Goal: Information Seeking & Learning: Check status

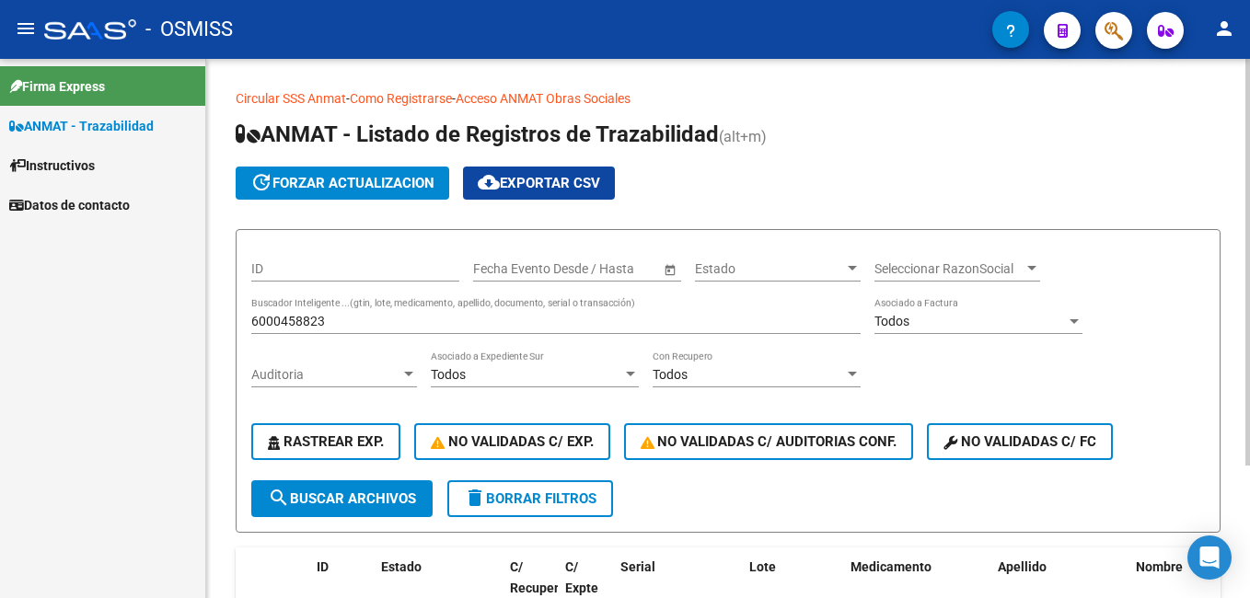
scroll to position [176, 0]
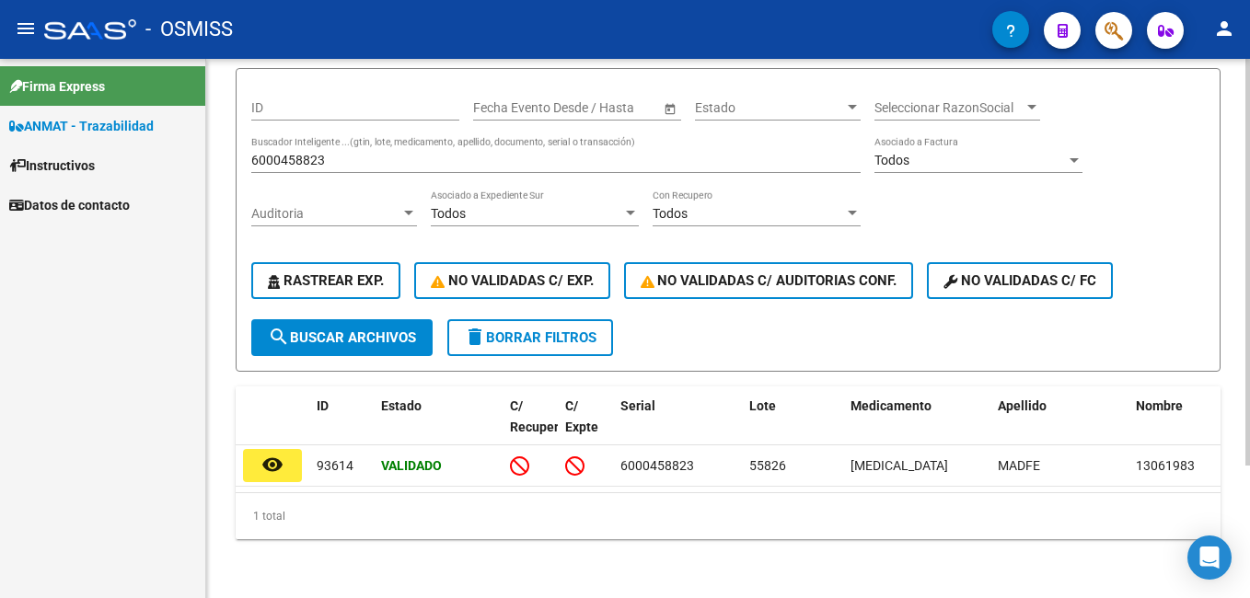
click at [269, 136] on div "6000458823 Buscador Inteligente ...(gtin, lote, medicamento, apellido, document…" at bounding box center [555, 154] width 609 height 37
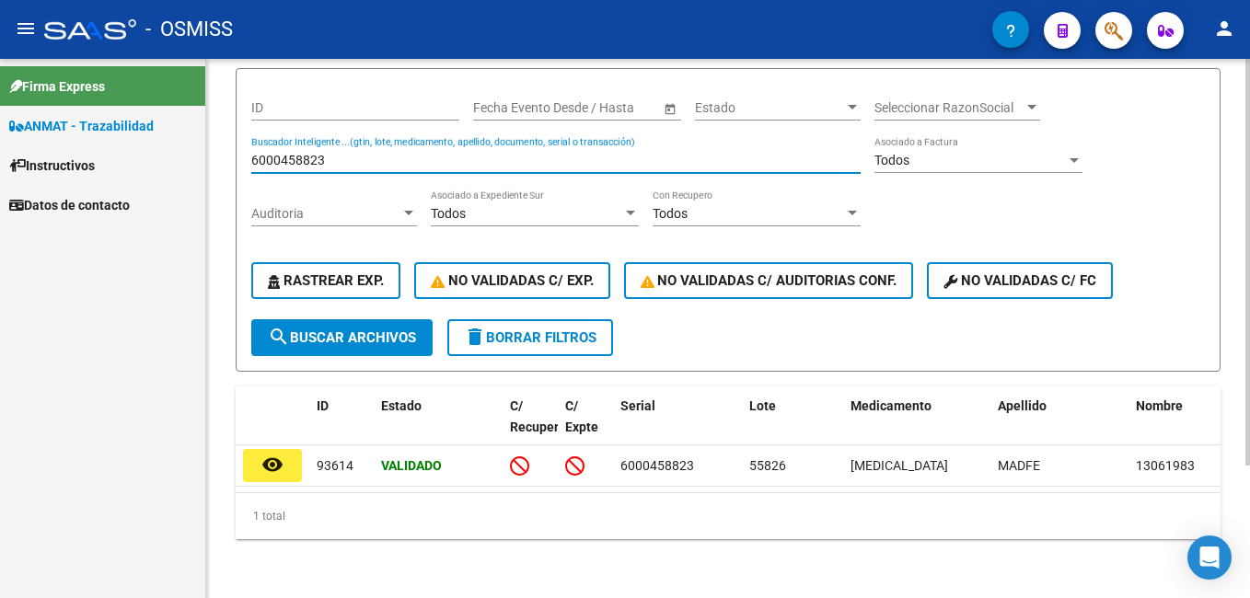
click at [269, 153] on input "6000458823" at bounding box center [555, 161] width 609 height 16
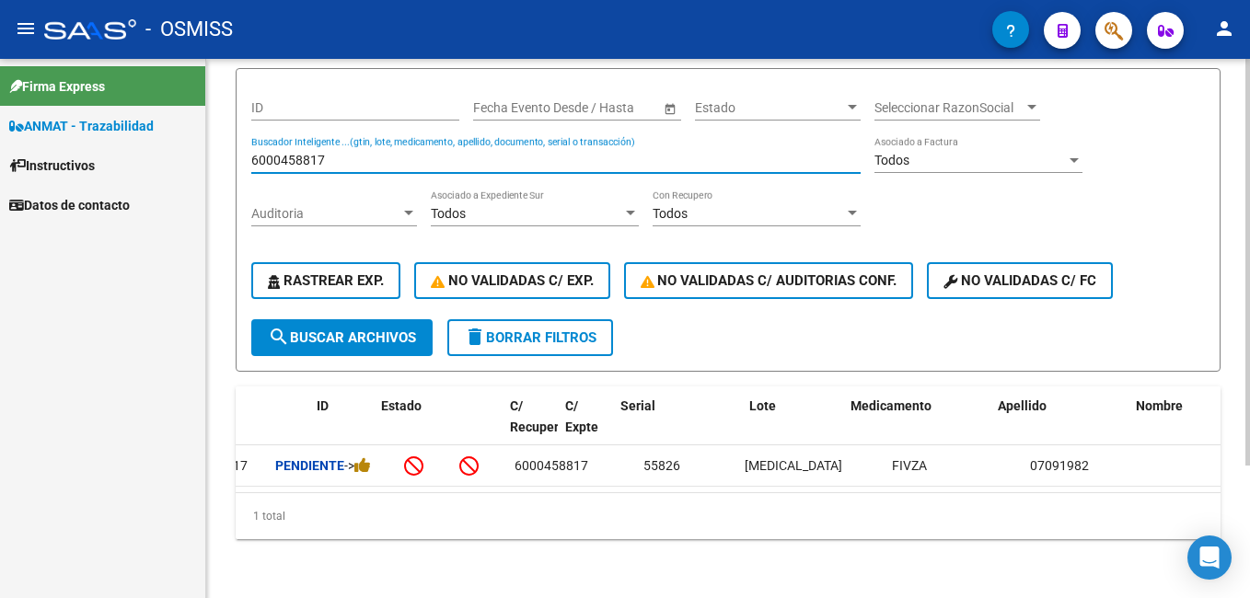
scroll to position [0, 0]
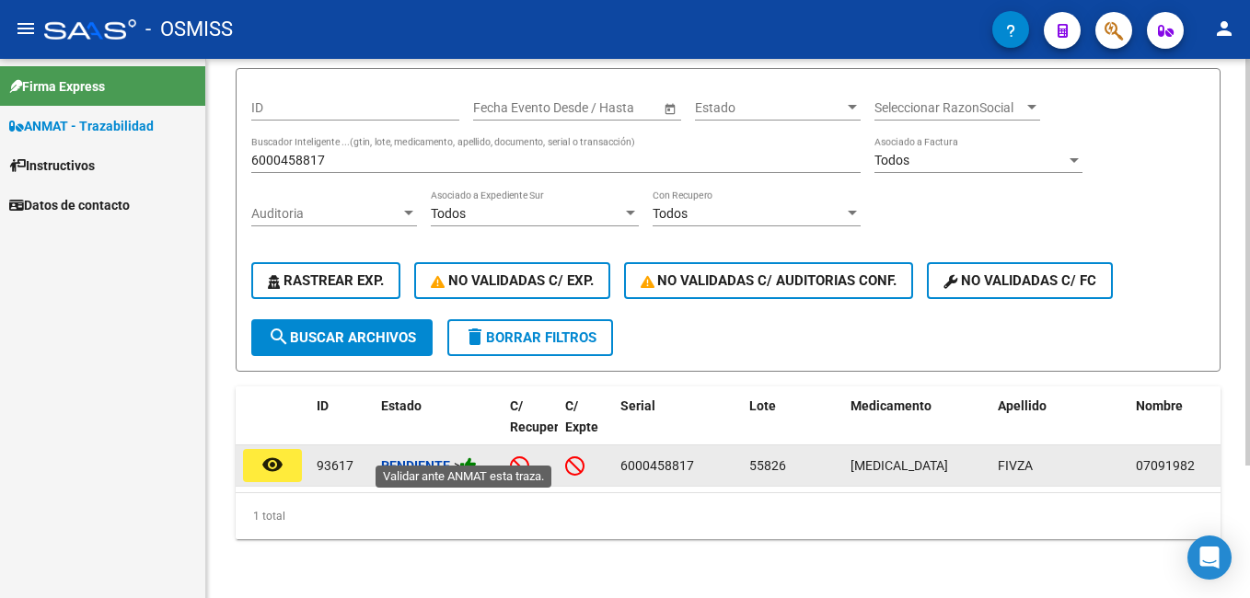
click at [477, 457] on icon at bounding box center [468, 465] width 17 height 17
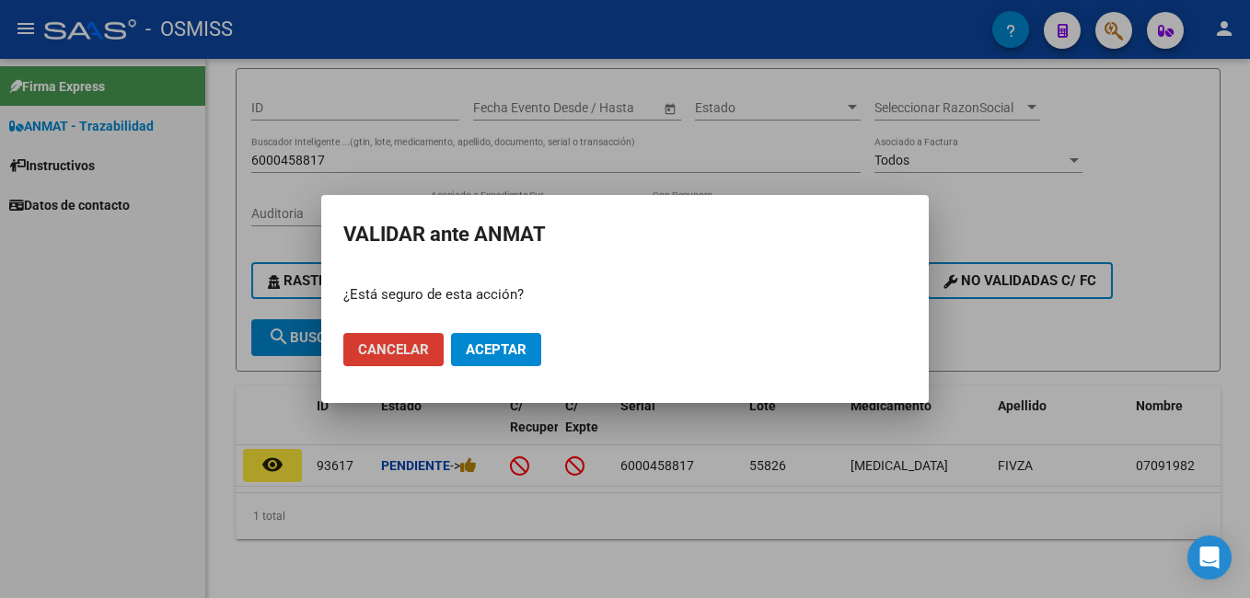
click at [499, 338] on button "Aceptar" at bounding box center [496, 349] width 90 height 33
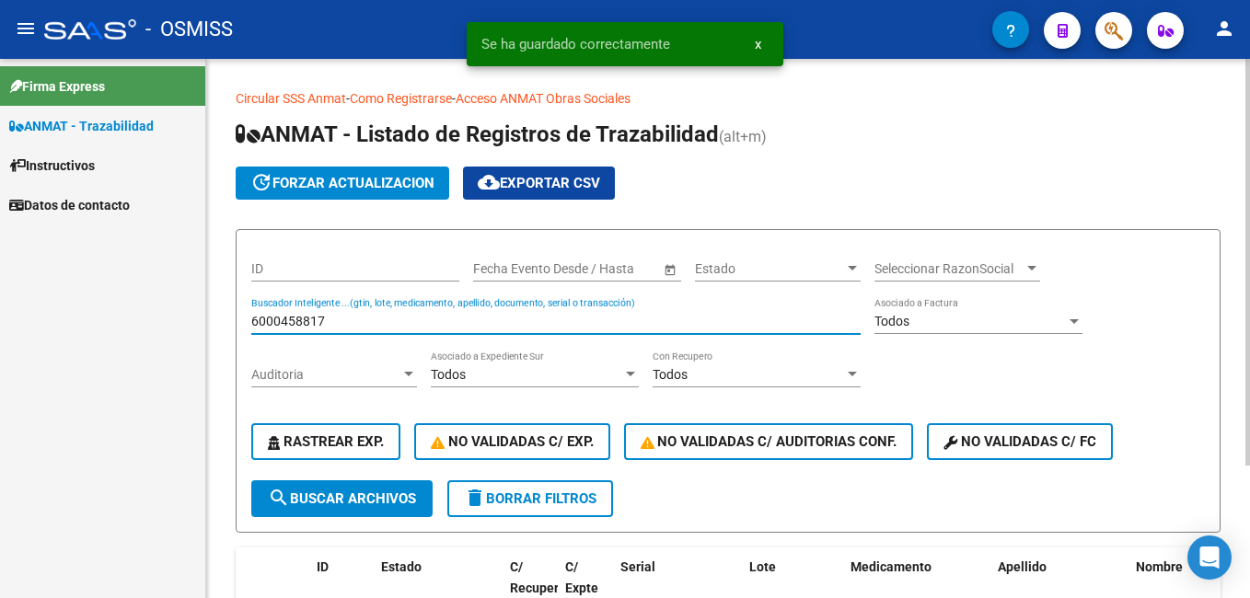
click at [329, 320] on input "6000458817" at bounding box center [555, 322] width 609 height 16
click at [334, 318] on input "6000458817" at bounding box center [555, 322] width 609 height 16
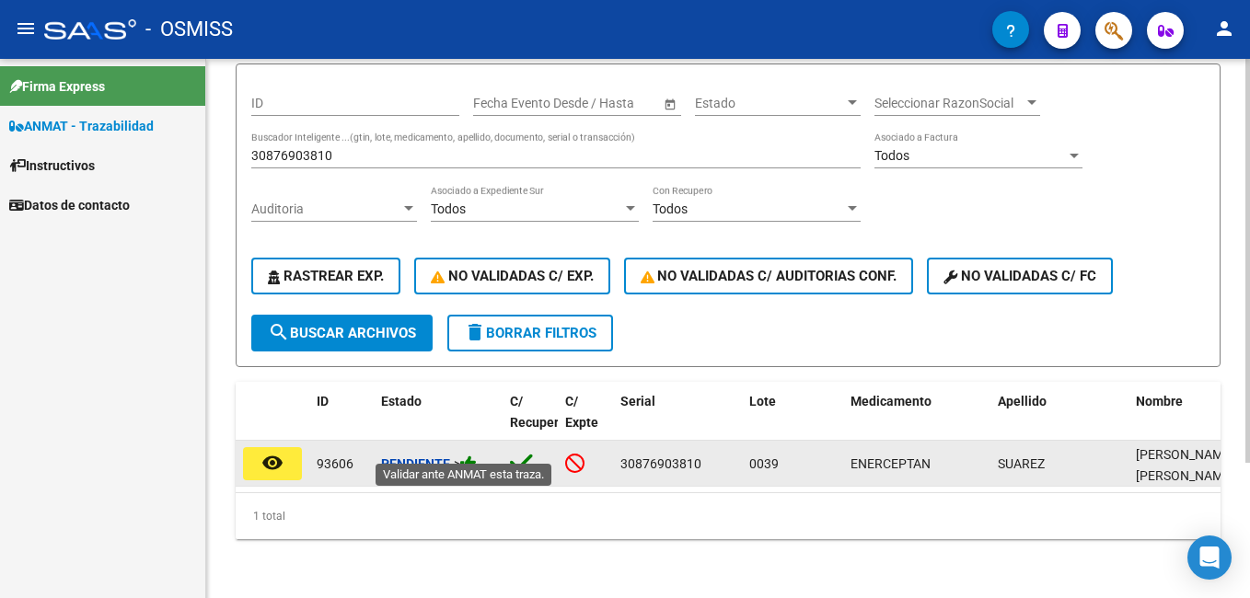
click at [476, 455] on icon at bounding box center [468, 463] width 17 height 17
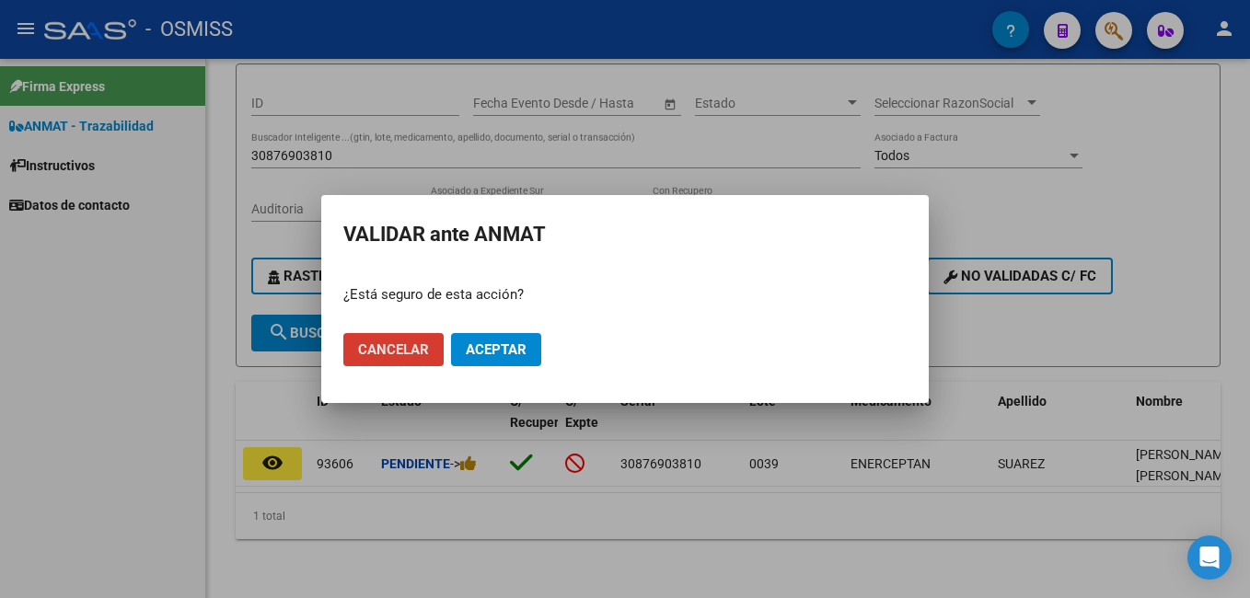
click at [507, 354] on span "Aceptar" at bounding box center [496, 349] width 61 height 17
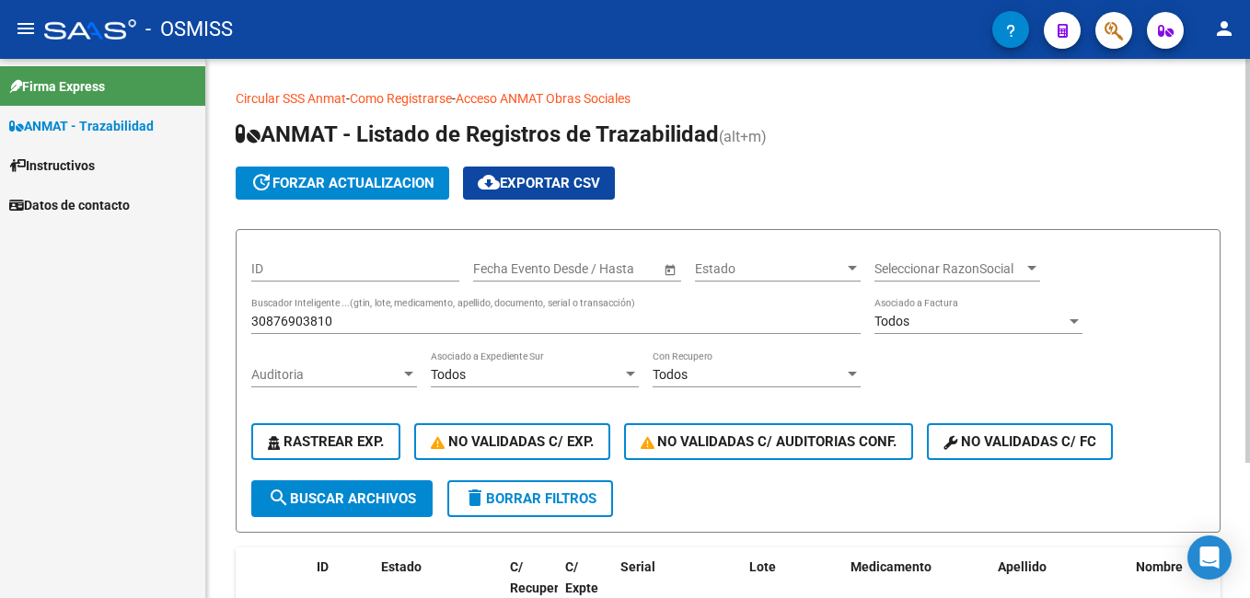
click at [382, 320] on input "30876903810" at bounding box center [555, 322] width 609 height 16
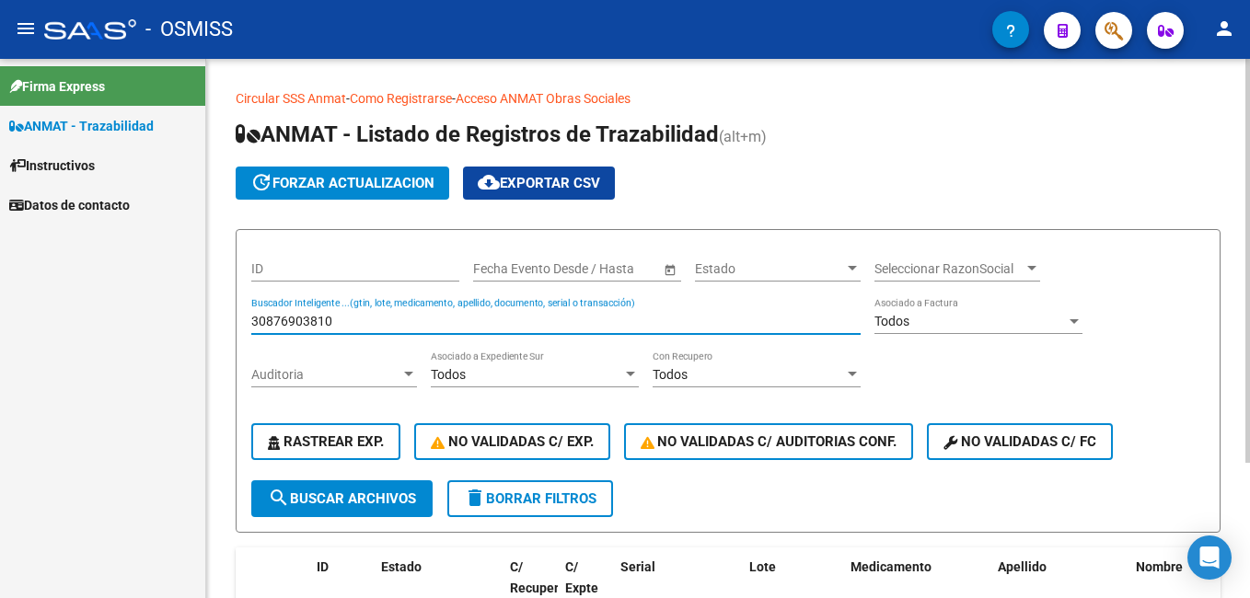
click at [382, 320] on input "30876903810" at bounding box center [555, 322] width 609 height 16
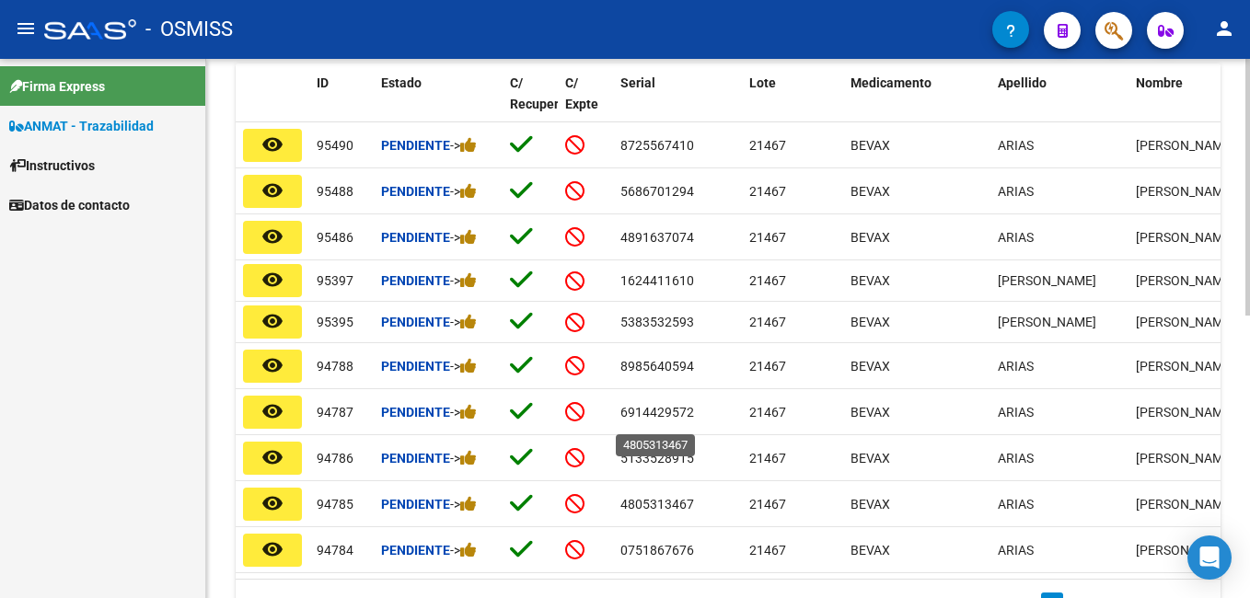
scroll to position [595, 0]
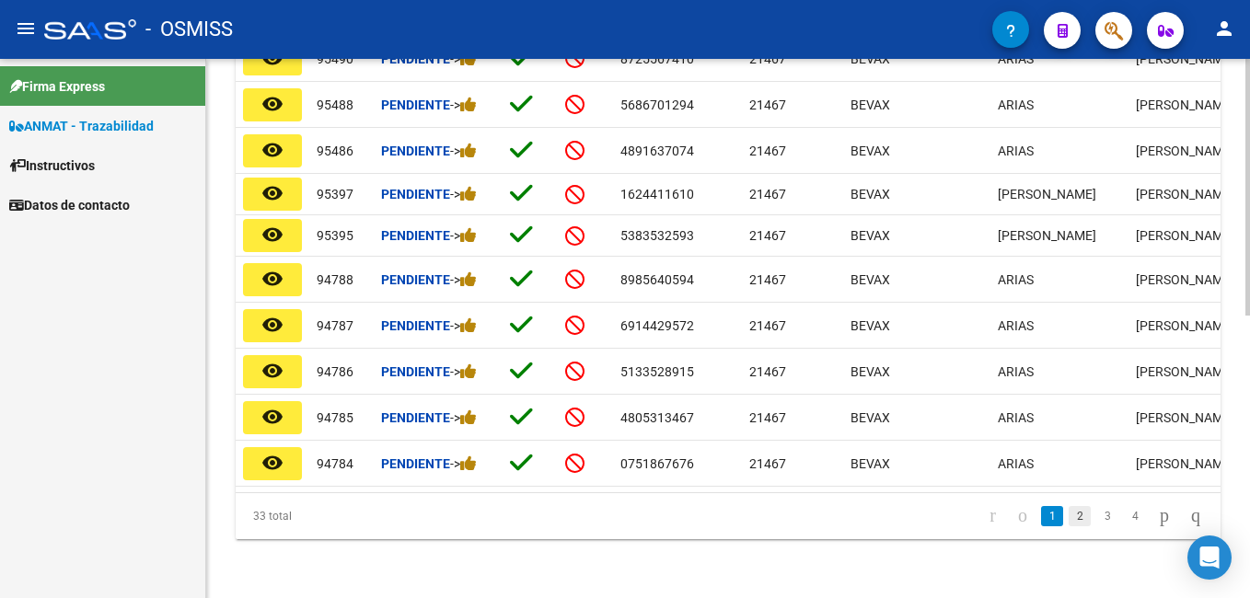
click at [1069, 514] on link "2" at bounding box center [1080, 516] width 22 height 20
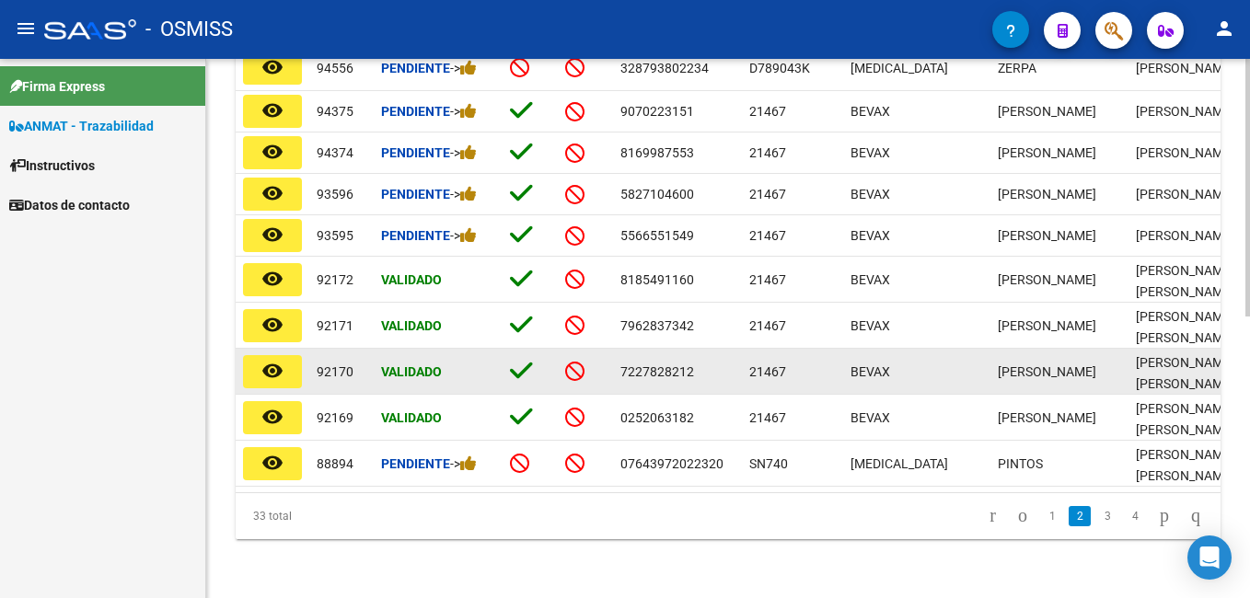
scroll to position [498, 0]
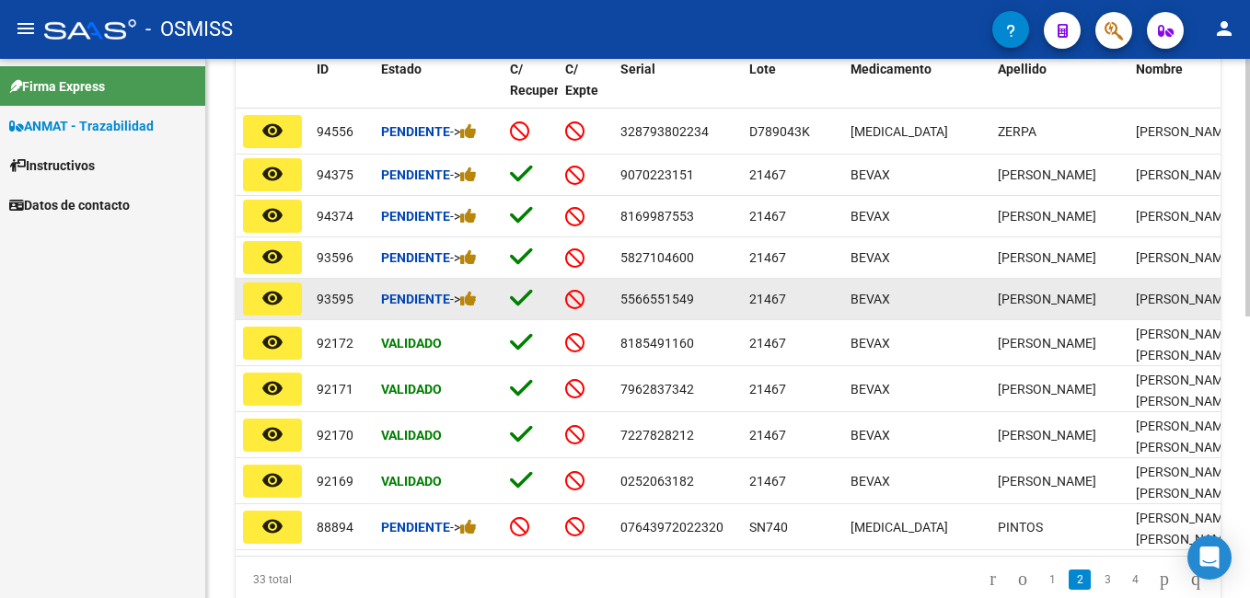
click at [512, 311] on icon at bounding box center [521, 298] width 23 height 26
click at [477, 307] on icon at bounding box center [468, 298] width 17 height 17
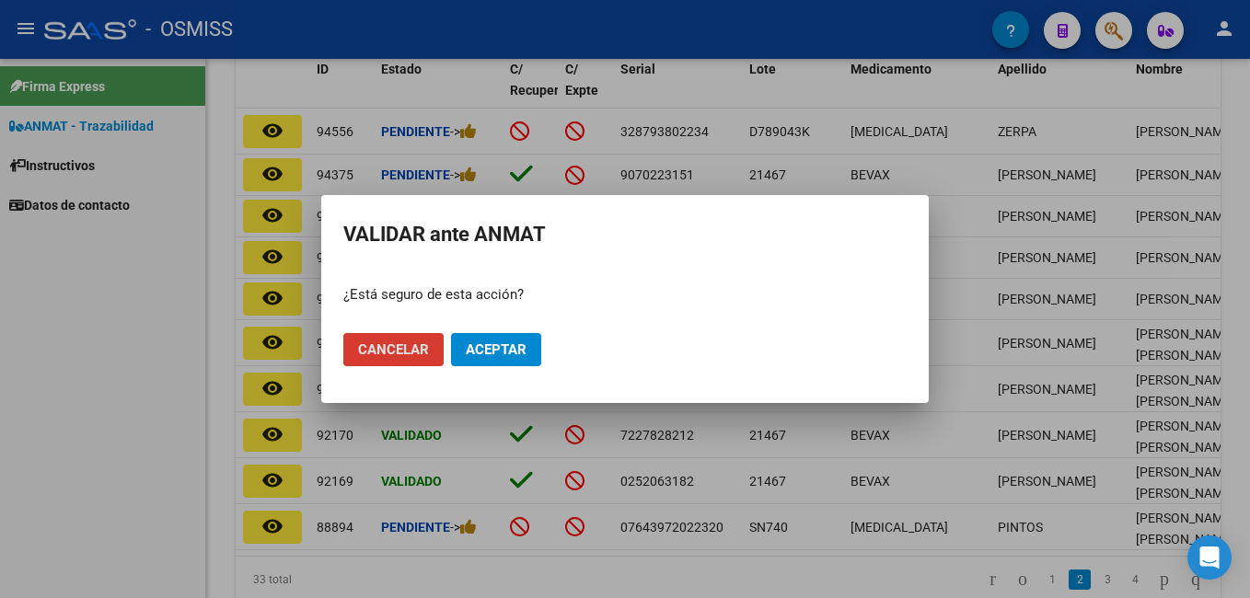
click at [512, 342] on span "Aceptar" at bounding box center [496, 349] width 61 height 17
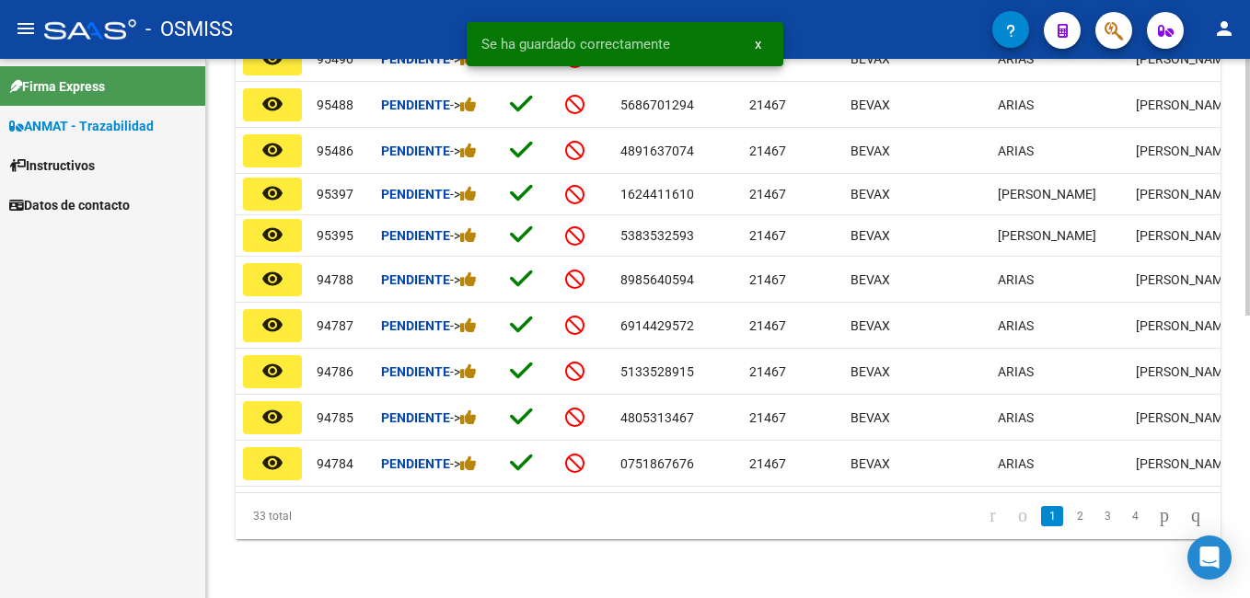
scroll to position [590, 0]
click at [1096, 521] on link "3" at bounding box center [1107, 516] width 22 height 20
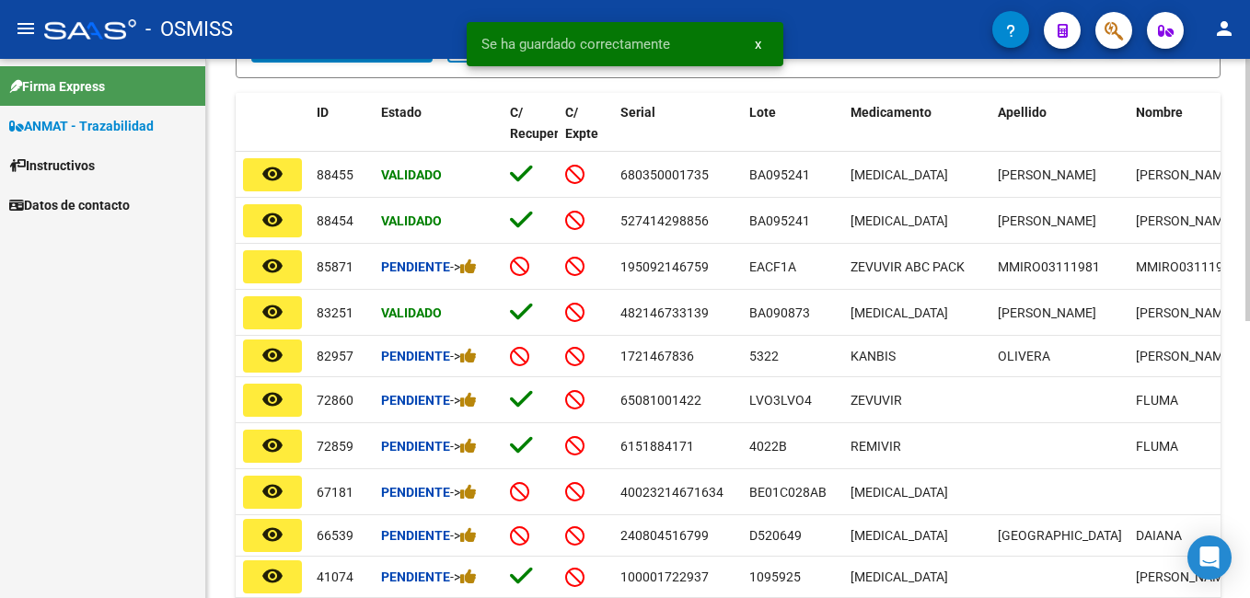
scroll to position [572, 0]
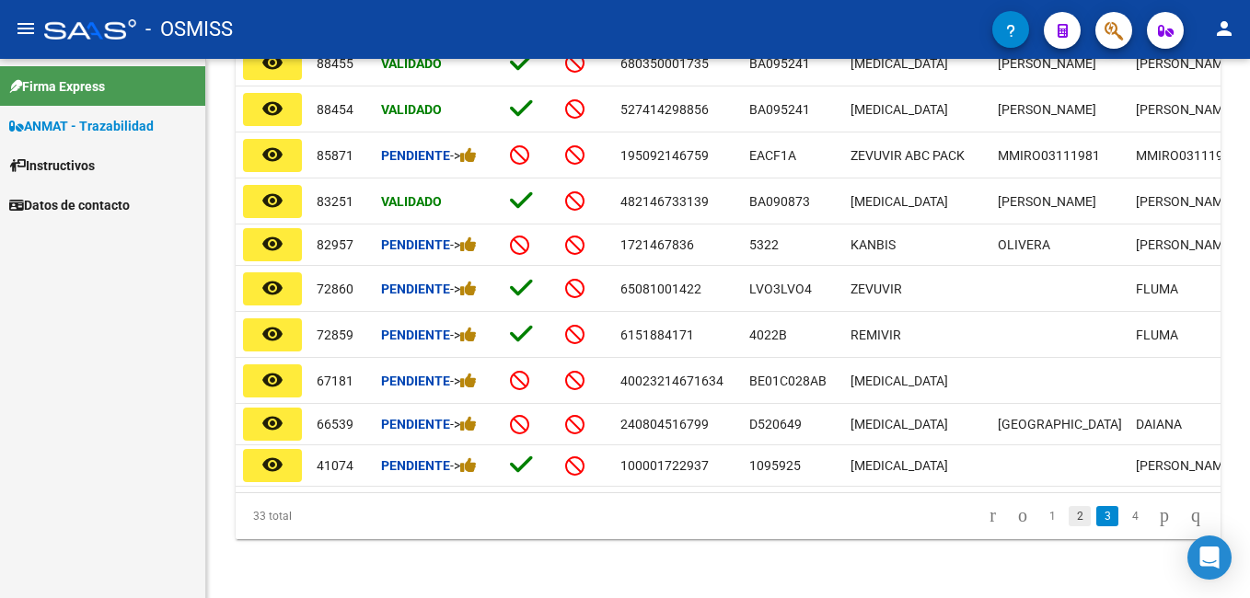
click at [1069, 514] on link "2" at bounding box center [1080, 516] width 22 height 20
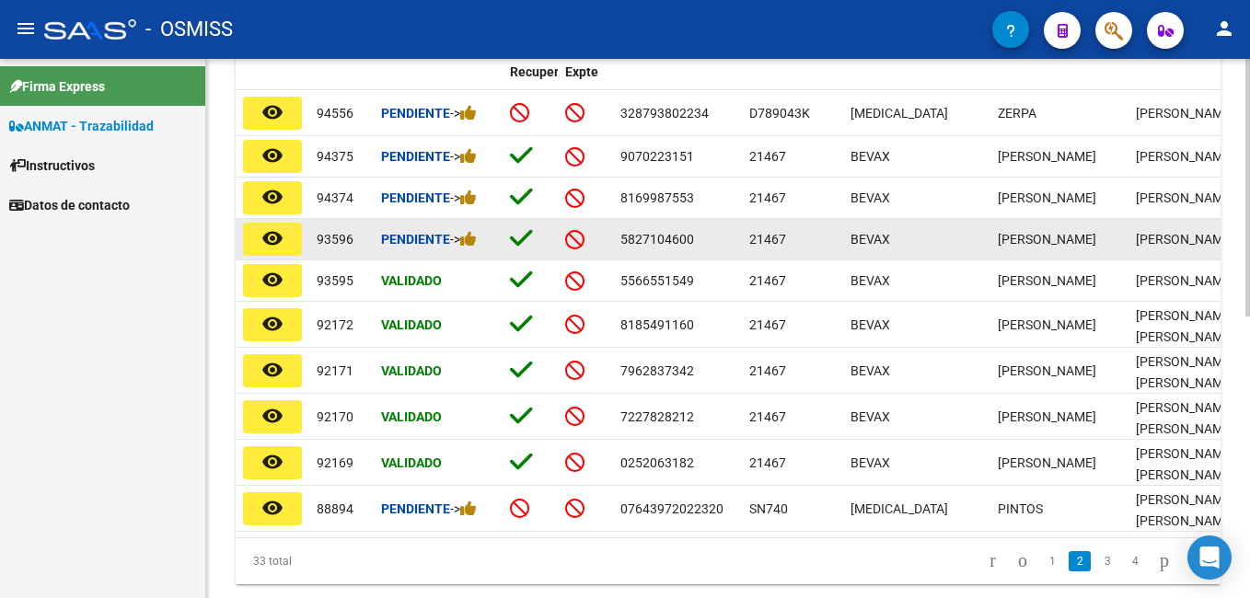
scroll to position [390, 0]
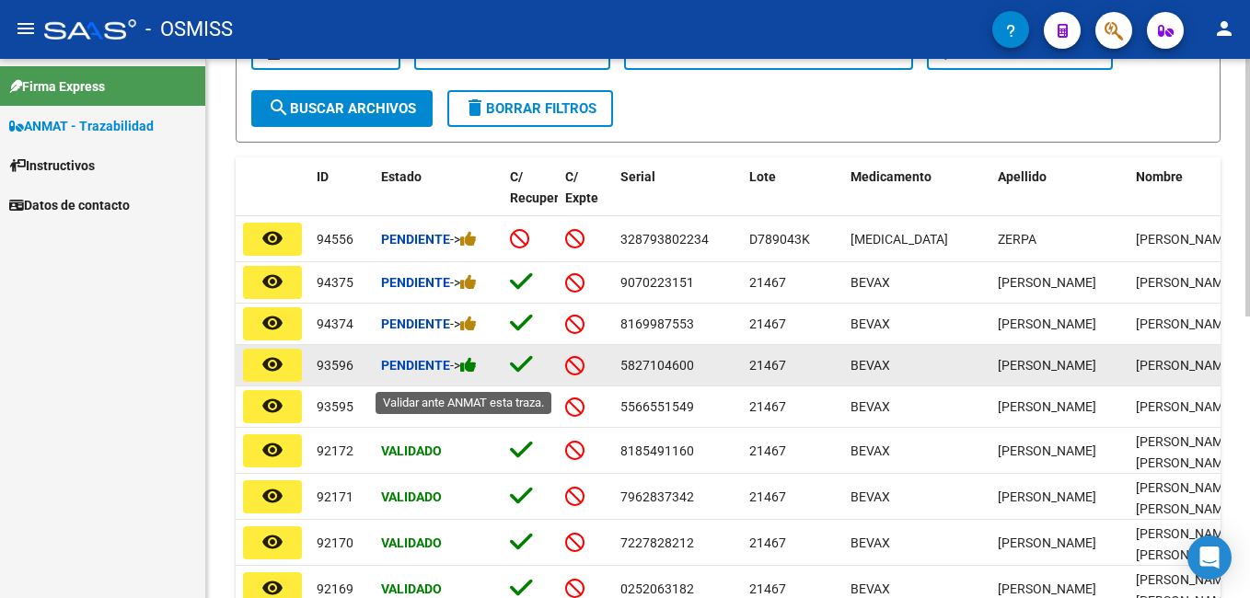
click at [474, 374] on icon at bounding box center [468, 364] width 17 height 17
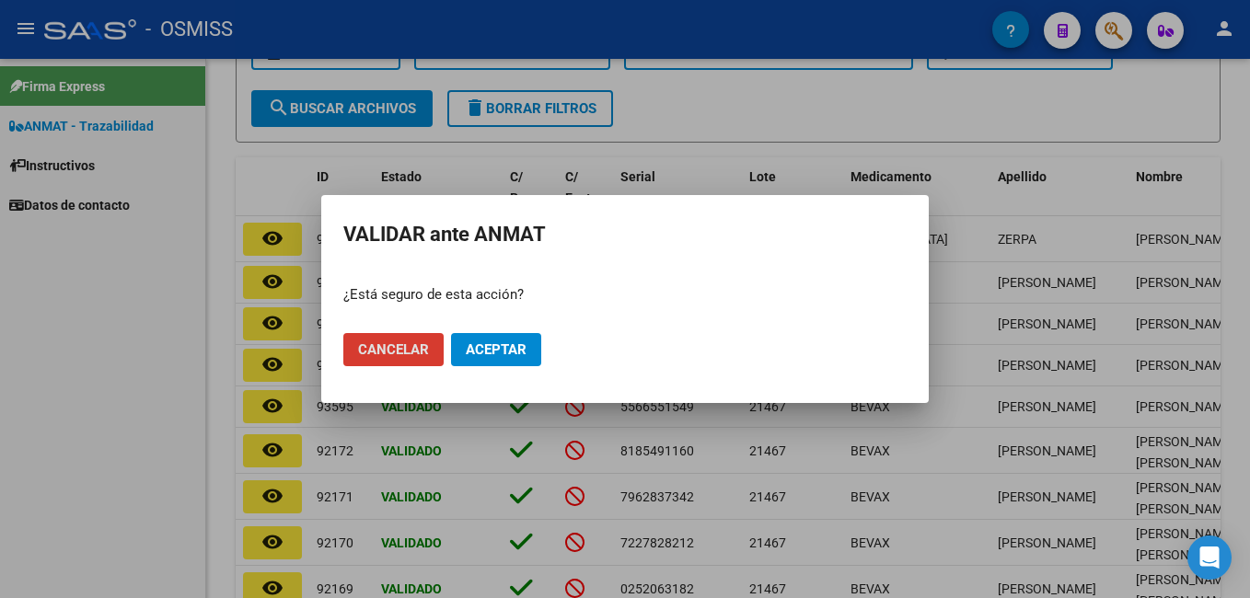
click at [503, 343] on span "Aceptar" at bounding box center [496, 349] width 61 height 17
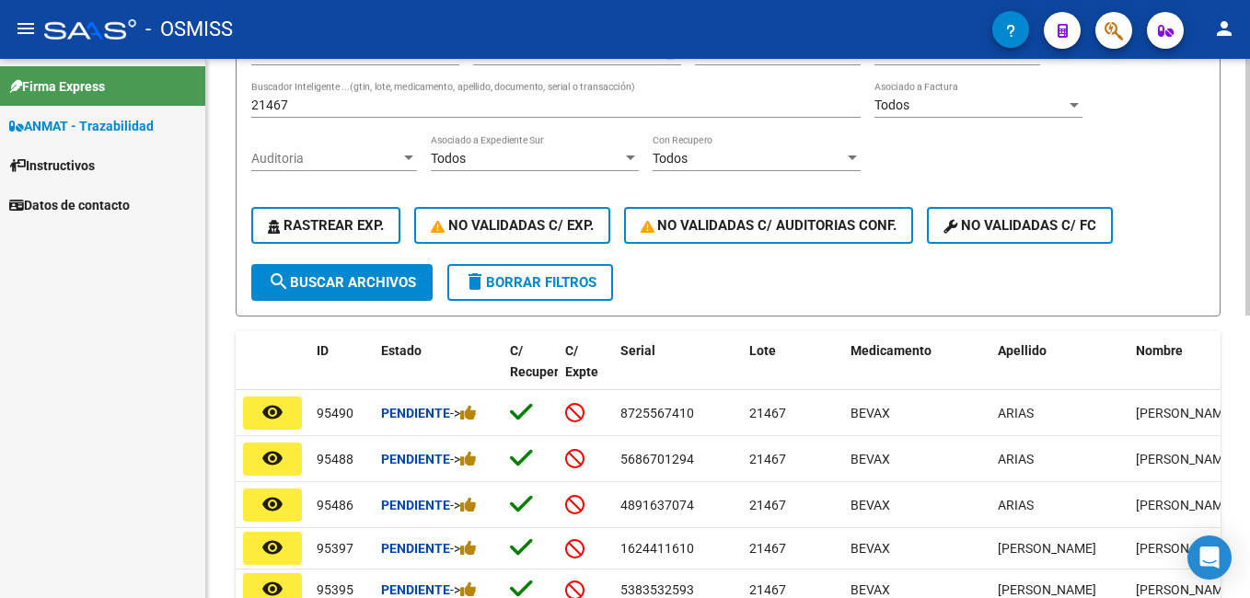
scroll to position [206, 0]
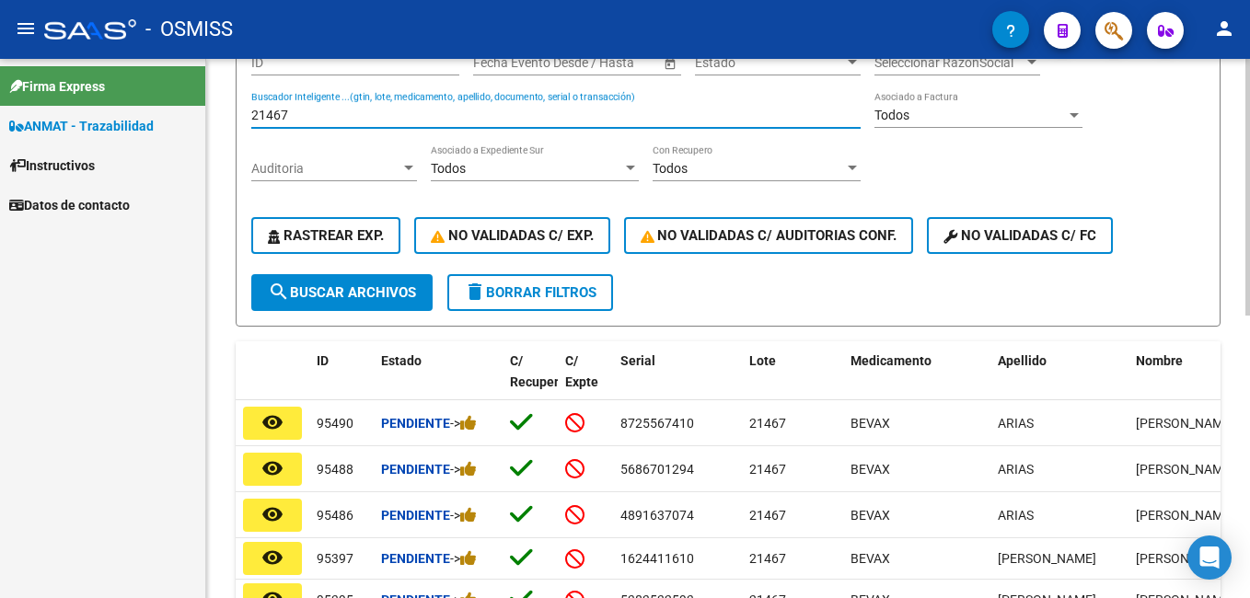
click at [430, 110] on input "21467" at bounding box center [555, 116] width 609 height 16
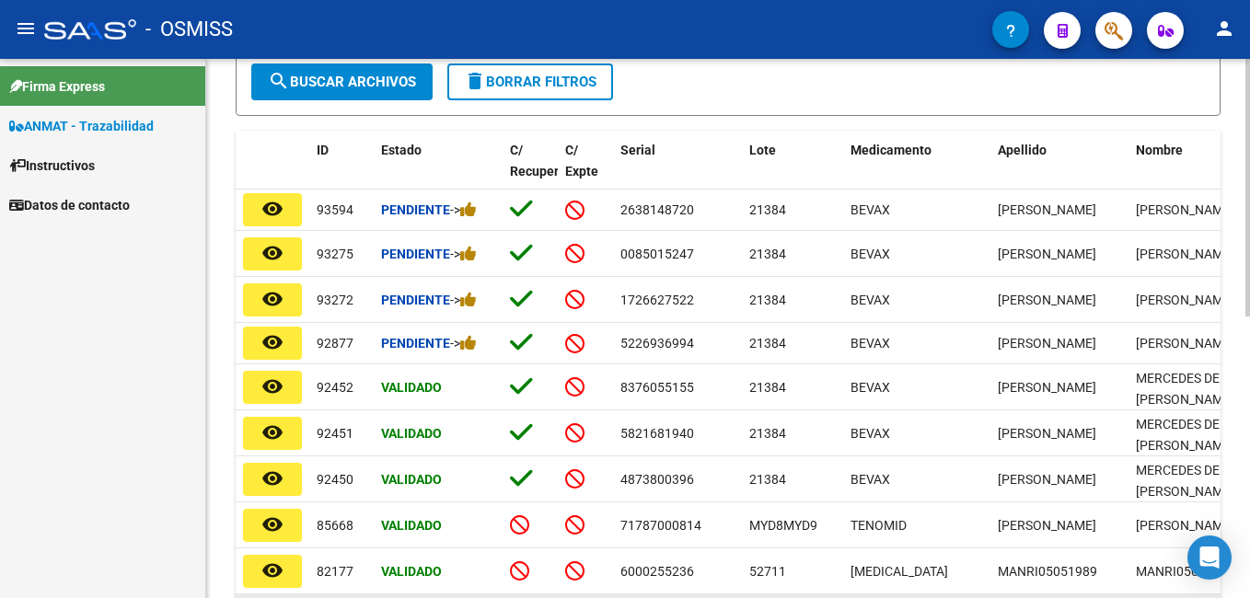
scroll to position [390, 0]
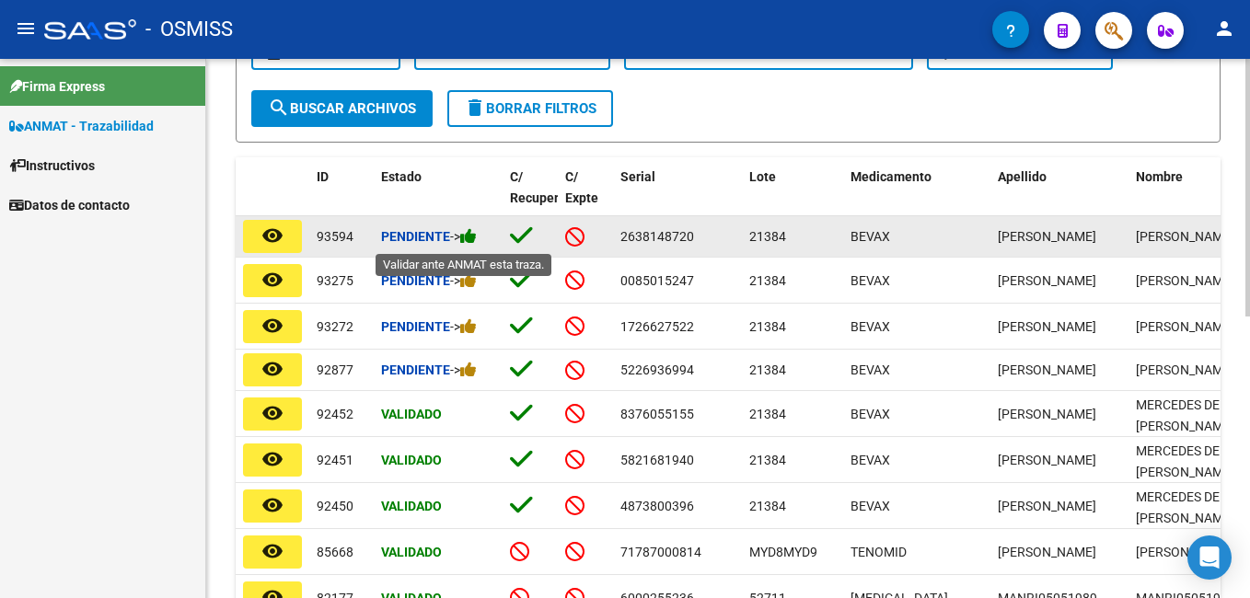
click at [477, 236] on icon at bounding box center [468, 235] width 17 height 17
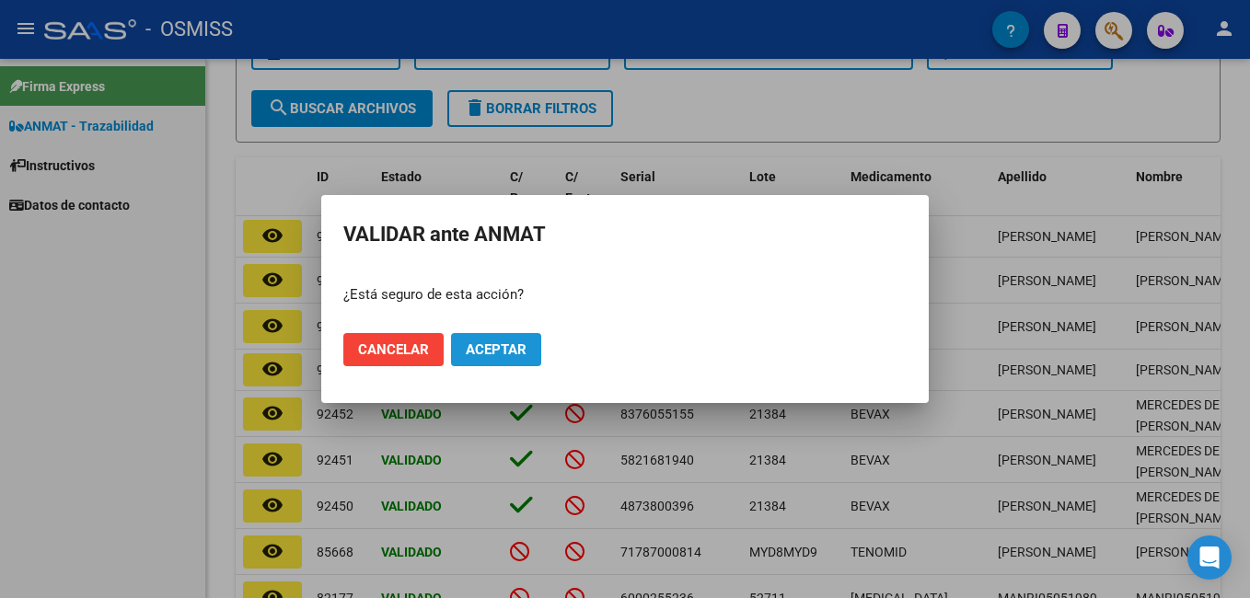
click at [520, 350] on span "Aceptar" at bounding box center [496, 349] width 61 height 17
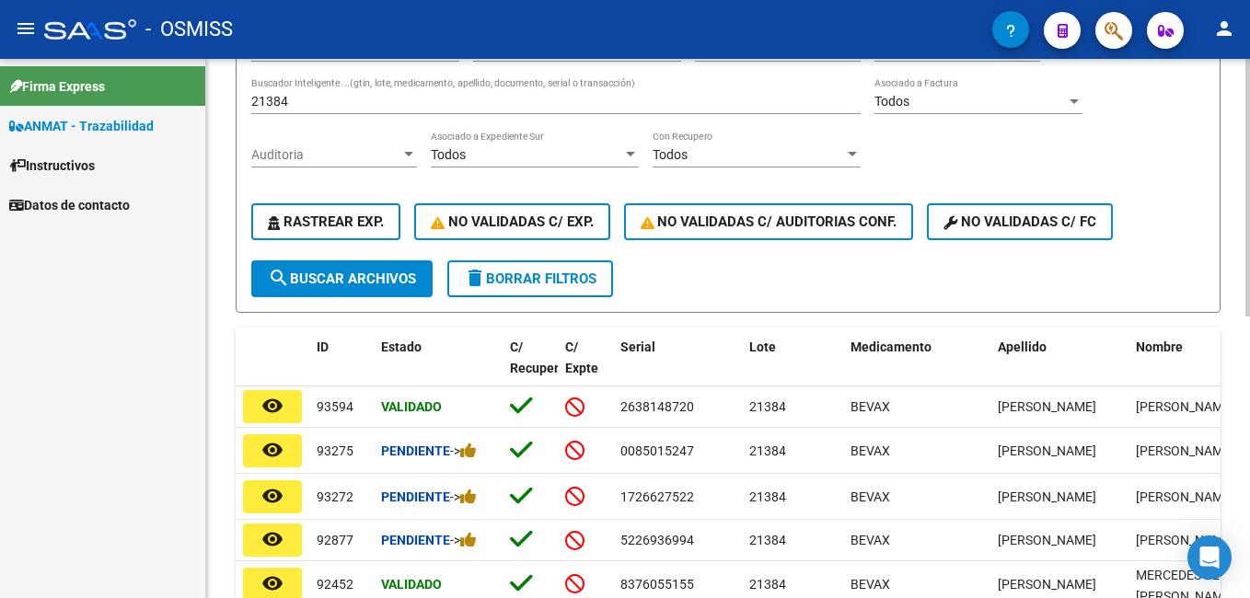
scroll to position [114, 0]
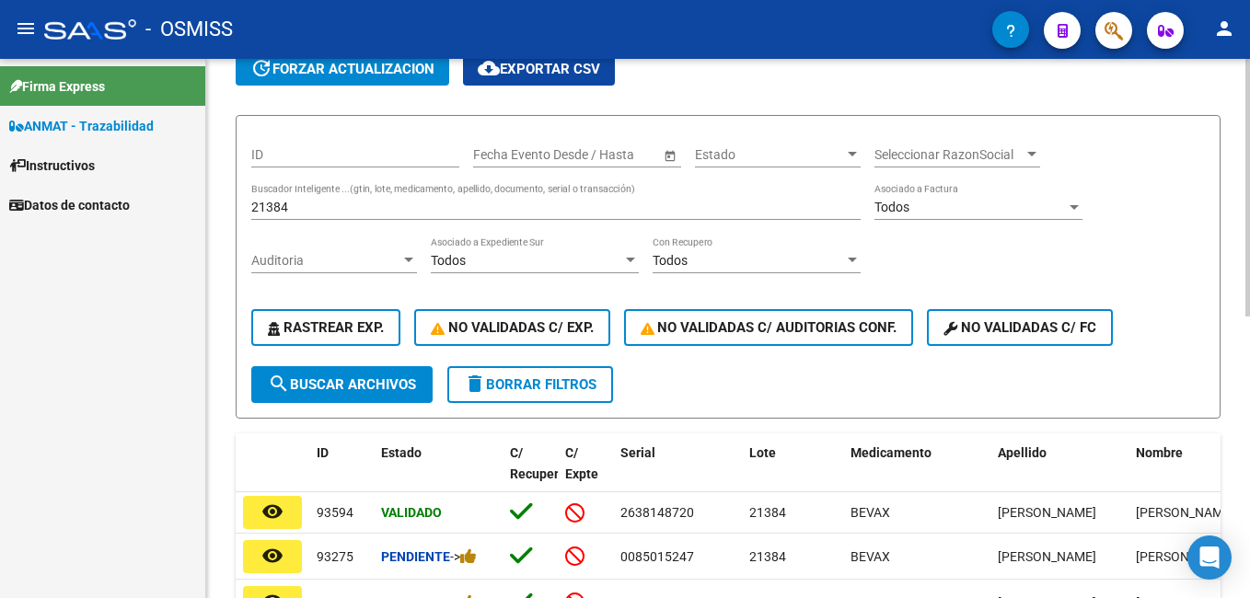
click at [372, 202] on input "21384" at bounding box center [555, 208] width 609 height 16
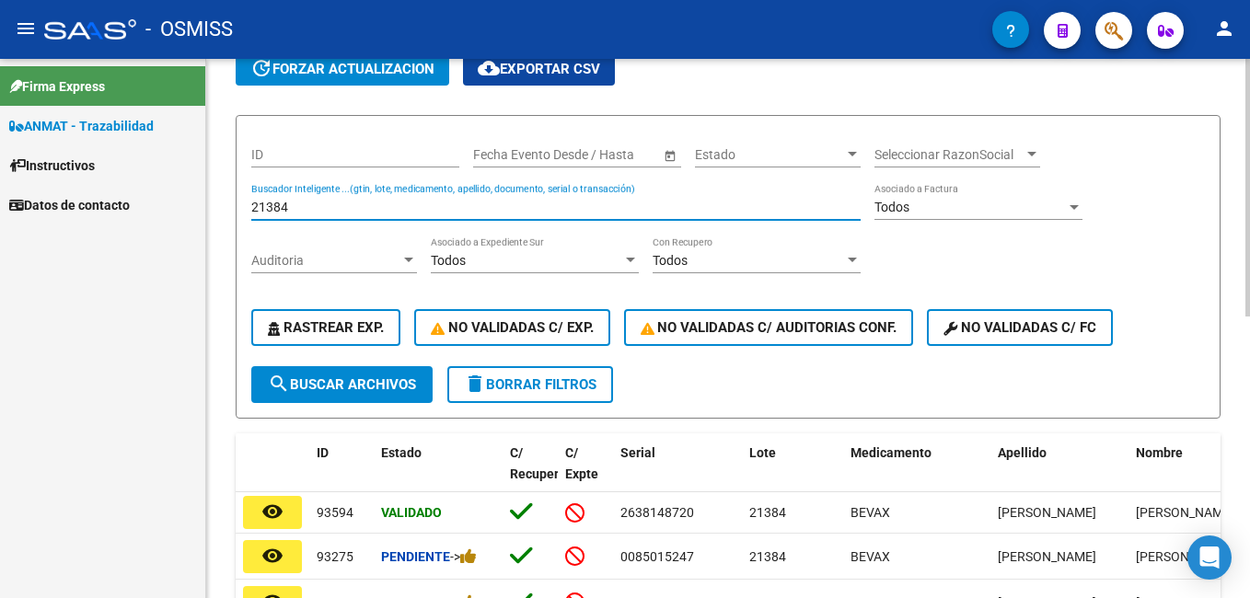
click at [372, 202] on input "21384" at bounding box center [555, 208] width 609 height 16
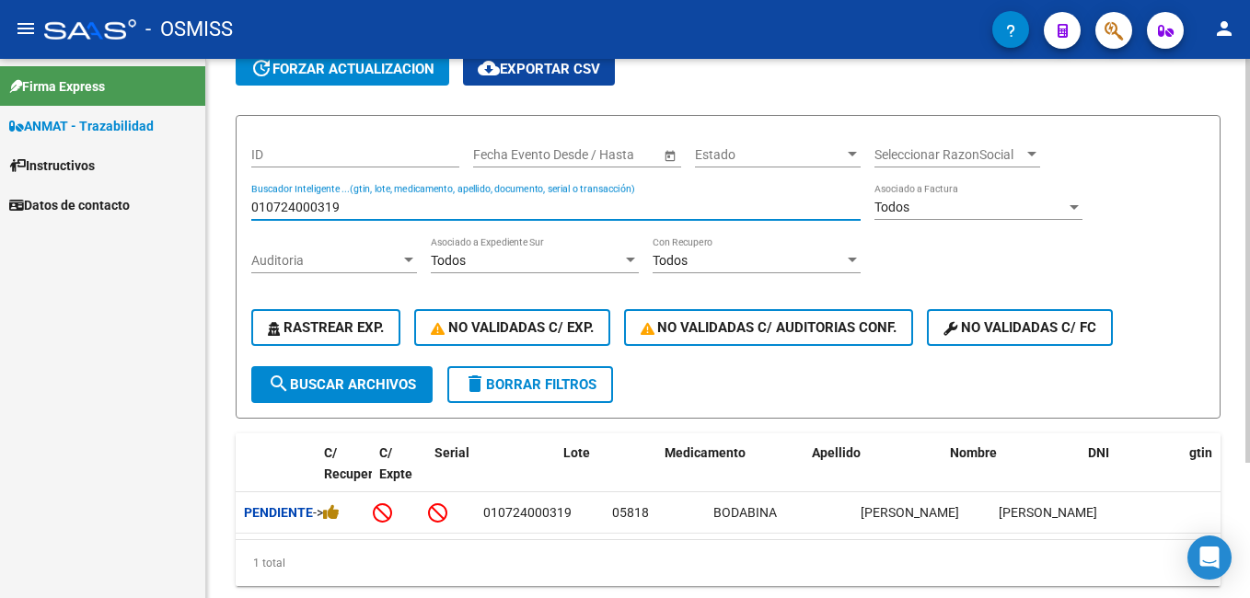
scroll to position [0, 0]
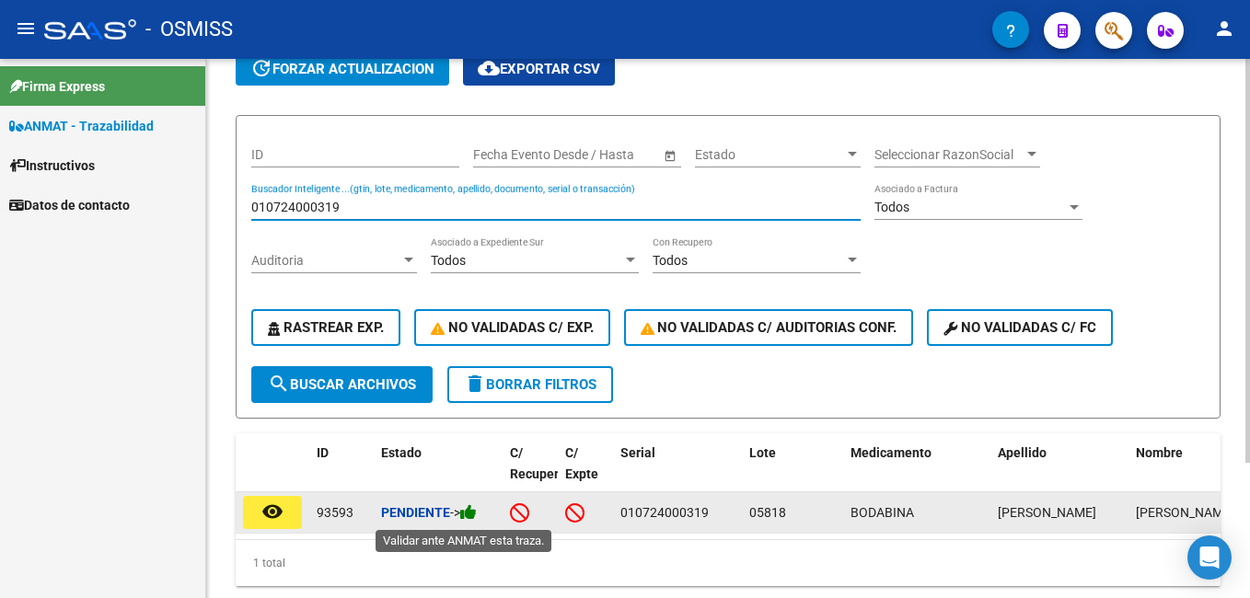
click at [477, 511] on icon at bounding box center [468, 511] width 17 height 17
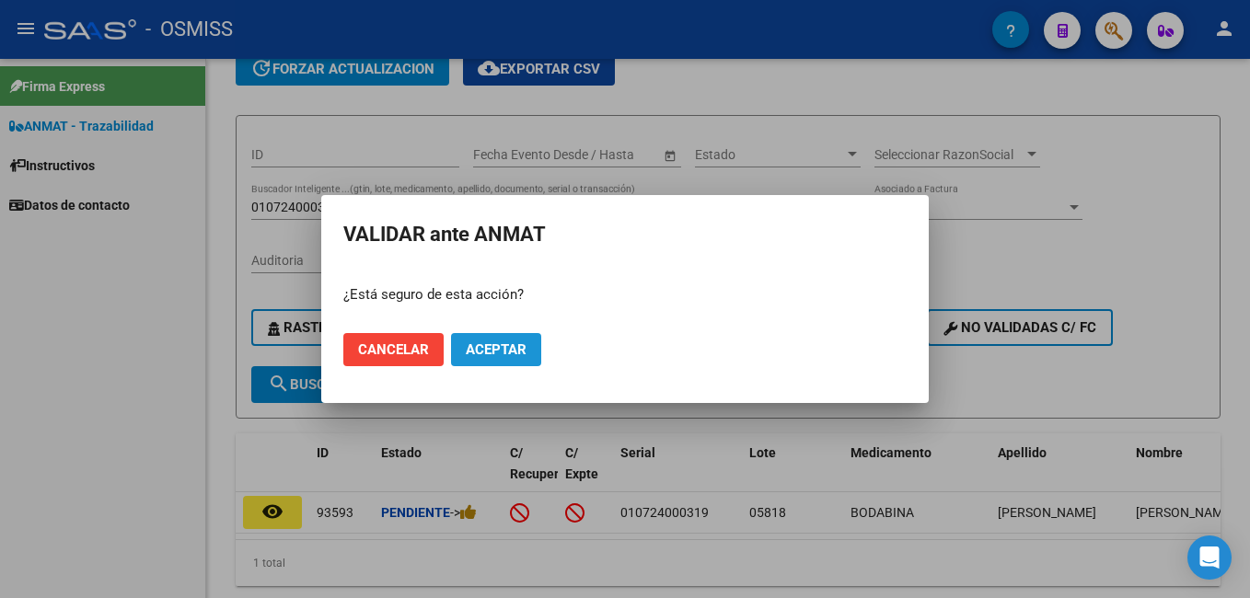
click at [513, 355] on span "Aceptar" at bounding box center [496, 349] width 61 height 17
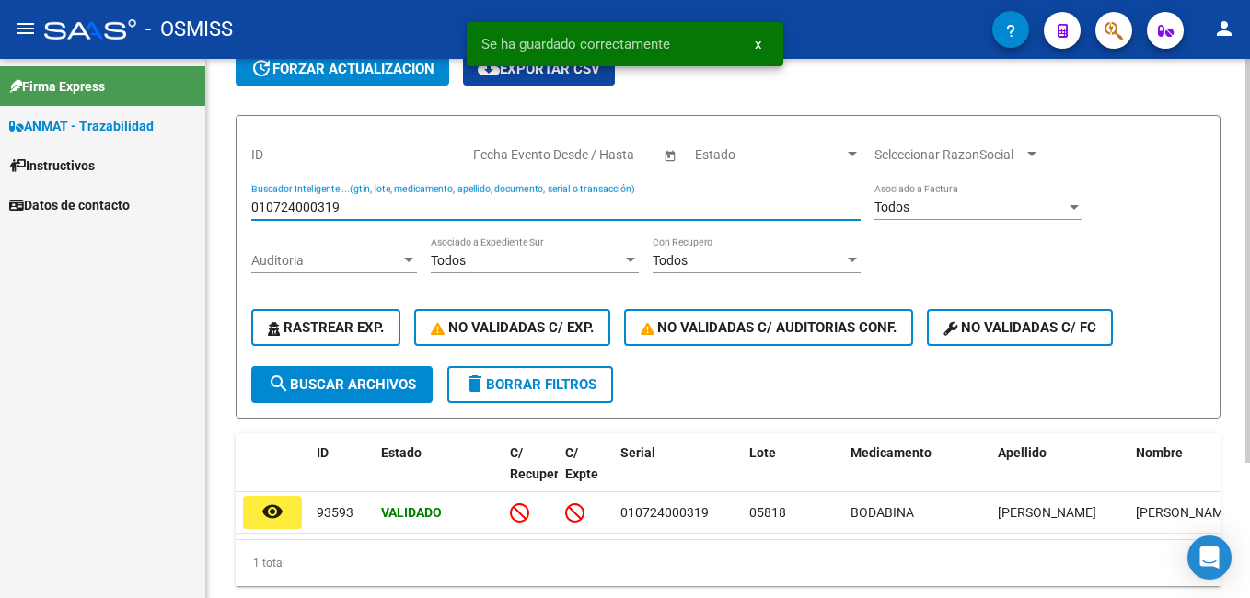
click at [311, 205] on input "010724000319" at bounding box center [555, 208] width 609 height 16
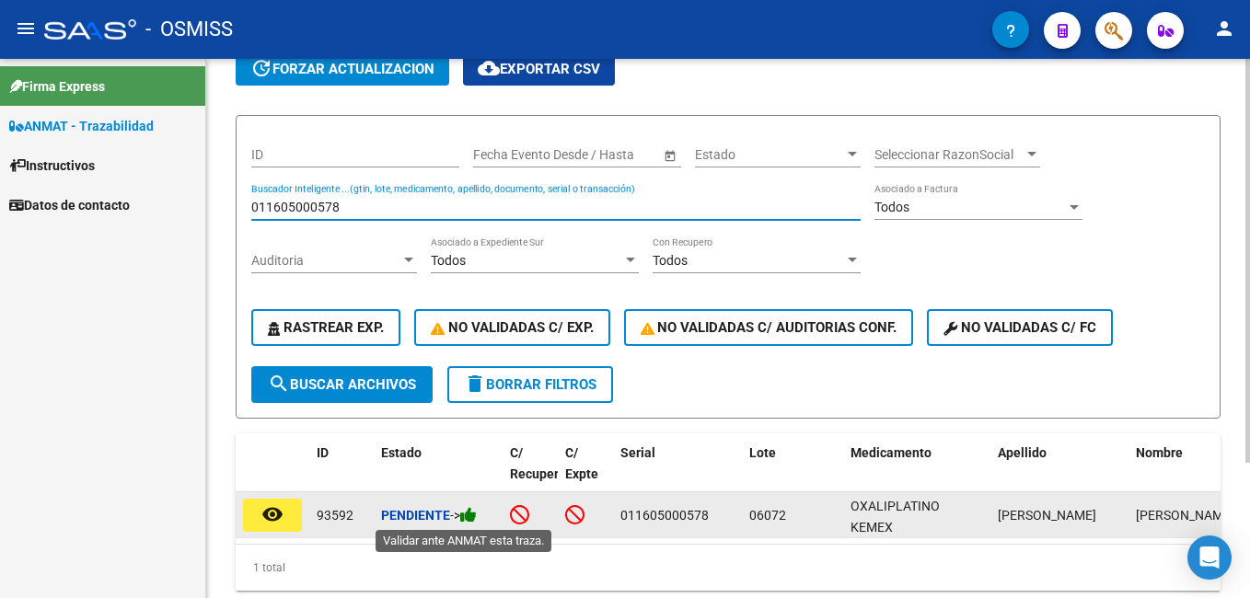
click at [476, 514] on icon at bounding box center [468, 514] width 17 height 17
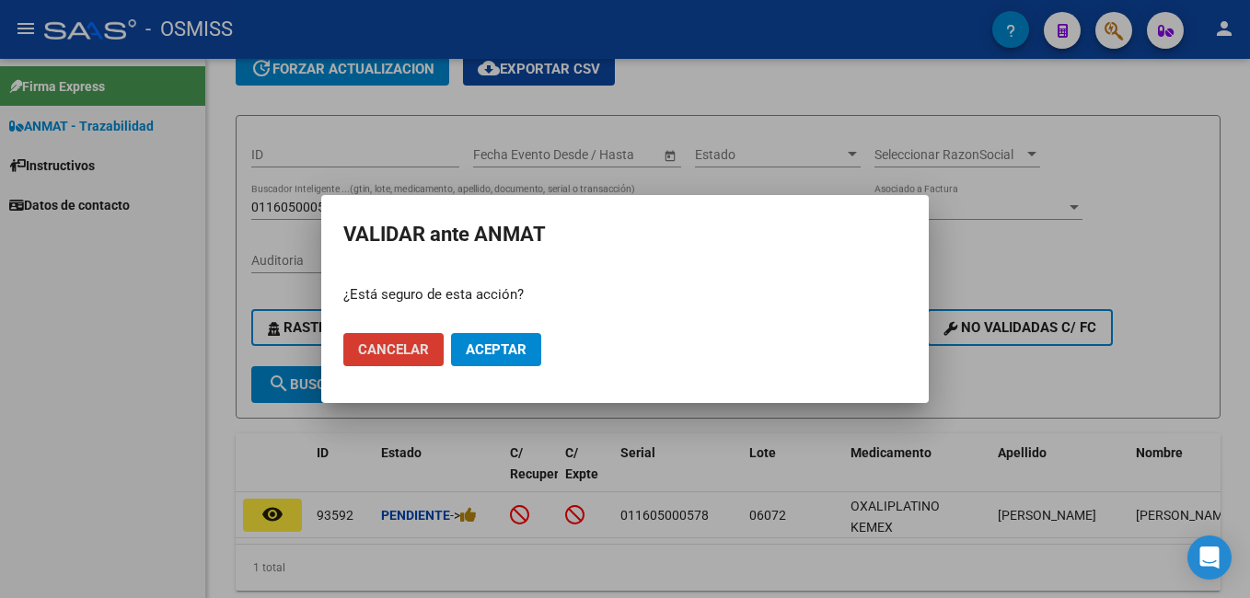
click at [493, 353] on span "Aceptar" at bounding box center [496, 349] width 61 height 17
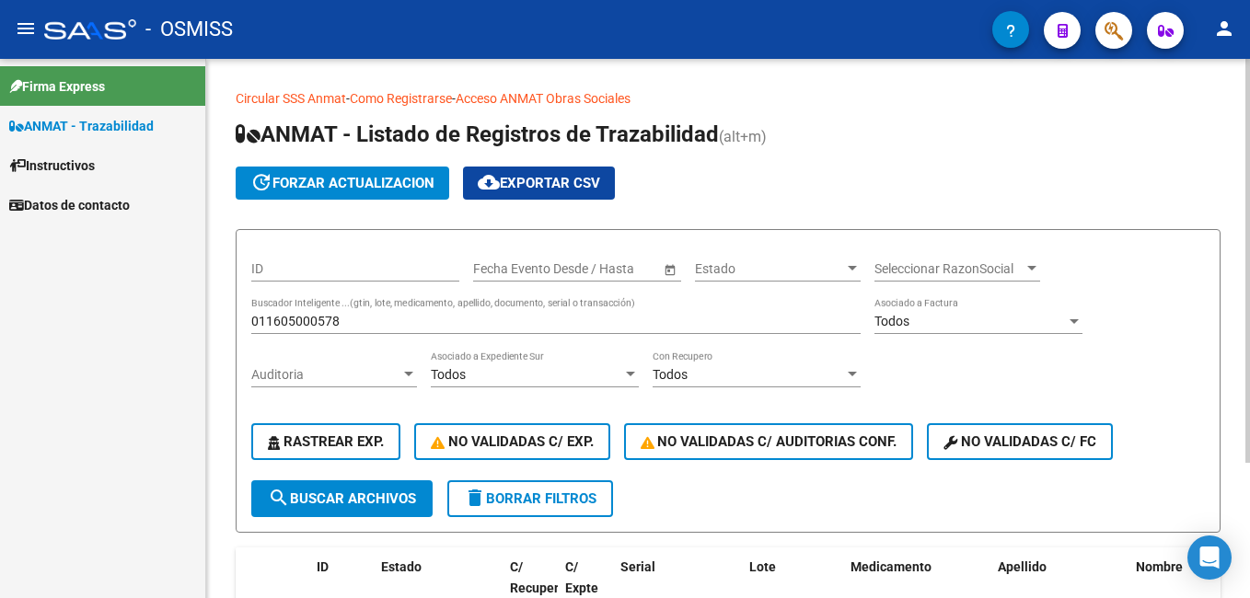
click at [381, 318] on input "011605000578" at bounding box center [555, 322] width 609 height 16
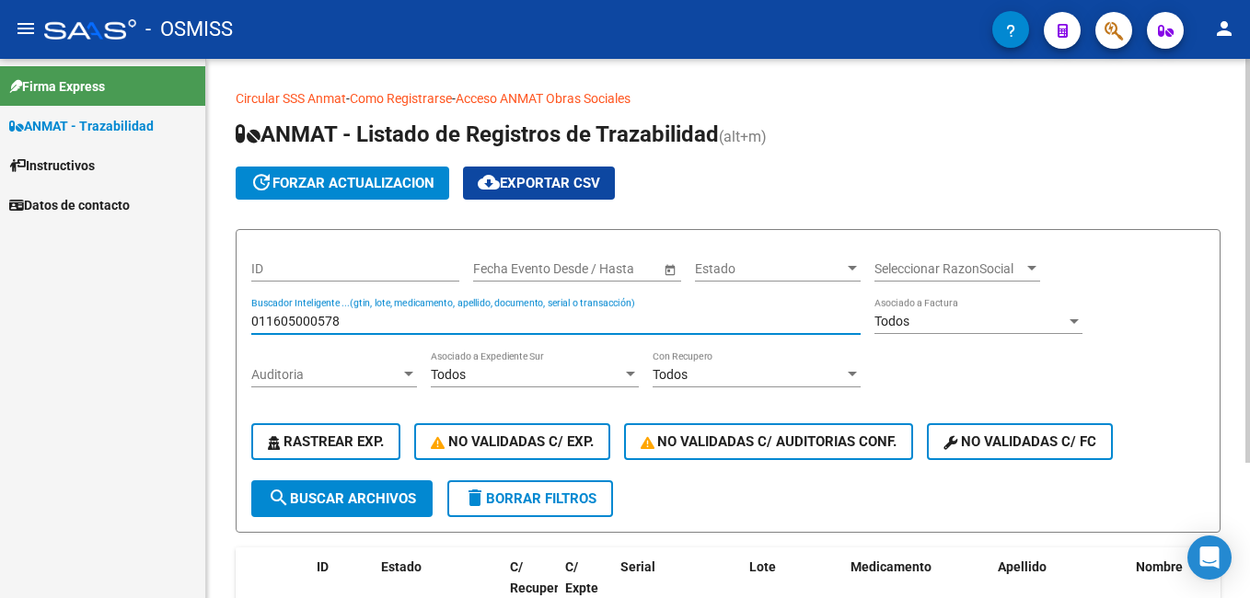
click at [381, 318] on input "011605000578" at bounding box center [555, 322] width 609 height 16
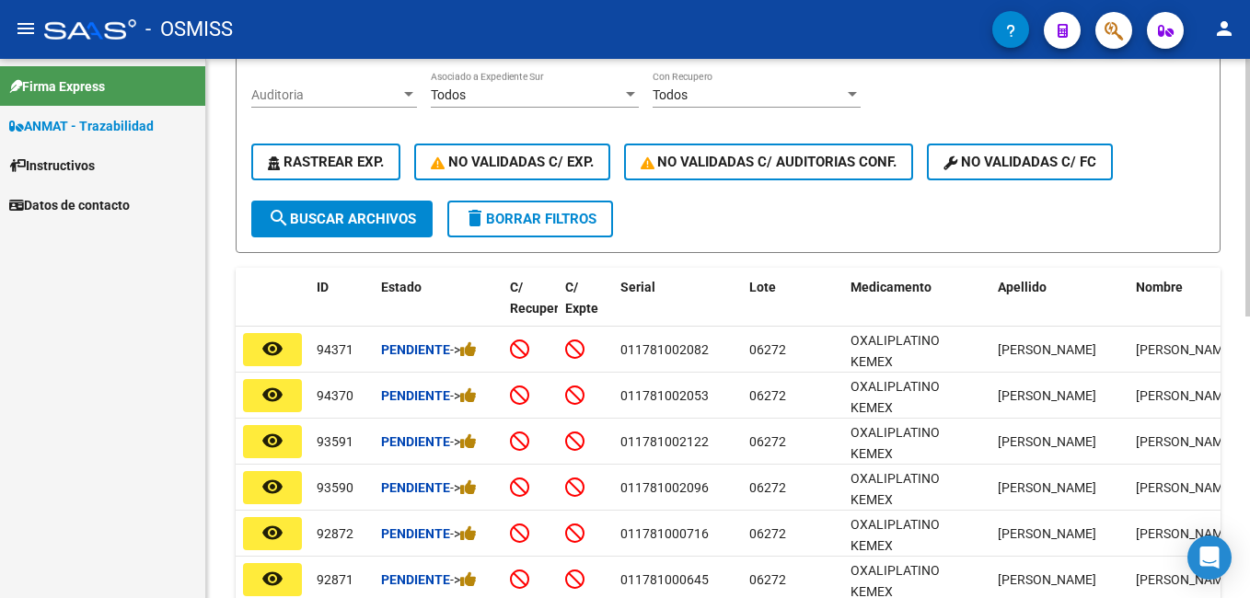
scroll to position [276, 0]
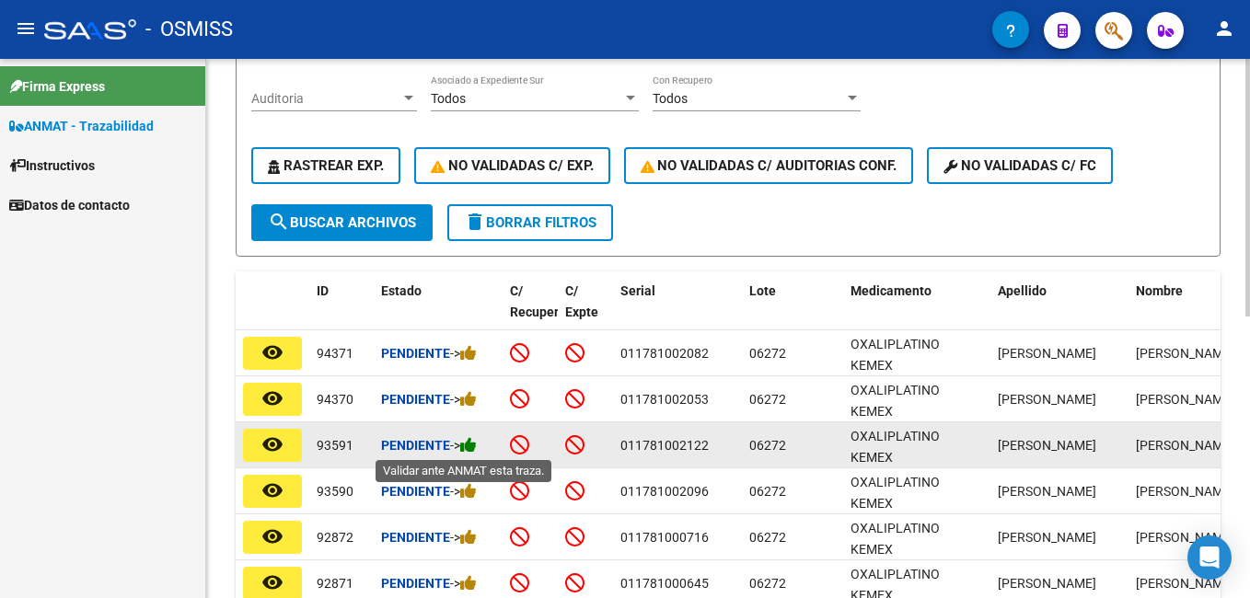
click at [468, 446] on icon at bounding box center [468, 444] width 17 height 17
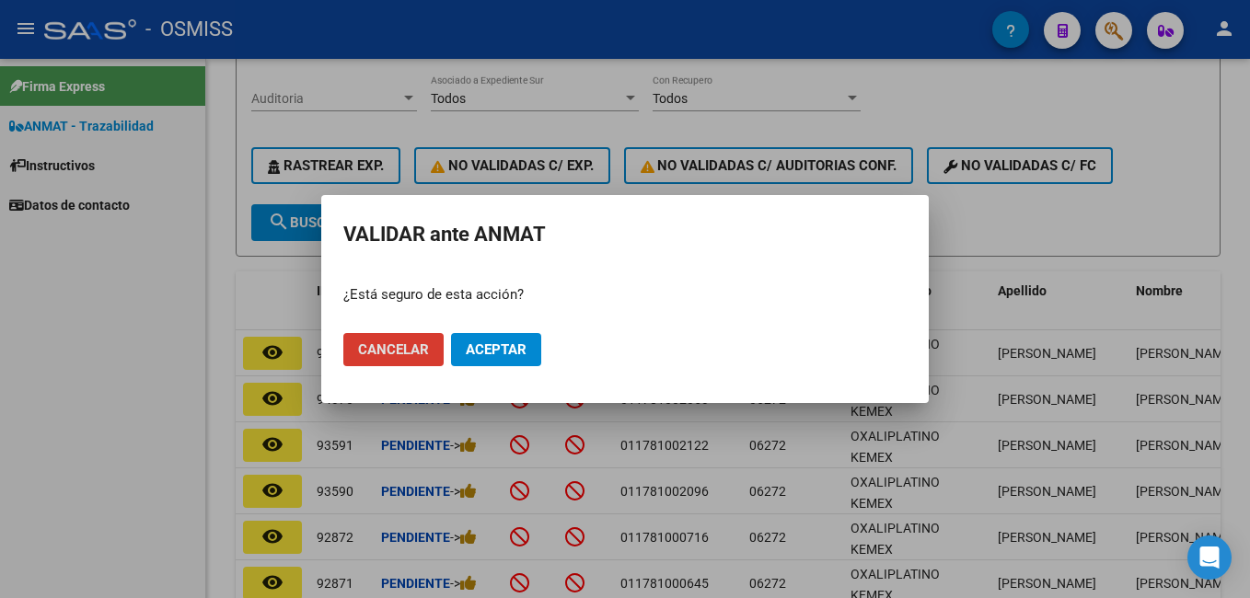
click at [526, 353] on span "Aceptar" at bounding box center [496, 349] width 61 height 17
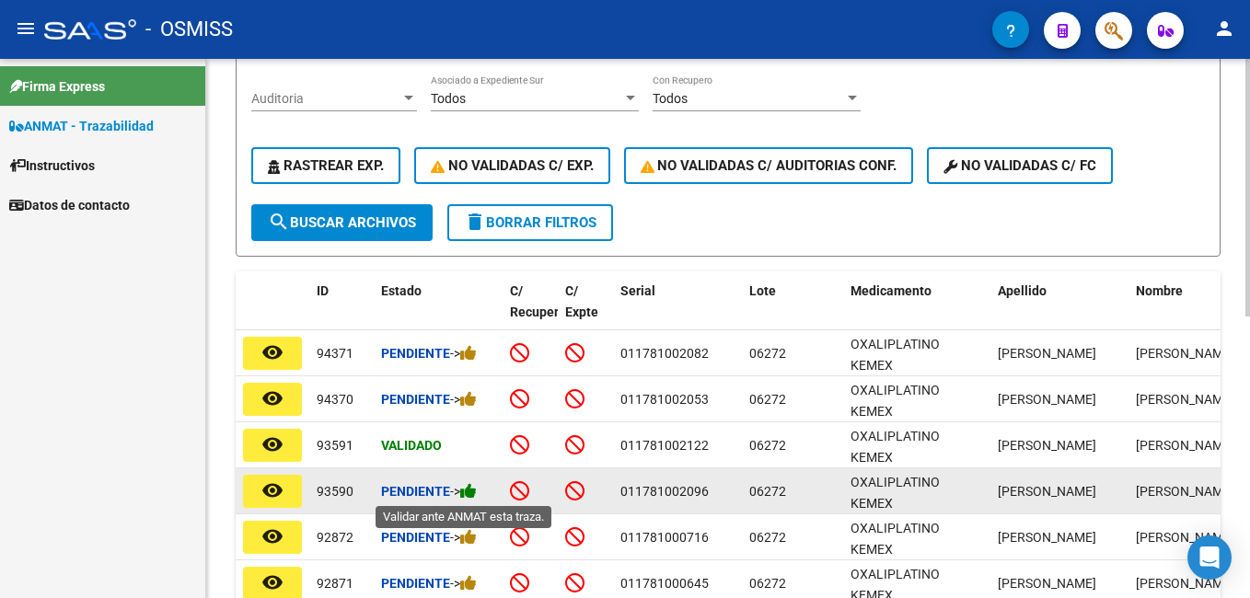
click at [473, 491] on icon at bounding box center [468, 490] width 17 height 17
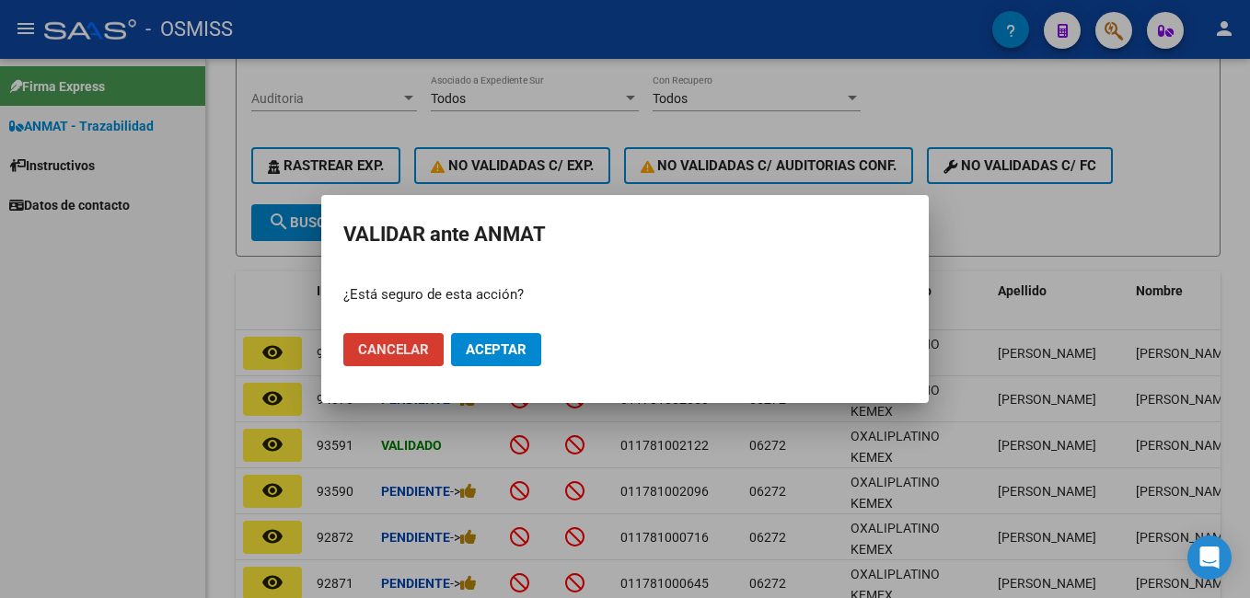
click at [526, 351] on span "Aceptar" at bounding box center [496, 349] width 61 height 17
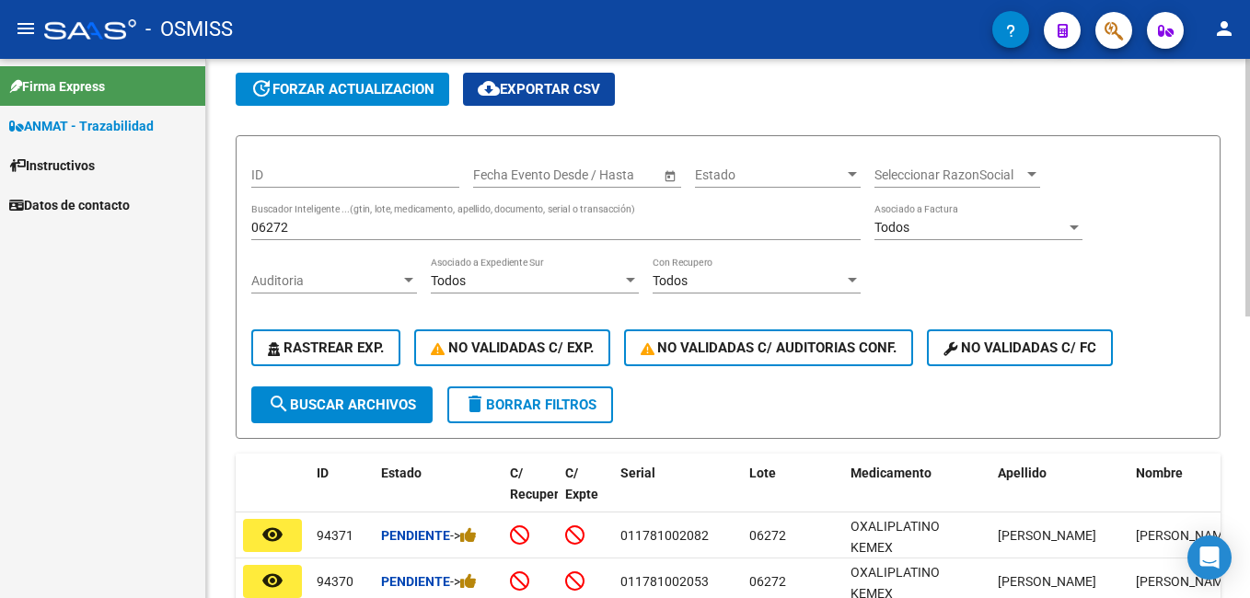
scroll to position [92, 0]
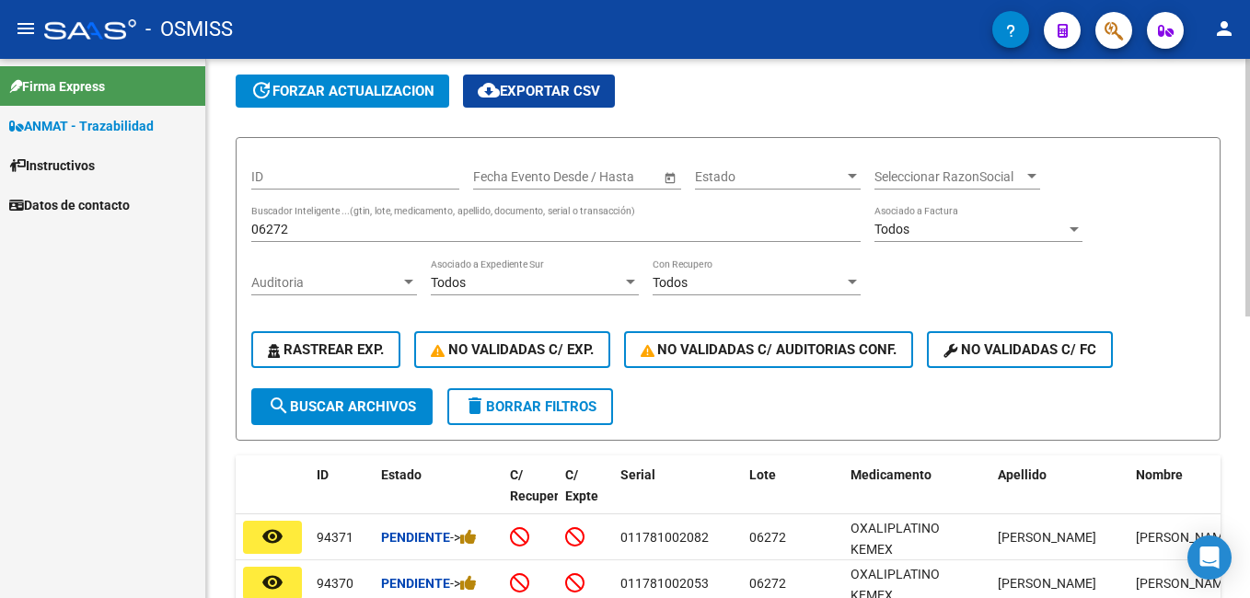
click at [345, 231] on input "06272" at bounding box center [555, 230] width 609 height 16
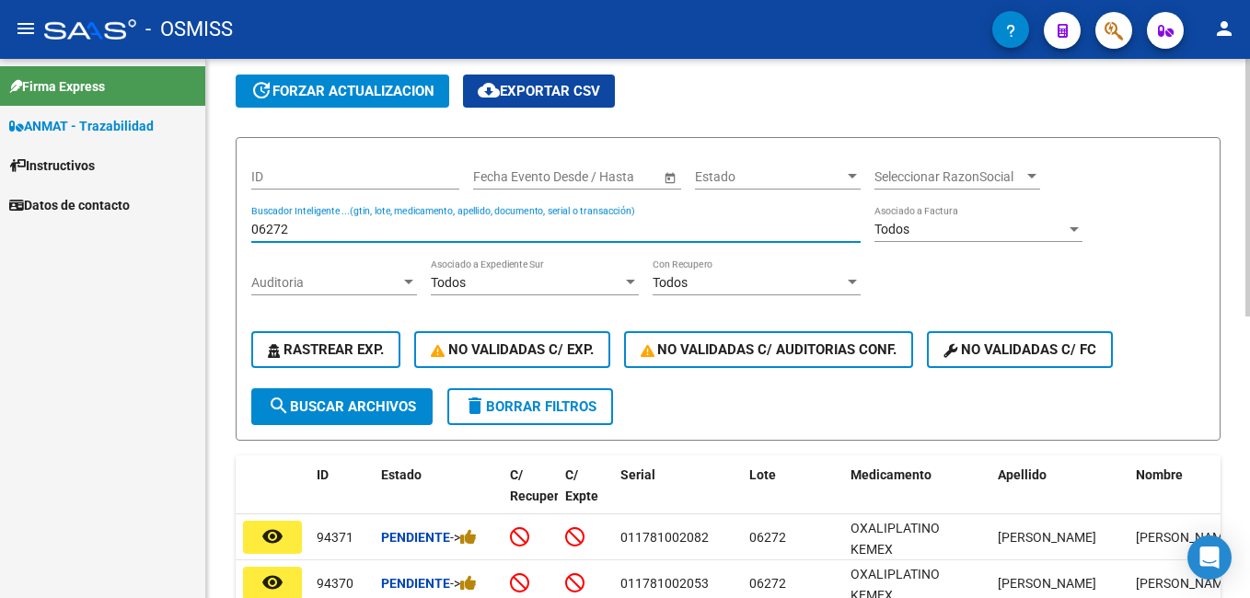
click at [345, 231] on input "06272" at bounding box center [555, 230] width 609 height 16
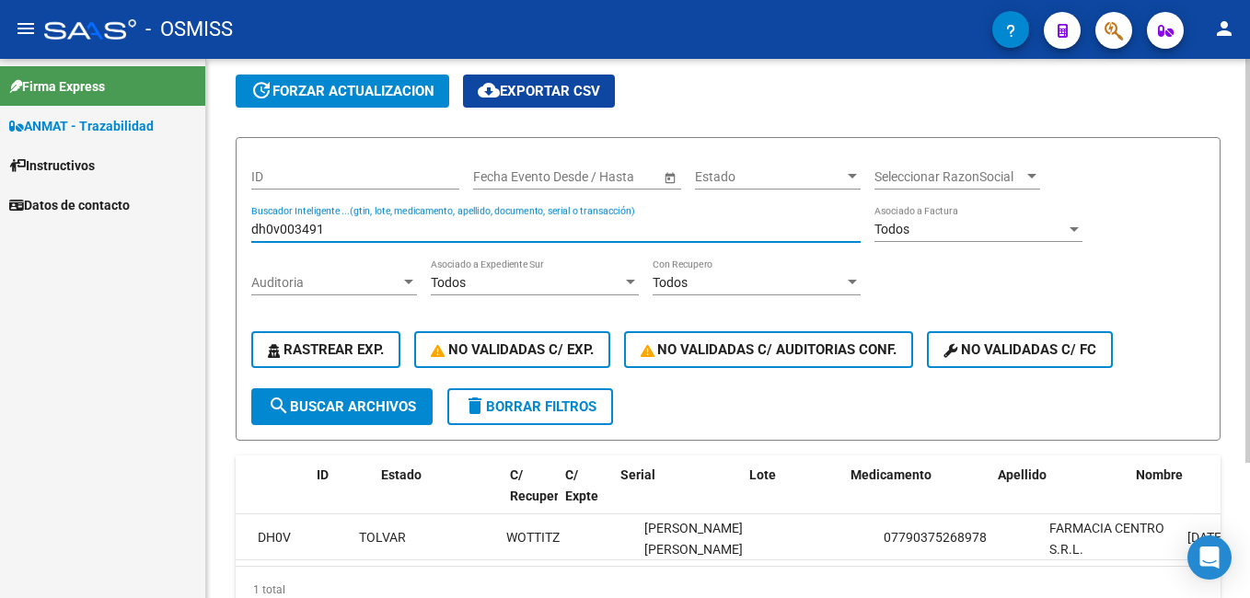
scroll to position [0, 0]
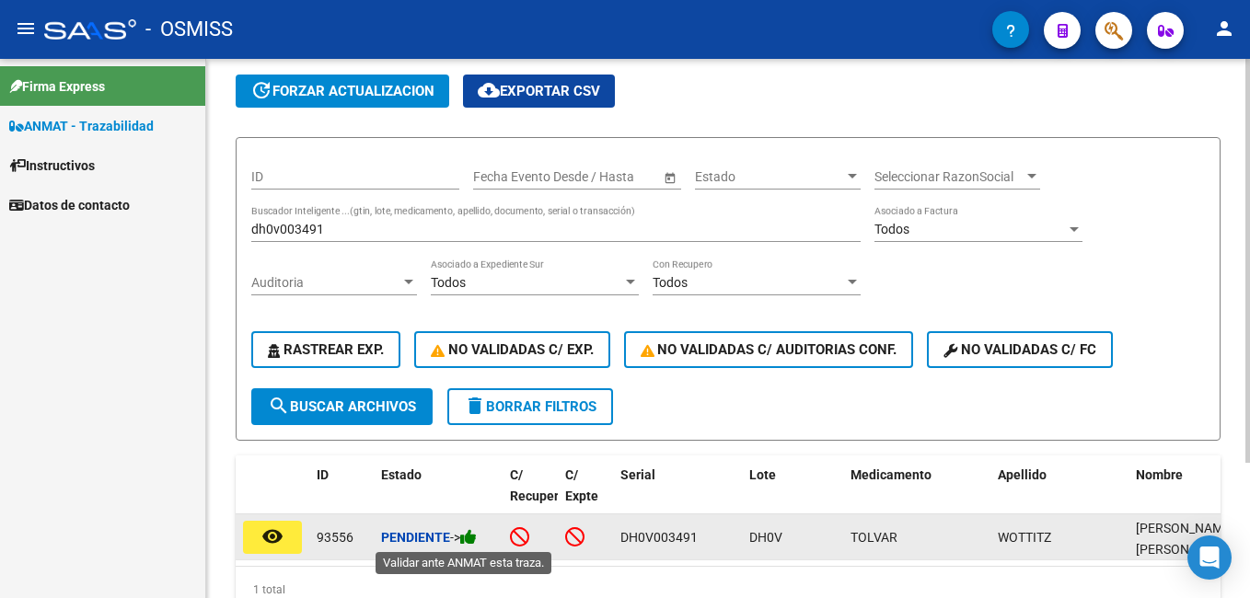
click at [476, 540] on icon at bounding box center [468, 536] width 17 height 17
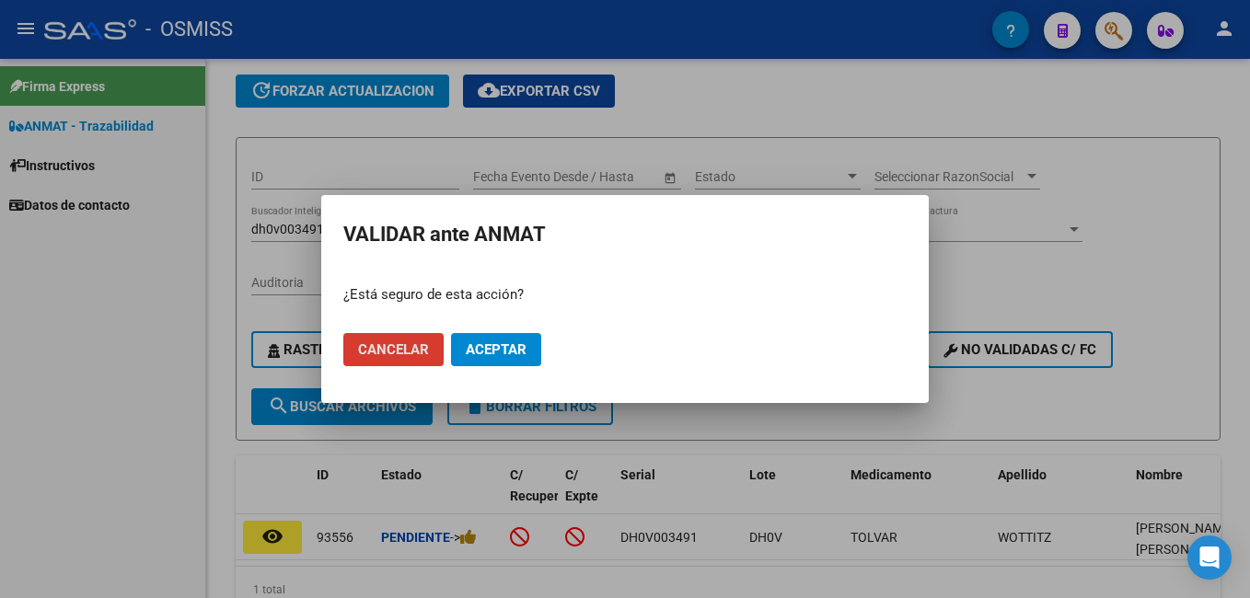
click at [499, 344] on span "Aceptar" at bounding box center [496, 349] width 61 height 17
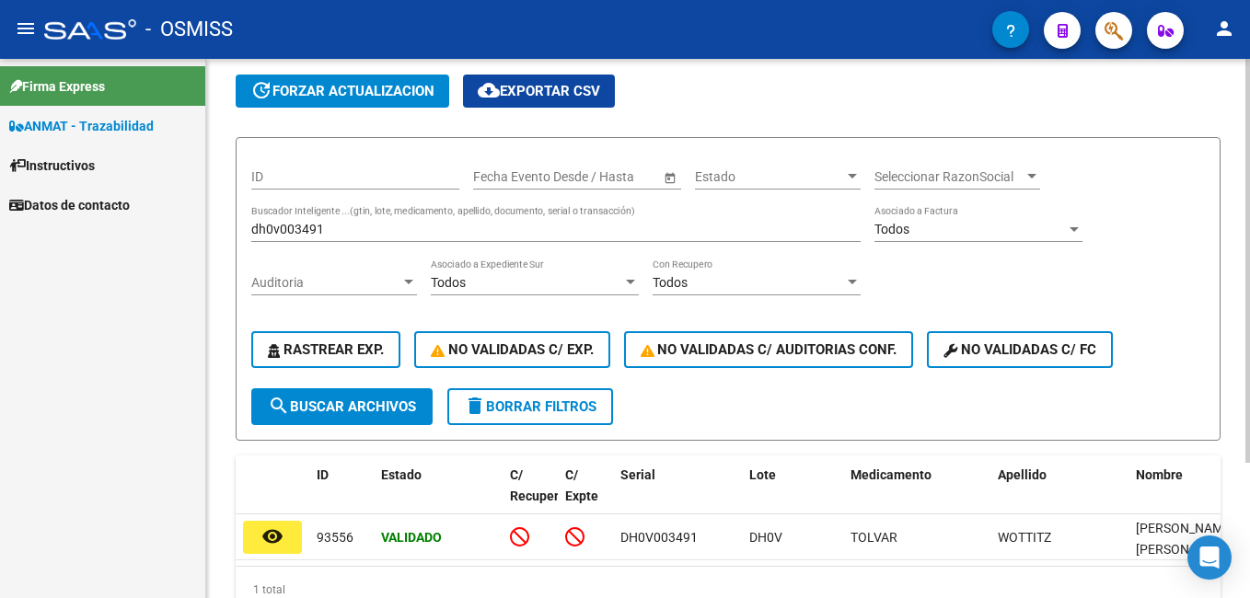
click at [384, 229] on input "dh0v003491" at bounding box center [555, 230] width 609 height 16
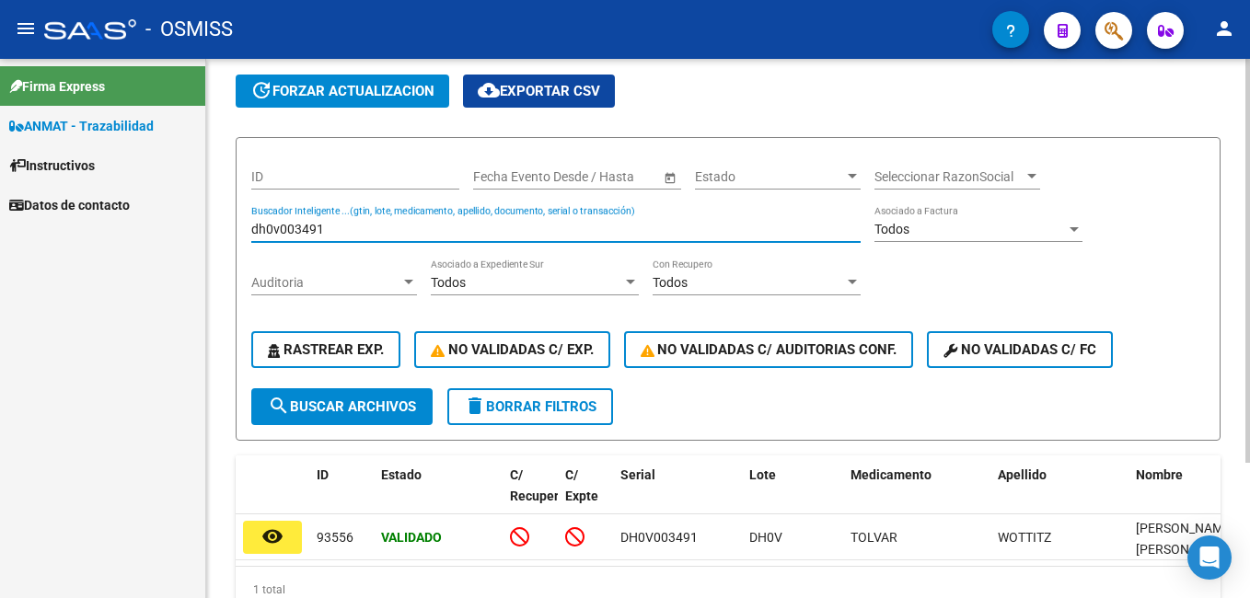
click at [385, 230] on input "dh0v003491" at bounding box center [555, 230] width 609 height 16
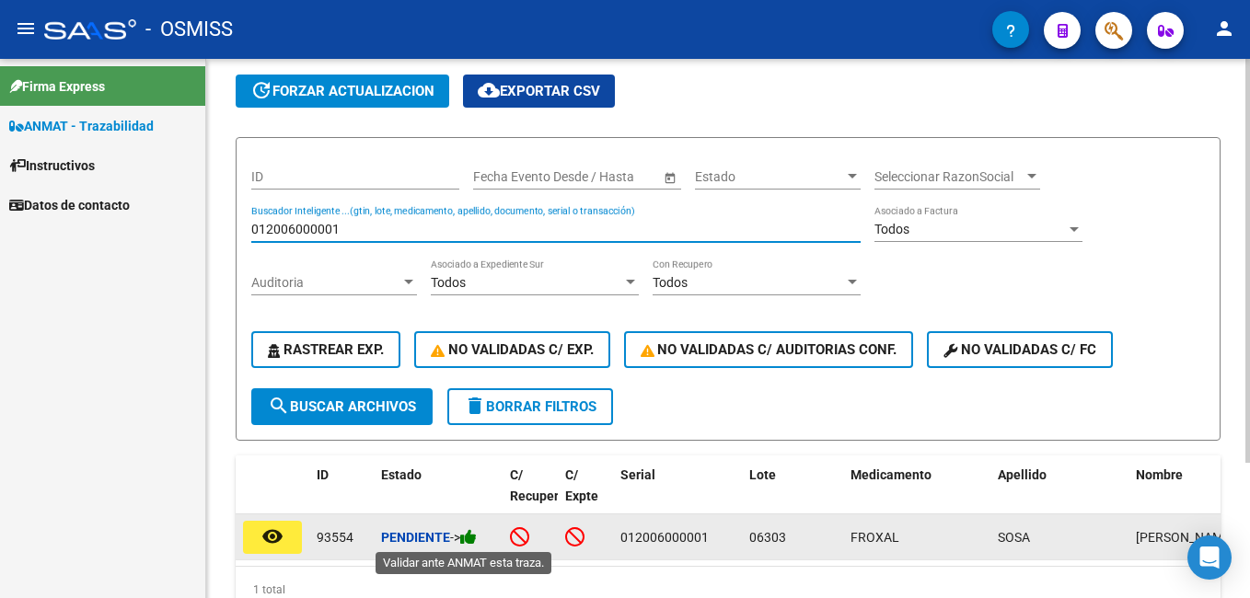
click at [474, 529] on icon at bounding box center [468, 536] width 17 height 17
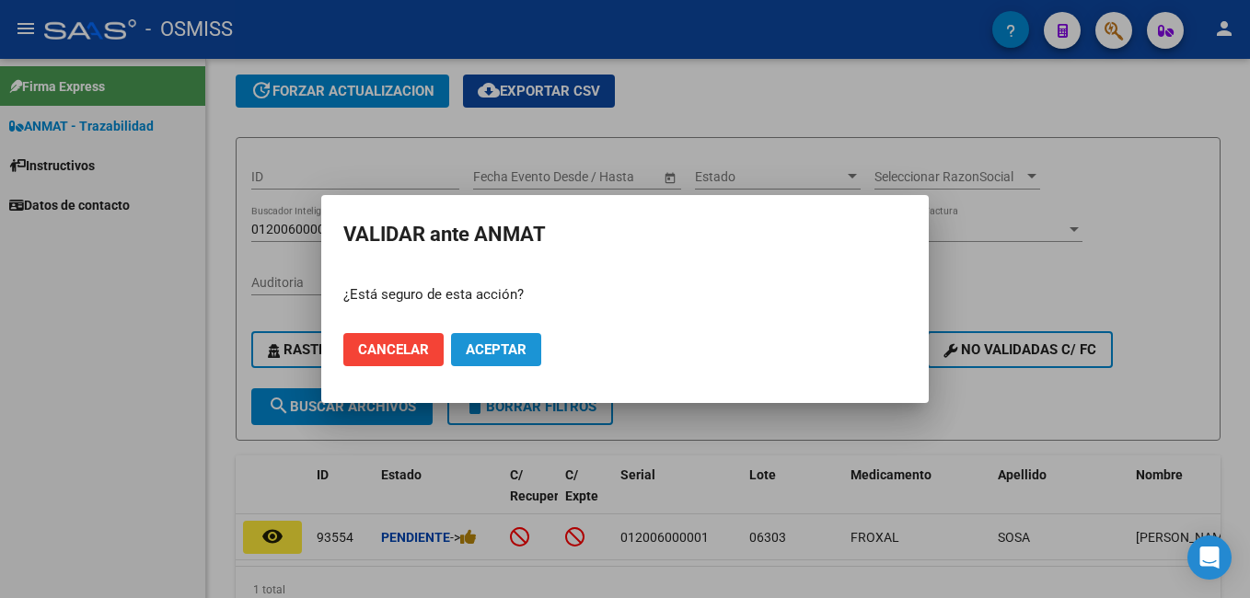
click at [474, 338] on button "Aceptar" at bounding box center [496, 349] width 90 height 33
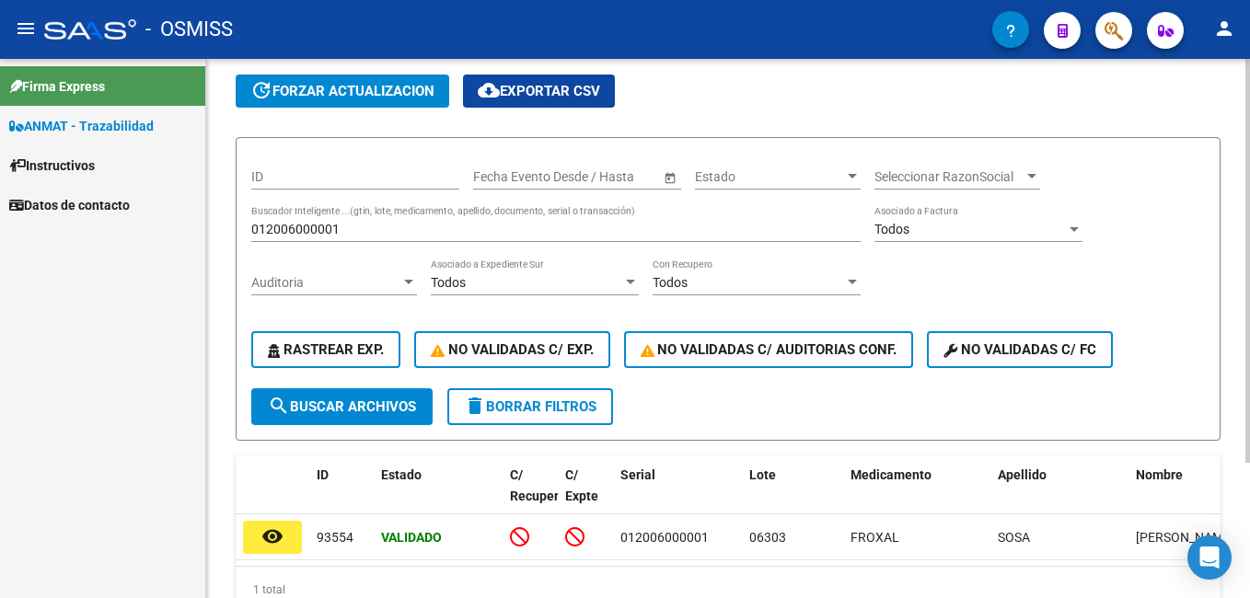
click at [378, 235] on input "012006000001" at bounding box center [555, 230] width 609 height 16
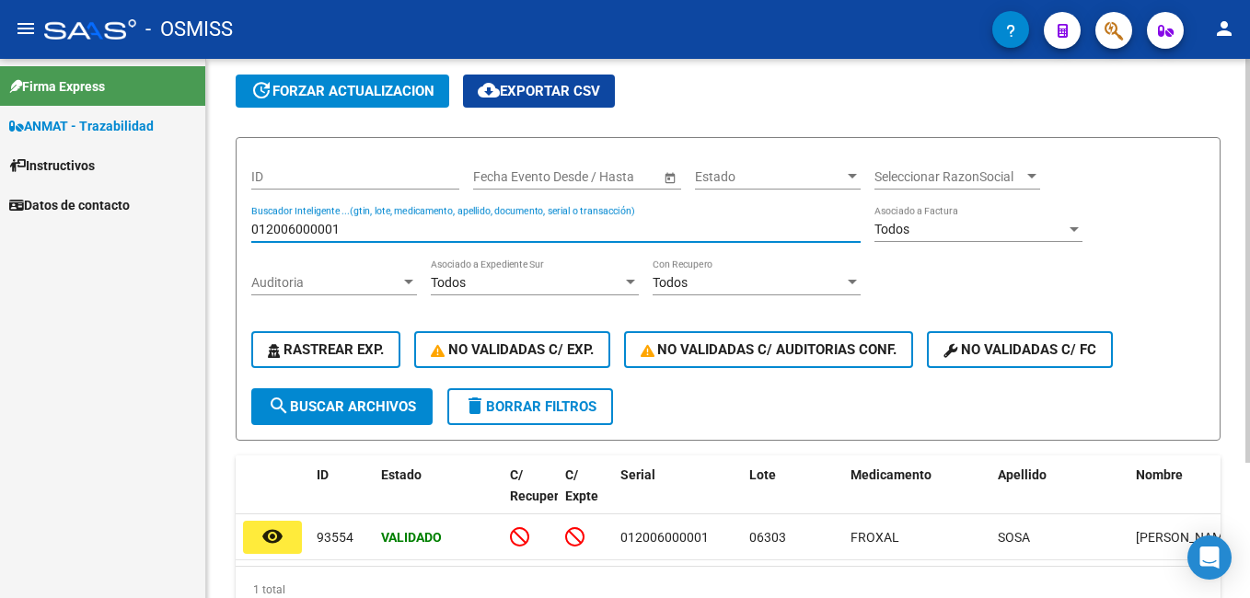
click at [378, 235] on input "012006000001" at bounding box center [555, 230] width 609 height 16
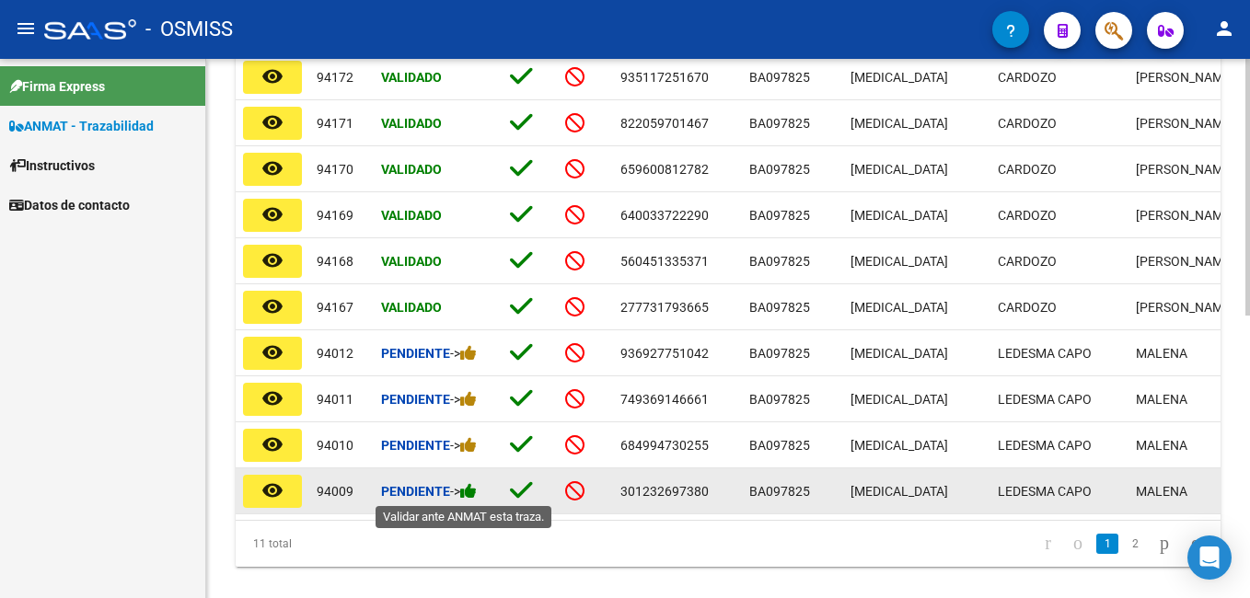
click at [474, 490] on icon at bounding box center [468, 490] width 17 height 17
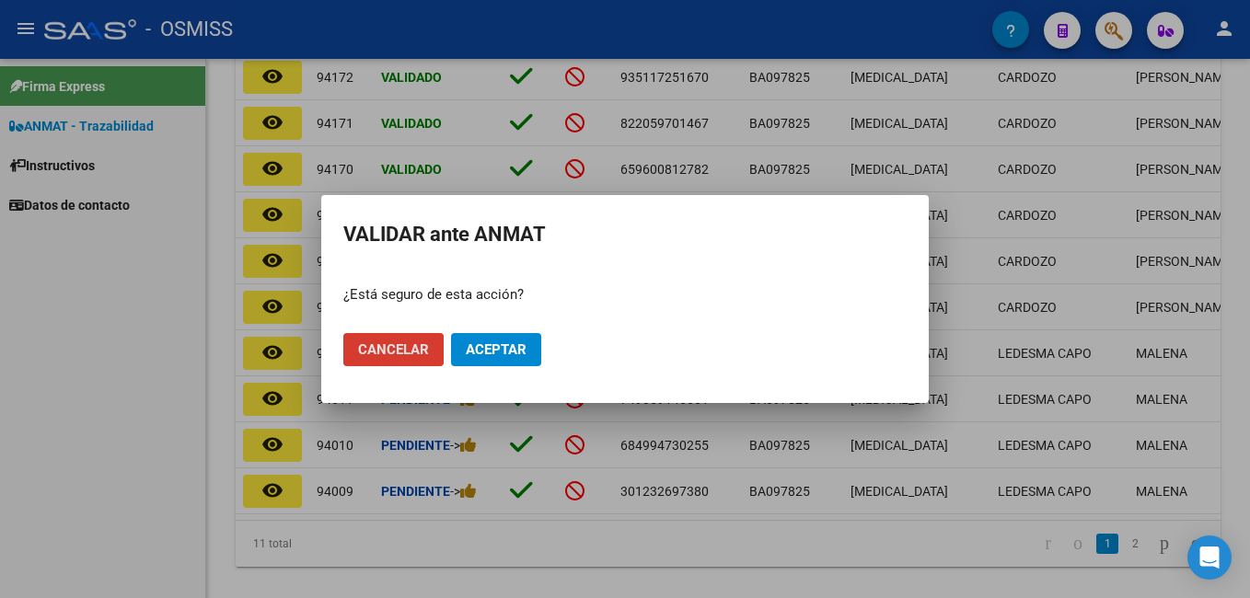
click at [490, 344] on span "Aceptar" at bounding box center [496, 349] width 61 height 17
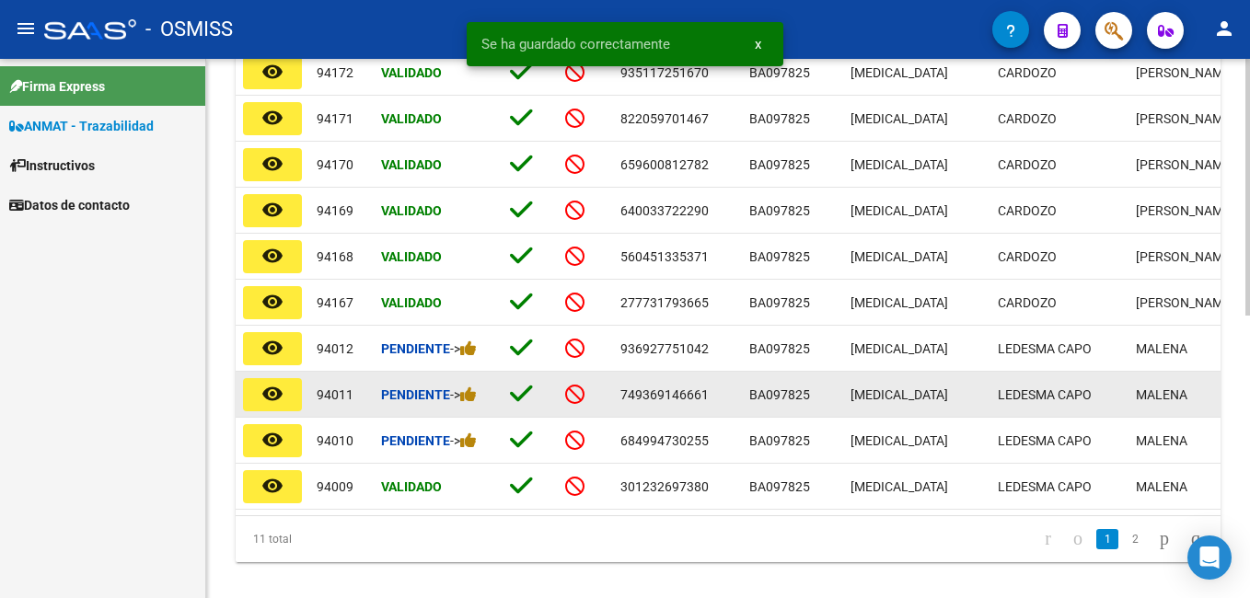
scroll to position [552, 0]
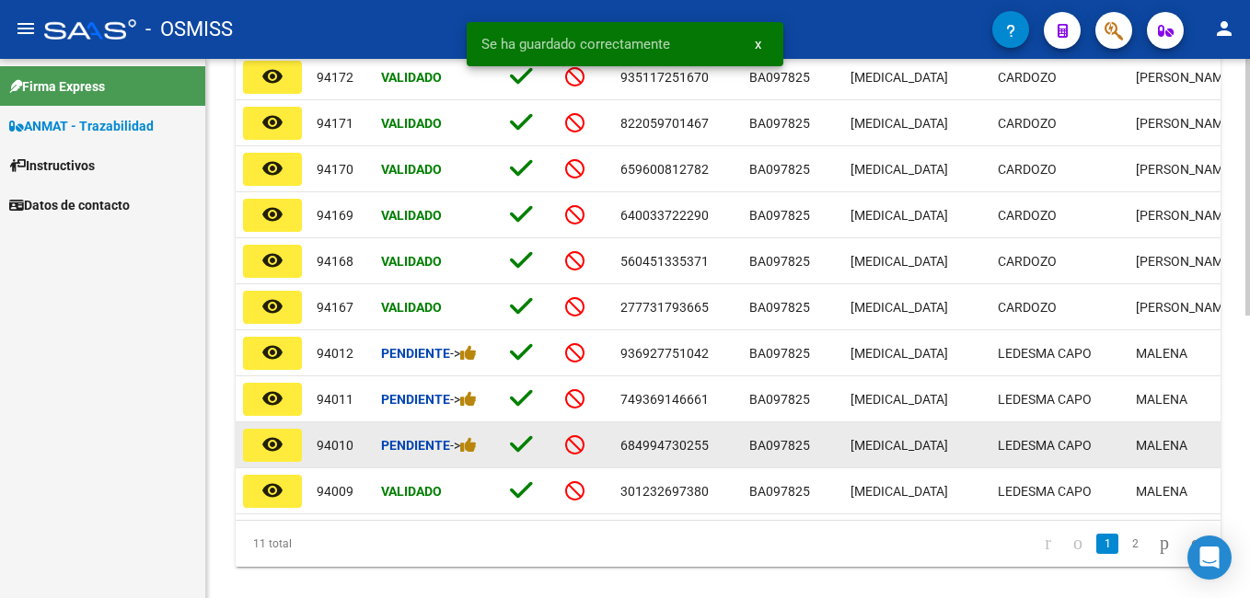
click at [483, 449] on div "Pendiente ->" at bounding box center [438, 445] width 114 height 21
click at [475, 444] on icon at bounding box center [468, 444] width 17 height 17
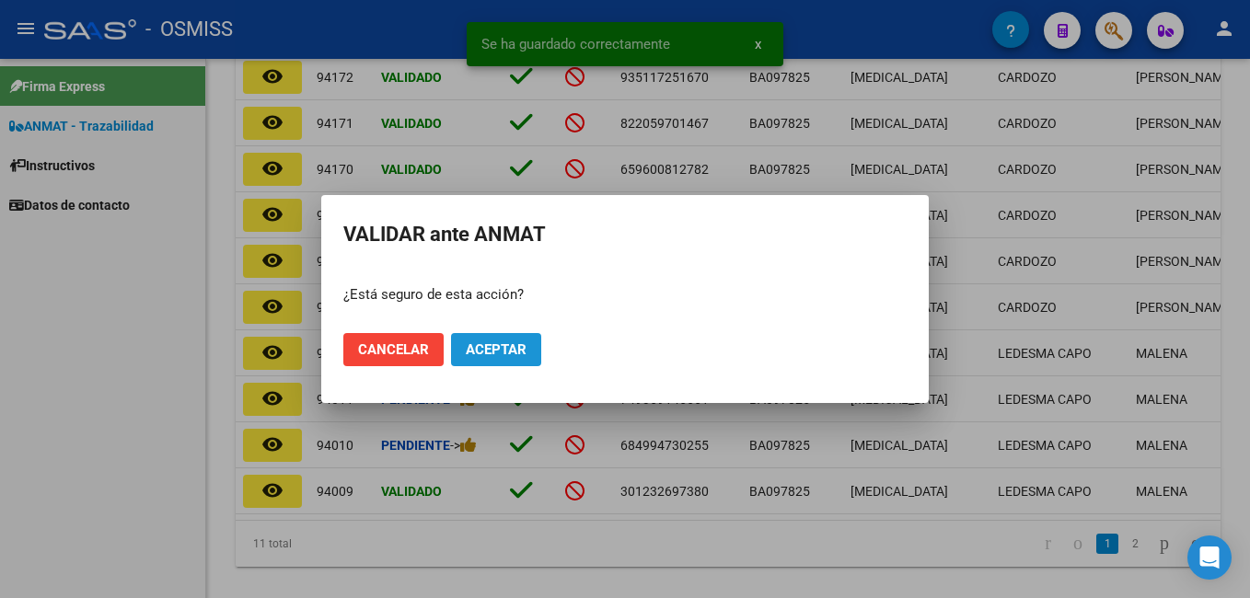
click at [527, 344] on button "Aceptar" at bounding box center [496, 349] width 90 height 33
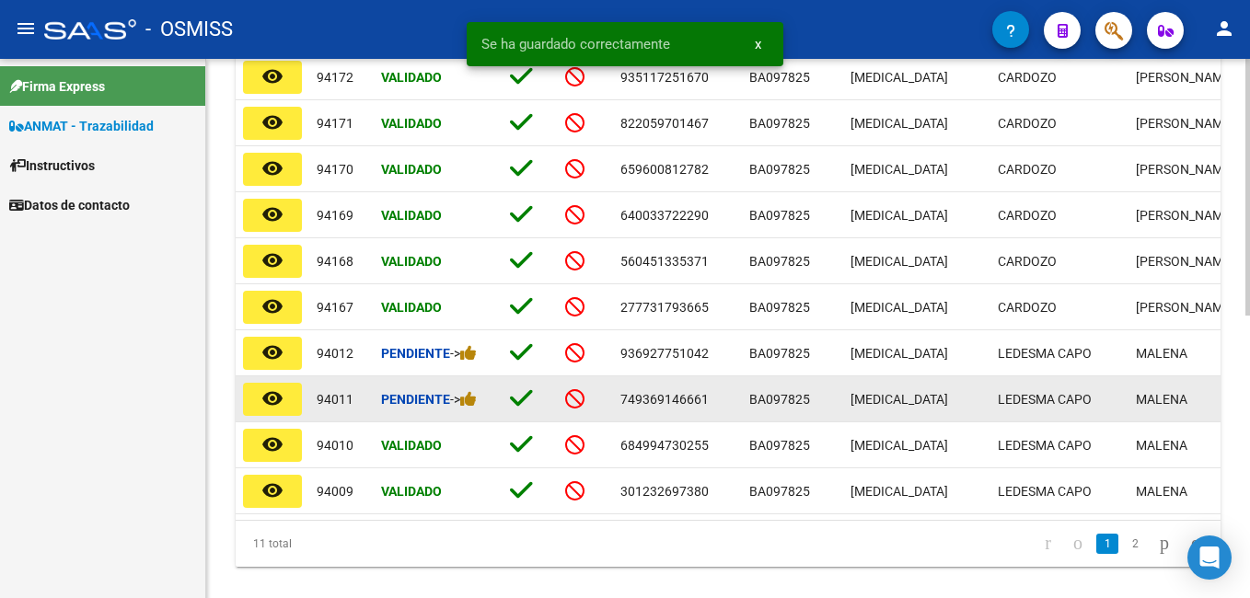
click at [474, 407] on div "Pendiente ->" at bounding box center [438, 399] width 114 height 21
click at [474, 403] on icon at bounding box center [468, 398] width 17 height 17
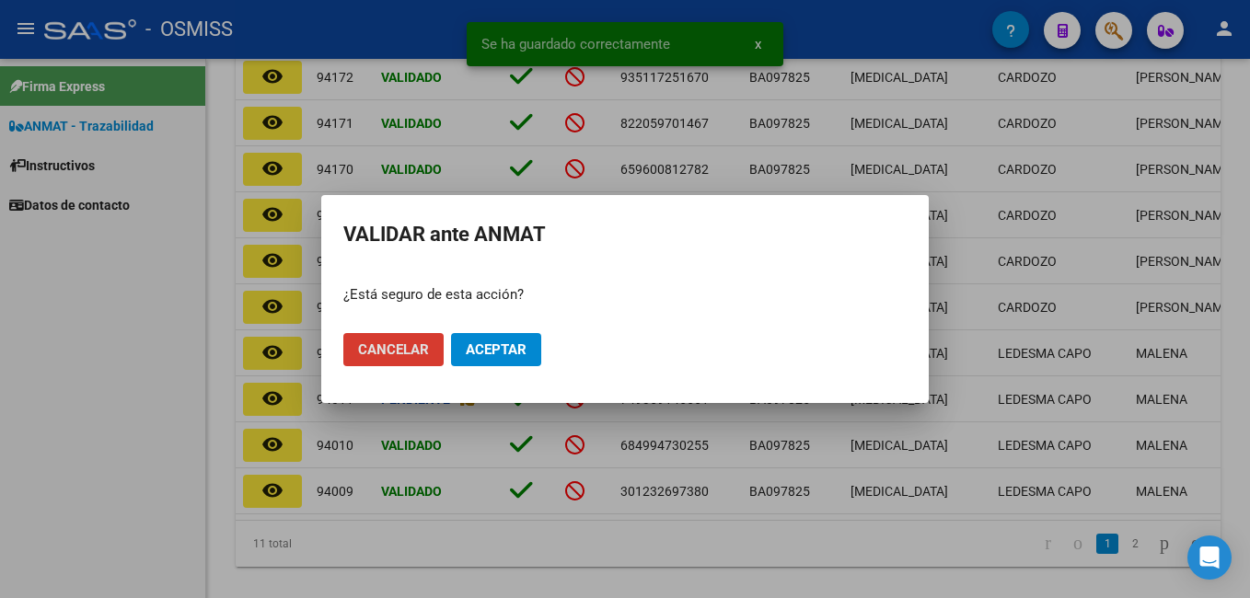
click at [493, 344] on span "Aceptar" at bounding box center [496, 349] width 61 height 17
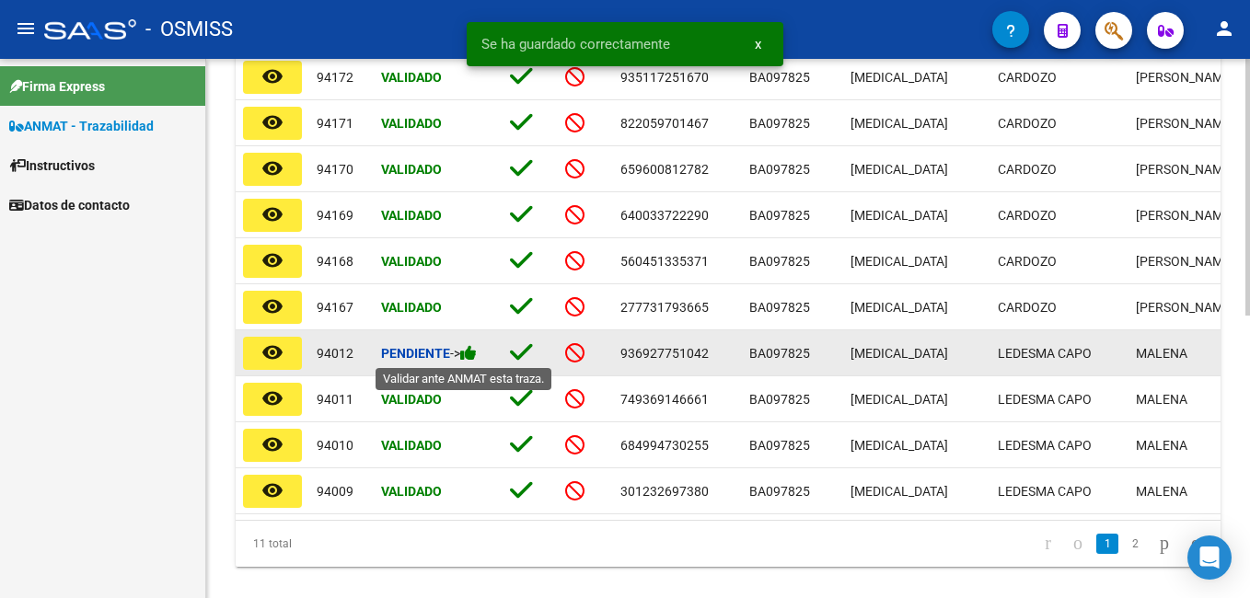
click at [474, 357] on icon at bounding box center [468, 352] width 17 height 17
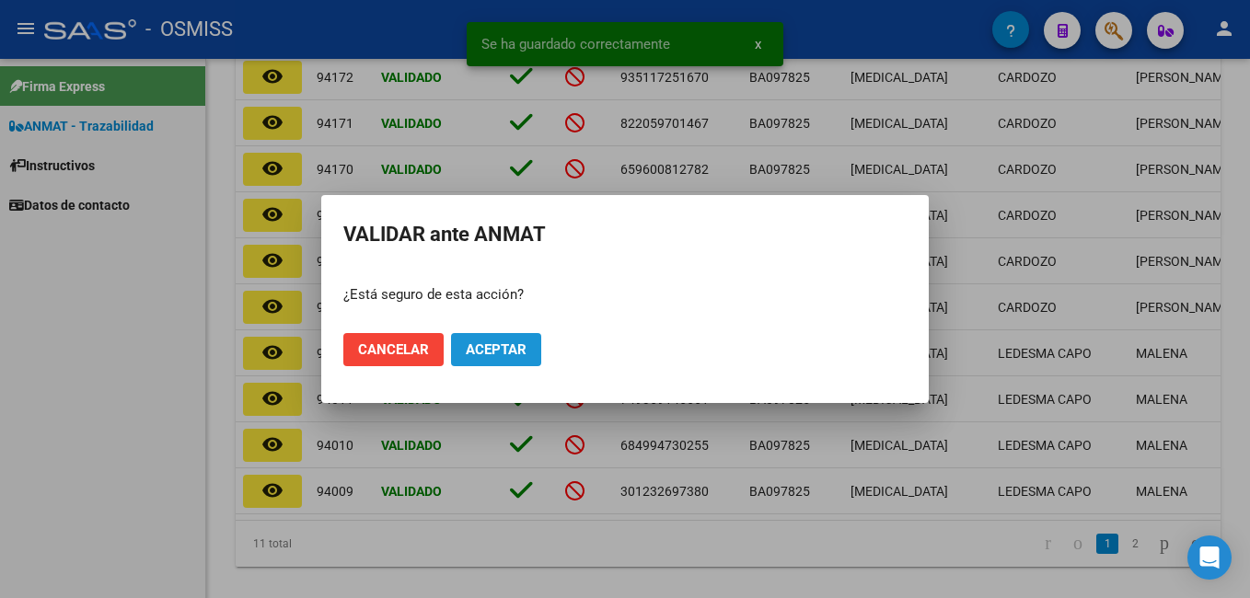
click at [481, 348] on span "Aceptar" at bounding box center [496, 349] width 61 height 17
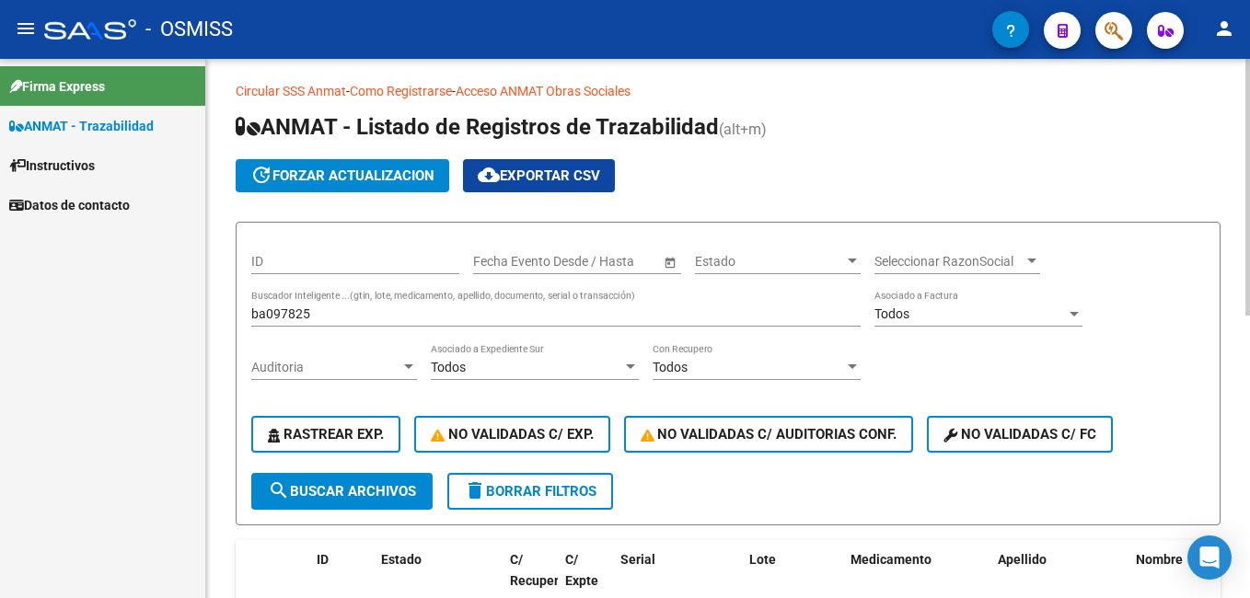
scroll to position [0, 0]
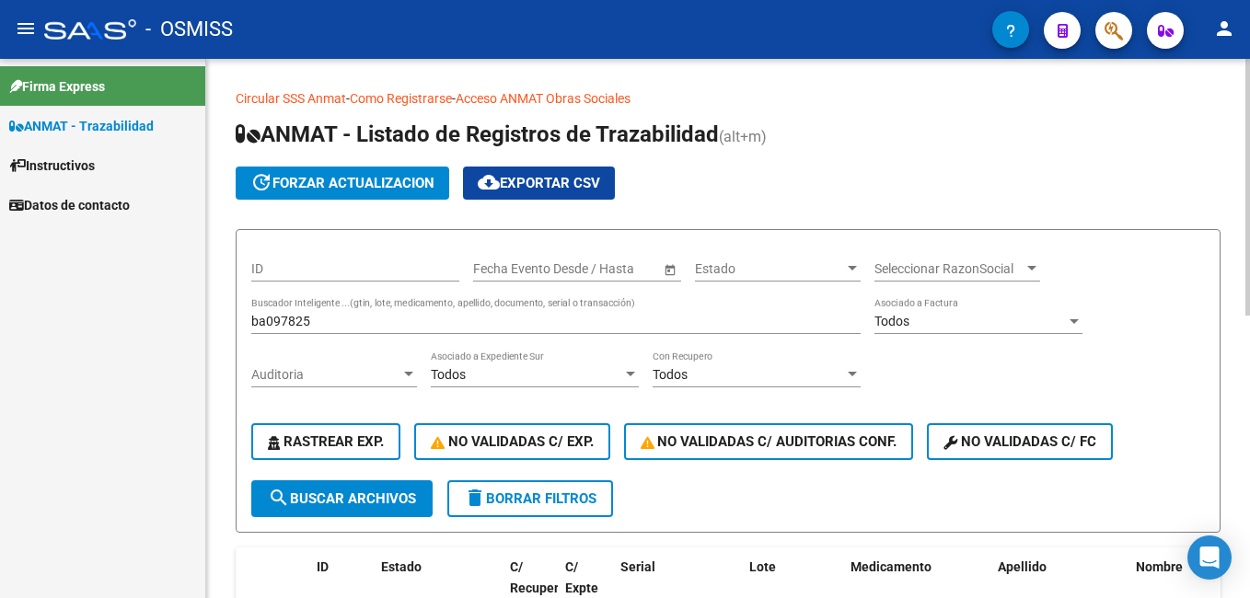
click at [370, 329] on input "ba097825" at bounding box center [555, 322] width 609 height 16
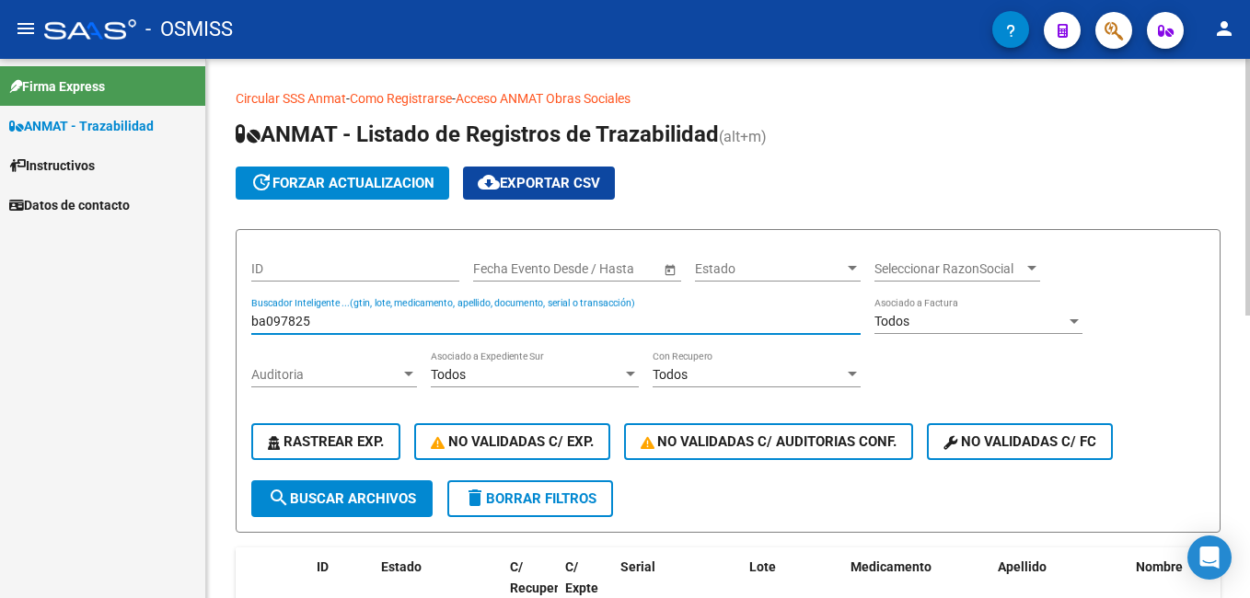
click at [370, 329] on input "ba097825" at bounding box center [555, 322] width 609 height 16
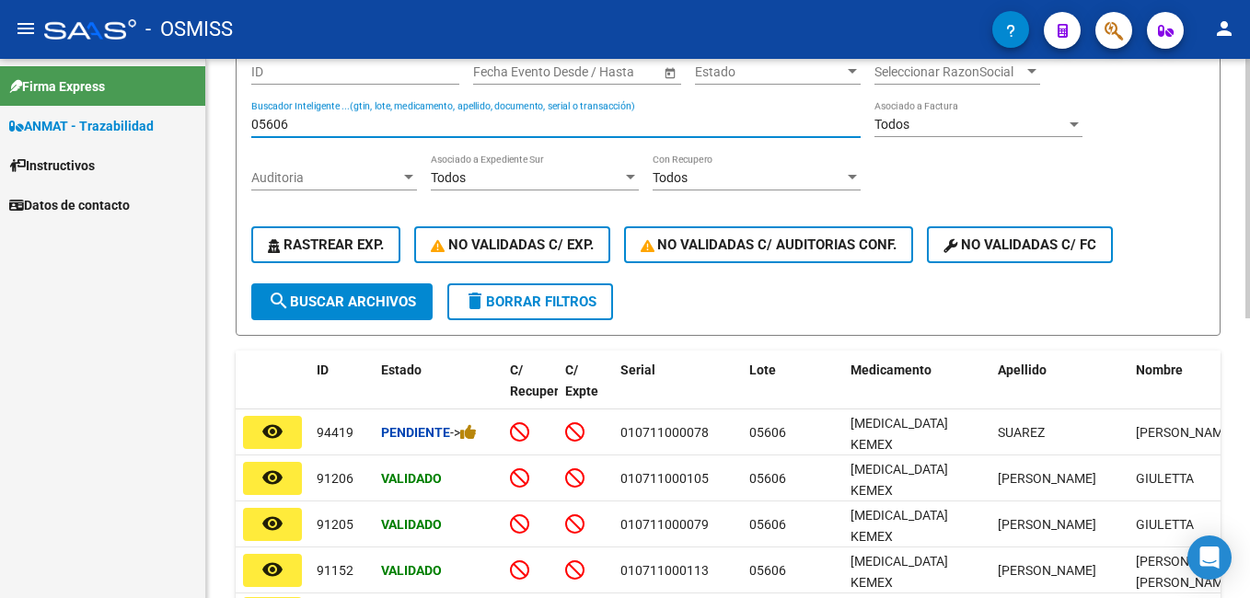
scroll to position [276, 0]
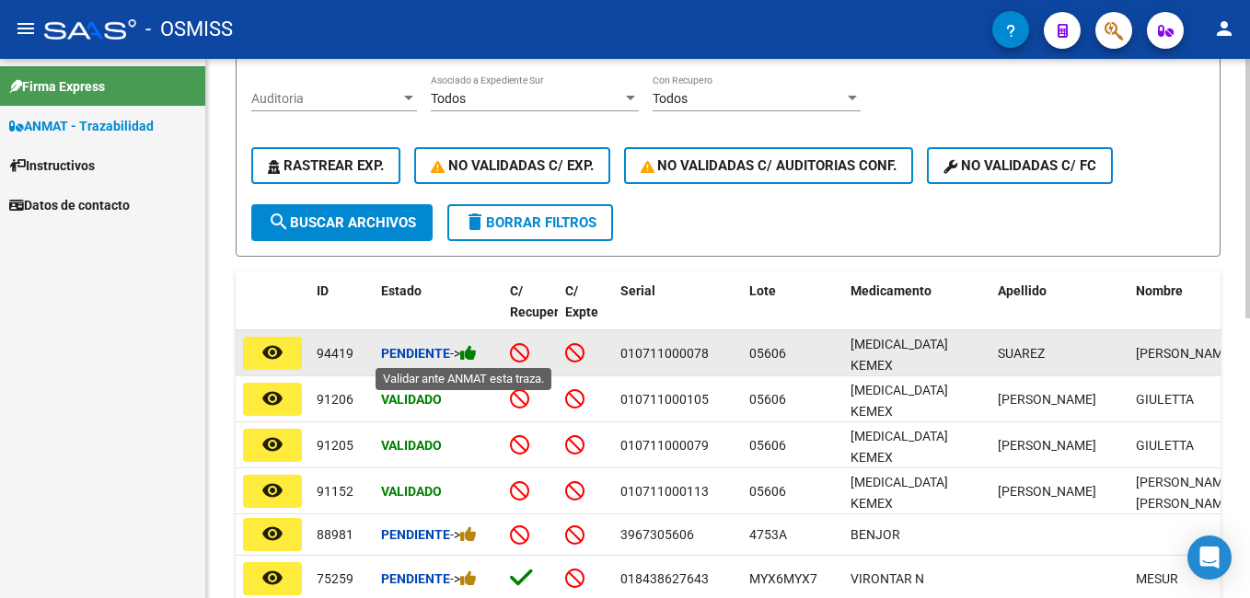
click at [475, 353] on icon at bounding box center [468, 352] width 17 height 17
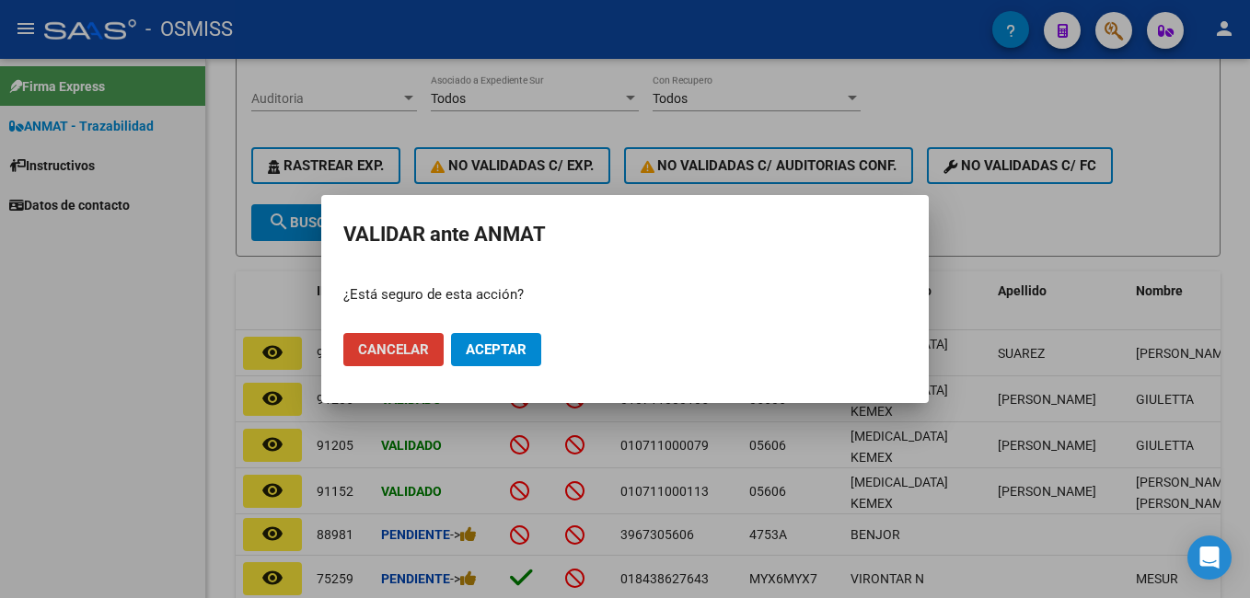
click at [498, 346] on span "Aceptar" at bounding box center [496, 349] width 61 height 17
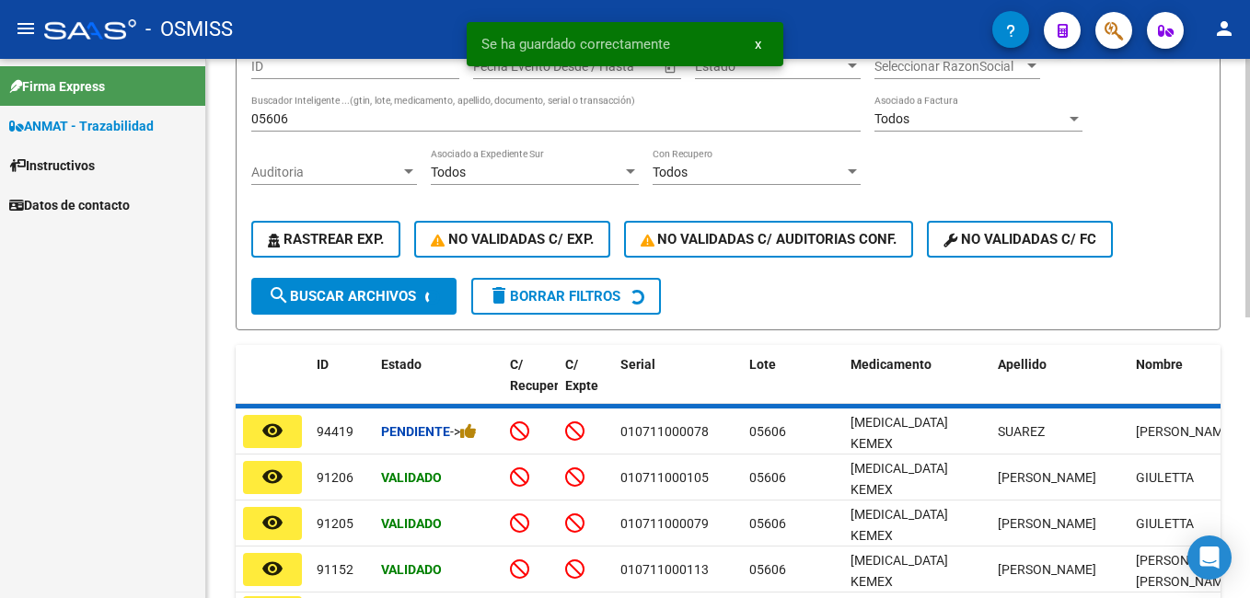
scroll to position [92, 0]
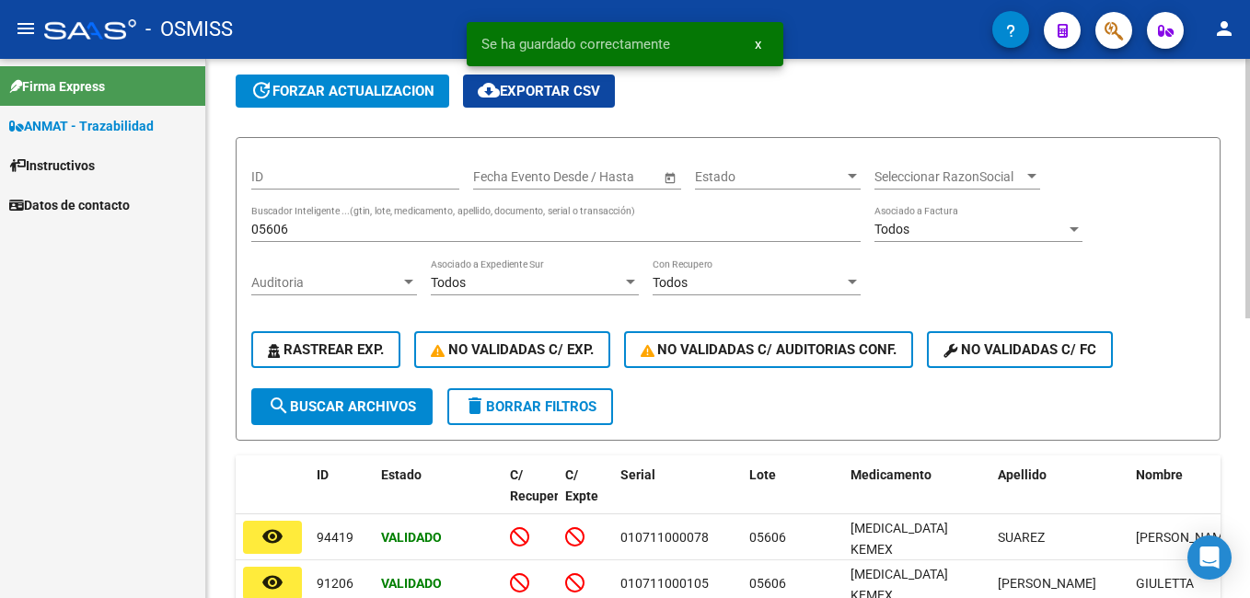
click at [318, 228] on input "05606" at bounding box center [555, 230] width 609 height 16
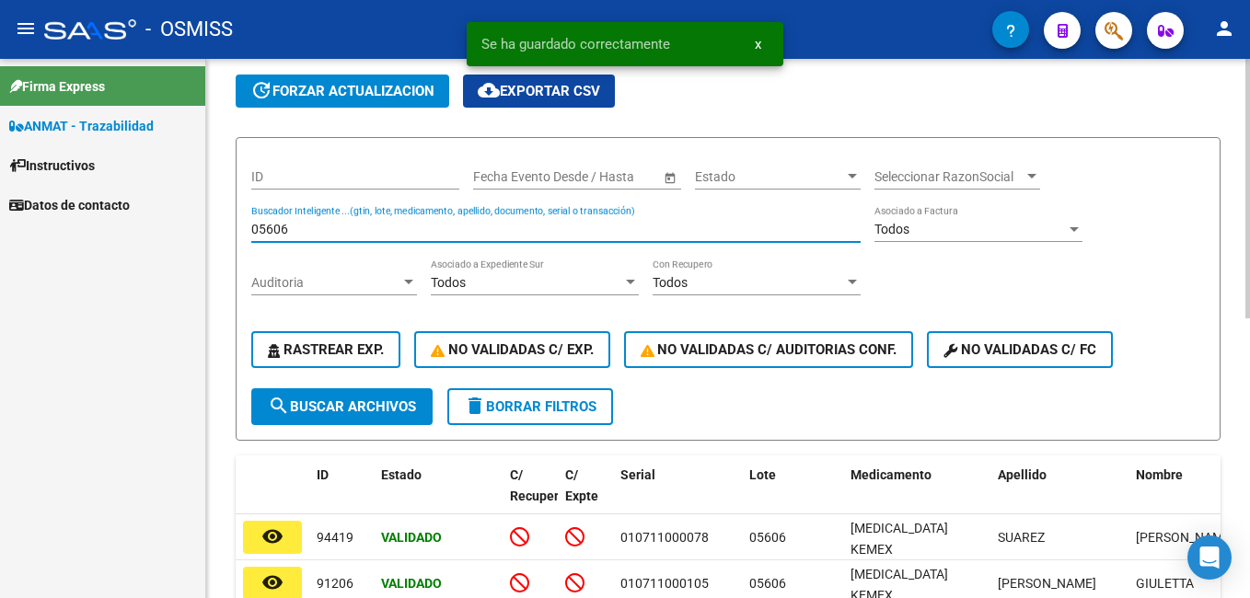
click at [318, 228] on input "05606" at bounding box center [555, 230] width 609 height 16
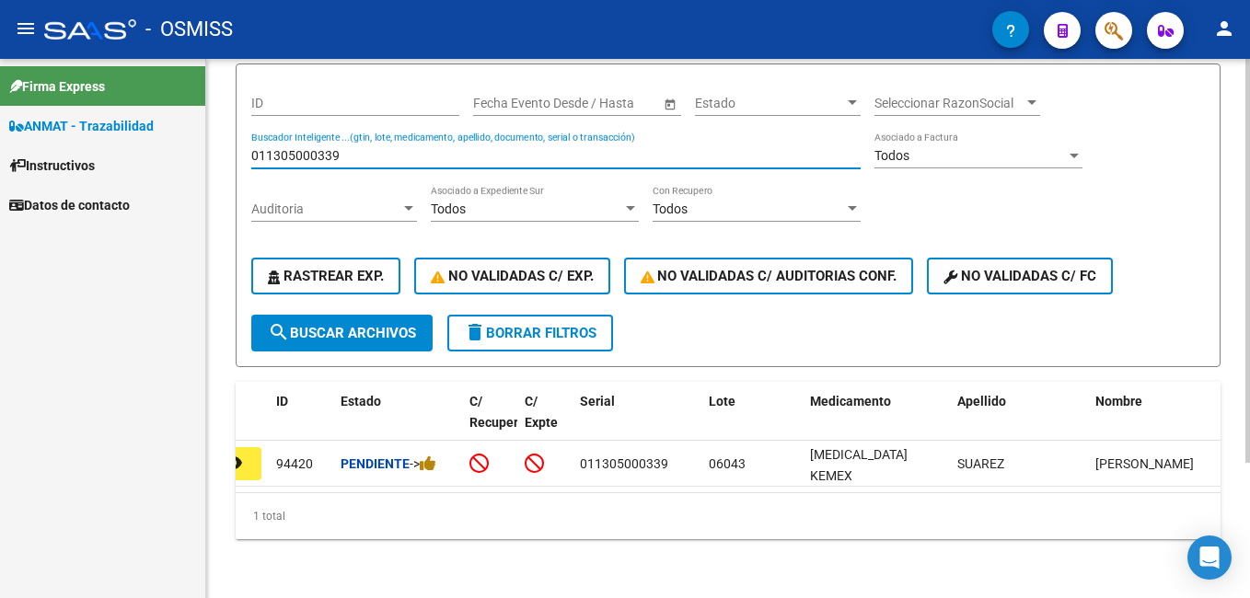
scroll to position [0, 0]
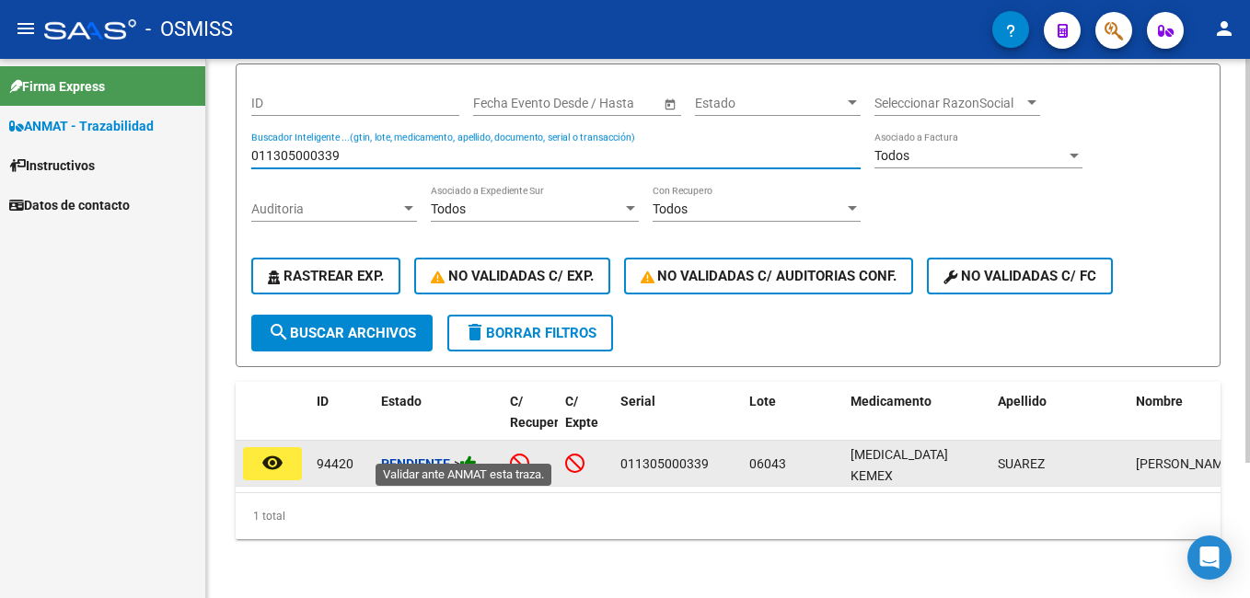
click at [475, 455] on icon at bounding box center [468, 463] width 17 height 17
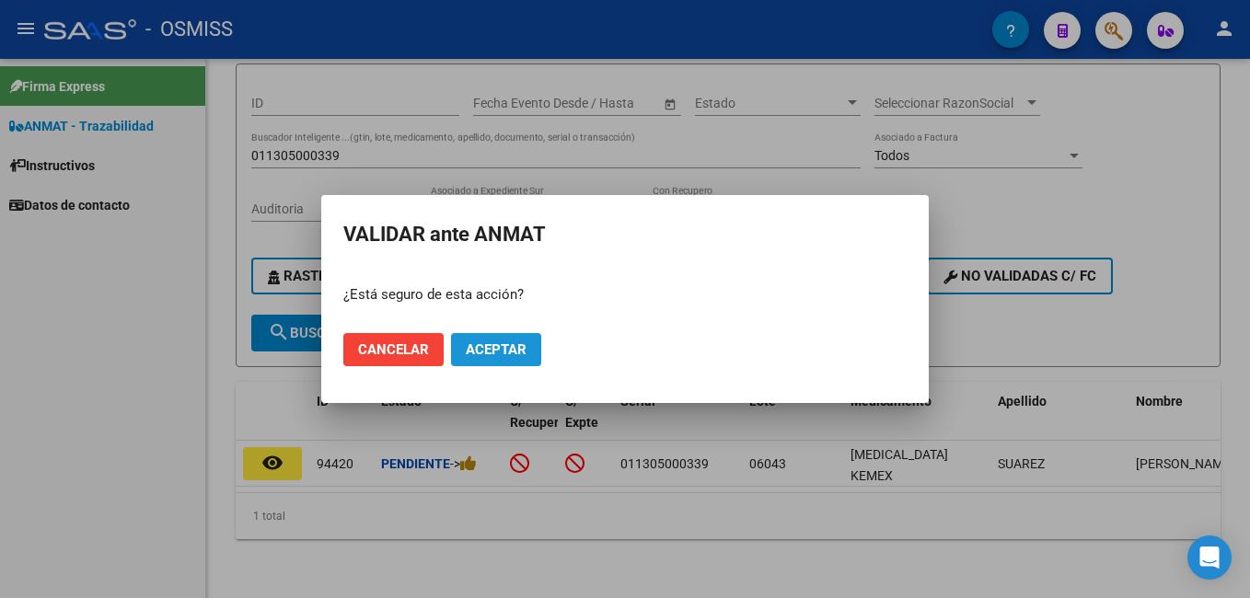
click at [495, 346] on span "Aceptar" at bounding box center [496, 349] width 61 height 17
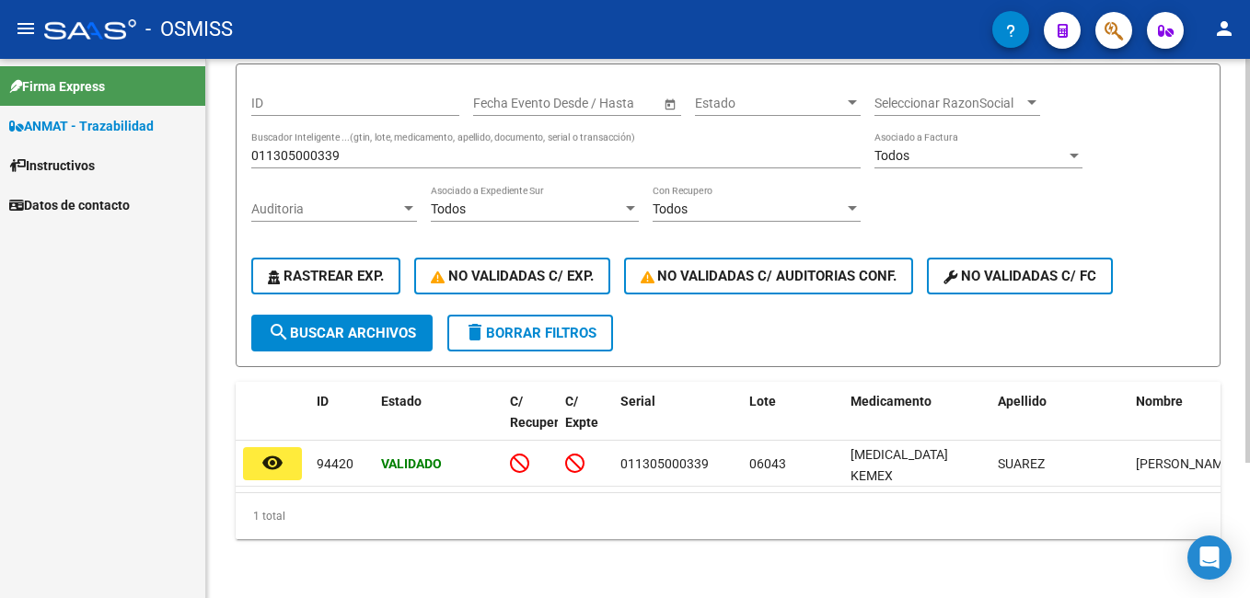
click at [394, 148] on input "011305000339" at bounding box center [555, 156] width 609 height 16
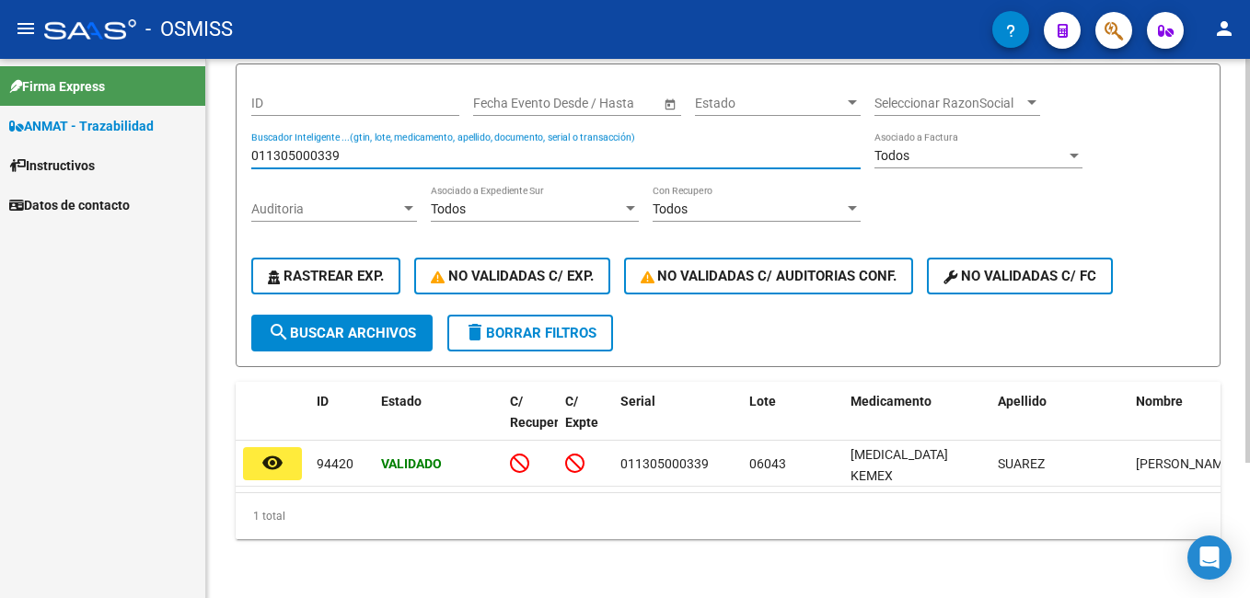
click at [394, 148] on input "011305000339" at bounding box center [555, 156] width 609 height 16
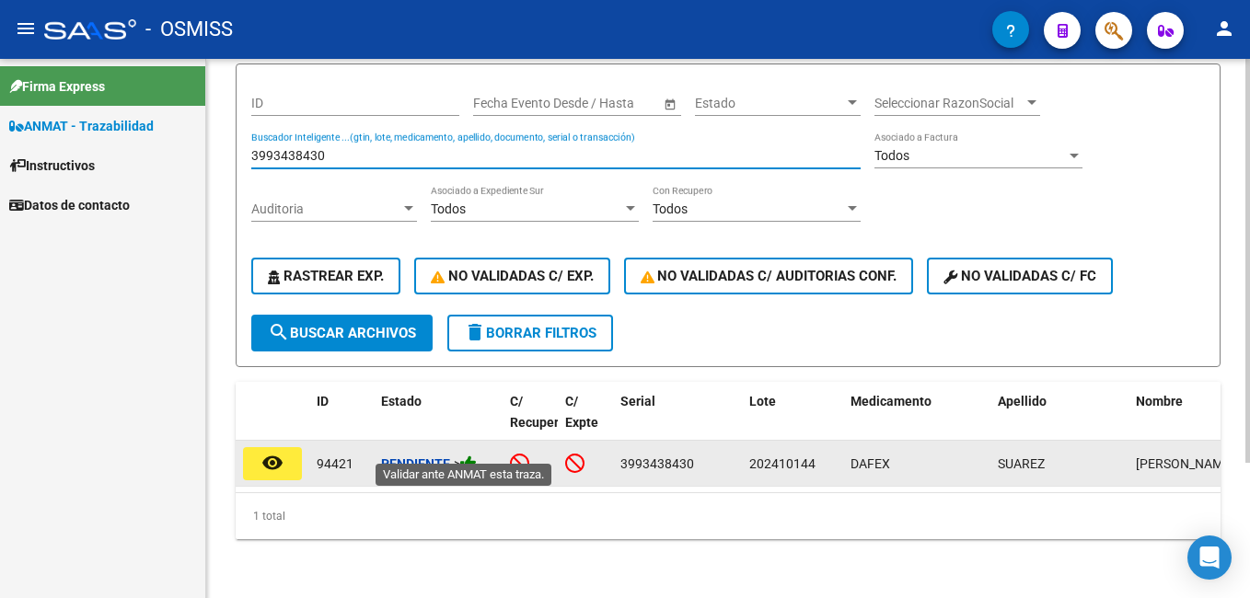
click at [474, 455] on icon at bounding box center [468, 463] width 17 height 17
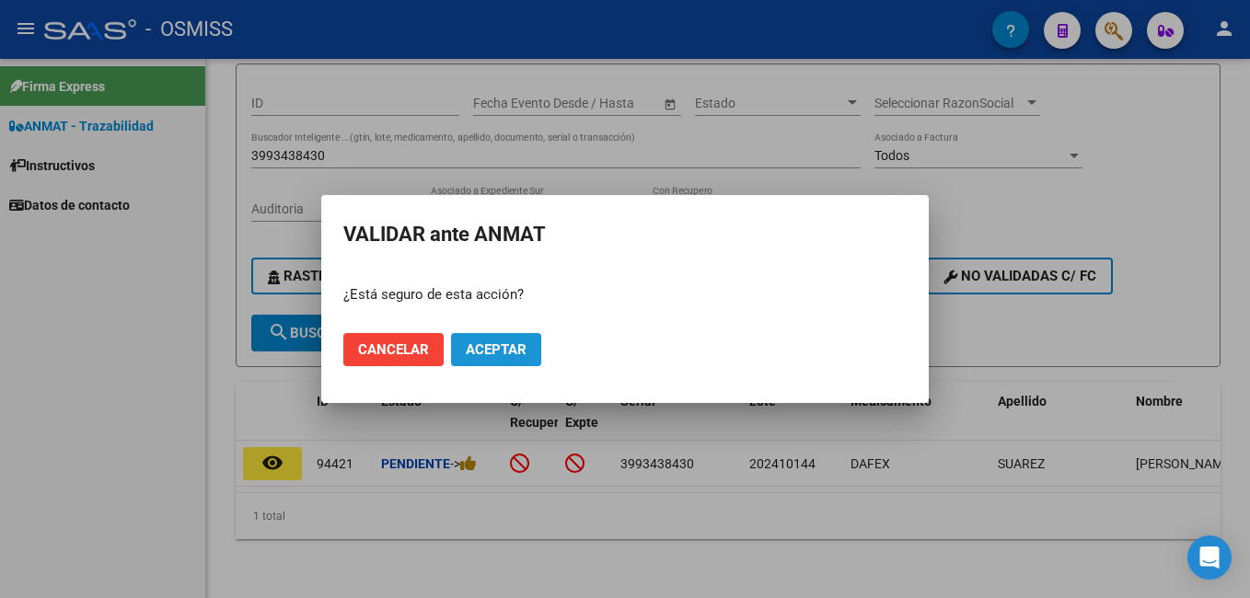
click at [517, 355] on span "Aceptar" at bounding box center [496, 349] width 61 height 17
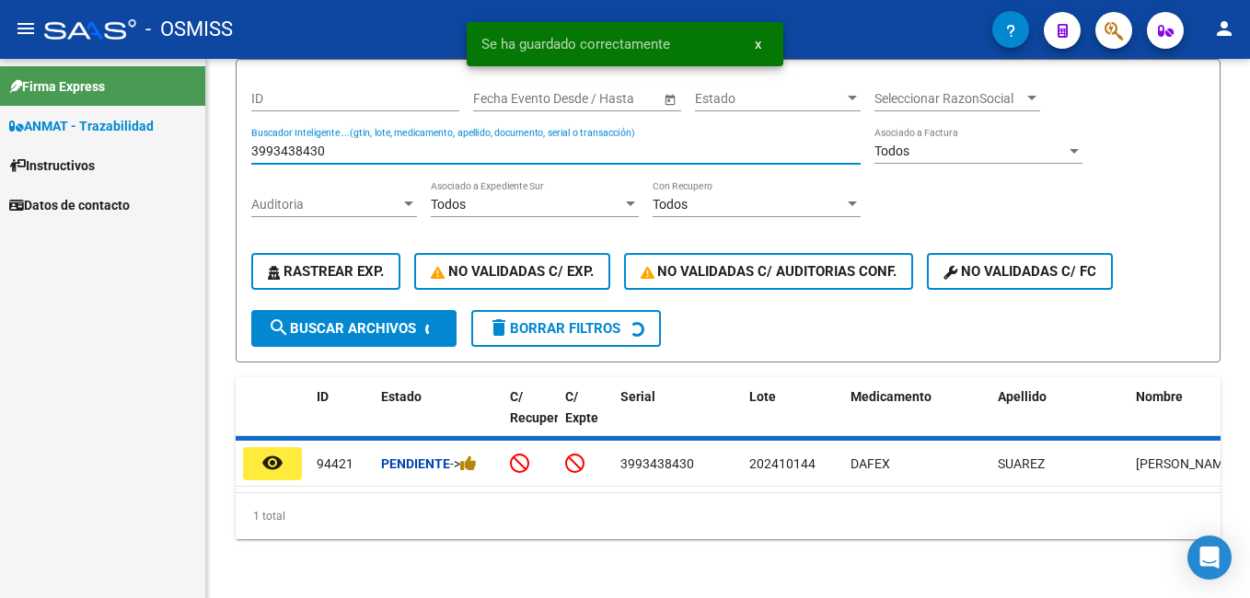
click at [318, 144] on input "3993438430" at bounding box center [555, 152] width 609 height 16
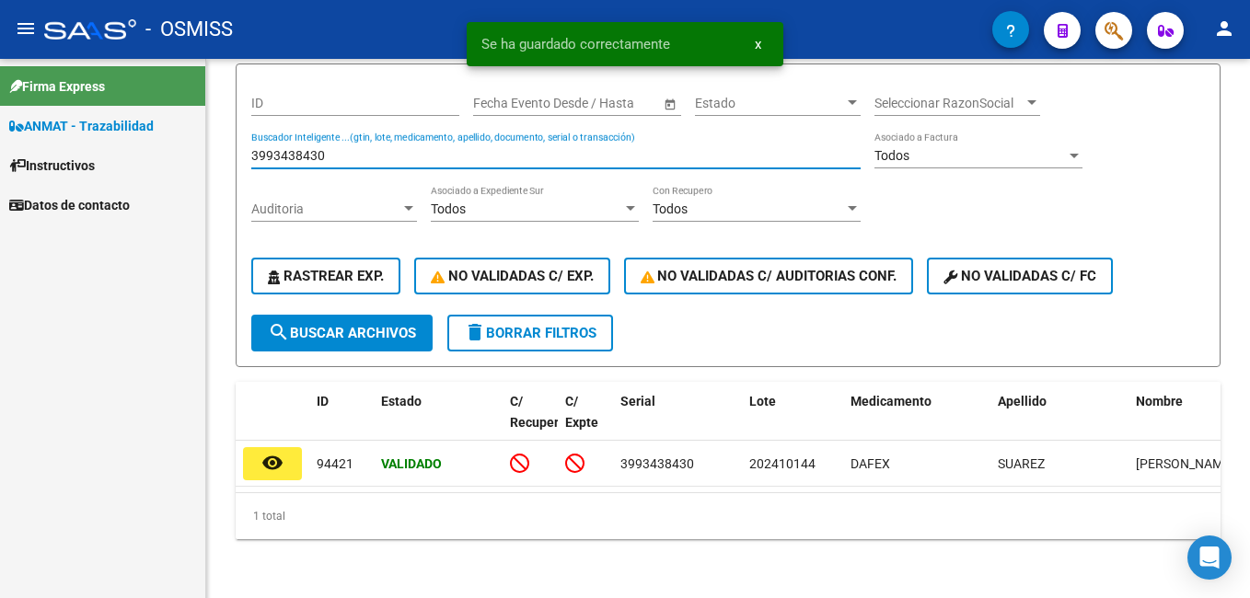
click at [318, 148] on input "3993438430" at bounding box center [555, 156] width 609 height 16
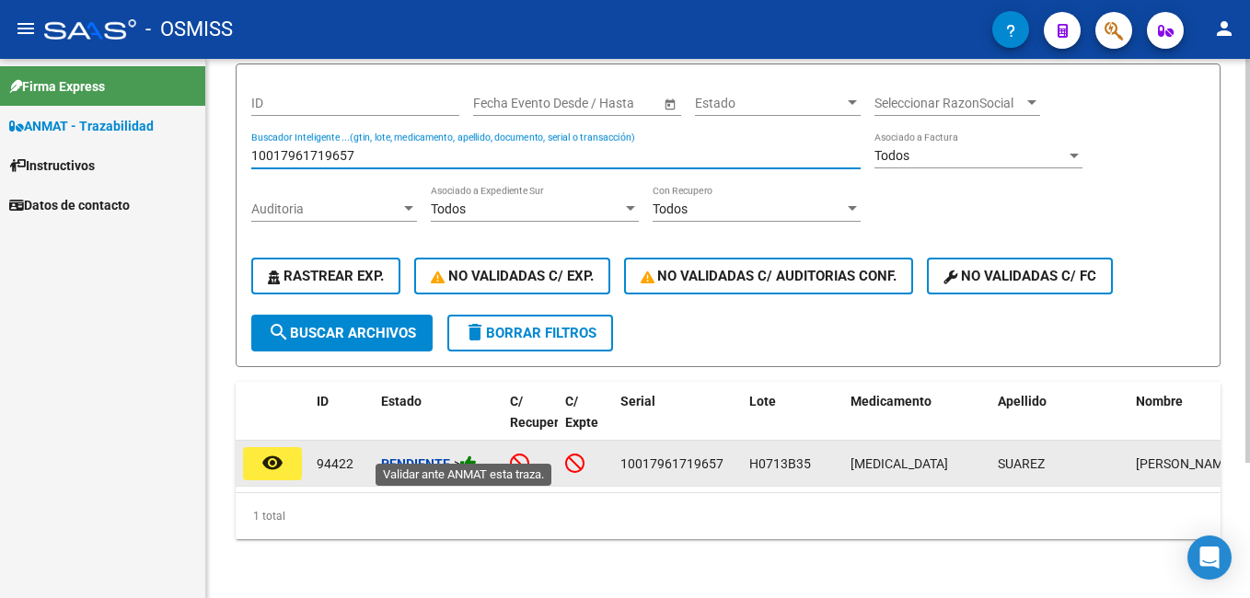
click at [477, 455] on icon at bounding box center [468, 463] width 17 height 17
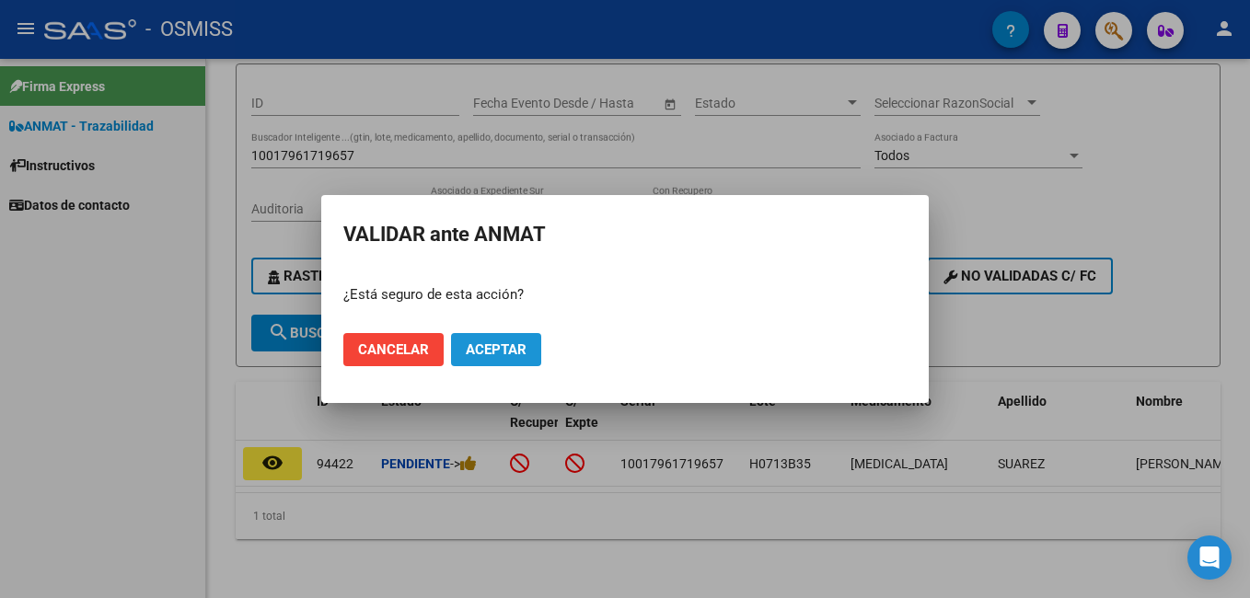
click at [489, 358] on span "Aceptar" at bounding box center [496, 349] width 61 height 17
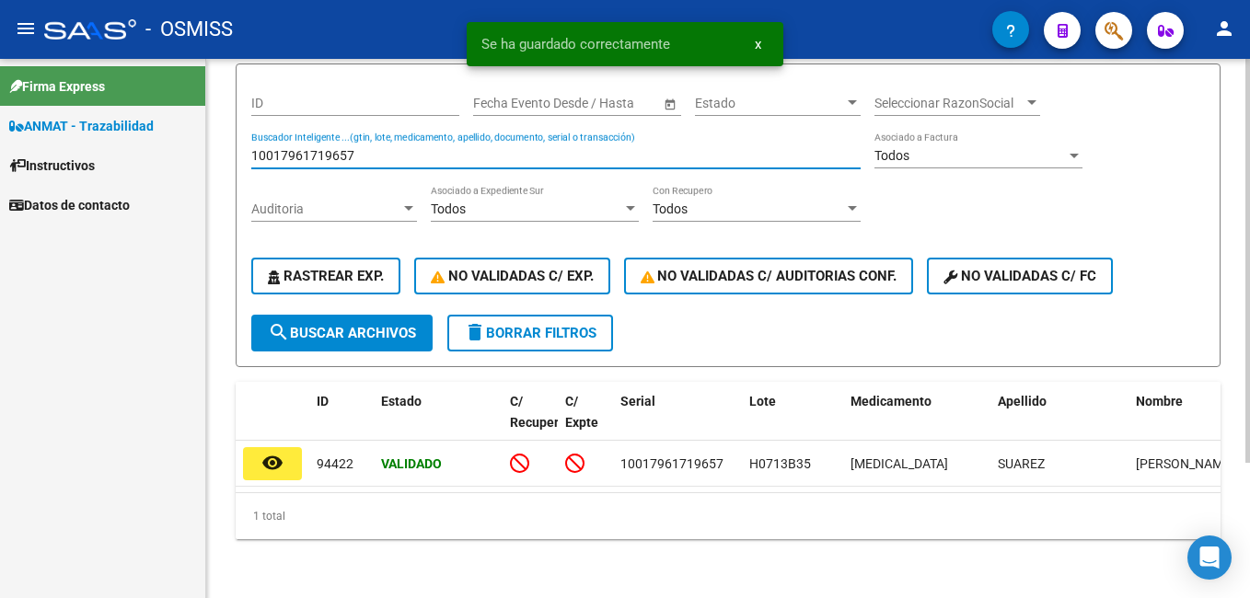
click at [324, 148] on input "10017961719657" at bounding box center [555, 156] width 609 height 16
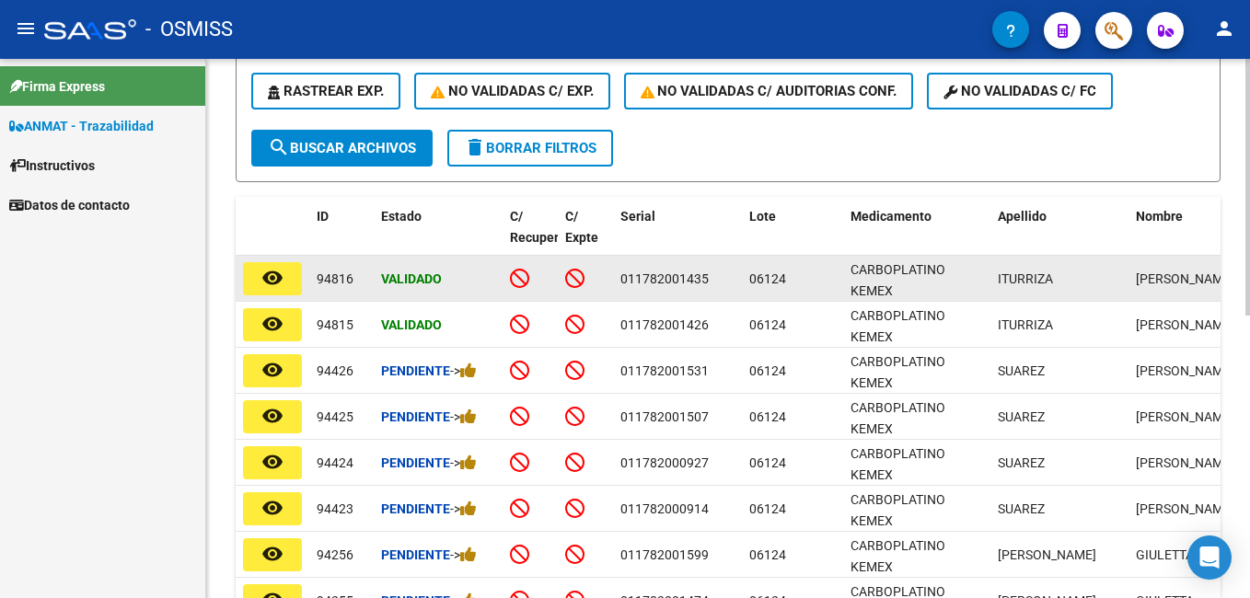
scroll to position [364, 0]
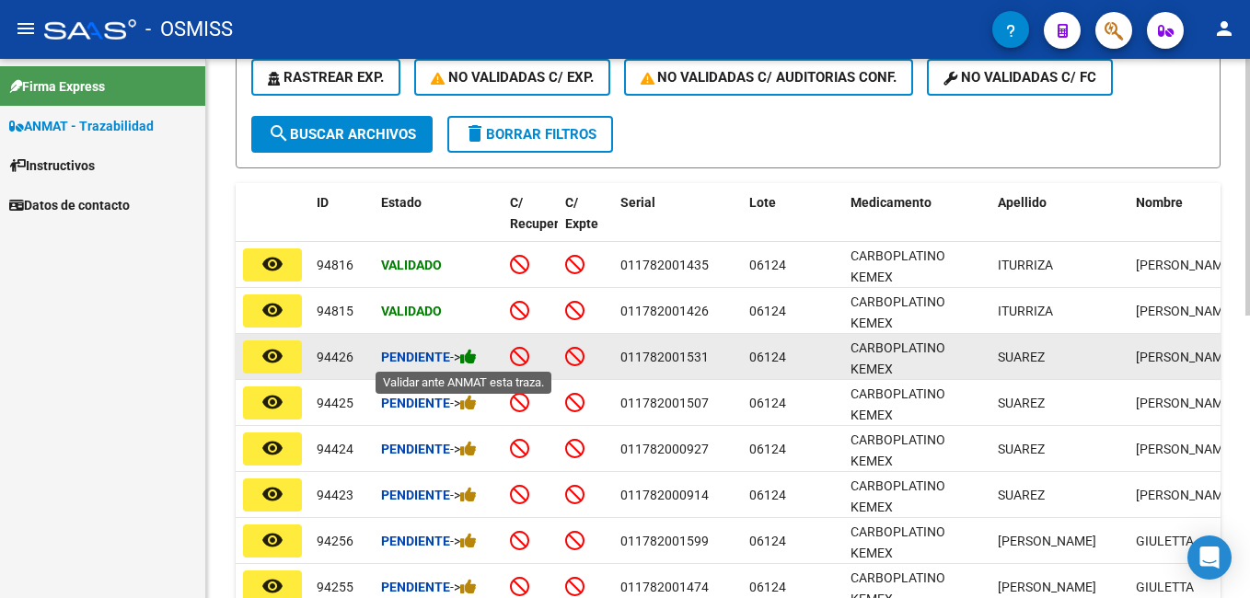
click at [477, 355] on icon at bounding box center [468, 356] width 17 height 17
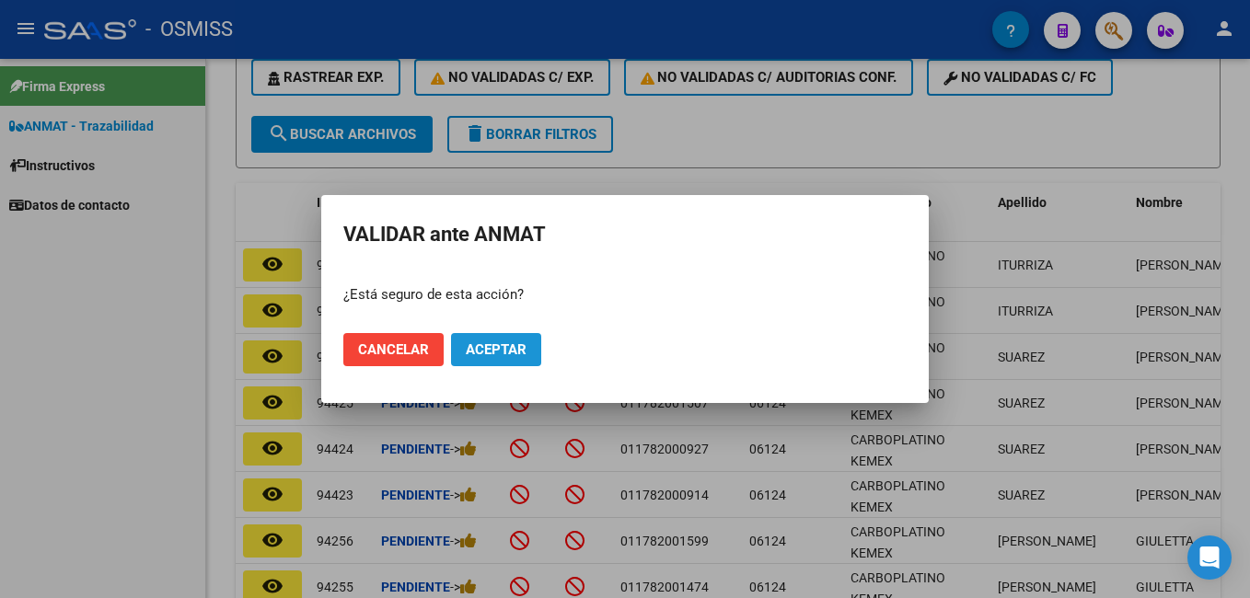
click at [499, 357] on span "Aceptar" at bounding box center [496, 349] width 61 height 17
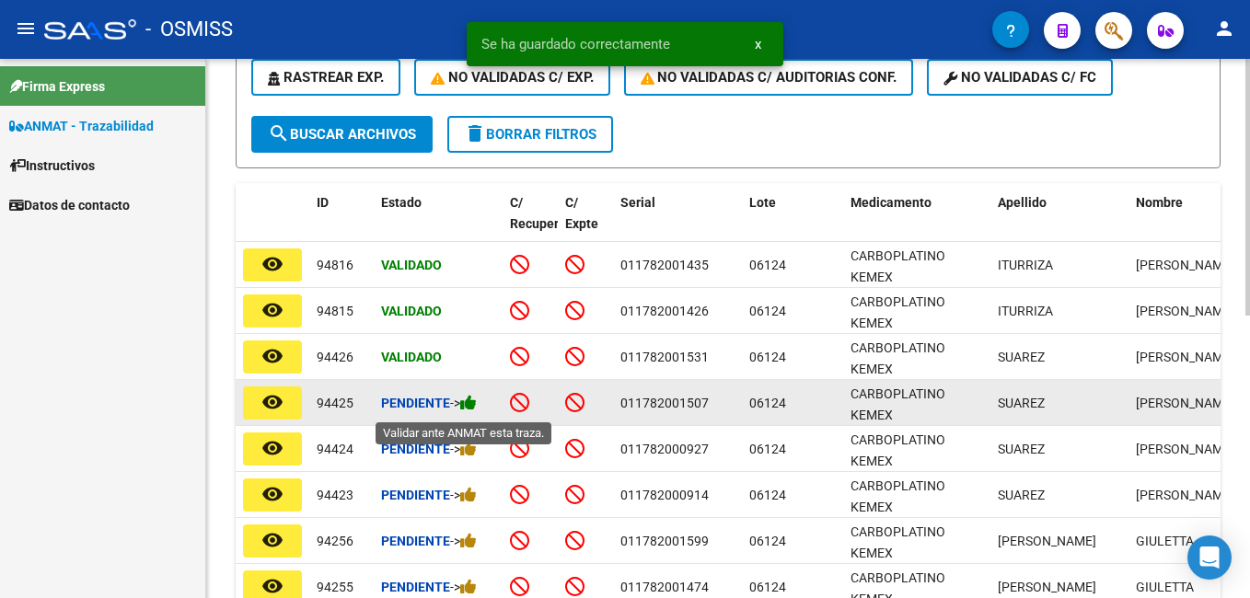
click at [476, 401] on icon at bounding box center [468, 402] width 17 height 17
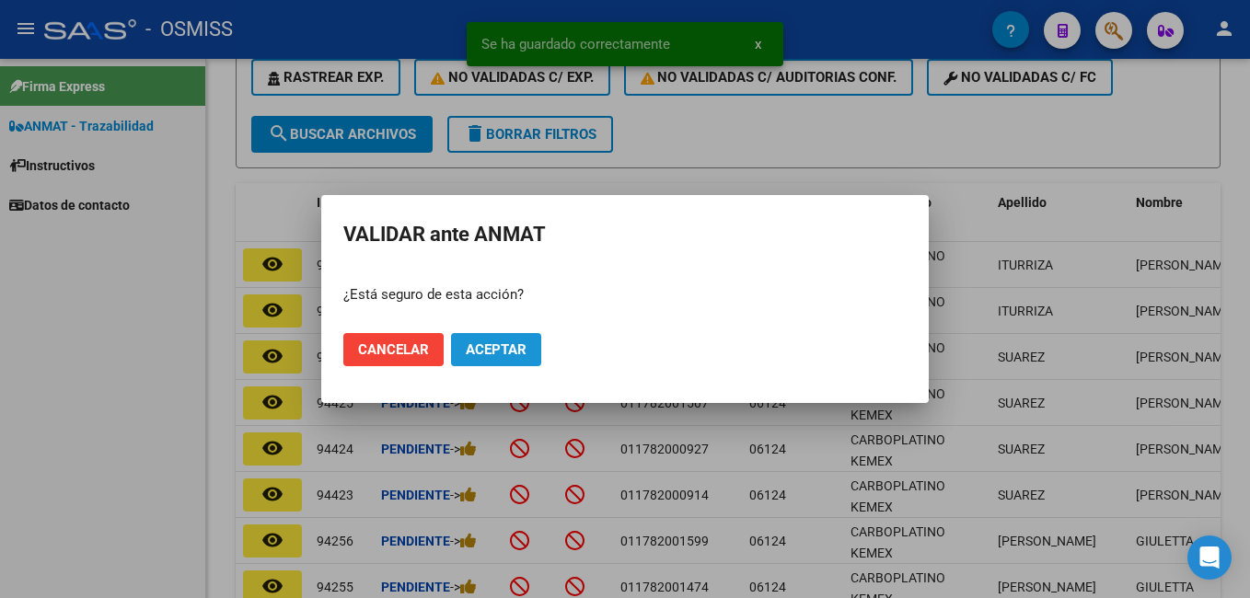
click at [504, 351] on span "Aceptar" at bounding box center [496, 349] width 61 height 17
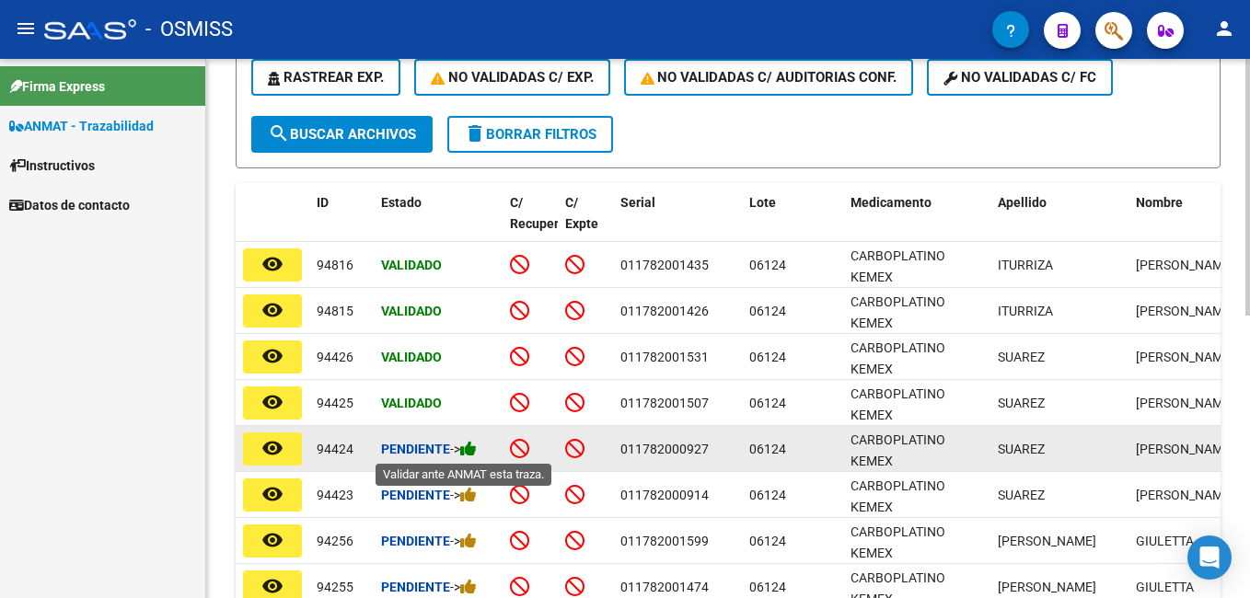
click at [477, 445] on icon at bounding box center [468, 448] width 17 height 17
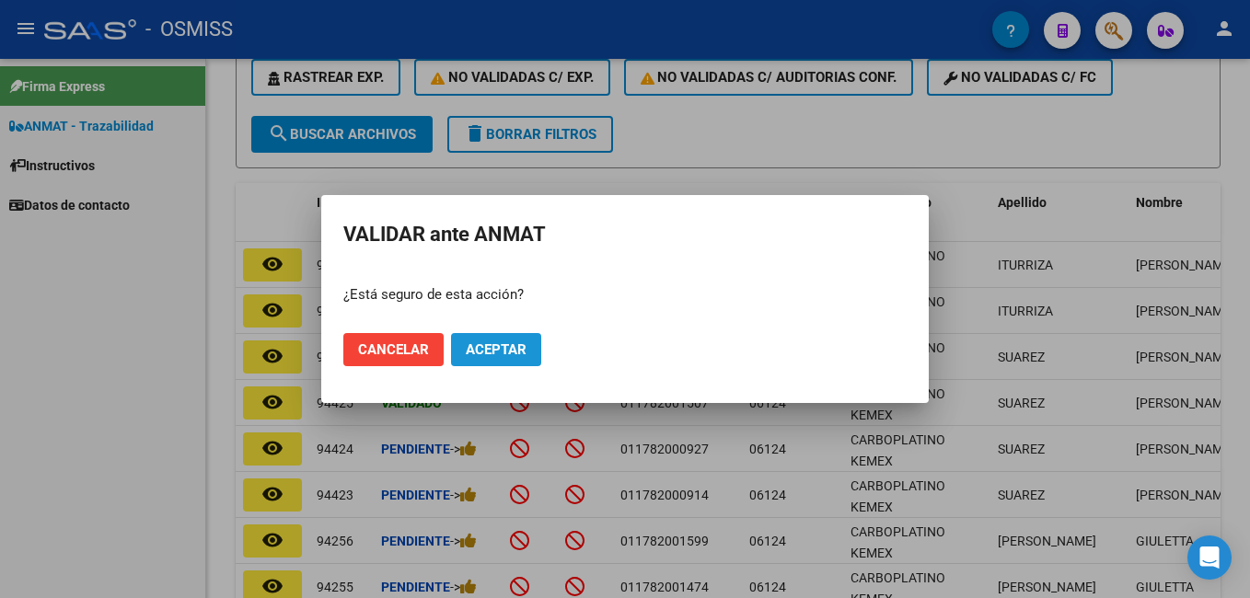
click at [502, 353] on span "Aceptar" at bounding box center [496, 349] width 61 height 17
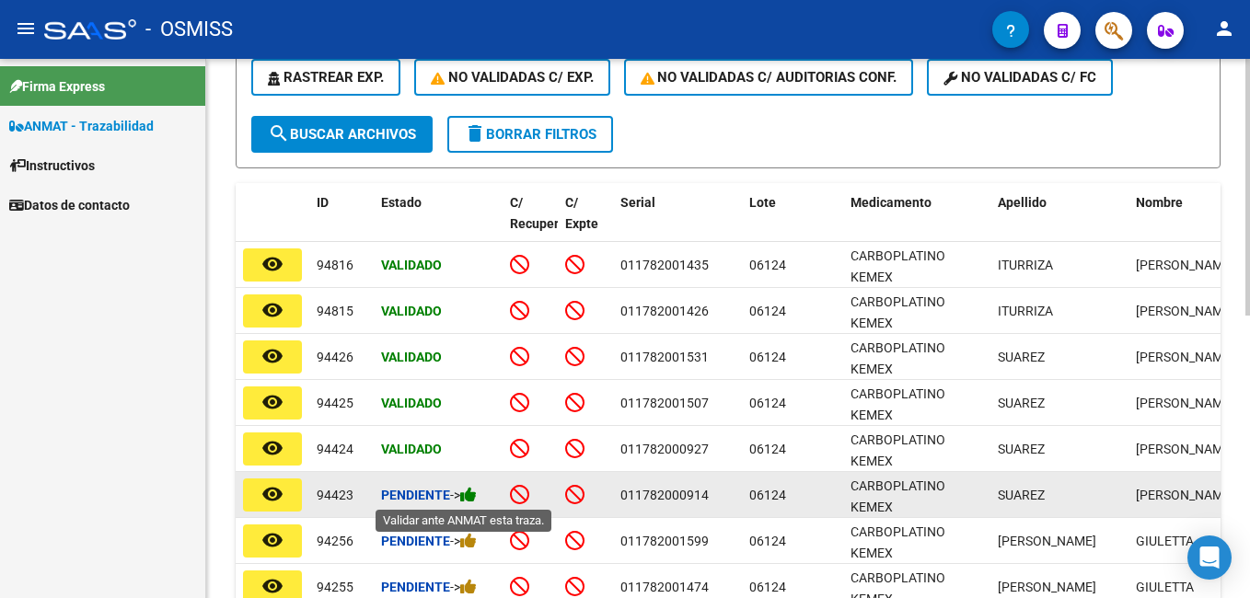
click at [477, 489] on icon at bounding box center [468, 494] width 17 height 17
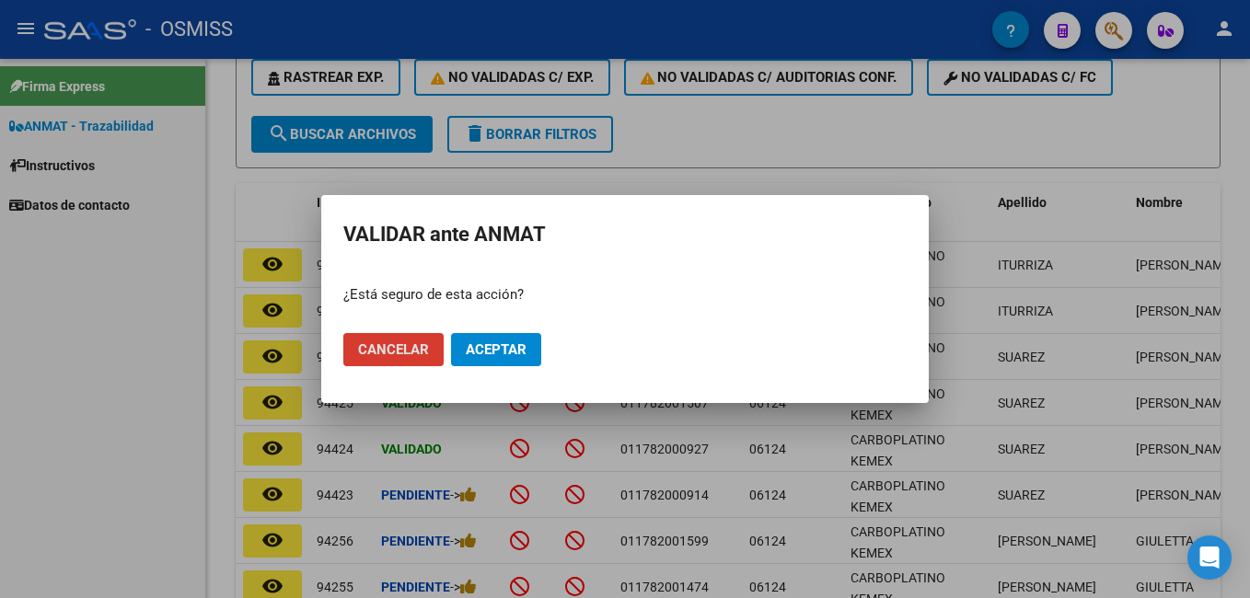
click at [515, 356] on span "Aceptar" at bounding box center [496, 349] width 61 height 17
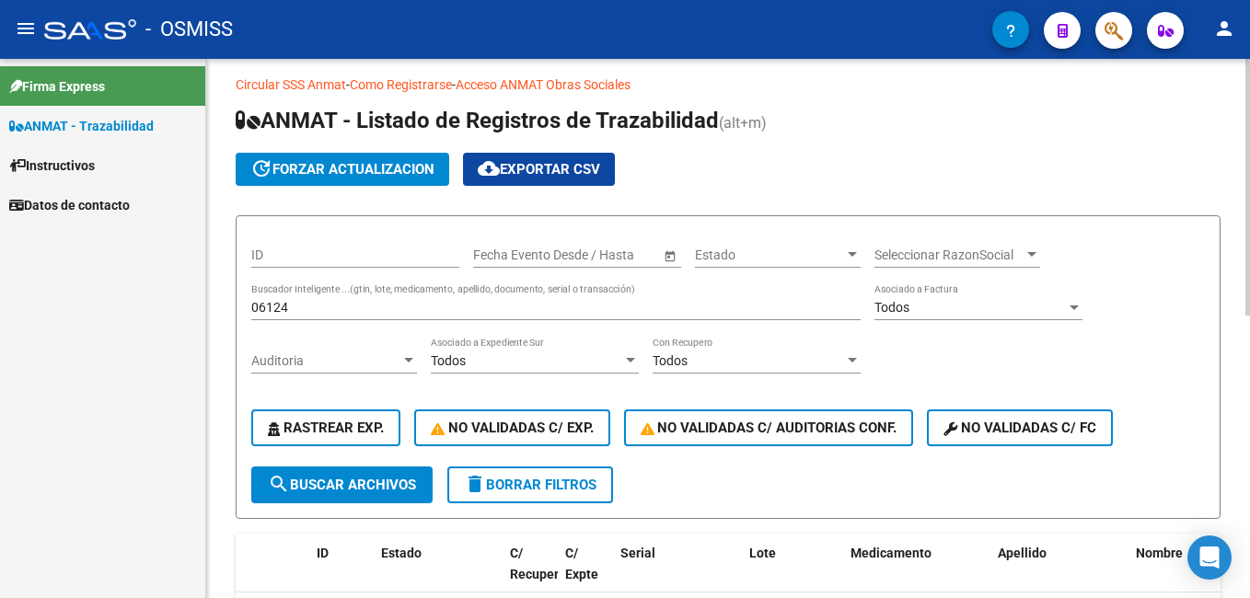
scroll to position [0, 0]
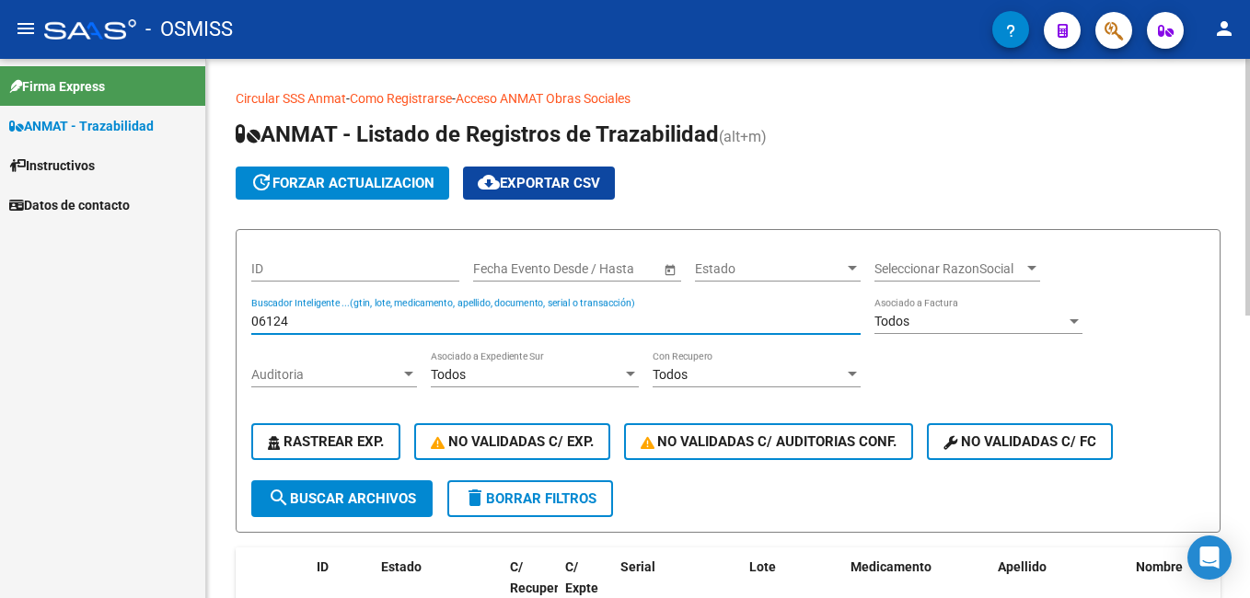
click at [348, 323] on input "06124" at bounding box center [555, 322] width 609 height 16
click at [349, 322] on input "06124" at bounding box center [555, 322] width 609 height 16
type input "p"
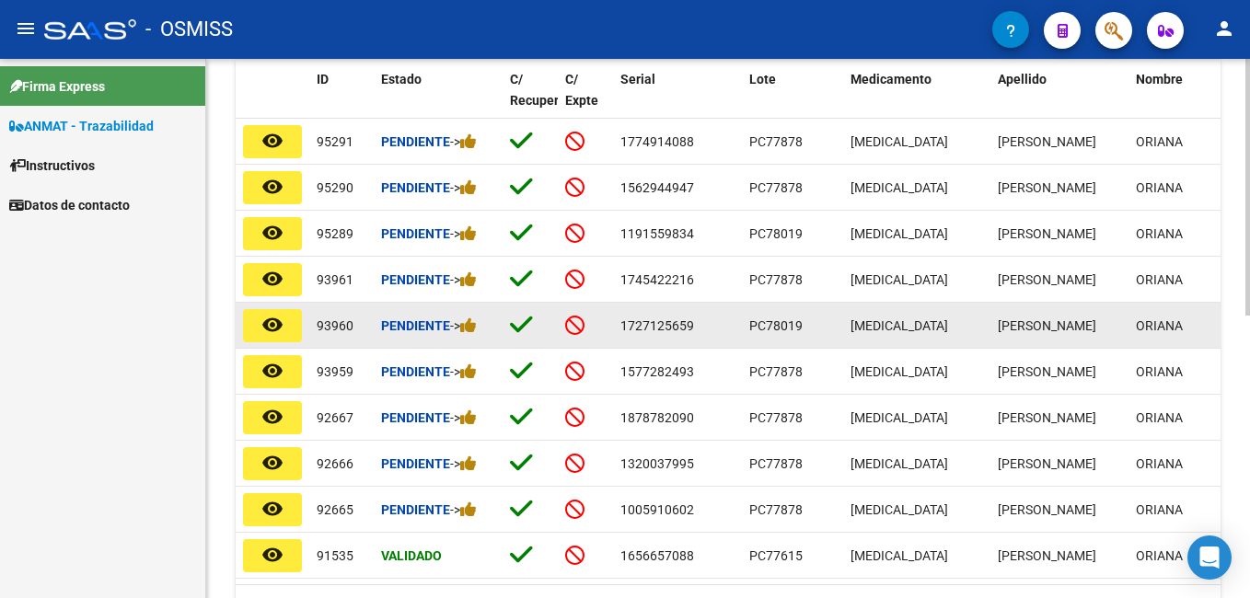
scroll to position [460, 0]
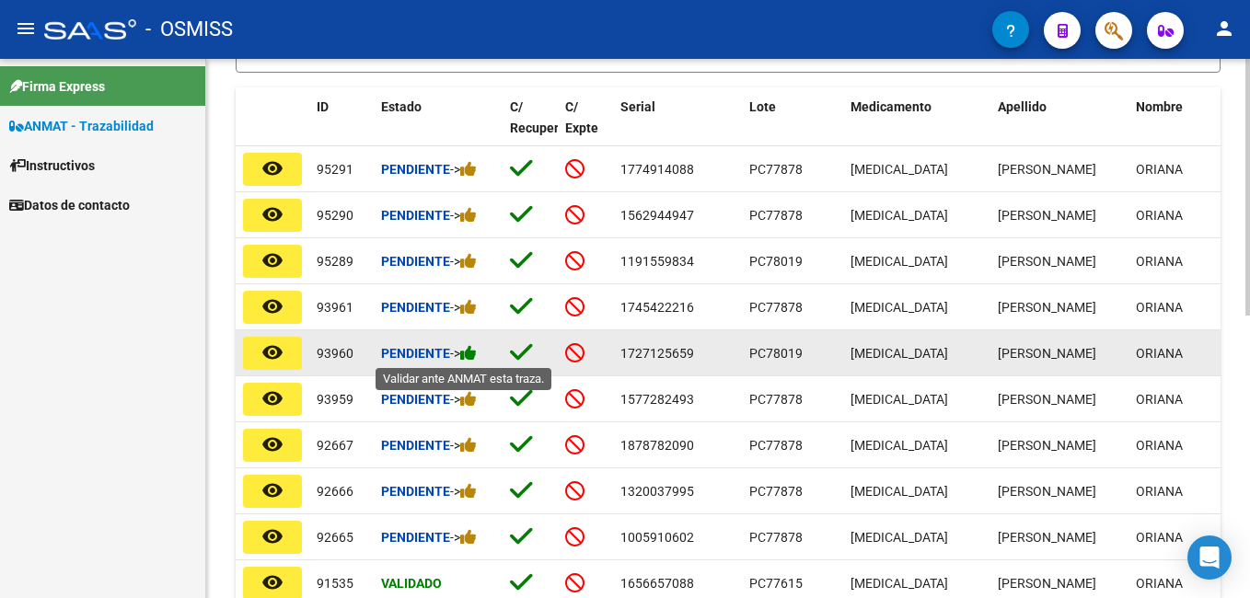
click at [476, 356] on icon at bounding box center [468, 352] width 17 height 17
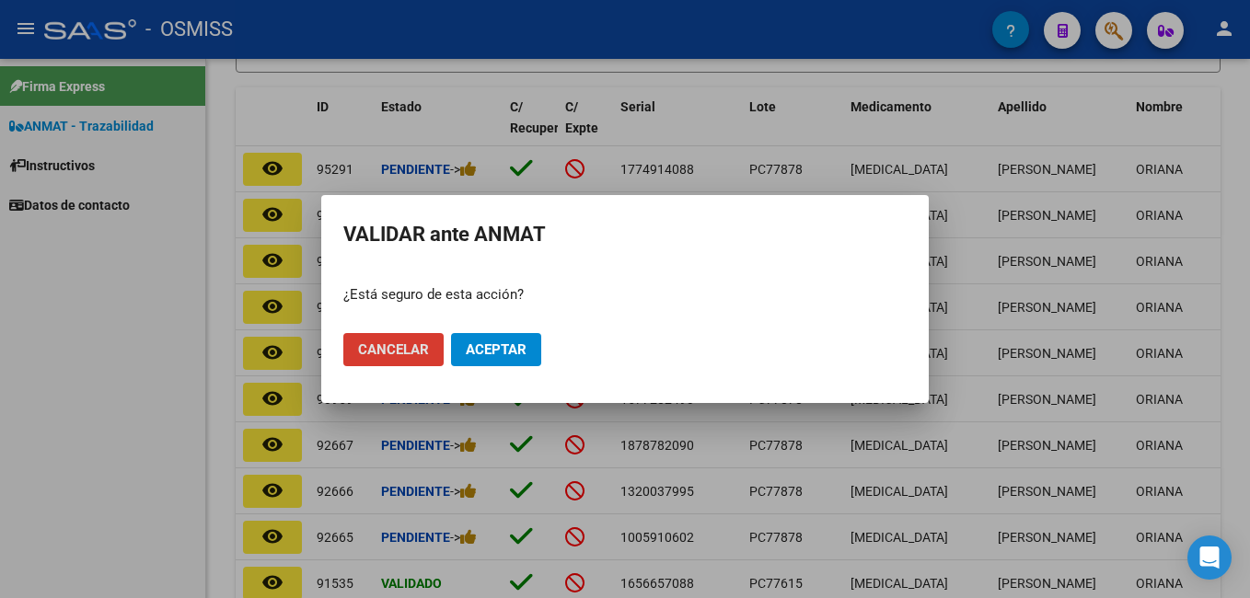
click at [503, 344] on span "Aceptar" at bounding box center [496, 349] width 61 height 17
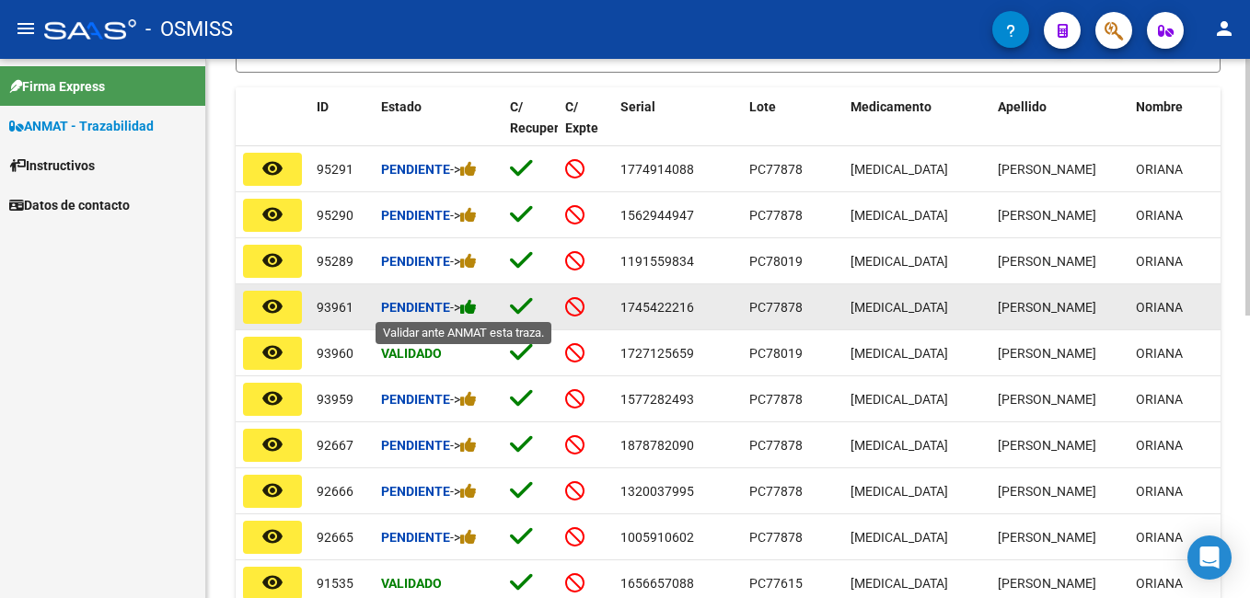
click at [477, 306] on icon at bounding box center [468, 306] width 17 height 17
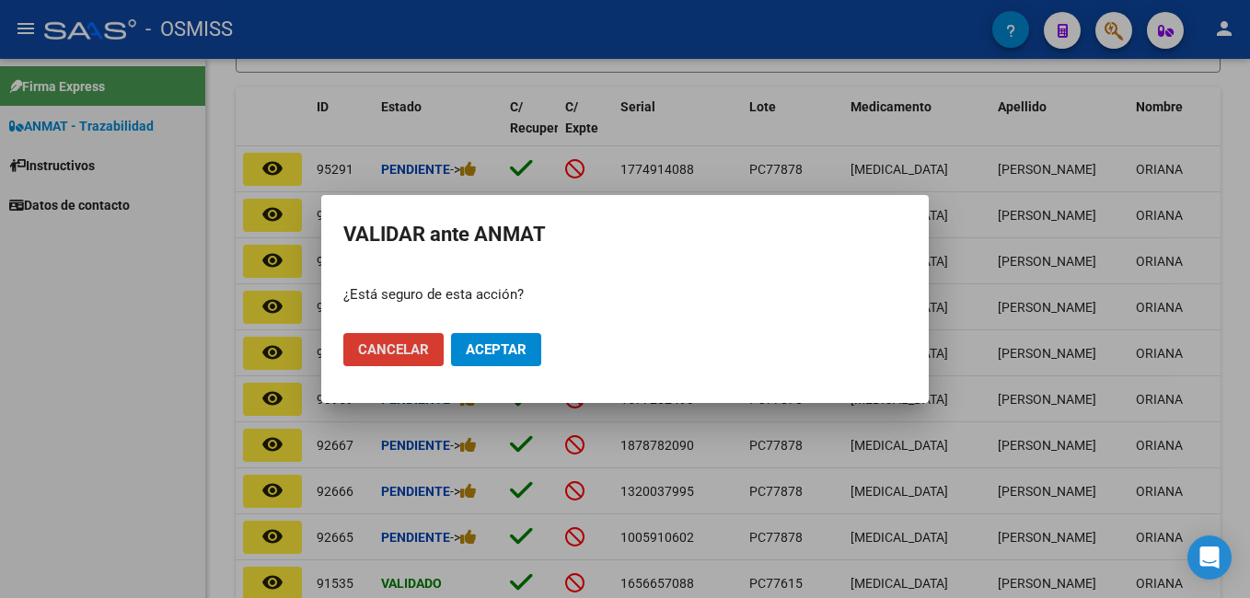
click at [533, 348] on button "Aceptar" at bounding box center [496, 349] width 90 height 33
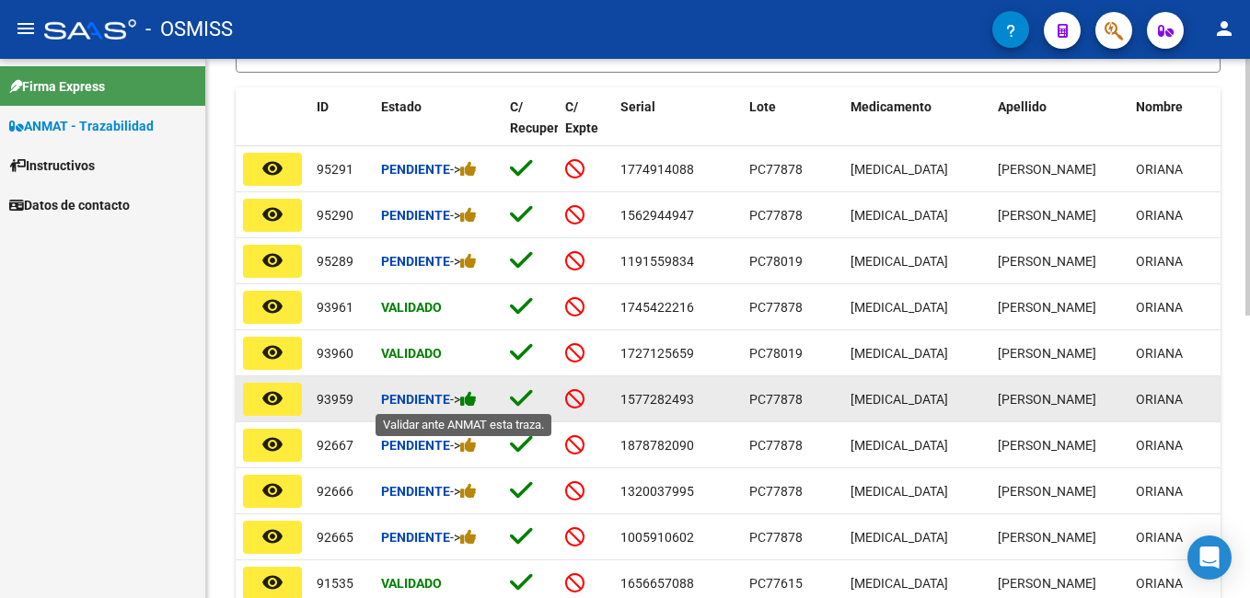
click at [476, 400] on icon at bounding box center [468, 398] width 17 height 17
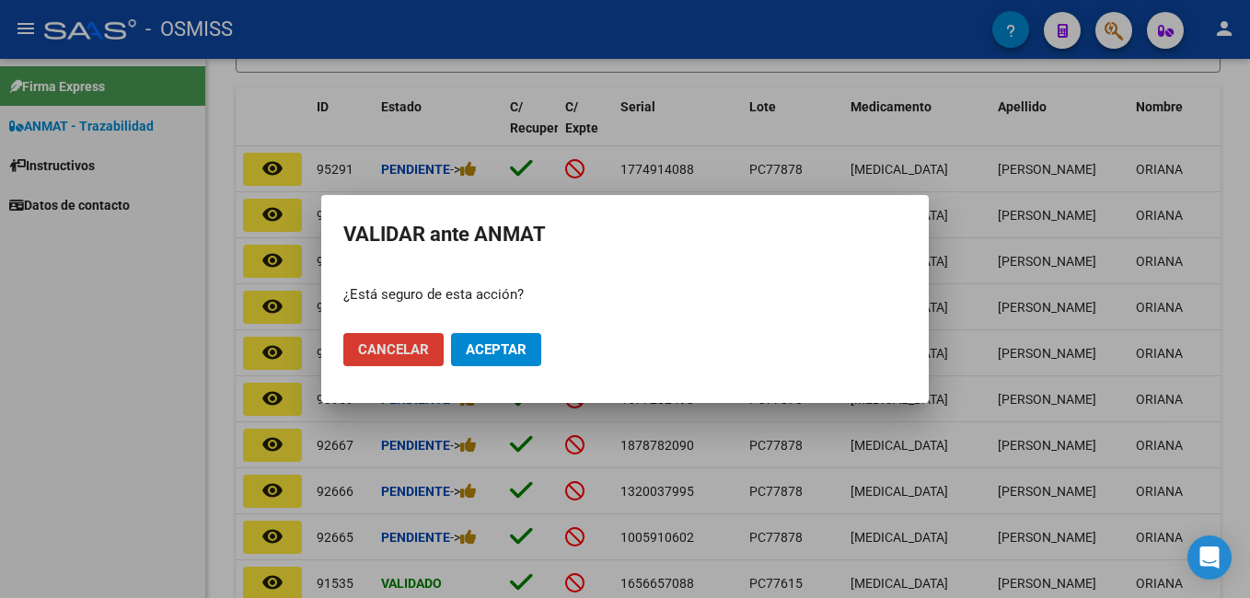
click at [492, 348] on span "Aceptar" at bounding box center [496, 349] width 61 height 17
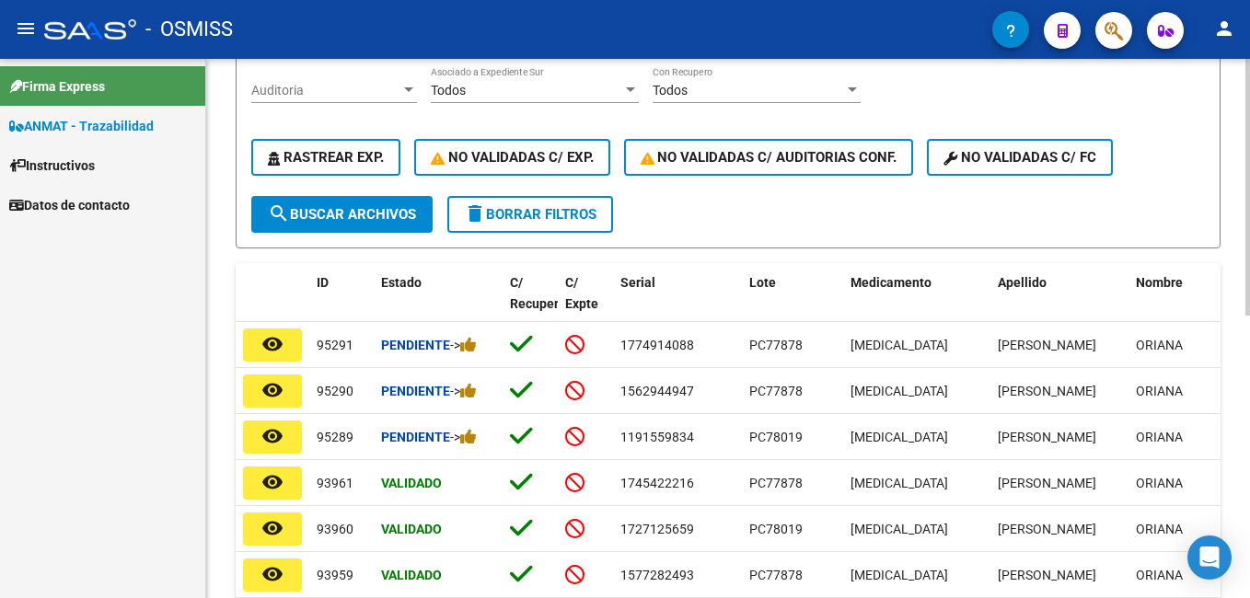
scroll to position [184, 0]
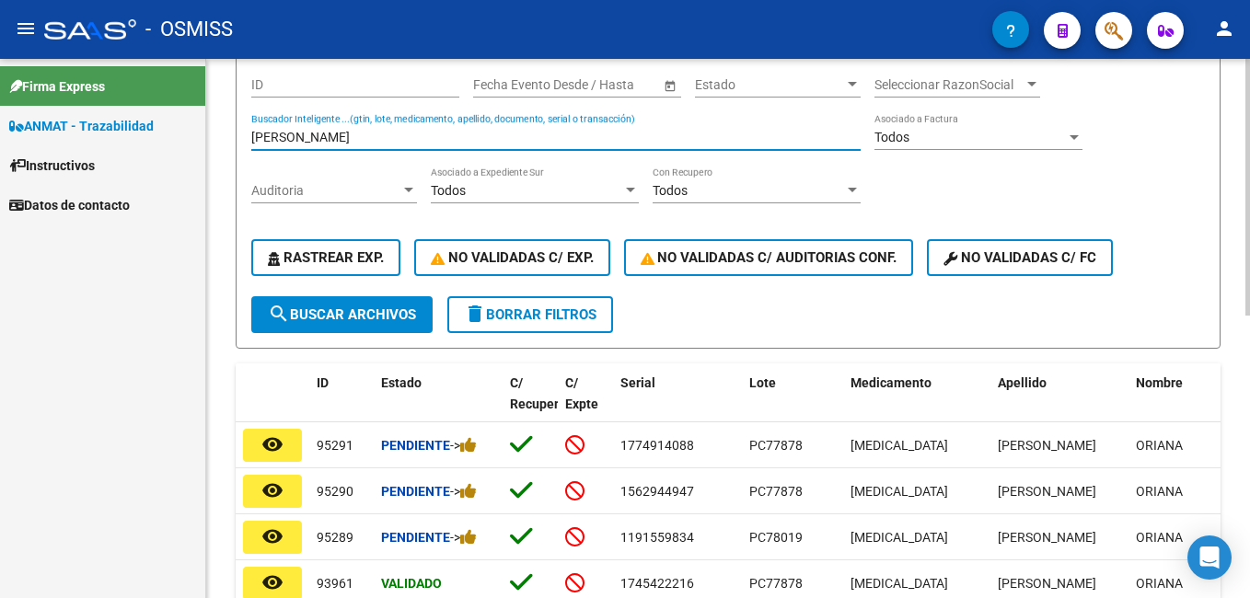
click at [377, 144] on input "[PERSON_NAME]" at bounding box center [555, 138] width 609 height 16
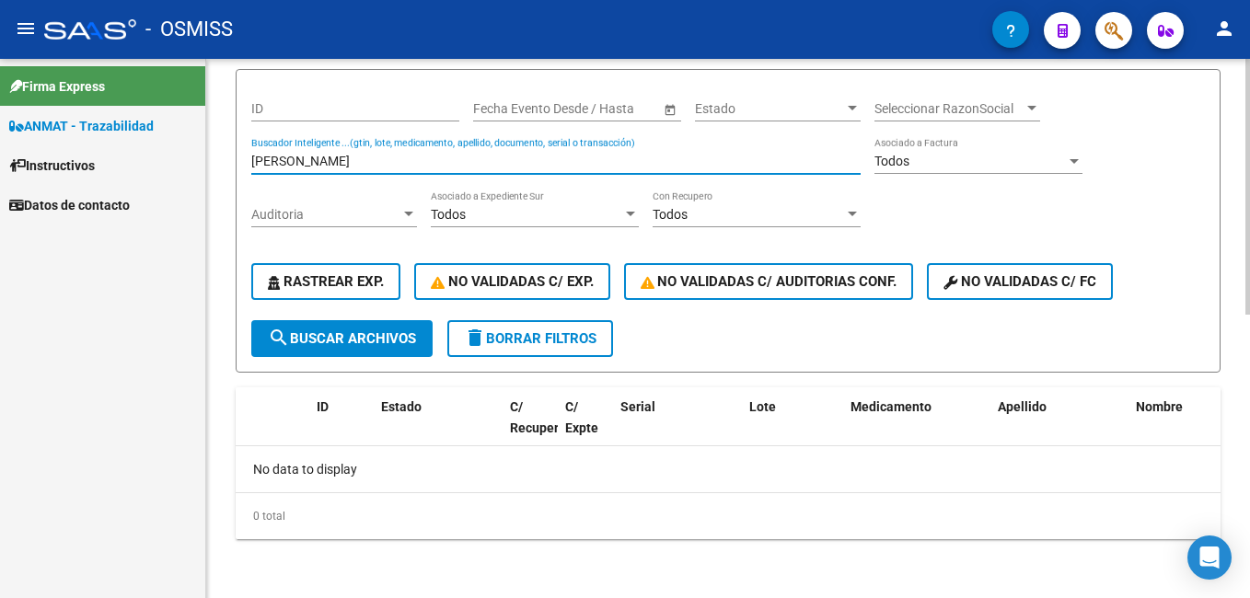
scroll to position [160, 0]
type input "c"
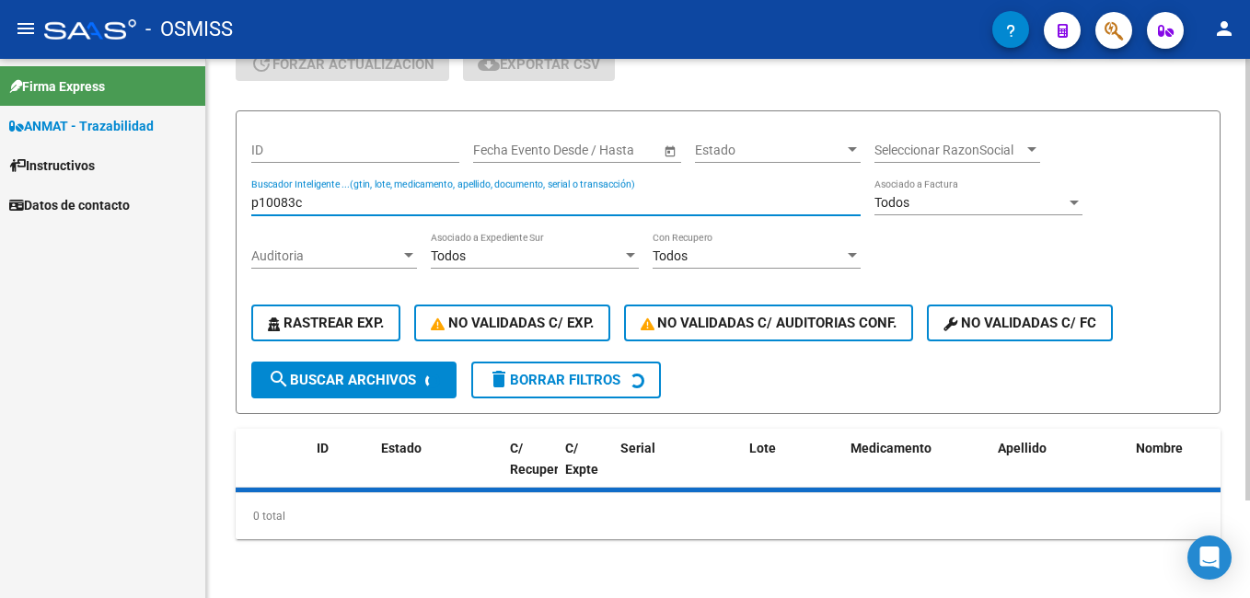
scroll to position [184, 0]
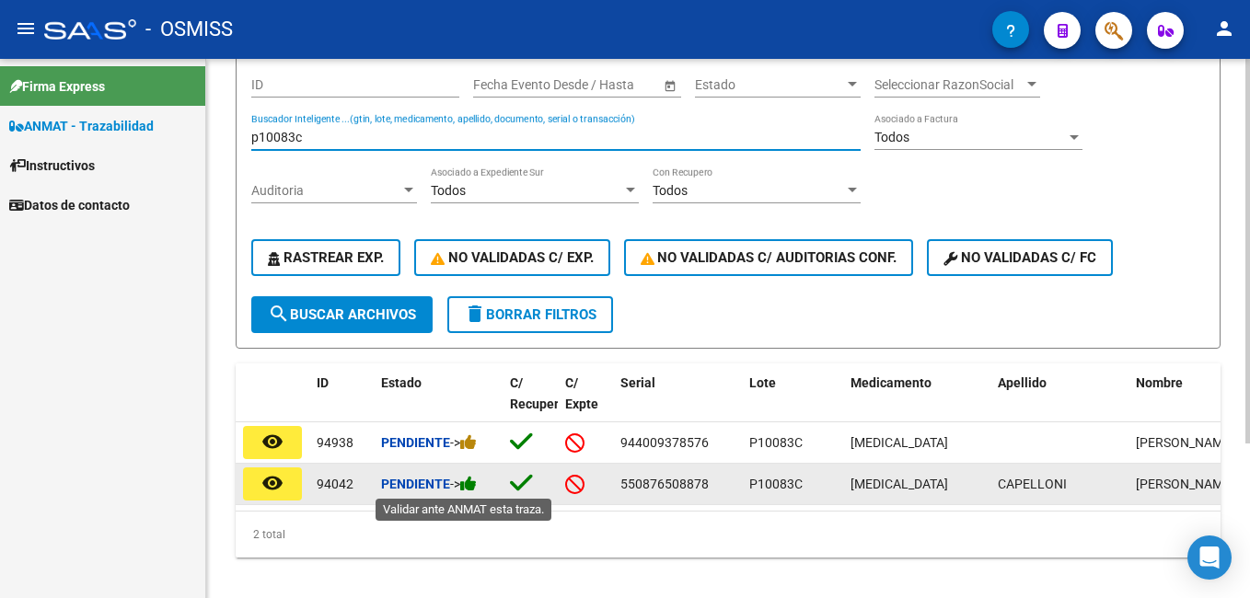
click at [477, 484] on icon at bounding box center [468, 483] width 17 height 17
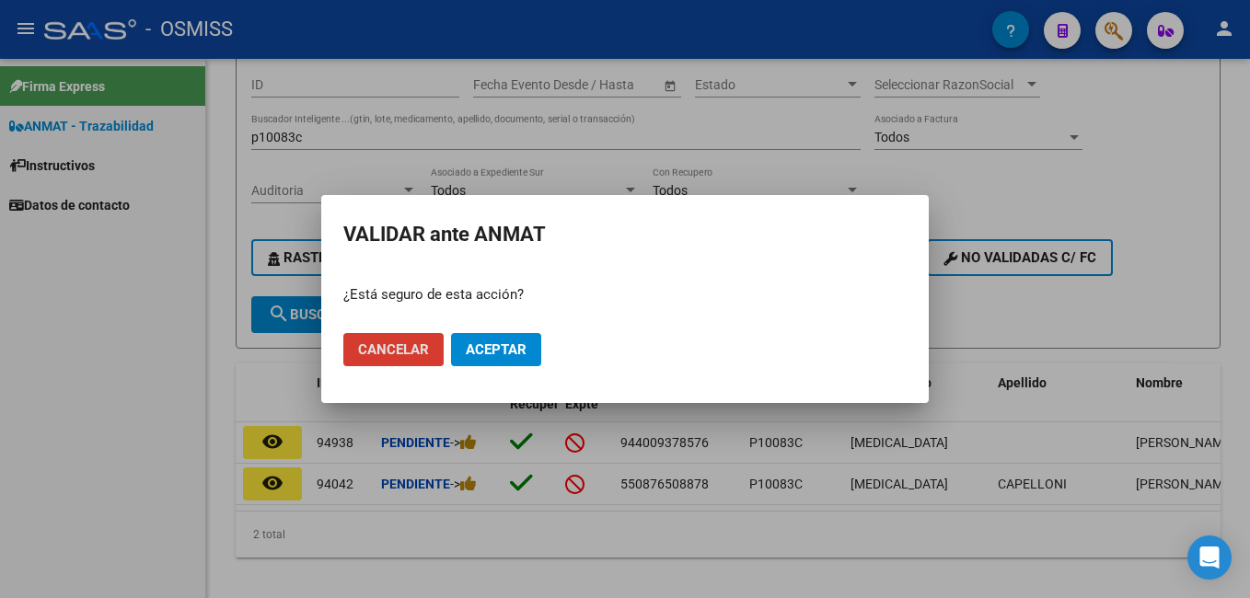
click at [521, 353] on span "Aceptar" at bounding box center [496, 349] width 61 height 17
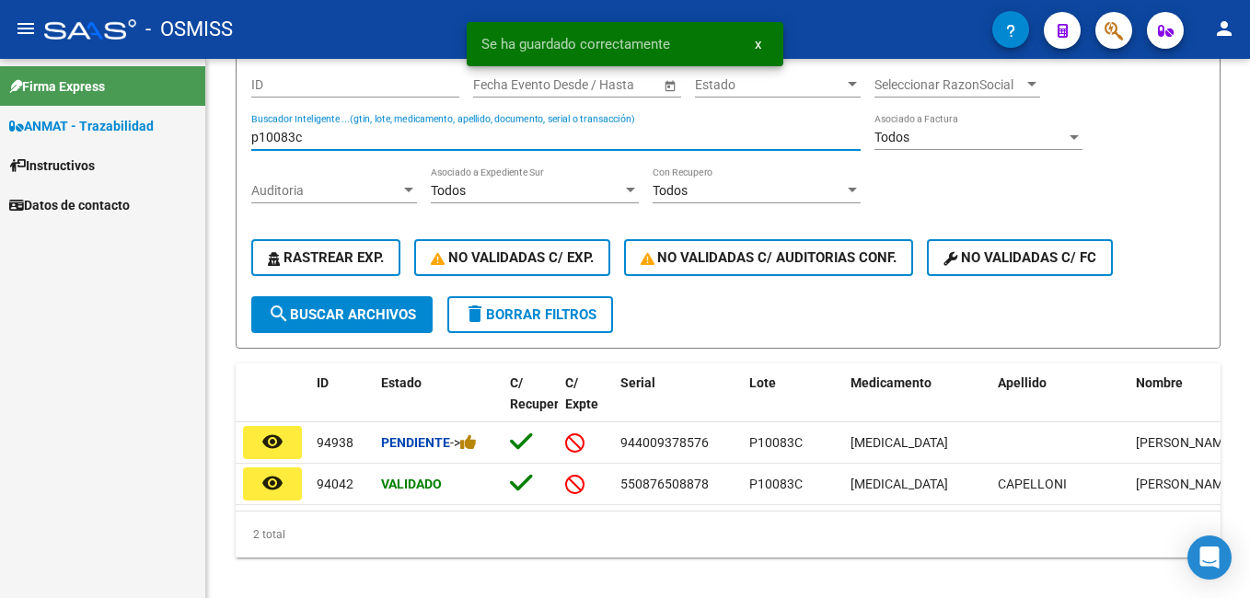
click at [297, 135] on input "p10083c" at bounding box center [555, 138] width 609 height 16
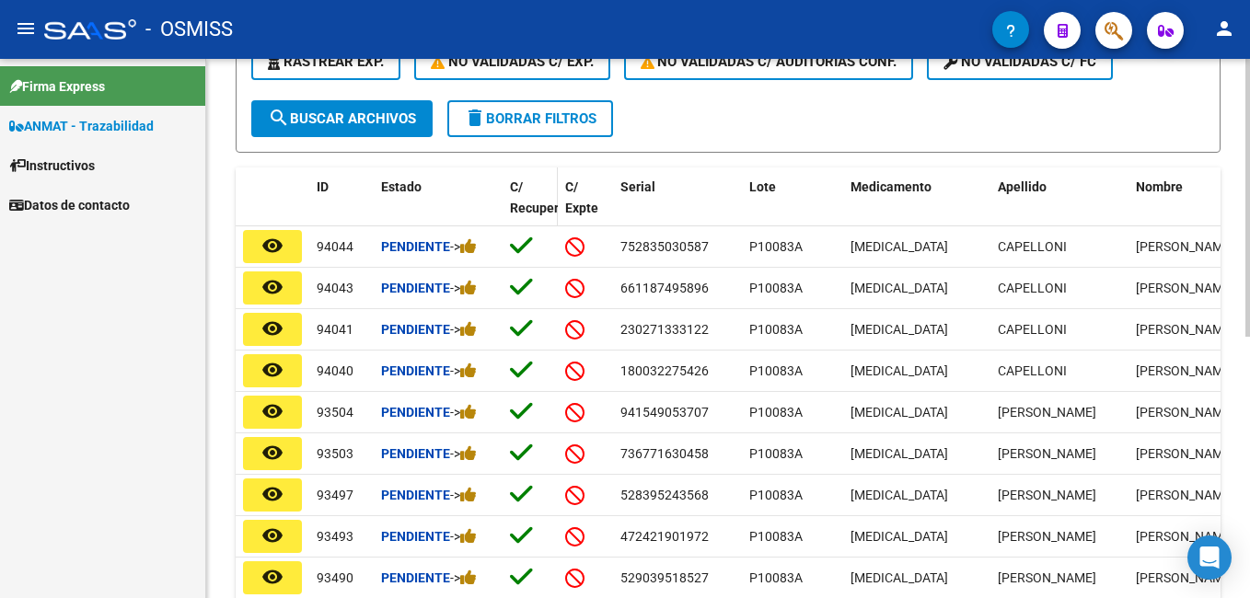
scroll to position [460, 0]
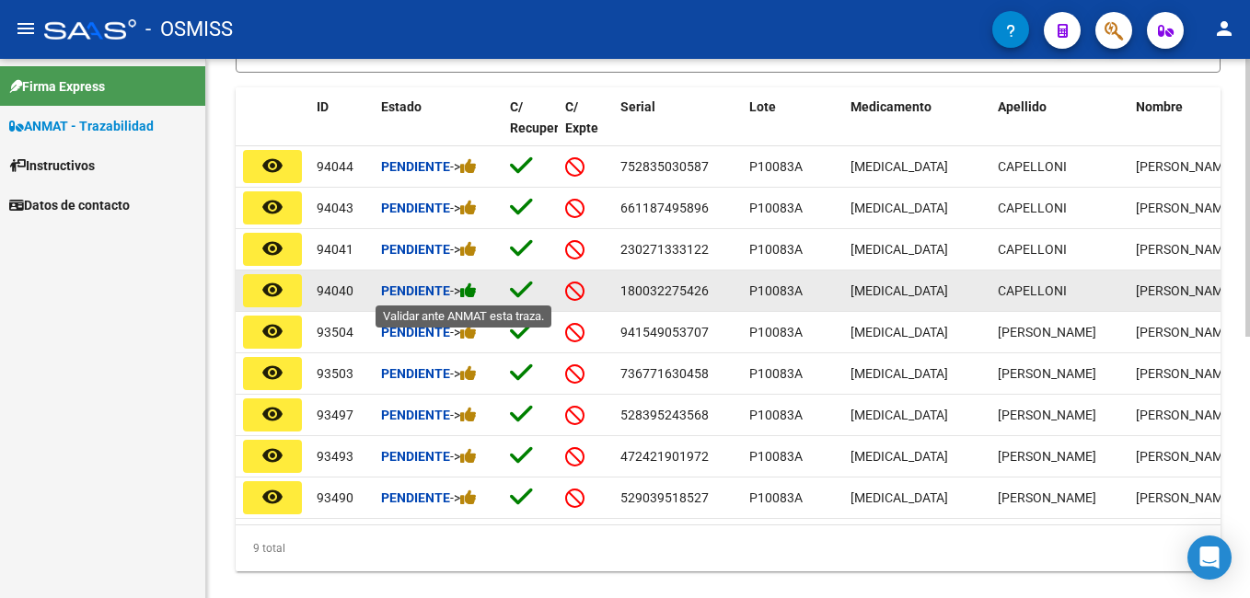
click at [477, 294] on icon at bounding box center [468, 290] width 17 height 17
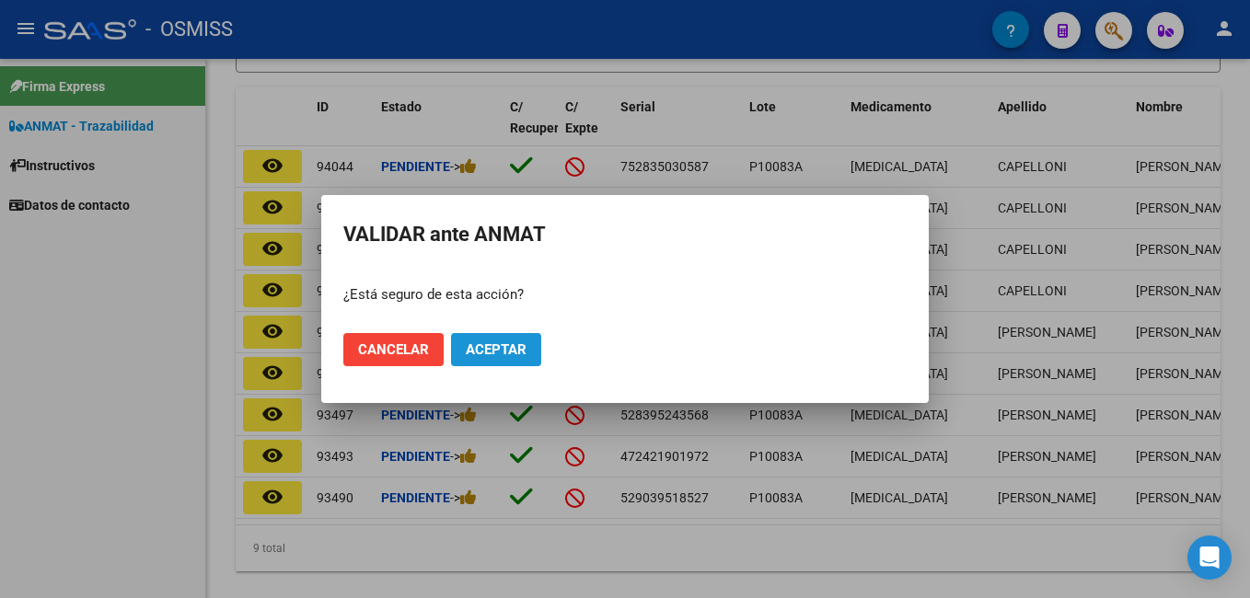
click at [514, 339] on button "Aceptar" at bounding box center [496, 349] width 90 height 33
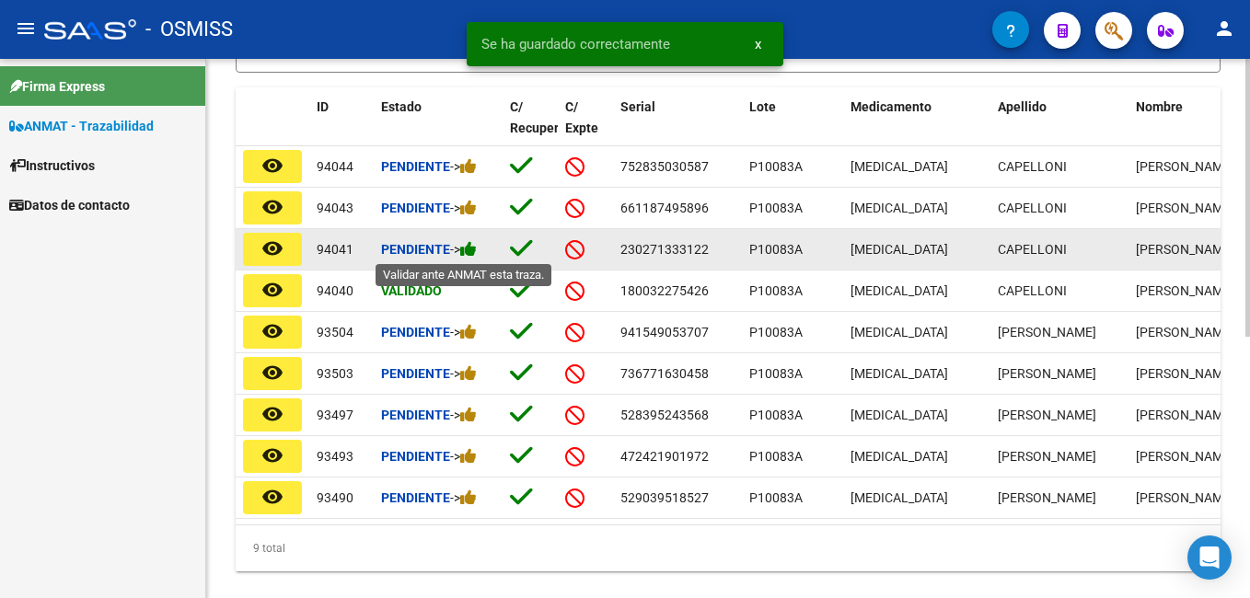
click at [476, 251] on icon at bounding box center [468, 248] width 17 height 17
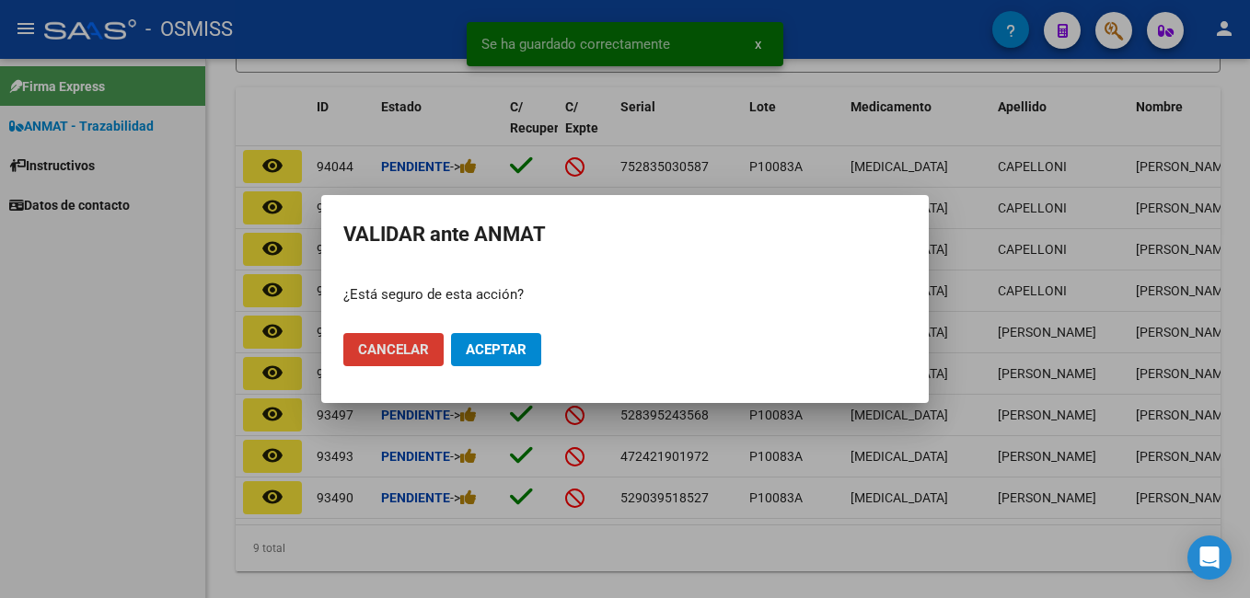
click at [501, 350] on span "Aceptar" at bounding box center [496, 349] width 61 height 17
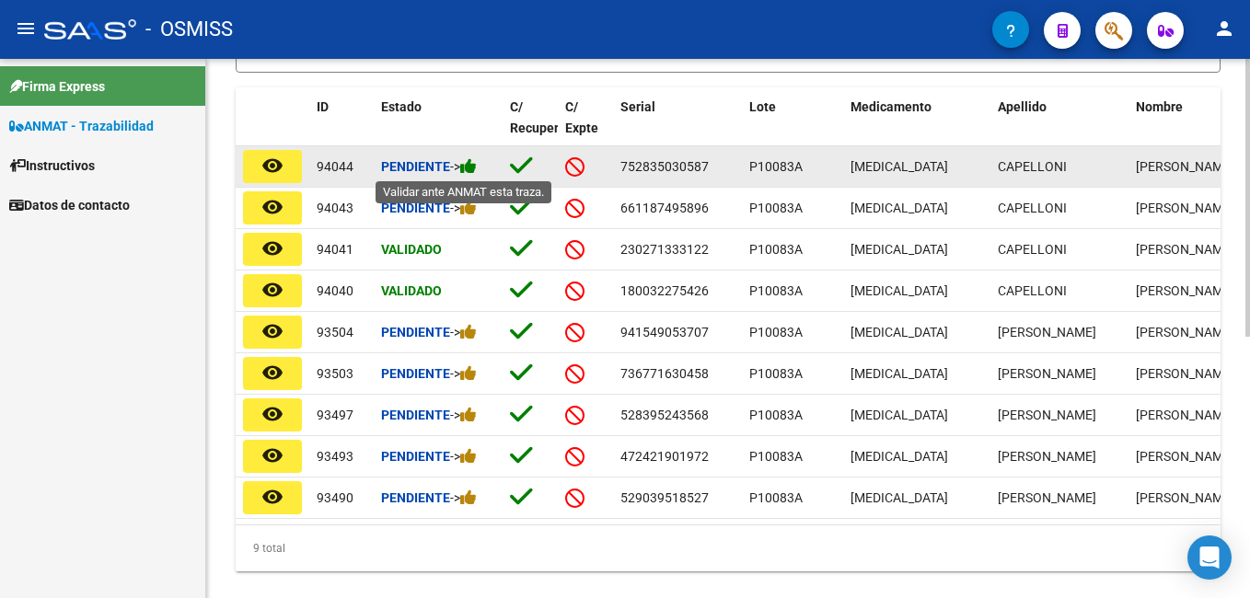
click at [477, 168] on icon at bounding box center [468, 165] width 17 height 17
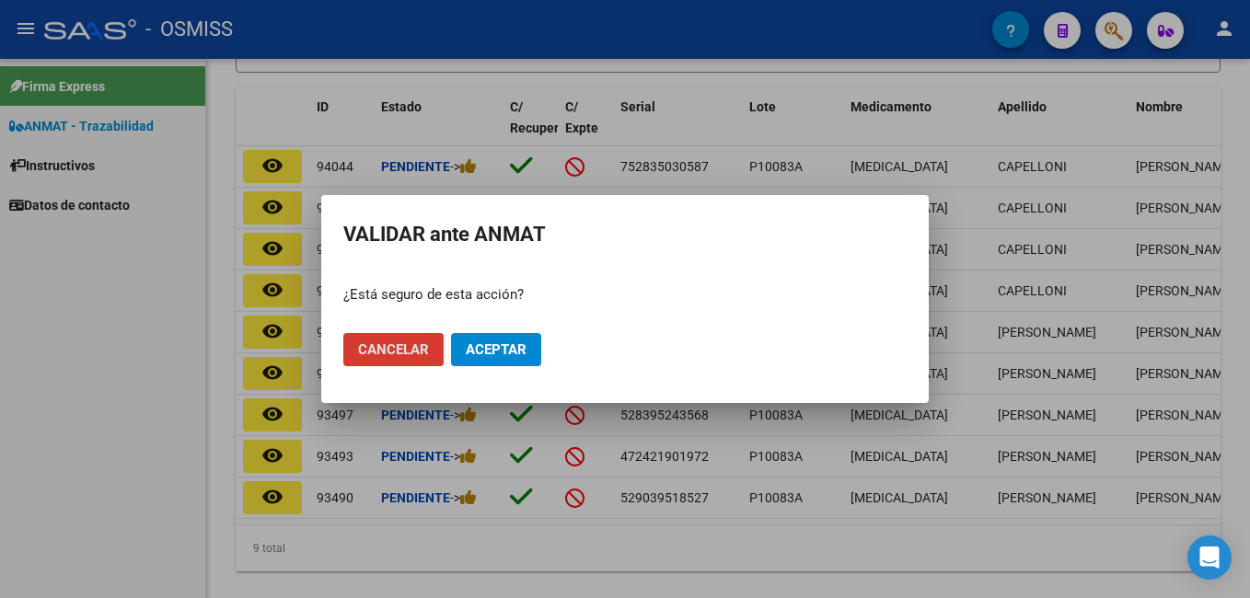
click at [519, 346] on span "Aceptar" at bounding box center [496, 349] width 61 height 17
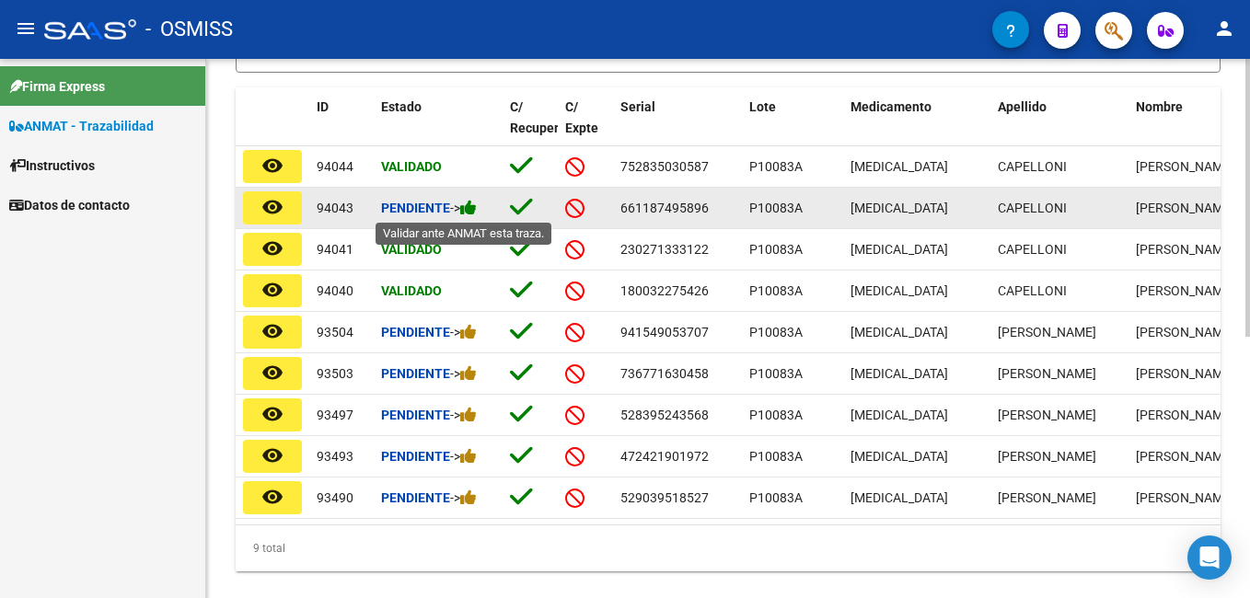
click at [477, 207] on icon at bounding box center [468, 207] width 17 height 17
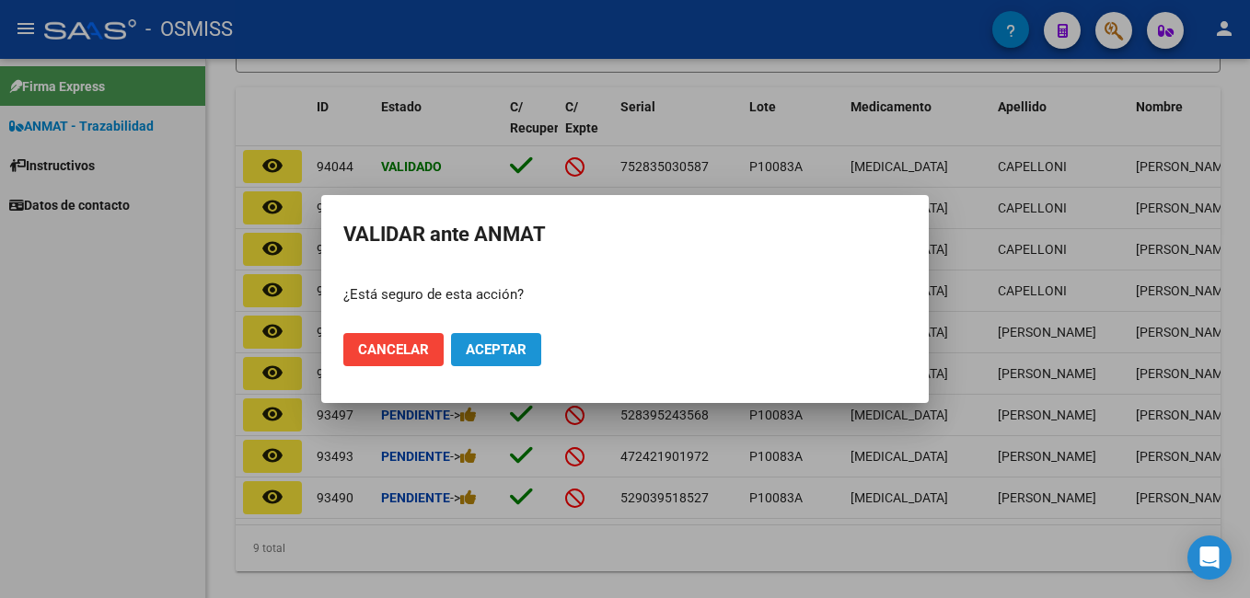
click at [520, 344] on span "Aceptar" at bounding box center [496, 349] width 61 height 17
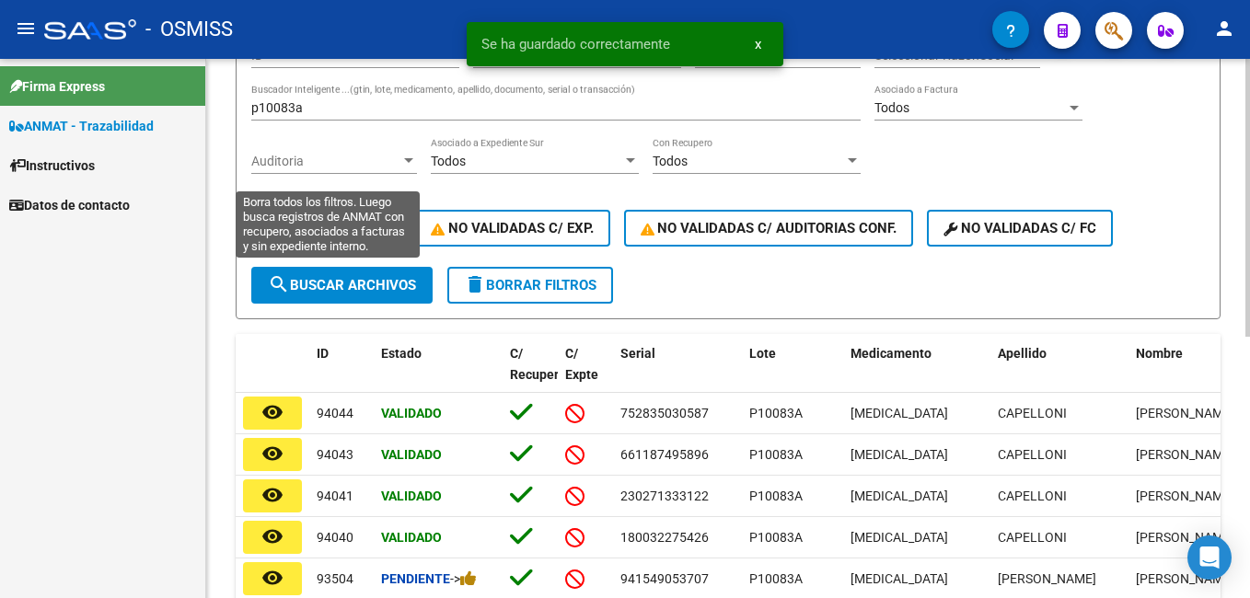
scroll to position [184, 0]
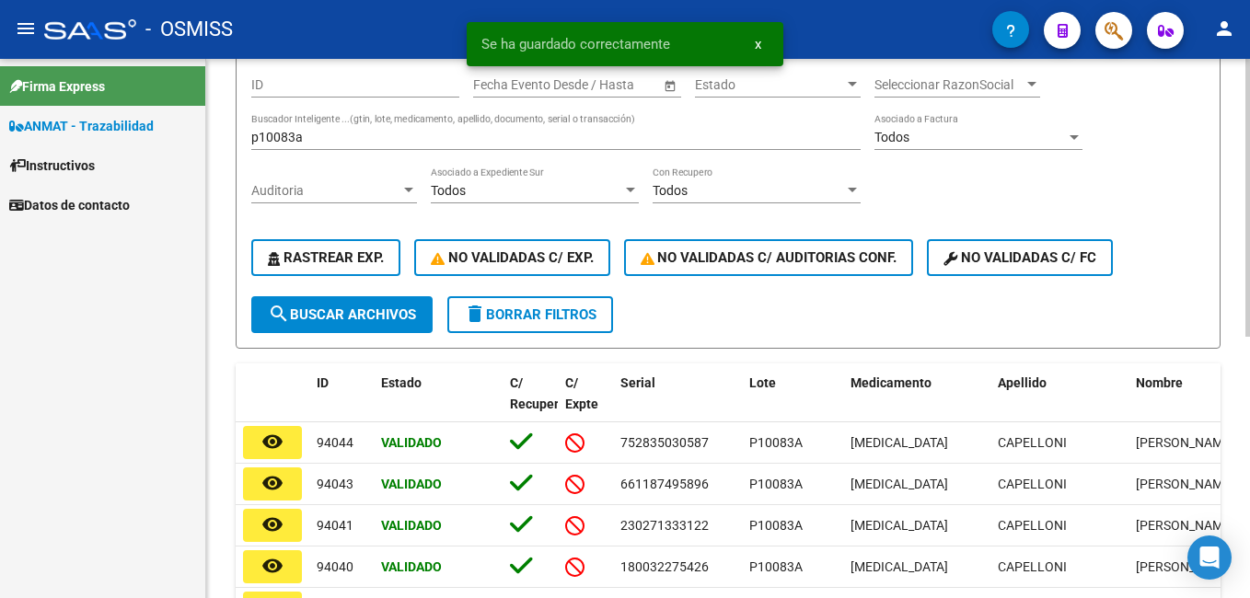
click at [311, 144] on input "p10083a" at bounding box center [555, 138] width 609 height 16
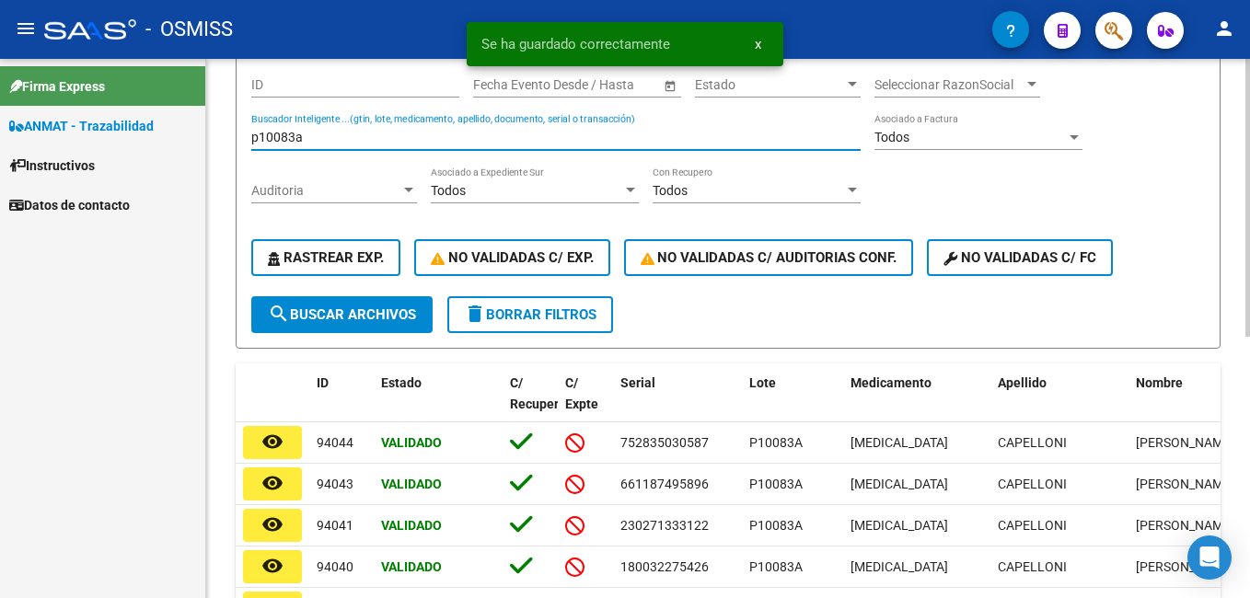
click at [311, 144] on input "p10083a" at bounding box center [555, 138] width 609 height 16
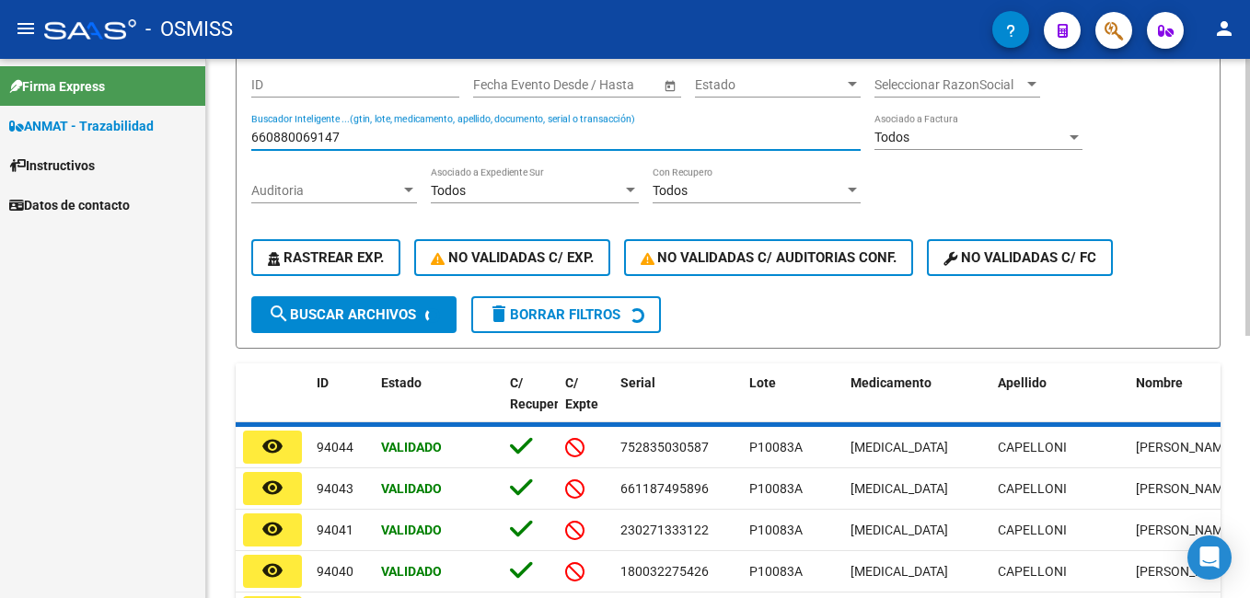
scroll to position [176, 0]
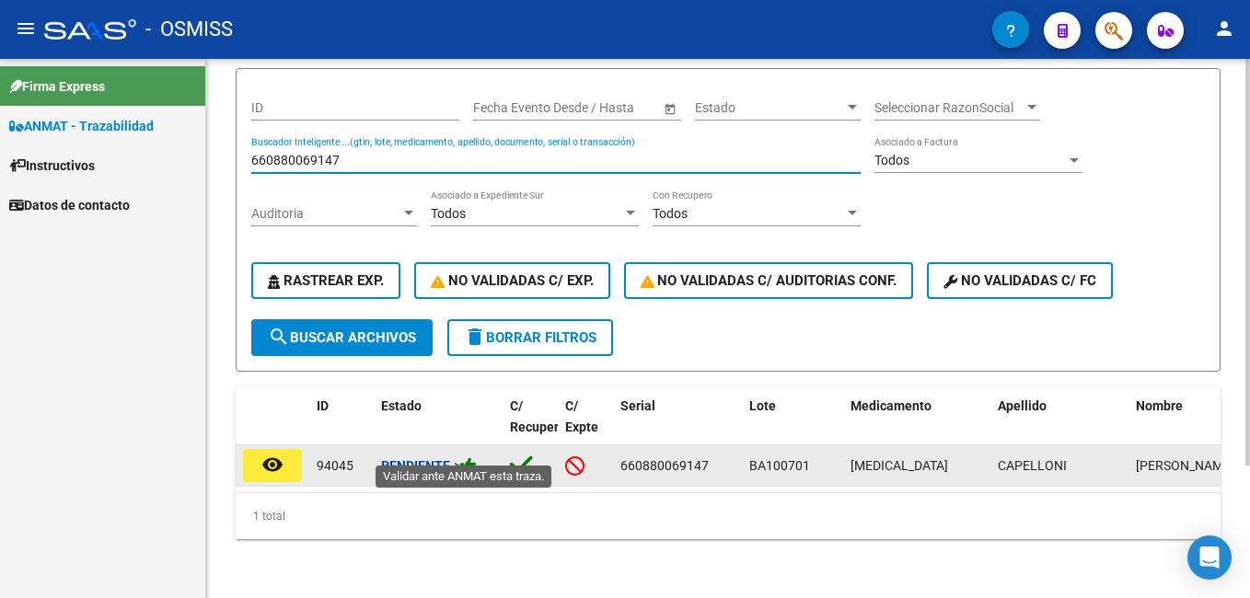
click at [472, 457] on icon at bounding box center [468, 465] width 17 height 17
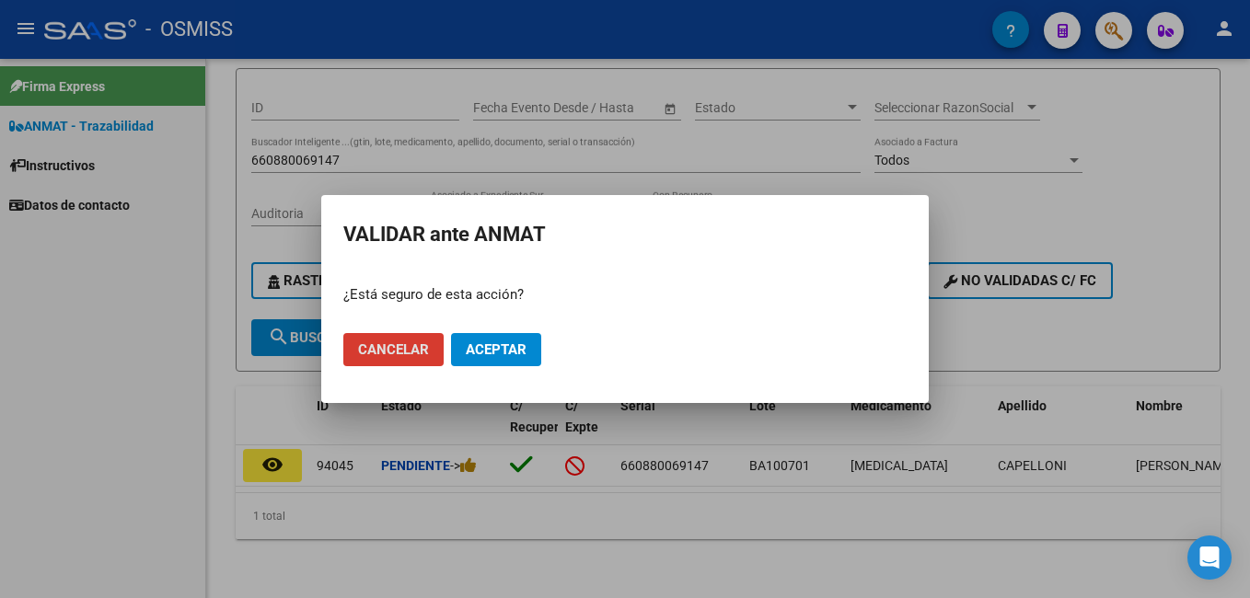
click at [497, 353] on span "Aceptar" at bounding box center [496, 349] width 61 height 17
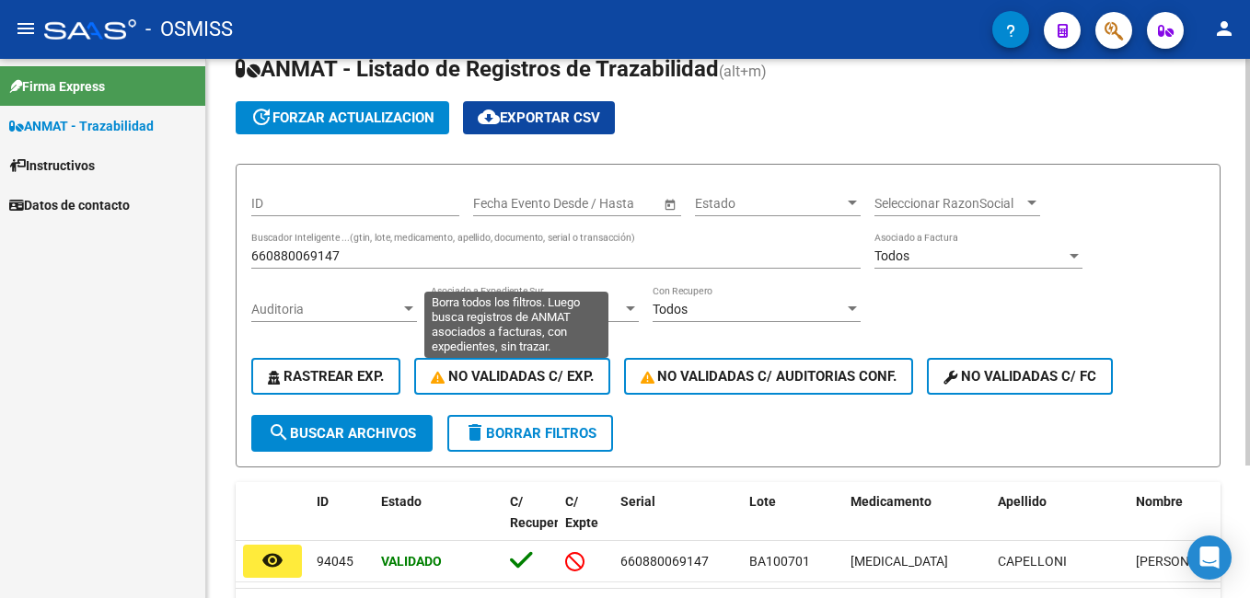
scroll to position [0, 0]
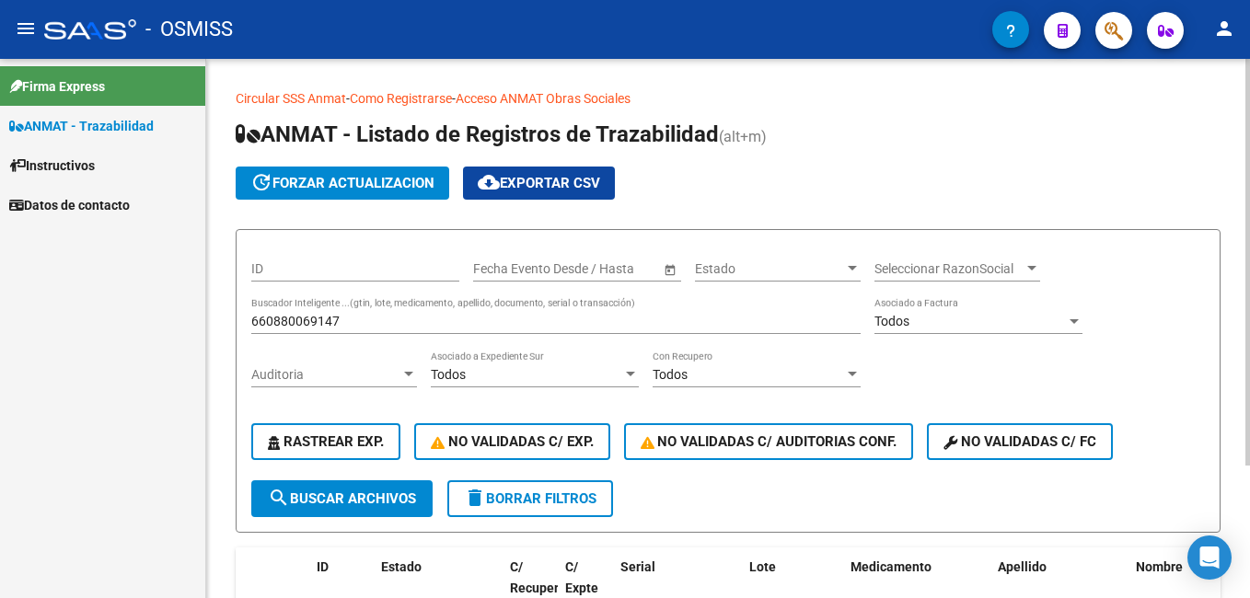
click at [322, 329] on div "660880069147 Buscador Inteligente ...(gtin, lote, medicamento, apellido, docume…" at bounding box center [555, 315] width 609 height 37
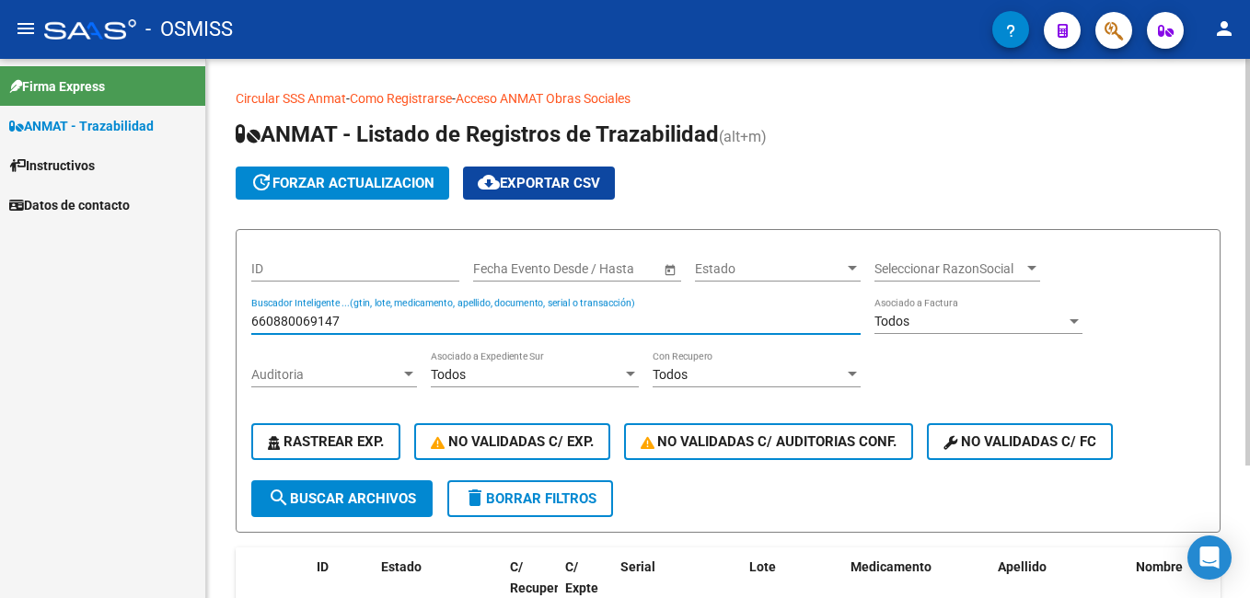
click at [322, 327] on input "660880069147" at bounding box center [555, 322] width 609 height 16
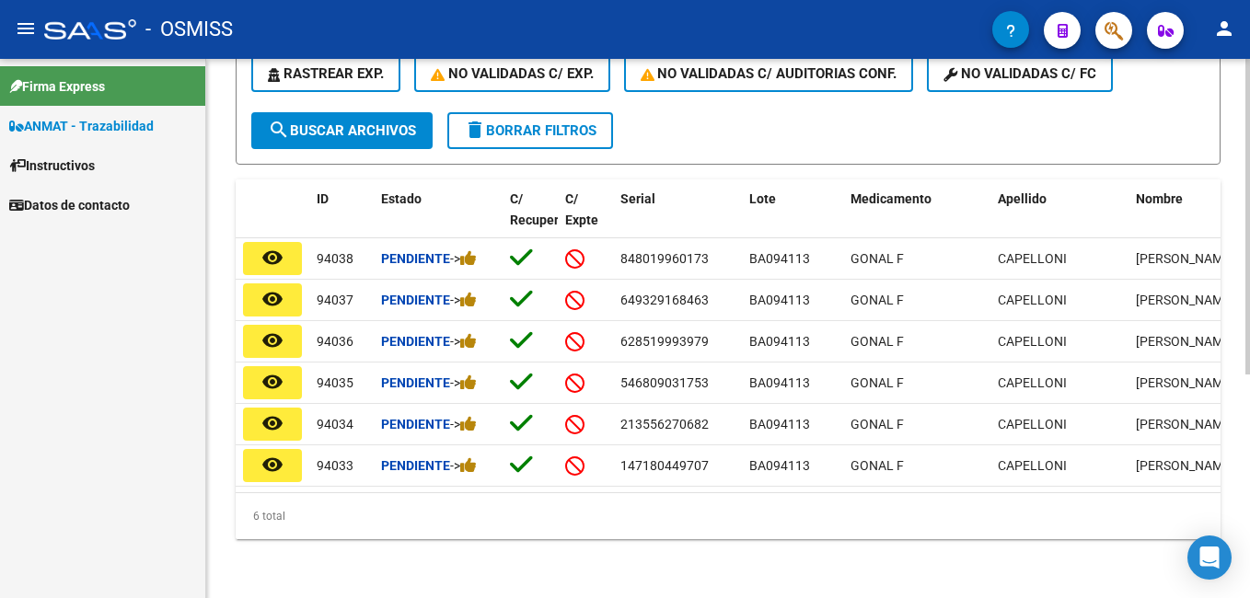
scroll to position [383, 0]
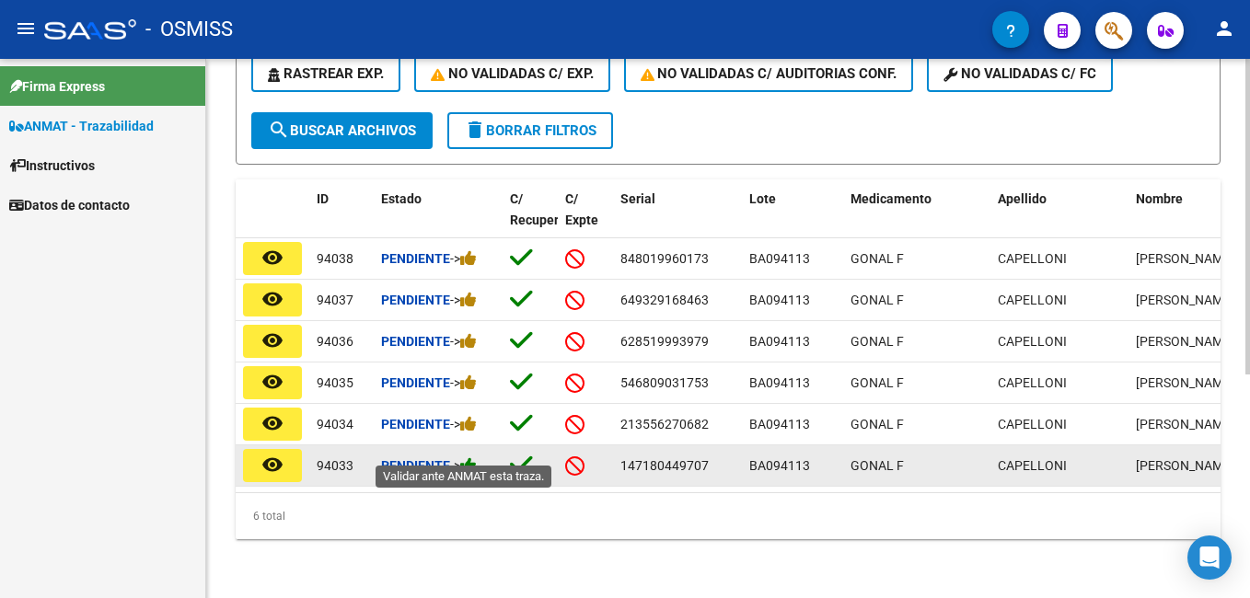
click at [476, 457] on icon at bounding box center [468, 465] width 17 height 17
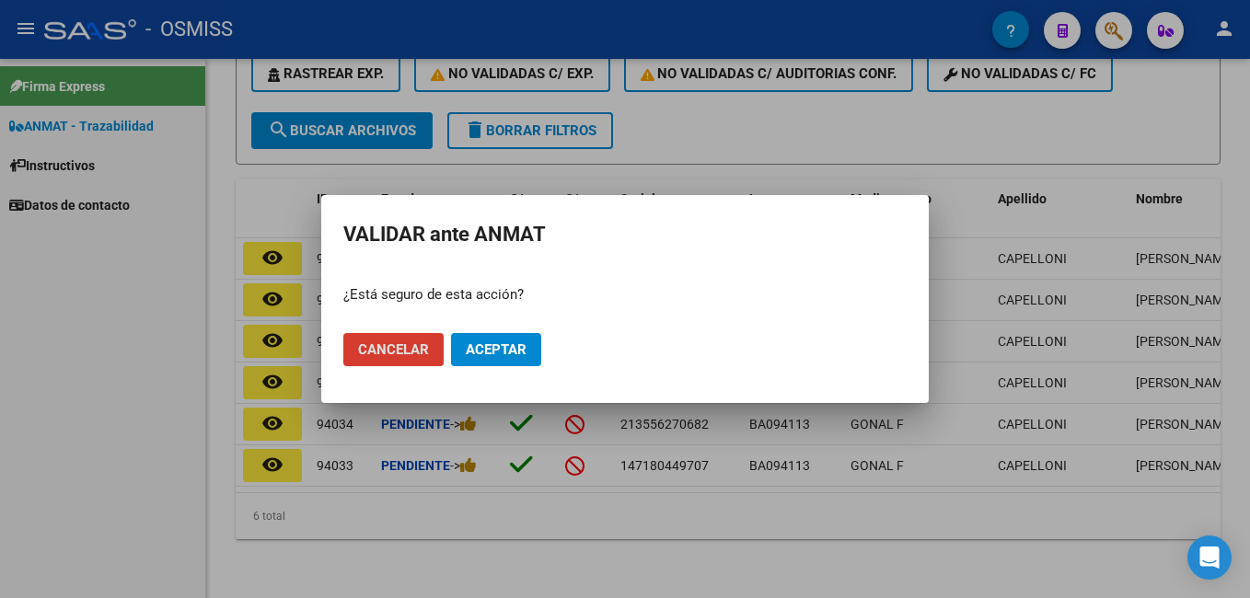
click at [500, 345] on span "Aceptar" at bounding box center [496, 349] width 61 height 17
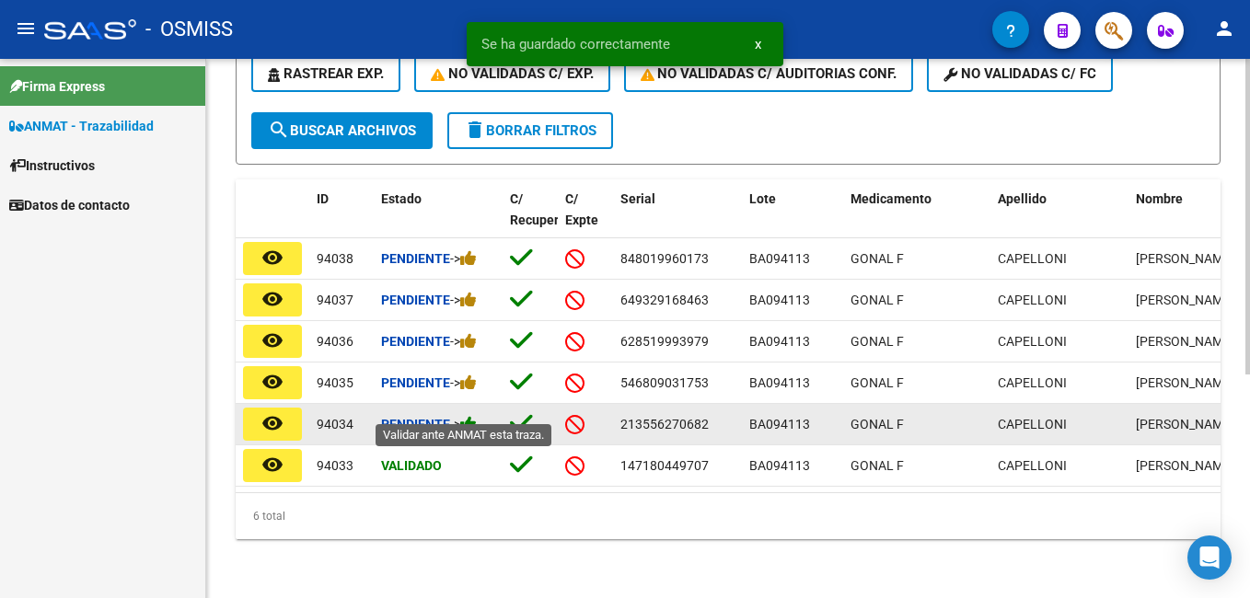
click at [477, 415] on icon at bounding box center [468, 423] width 17 height 17
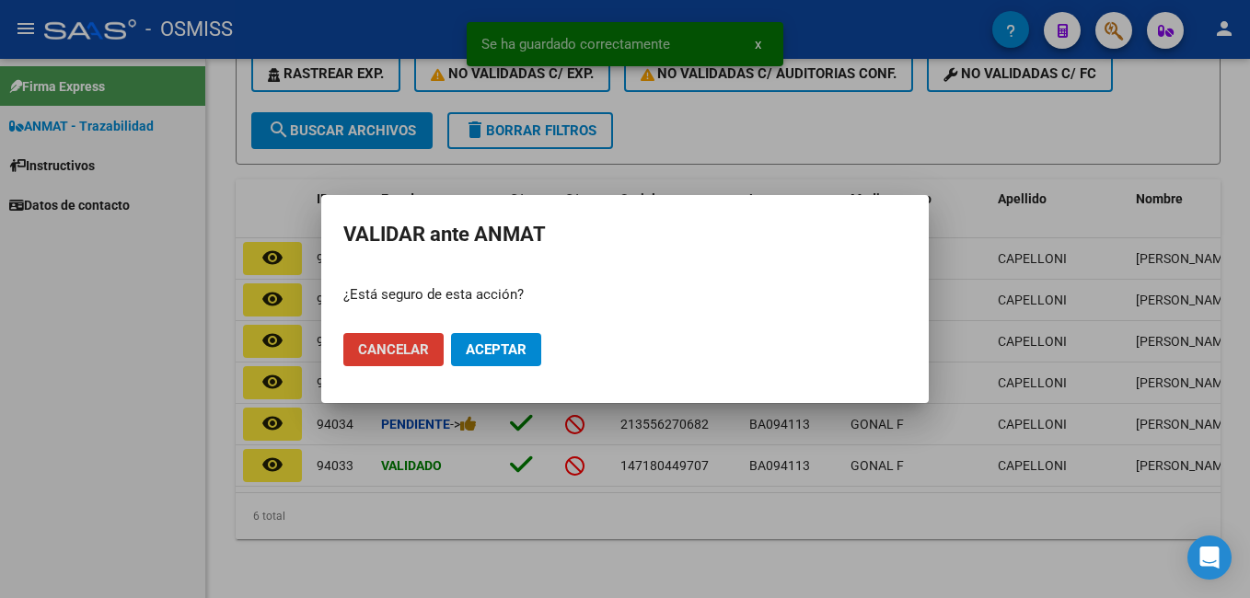
click at [489, 359] on button "Aceptar" at bounding box center [496, 349] width 90 height 33
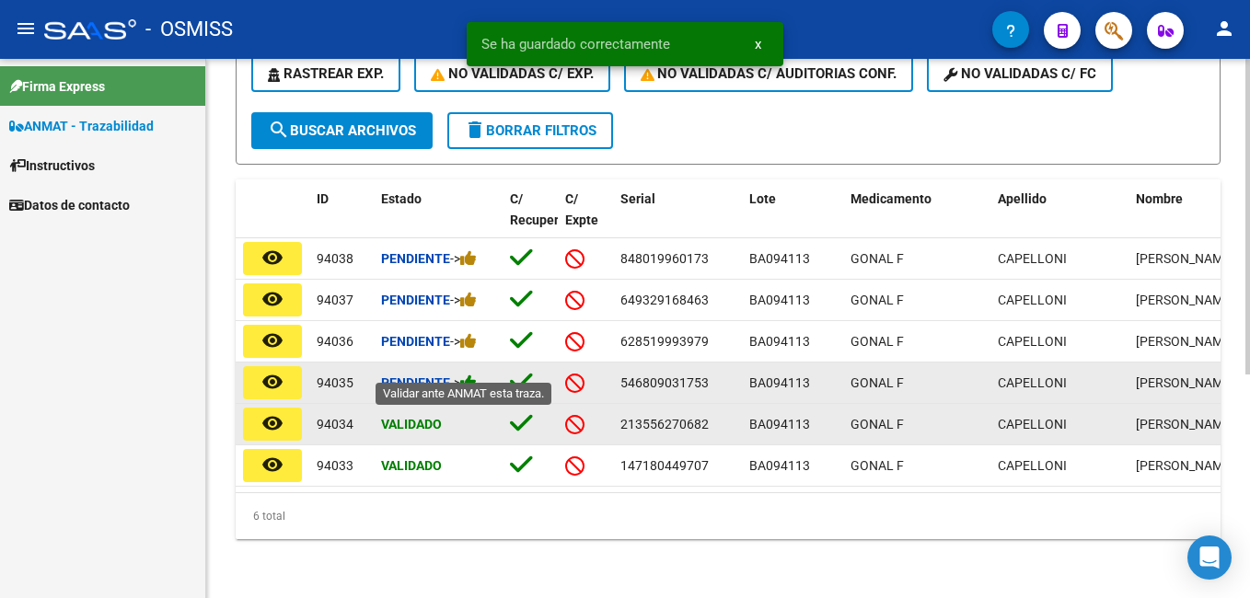
click at [472, 374] on icon at bounding box center [468, 382] width 17 height 17
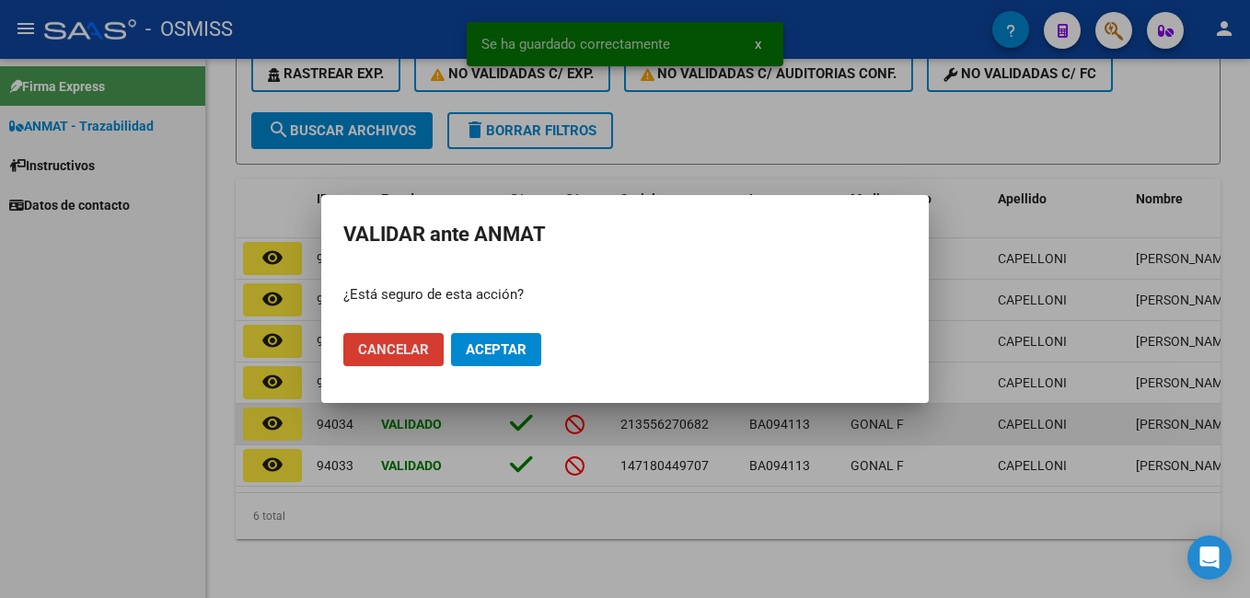
click at [475, 353] on span "Aceptar" at bounding box center [496, 349] width 61 height 17
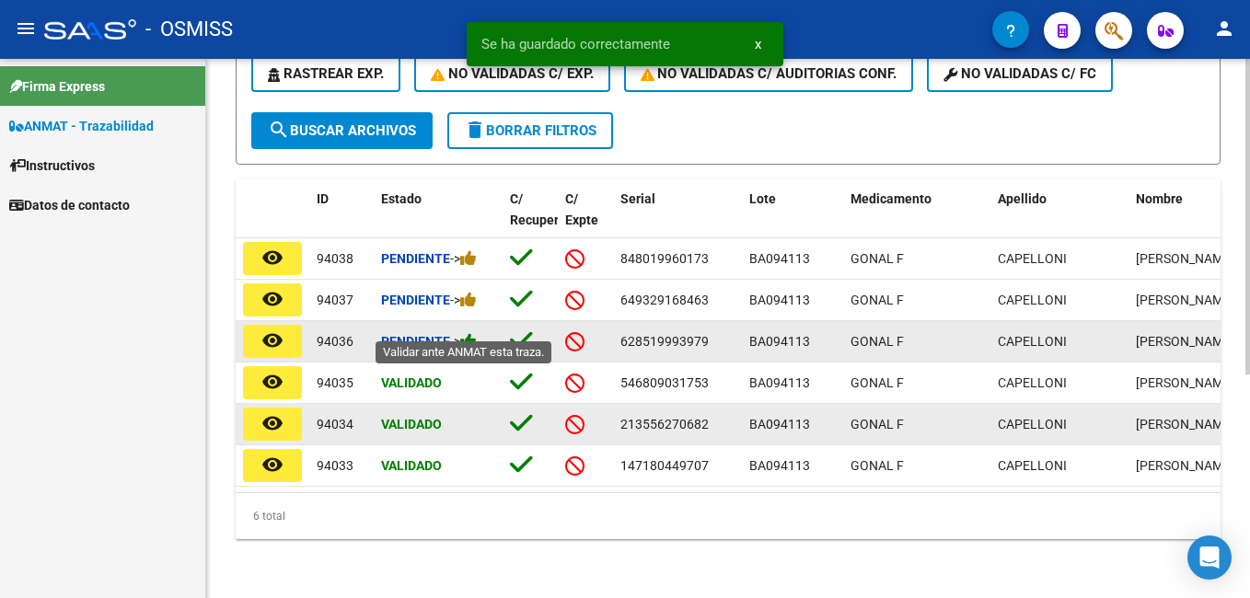
click at [476, 332] on icon at bounding box center [468, 340] width 17 height 17
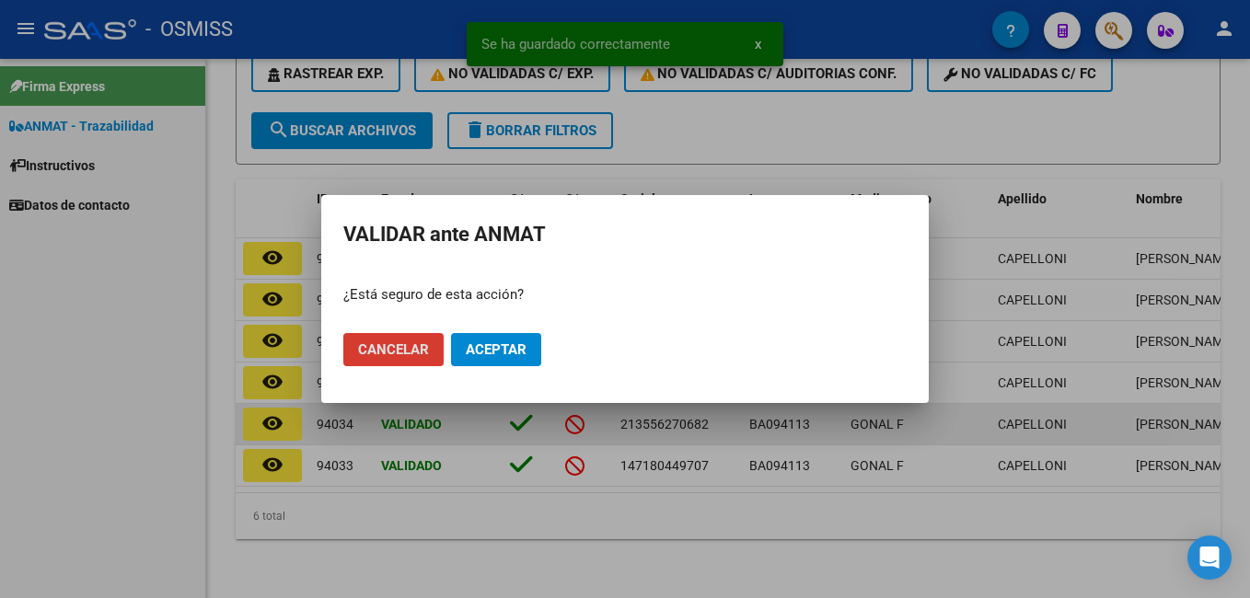
click at [486, 358] on span "Aceptar" at bounding box center [496, 349] width 61 height 17
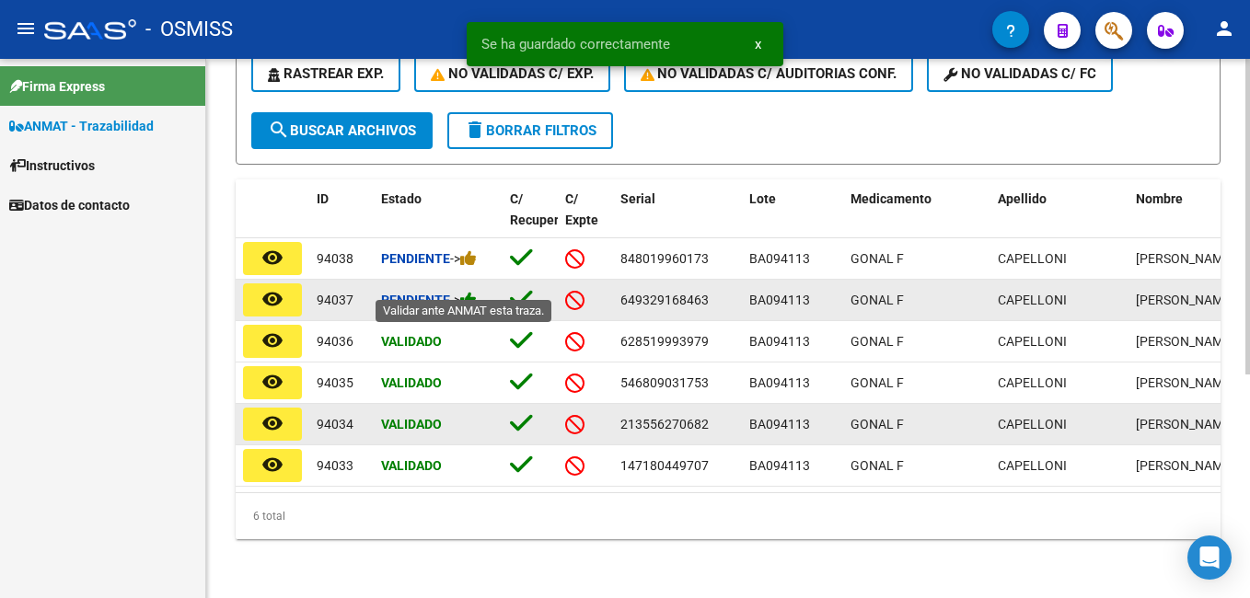
click at [476, 291] on icon at bounding box center [468, 299] width 17 height 17
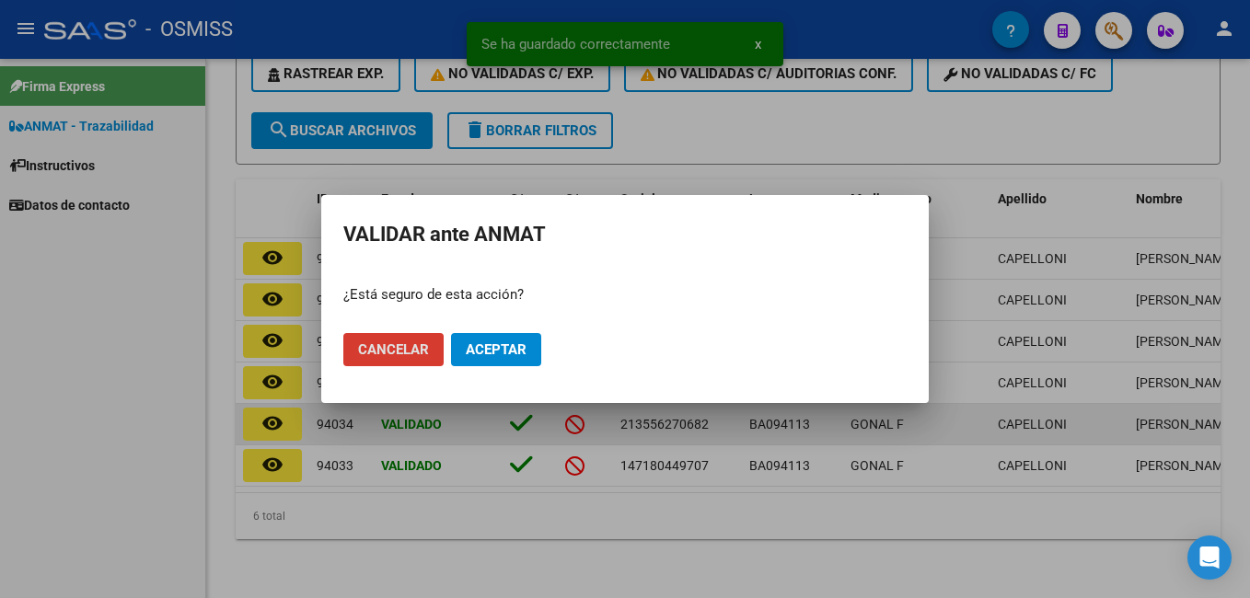
click at [497, 349] on span "Aceptar" at bounding box center [496, 349] width 61 height 17
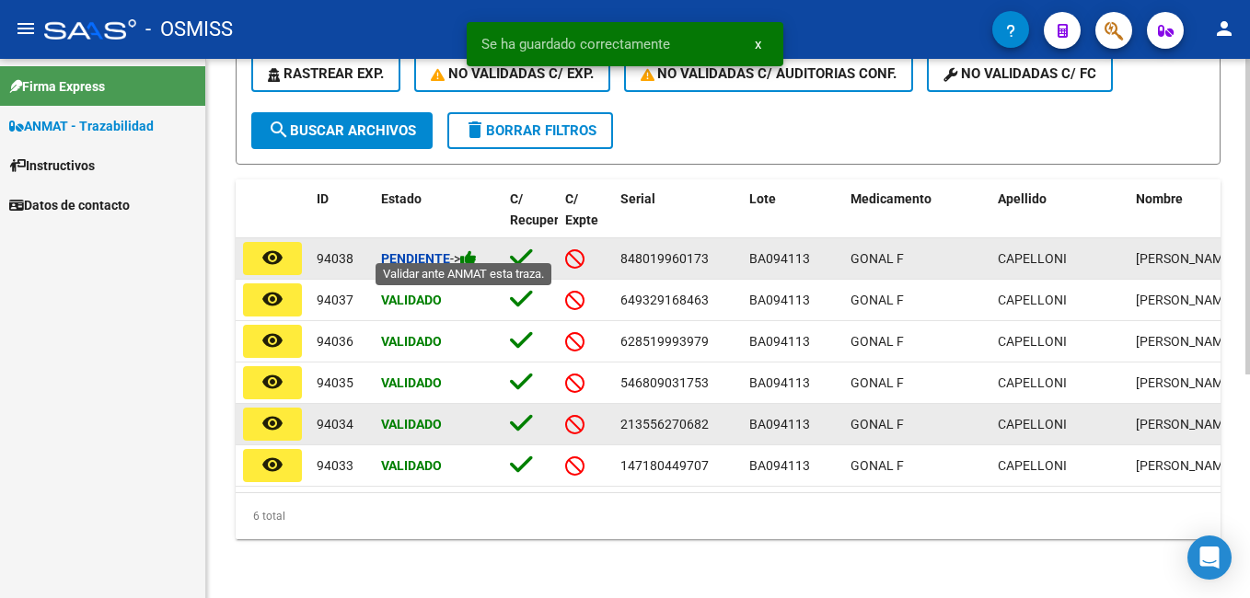
click at [474, 250] on icon at bounding box center [468, 257] width 17 height 17
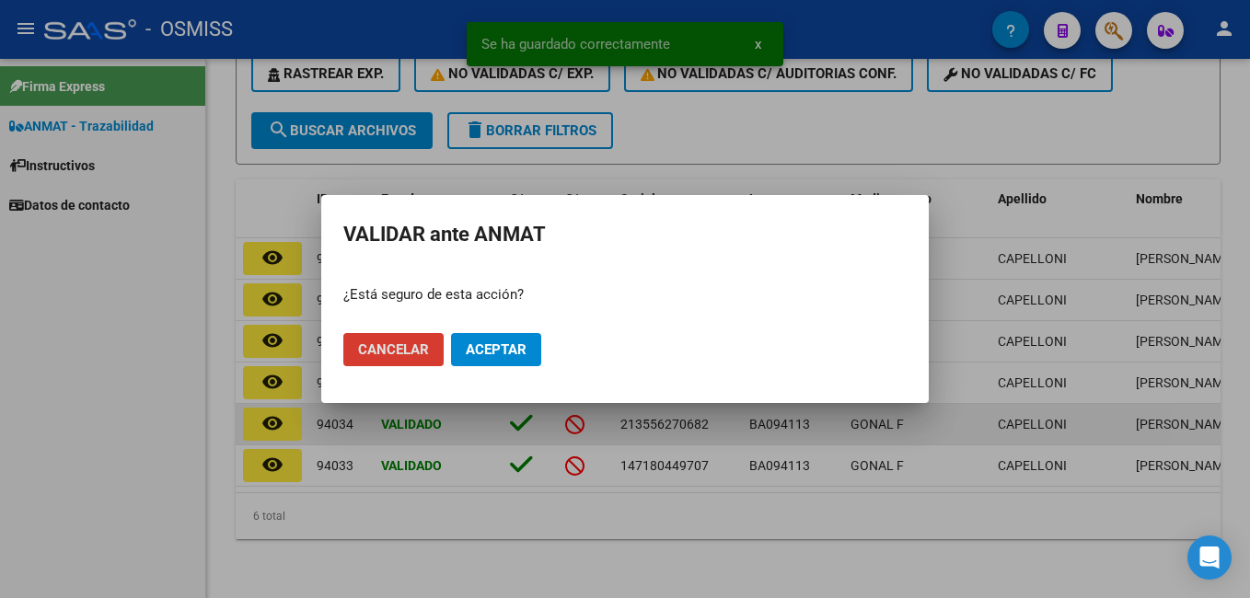
click at [491, 344] on span "Aceptar" at bounding box center [496, 349] width 61 height 17
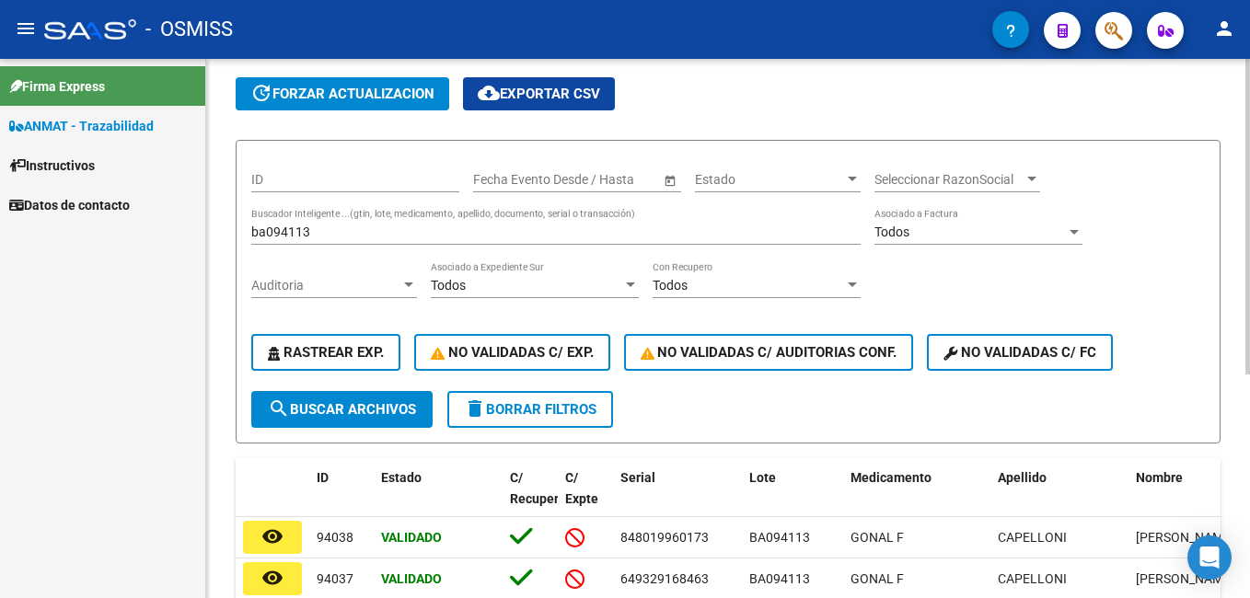
scroll to position [0, 0]
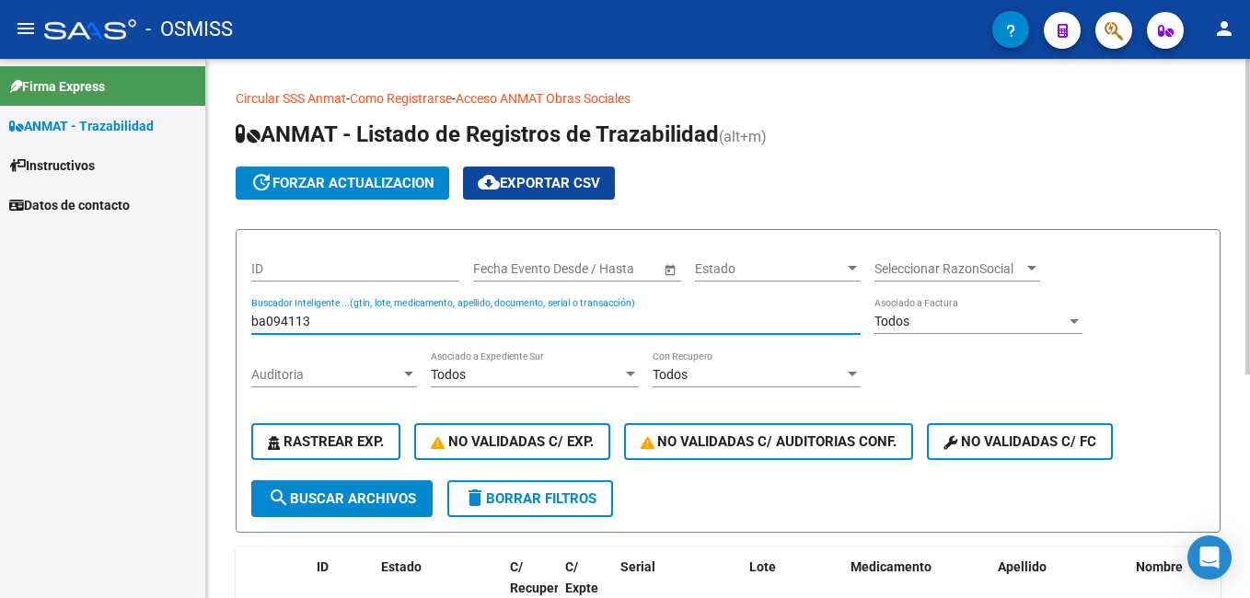
click at [378, 321] on input "ba094113" at bounding box center [555, 322] width 609 height 16
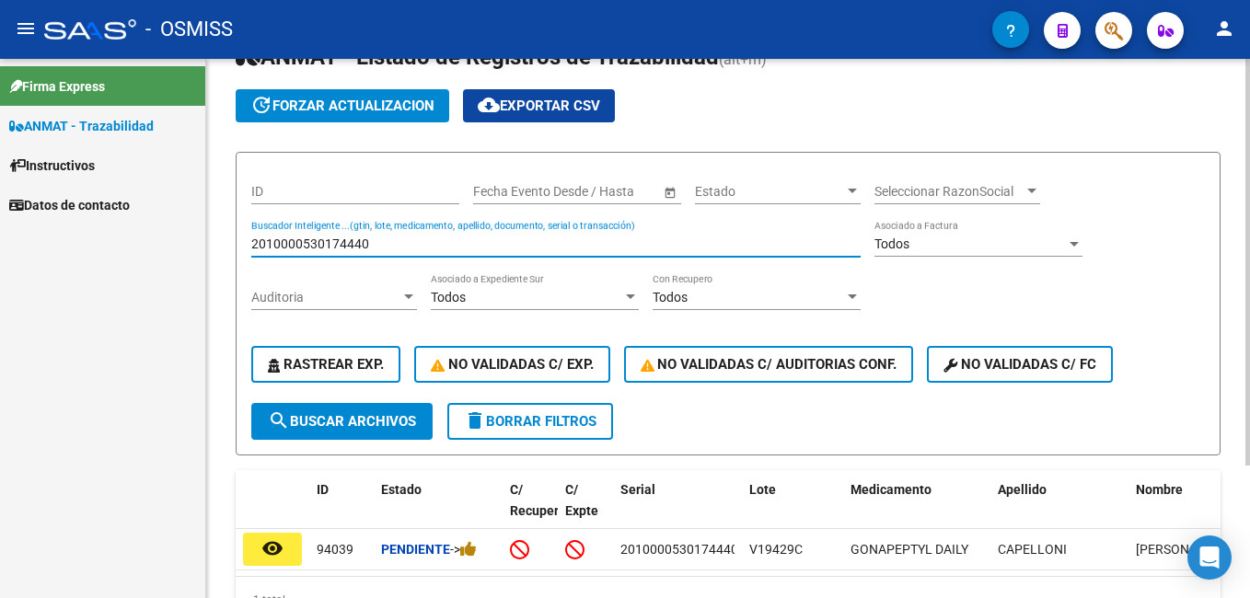
scroll to position [176, 0]
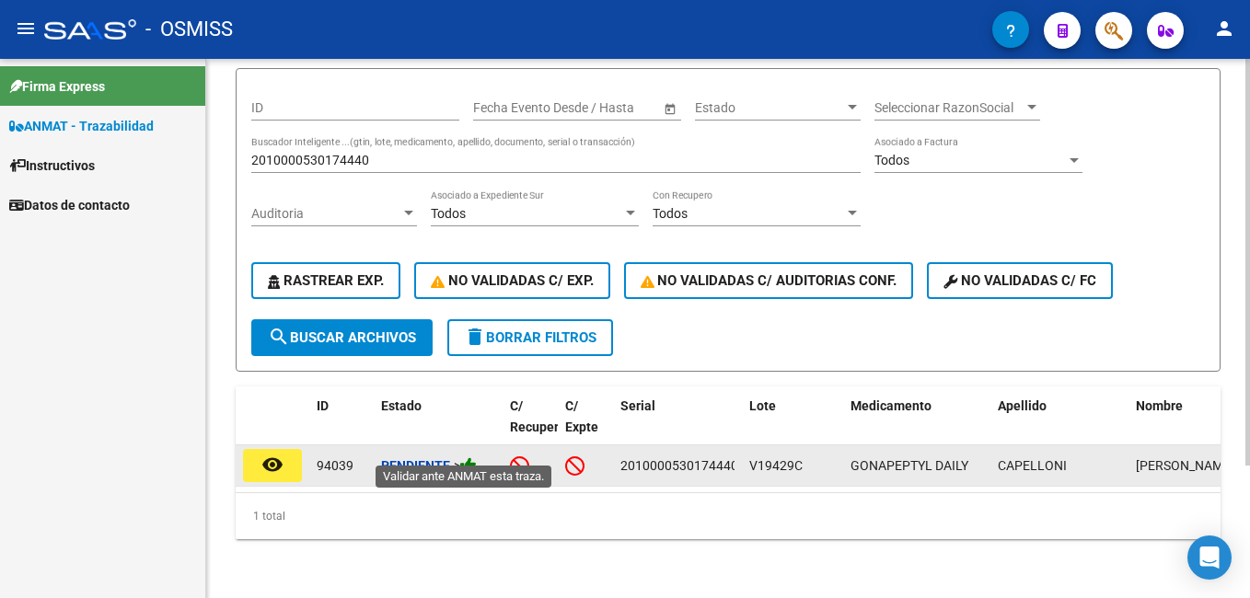
click at [470, 457] on icon at bounding box center [468, 465] width 17 height 17
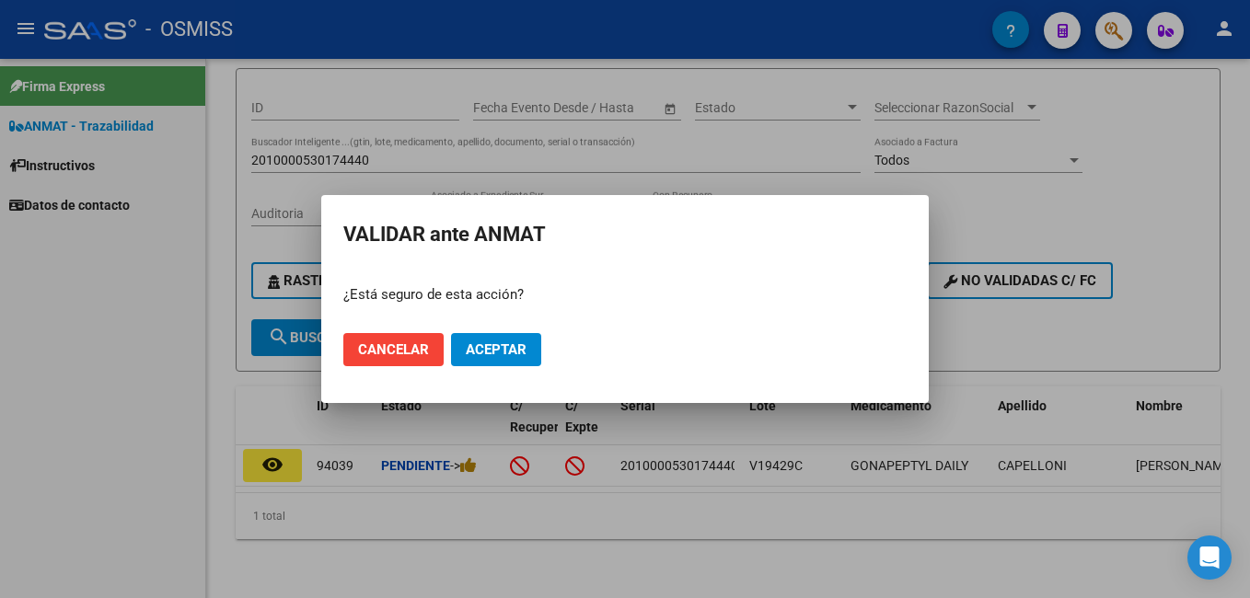
drag, startPoint x: 496, startPoint y: 322, endPoint x: 509, endPoint y: 345, distance: 26.4
click at [503, 334] on mat-dialog-actions "Cancelar Aceptar" at bounding box center [624, 349] width 563 height 63
click at [509, 346] on span "Aceptar" at bounding box center [496, 349] width 61 height 17
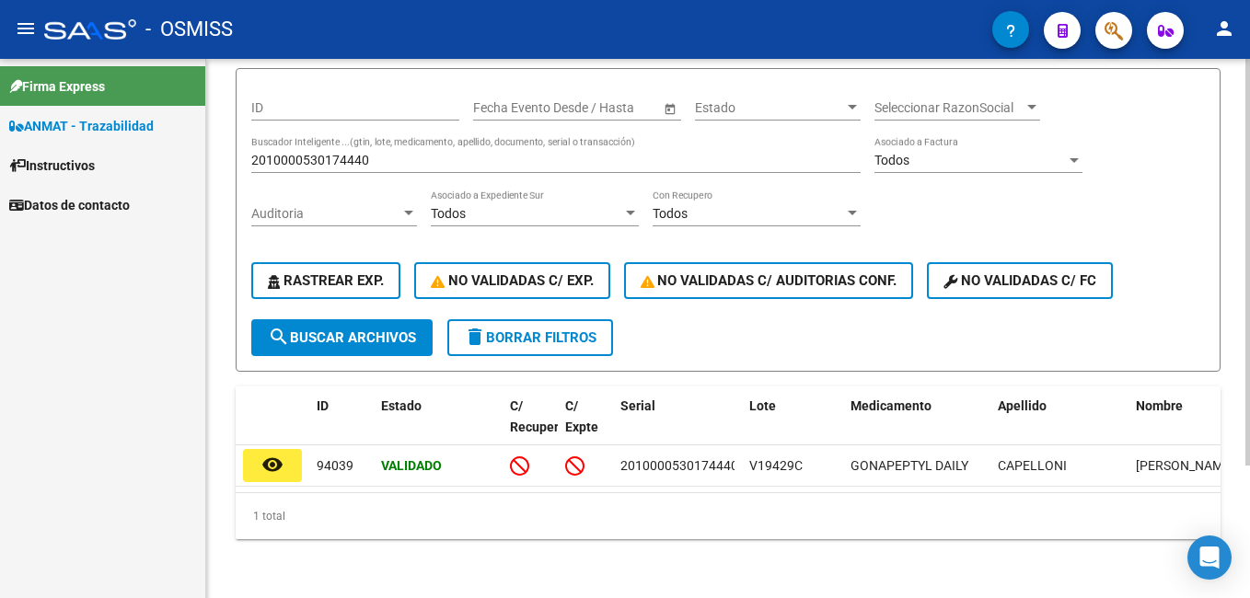
scroll to position [0, 0]
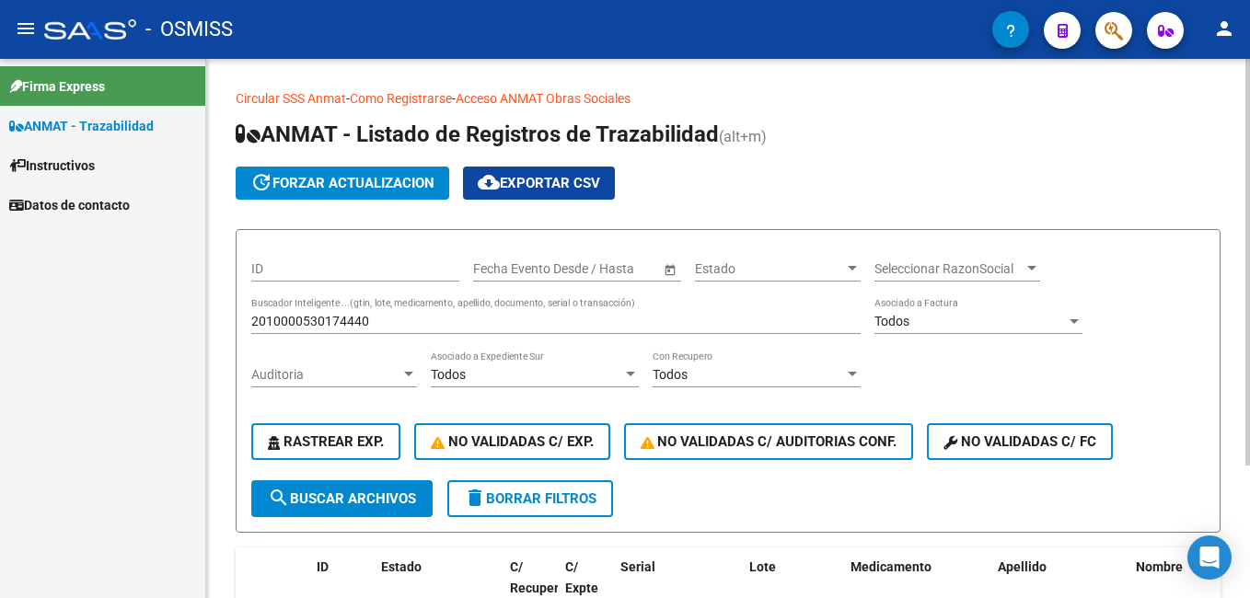
click at [361, 318] on input "2010000530174440" at bounding box center [555, 322] width 609 height 16
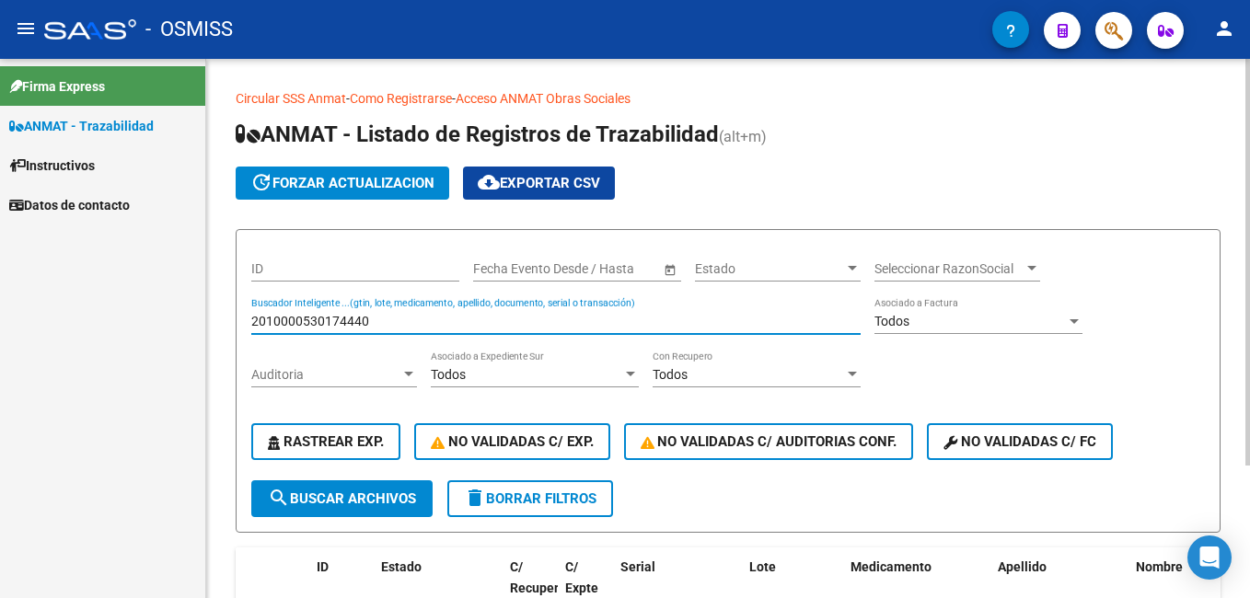
click at [361, 318] on input "2010000530174440" at bounding box center [555, 322] width 609 height 16
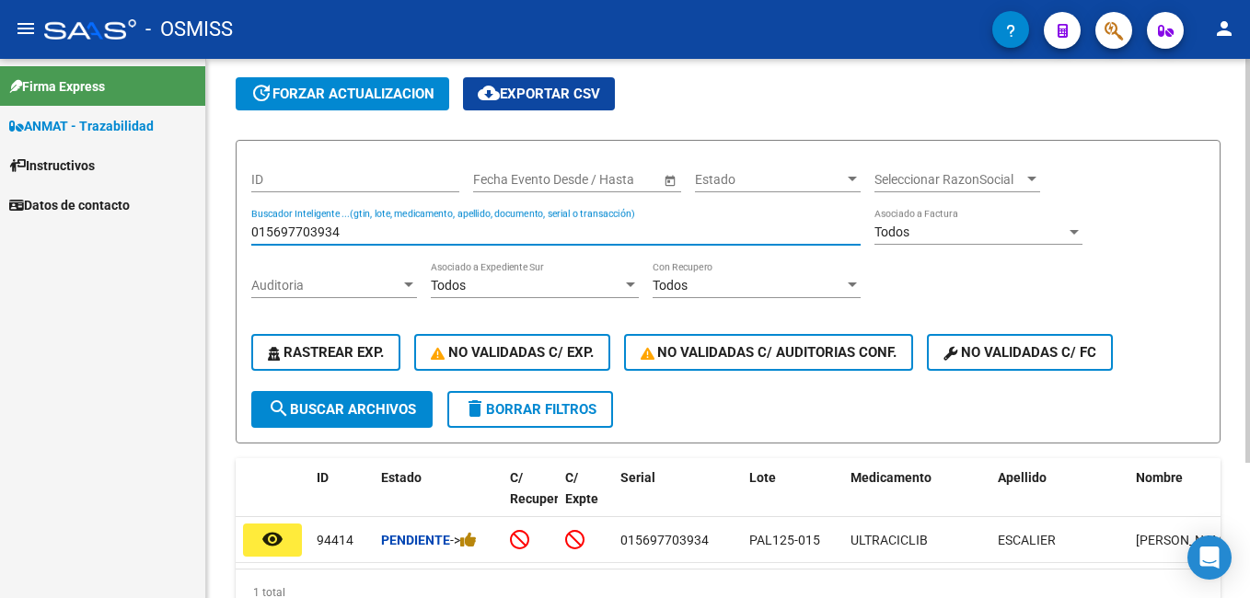
scroll to position [180, 0]
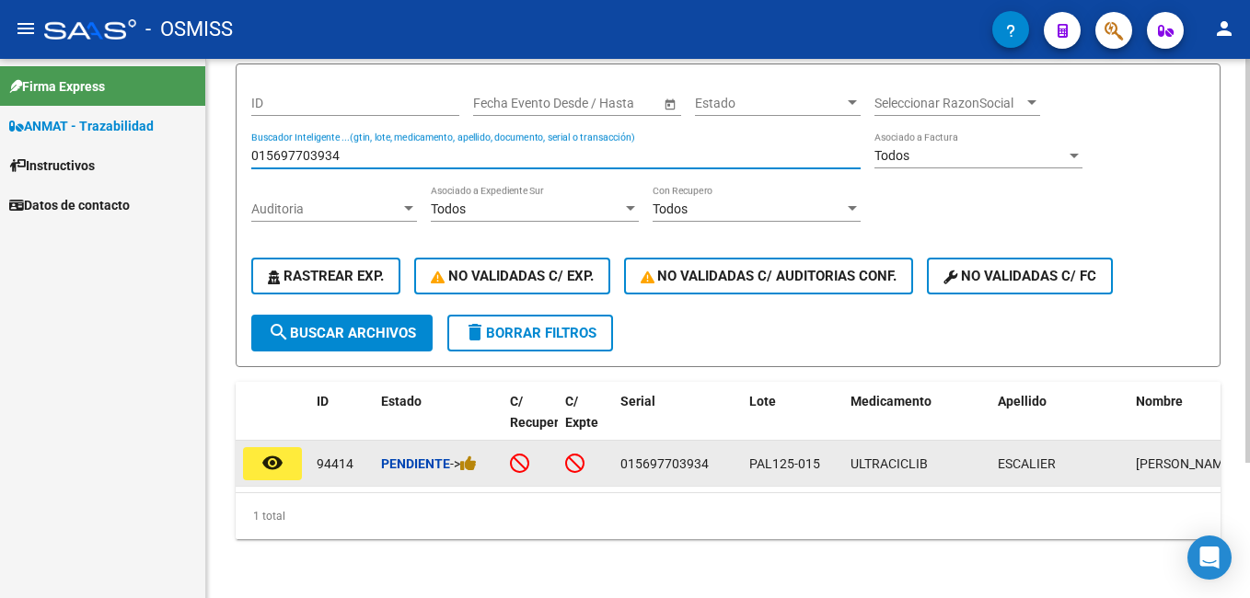
click at [482, 454] on div "Pendiente ->" at bounding box center [438, 464] width 114 height 21
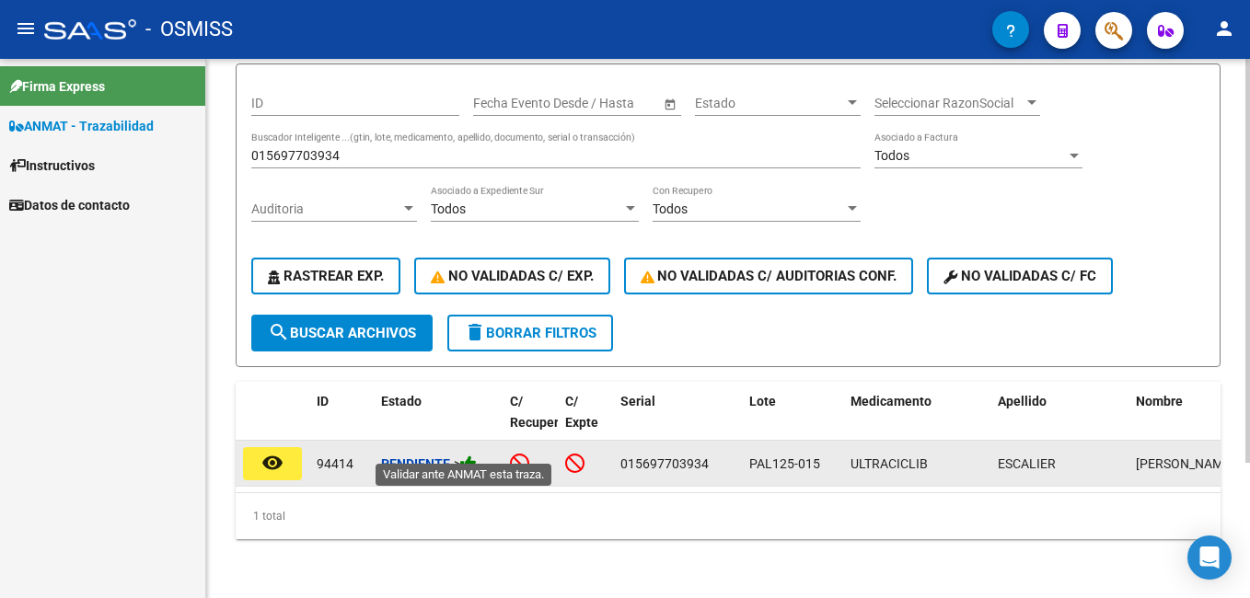
click at [477, 455] on icon at bounding box center [468, 463] width 17 height 17
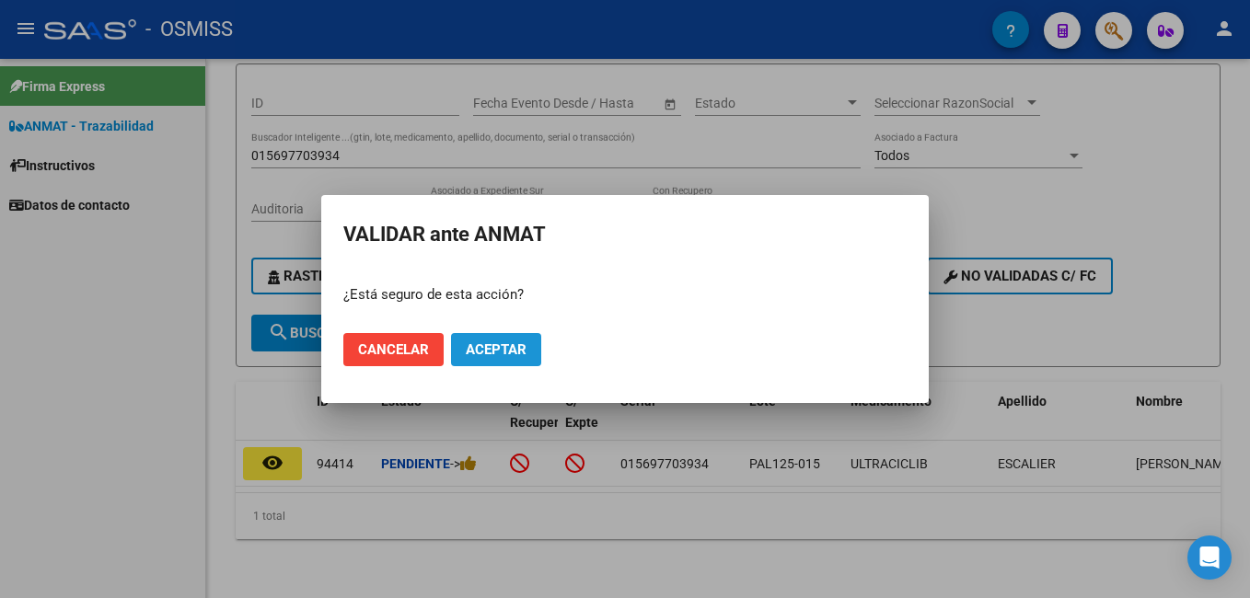
click at [515, 341] on span "Aceptar" at bounding box center [496, 349] width 61 height 17
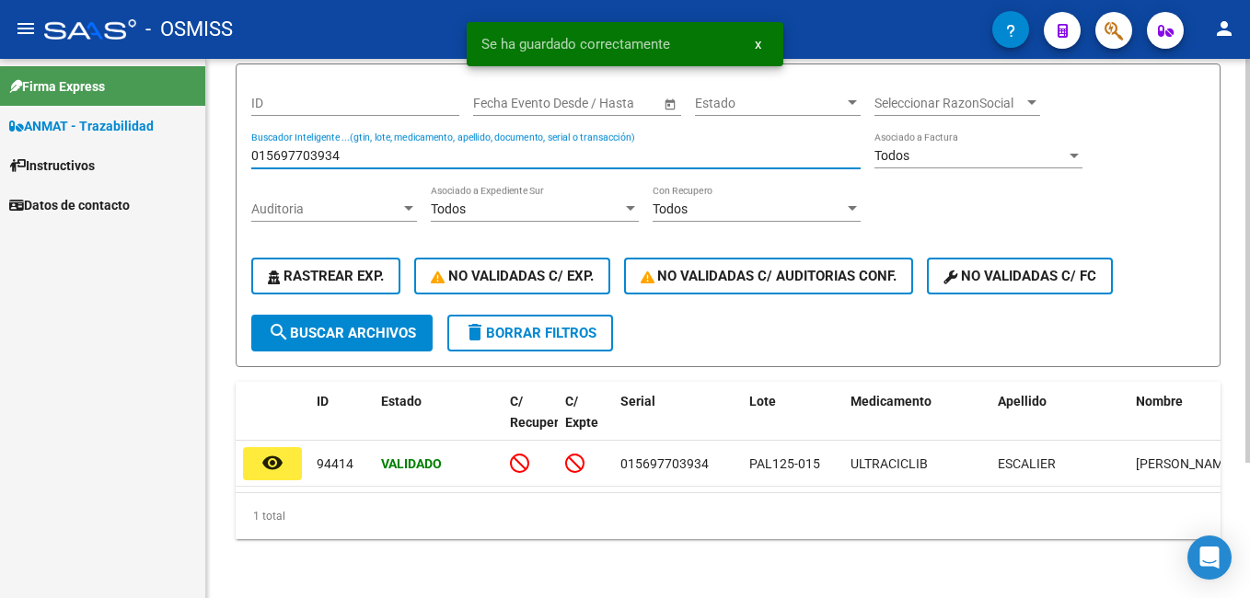
click at [340, 148] on input "015697703934" at bounding box center [555, 156] width 609 height 16
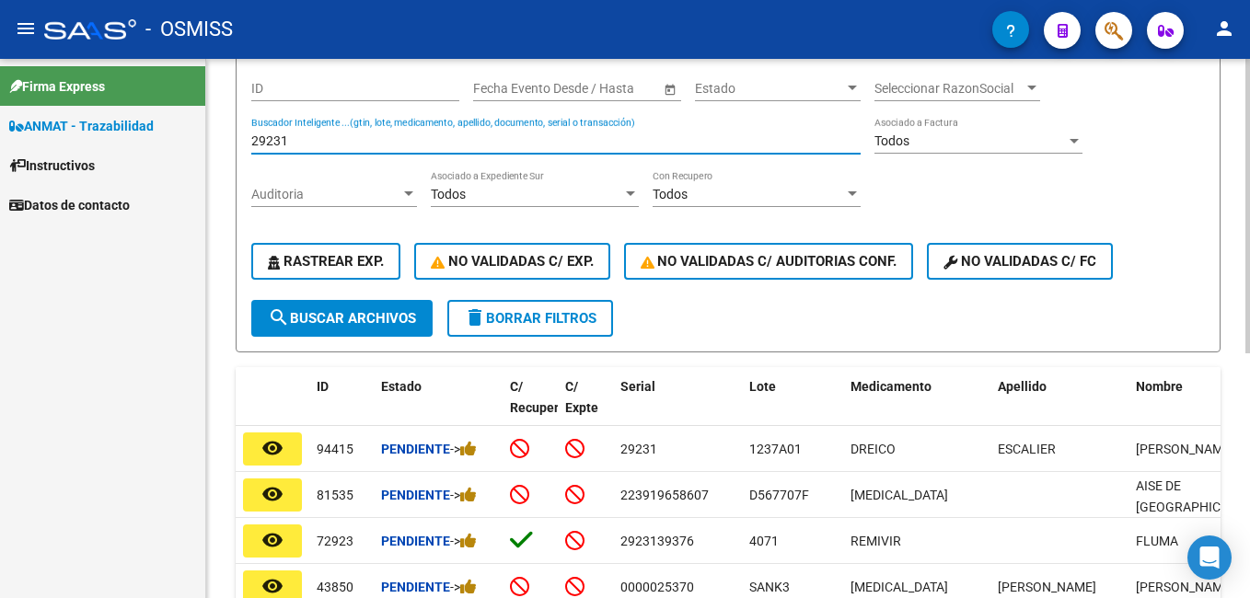
click at [365, 148] on input "29231" at bounding box center [555, 141] width 609 height 16
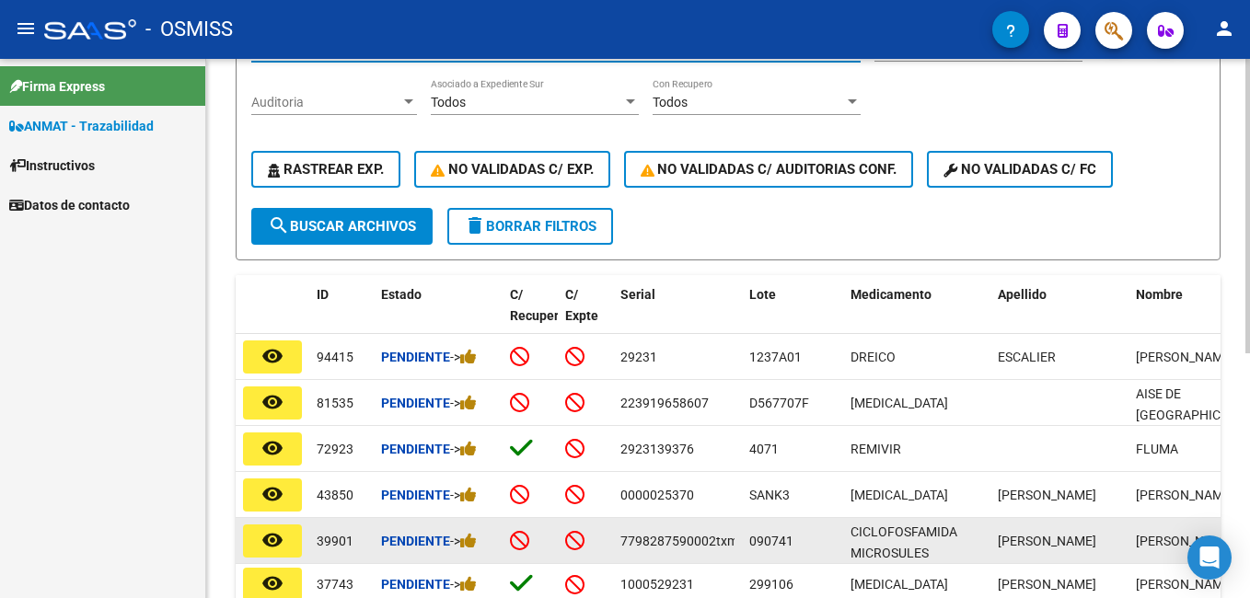
scroll to position [364, 0]
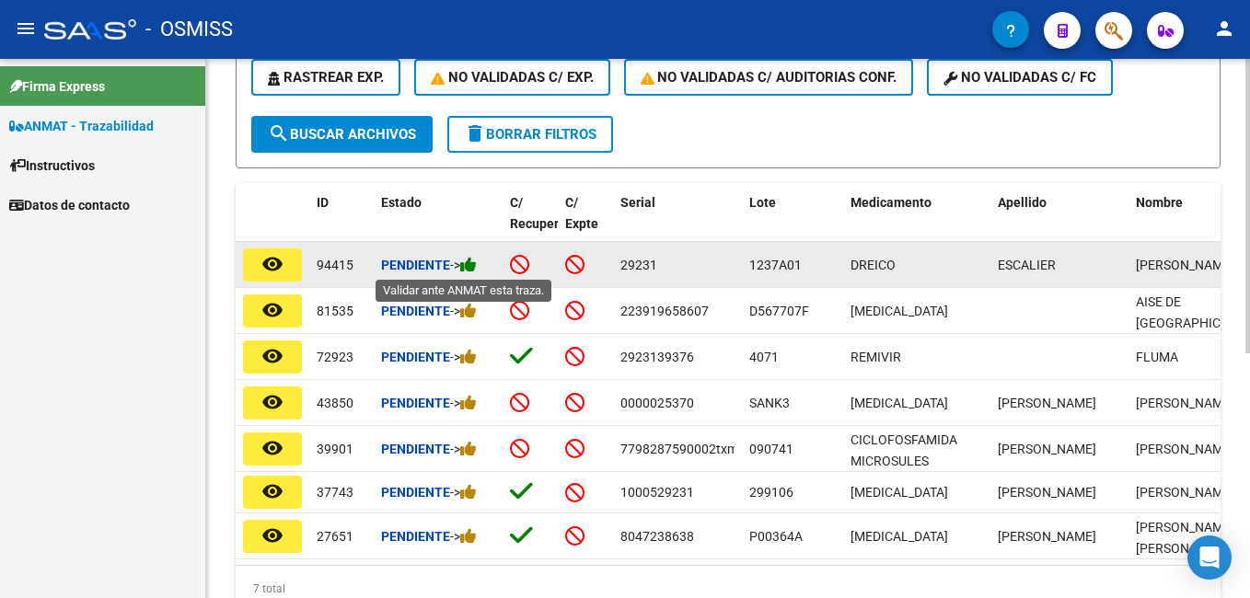
click at [477, 264] on icon at bounding box center [468, 264] width 17 height 17
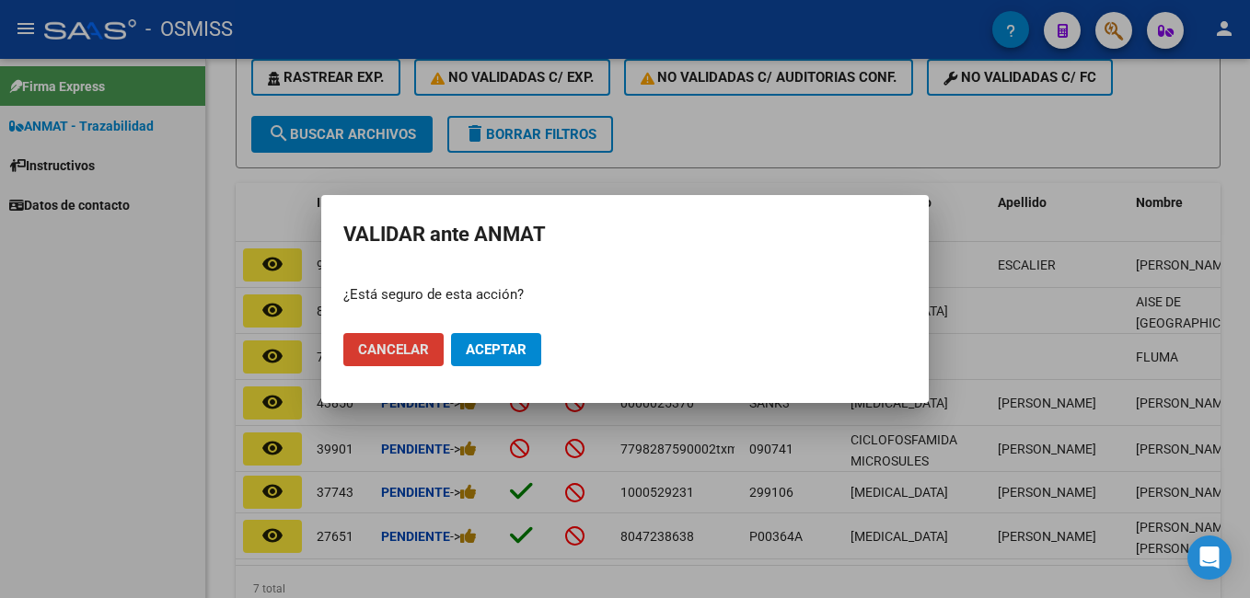
click at [505, 351] on span "Aceptar" at bounding box center [496, 349] width 61 height 17
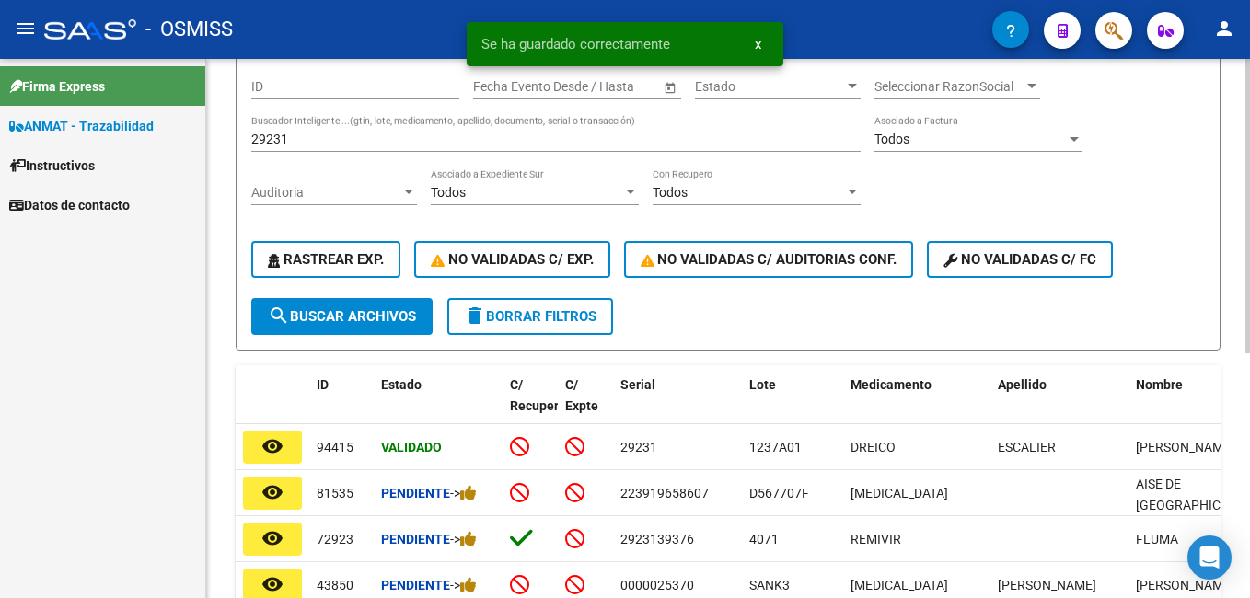
scroll to position [180, 0]
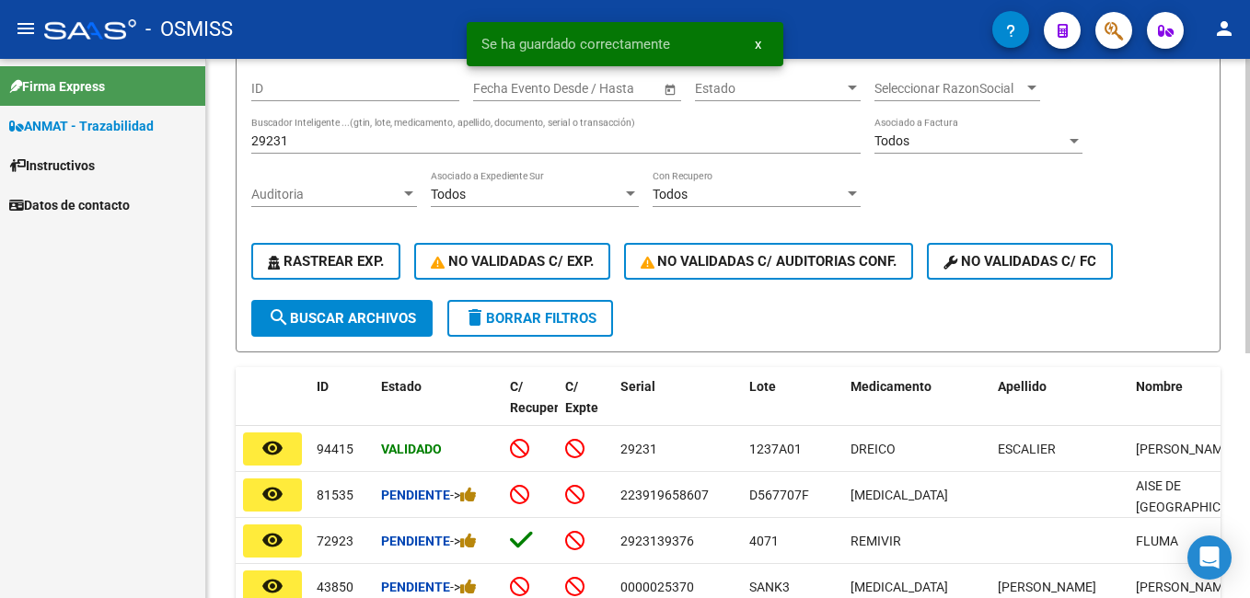
click at [339, 142] on input "29231" at bounding box center [555, 141] width 609 height 16
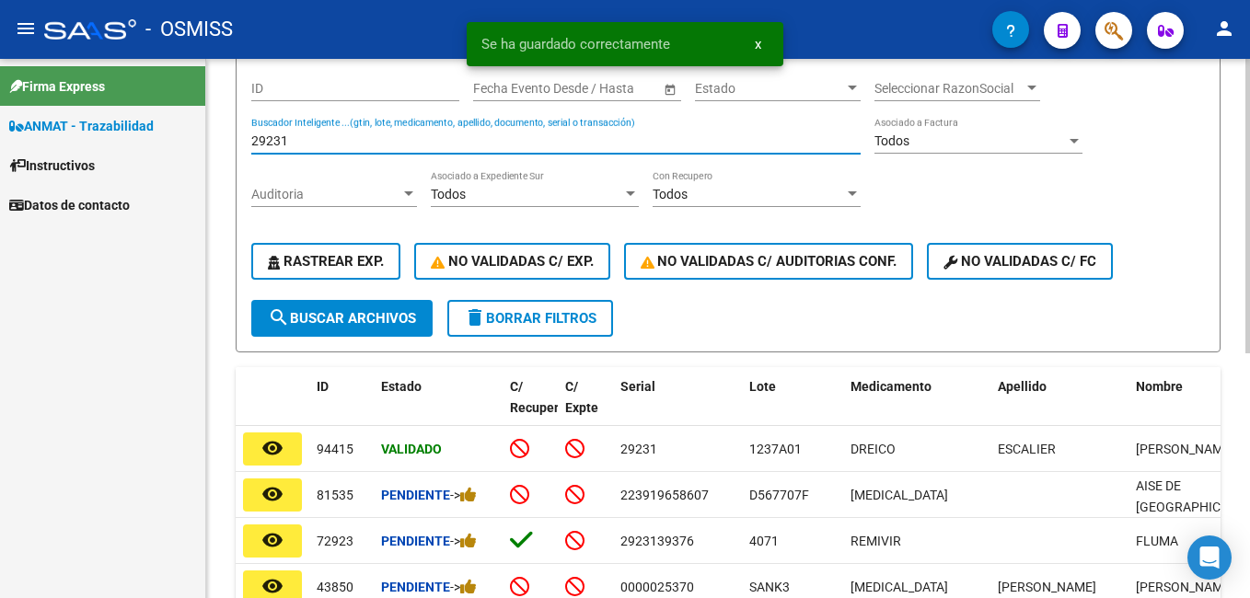
click at [339, 142] on input "29231" at bounding box center [555, 141] width 609 height 16
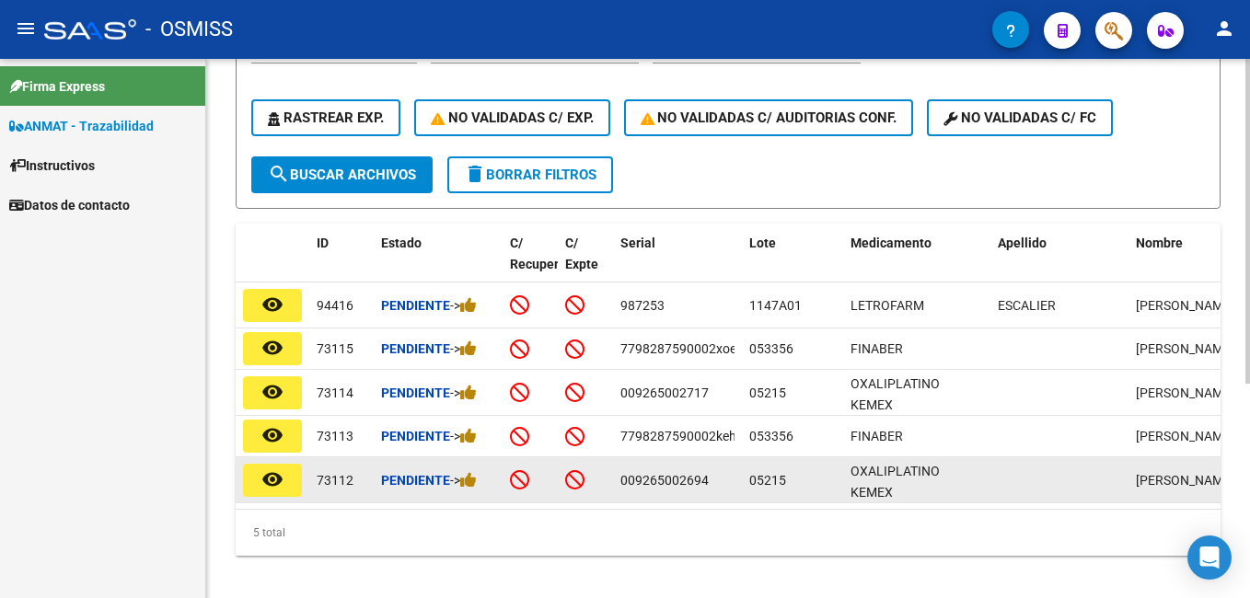
scroll to position [355, 0]
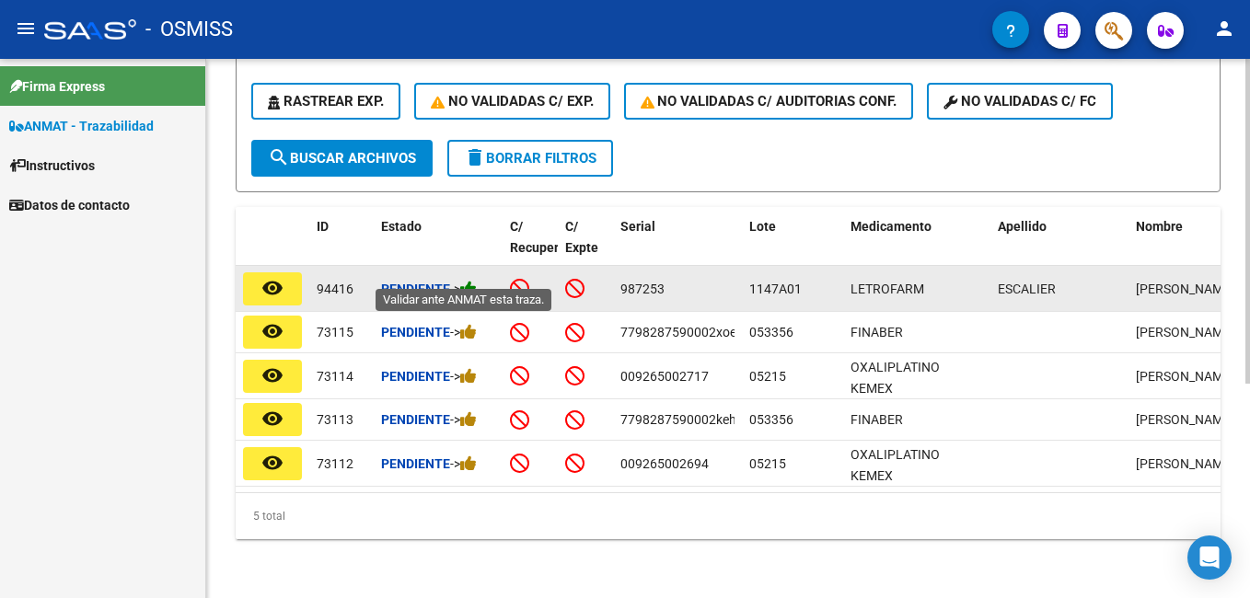
click at [476, 280] on icon at bounding box center [468, 288] width 17 height 17
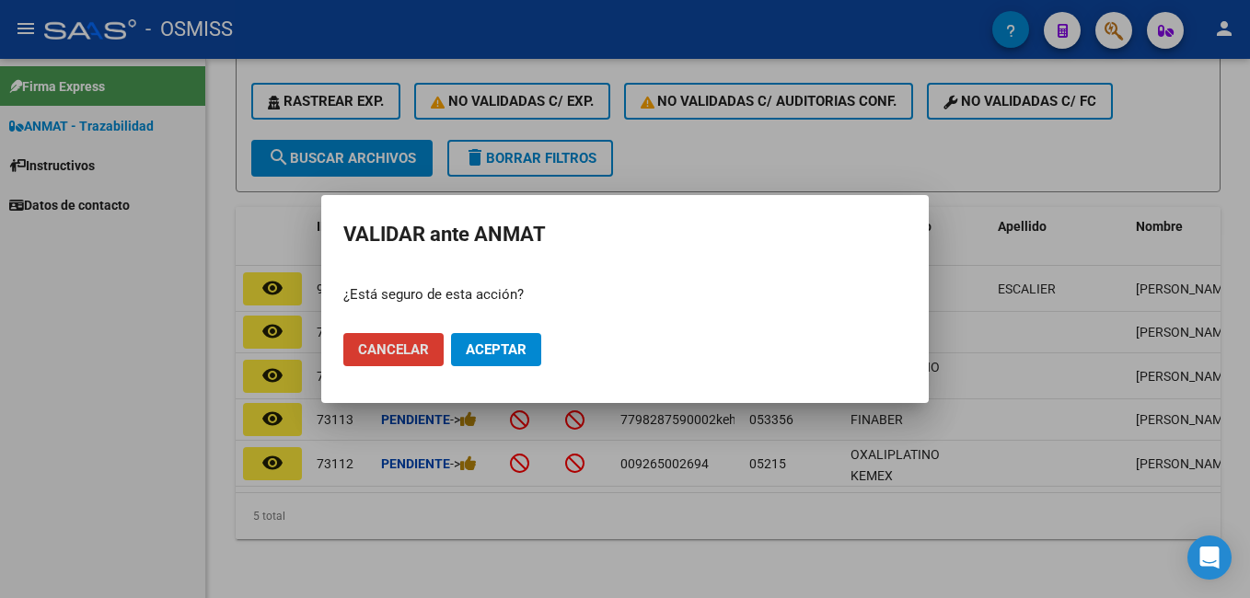
click at [510, 353] on span "Aceptar" at bounding box center [496, 349] width 61 height 17
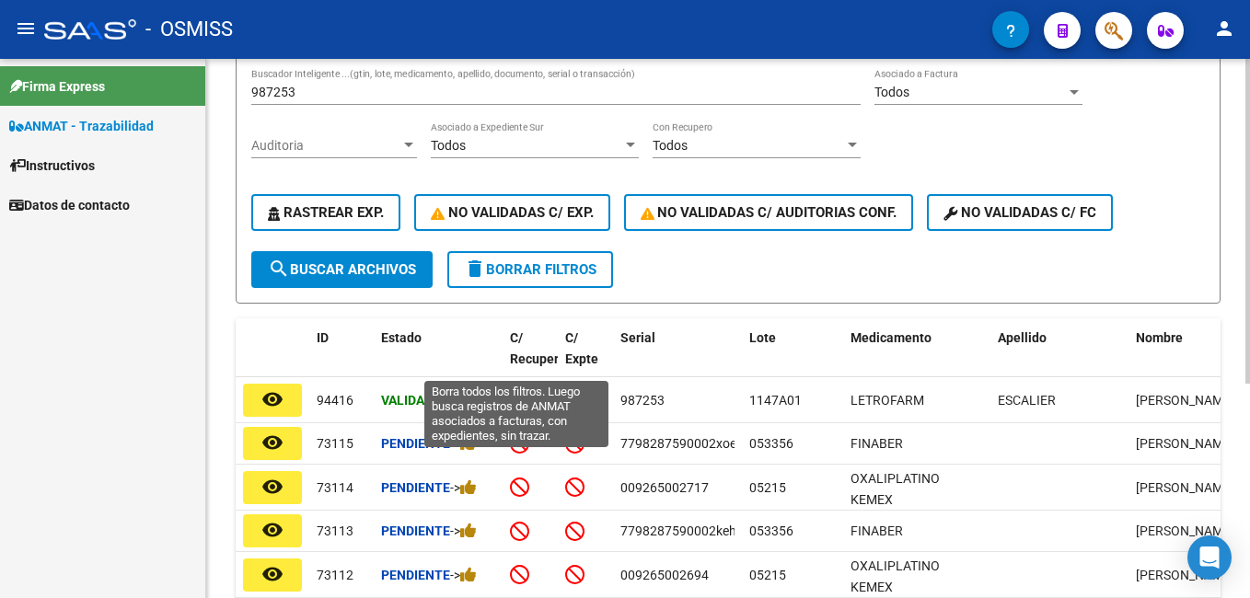
scroll to position [0, 0]
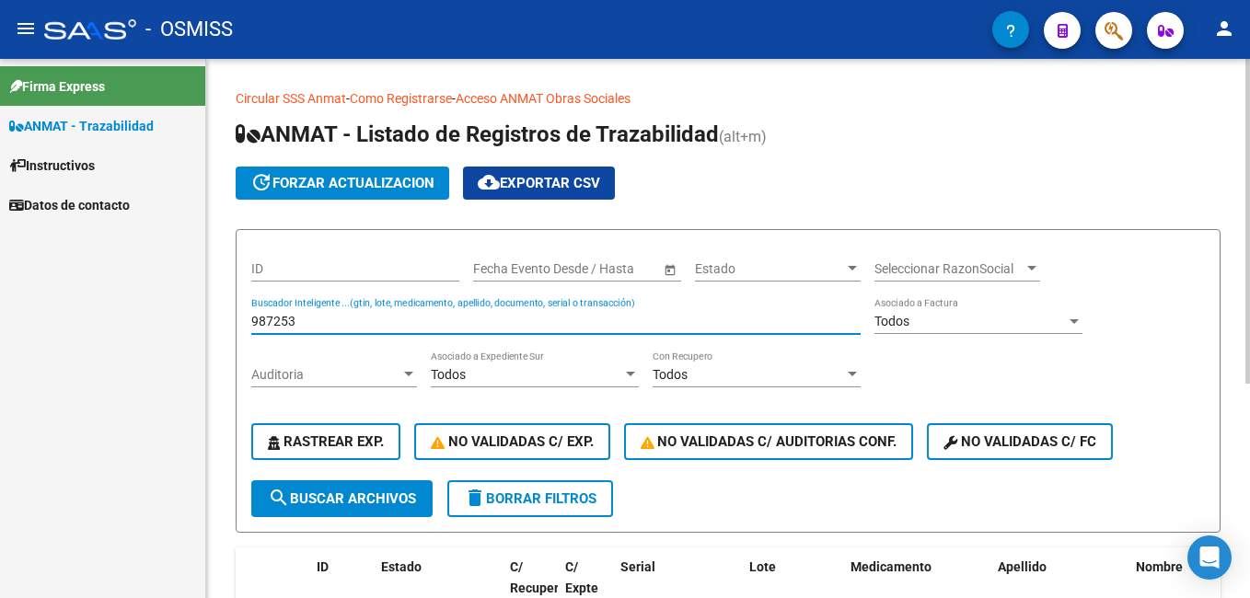
click at [325, 318] on input "987253" at bounding box center [555, 322] width 609 height 16
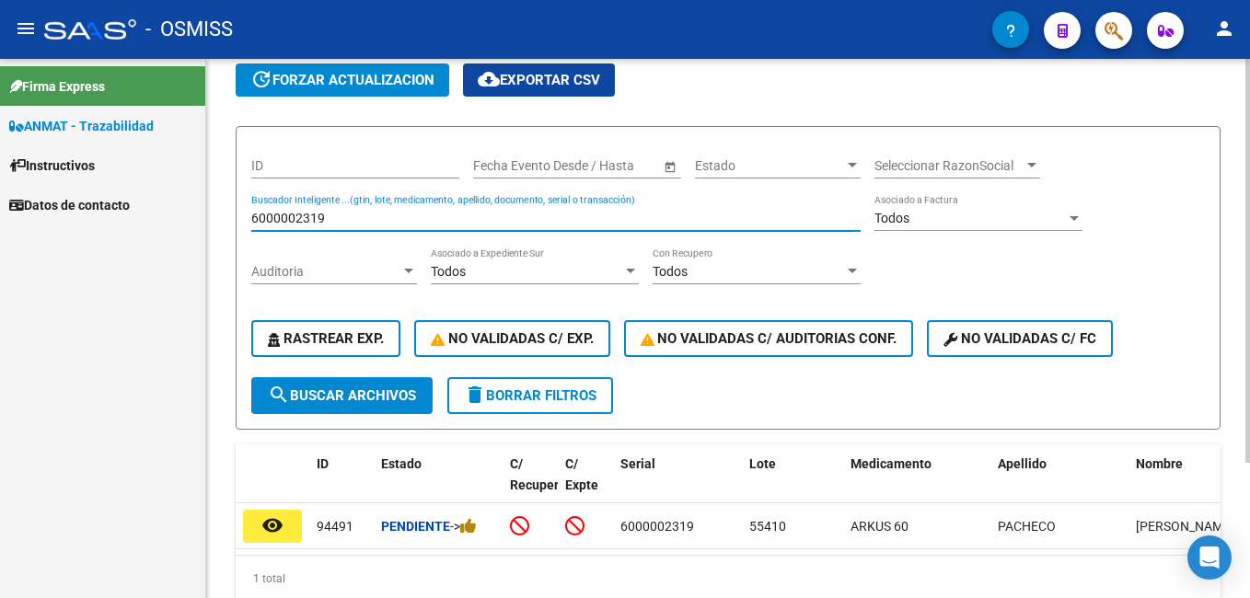
scroll to position [180, 0]
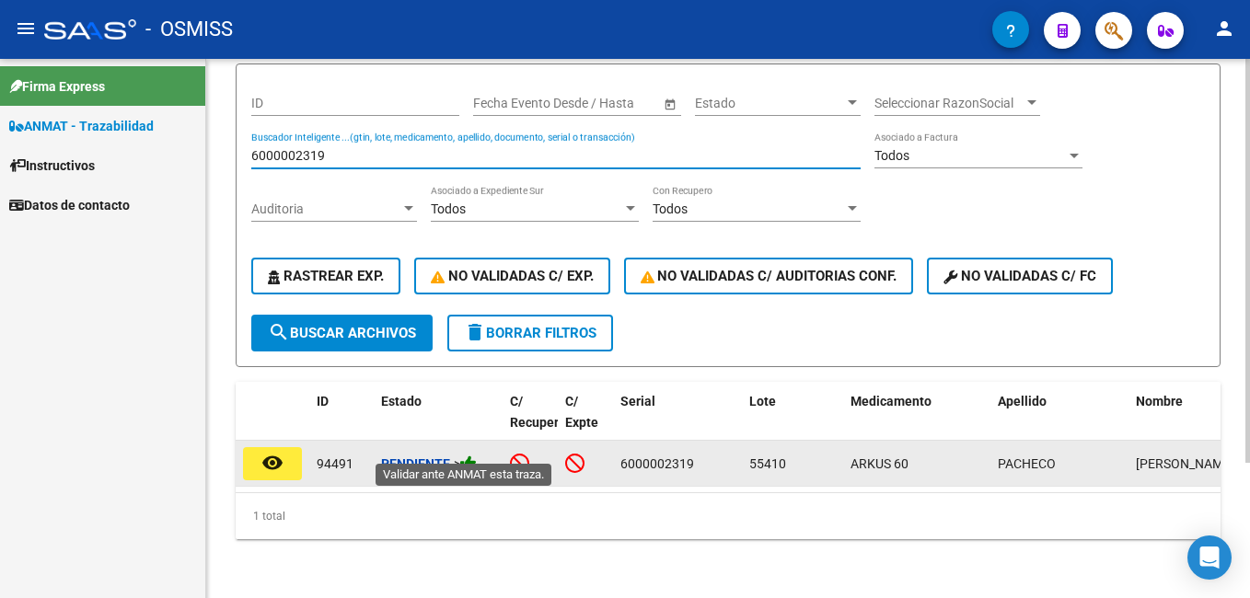
click at [472, 455] on icon at bounding box center [468, 463] width 17 height 17
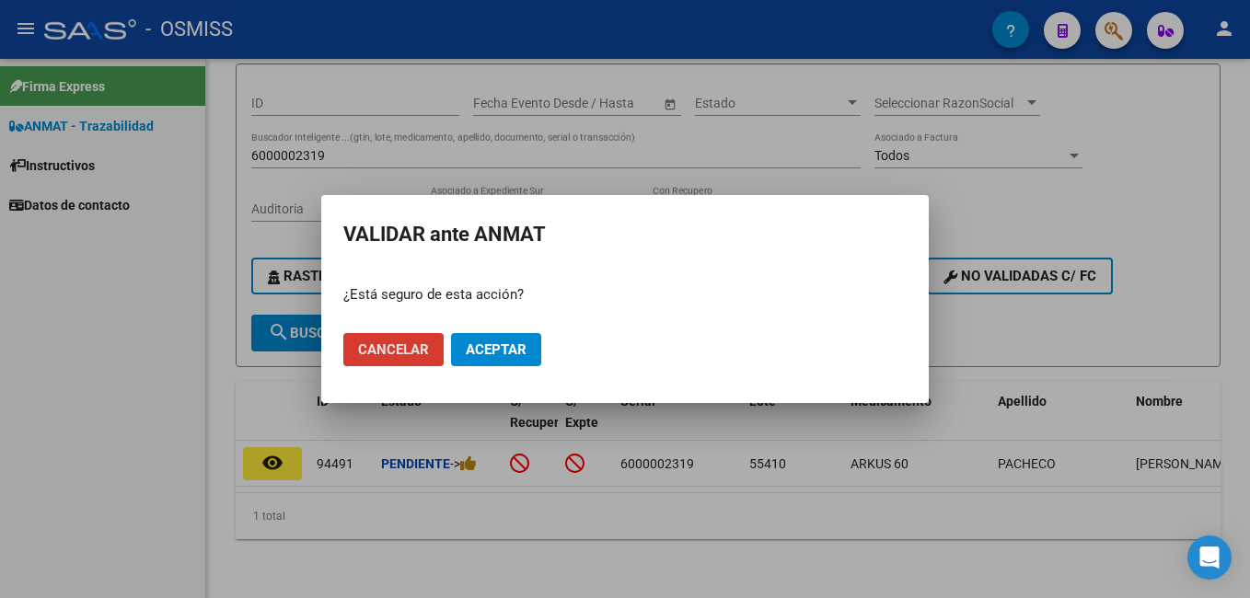
click at [526, 351] on button "Aceptar" at bounding box center [496, 349] width 90 height 33
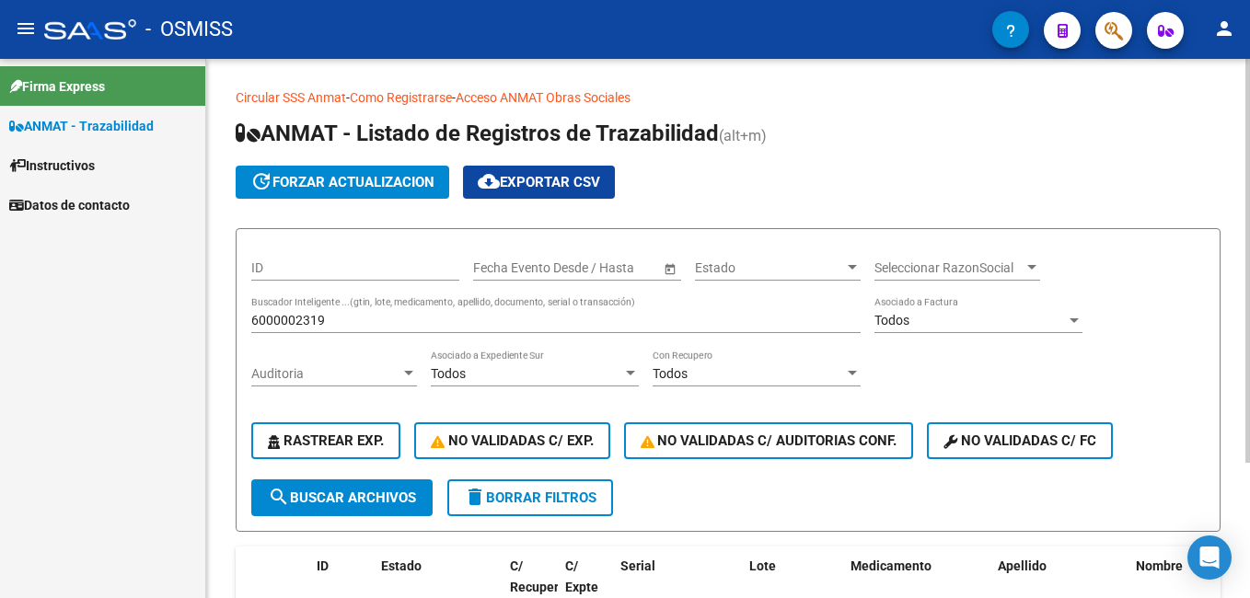
scroll to position [0, 0]
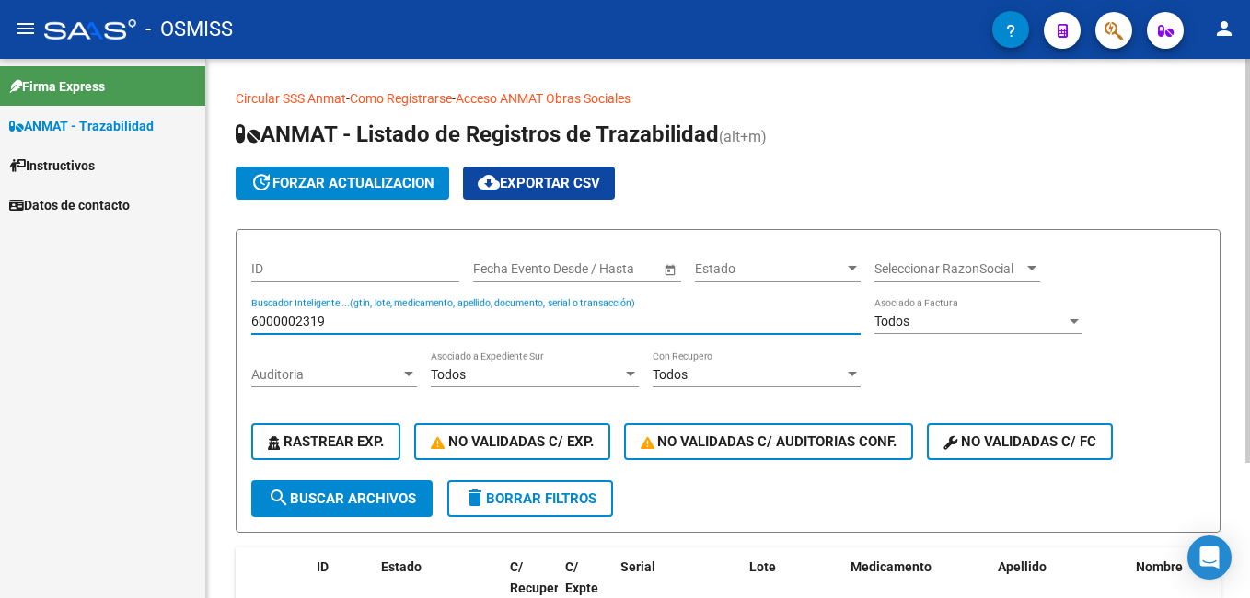
click at [353, 325] on input "6000002319" at bounding box center [555, 322] width 609 height 16
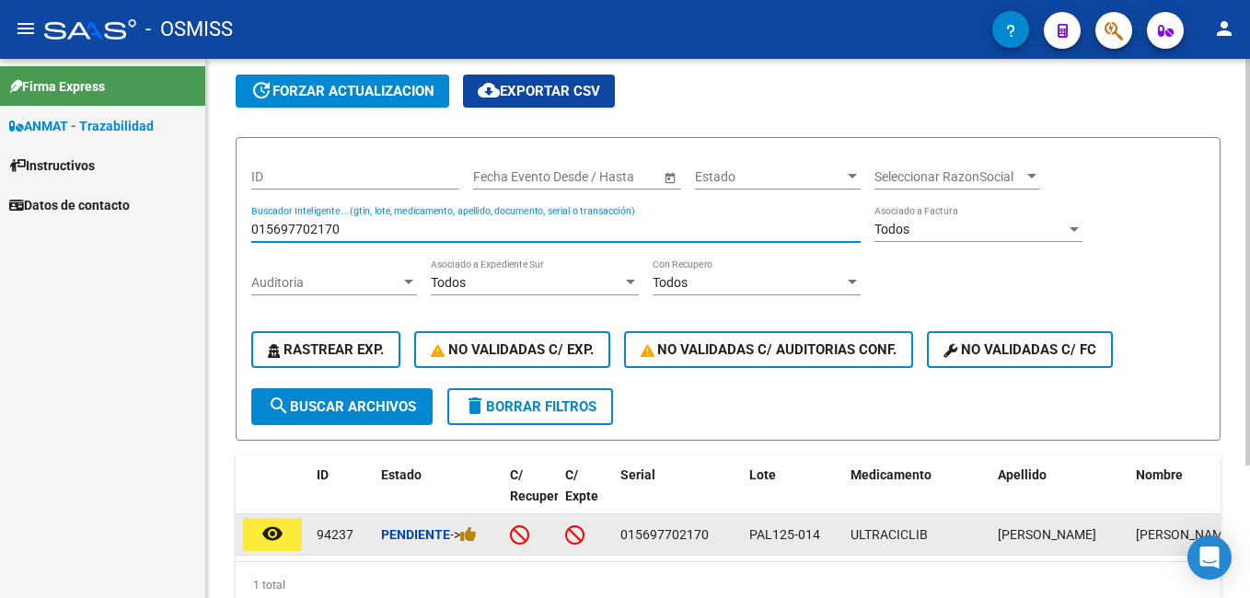
scroll to position [176, 0]
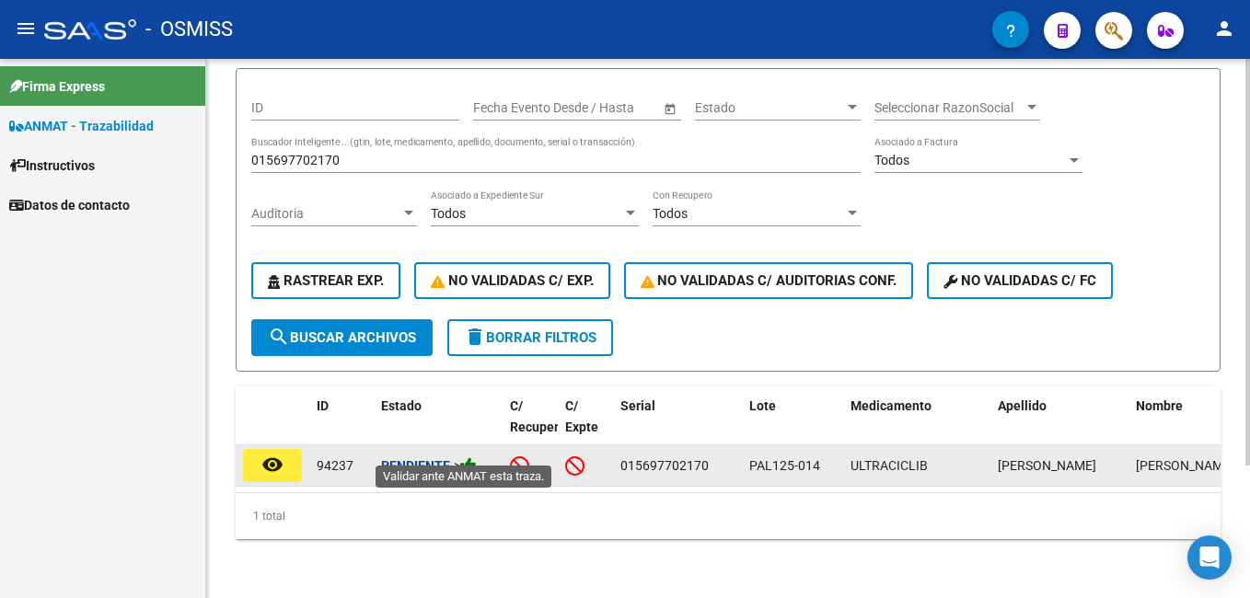
click at [469, 457] on icon at bounding box center [468, 465] width 17 height 17
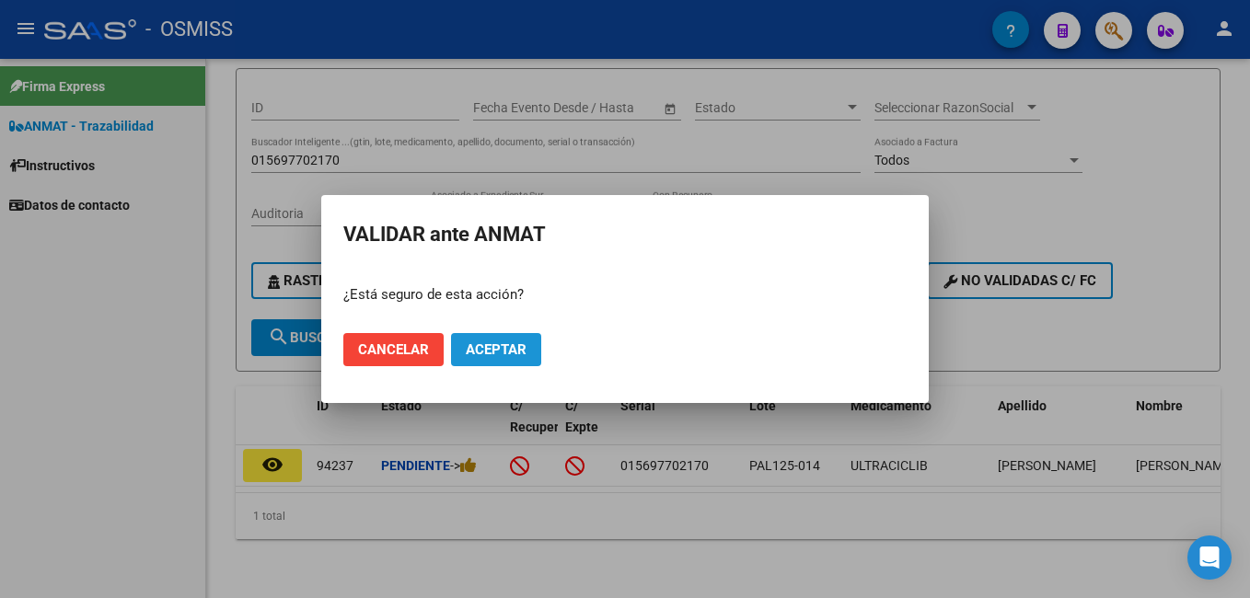
click at [491, 348] on span "Aceptar" at bounding box center [496, 349] width 61 height 17
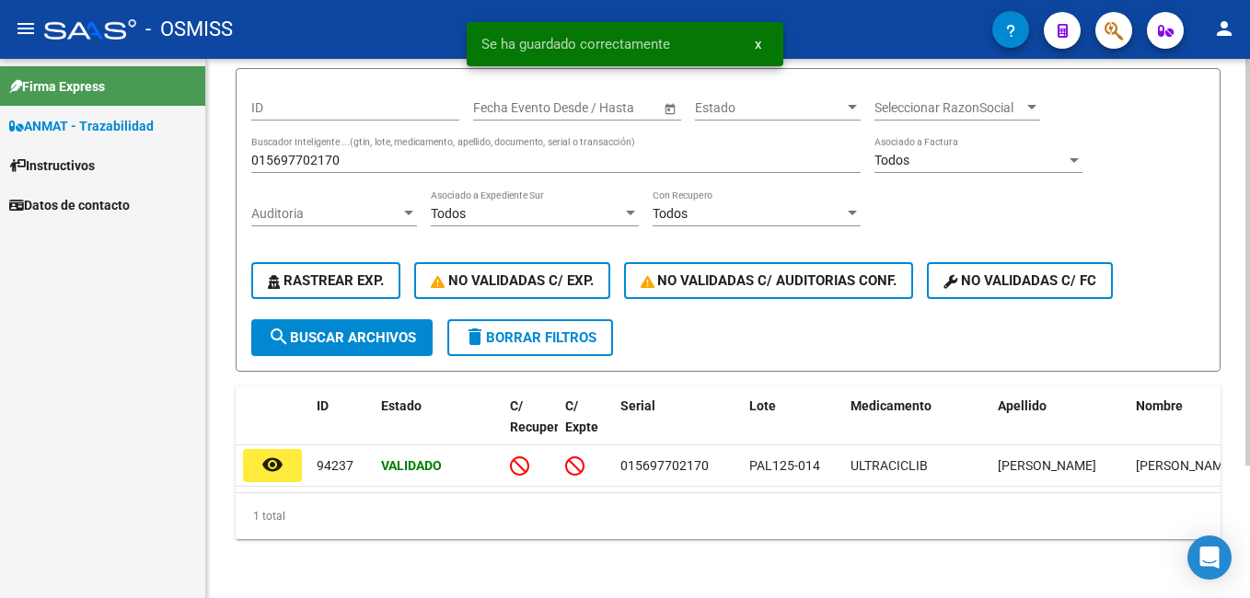
scroll to position [84, 0]
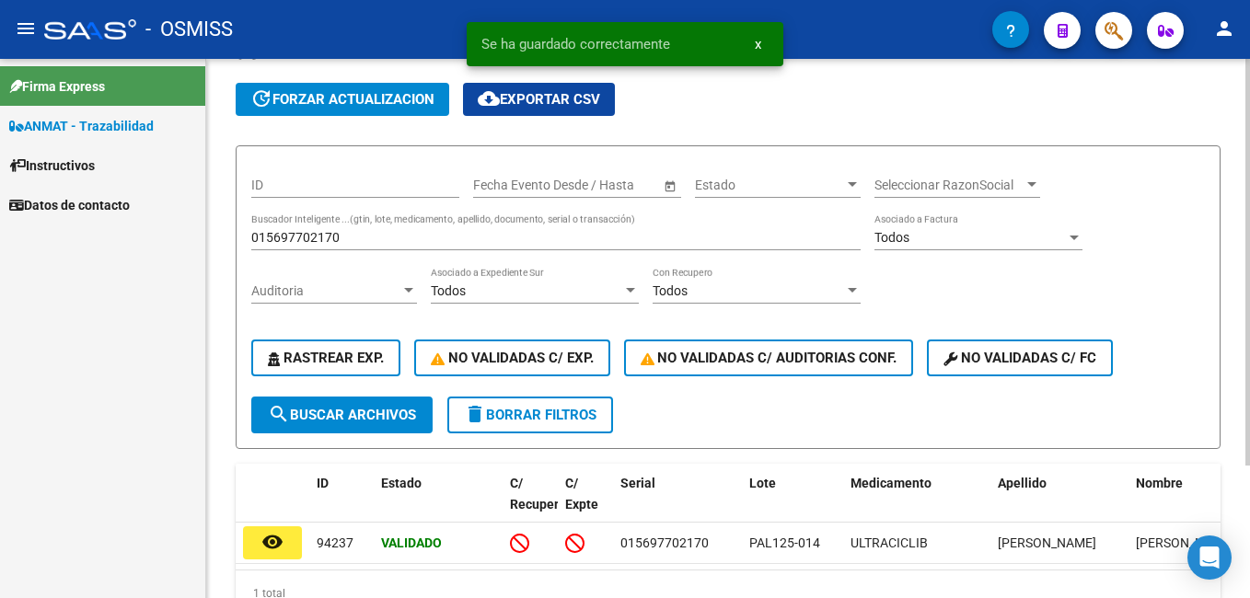
click at [364, 236] on input "015697702170" at bounding box center [555, 238] width 609 height 16
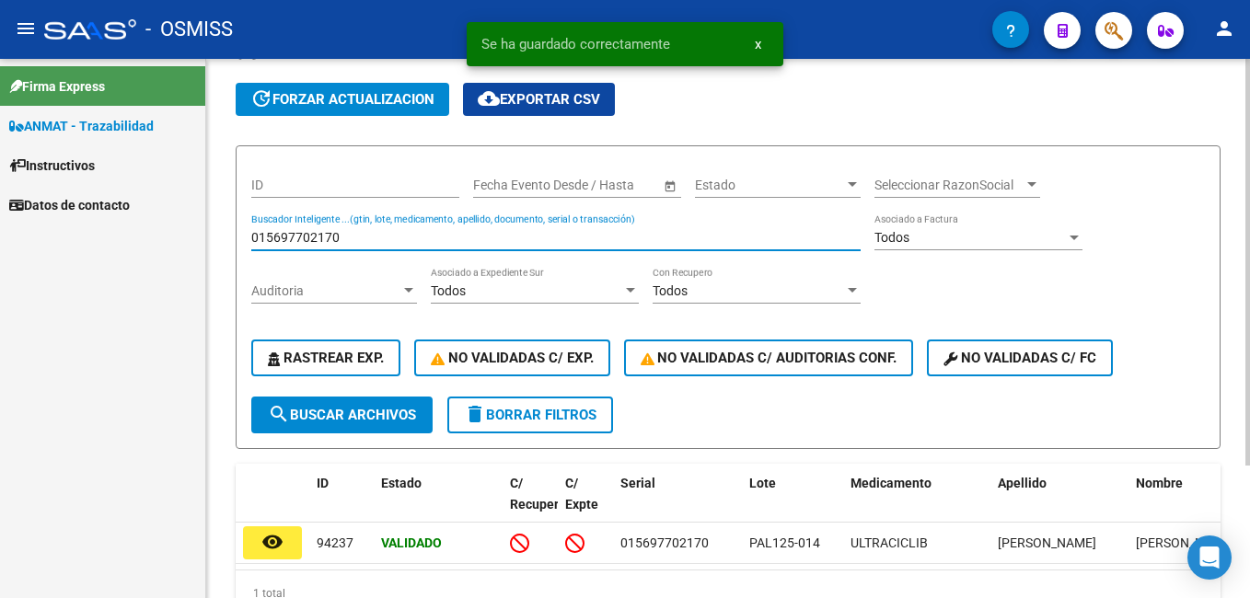
click at [364, 236] on input "015697702170" at bounding box center [555, 238] width 609 height 16
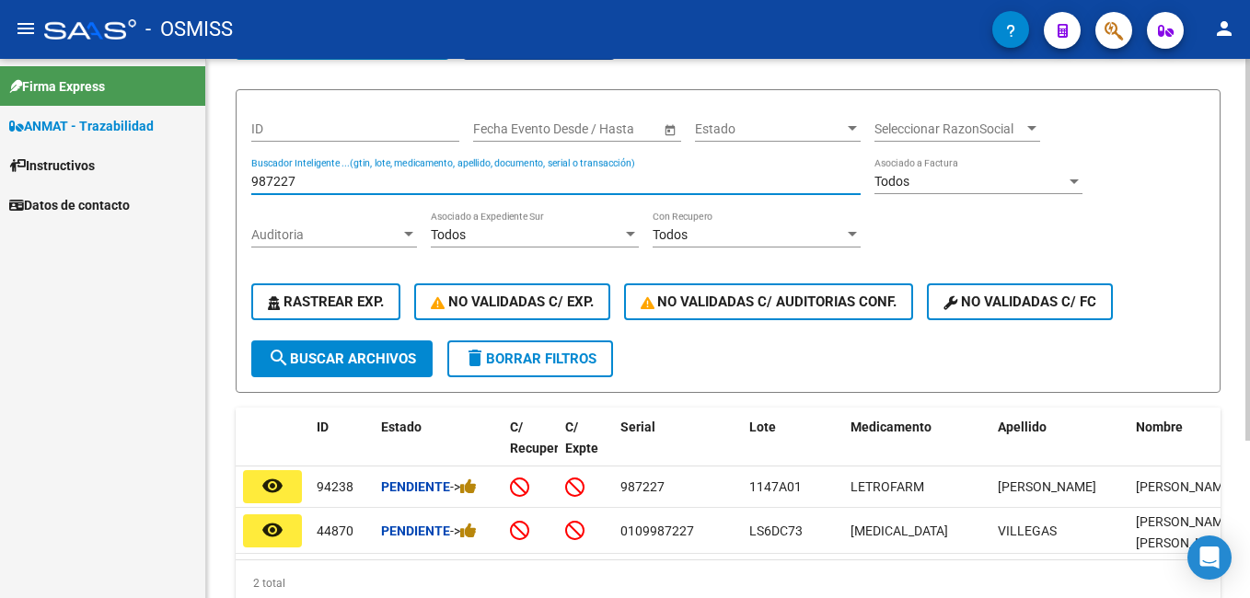
scroll to position [222, 0]
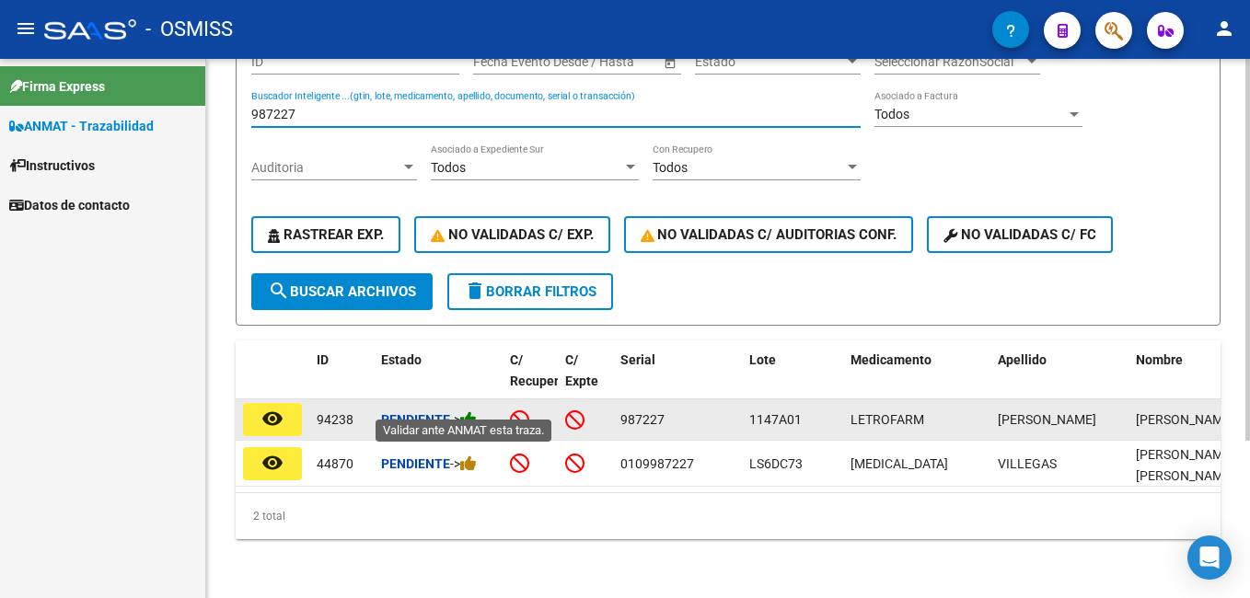
click at [474, 410] on icon at bounding box center [468, 418] width 17 height 17
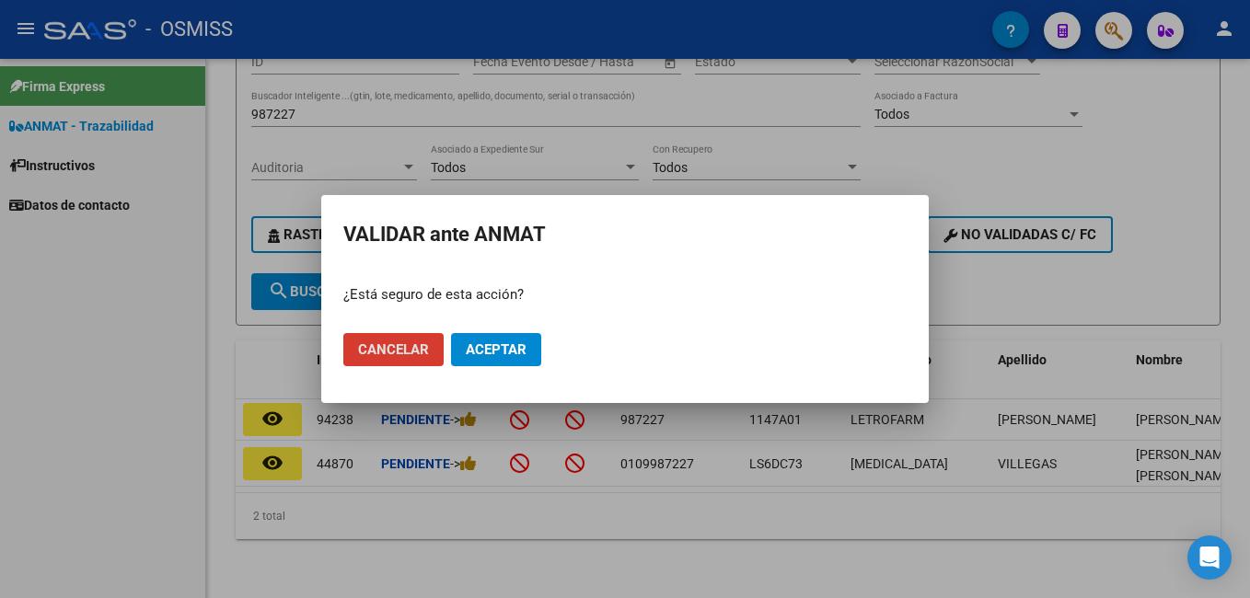
click at [505, 346] on span "Aceptar" at bounding box center [496, 349] width 61 height 17
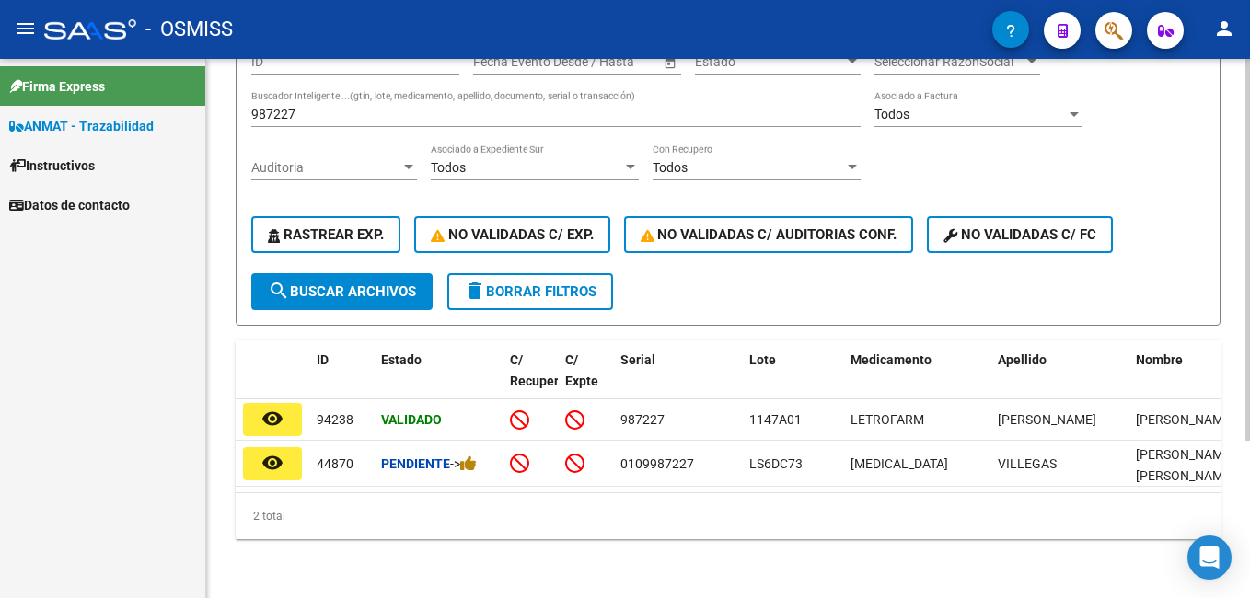
click at [335, 91] on div "987227 Buscador Inteligente ...(gtin, lote, medicamento, apellido, documento, s…" at bounding box center [555, 108] width 609 height 37
click at [335, 90] on div "987227 Buscador Inteligente ...(gtin, lote, medicamento, apellido, documento, s…" at bounding box center [555, 108] width 609 height 37
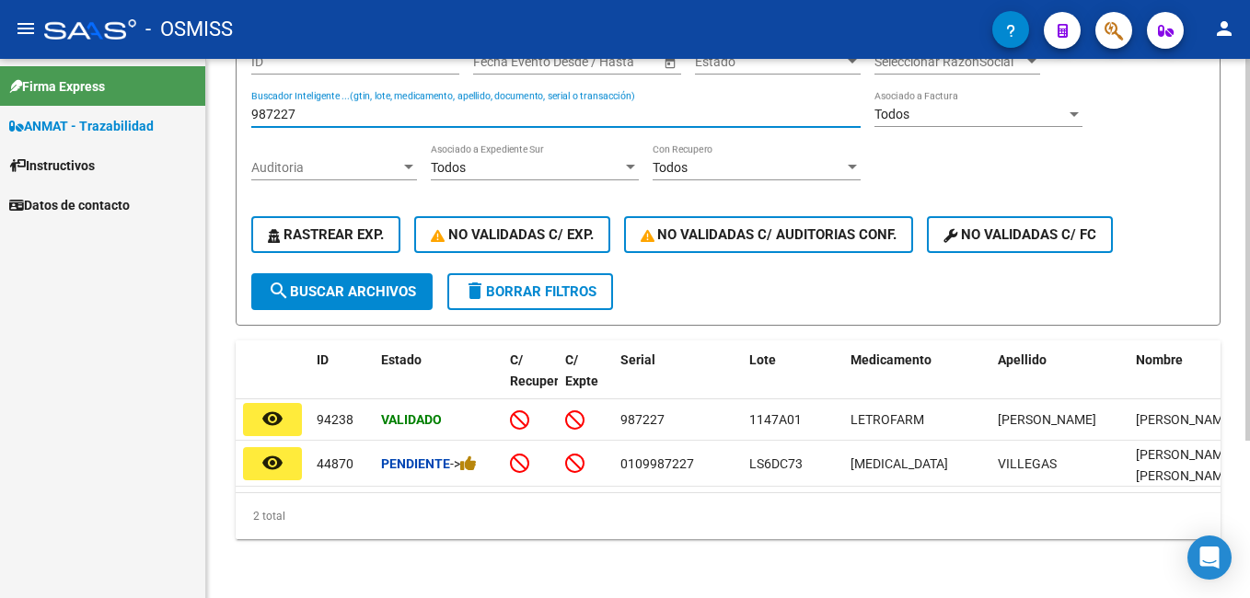
click at [339, 107] on input "987227" at bounding box center [555, 115] width 609 height 16
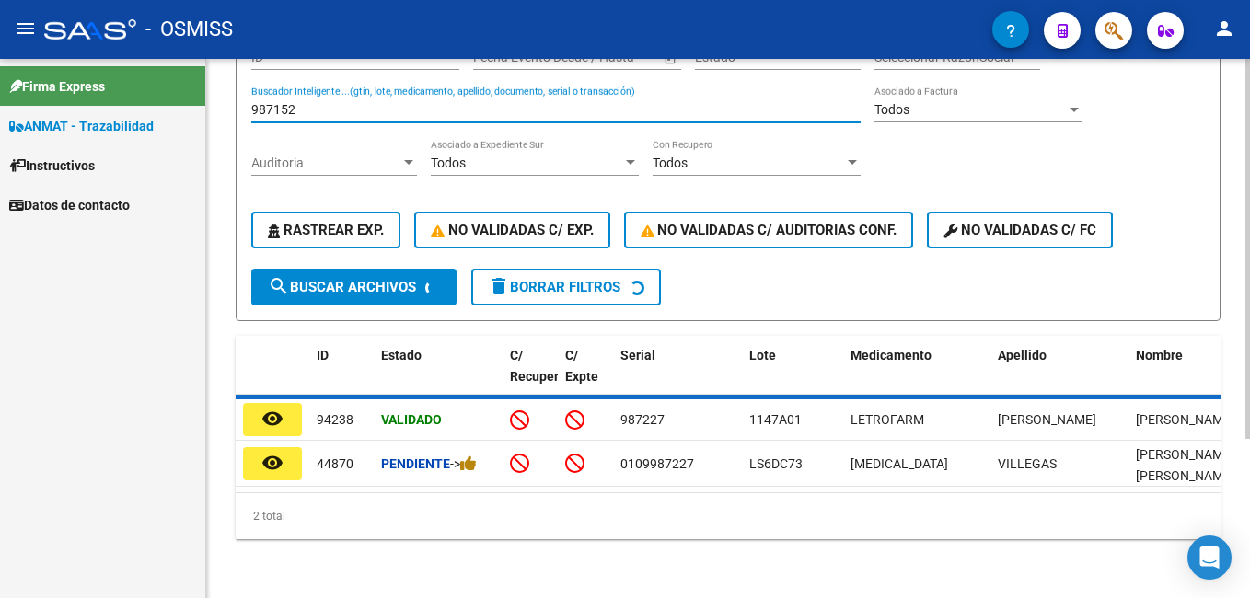
scroll to position [176, 0]
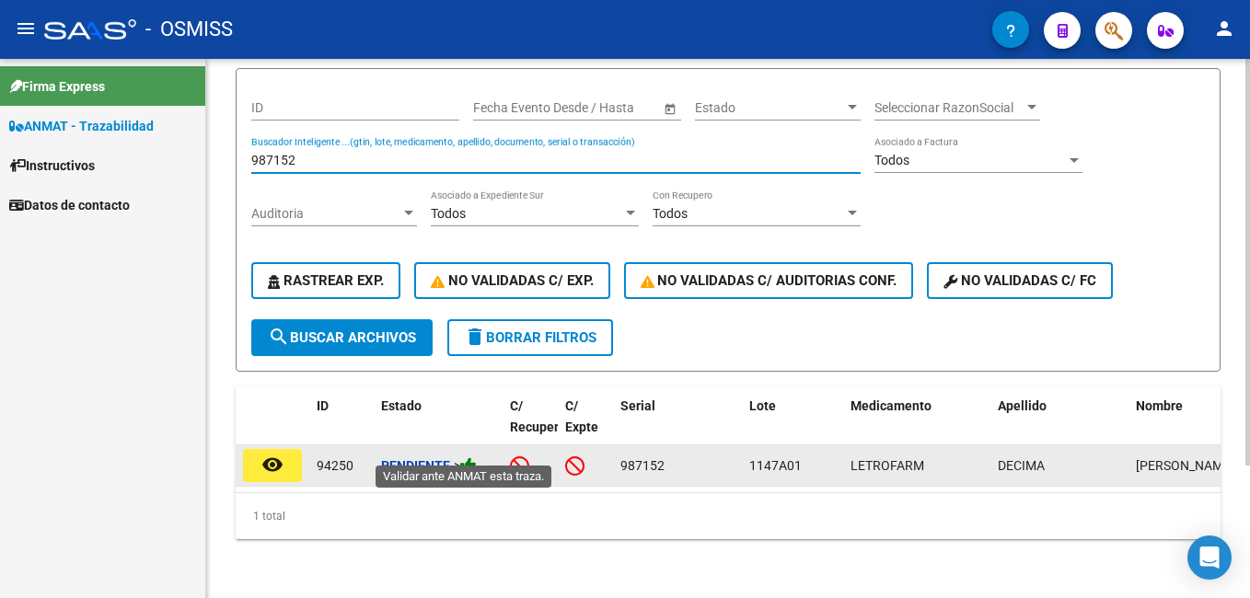
click at [472, 457] on icon at bounding box center [468, 465] width 17 height 17
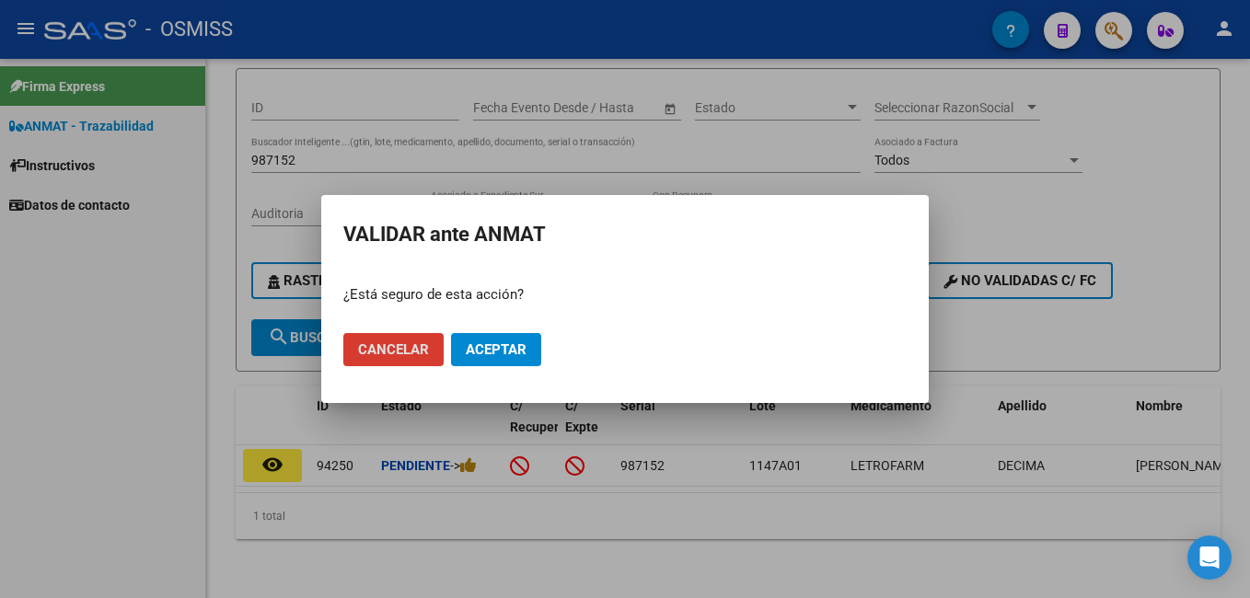
click at [509, 359] on button "Aceptar" at bounding box center [496, 349] width 90 height 33
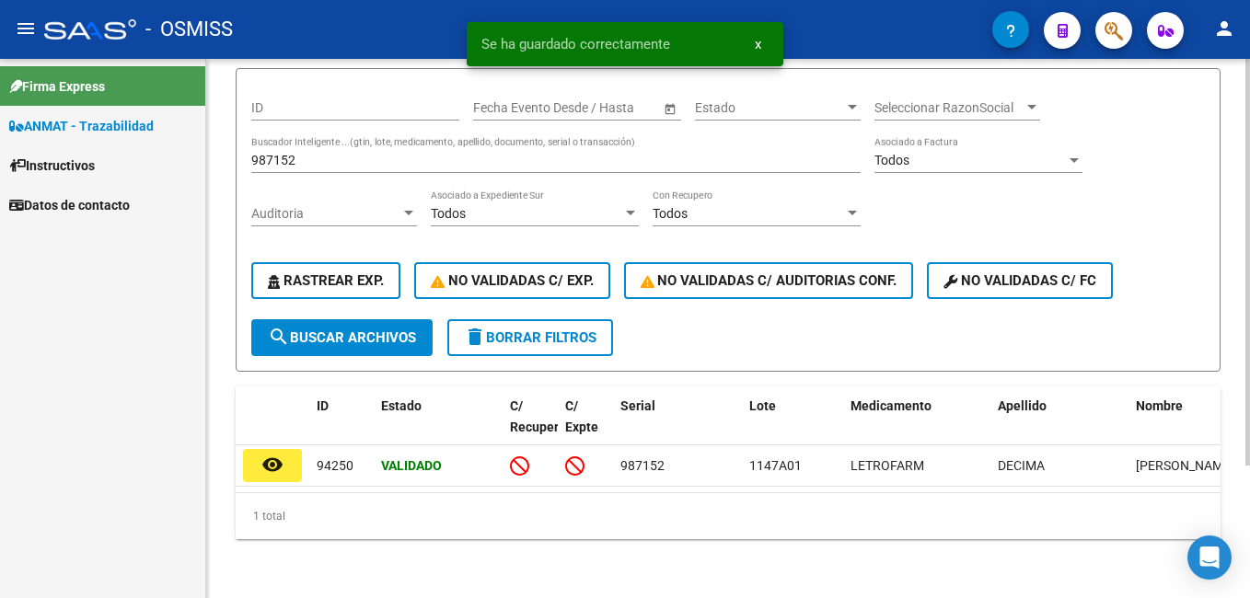
click at [295, 153] on input "987152" at bounding box center [555, 161] width 609 height 16
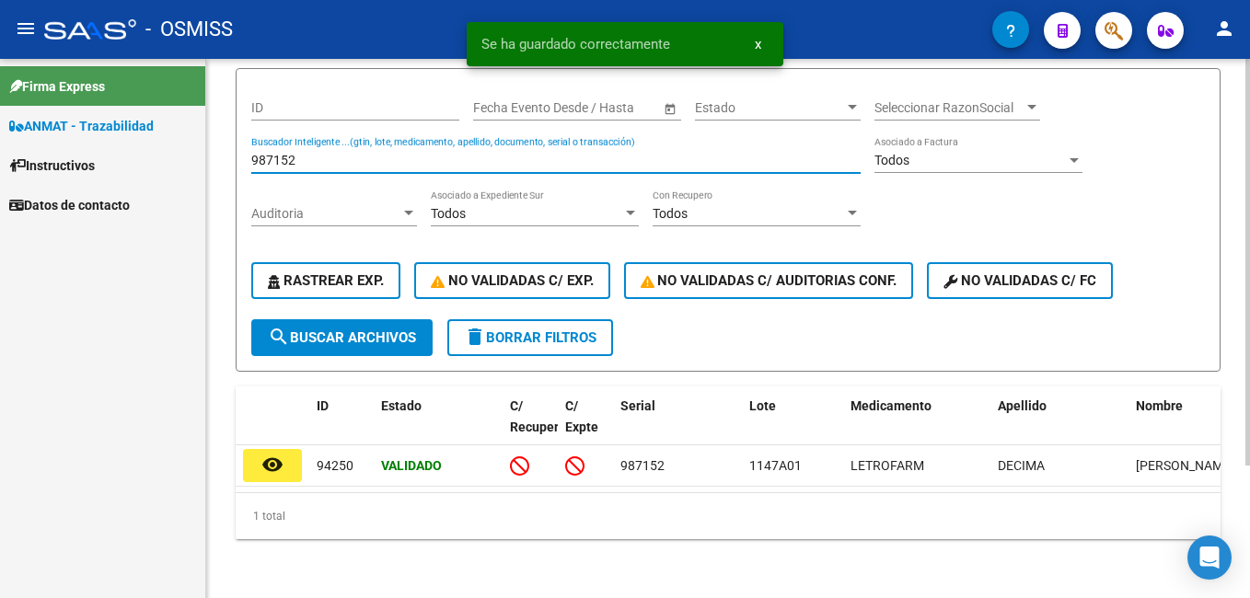
click at [295, 153] on input "987152" at bounding box center [555, 161] width 609 height 16
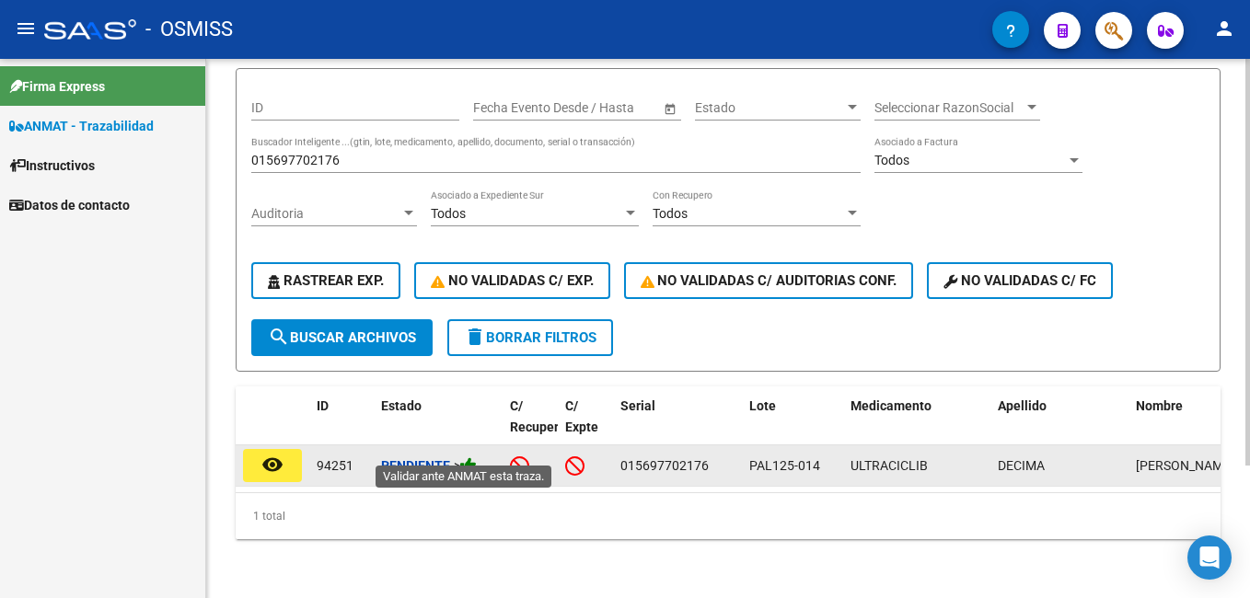
click at [477, 457] on icon at bounding box center [468, 465] width 17 height 17
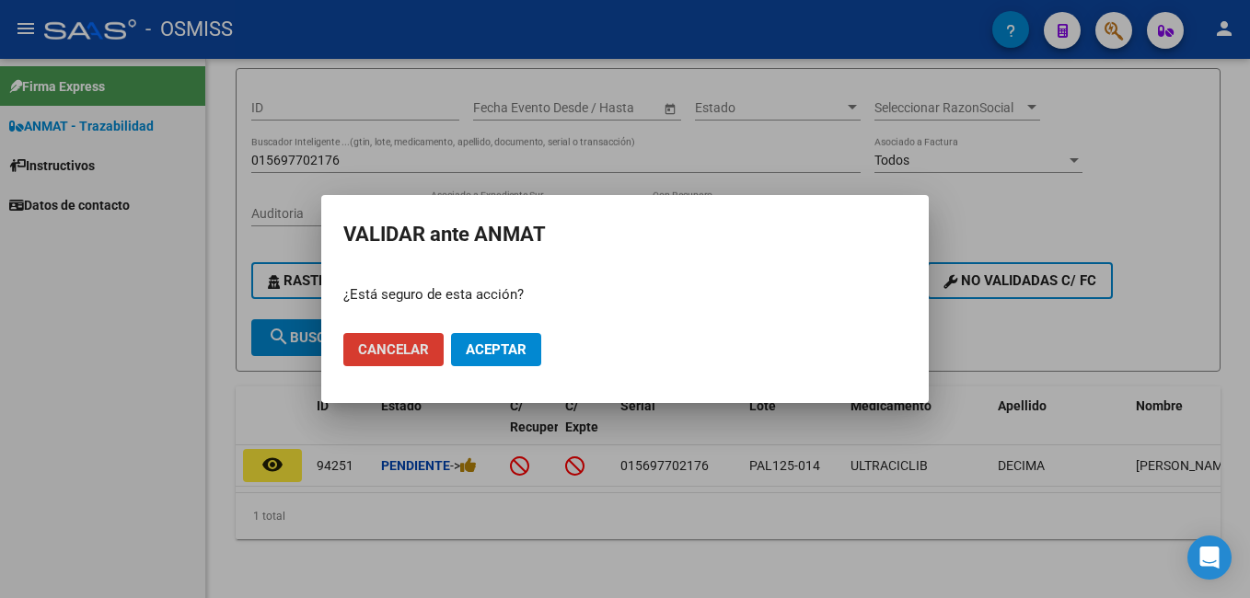
click at [501, 333] on button "Aceptar" at bounding box center [496, 349] width 90 height 33
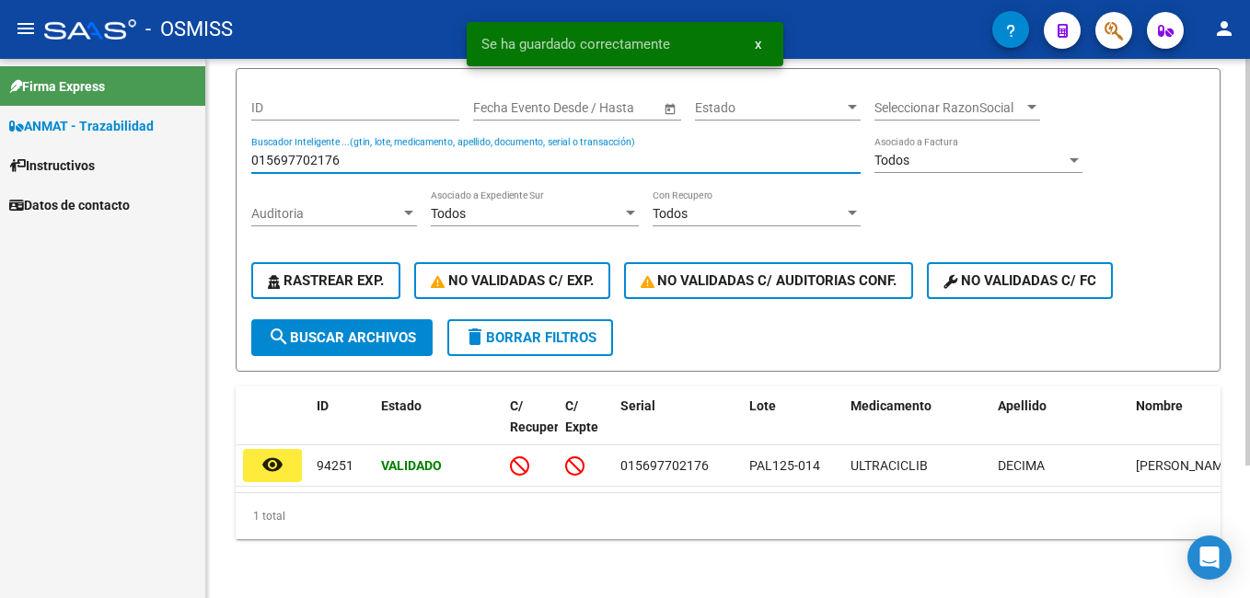
click at [287, 153] on input "015697702176" at bounding box center [555, 161] width 609 height 16
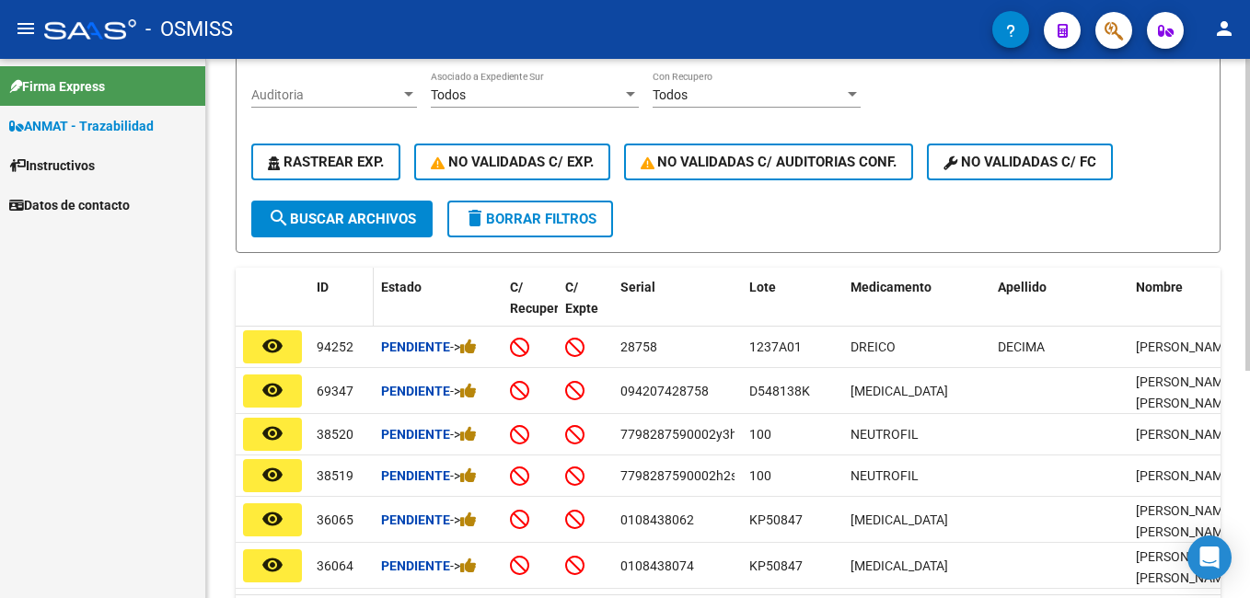
scroll to position [360, 0]
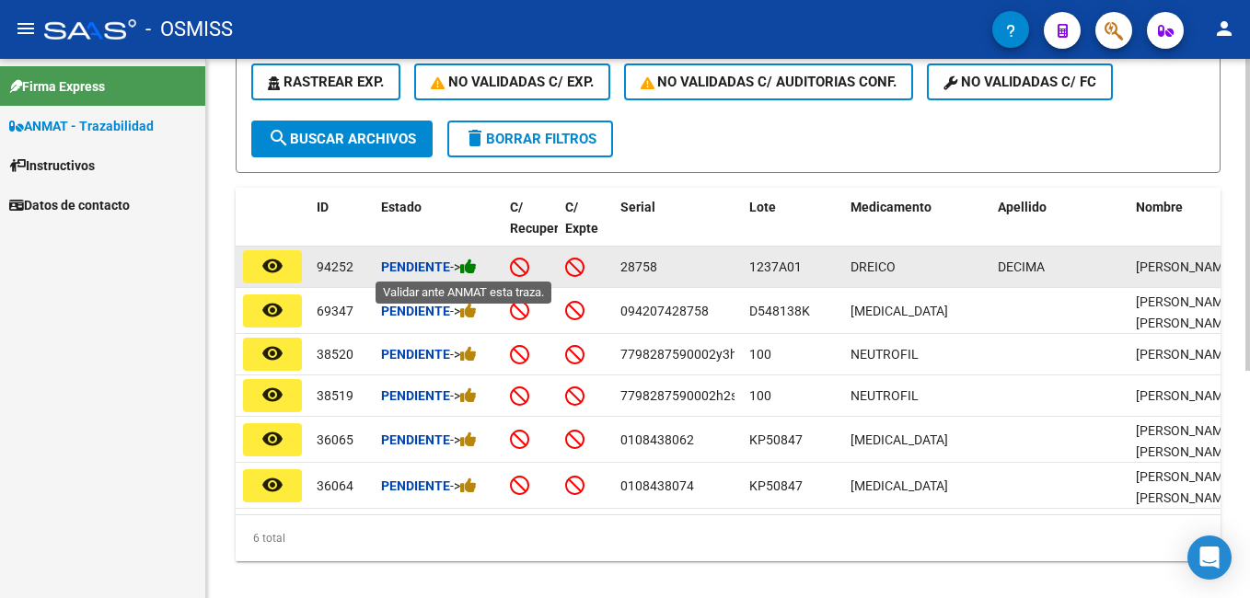
click at [477, 263] on icon at bounding box center [468, 266] width 17 height 17
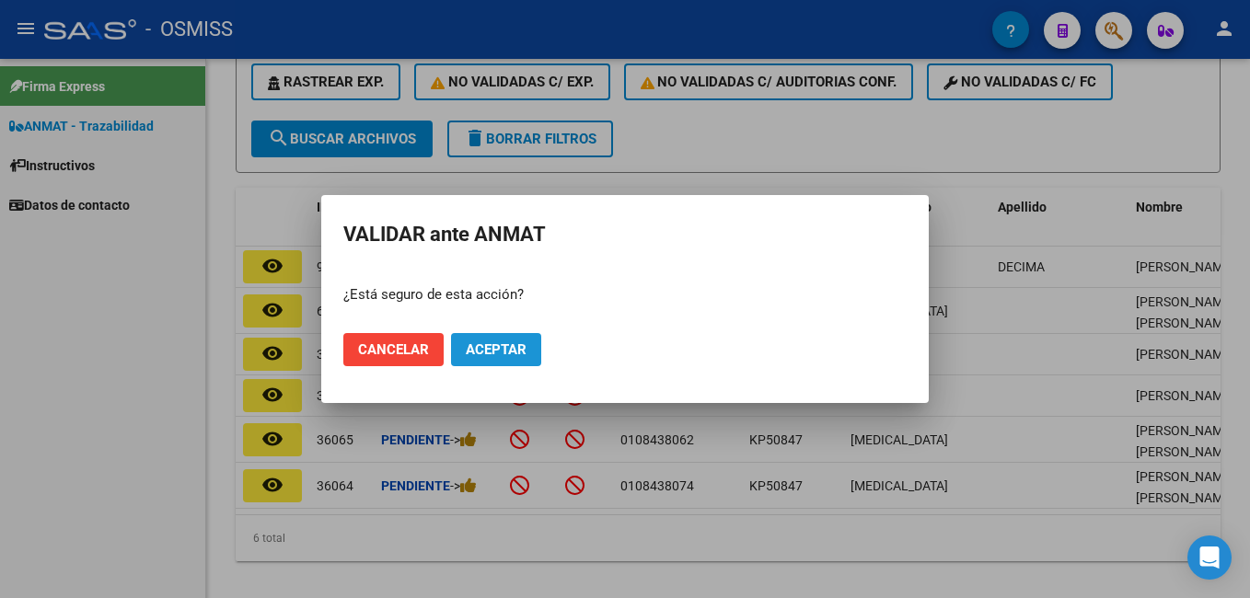
drag, startPoint x: 491, startPoint y: 339, endPoint x: 568, endPoint y: 262, distance: 108.0
click at [496, 330] on mat-dialog-actions "Cancelar Aceptar" at bounding box center [624, 349] width 563 height 63
click at [511, 353] on span "Aceptar" at bounding box center [496, 349] width 61 height 17
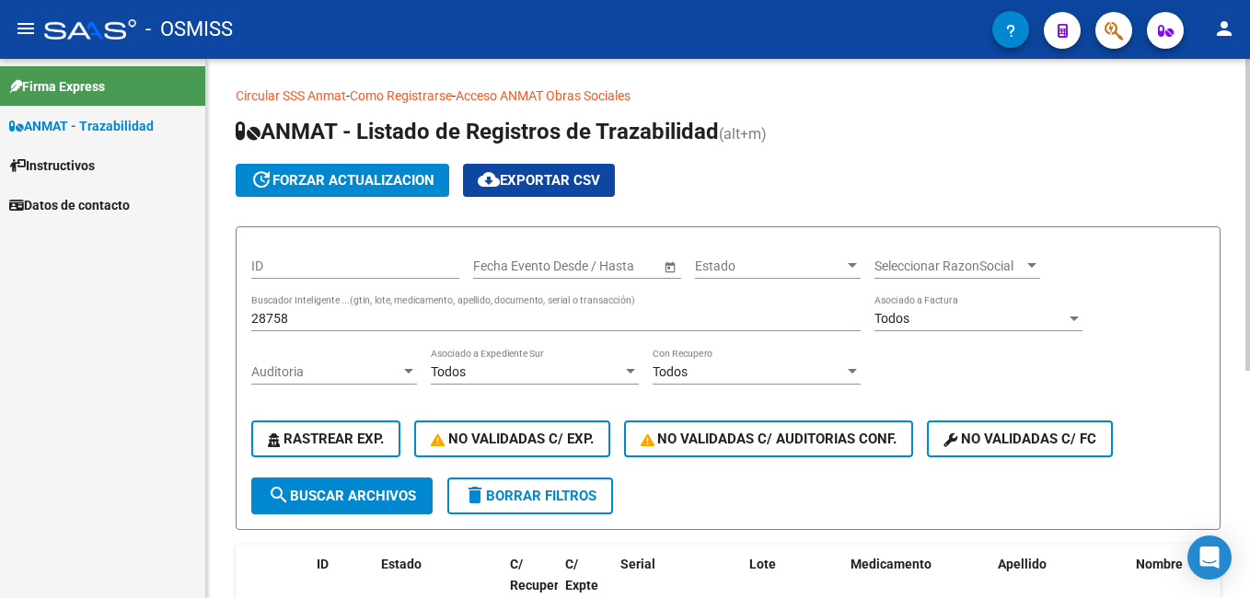
scroll to position [0, 0]
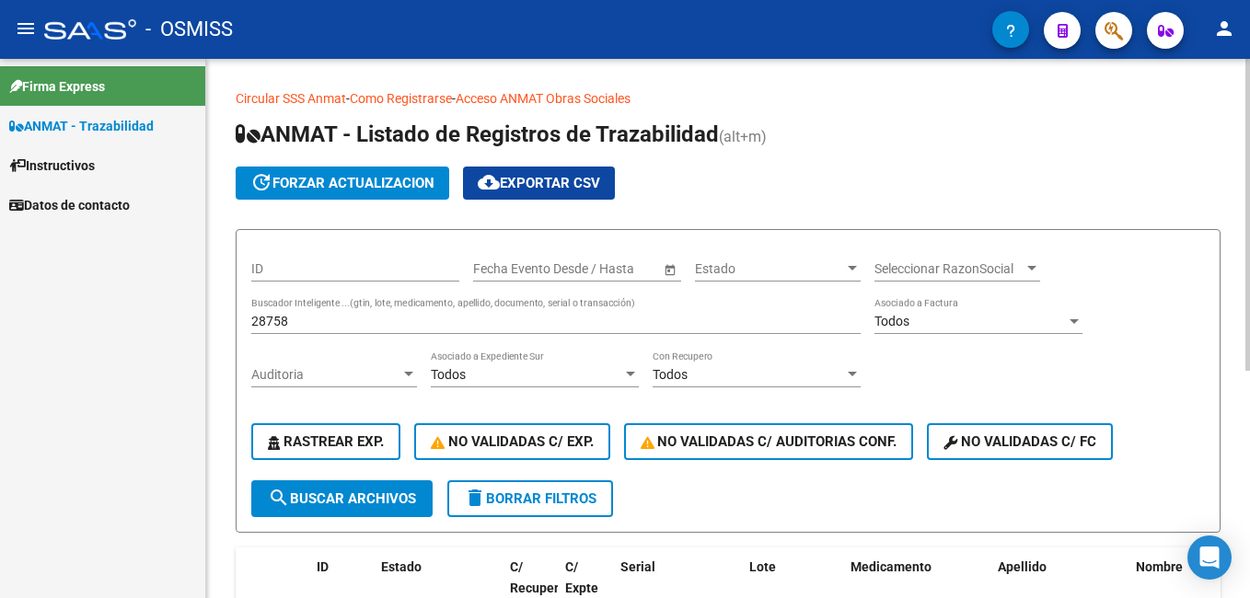
click at [440, 330] on div "28758 Buscador Inteligente ...(gtin, lote, medicamento, apellido, documento, se…" at bounding box center [555, 315] width 609 height 37
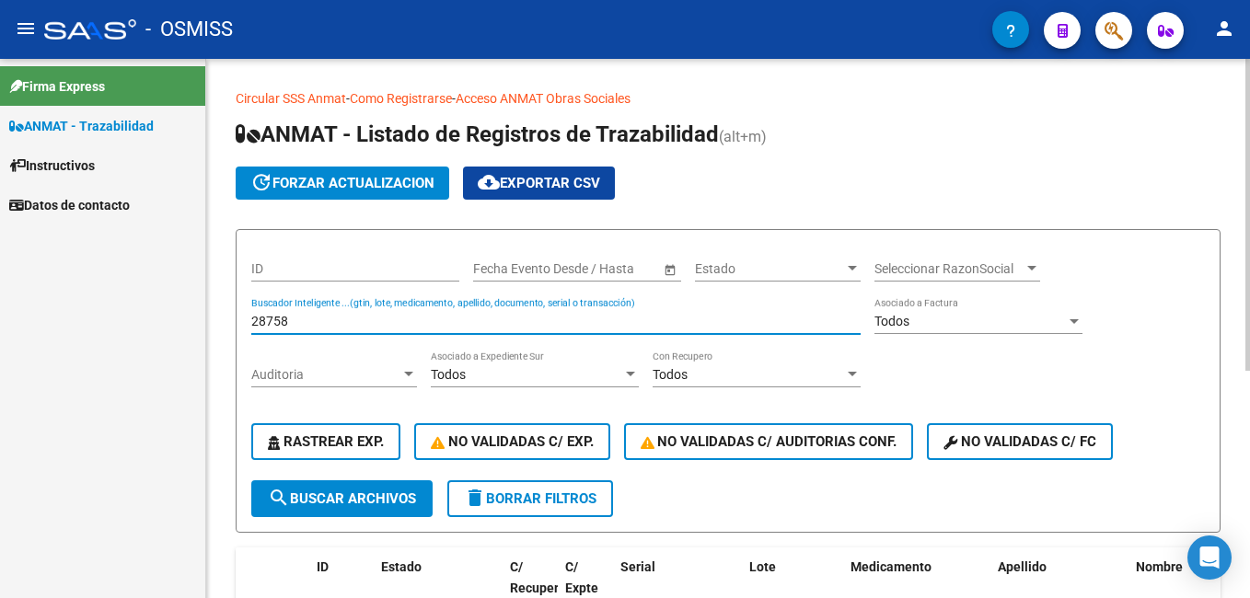
click at [437, 318] on input "28758" at bounding box center [555, 322] width 609 height 16
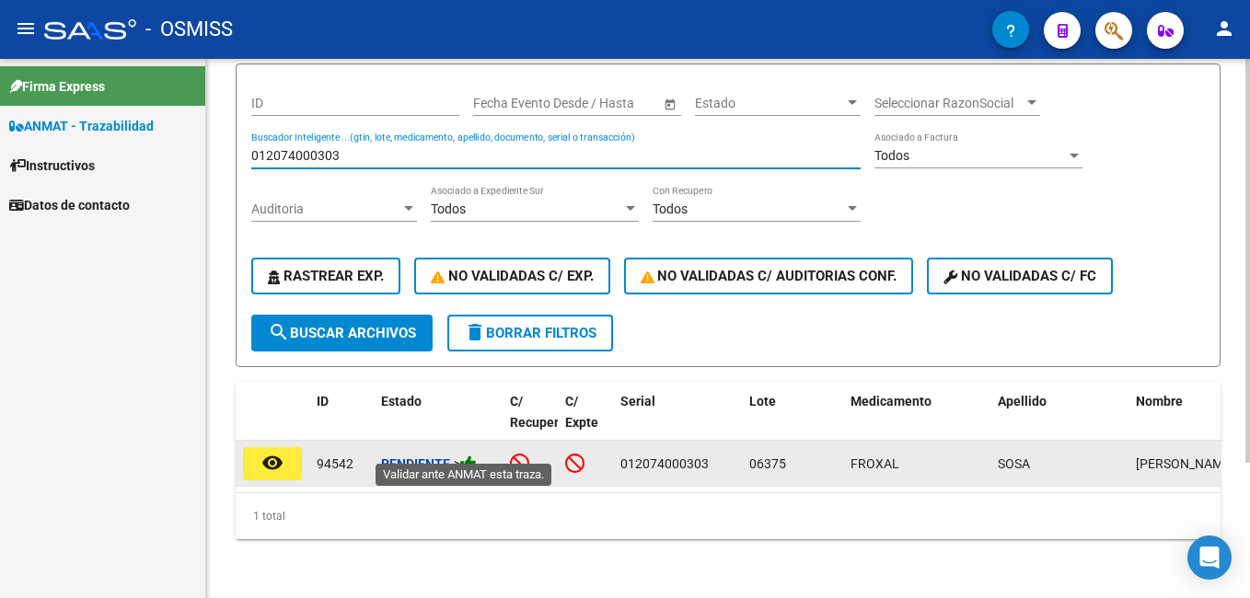
click at [469, 455] on icon at bounding box center [468, 463] width 17 height 17
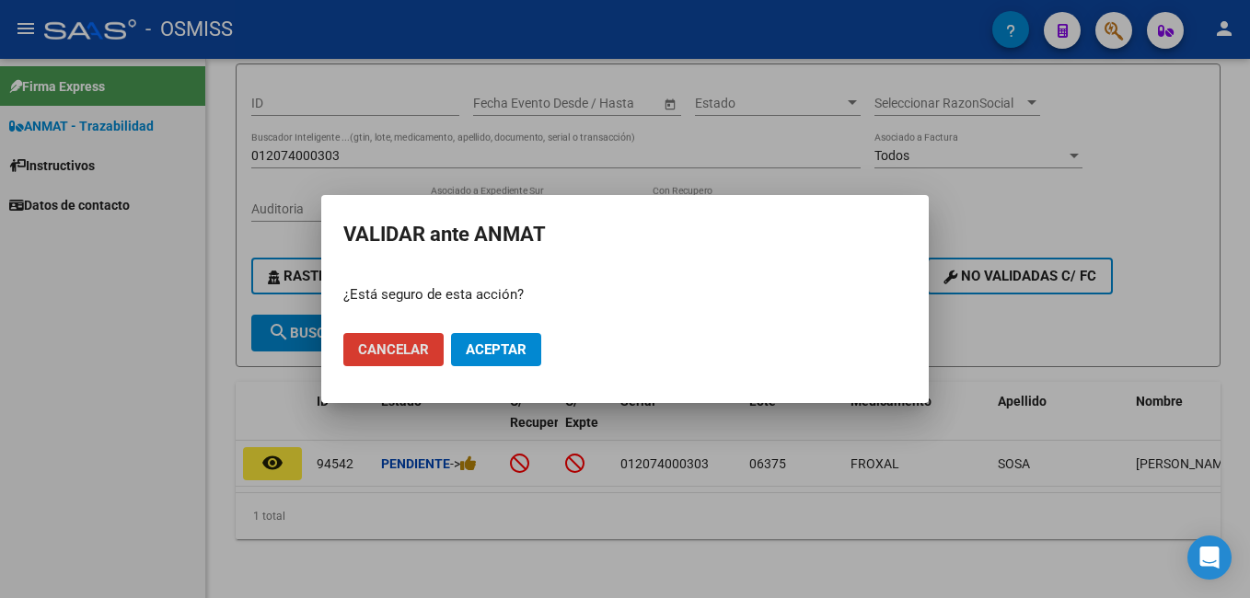
click at [501, 345] on span "Aceptar" at bounding box center [496, 349] width 61 height 17
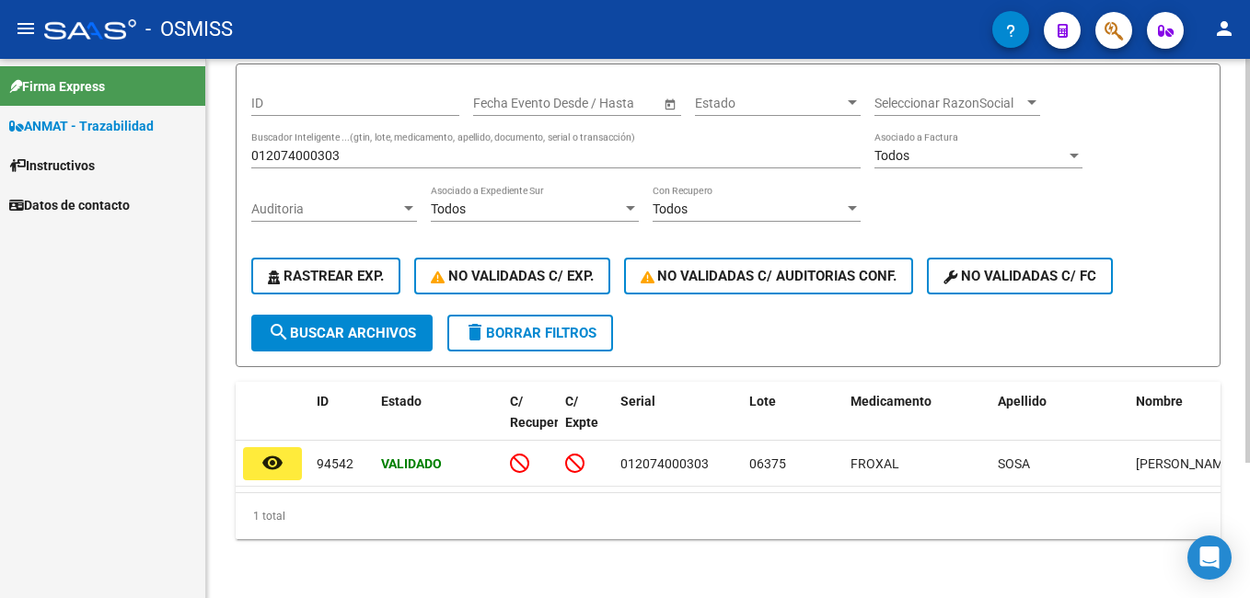
click at [404, 148] on input "012074000303" at bounding box center [555, 156] width 609 height 16
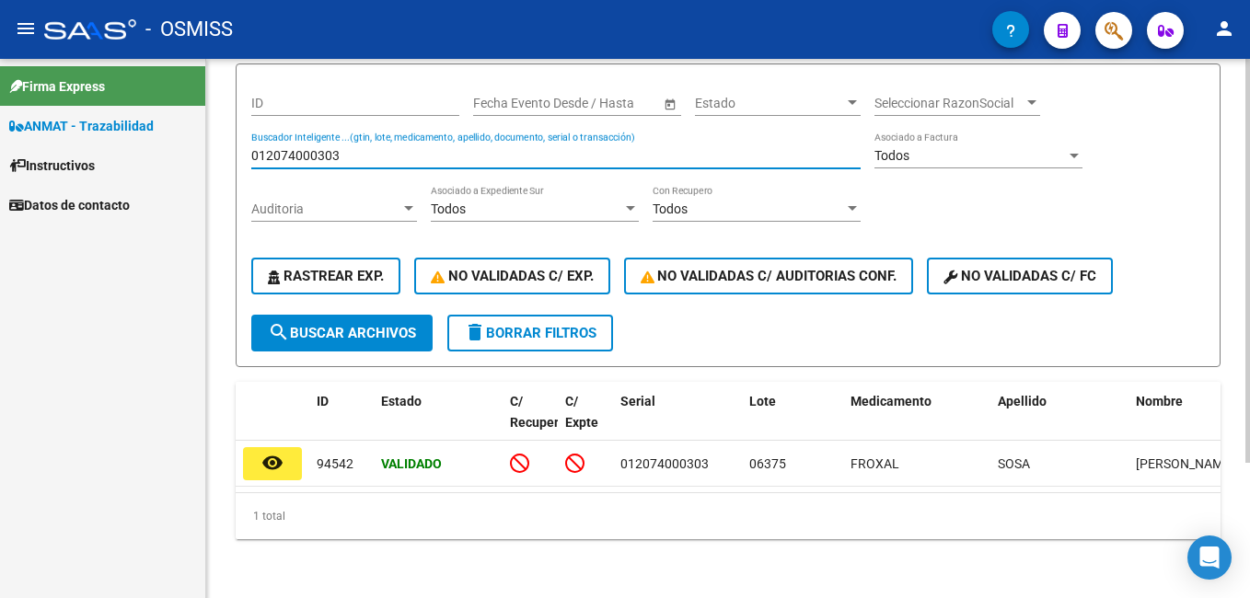
click at [404, 148] on input "012074000303" at bounding box center [555, 156] width 609 height 16
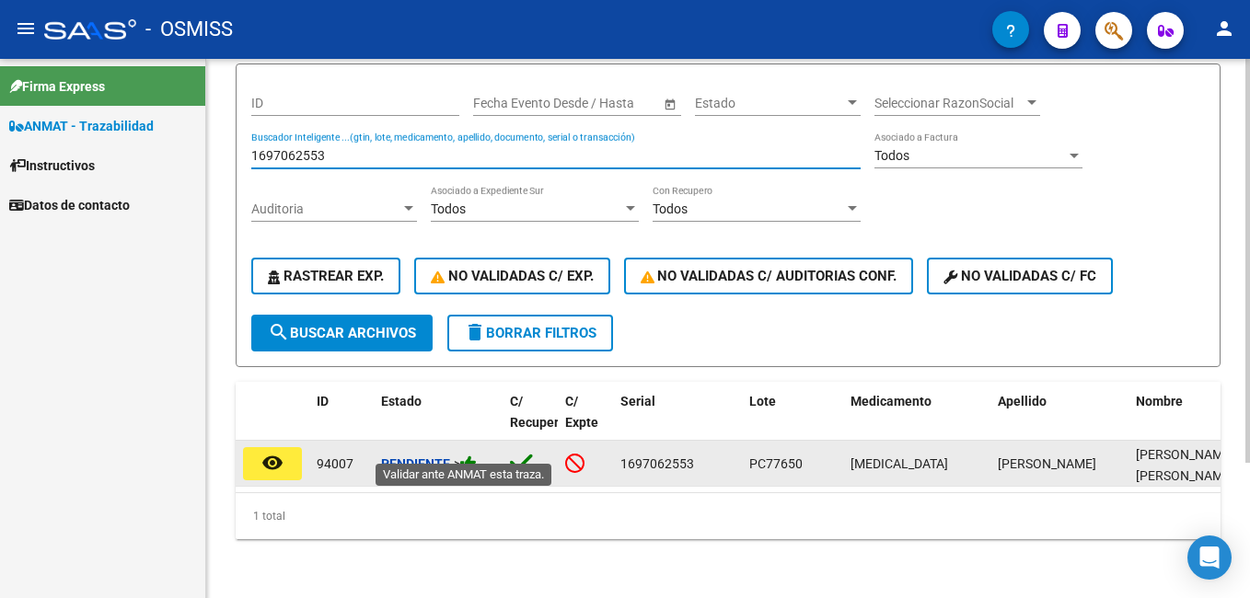
click at [477, 455] on icon at bounding box center [468, 463] width 17 height 17
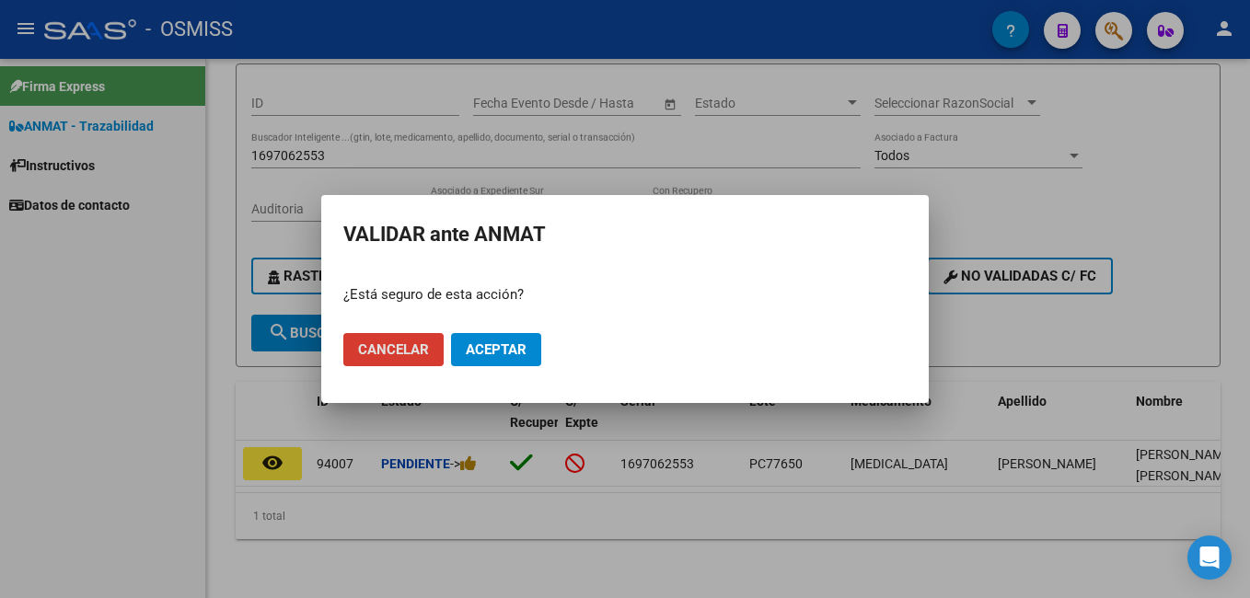
click at [513, 356] on span "Aceptar" at bounding box center [496, 349] width 61 height 17
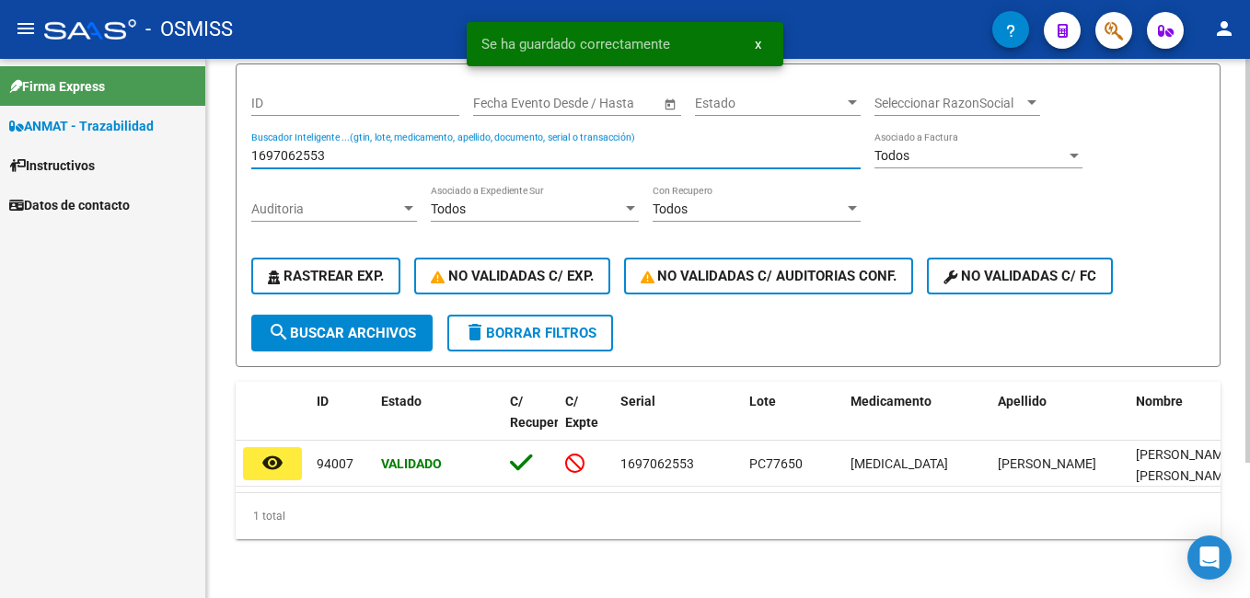
click at [311, 148] on input "1697062553" at bounding box center [555, 156] width 609 height 16
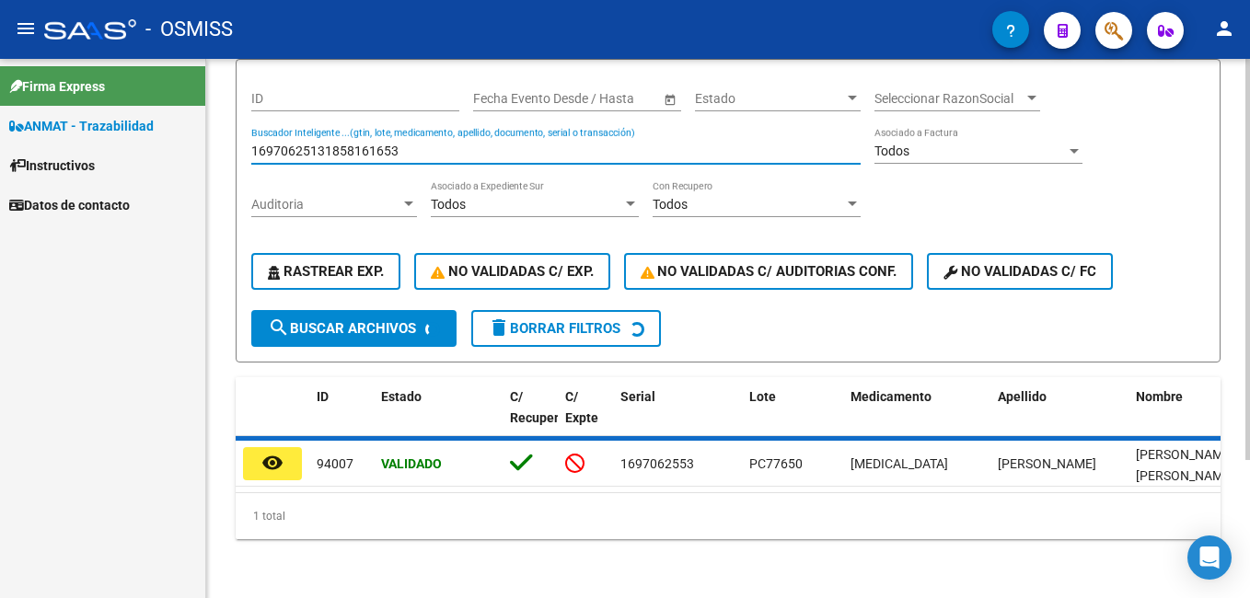
scroll to position [160, 0]
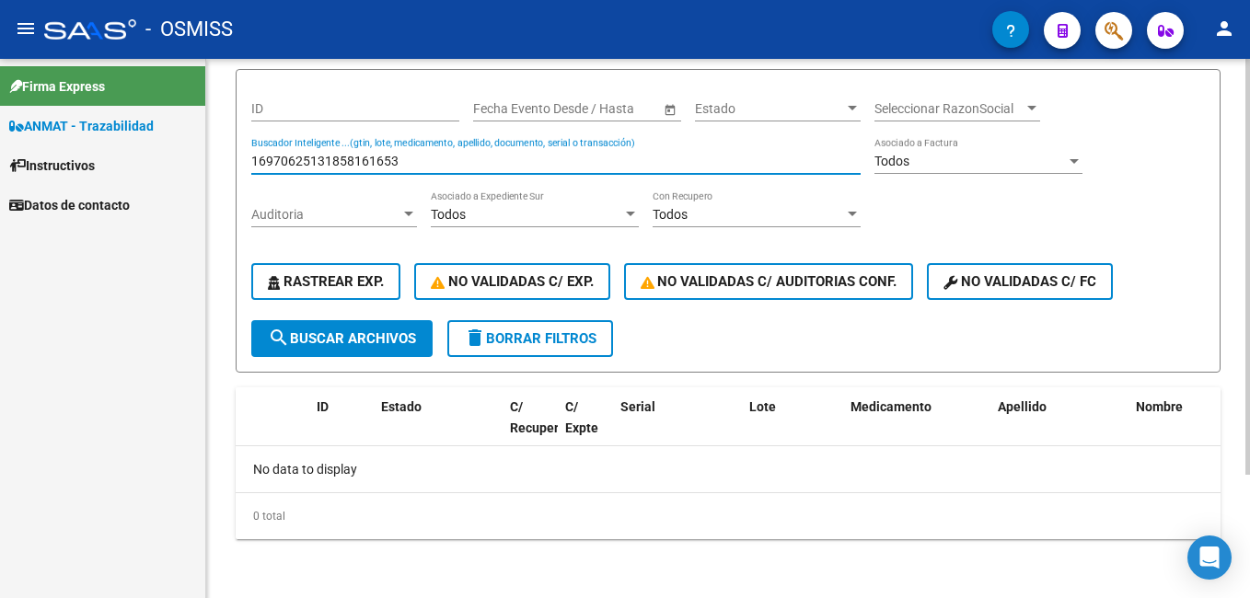
click at [424, 154] on input "16970625131858161653" at bounding box center [555, 162] width 609 height 16
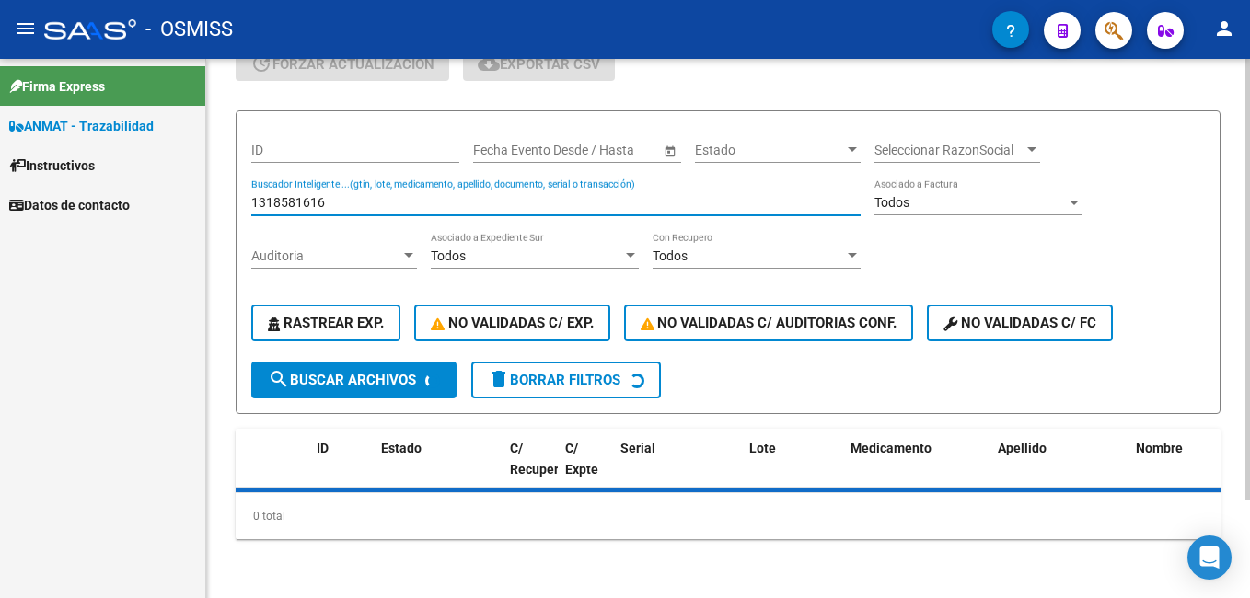
scroll to position [180, 0]
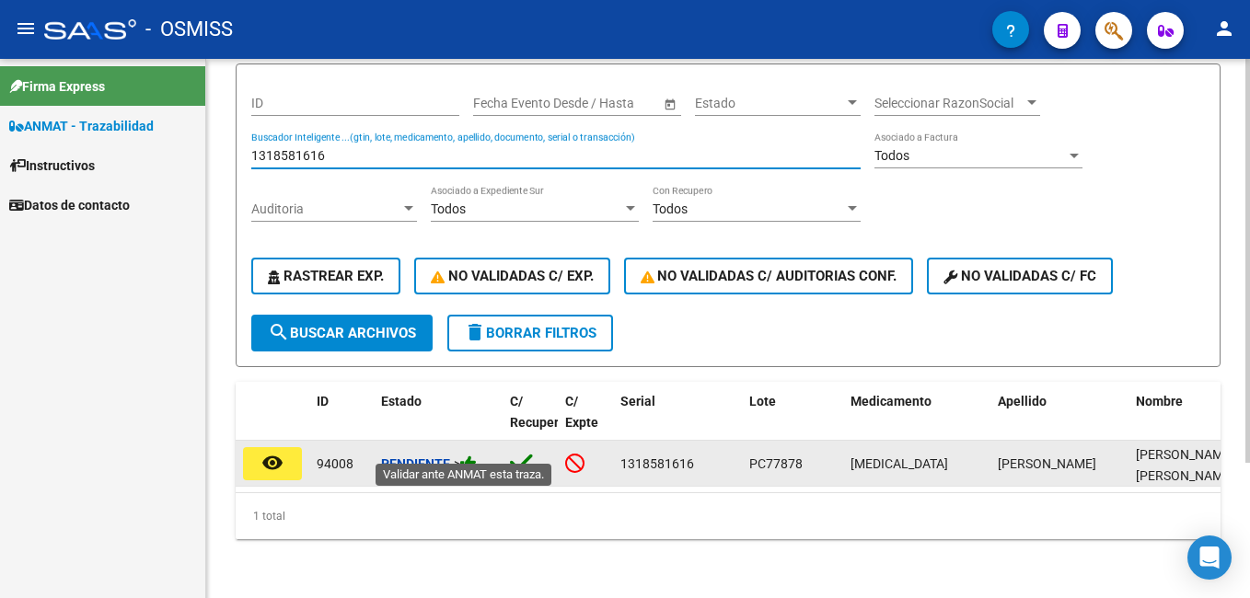
click at [477, 455] on icon at bounding box center [468, 463] width 17 height 17
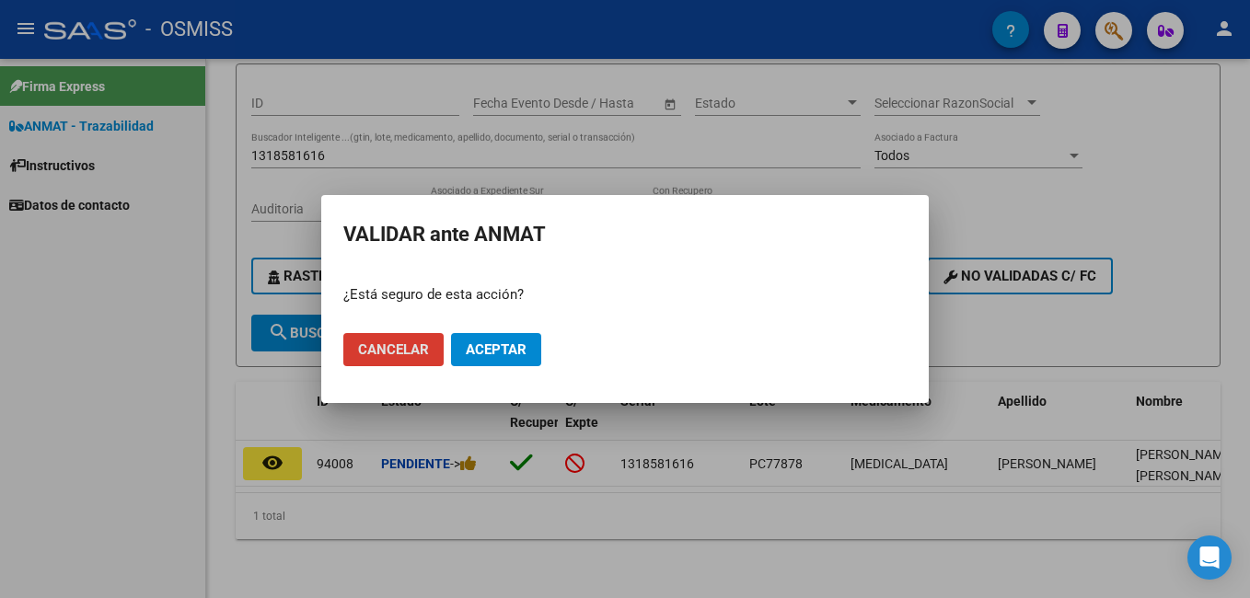
click at [533, 347] on button "Aceptar" at bounding box center [496, 349] width 90 height 33
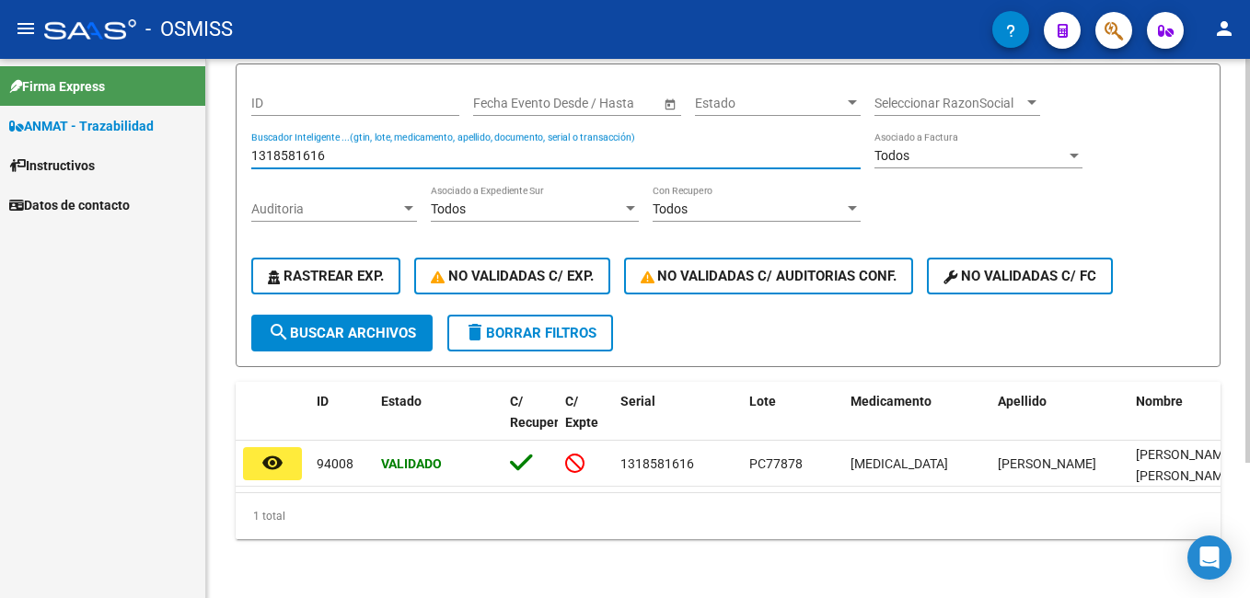
click at [355, 148] on input "1318581616" at bounding box center [555, 156] width 609 height 16
type input "e"
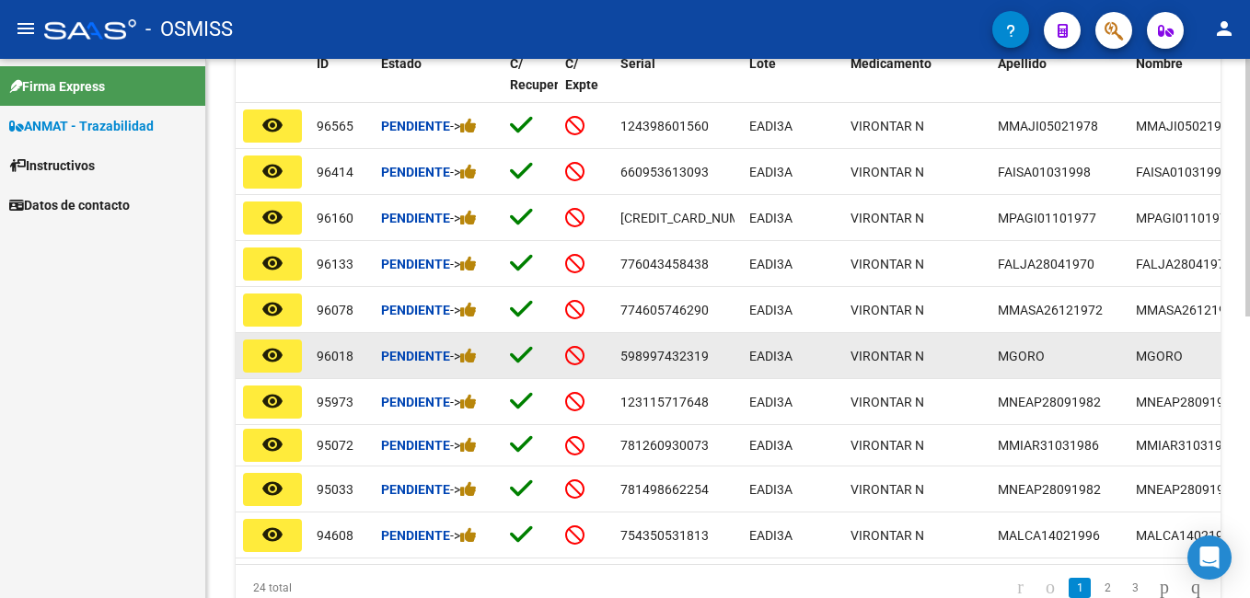
scroll to position [549, 0]
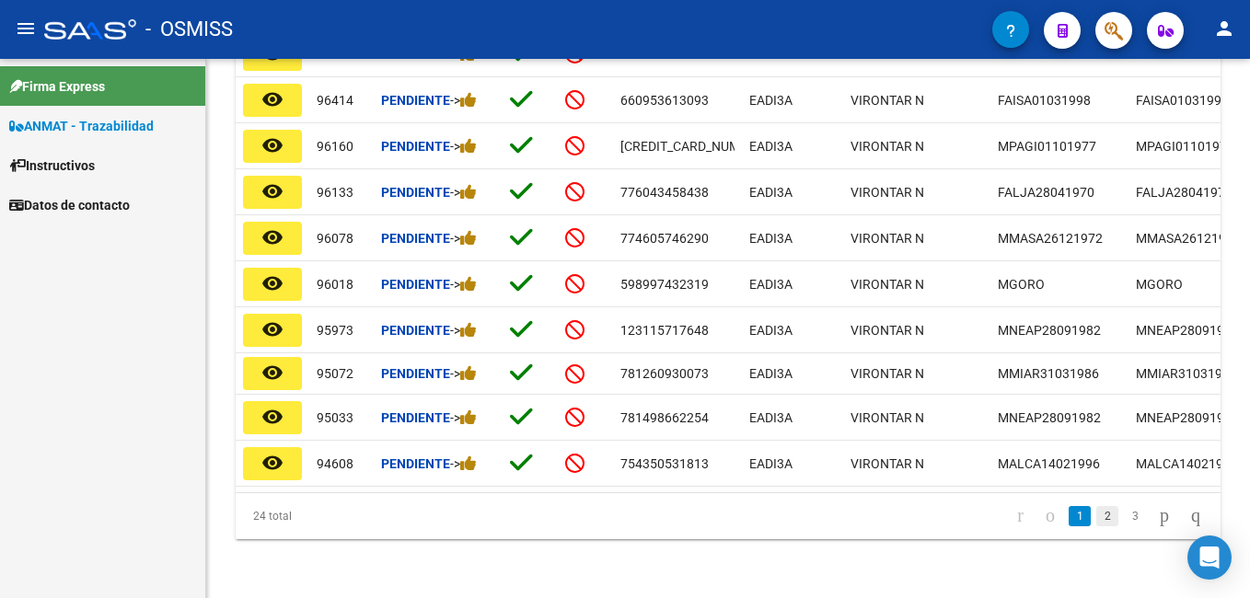
click at [1096, 514] on link "2" at bounding box center [1107, 516] width 22 height 20
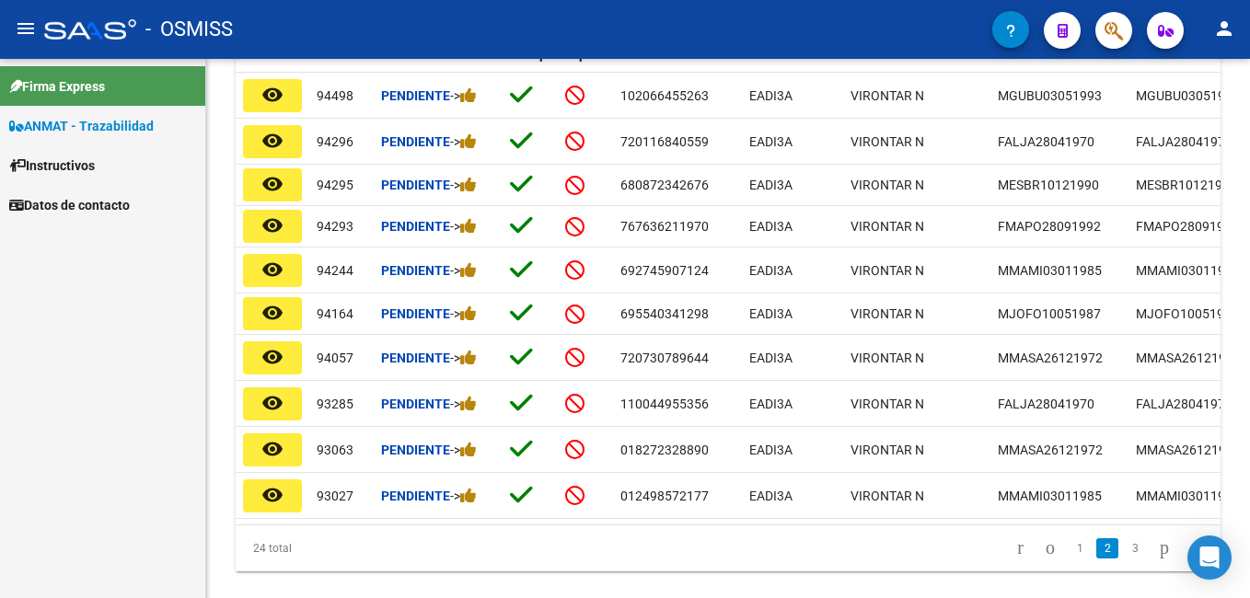
scroll to position [489, 0]
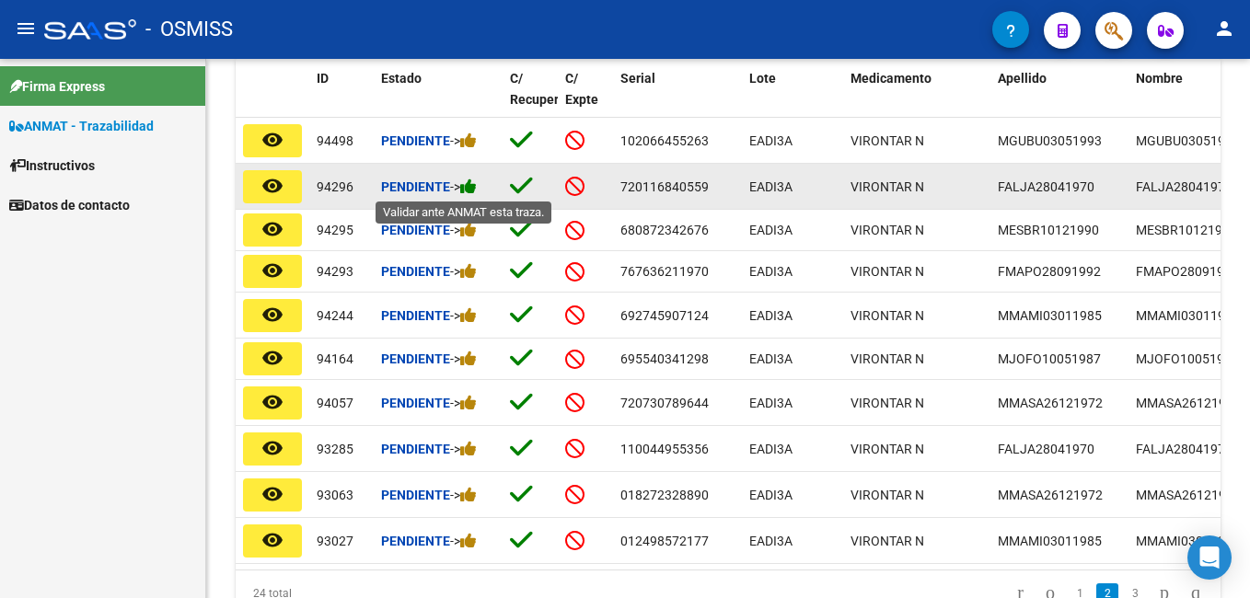
click at [476, 183] on icon at bounding box center [468, 186] width 17 height 17
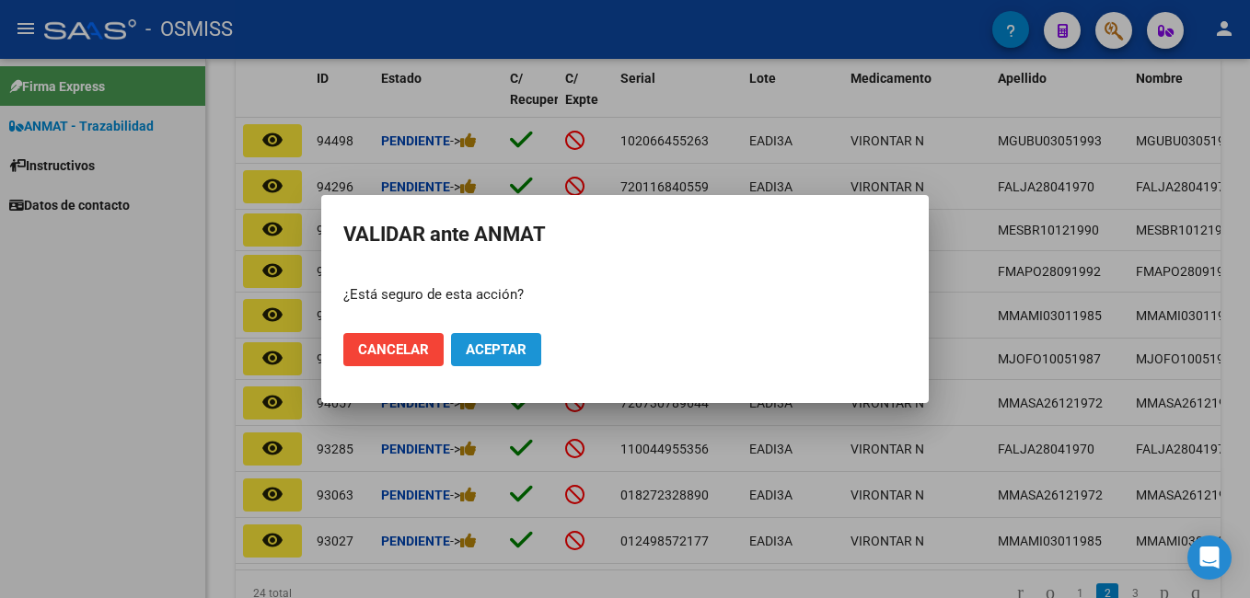
click at [502, 342] on span "Aceptar" at bounding box center [496, 349] width 61 height 17
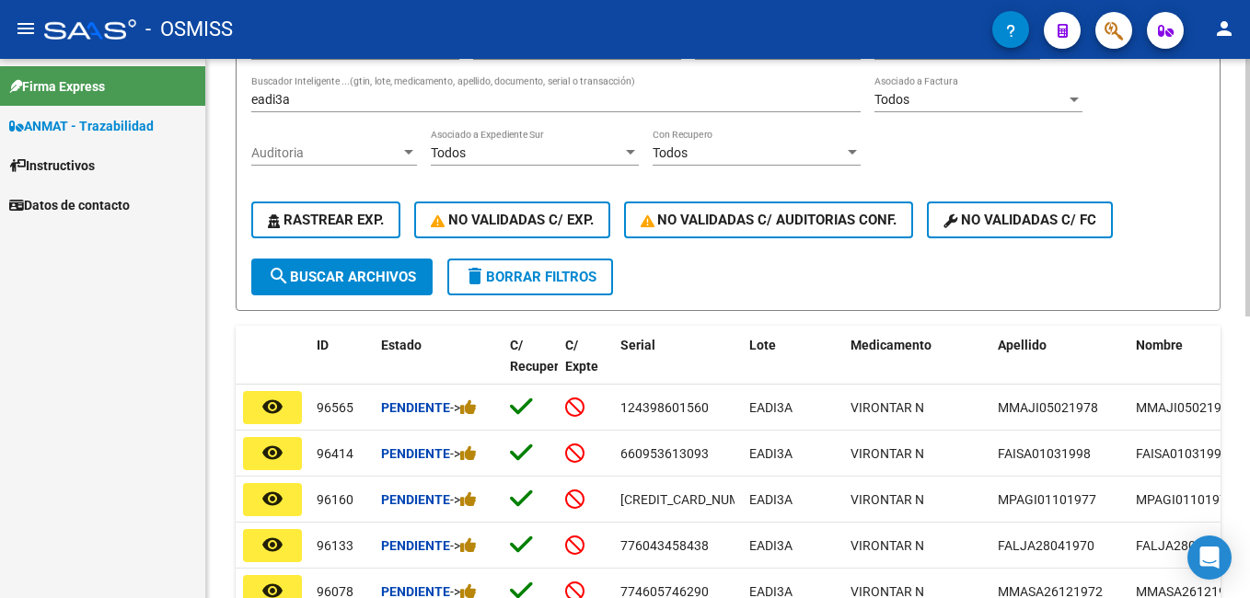
scroll to position [130, 0]
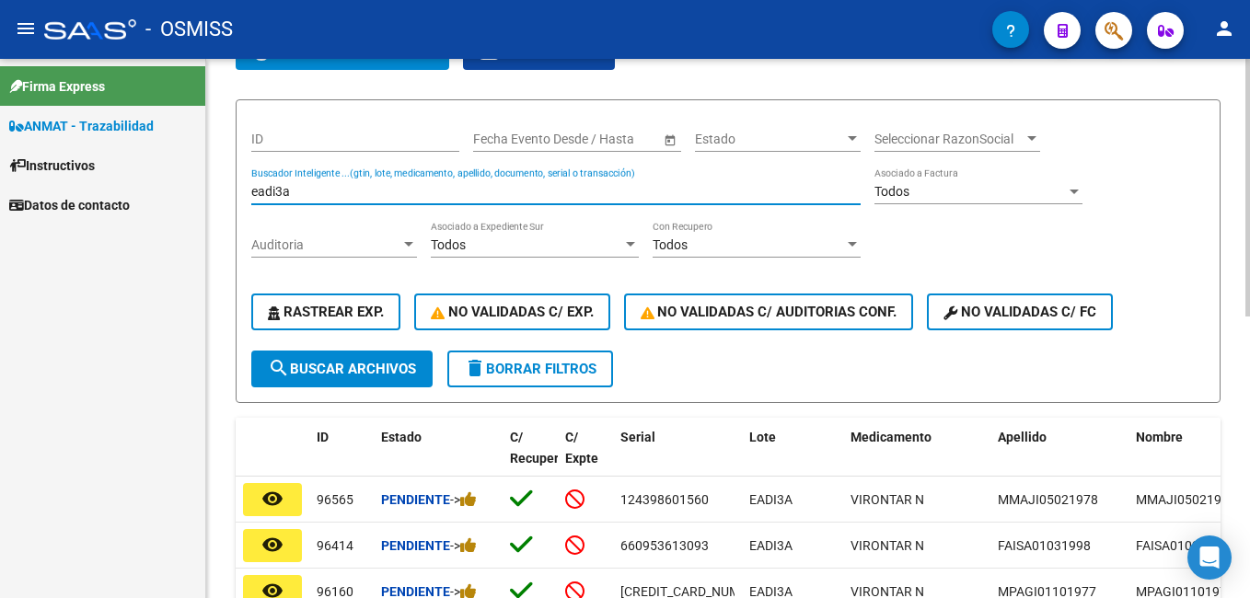
click at [332, 188] on input "eadi3a" at bounding box center [555, 192] width 609 height 16
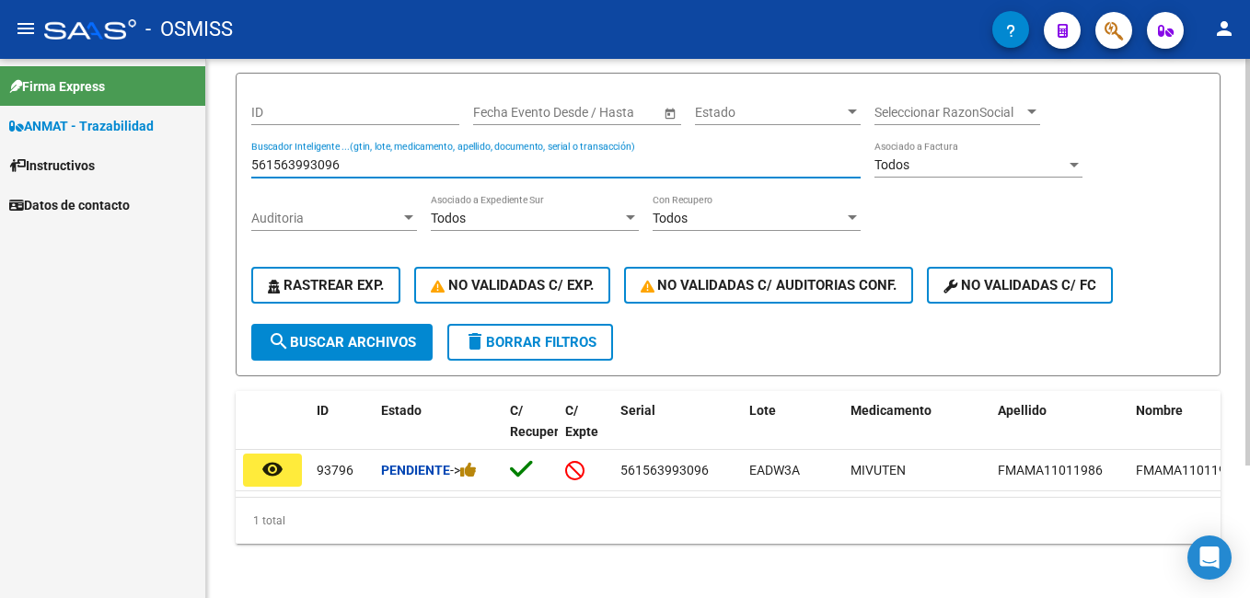
scroll to position [176, 0]
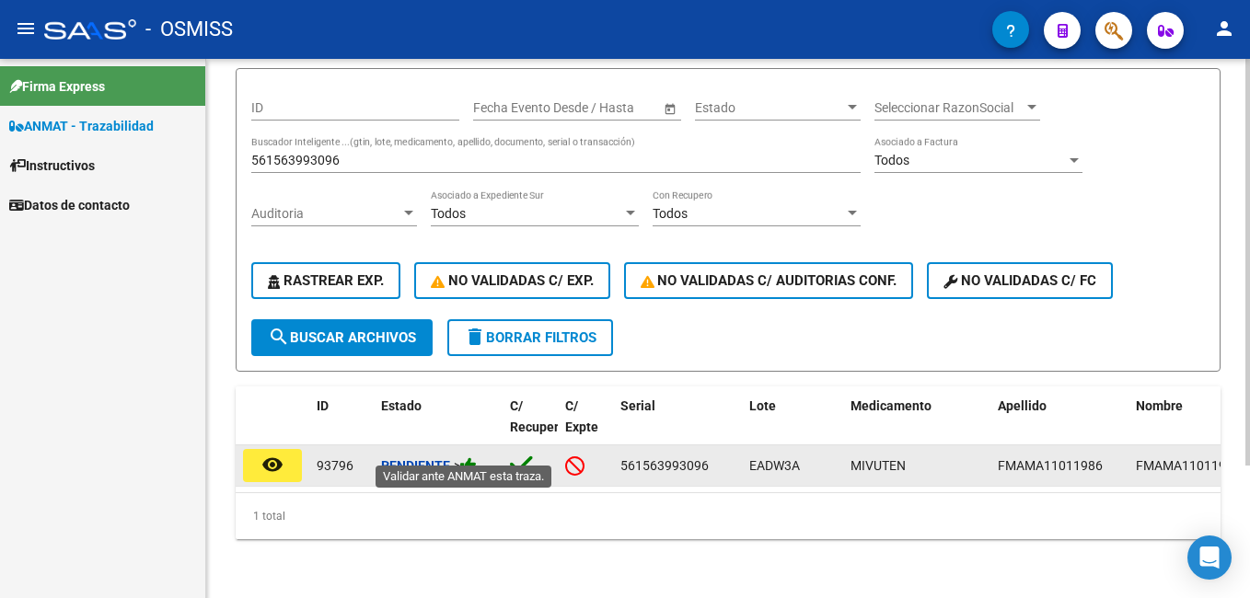
click at [477, 457] on icon at bounding box center [468, 465] width 17 height 17
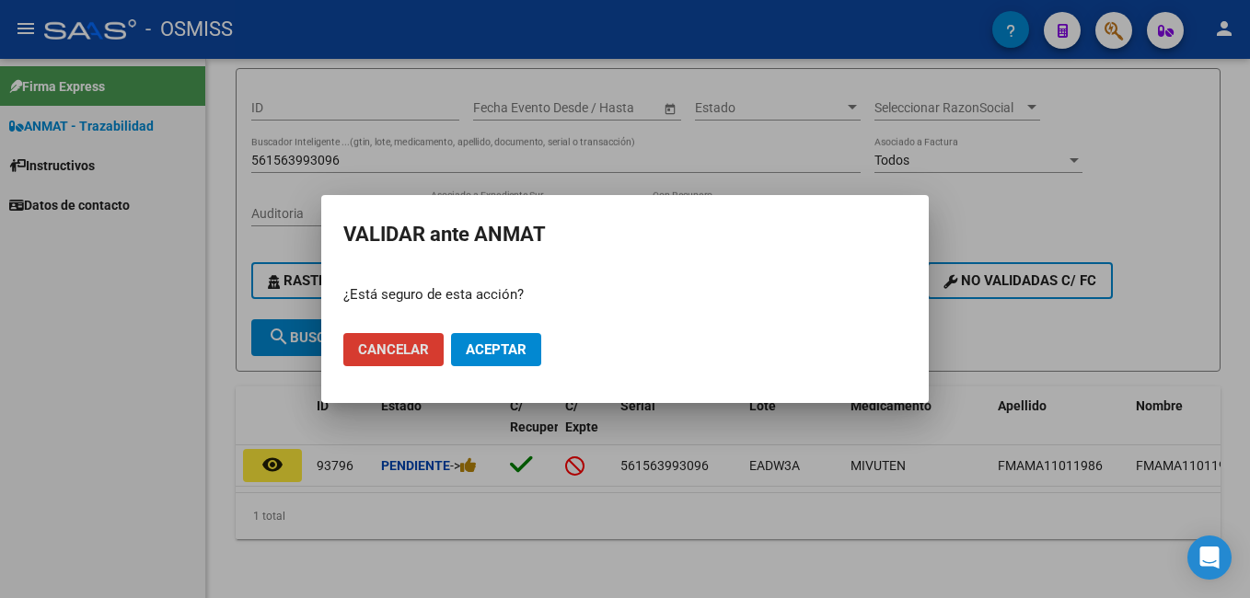
click at [496, 346] on span "Aceptar" at bounding box center [496, 349] width 61 height 17
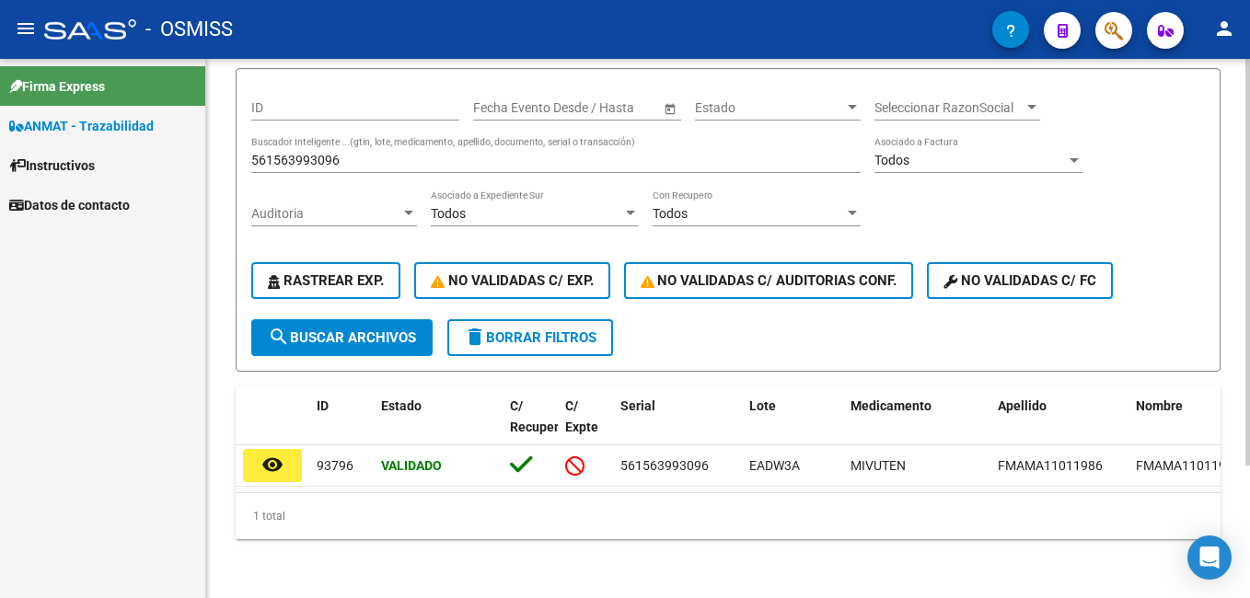
click at [386, 136] on div "561563993096 Buscador Inteligente ...(gtin, lote, medicamento, apellido, docume…" at bounding box center [555, 154] width 609 height 37
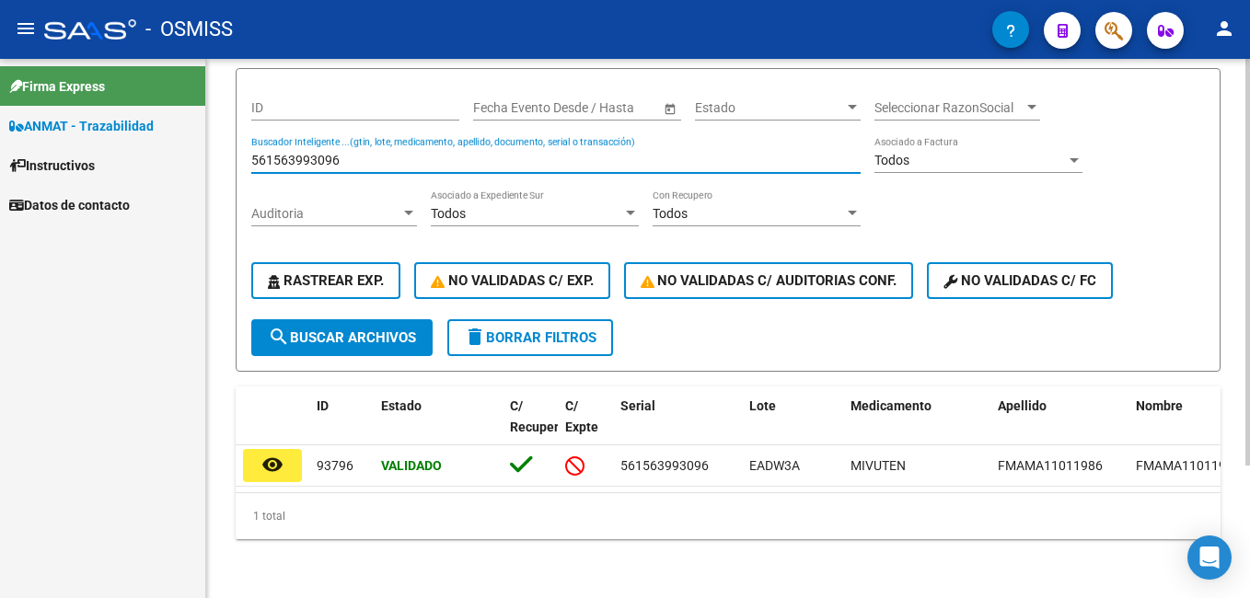
click at [385, 153] on input "561563993096" at bounding box center [555, 161] width 609 height 16
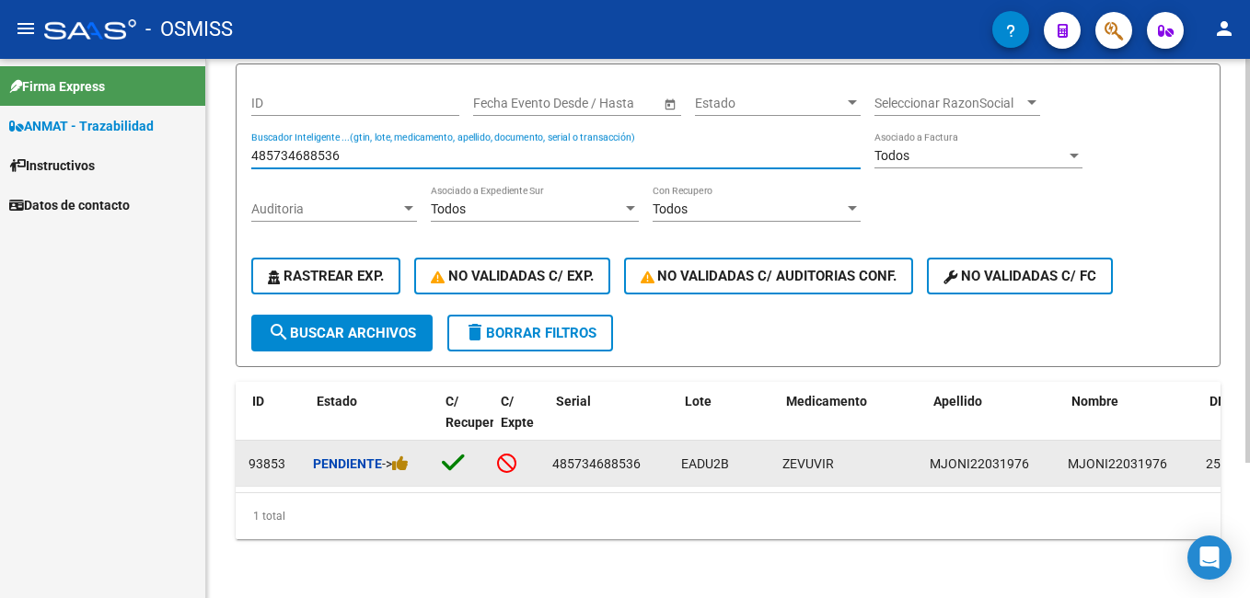
scroll to position [0, 64]
click at [411, 455] on icon at bounding box center [404, 463] width 17 height 17
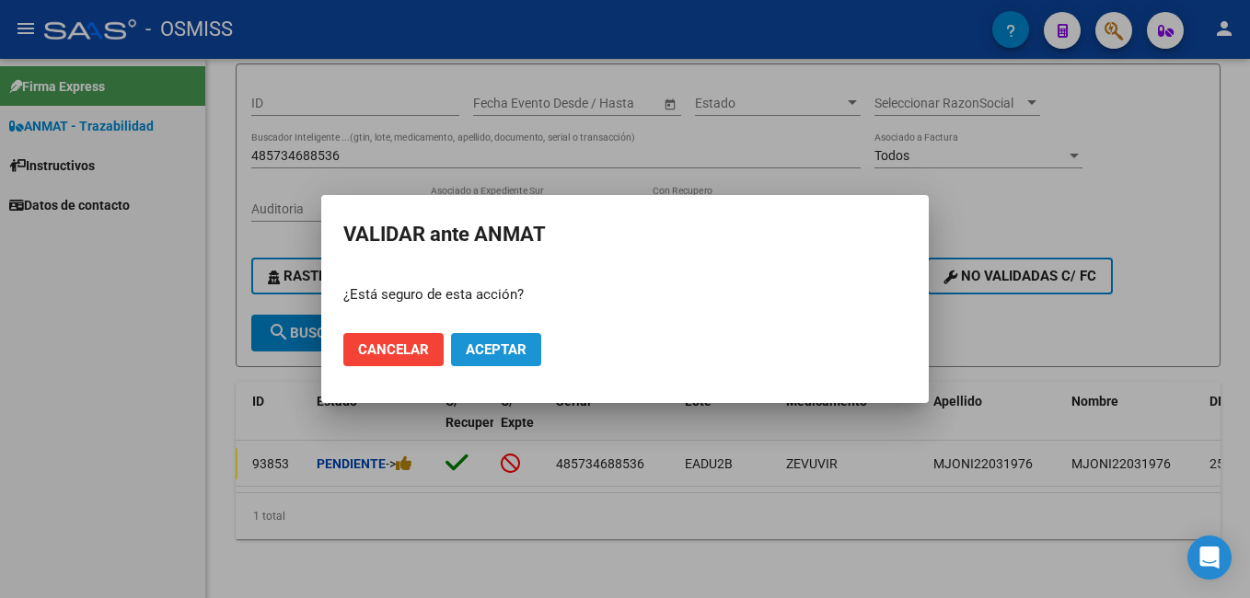
click at [504, 335] on button "Aceptar" at bounding box center [496, 349] width 90 height 33
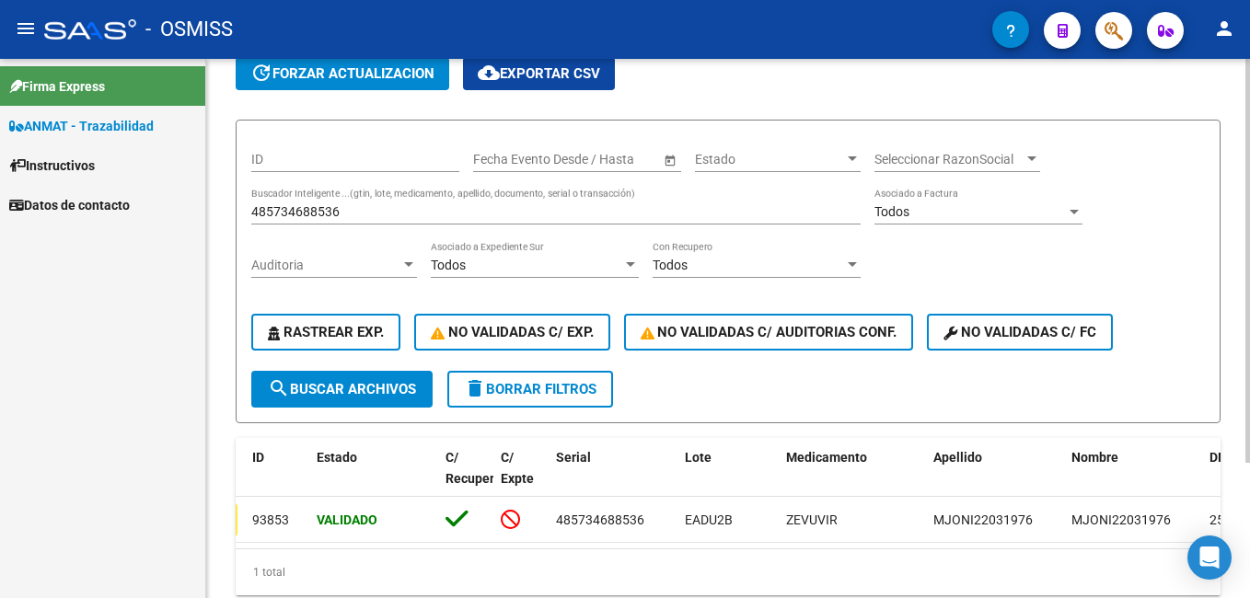
scroll to position [84, 0]
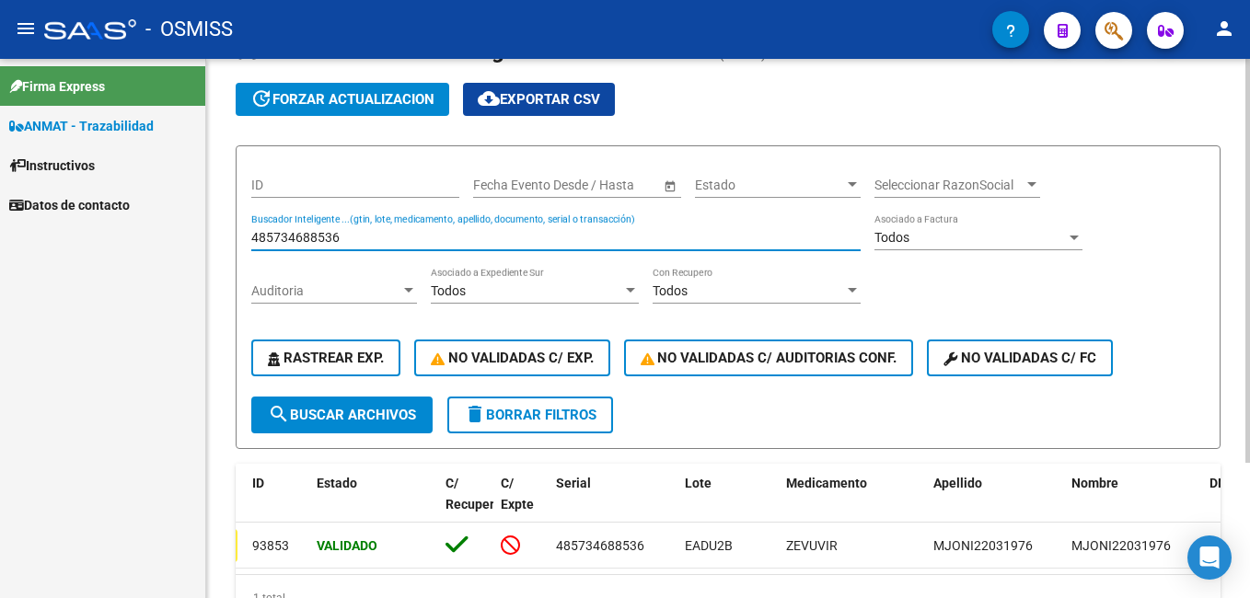
click at [309, 241] on input "485734688536" at bounding box center [555, 238] width 609 height 16
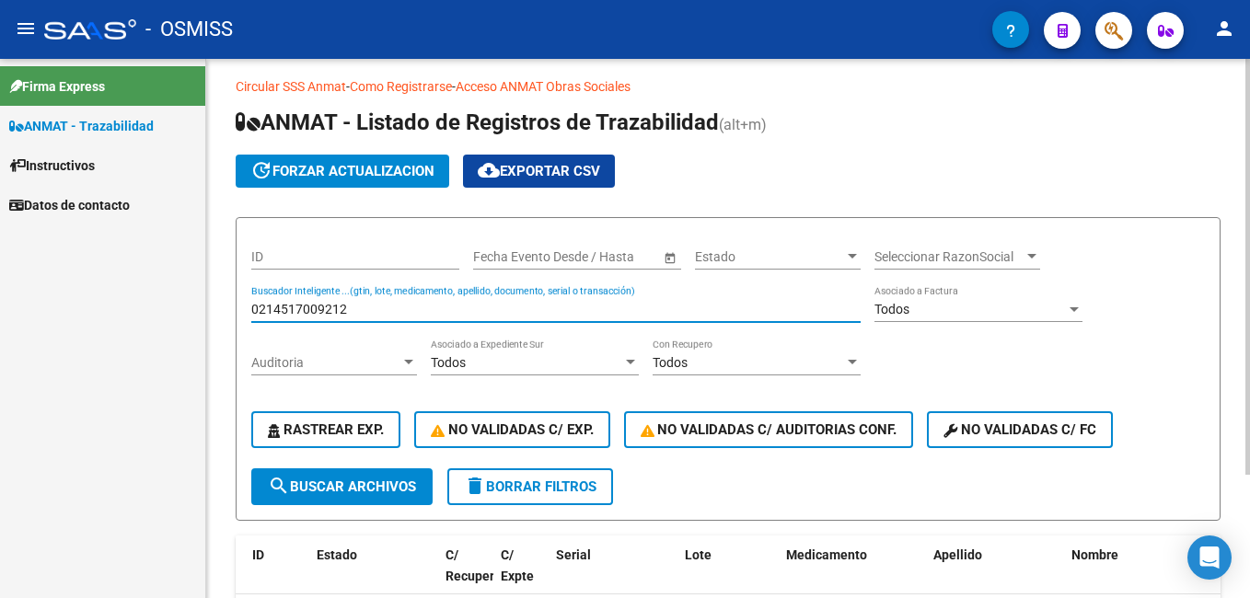
scroll to position [0, 0]
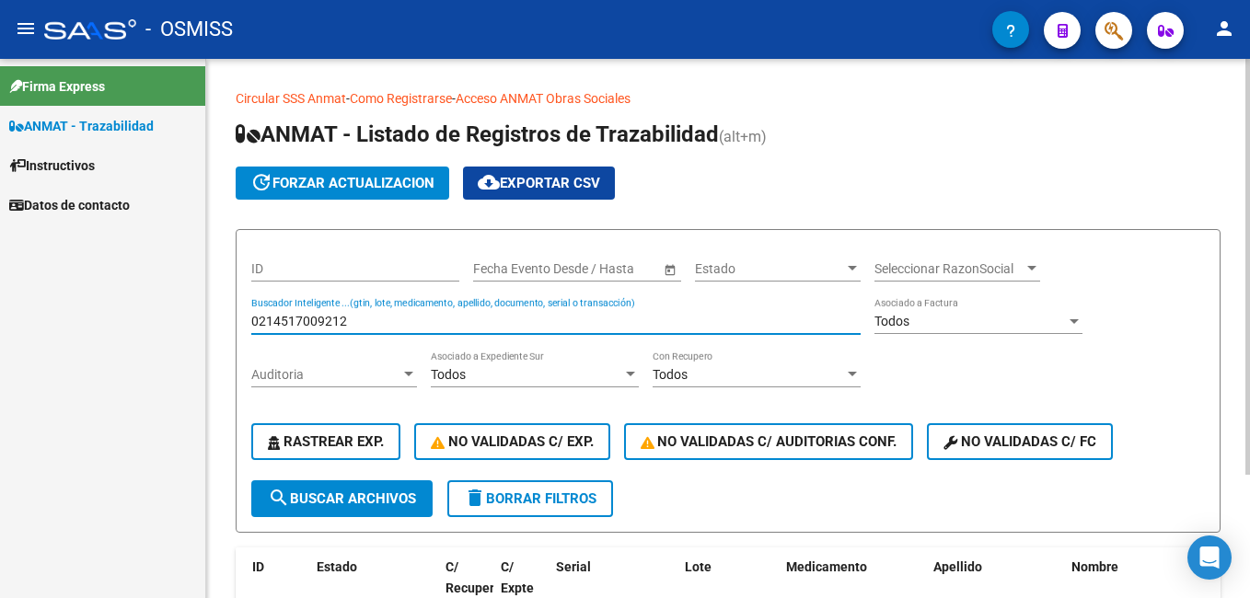
click at [366, 322] on input "0214517009212" at bounding box center [555, 322] width 609 height 16
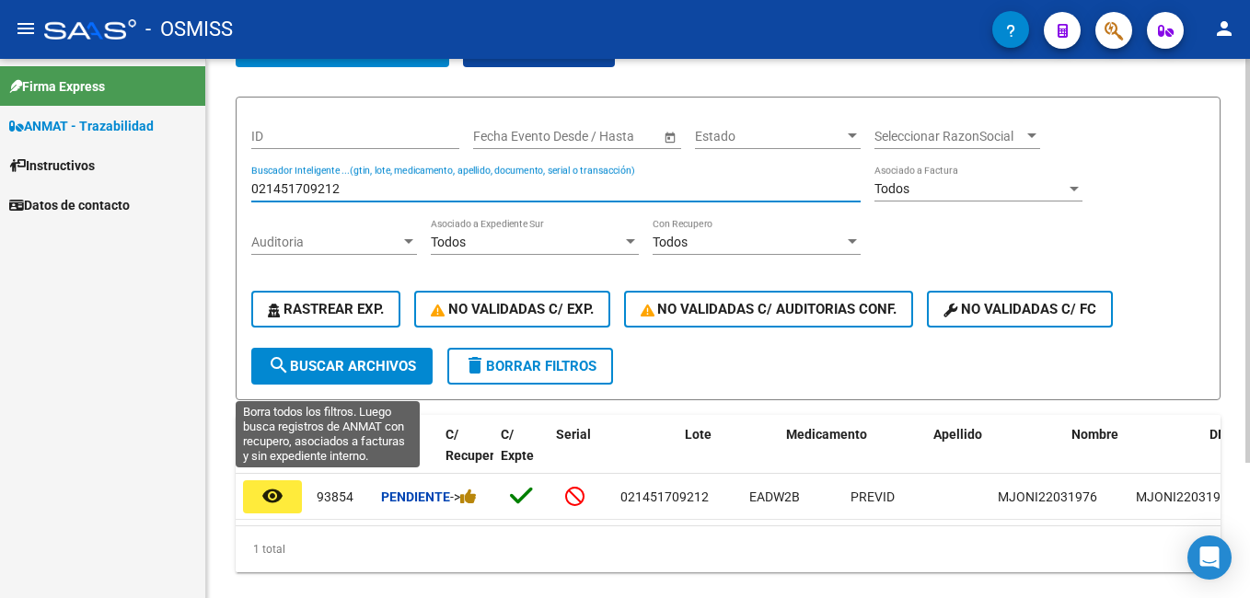
scroll to position [180, 0]
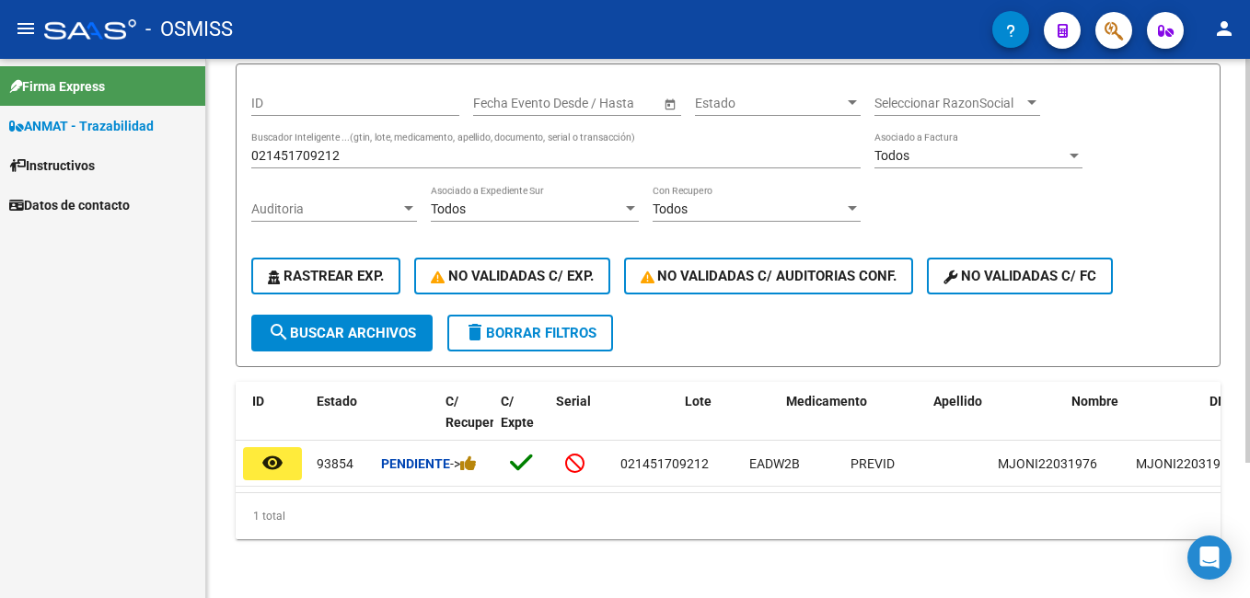
drag, startPoint x: 651, startPoint y: 478, endPoint x: 880, endPoint y: 480, distance: 229.2
click at [900, 482] on datatable-body "remove_[MEDICAL_DATA] 93854 Pendiente -> 021451709212 EADW2B PREVID MJONI220319…" at bounding box center [728, 467] width 985 height 52
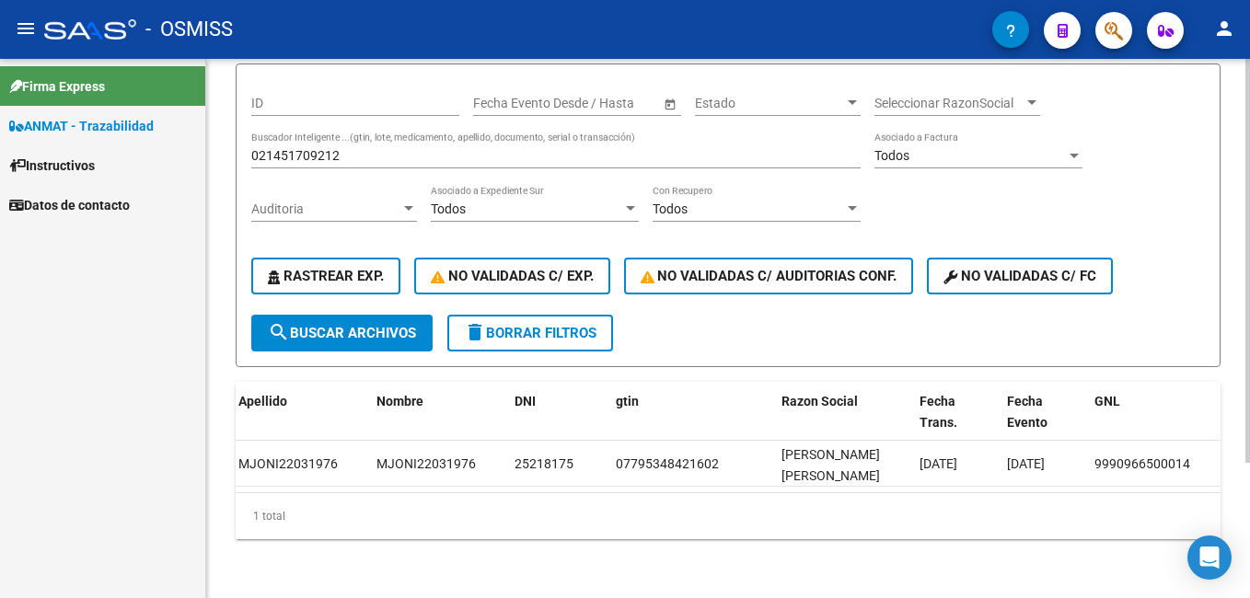
scroll to position [0, 0]
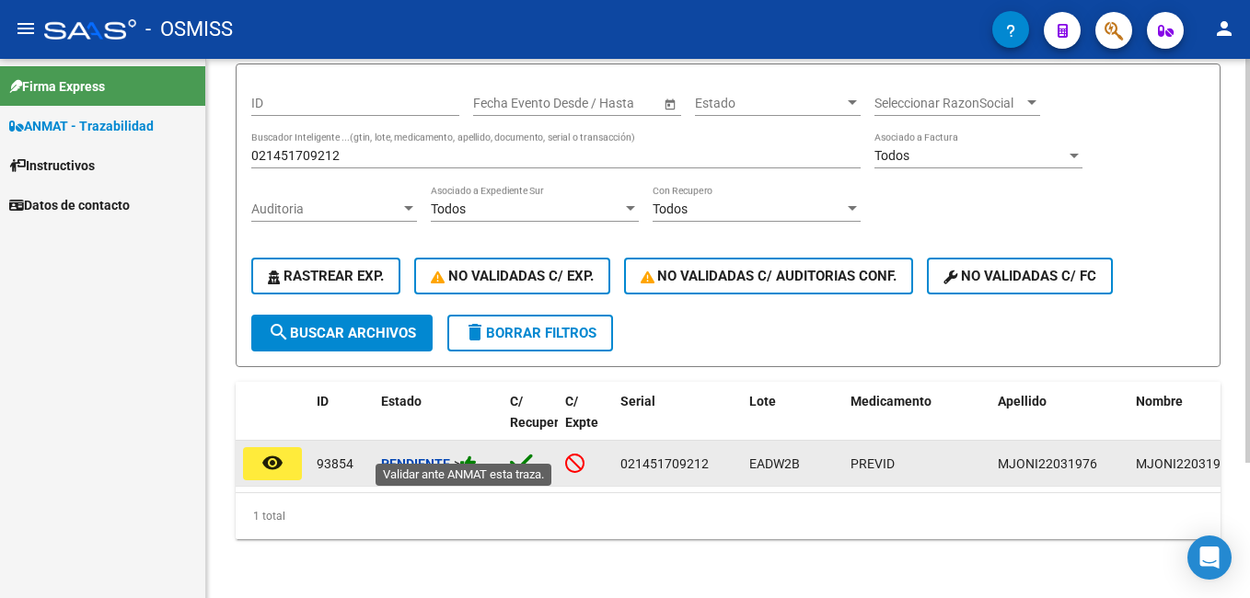
click at [475, 455] on icon at bounding box center [468, 463] width 17 height 17
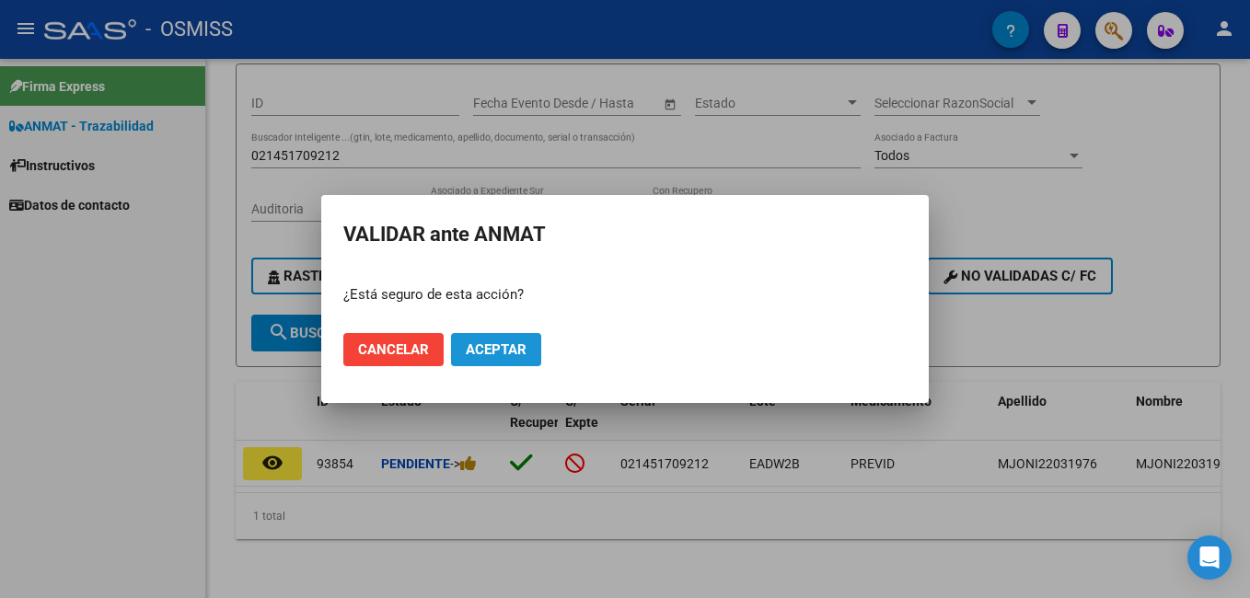
click at [483, 360] on button "Aceptar" at bounding box center [496, 349] width 90 height 33
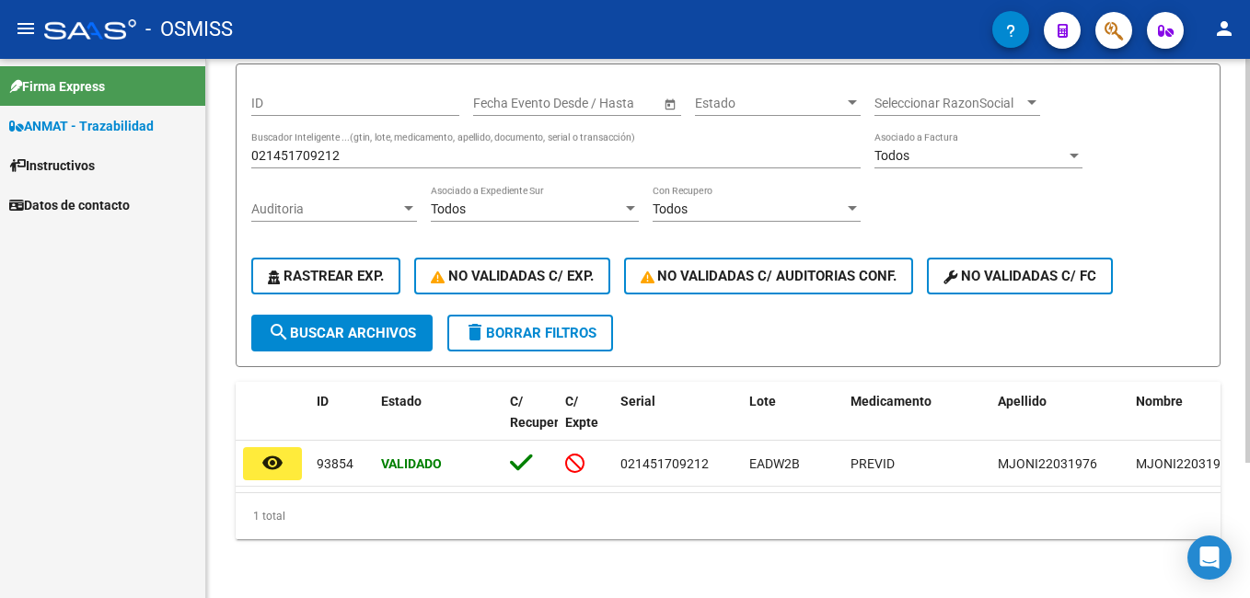
click at [360, 148] on input "021451709212" at bounding box center [555, 156] width 609 height 16
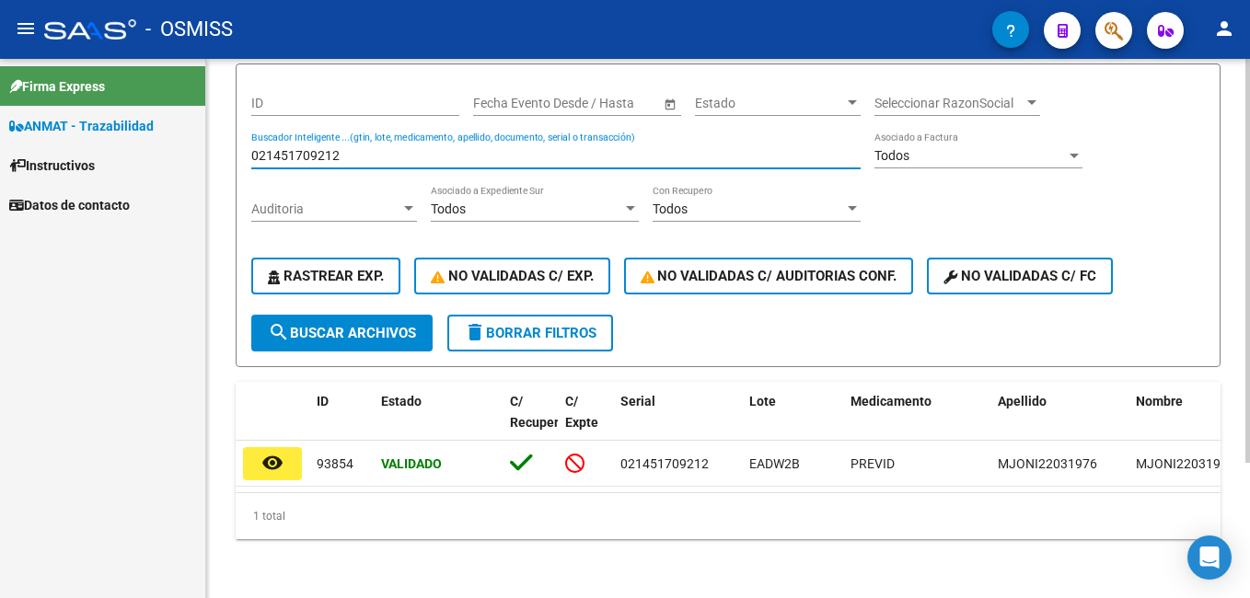
click at [360, 148] on input "021451709212" at bounding box center [555, 156] width 609 height 16
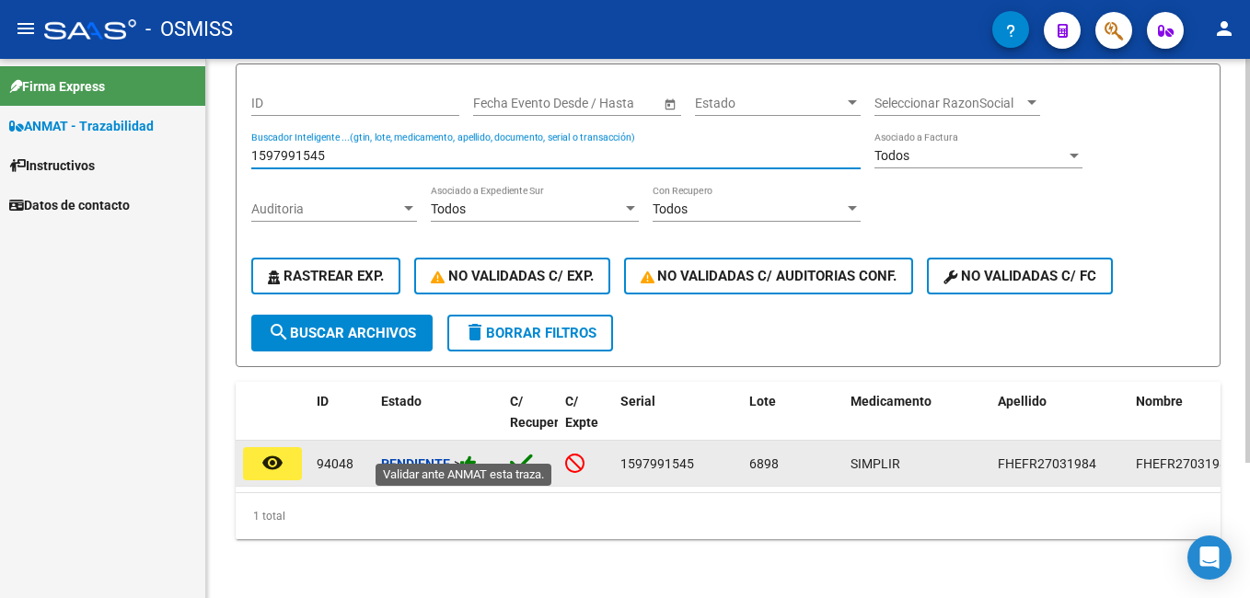
click at [476, 455] on icon at bounding box center [468, 463] width 17 height 17
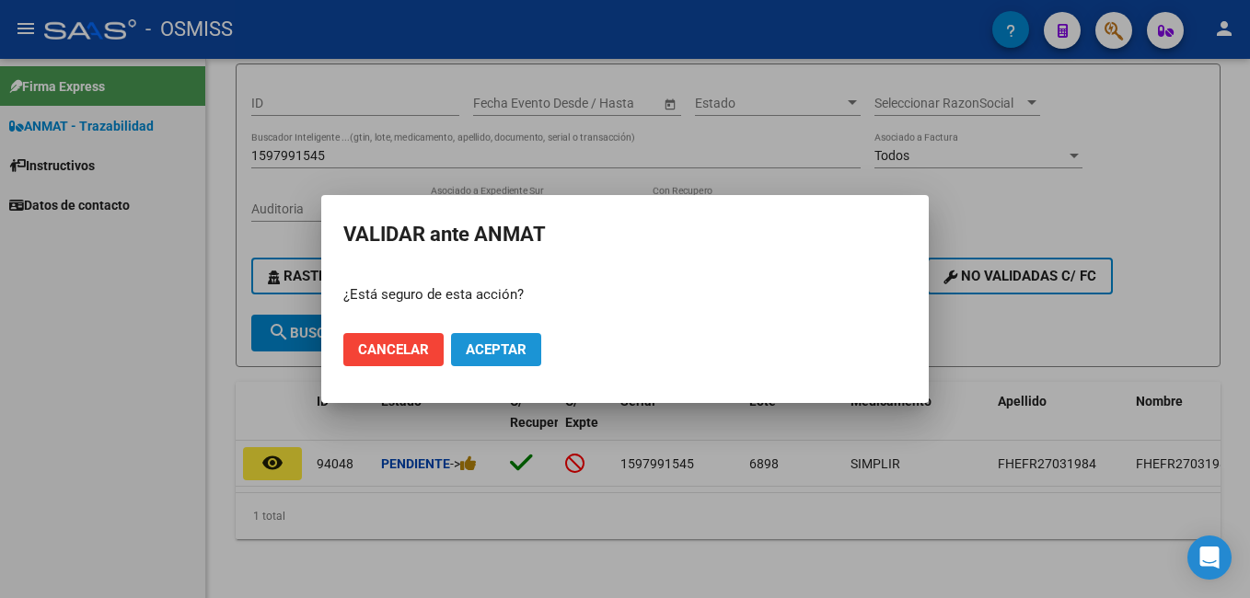
click at [478, 354] on span "Aceptar" at bounding box center [496, 349] width 61 height 17
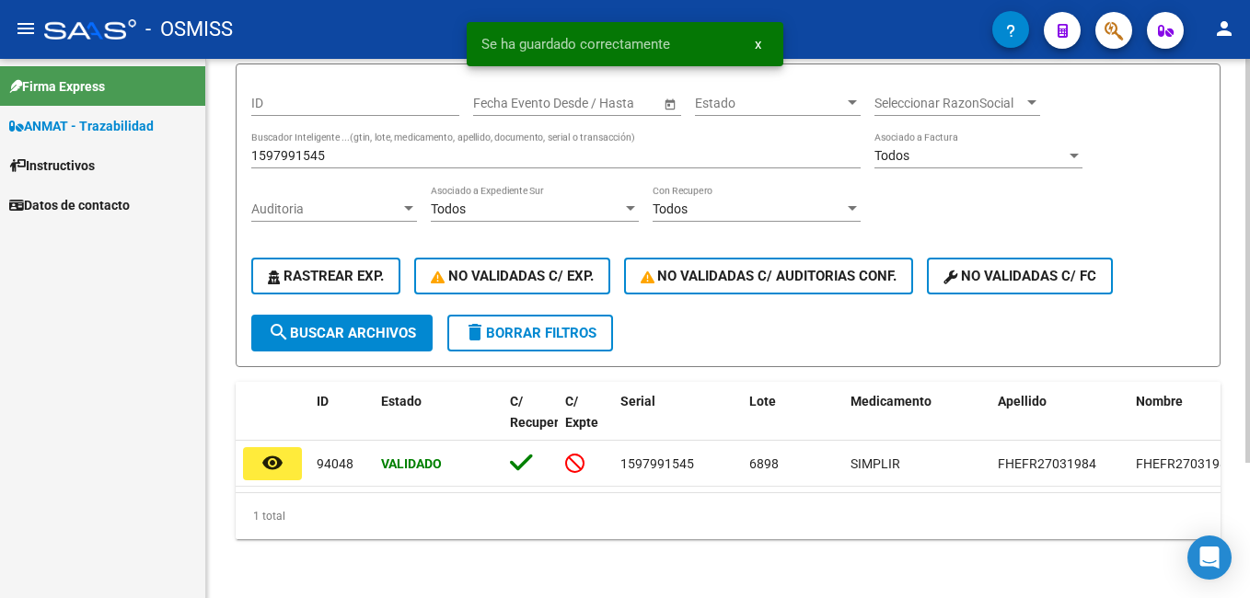
drag, startPoint x: 507, startPoint y: 477, endPoint x: 653, endPoint y: 492, distance: 146.3
click at [653, 492] on datatable-body "remove_[MEDICAL_DATA] 94048 Validado 1597991545 6898 SIMPLIR FHEFR27031984 FHEF…" at bounding box center [728, 467] width 985 height 52
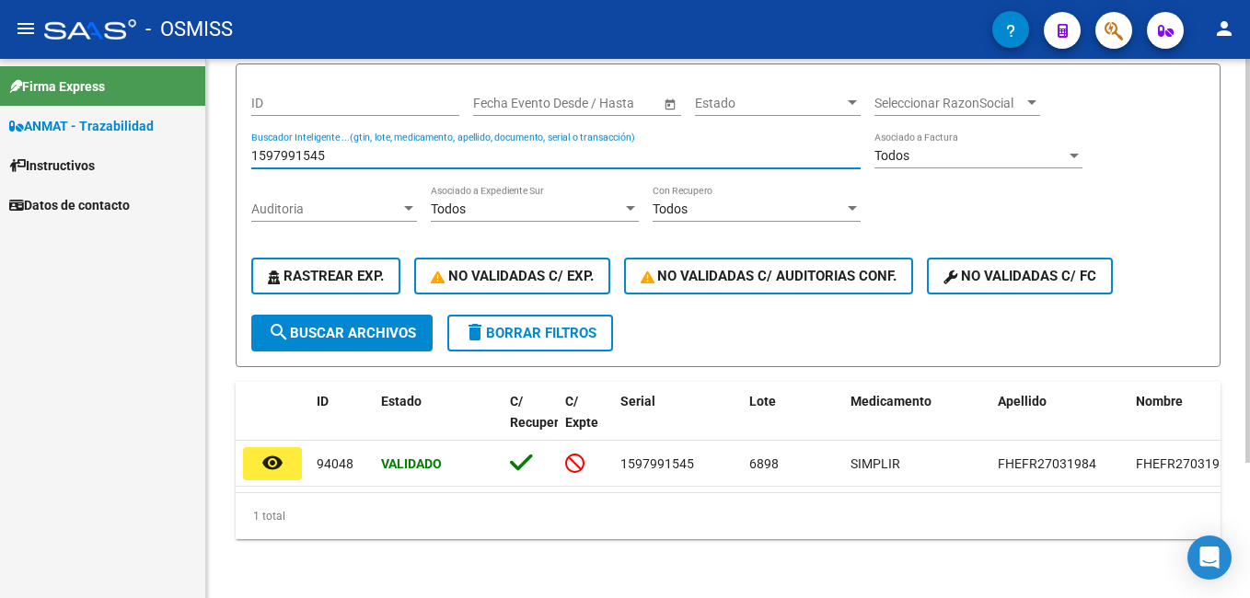
click at [277, 148] on input "1597991545" at bounding box center [555, 156] width 609 height 16
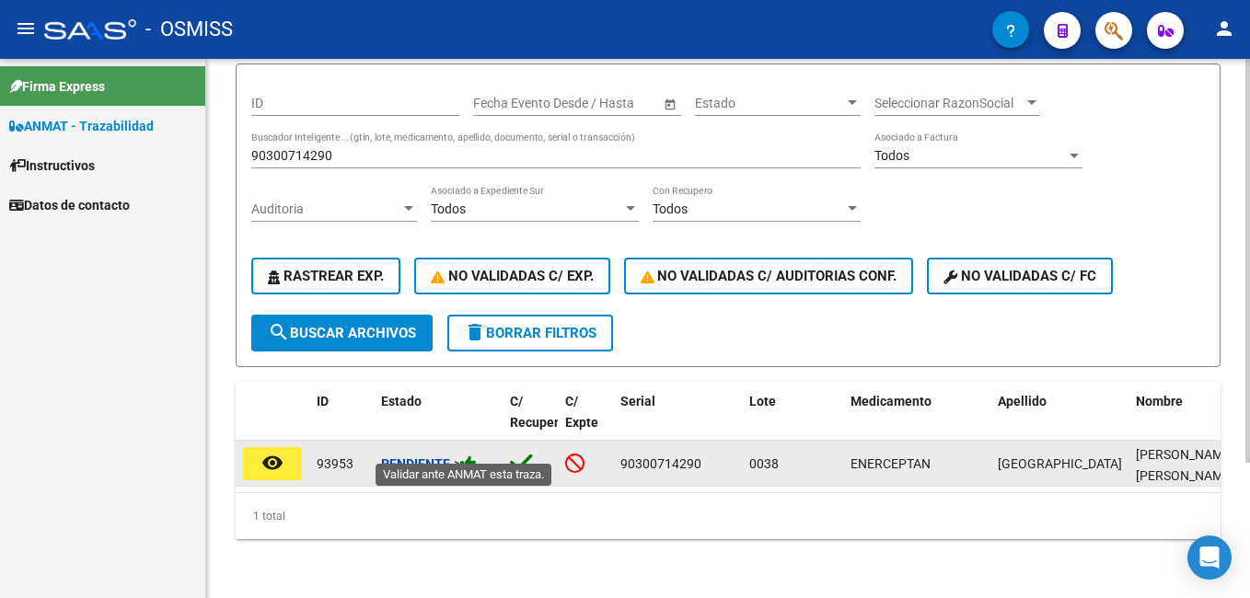
click at [468, 455] on icon at bounding box center [468, 463] width 17 height 17
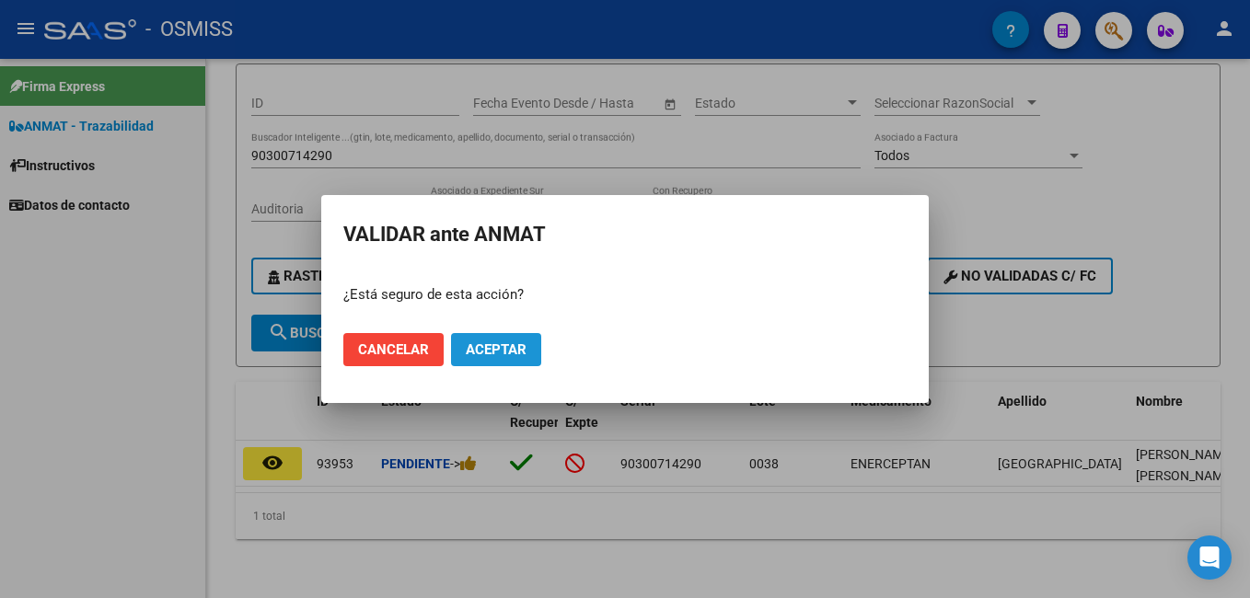
click at [510, 346] on span "Aceptar" at bounding box center [496, 349] width 61 height 17
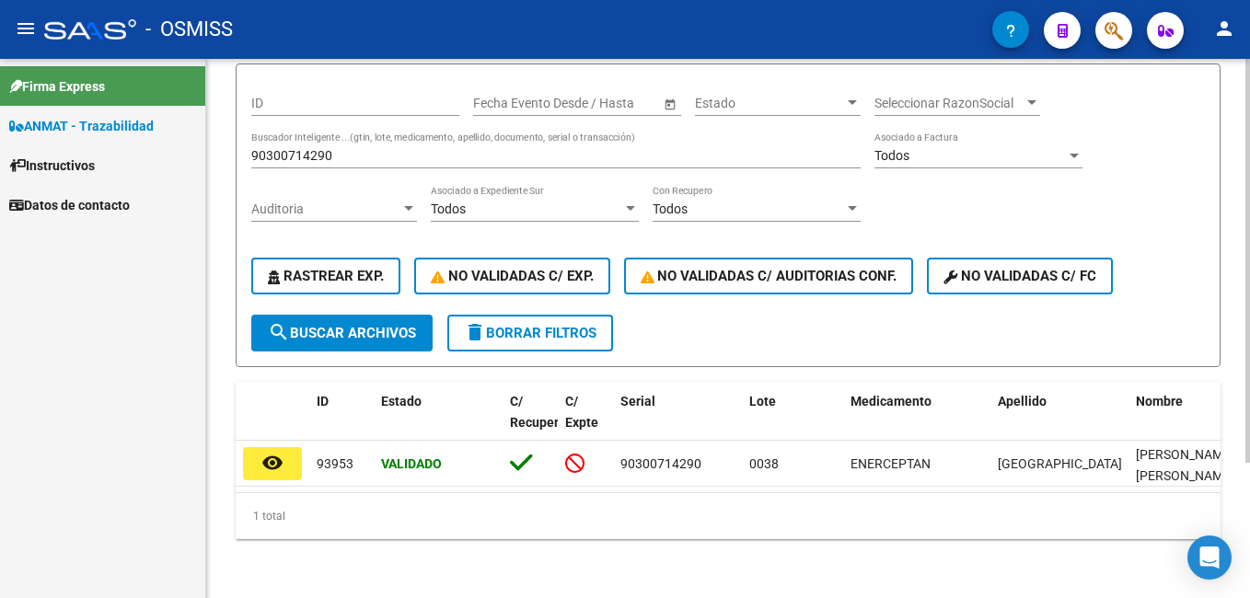
click at [353, 148] on input "90300714290" at bounding box center [555, 156] width 609 height 16
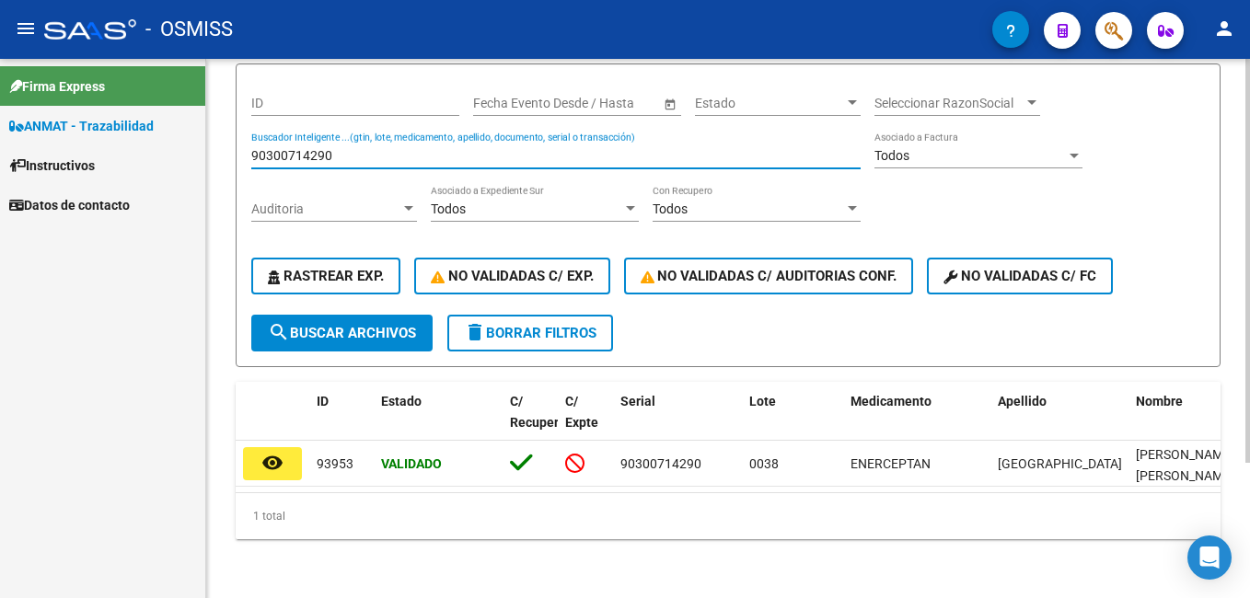
click at [353, 148] on input "90300714290" at bounding box center [555, 156] width 609 height 16
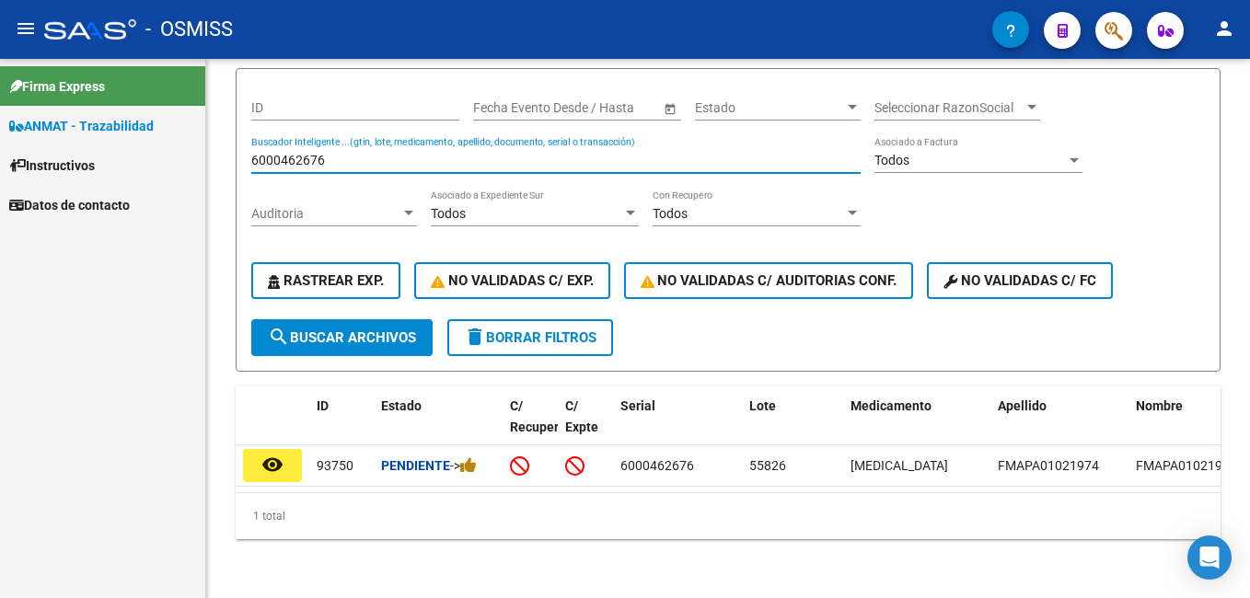
type input "6000462676"
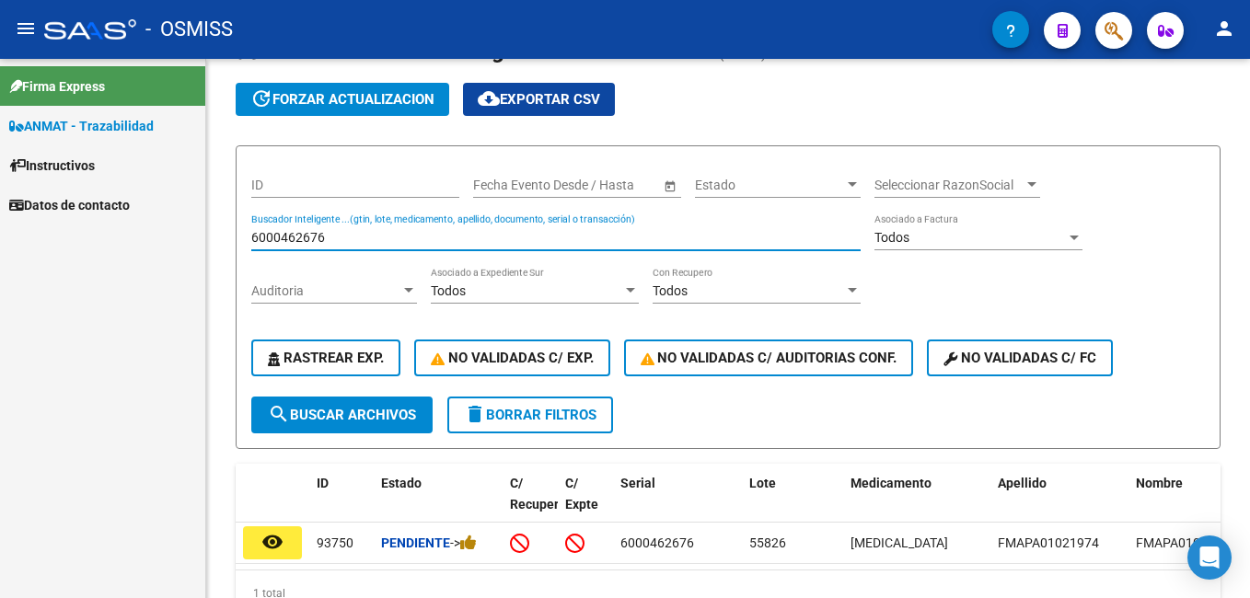
click at [132, 129] on span "ANMAT - Trazabilidad" at bounding box center [81, 126] width 144 height 20
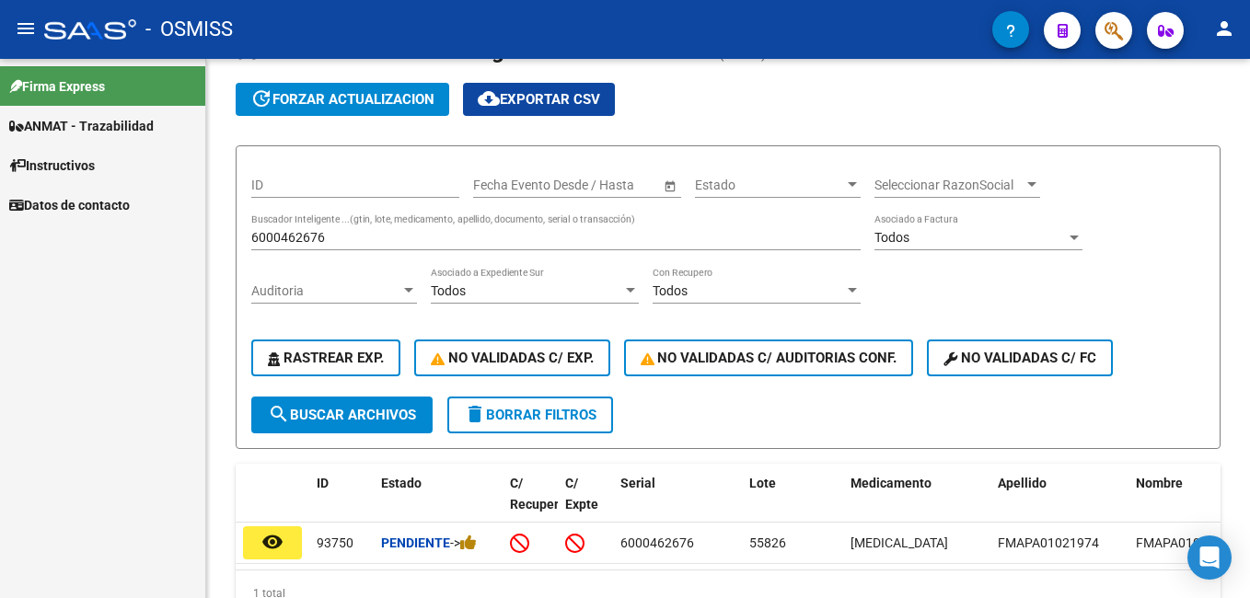
click at [139, 131] on span "ANMAT - Trazabilidad" at bounding box center [81, 126] width 144 height 20
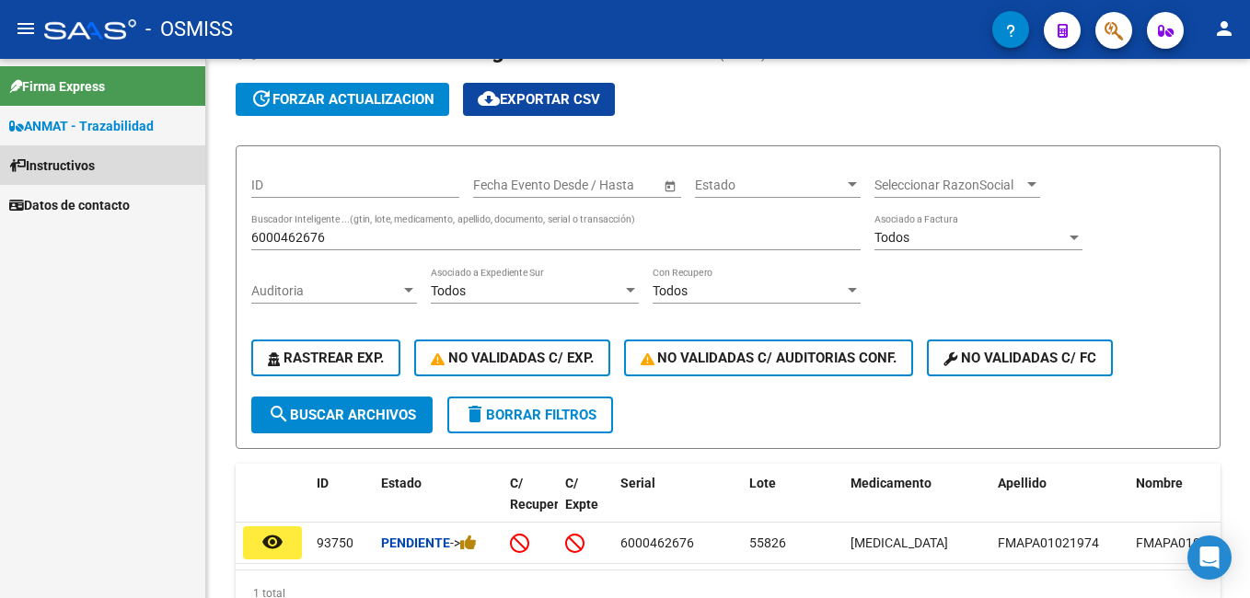
click at [122, 165] on link "Instructivos" at bounding box center [102, 165] width 205 height 40
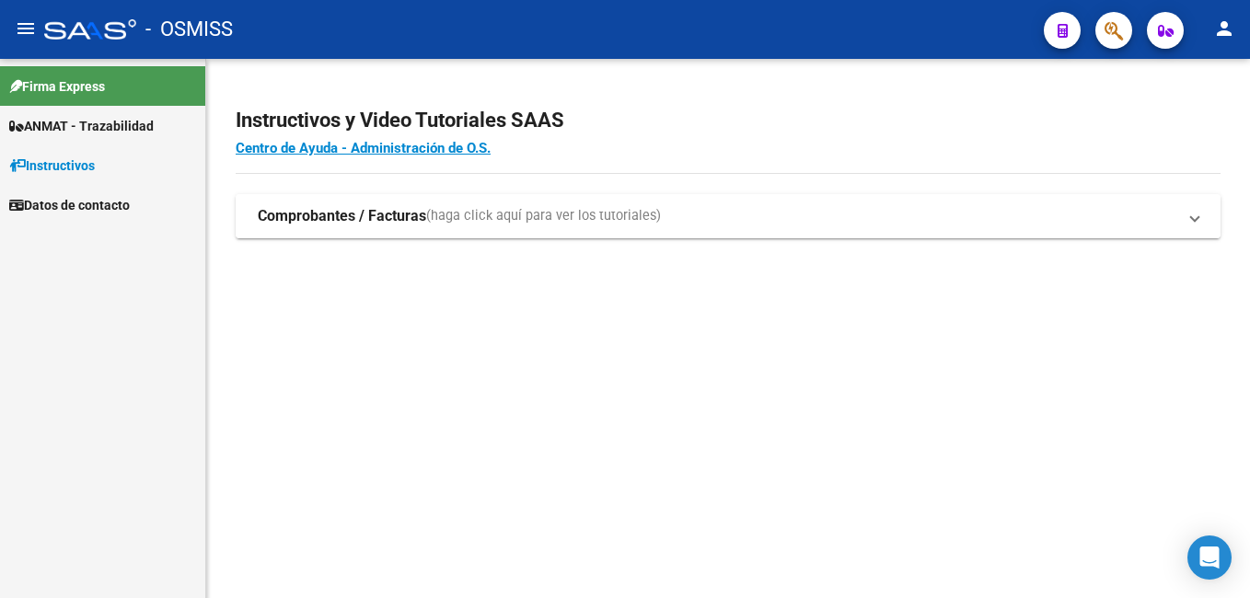
click at [405, 216] on strong "Comprobantes / Facturas" at bounding box center [342, 216] width 168 height 20
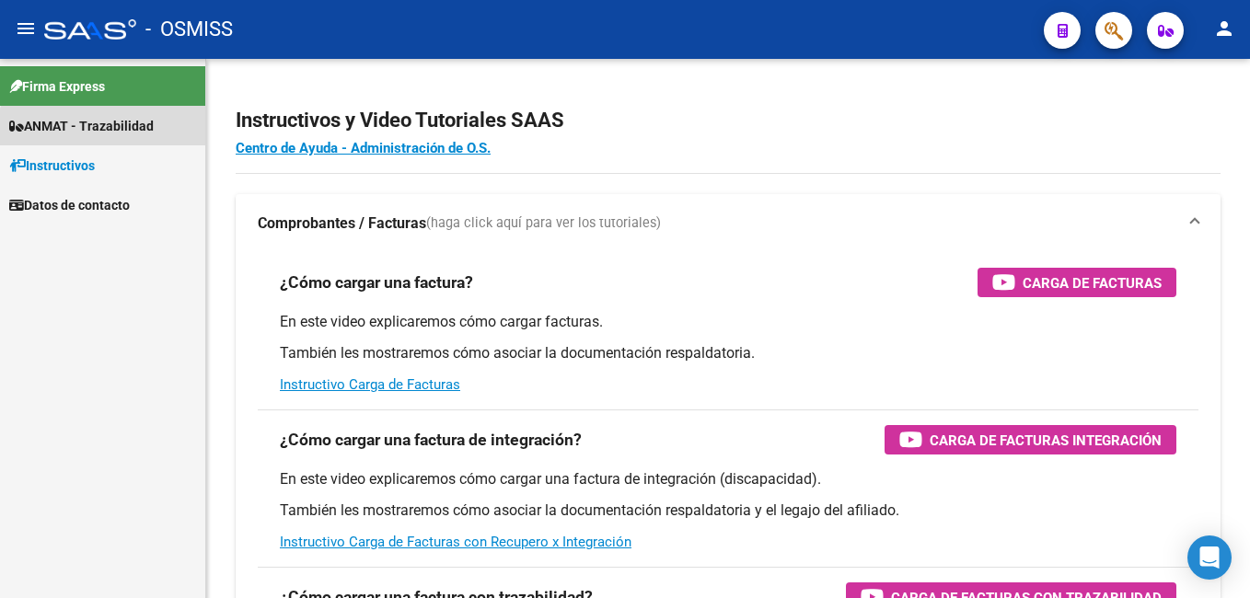
click at [109, 133] on span "ANMAT - Trazabilidad" at bounding box center [81, 126] width 144 height 20
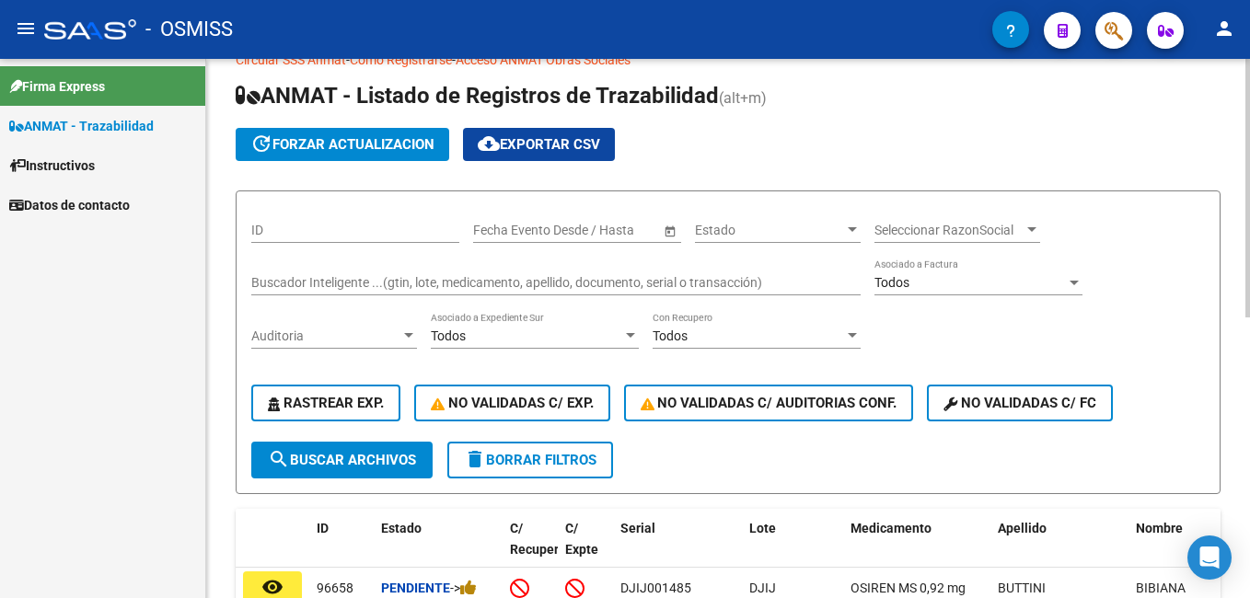
scroll to position [33, 0]
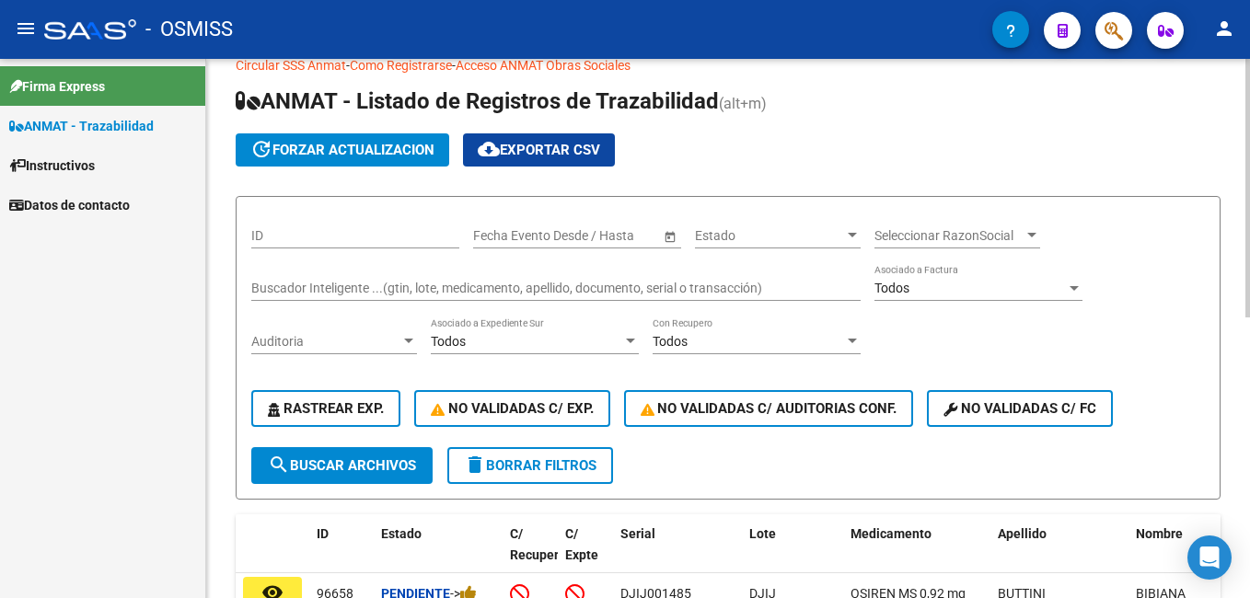
click at [374, 287] on input "Buscador Inteligente ...(gtin, lote, medicamento, apellido, documento, serial o…" at bounding box center [555, 289] width 609 height 16
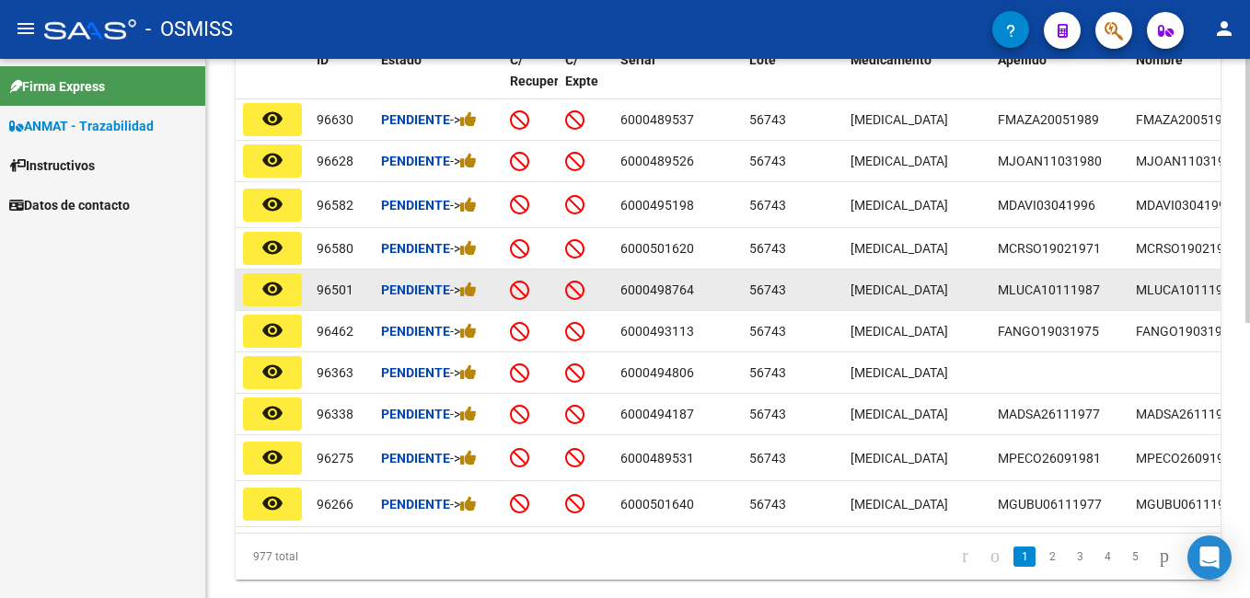
scroll to position [562, 0]
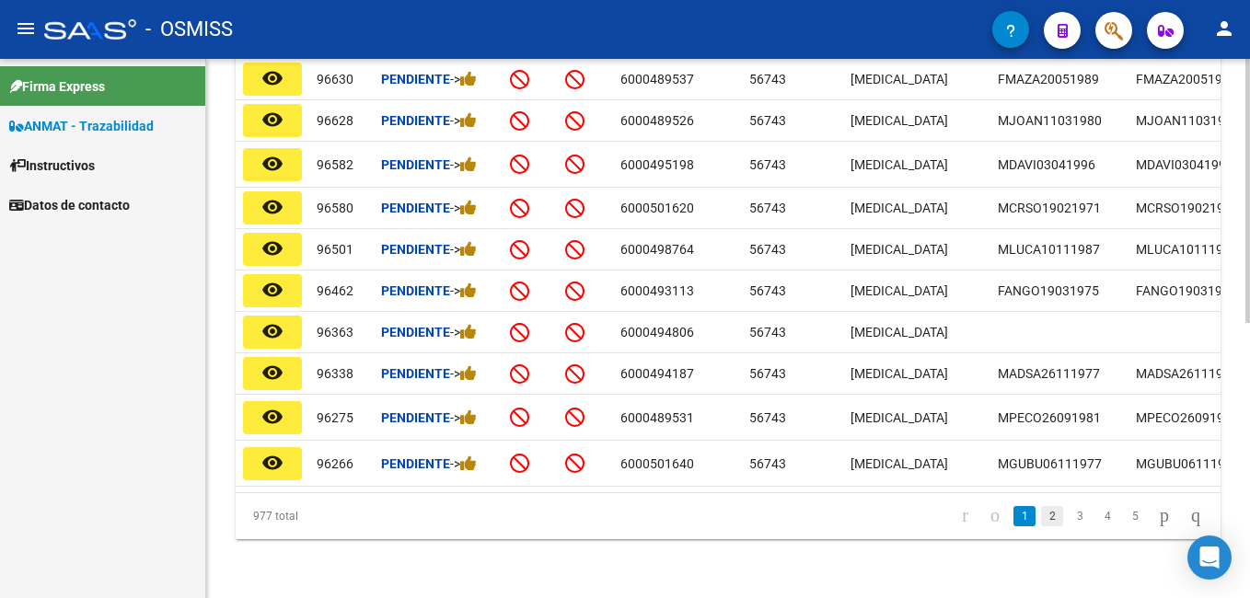
click at [1041, 516] on link "2" at bounding box center [1052, 516] width 22 height 20
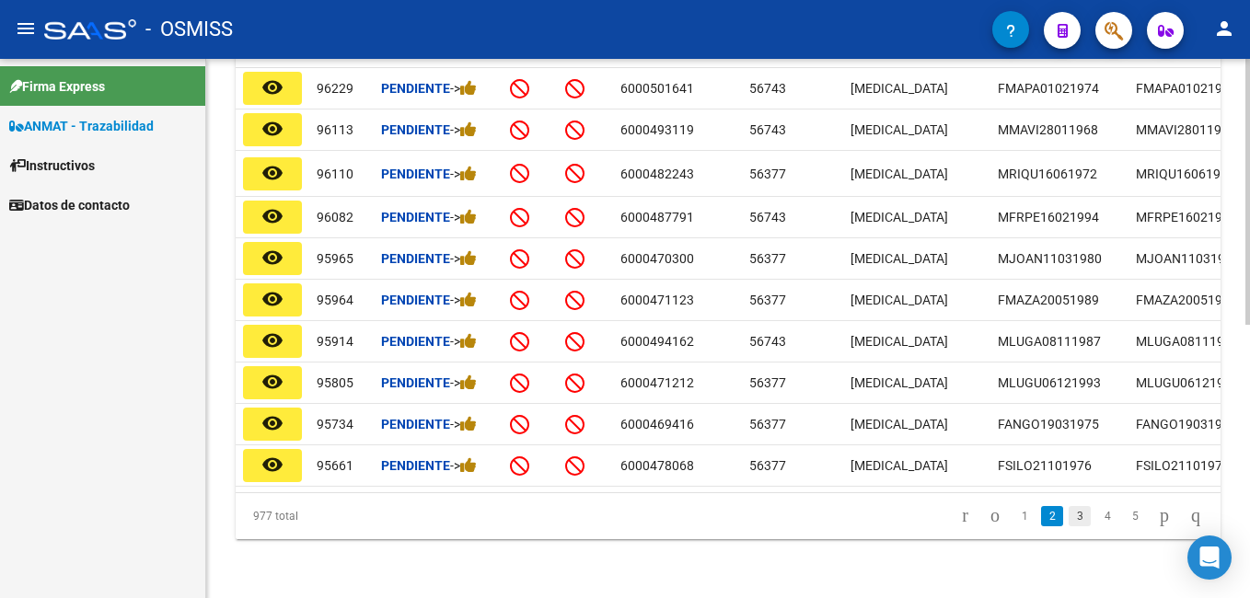
click at [1069, 516] on link "3" at bounding box center [1080, 516] width 22 height 20
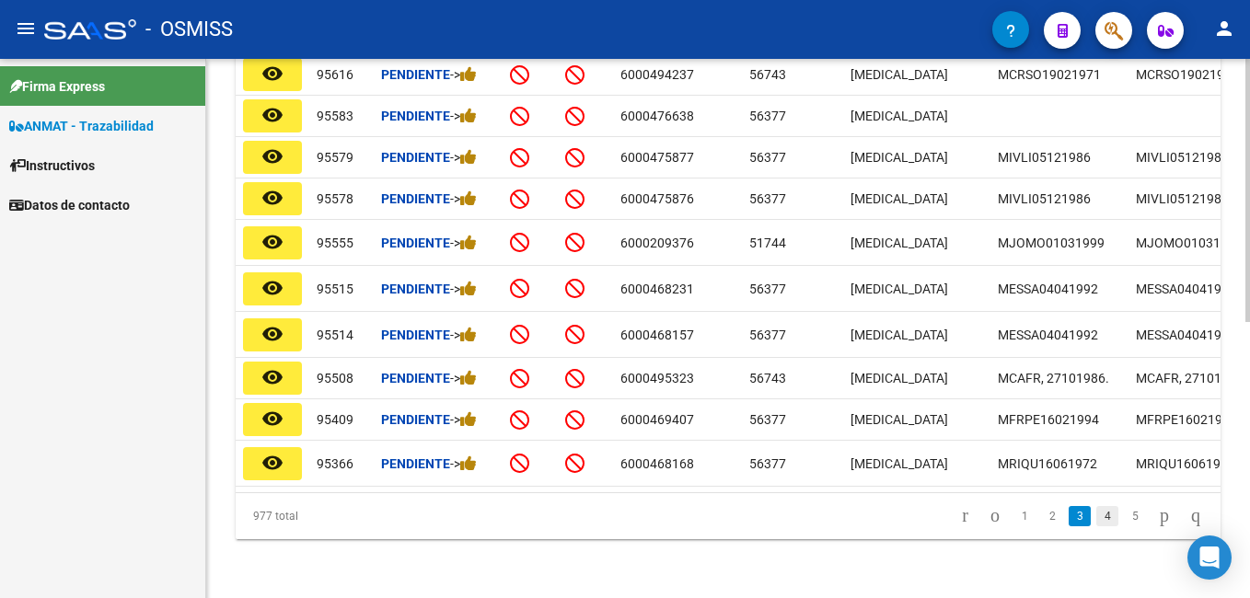
click at [1096, 517] on link "4" at bounding box center [1107, 516] width 22 height 20
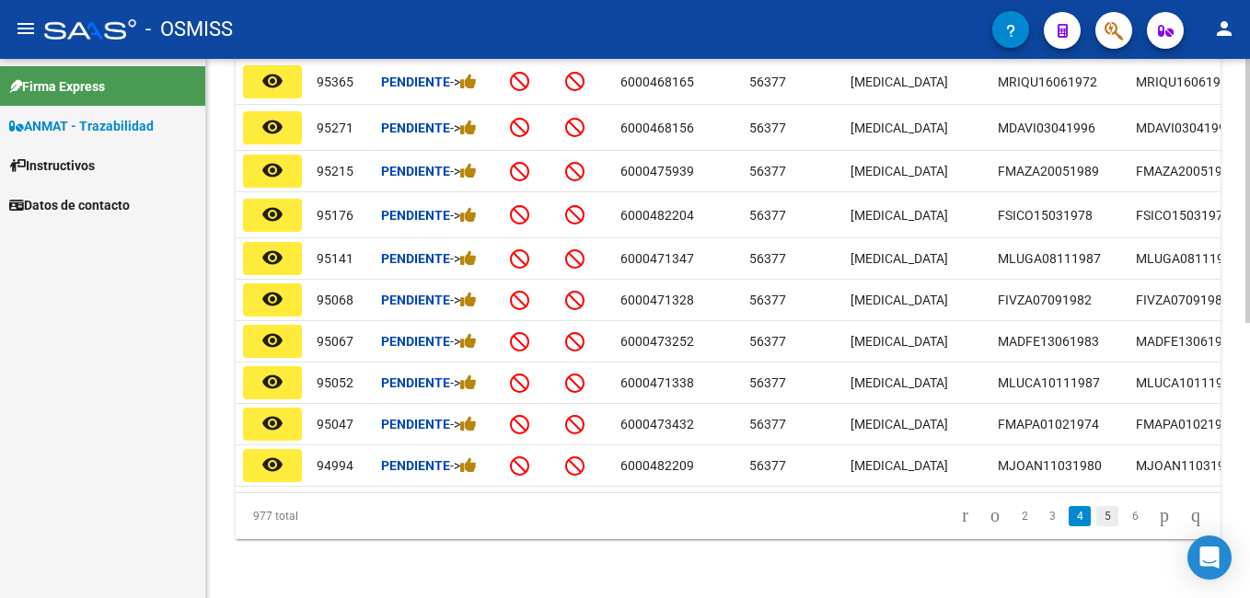
click at [1096, 519] on link "5" at bounding box center [1107, 516] width 22 height 20
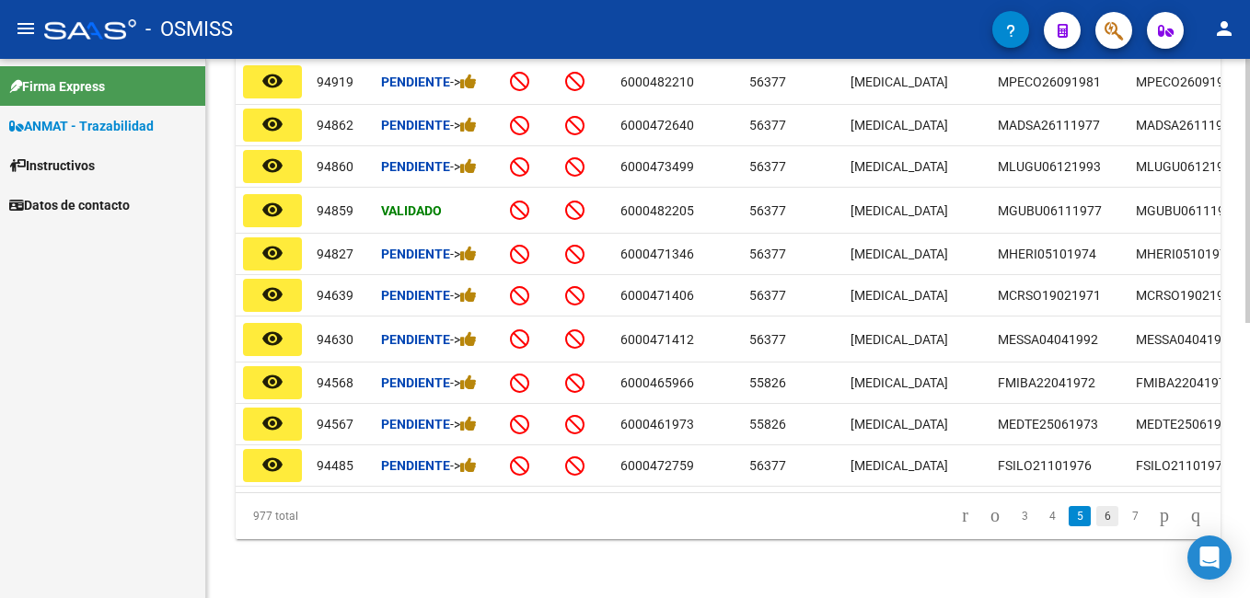
click at [1096, 510] on link "6" at bounding box center [1107, 516] width 22 height 20
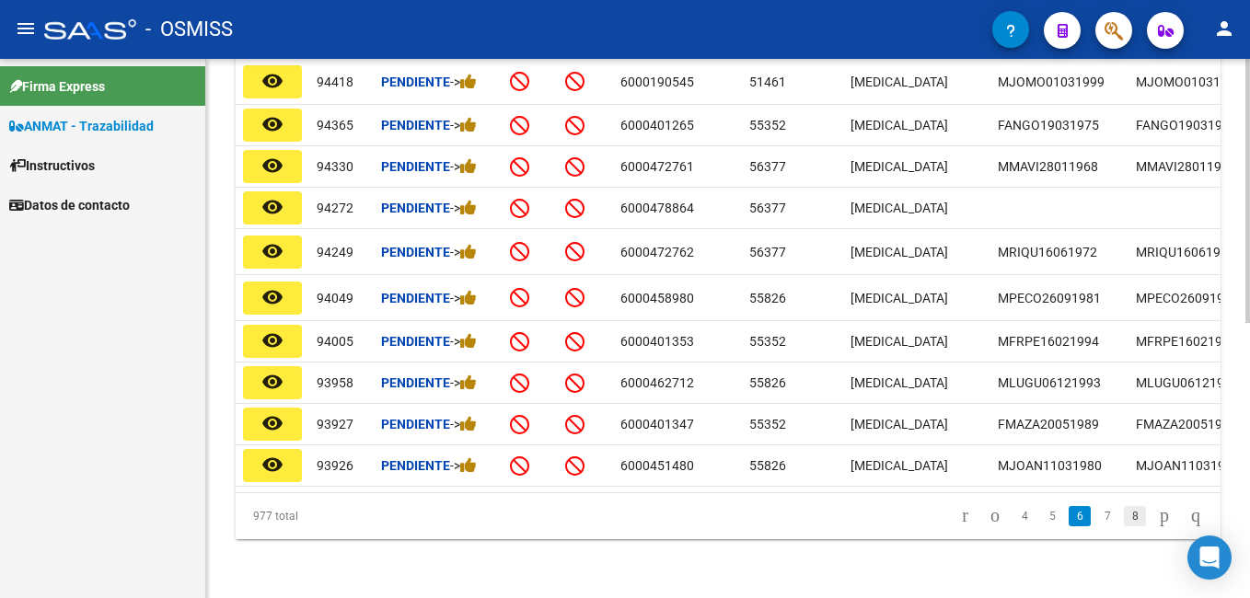
click at [1124, 519] on link "8" at bounding box center [1135, 516] width 22 height 20
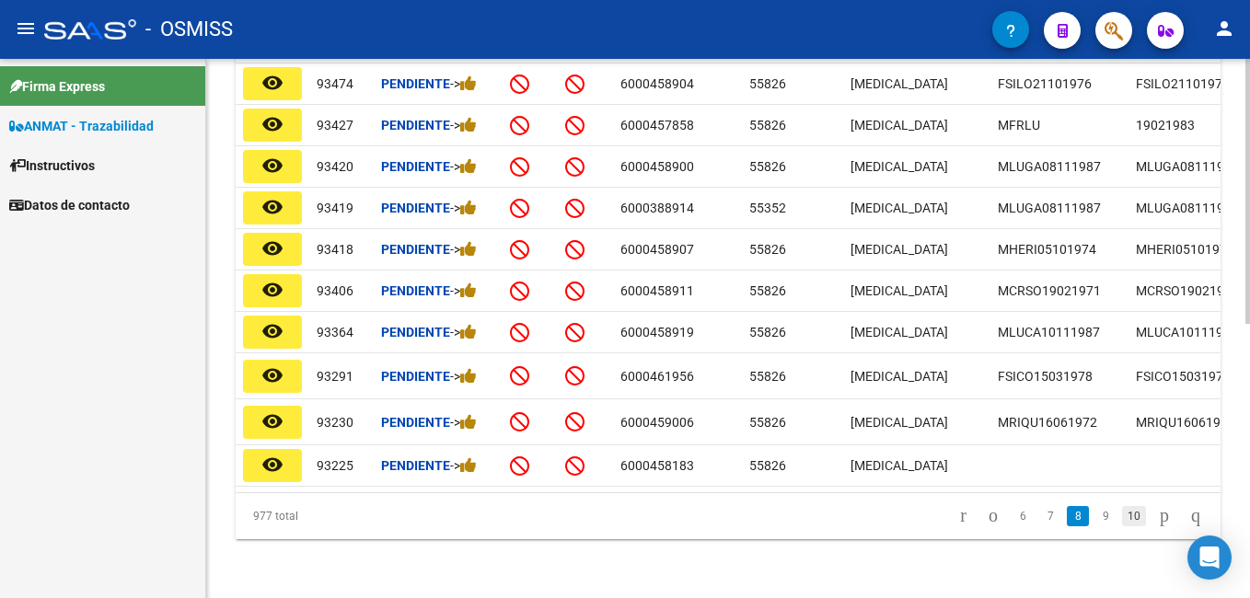
click at [1122, 517] on link "10" at bounding box center [1134, 516] width 24 height 20
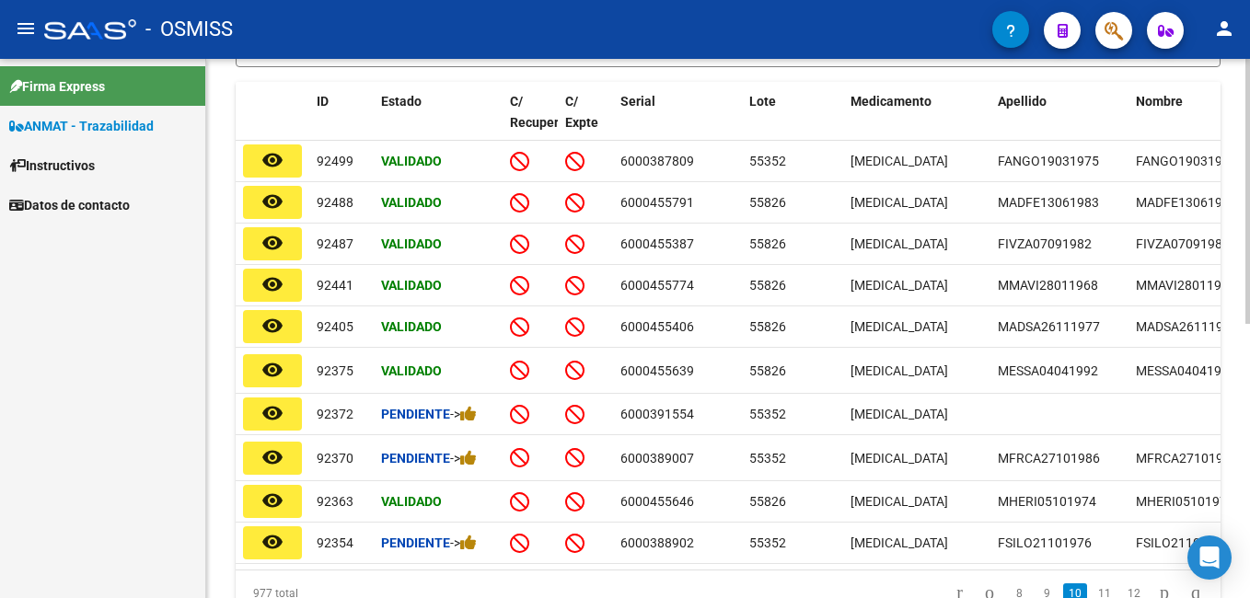
scroll to position [558, 0]
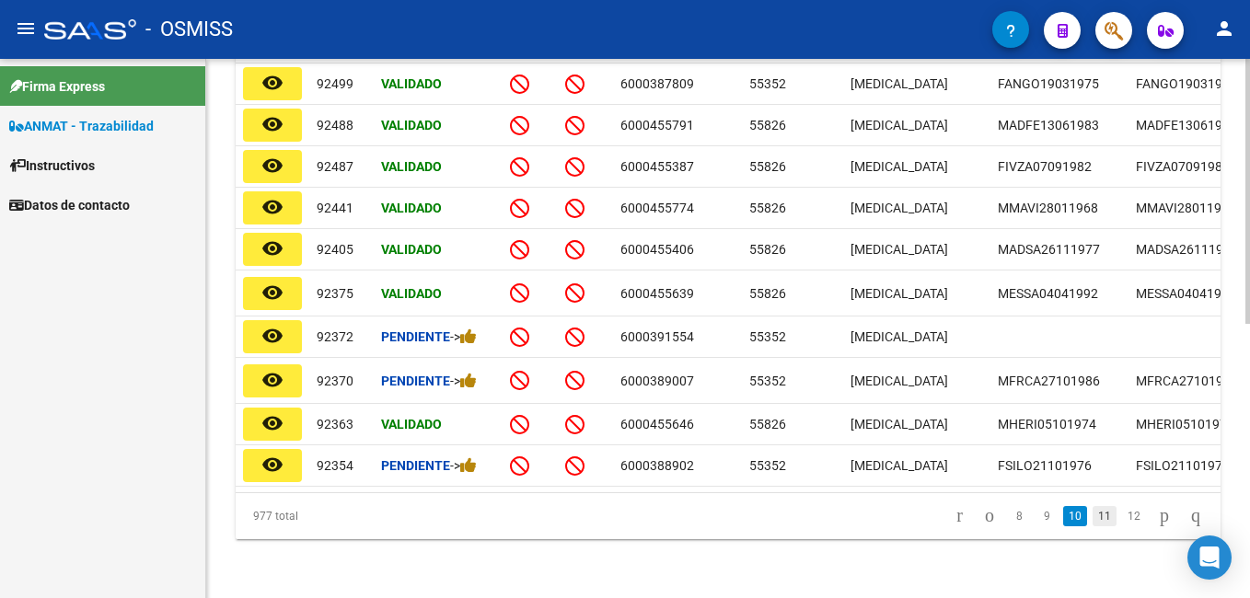
click at [1092, 519] on link "11" at bounding box center [1104, 516] width 24 height 20
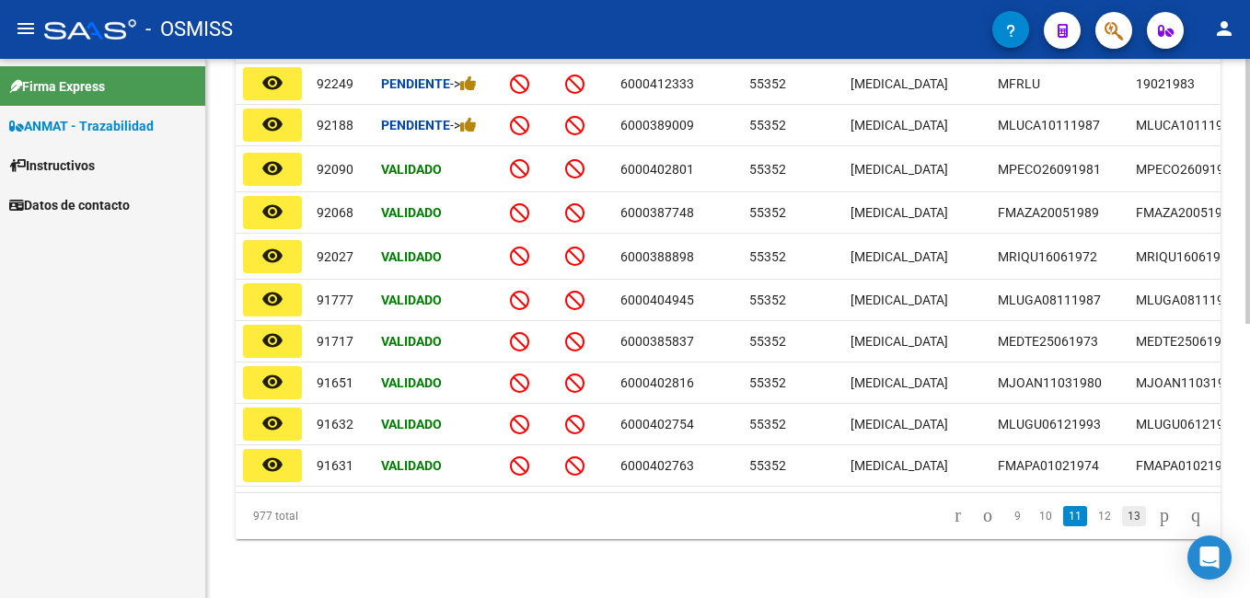
click at [1122, 519] on link "13" at bounding box center [1134, 516] width 24 height 20
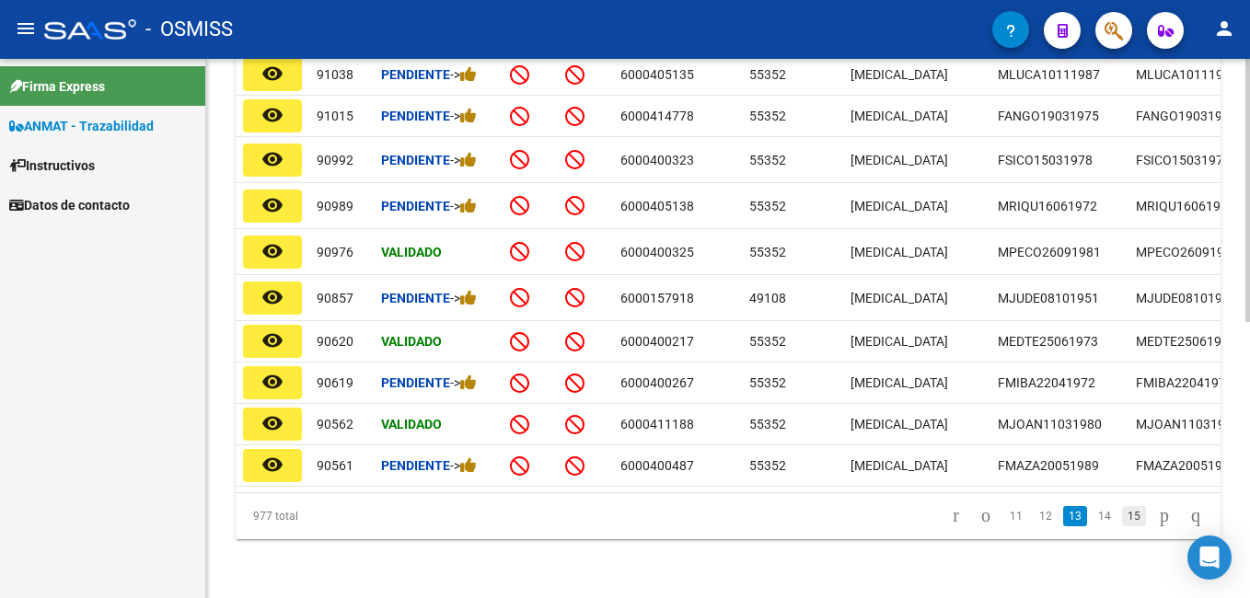
click at [1122, 520] on link "15" at bounding box center [1134, 516] width 24 height 20
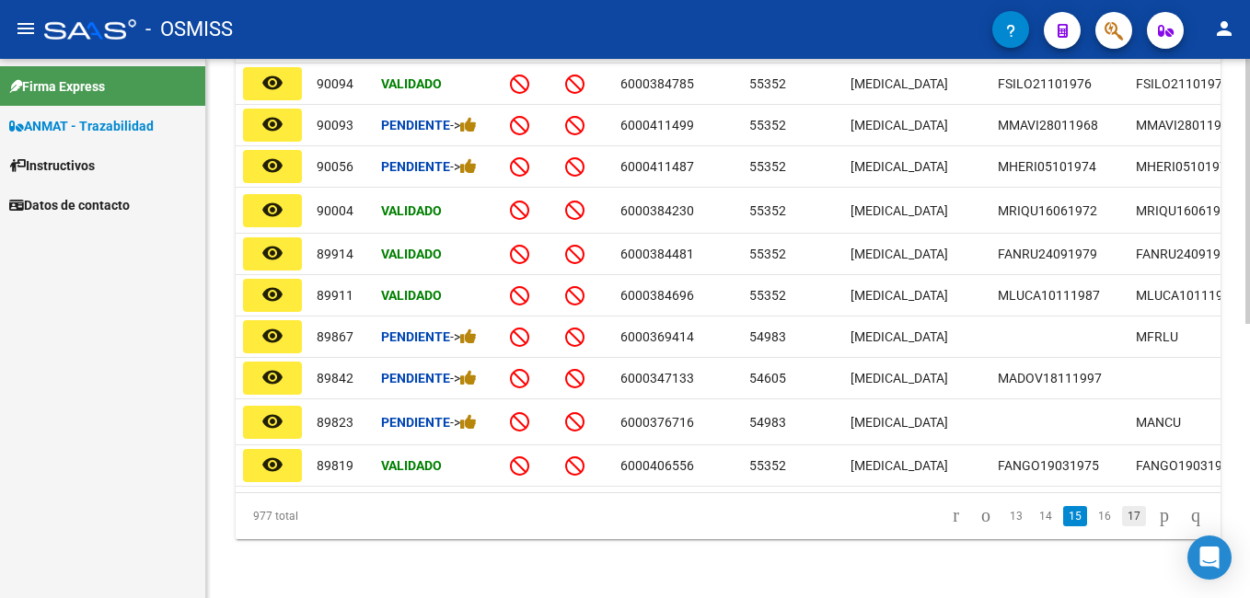
click at [1122, 522] on link "17" at bounding box center [1134, 516] width 24 height 20
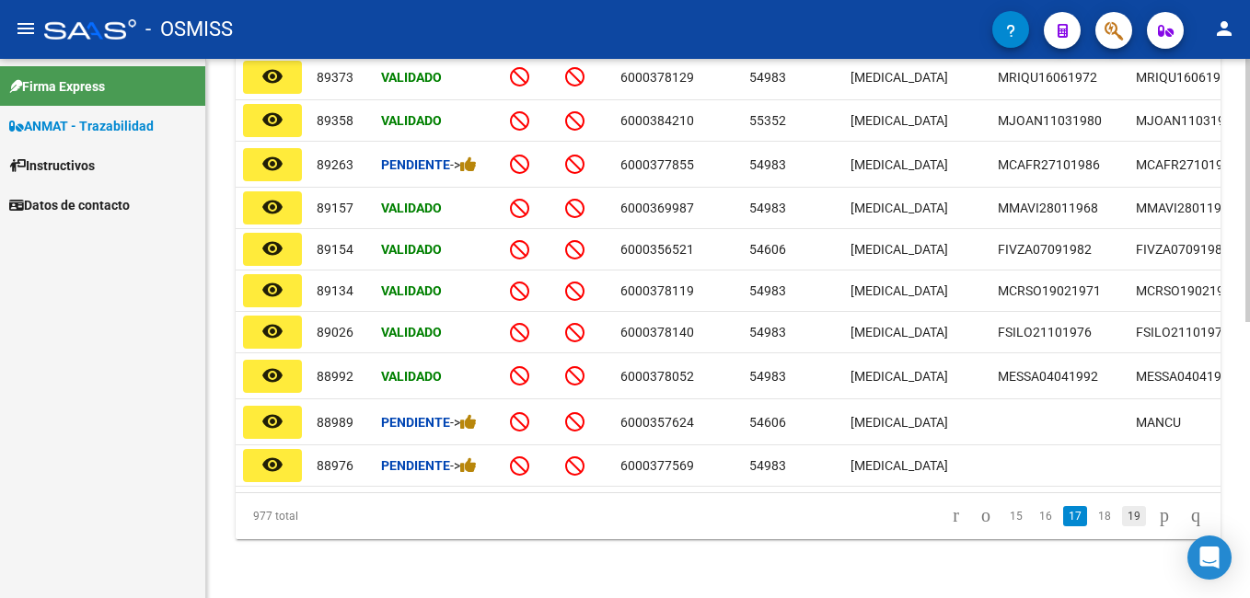
click at [1122, 522] on link "19" at bounding box center [1134, 516] width 24 height 20
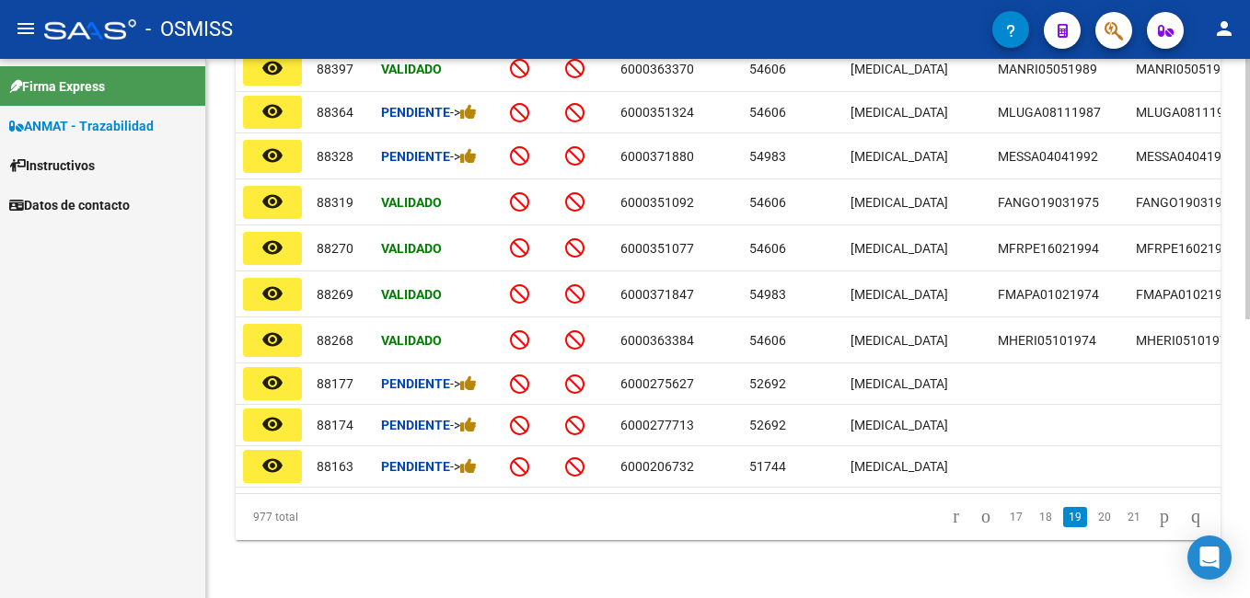
click at [1122, 522] on link "21" at bounding box center [1134, 517] width 24 height 20
click at [1120, 535] on div "977 total 19 20 21 22 23" at bounding box center [728, 517] width 985 height 46
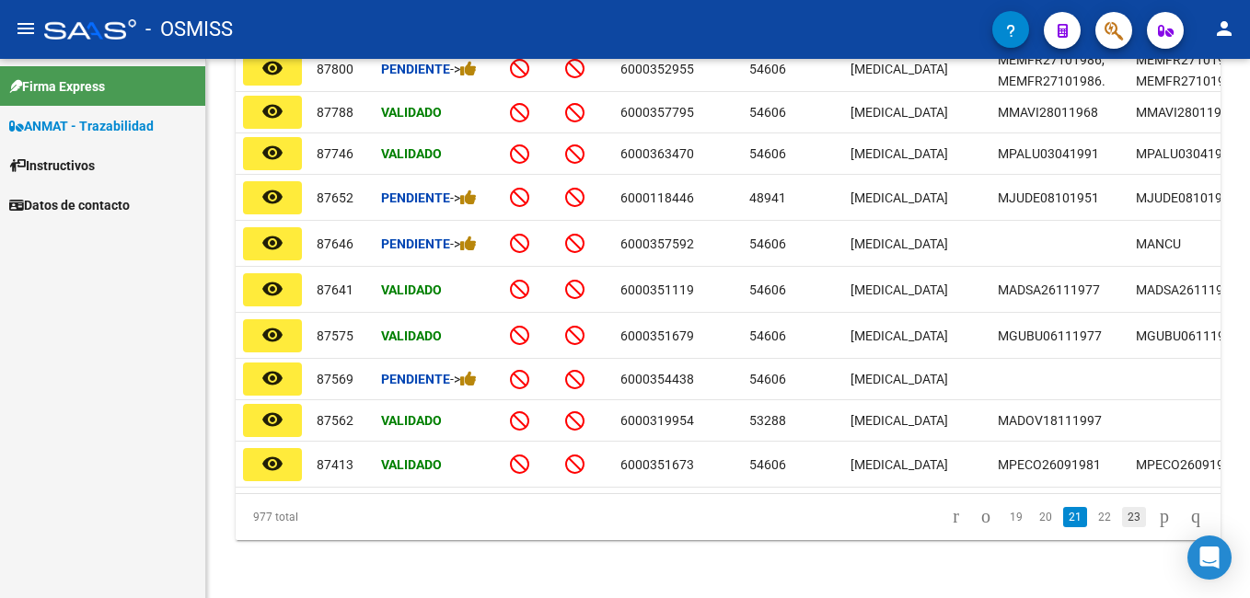
click at [1122, 527] on link "23" at bounding box center [1134, 517] width 24 height 20
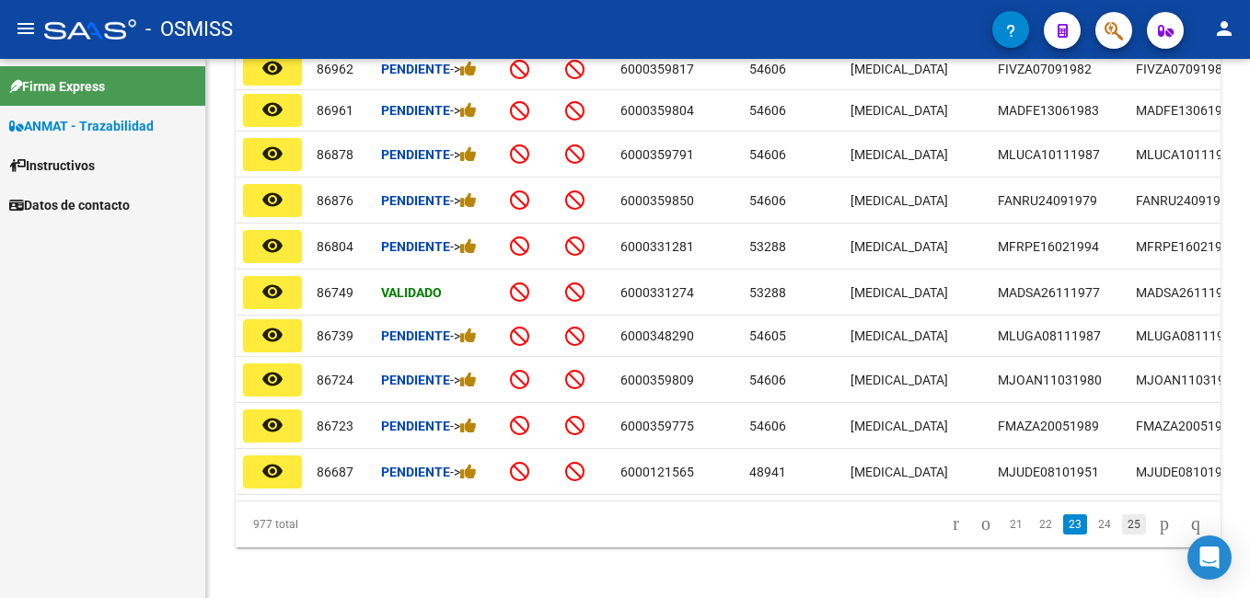
click at [1122, 533] on link "25" at bounding box center [1134, 524] width 24 height 20
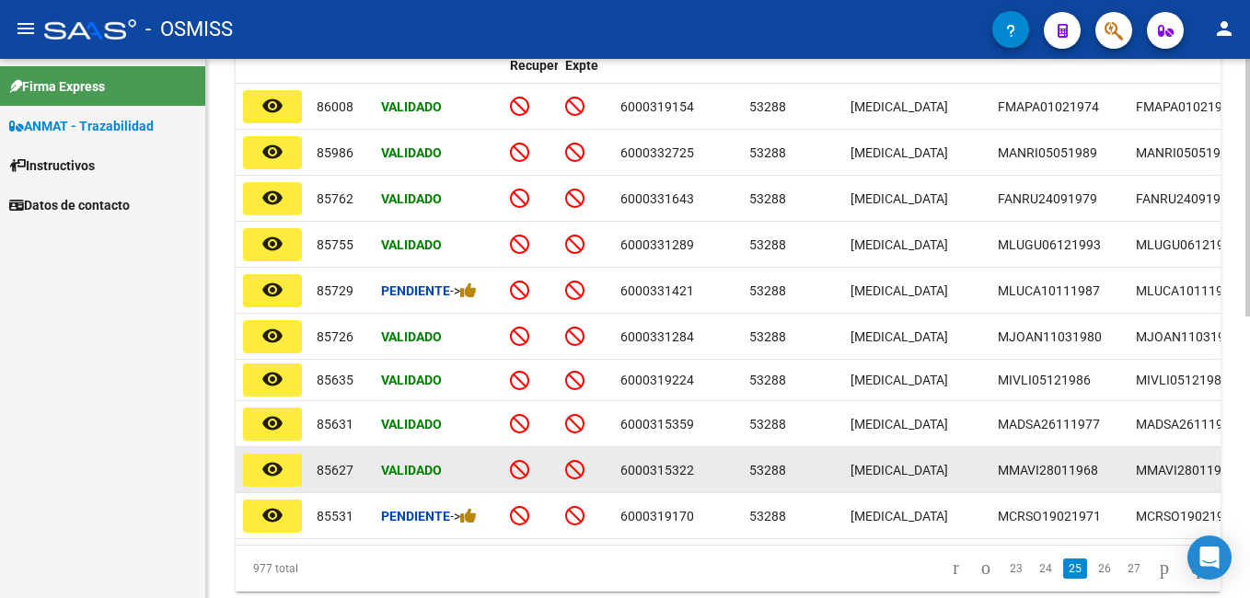
scroll to position [562, 0]
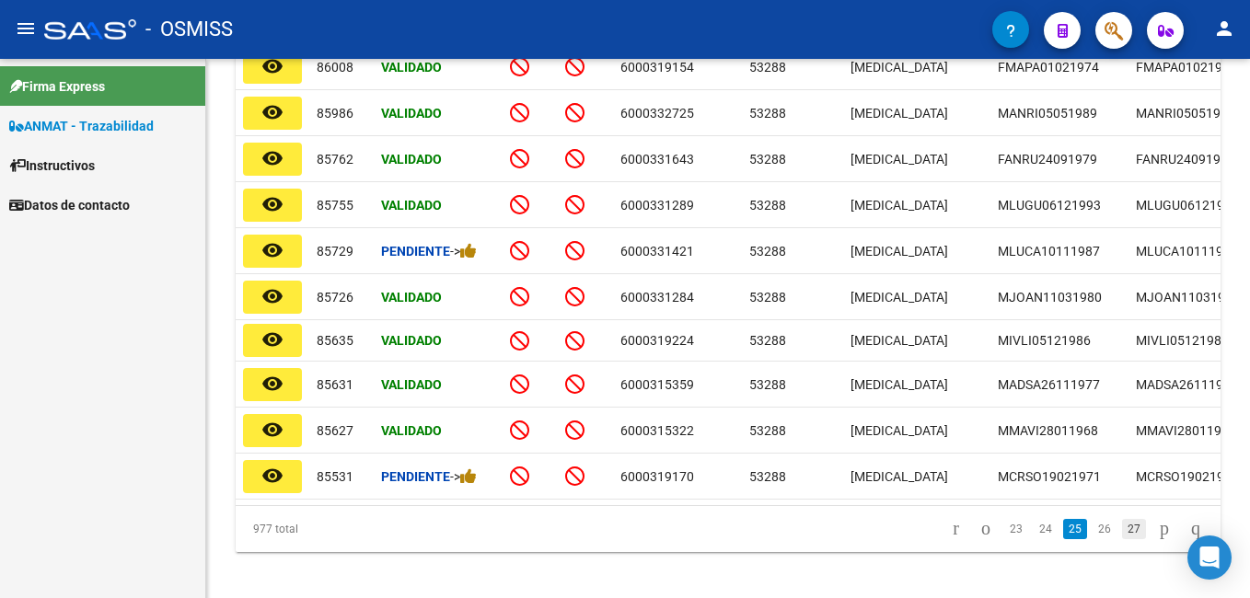
click at [1122, 539] on link "27" at bounding box center [1134, 529] width 24 height 20
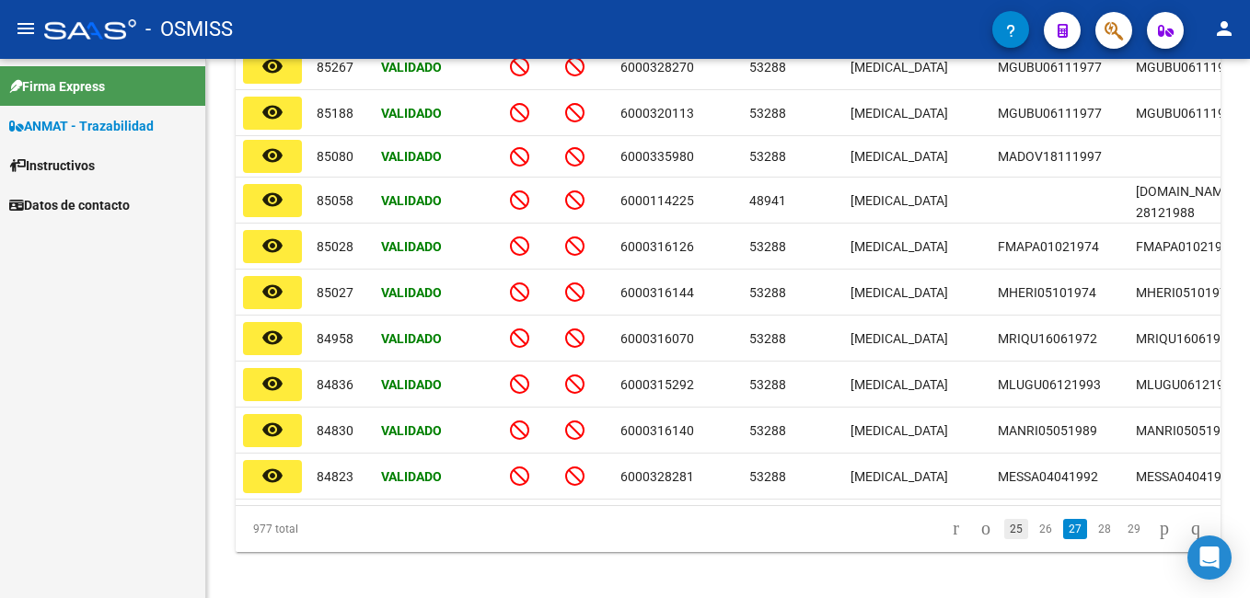
click at [1004, 538] on link "25" at bounding box center [1016, 529] width 24 height 20
click at [997, 538] on div "977 total 23 24 25 26 27" at bounding box center [728, 529] width 985 height 46
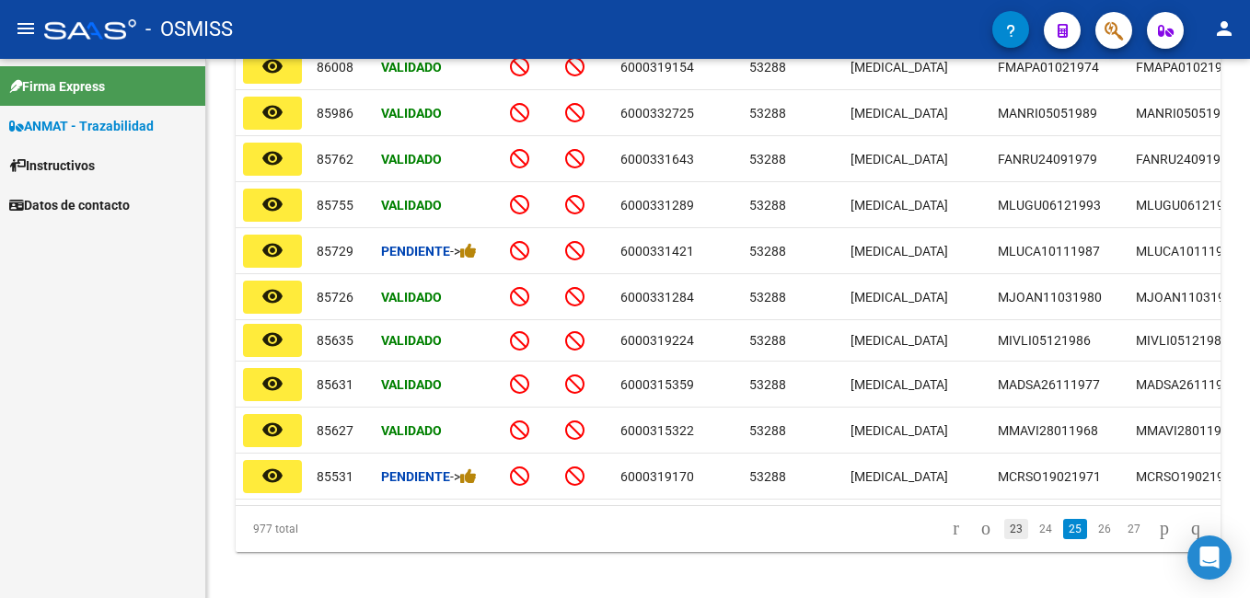
click at [1004, 538] on link "23" at bounding box center [1016, 529] width 24 height 20
click at [1001, 544] on div "977 total 21 22 23 24 25" at bounding box center [728, 529] width 985 height 46
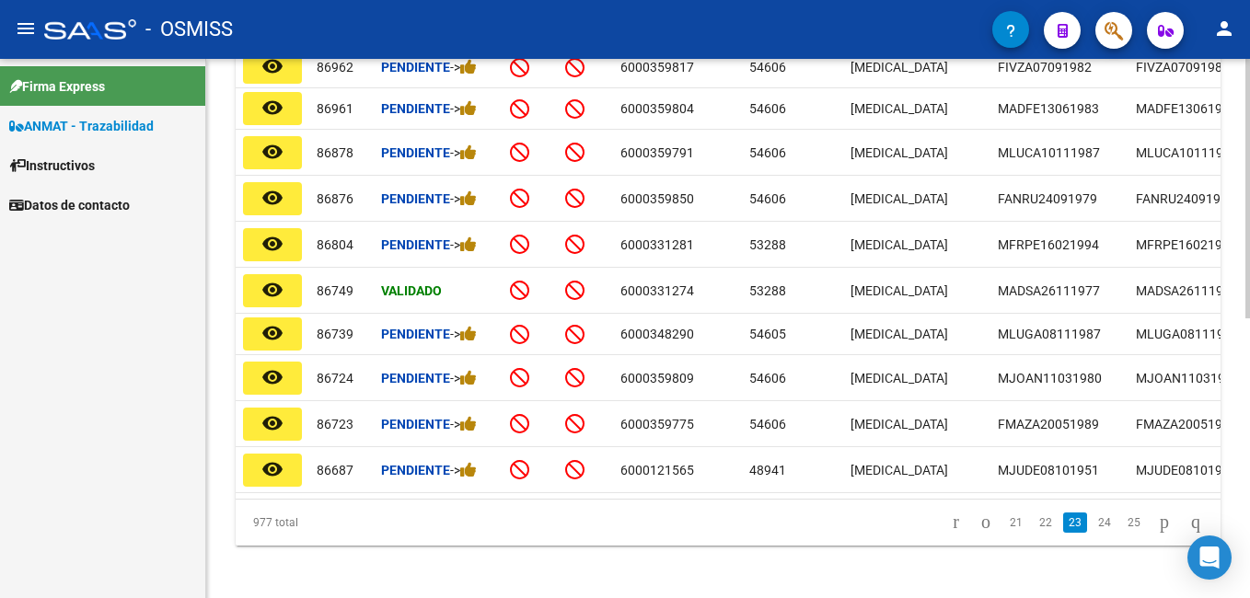
click at [1004, 533] on link "21" at bounding box center [1016, 523] width 24 height 20
click at [1000, 538] on div "977 total 19 20 21 22 23" at bounding box center [728, 523] width 985 height 46
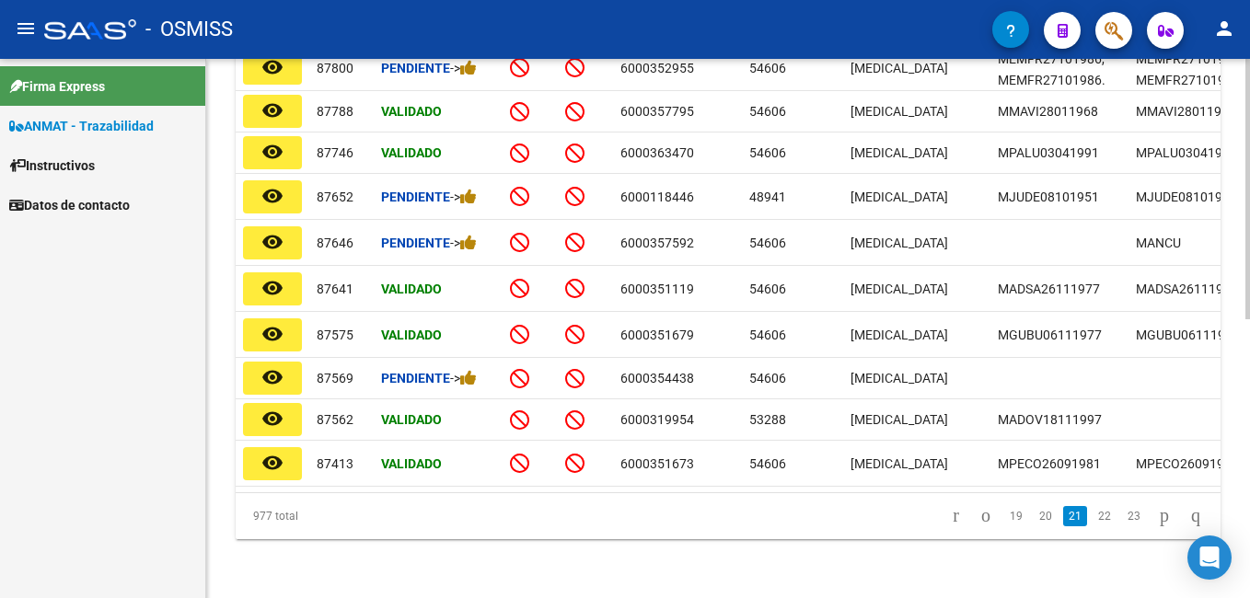
click at [1004, 526] on link "19" at bounding box center [1016, 516] width 24 height 20
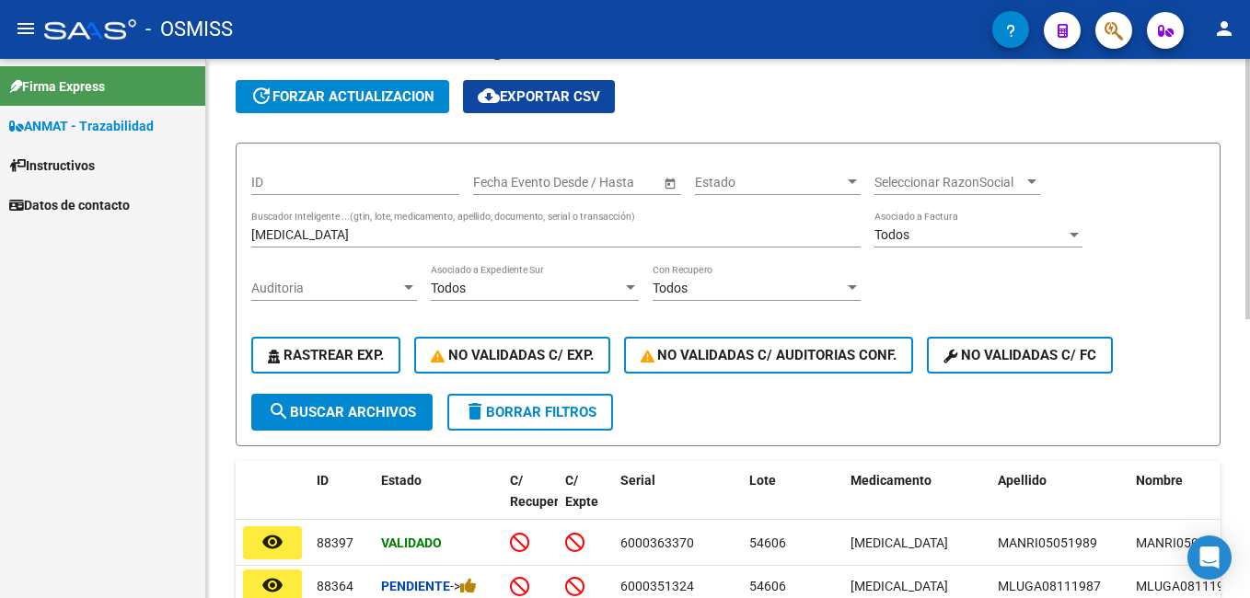
scroll to position [10, 0]
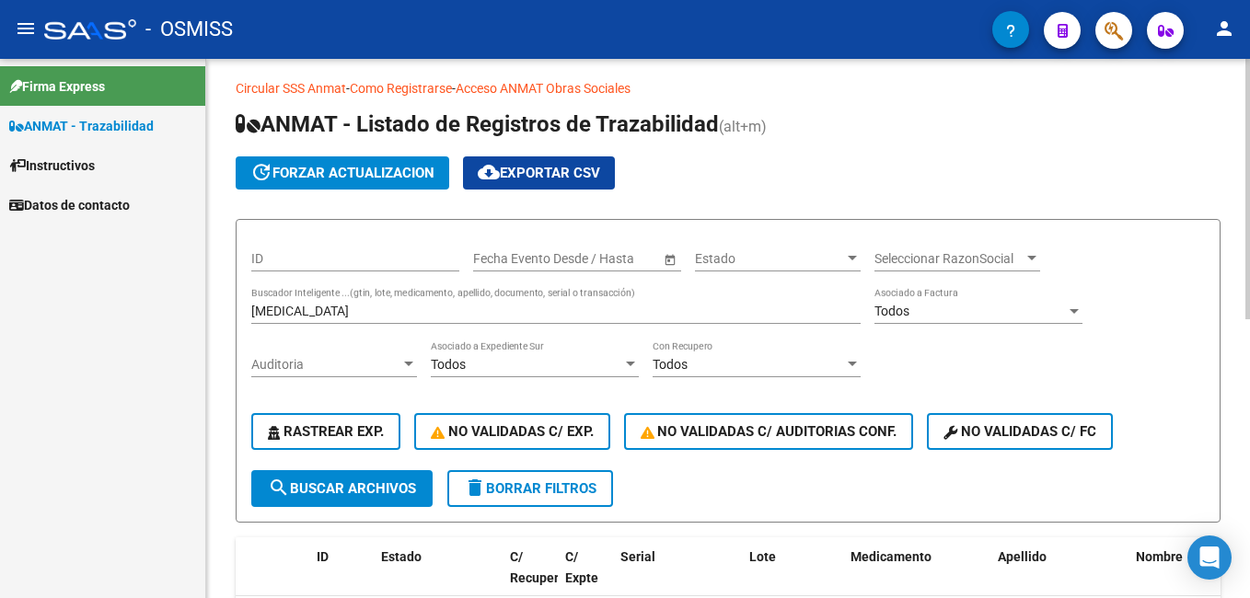
click at [383, 312] on input "[MEDICAL_DATA]" at bounding box center [555, 312] width 609 height 16
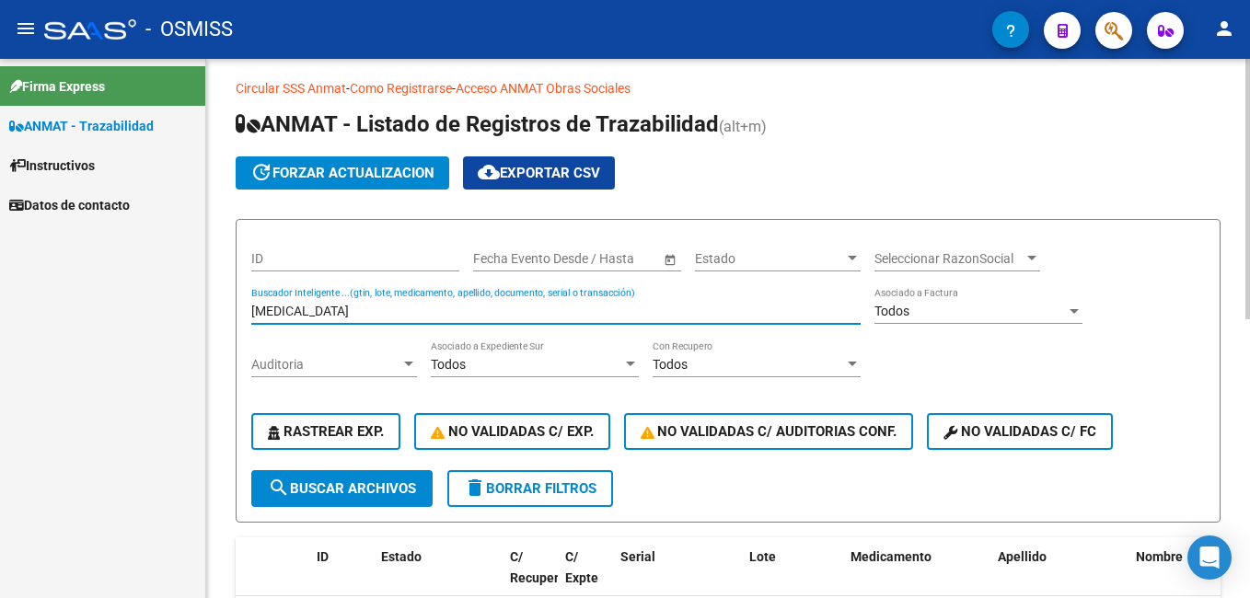
click at [383, 312] on input "[MEDICAL_DATA]" at bounding box center [555, 312] width 609 height 16
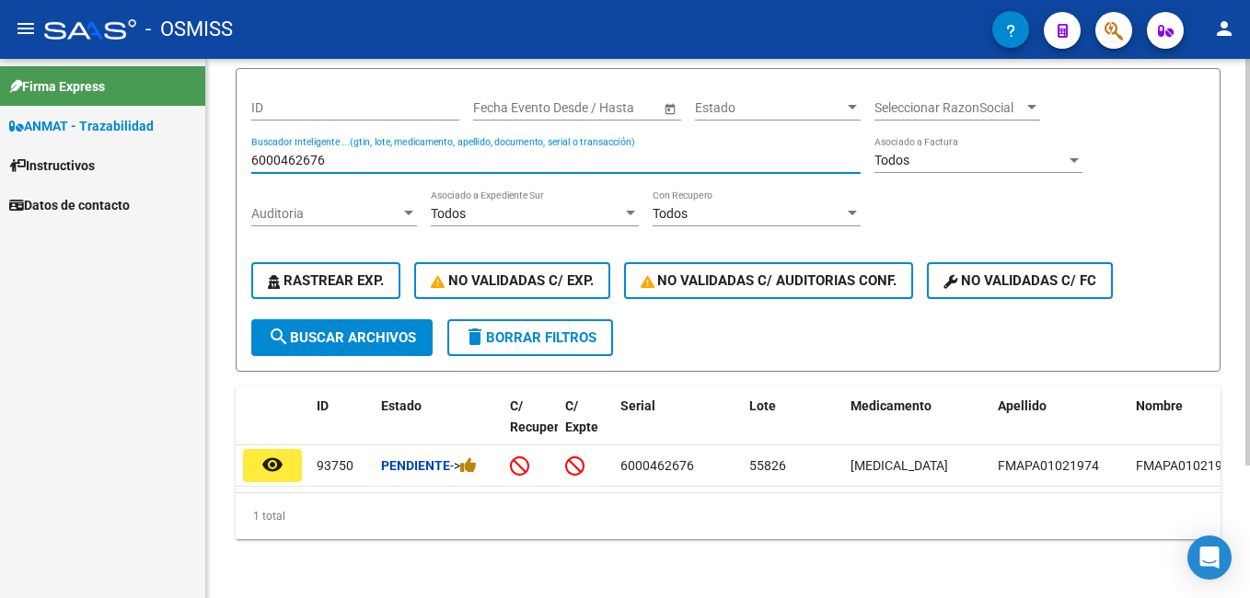
scroll to position [176, 0]
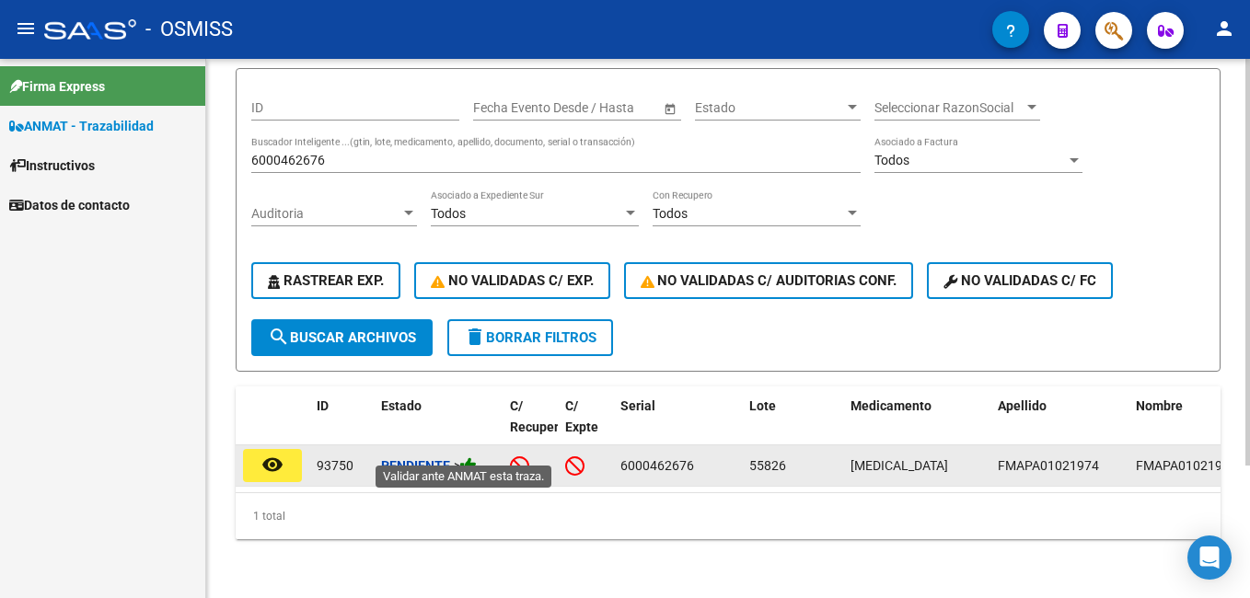
click at [477, 457] on icon at bounding box center [468, 465] width 17 height 17
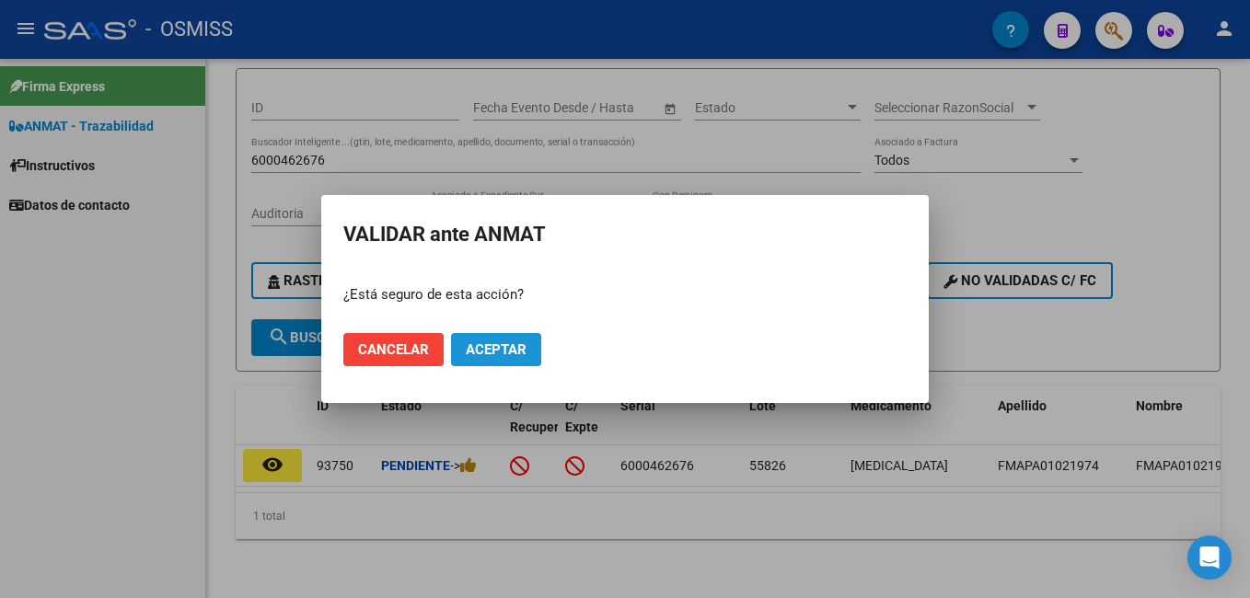
click at [505, 364] on button "Aceptar" at bounding box center [496, 349] width 90 height 33
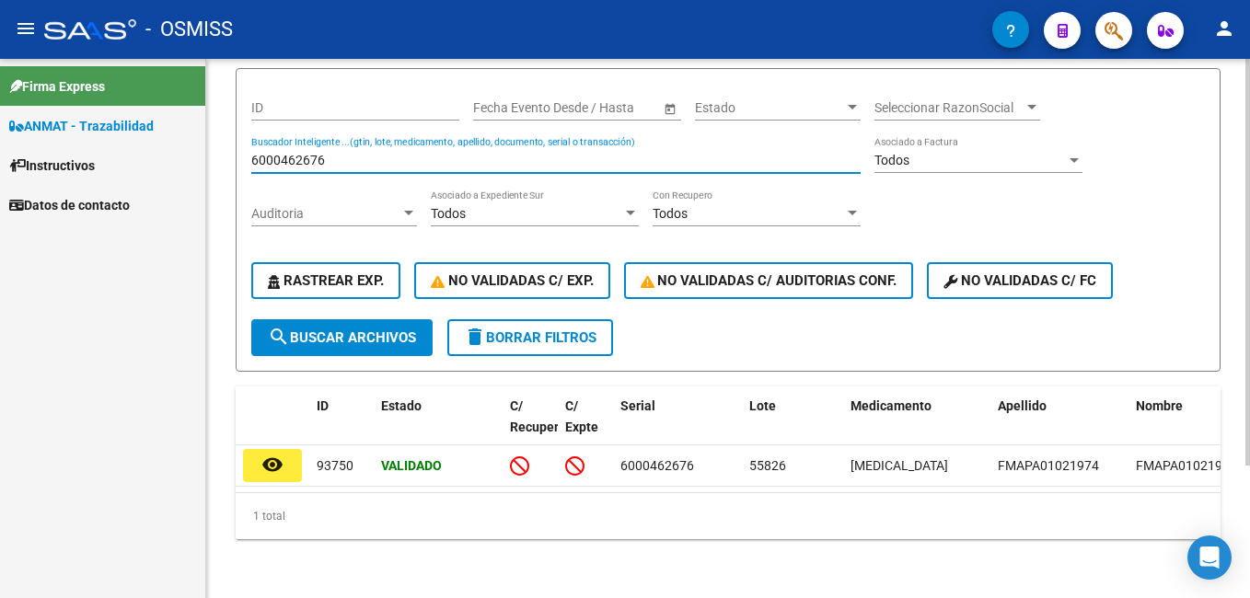
click at [339, 153] on input "6000462676" at bounding box center [555, 161] width 609 height 16
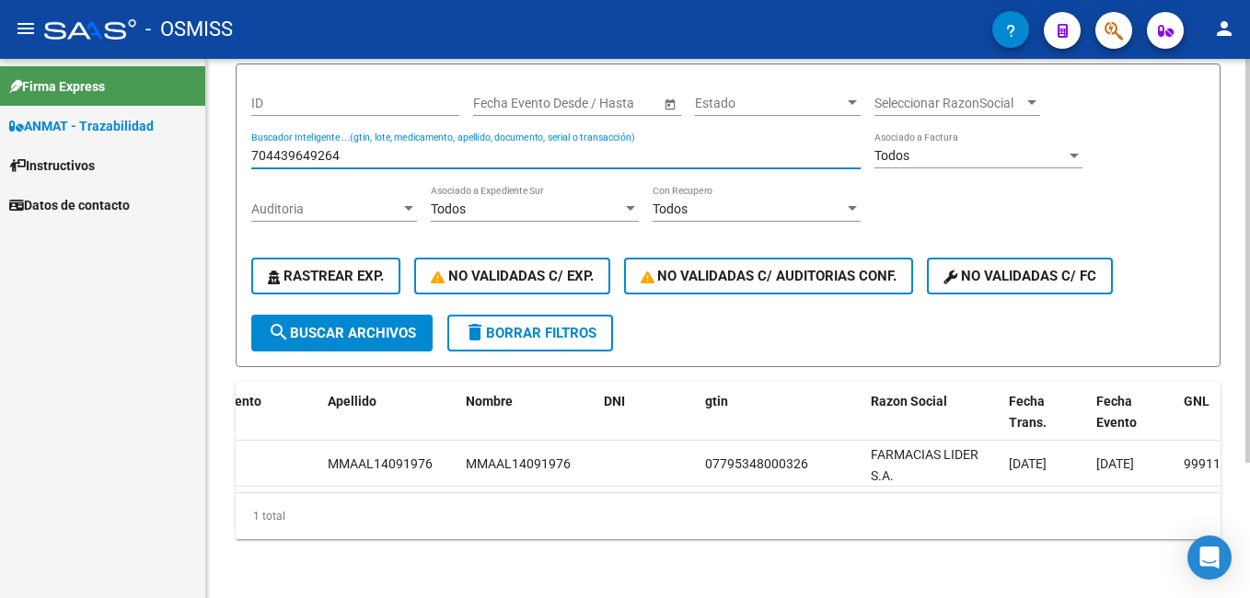
scroll to position [0, 0]
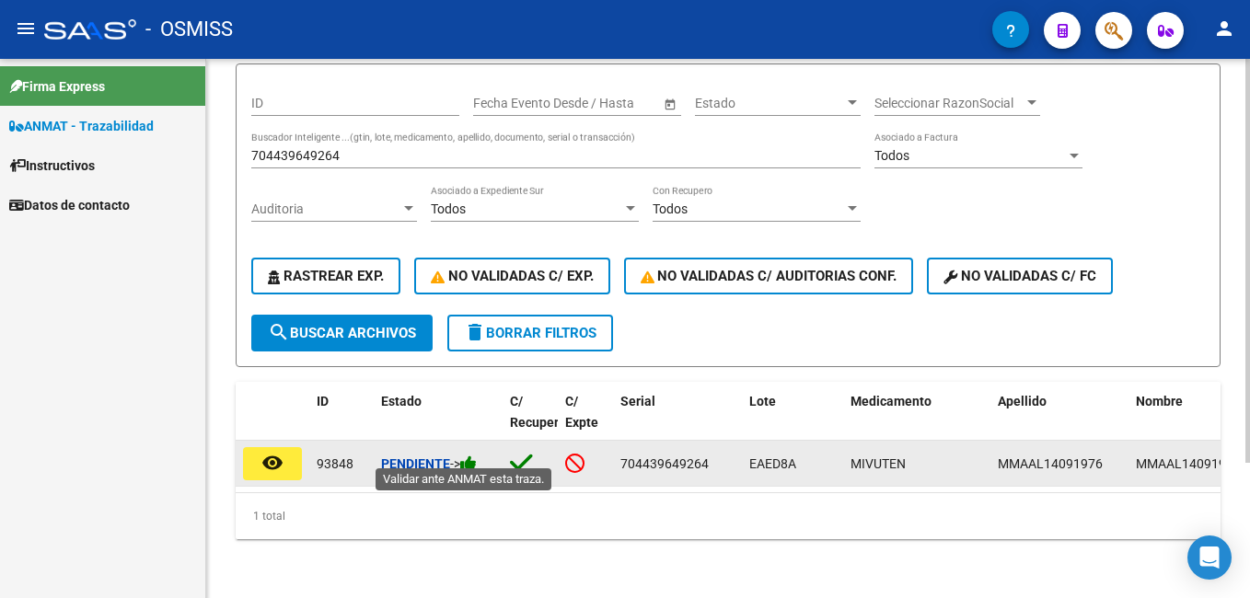
click at [472, 457] on icon at bounding box center [468, 463] width 17 height 17
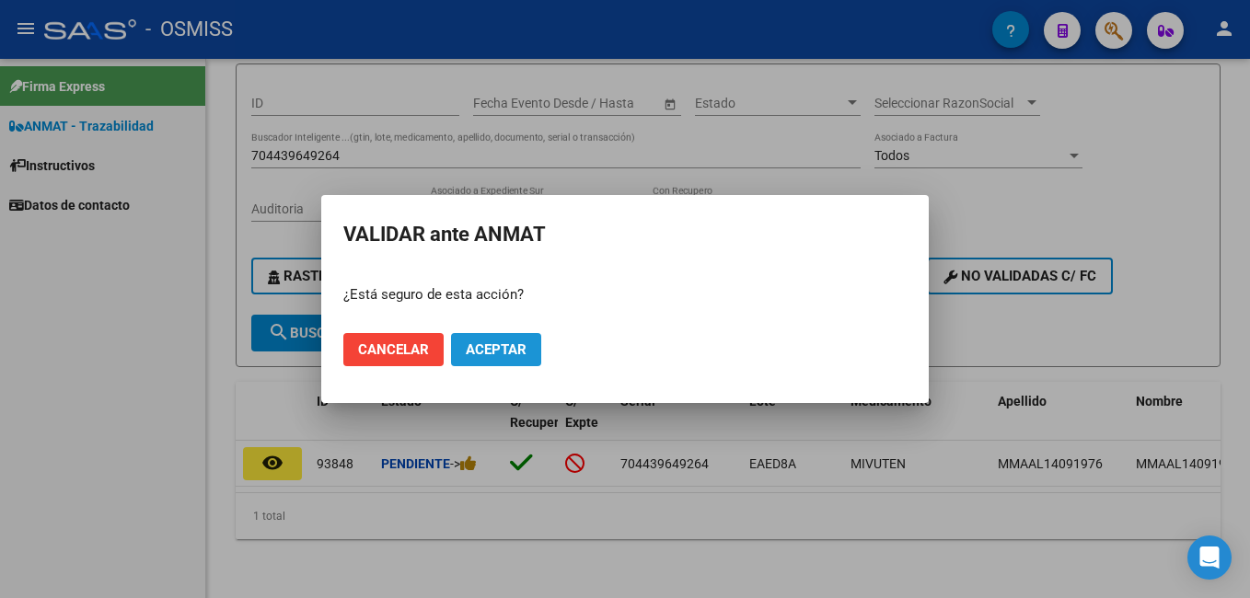
click at [503, 343] on span "Aceptar" at bounding box center [496, 349] width 61 height 17
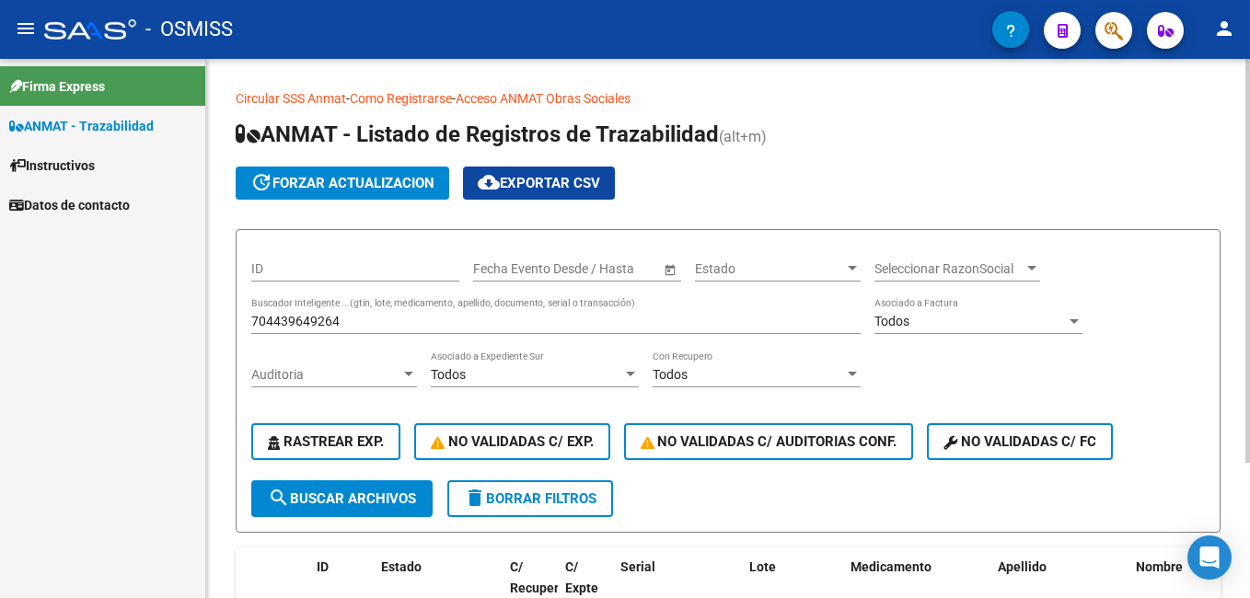
click at [340, 316] on input "704439649264" at bounding box center [555, 322] width 609 height 16
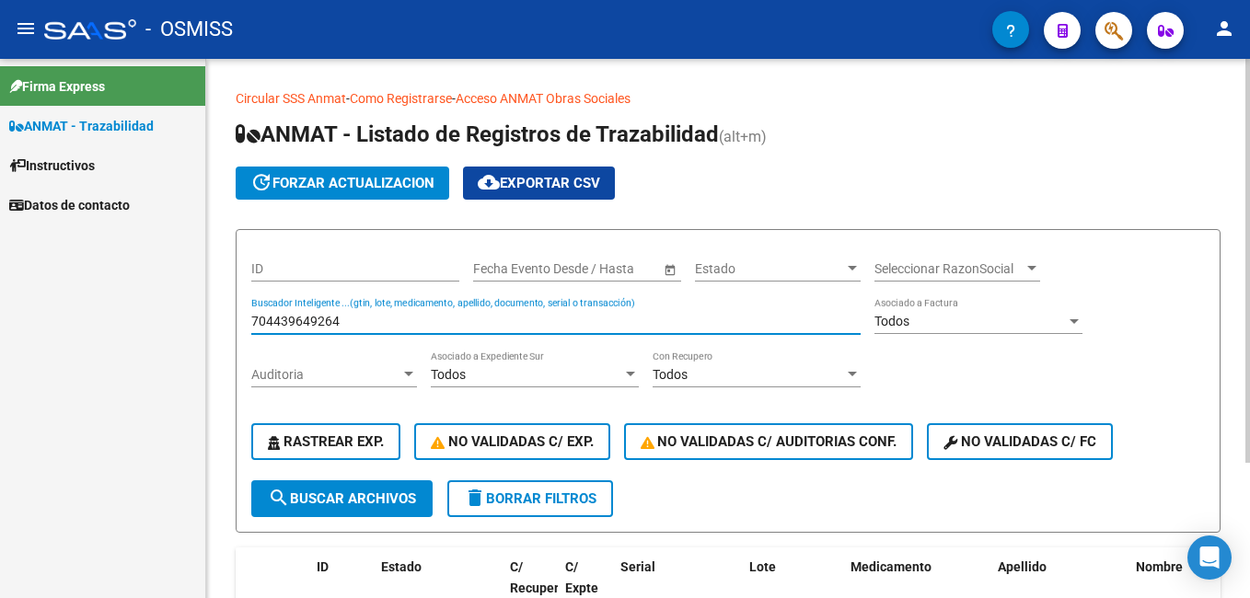
click at [340, 316] on input "704439649264" at bounding box center [555, 322] width 609 height 16
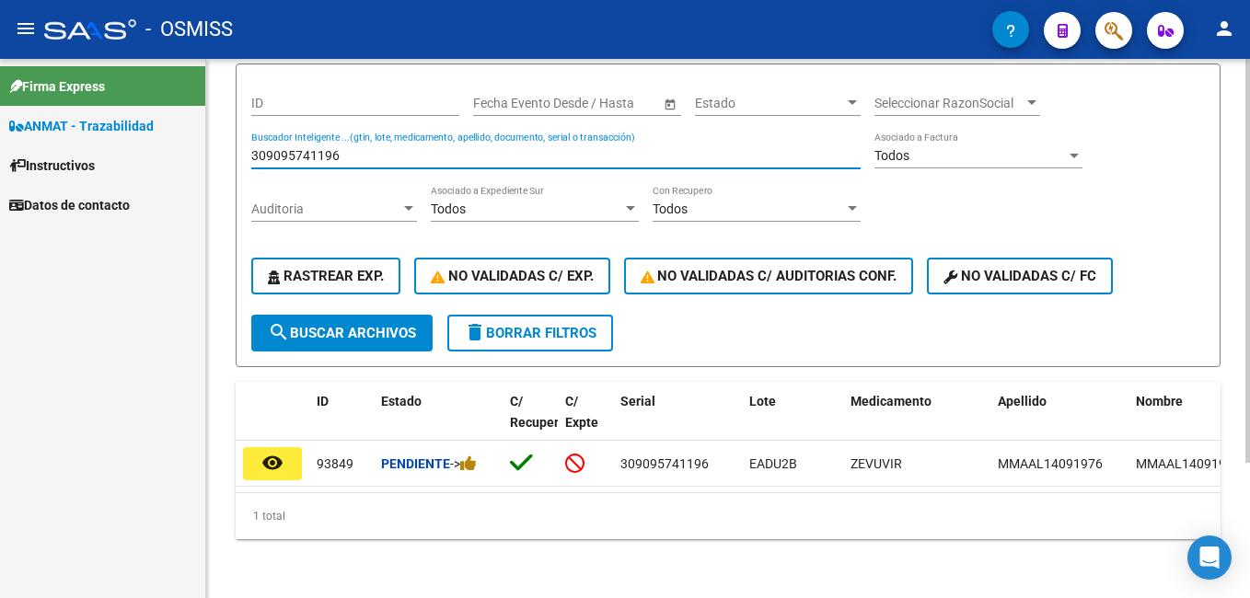
scroll to position [180, 0]
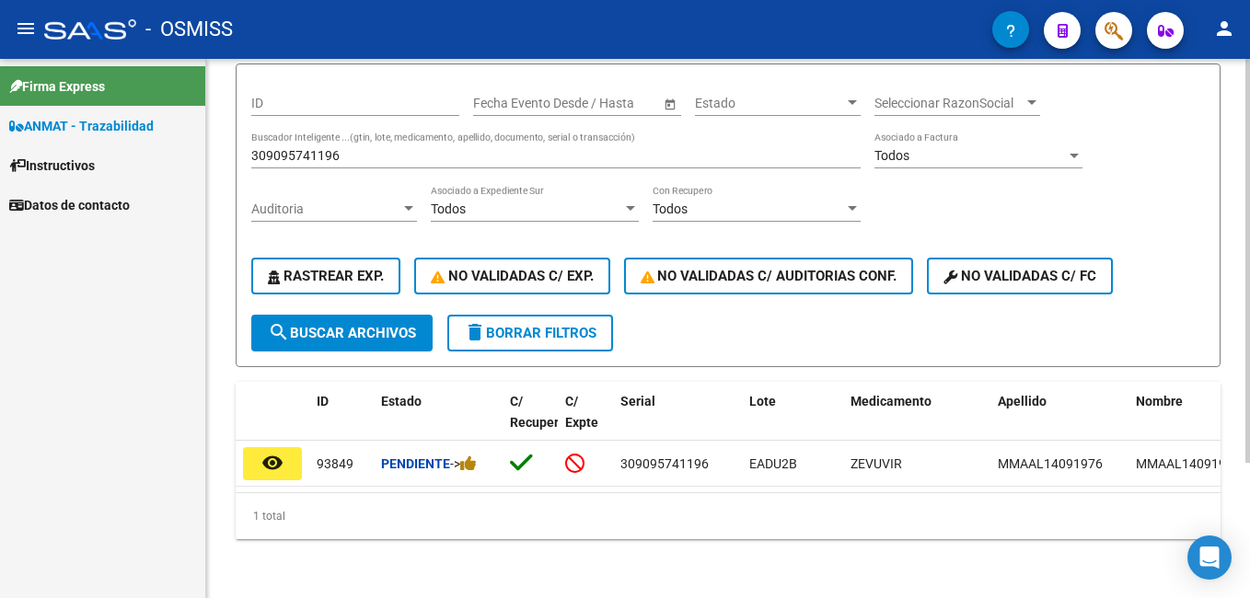
drag, startPoint x: 436, startPoint y: 478, endPoint x: 551, endPoint y: 483, distance: 115.2
click at [551, 483] on datatable-body "remove_[MEDICAL_DATA] 93849 Pendiente -> 309095741196 EADU2B ZEVUVIR MMAAL14091…" at bounding box center [728, 467] width 985 height 52
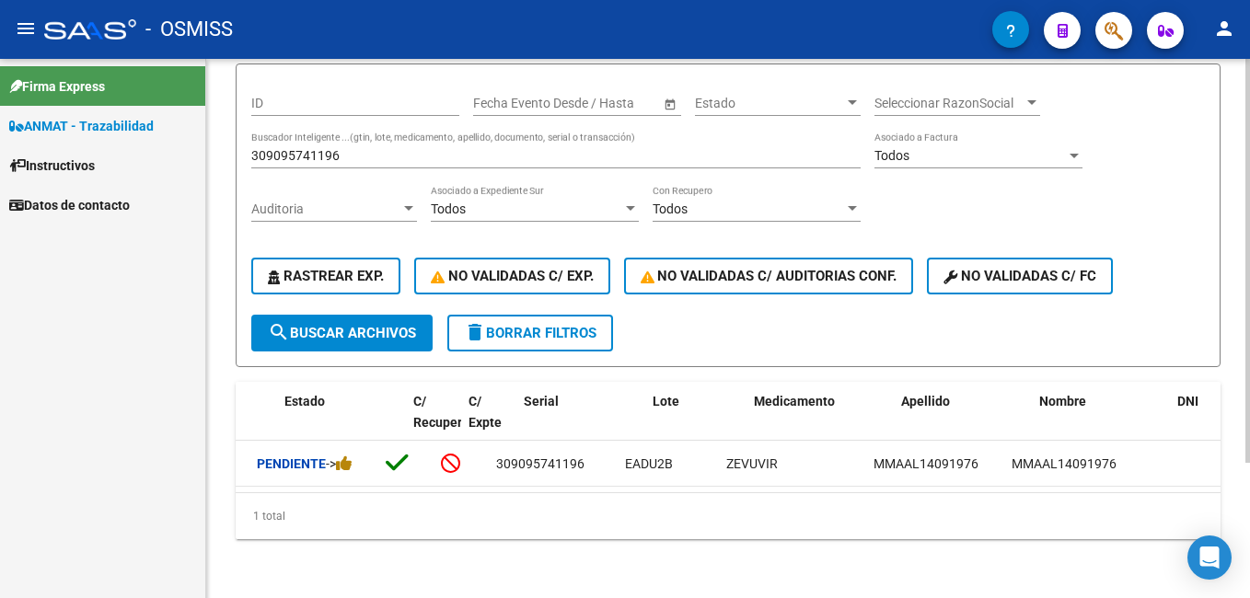
scroll to position [0, 0]
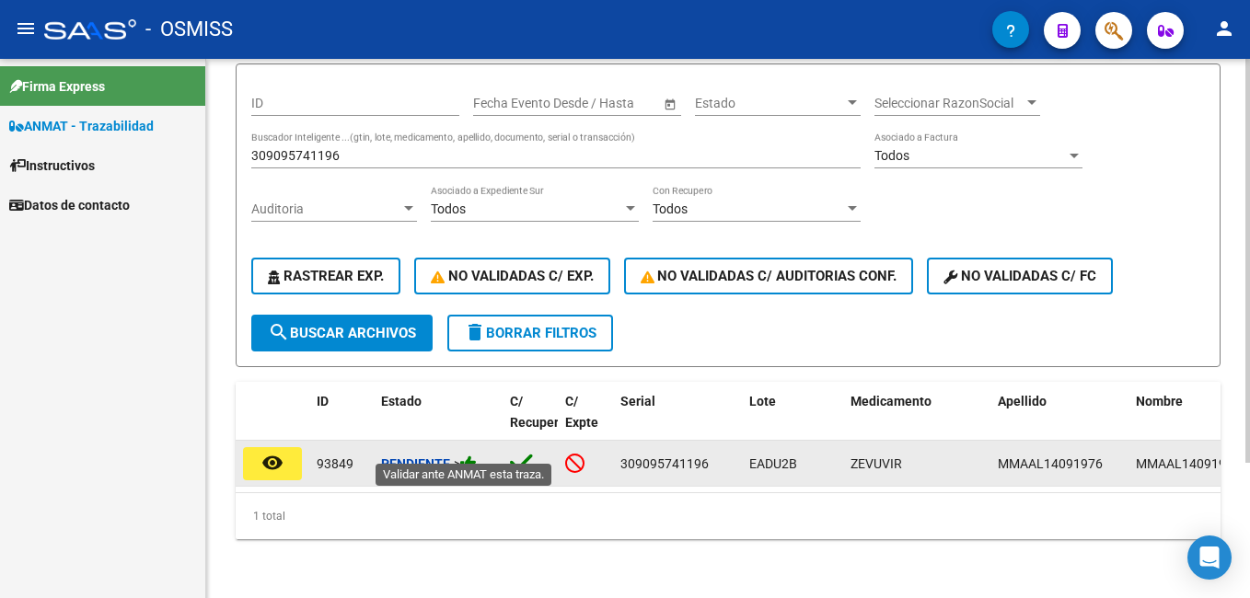
click at [477, 455] on icon at bounding box center [468, 463] width 17 height 17
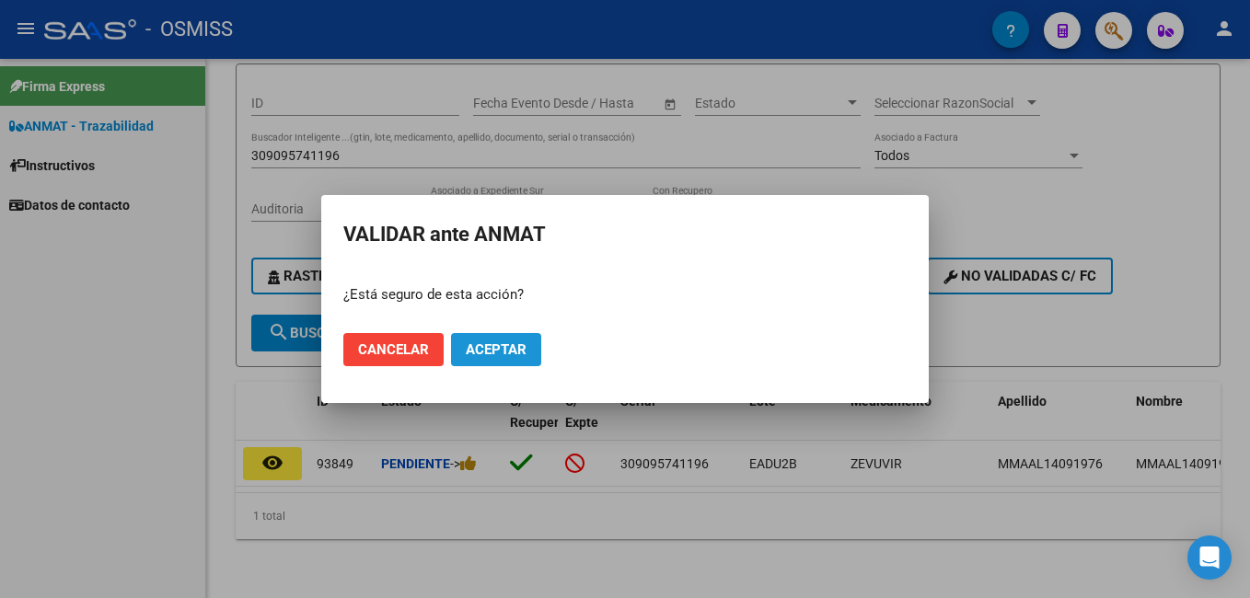
click at [519, 358] on span "Aceptar" at bounding box center [496, 349] width 61 height 17
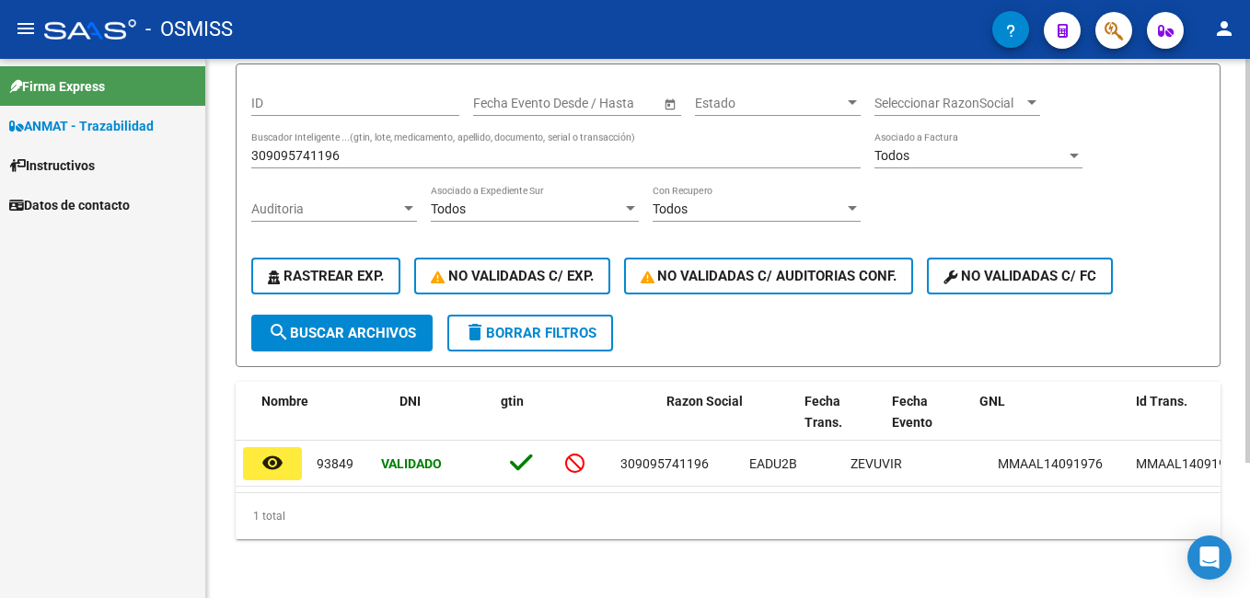
scroll to position [0, 874]
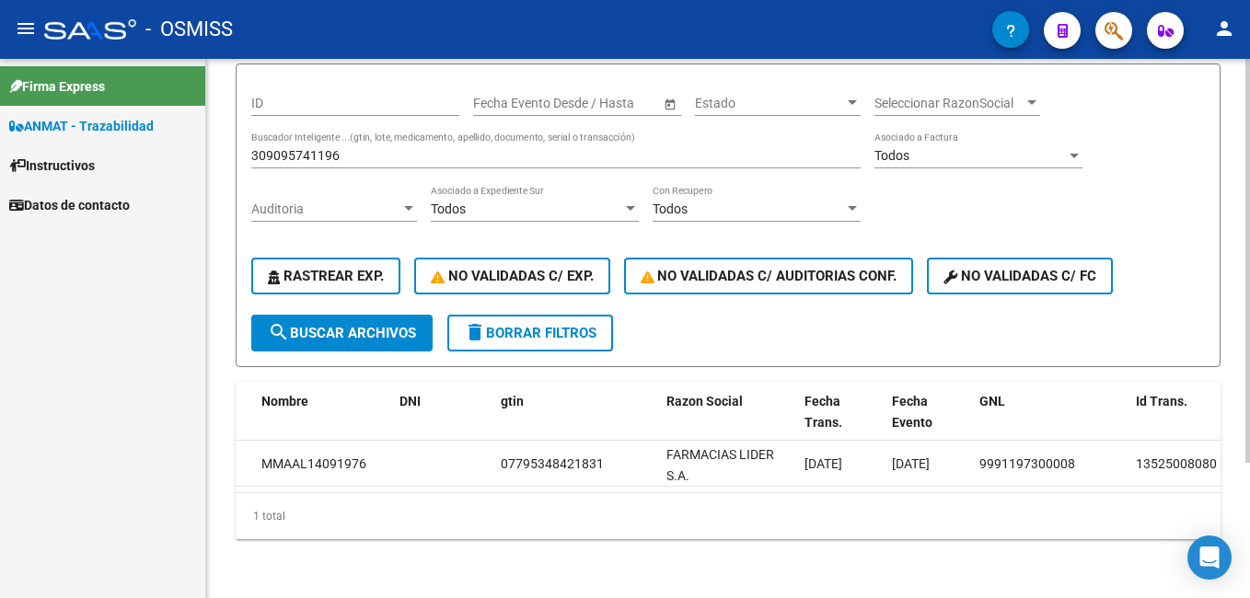
click at [311, 148] on input "309095741196" at bounding box center [555, 156] width 609 height 16
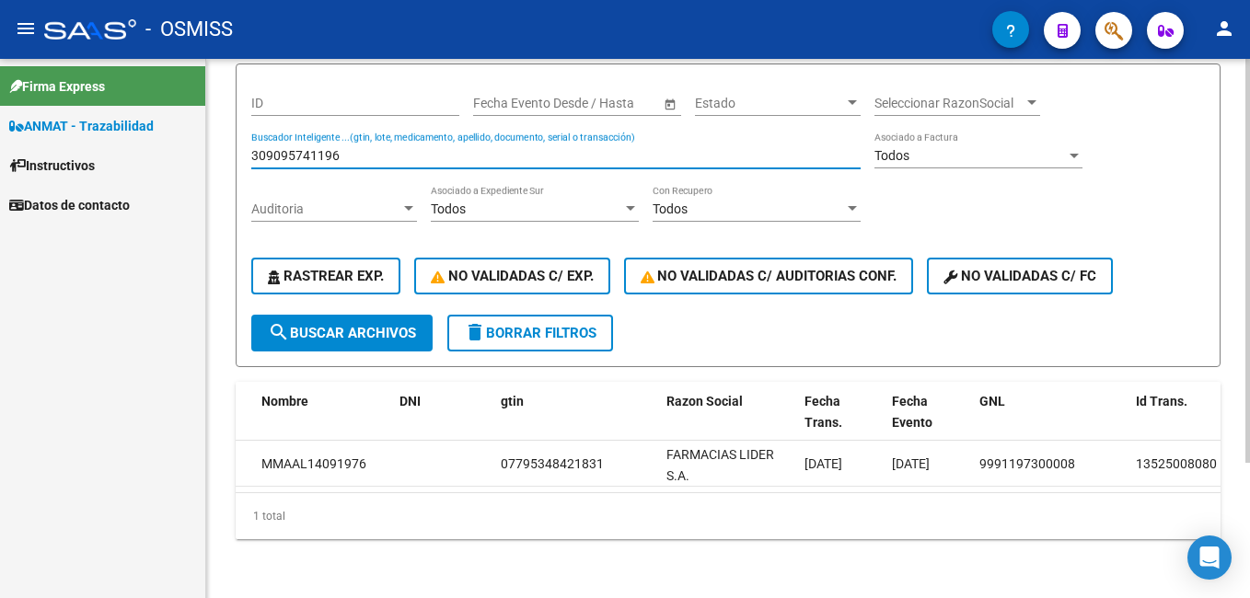
click at [311, 148] on input "309095741196" at bounding box center [555, 156] width 609 height 16
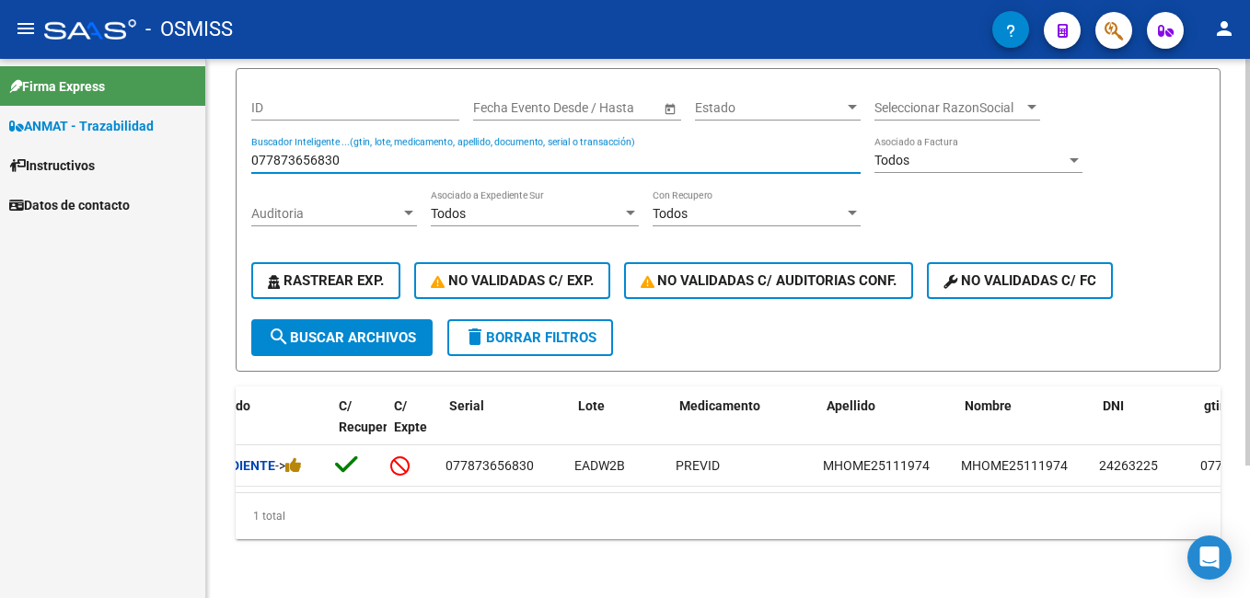
scroll to position [0, 171]
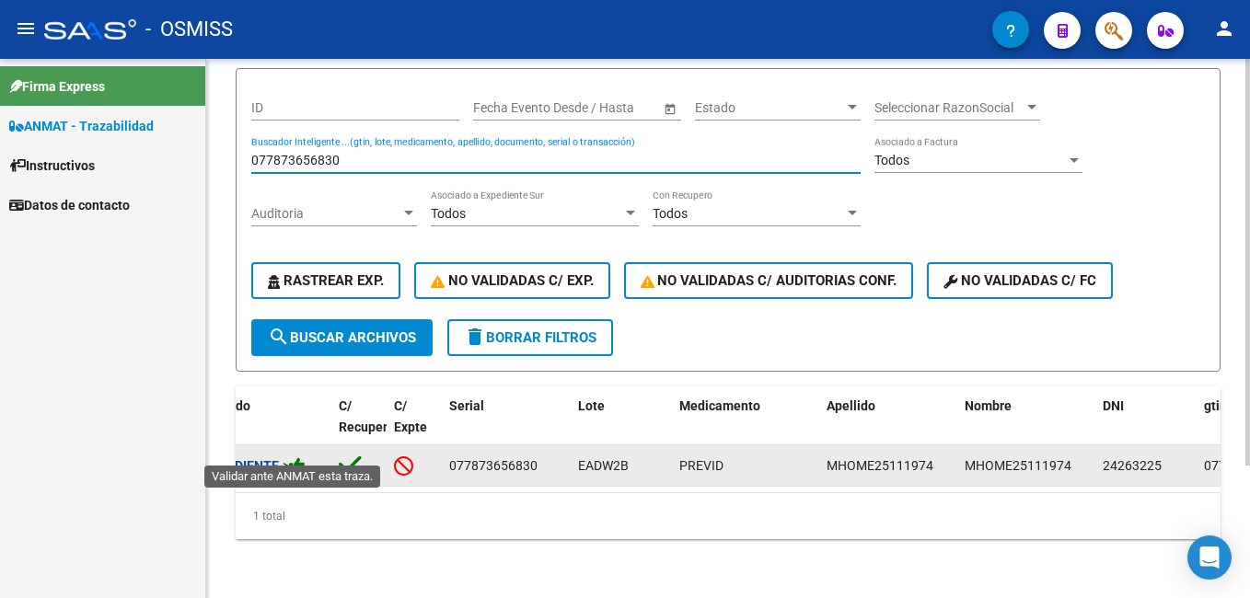
click at [306, 457] on icon at bounding box center [297, 465] width 17 height 17
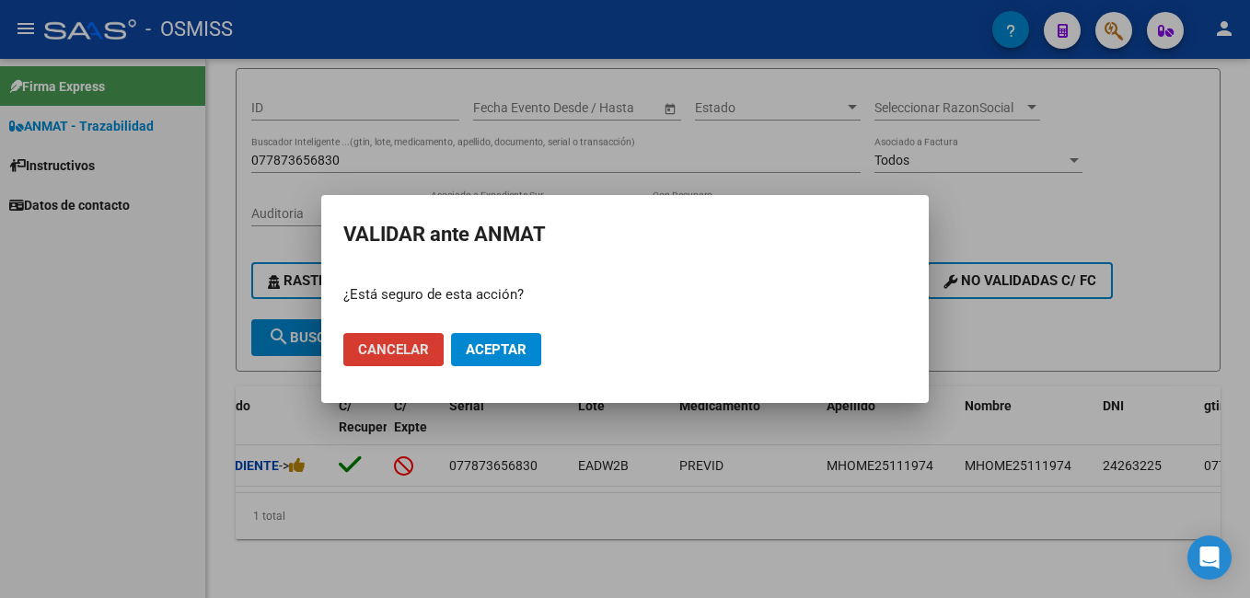
click at [498, 355] on span "Aceptar" at bounding box center [496, 349] width 61 height 17
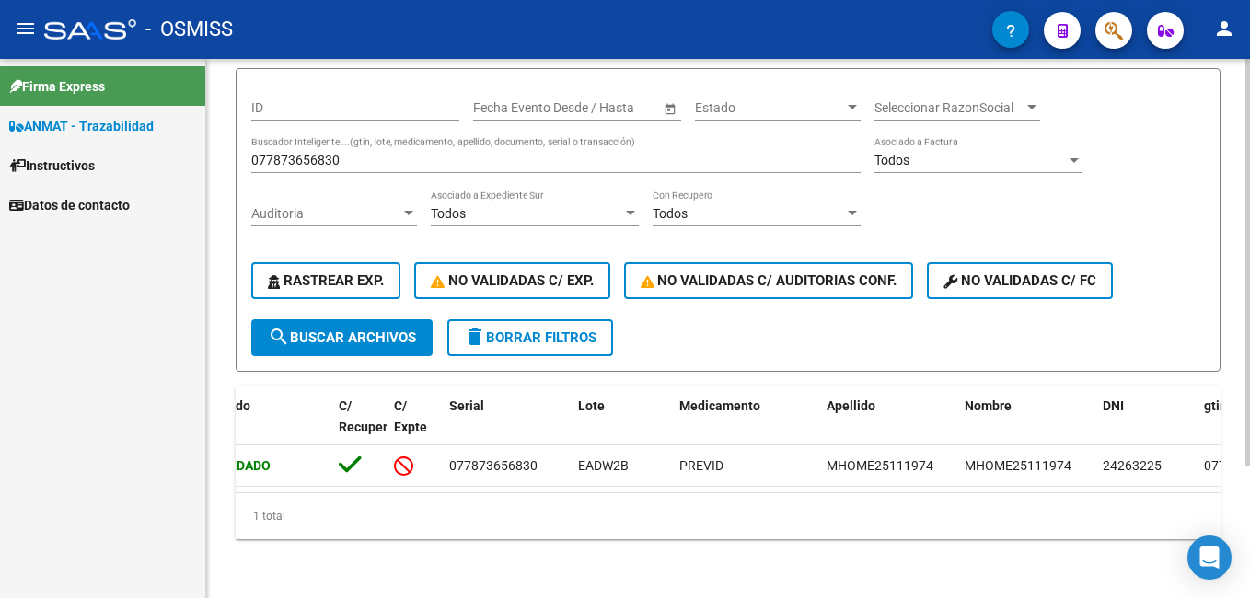
click at [362, 153] on input "077873656830" at bounding box center [555, 161] width 609 height 16
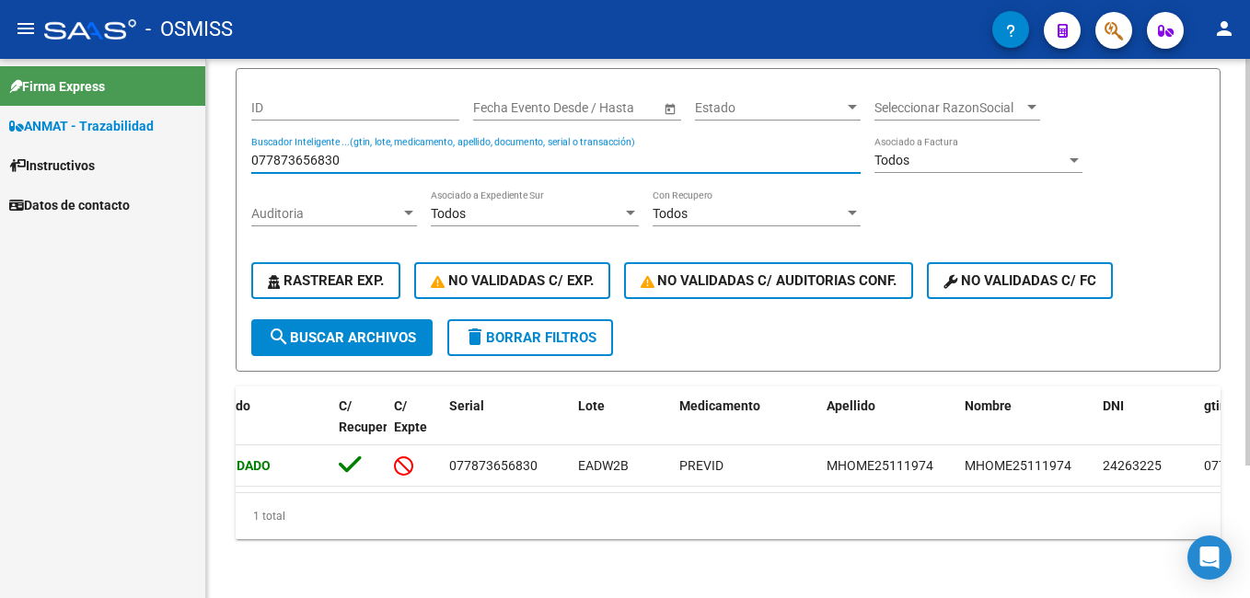
click at [362, 153] on input "077873656830" at bounding box center [555, 161] width 609 height 16
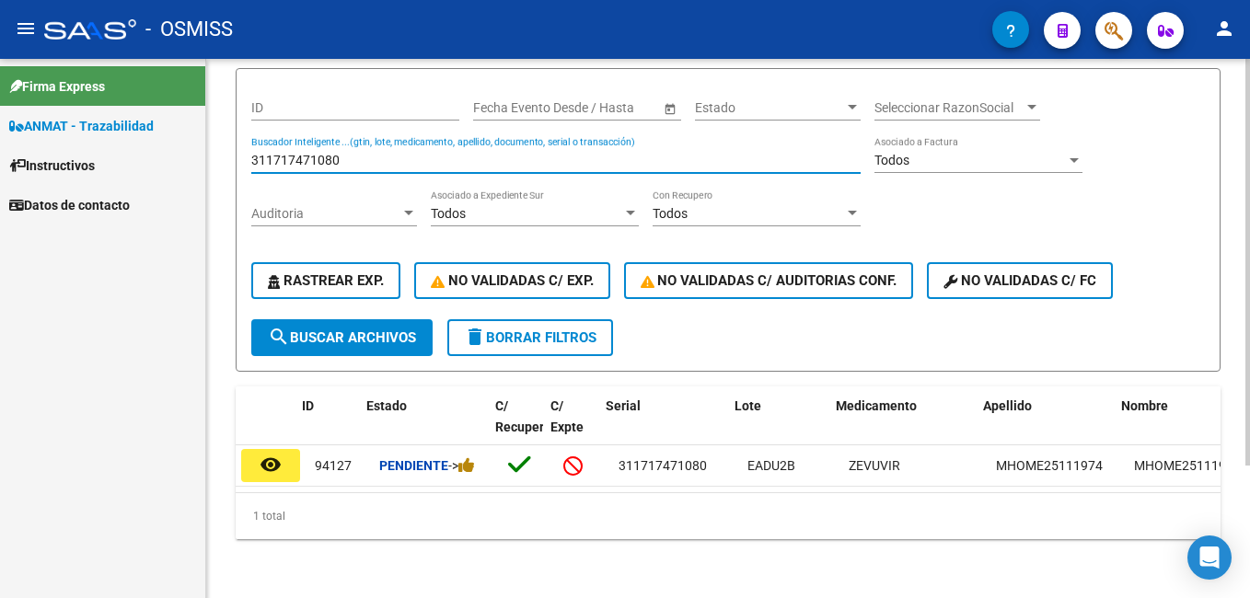
scroll to position [0, 0]
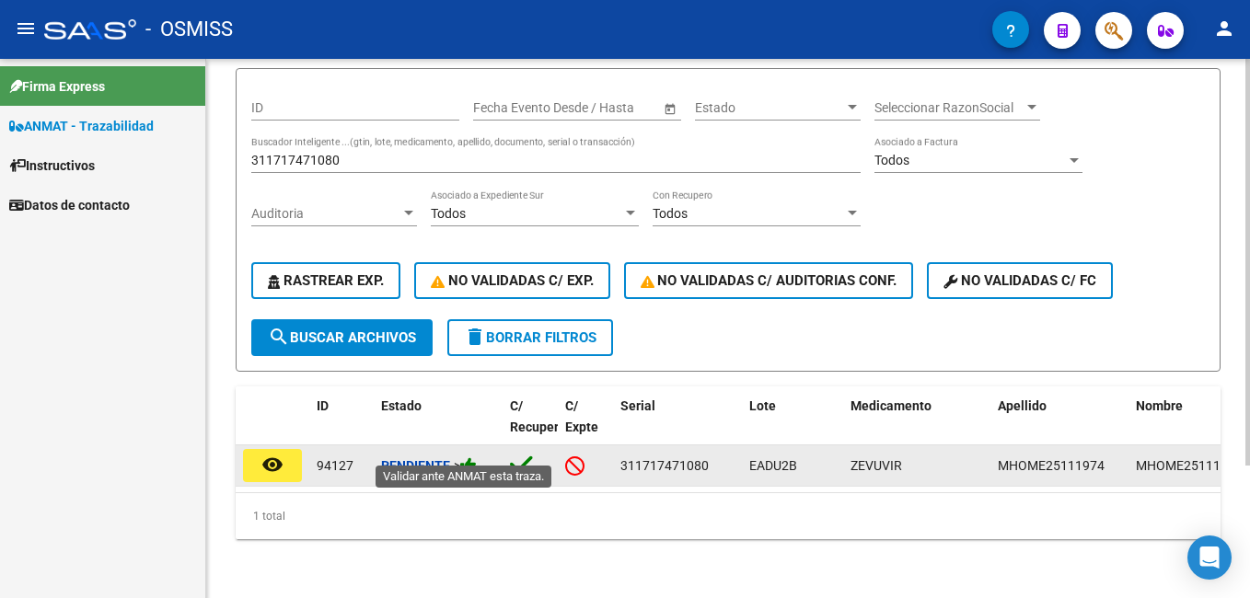
click at [477, 457] on icon at bounding box center [468, 465] width 17 height 17
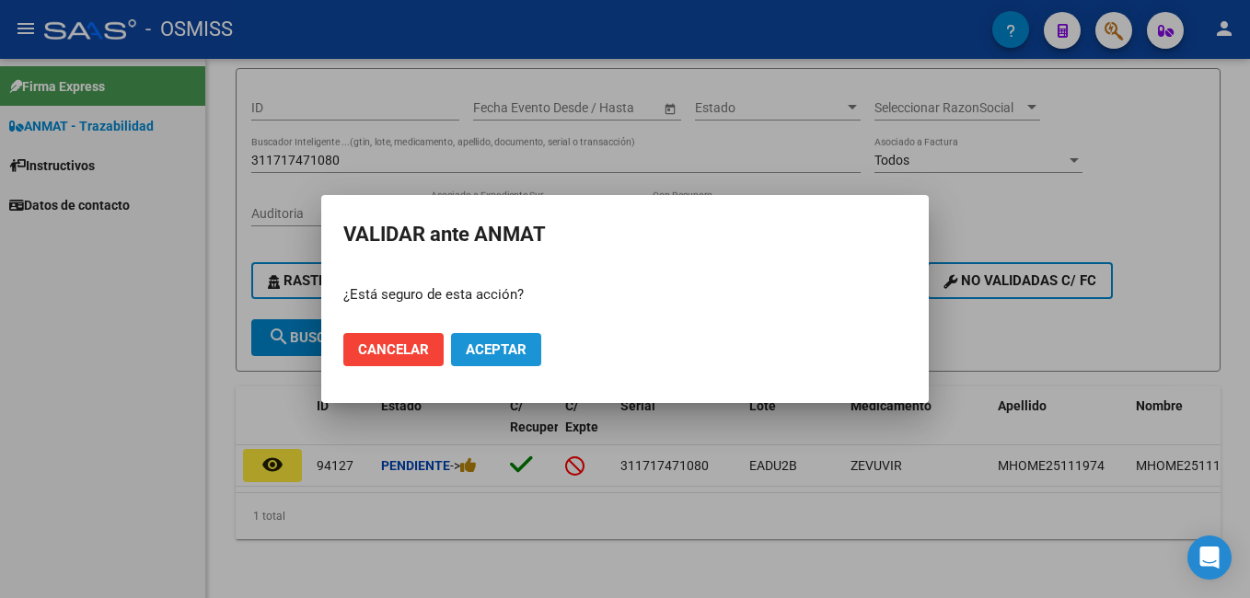
click at [508, 358] on span "Aceptar" at bounding box center [496, 349] width 61 height 17
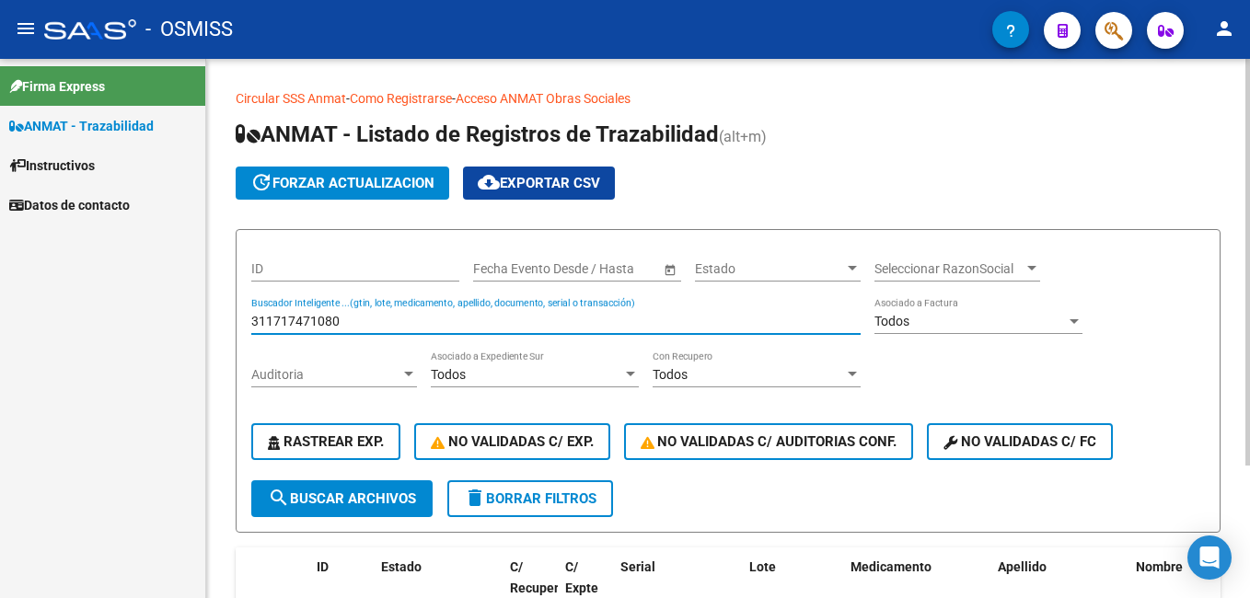
click at [315, 316] on input "311717471080" at bounding box center [555, 322] width 609 height 16
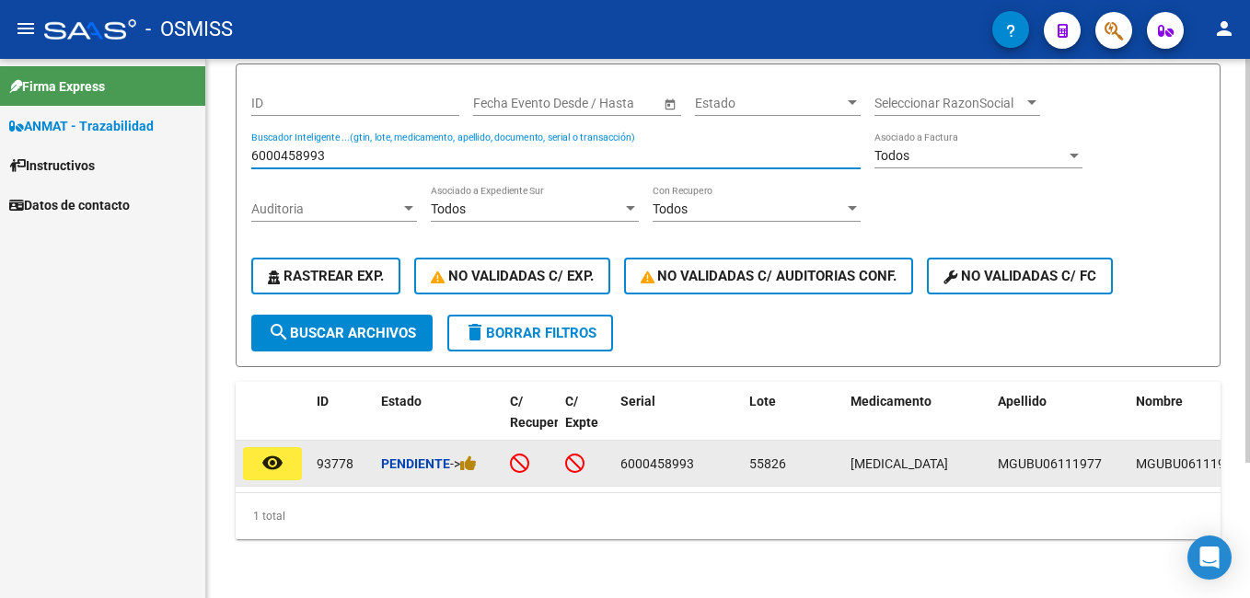
click at [482, 454] on div "Pendiente ->" at bounding box center [438, 464] width 114 height 21
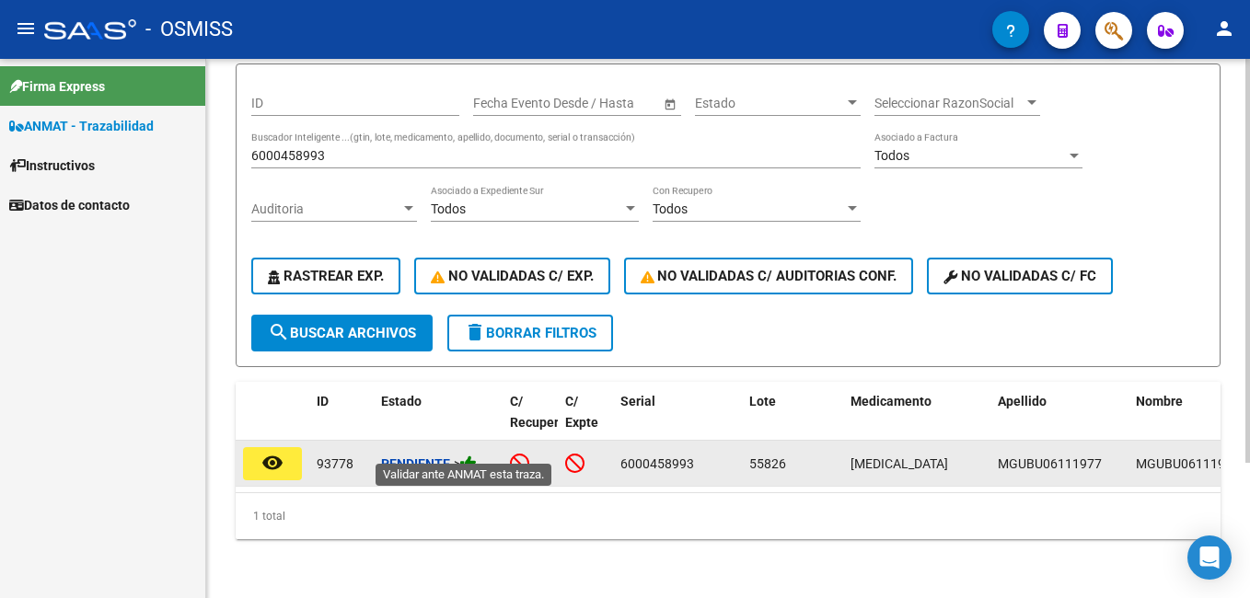
click at [477, 455] on icon at bounding box center [468, 463] width 17 height 17
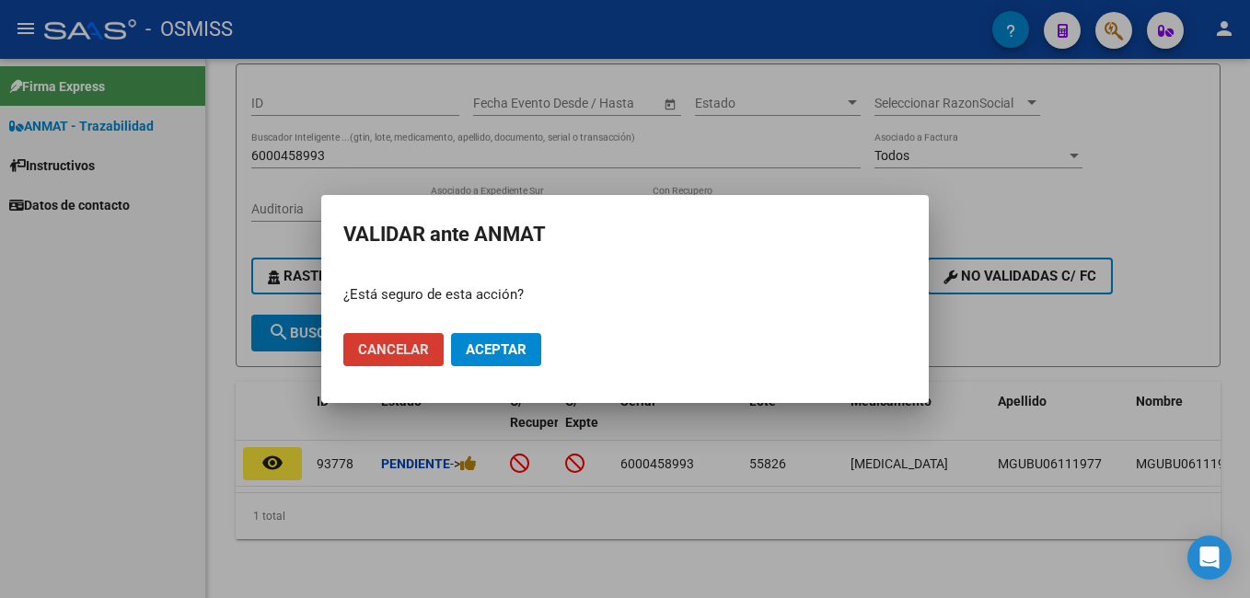
click at [515, 350] on span "Aceptar" at bounding box center [496, 349] width 61 height 17
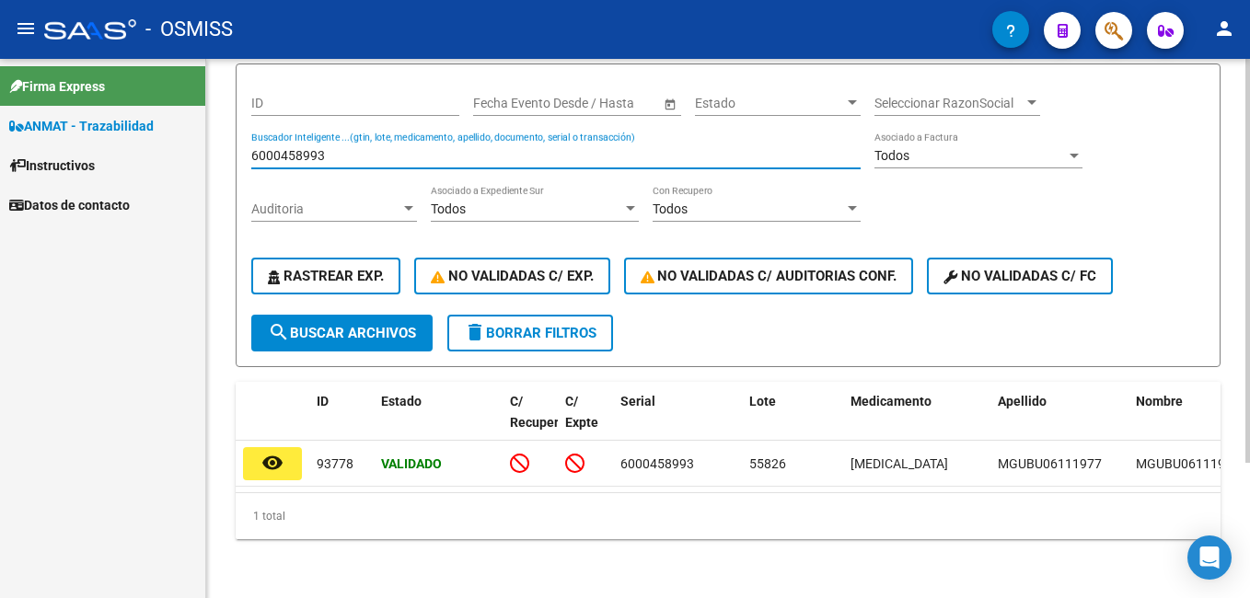
click at [299, 148] on input "6000458993" at bounding box center [555, 156] width 609 height 16
type input "0"
type input "6"
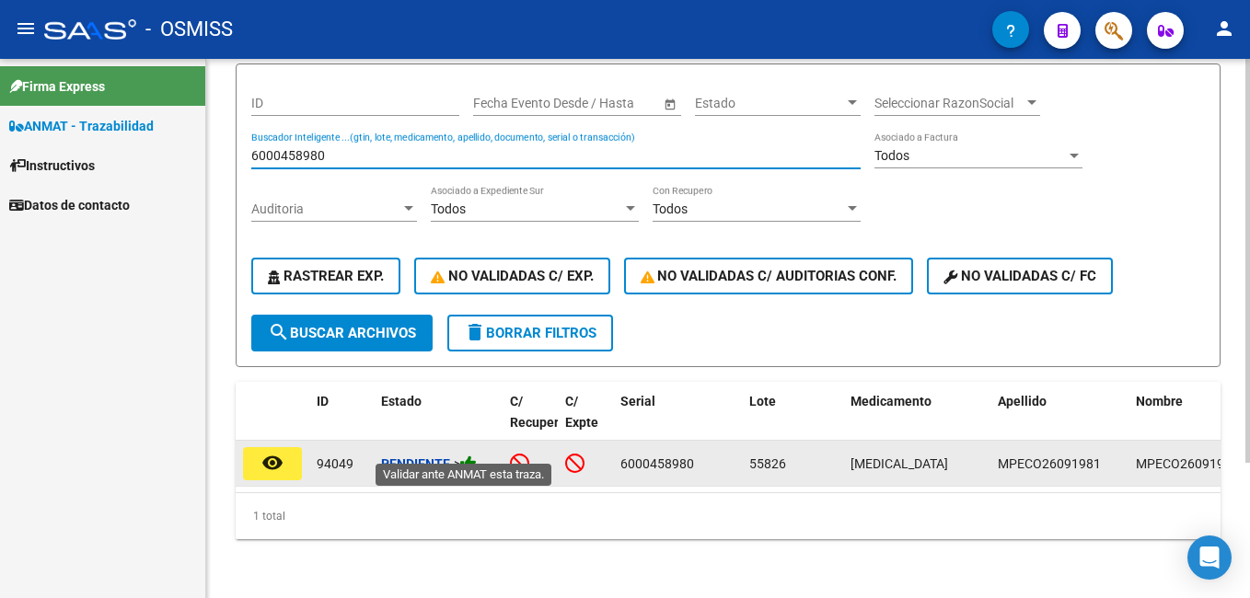
click at [476, 455] on icon at bounding box center [468, 463] width 17 height 17
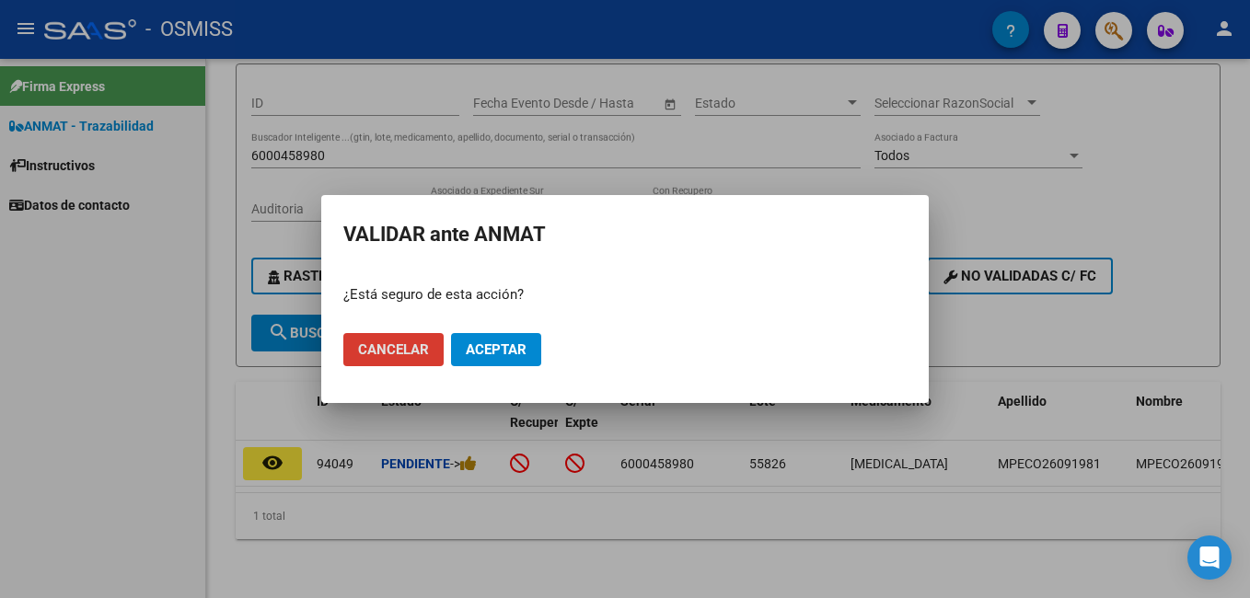
click at [527, 352] on button "Aceptar" at bounding box center [496, 349] width 90 height 33
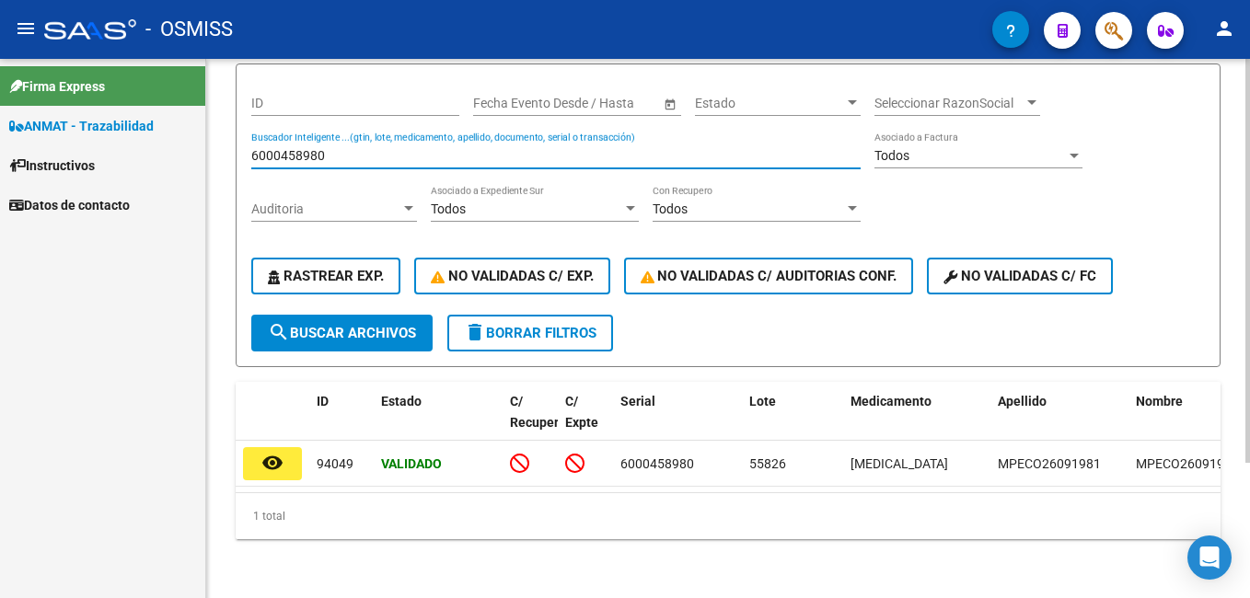
click at [369, 148] on input "6000458980" at bounding box center [555, 156] width 609 height 16
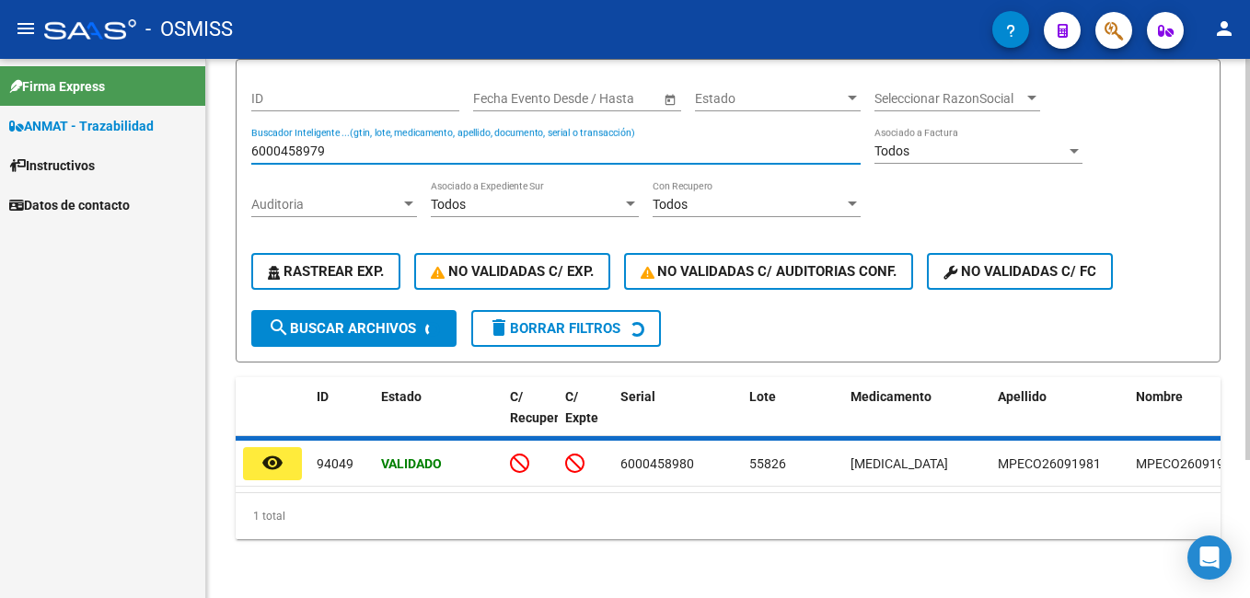
scroll to position [176, 0]
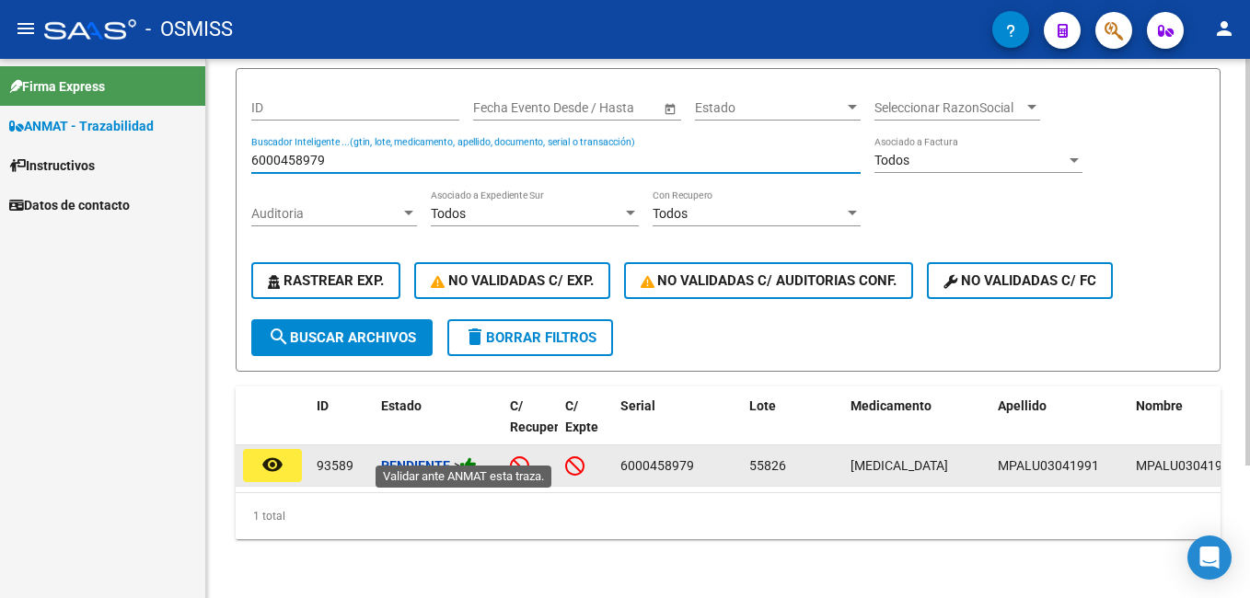
click at [470, 457] on icon at bounding box center [468, 465] width 17 height 17
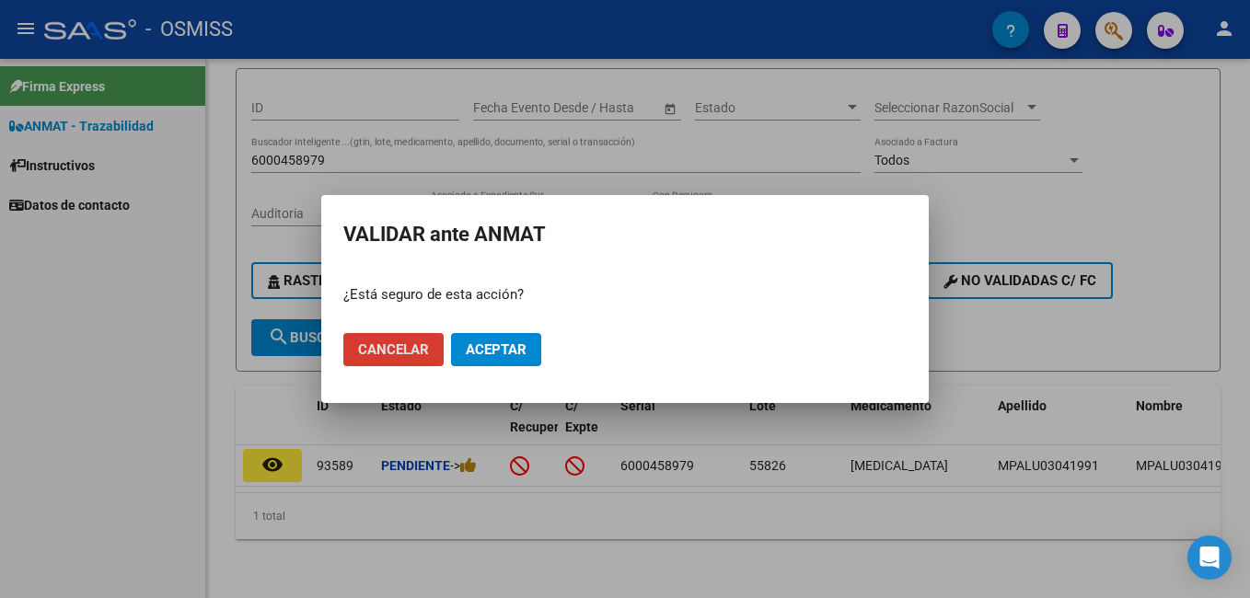
click at [500, 339] on button "Aceptar" at bounding box center [496, 349] width 90 height 33
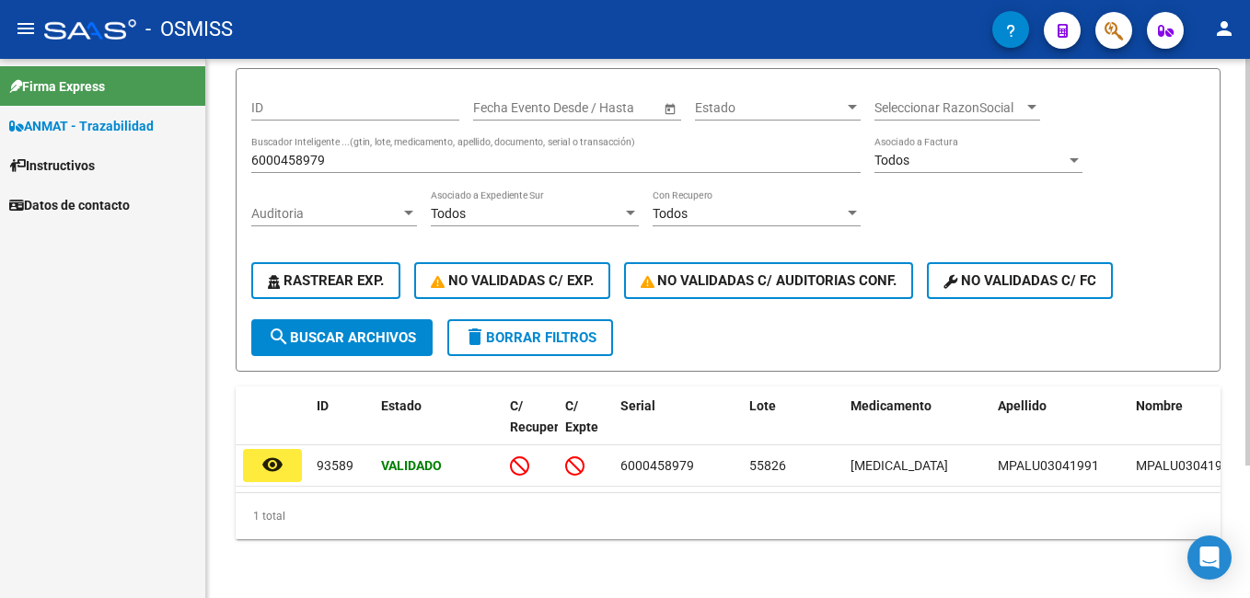
click at [369, 153] on input "6000458979" at bounding box center [555, 161] width 609 height 16
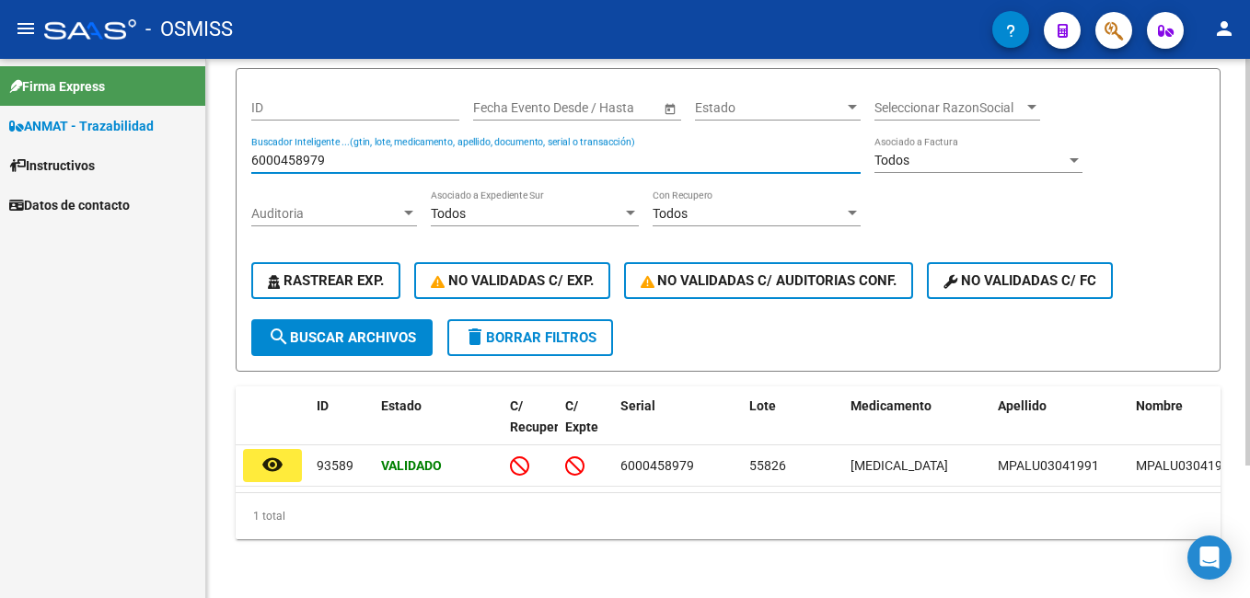
click at [369, 153] on input "6000458979" at bounding box center [555, 161] width 609 height 16
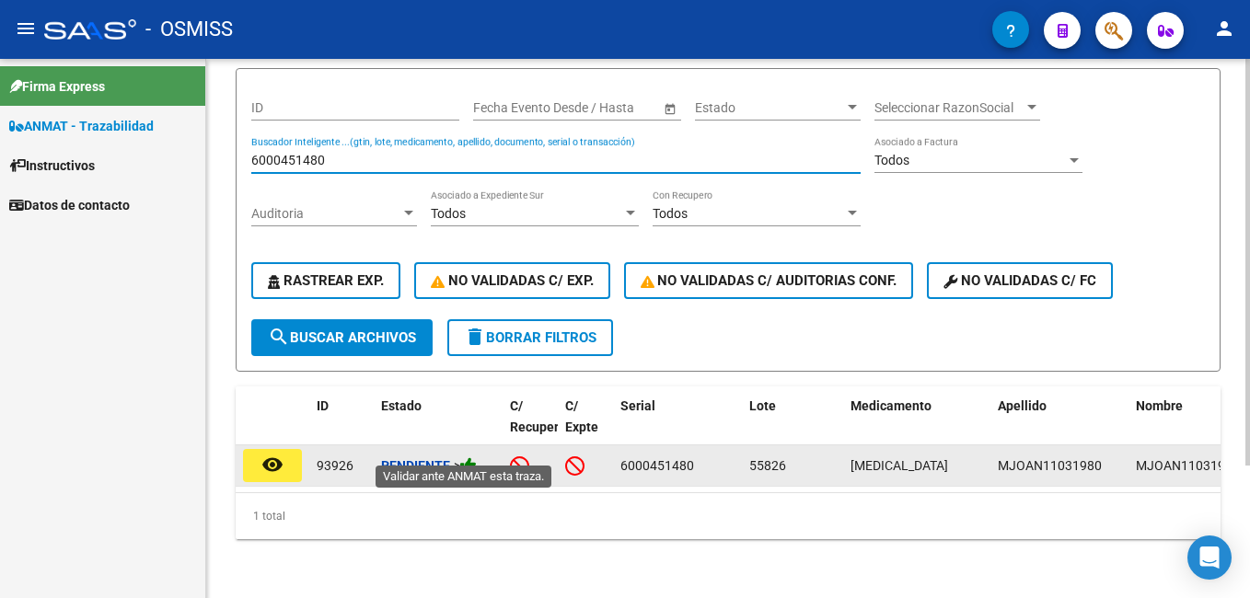
click at [475, 457] on icon at bounding box center [468, 465] width 17 height 17
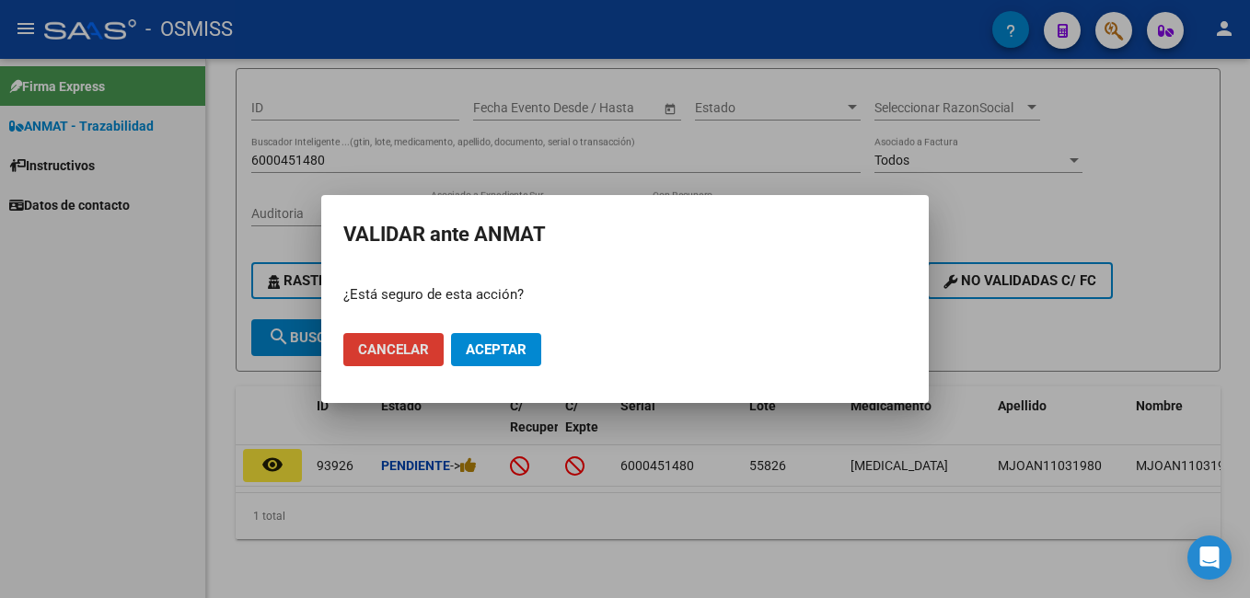
click at [492, 343] on span "Aceptar" at bounding box center [496, 349] width 61 height 17
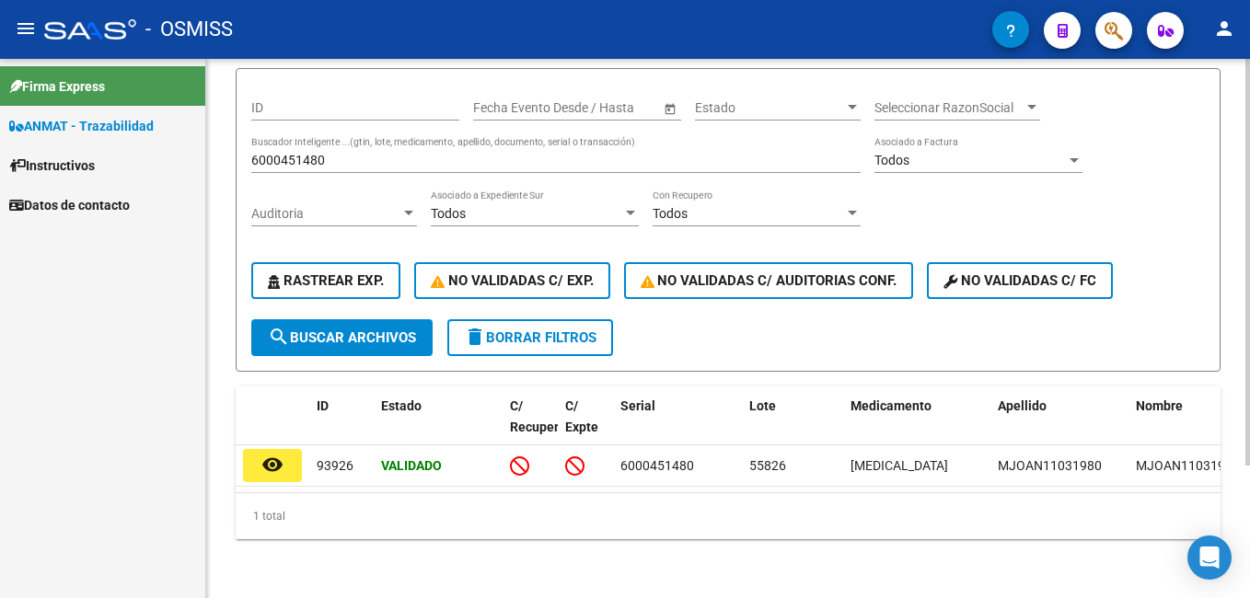
scroll to position [0, 0]
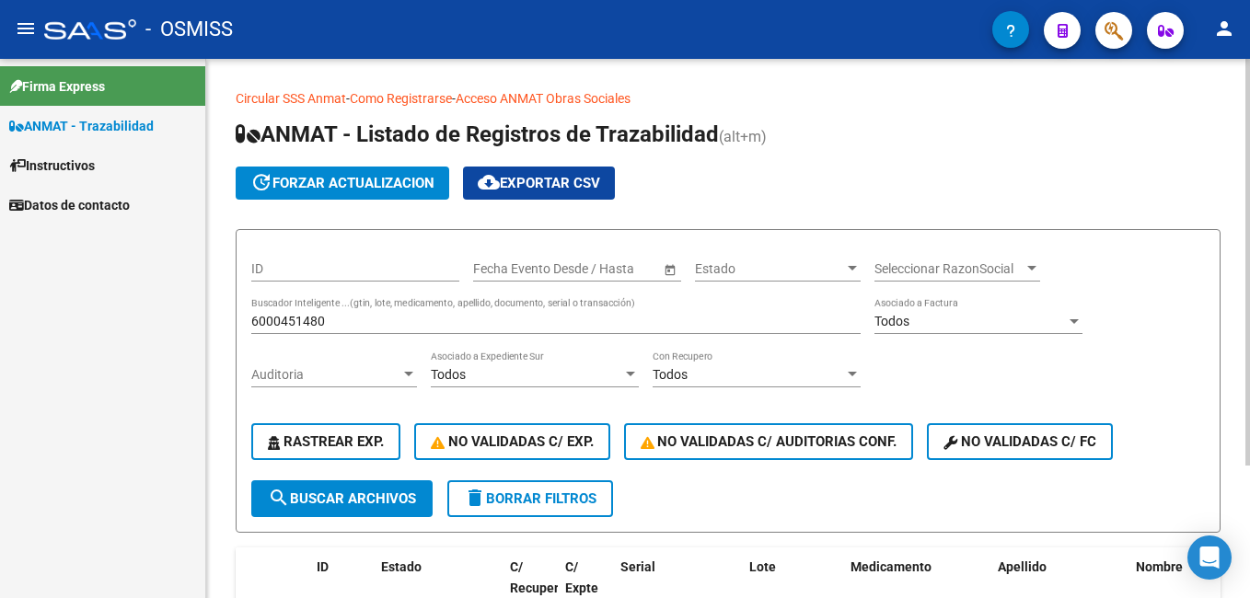
click at [362, 309] on div "6000451480 Buscador Inteligente ...(gtin, lote, medicamento, apellido, document…" at bounding box center [555, 315] width 609 height 37
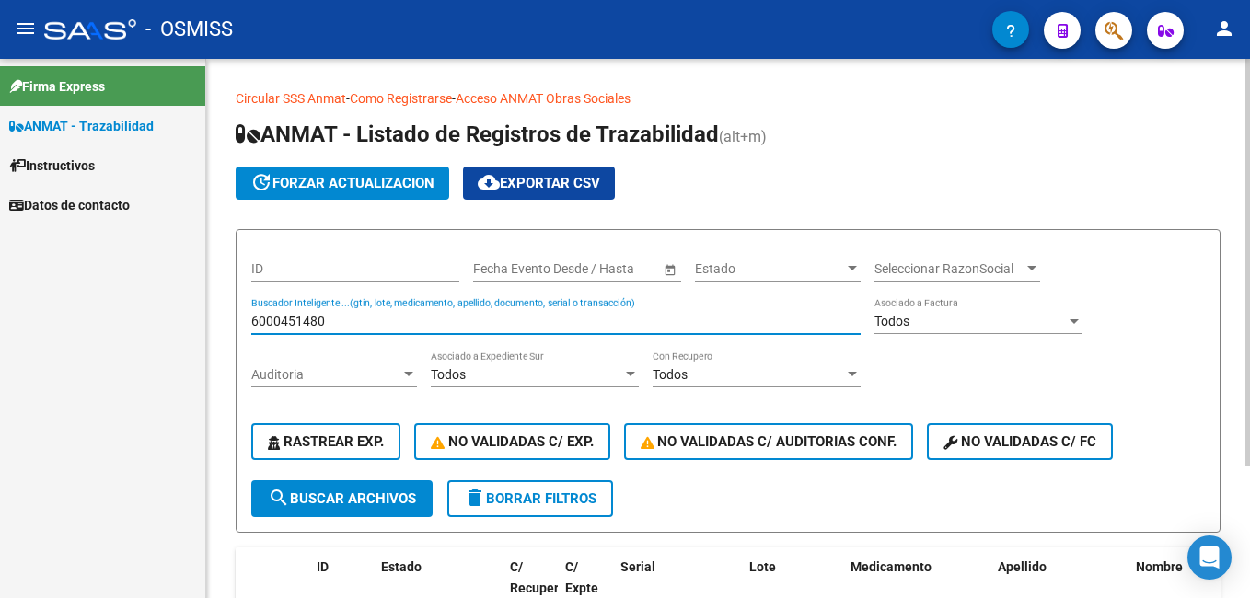
click at [373, 319] on input "6000451480" at bounding box center [555, 322] width 609 height 16
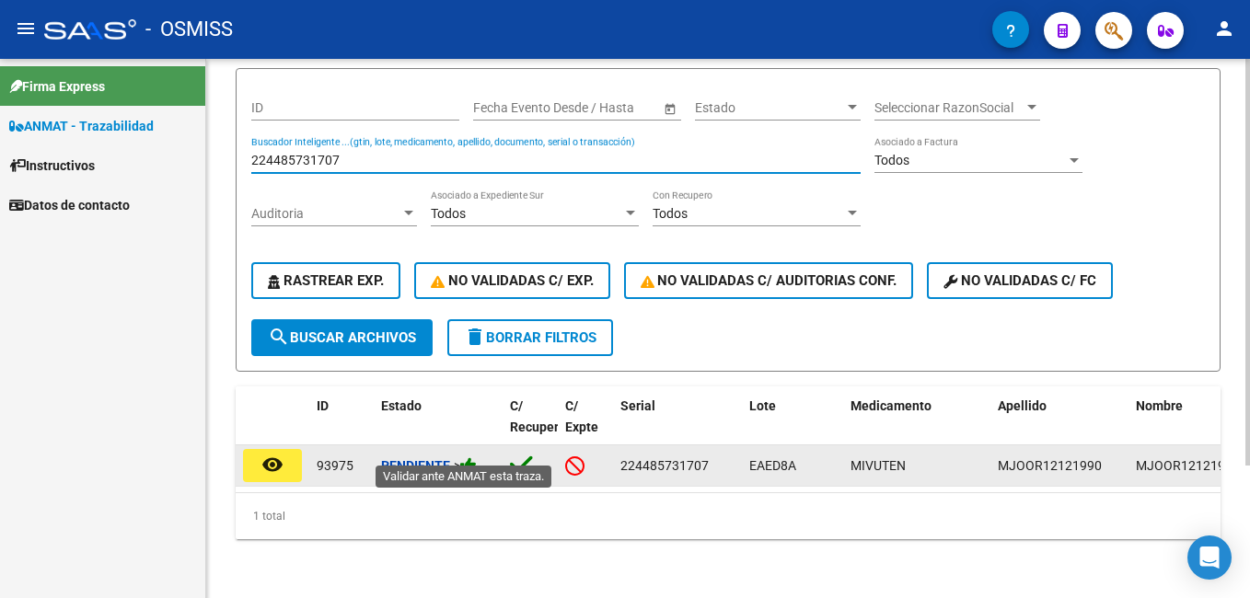
click at [470, 457] on icon at bounding box center [468, 465] width 17 height 17
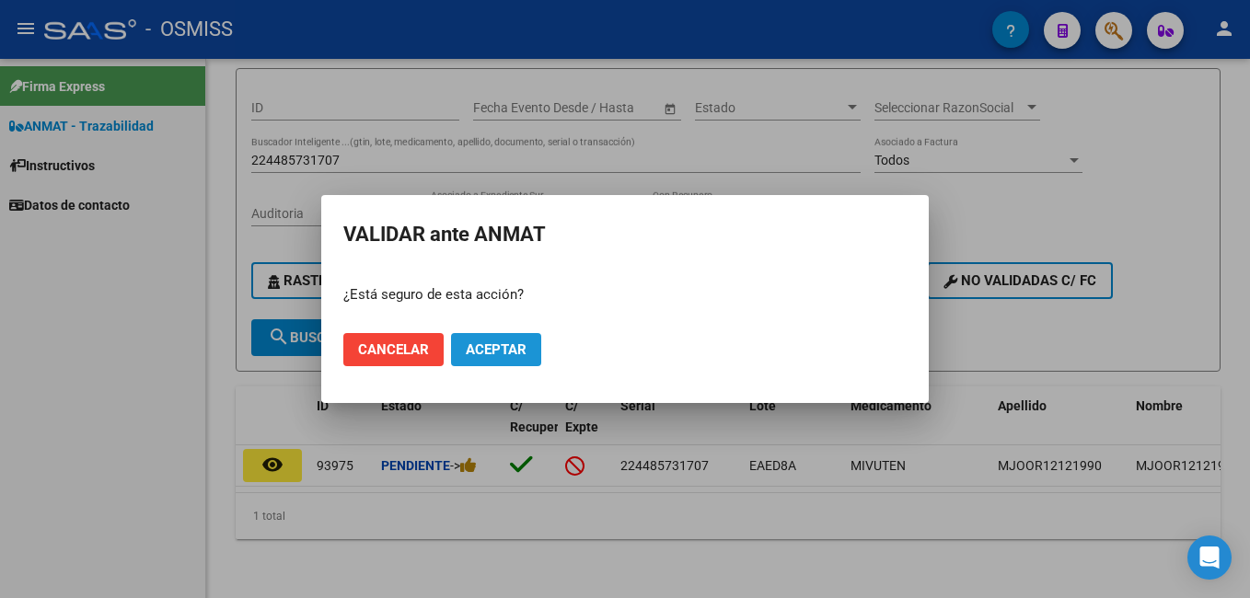
click at [515, 348] on span "Aceptar" at bounding box center [496, 349] width 61 height 17
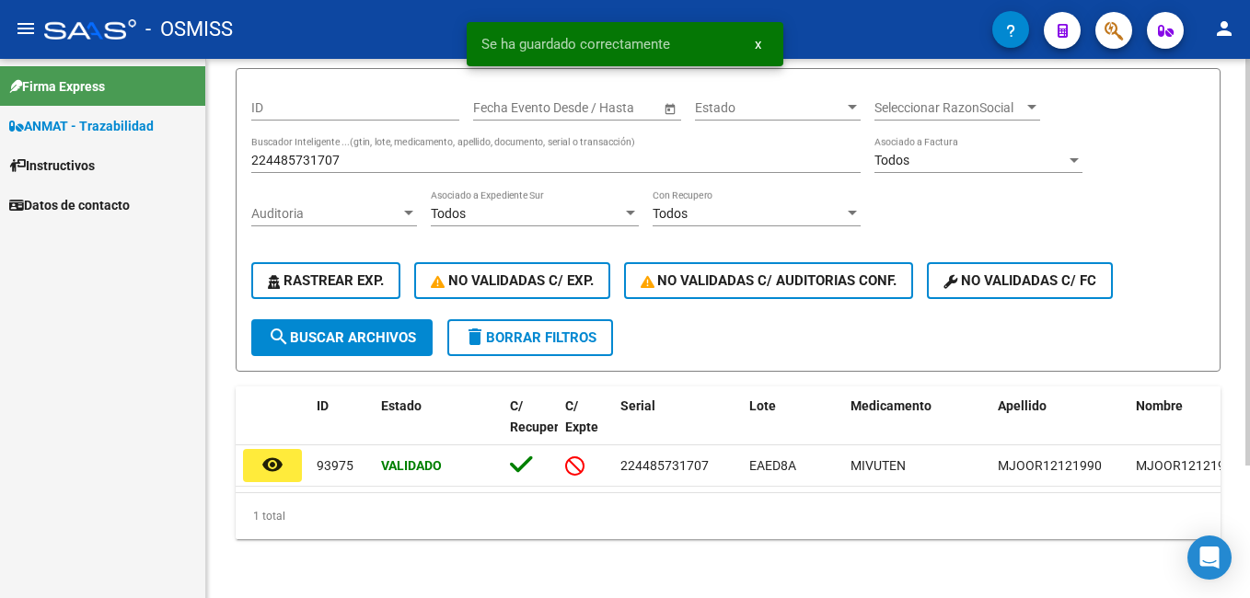
click at [328, 154] on div "224485731707 Buscador Inteligente ...(gtin, lote, medicamento, apellido, docume…" at bounding box center [555, 154] width 609 height 37
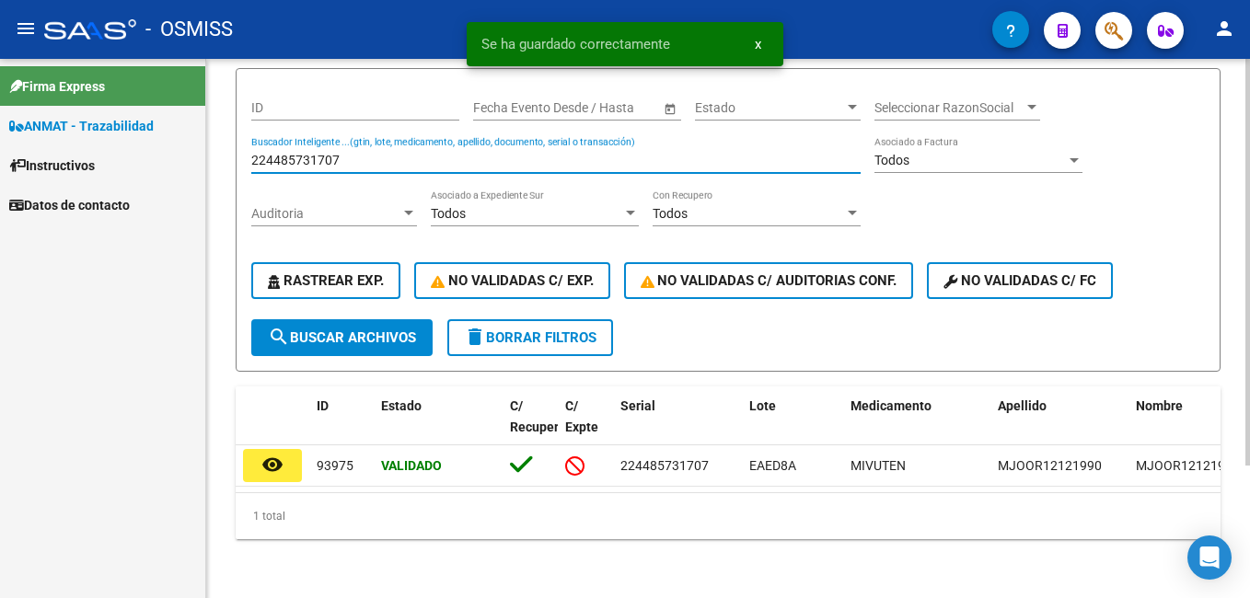
click at [328, 153] on input "224485731707" at bounding box center [555, 161] width 609 height 16
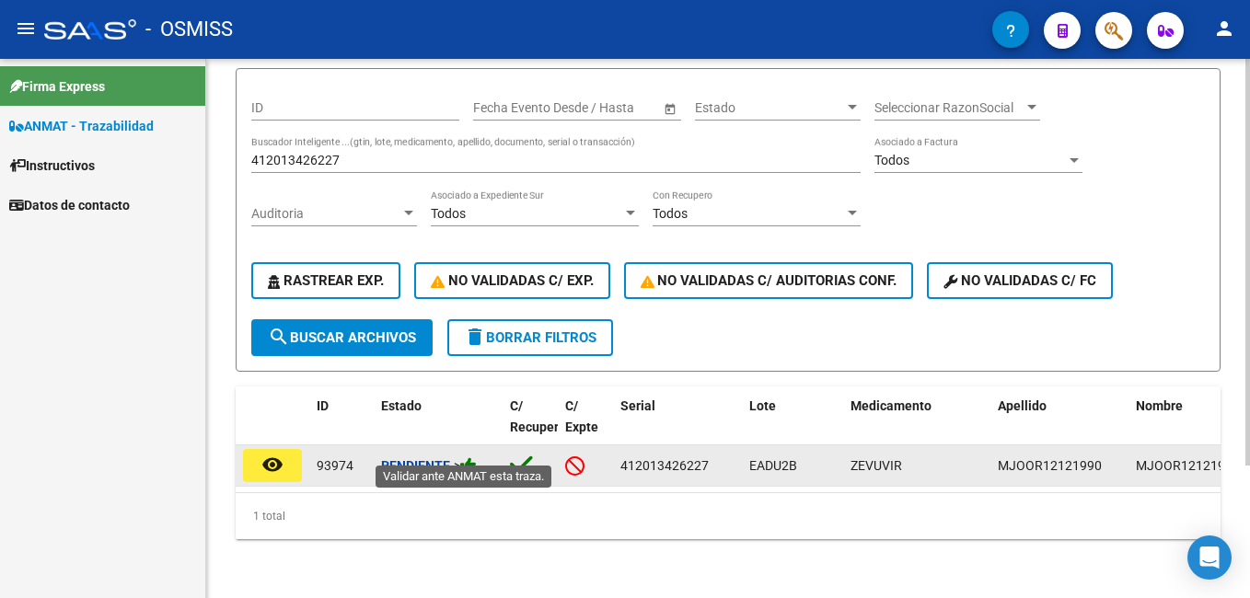
click at [477, 457] on icon at bounding box center [468, 465] width 17 height 17
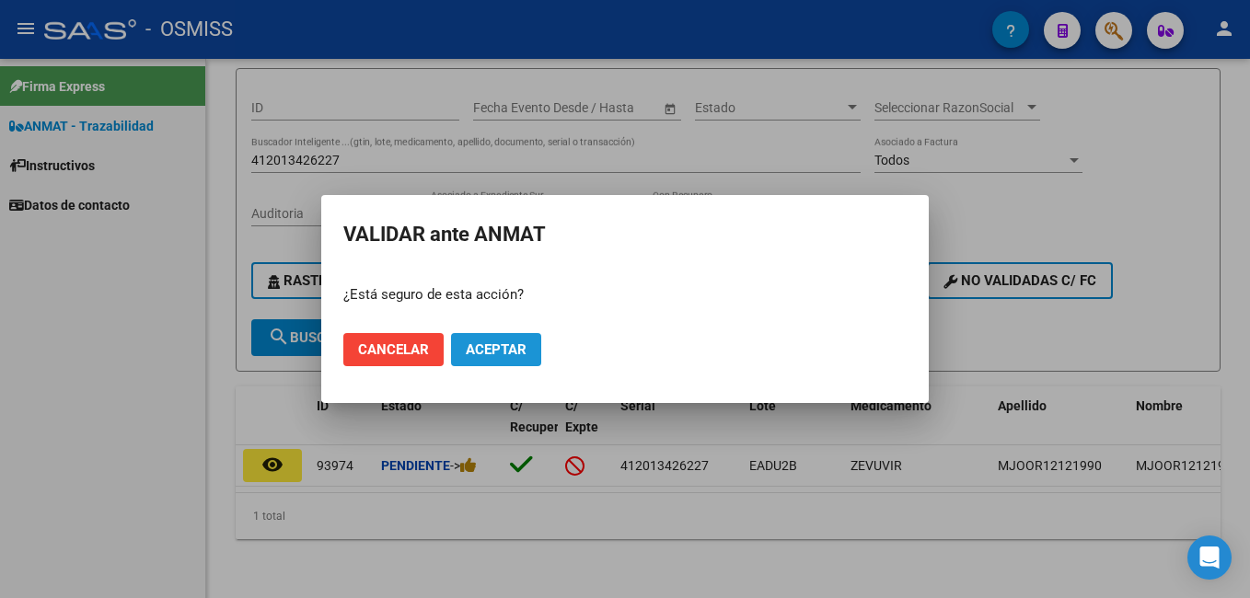
click at [507, 349] on span "Aceptar" at bounding box center [496, 349] width 61 height 17
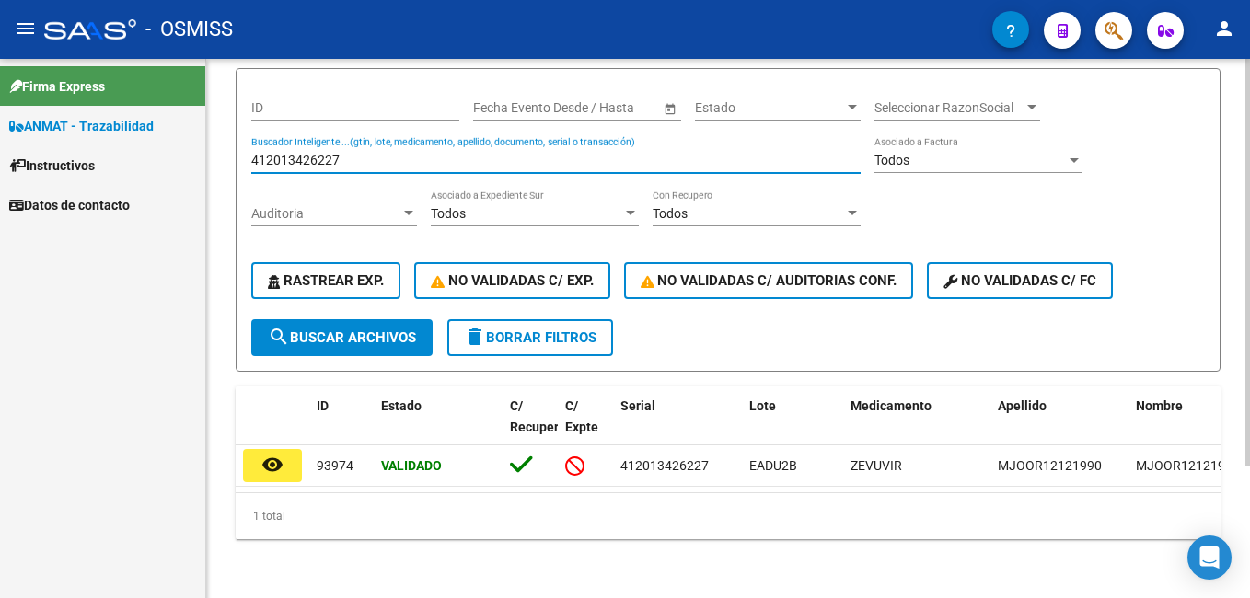
click at [350, 153] on input "412013426227" at bounding box center [555, 161] width 609 height 16
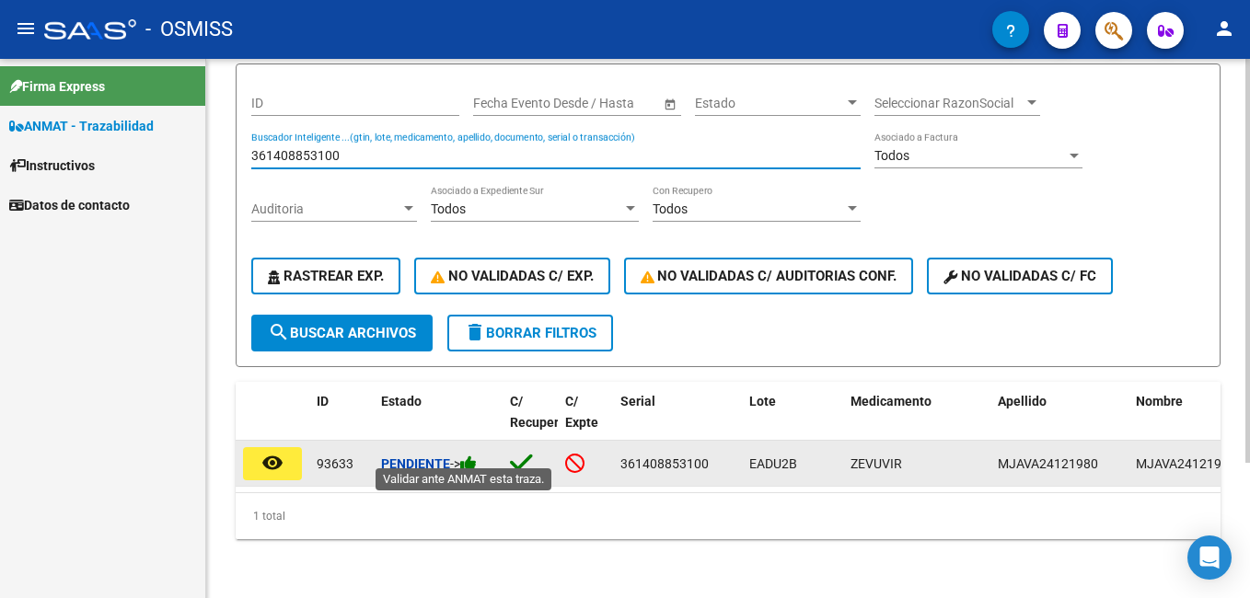
click at [474, 455] on icon at bounding box center [468, 463] width 17 height 17
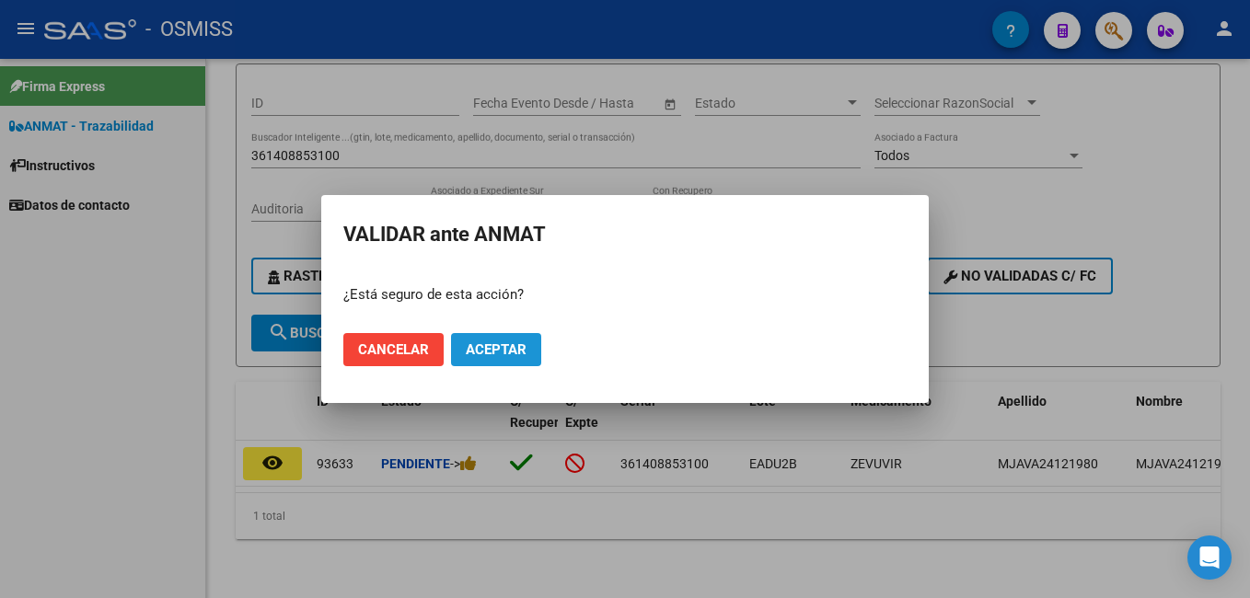
click at [493, 346] on span "Aceptar" at bounding box center [496, 349] width 61 height 17
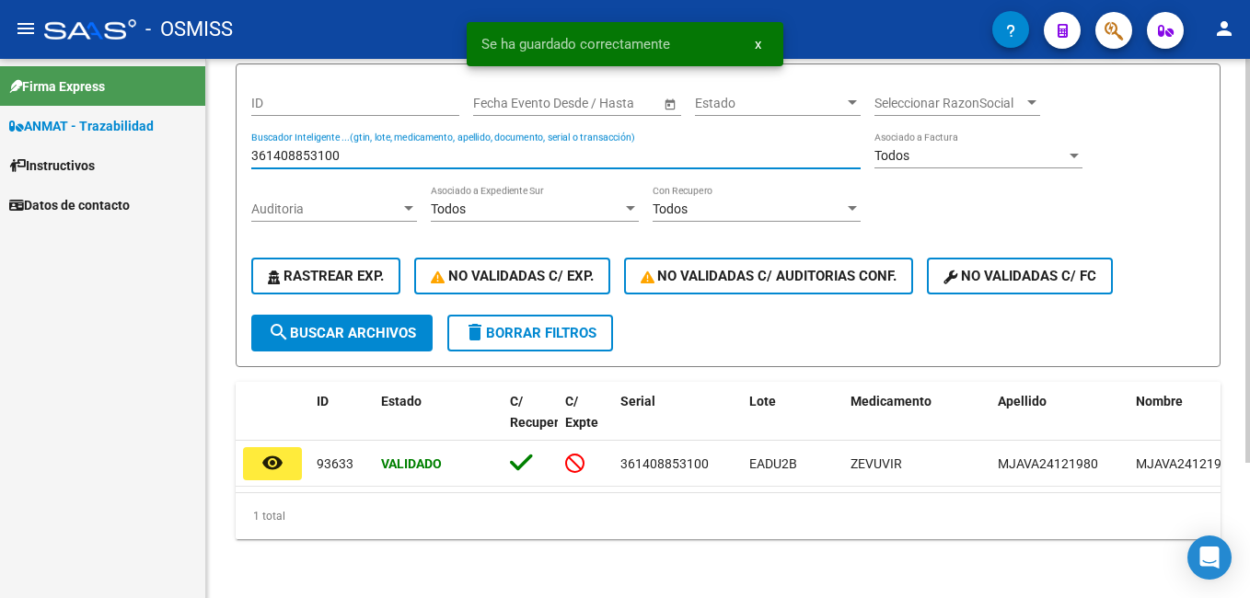
click at [341, 150] on input "361408853100" at bounding box center [555, 156] width 609 height 16
click at [342, 148] on input "361408853100" at bounding box center [555, 156] width 609 height 16
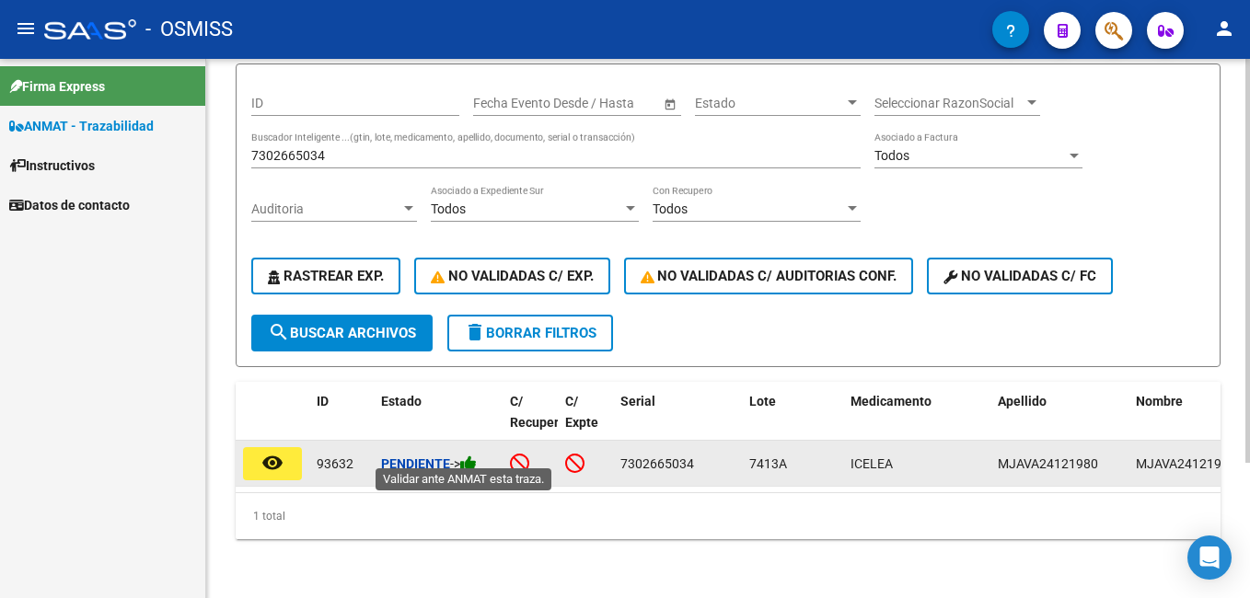
click at [474, 455] on icon at bounding box center [468, 463] width 17 height 17
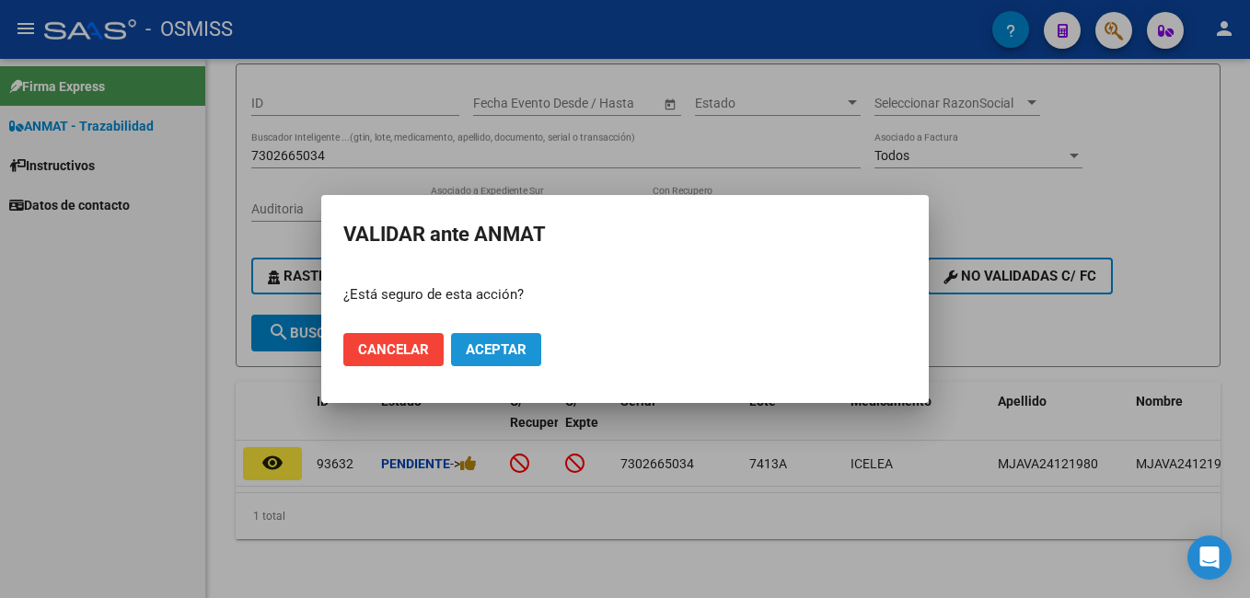
click at [493, 347] on span "Aceptar" at bounding box center [496, 349] width 61 height 17
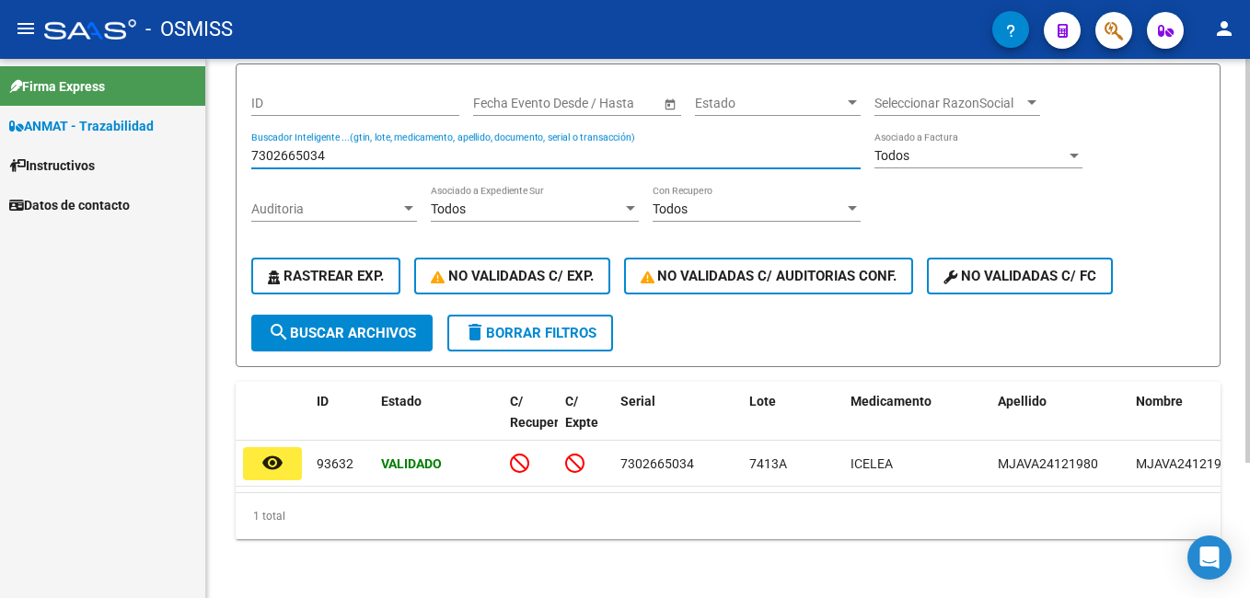
click at [330, 148] on input "7302665034" at bounding box center [555, 156] width 609 height 16
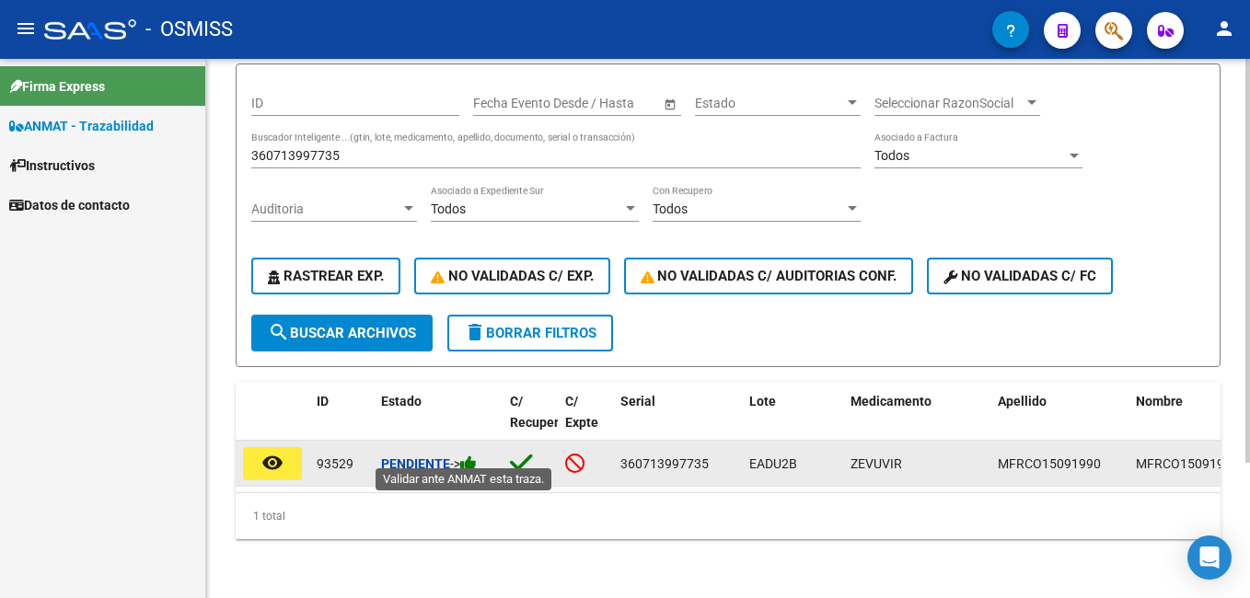
click at [477, 455] on icon at bounding box center [468, 463] width 17 height 17
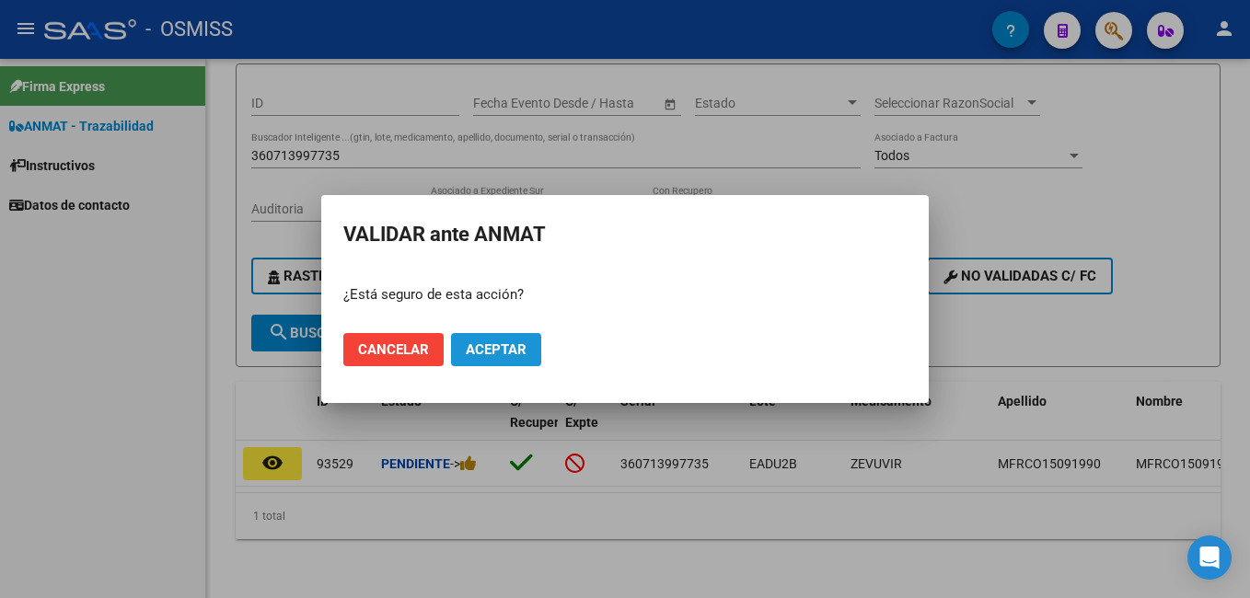
click at [509, 342] on span "Aceptar" at bounding box center [496, 349] width 61 height 17
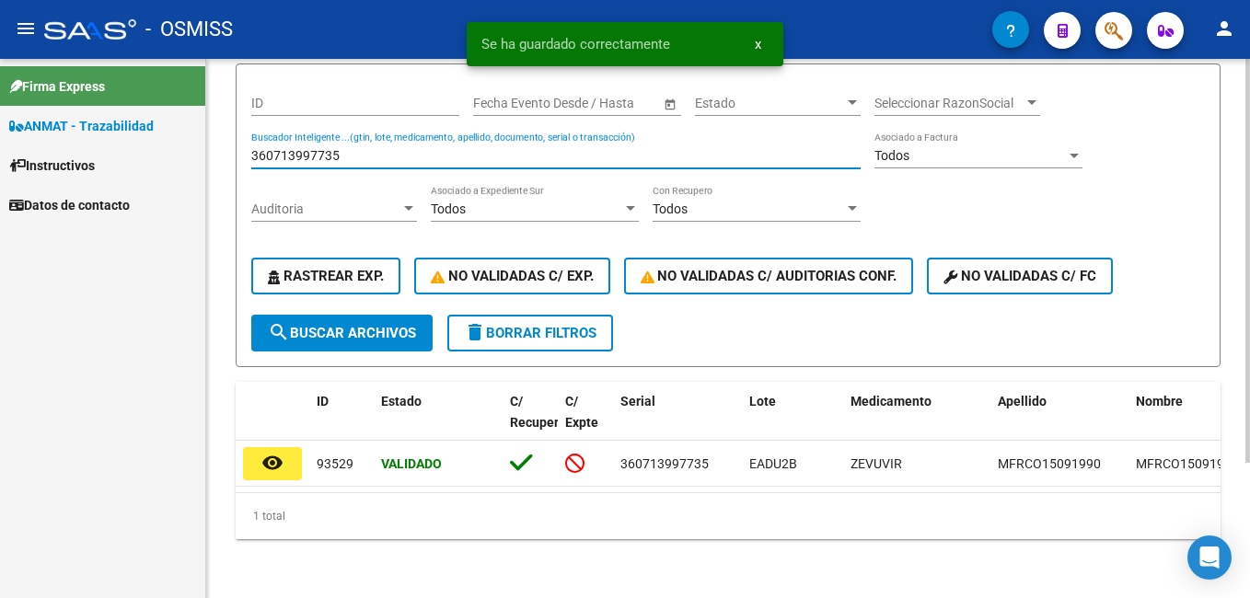
click at [310, 148] on input "360713997735" at bounding box center [555, 156] width 609 height 16
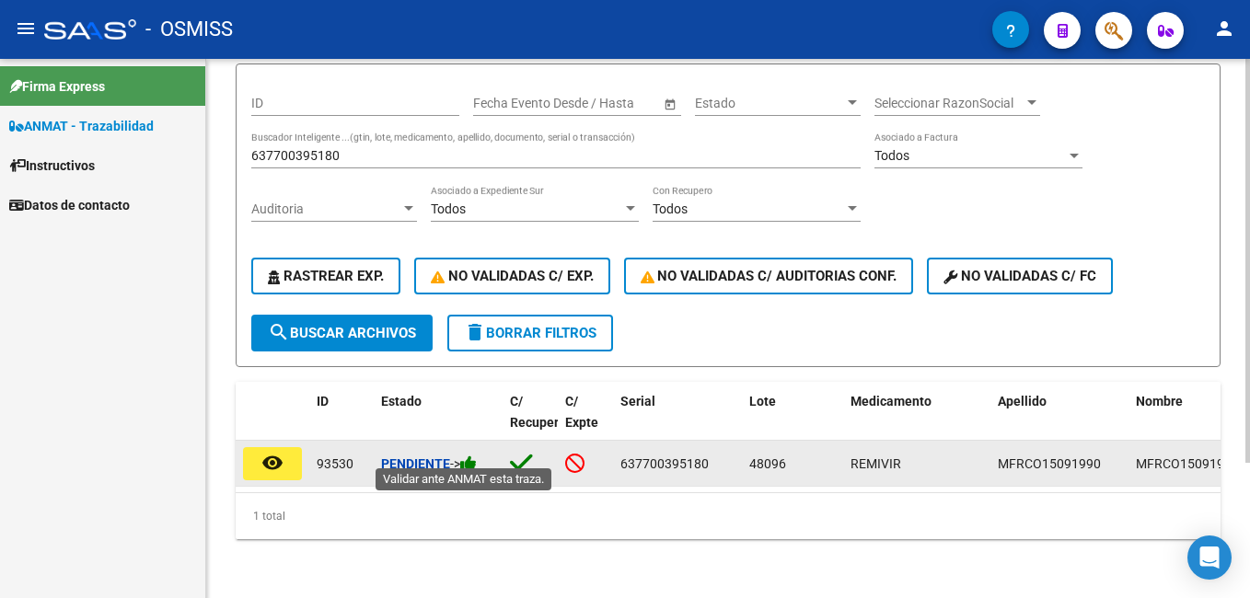
click at [475, 455] on icon at bounding box center [468, 463] width 17 height 17
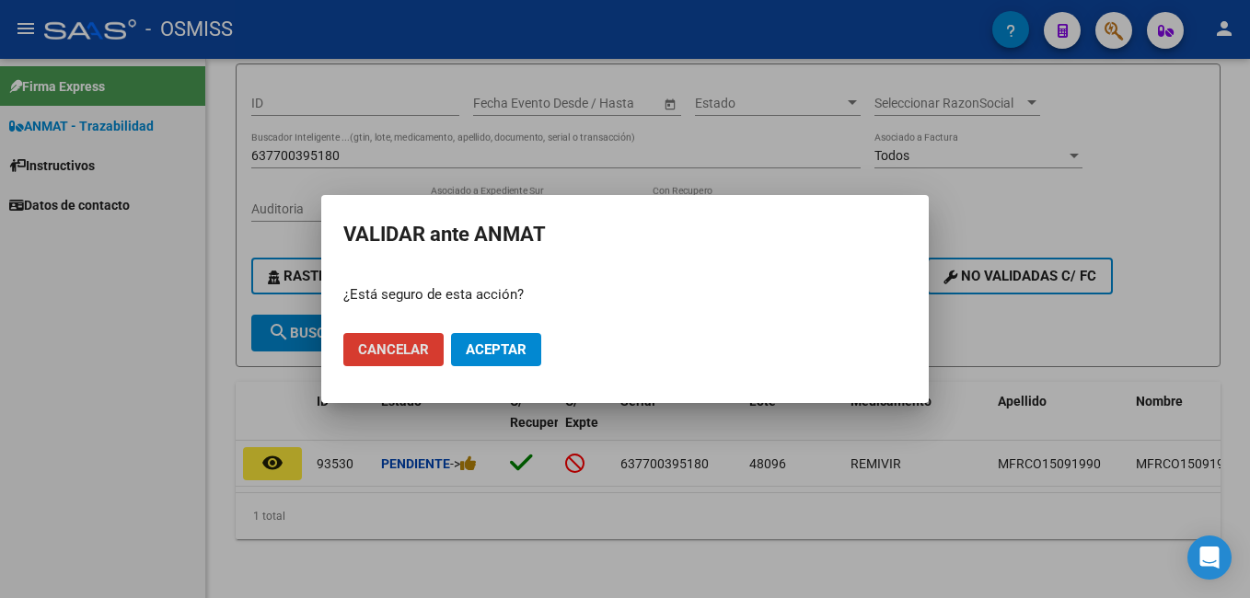
drag, startPoint x: 509, startPoint y: 323, endPoint x: 521, endPoint y: 337, distance: 18.3
click at [510, 323] on mat-dialog-actions "Cancelar Aceptar" at bounding box center [624, 349] width 563 height 63
click at [521, 337] on button "Aceptar" at bounding box center [496, 349] width 90 height 33
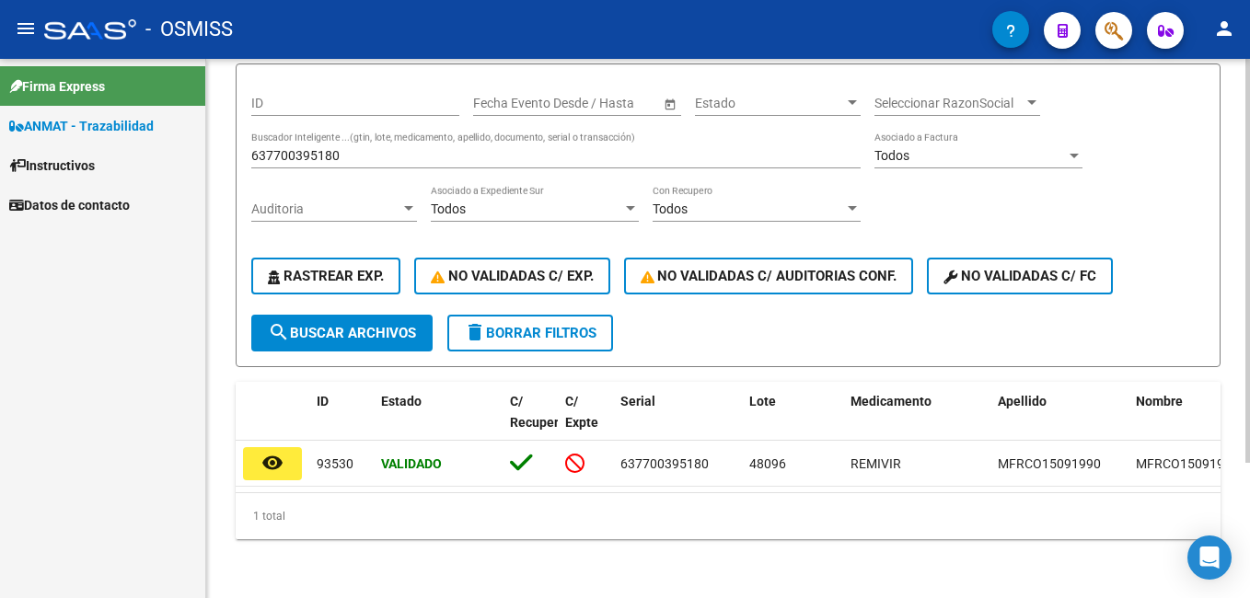
click at [342, 148] on input "637700395180" at bounding box center [555, 156] width 609 height 16
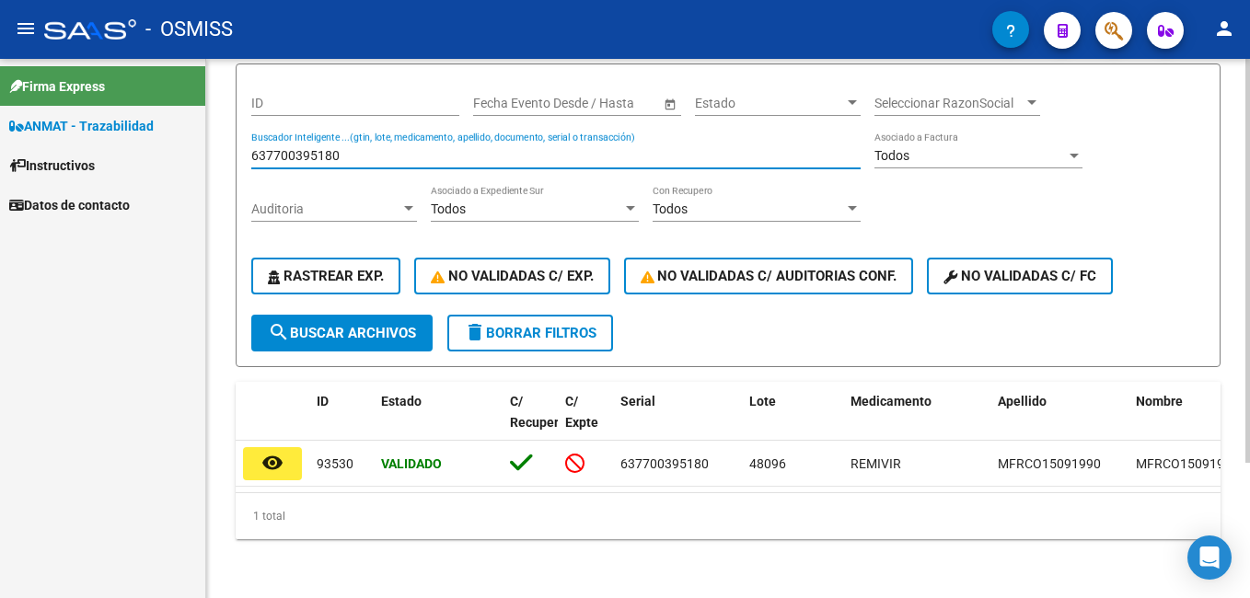
click at [342, 148] on input "637700395180" at bounding box center [555, 156] width 609 height 16
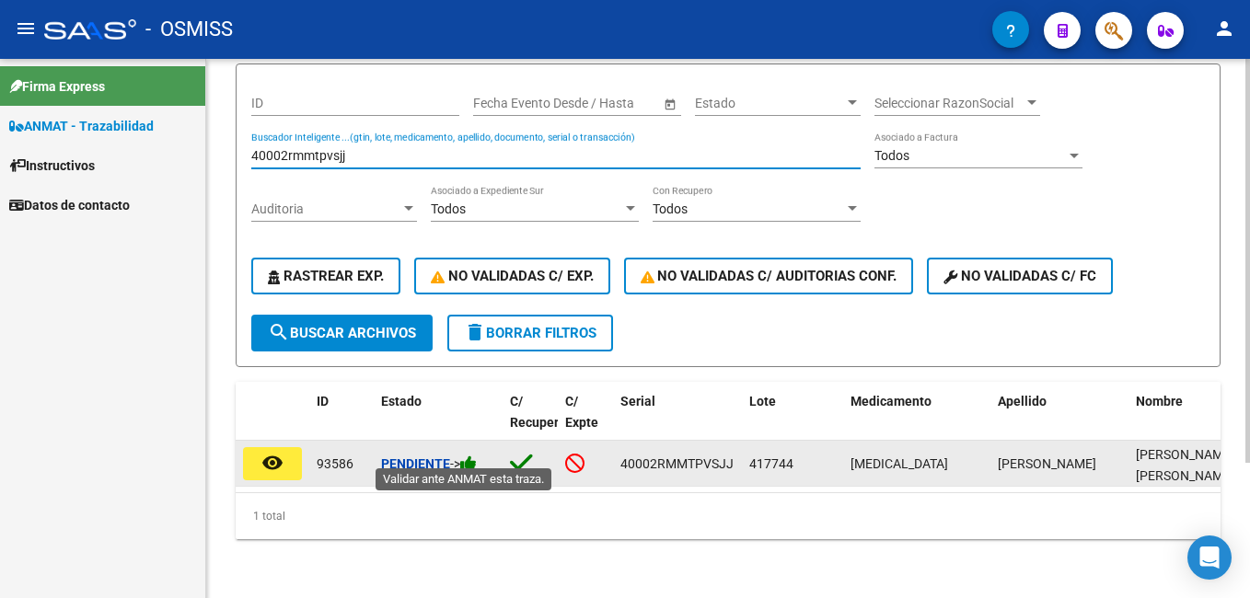
click at [470, 455] on icon at bounding box center [468, 463] width 17 height 17
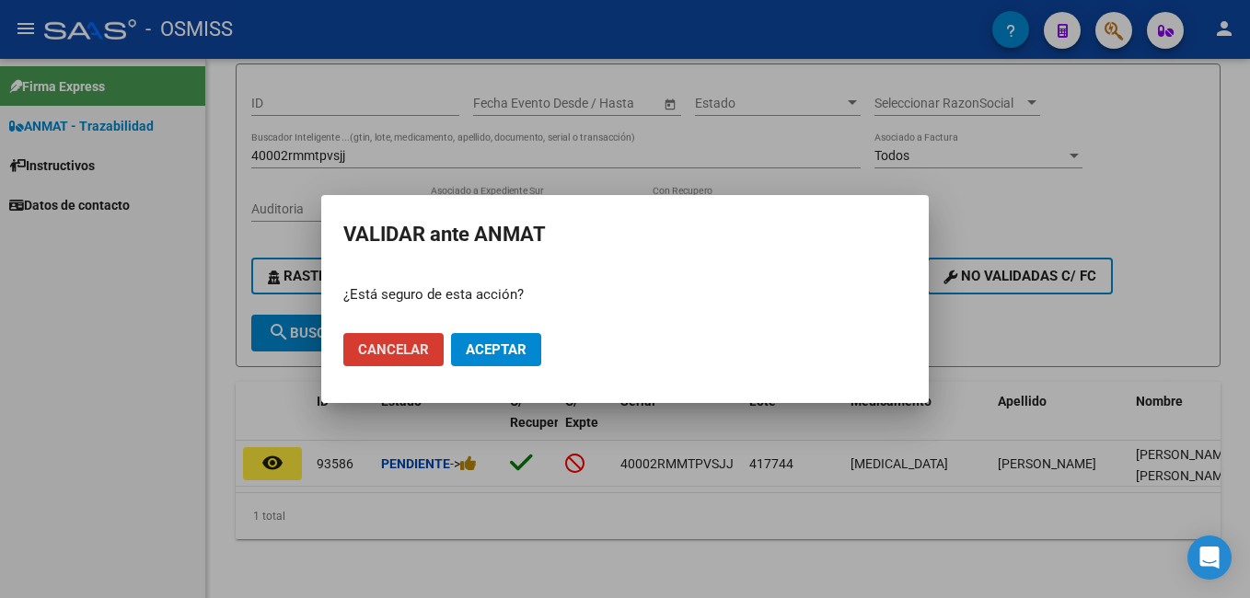
click at [480, 353] on span "Aceptar" at bounding box center [496, 349] width 61 height 17
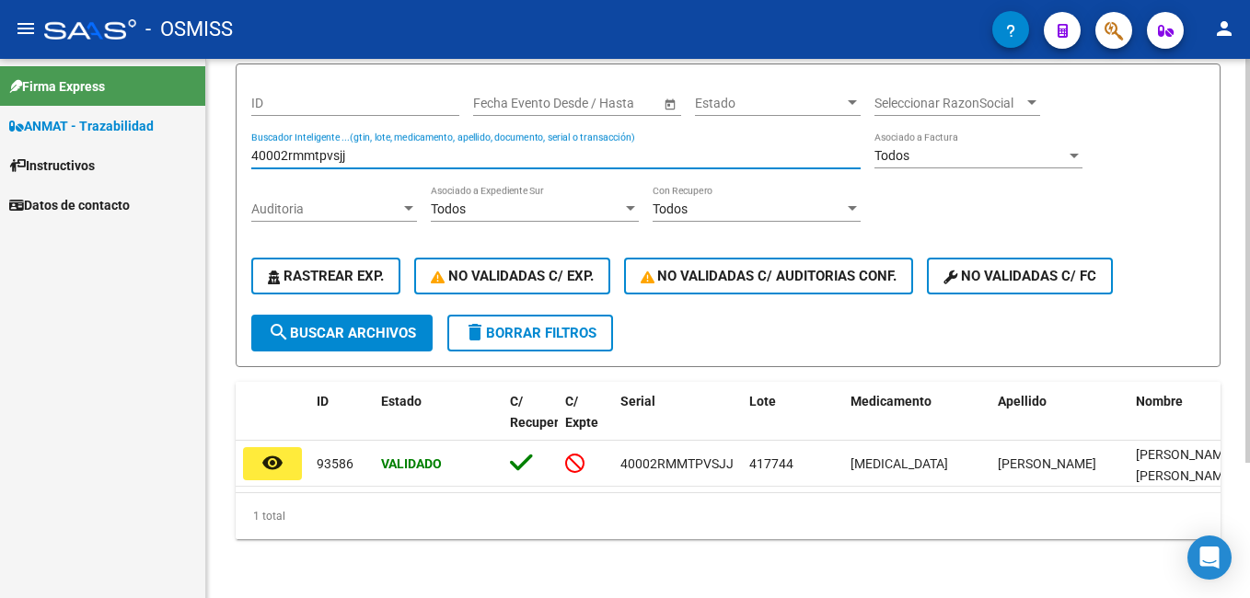
click at [378, 148] on input "40002rmmtpvsjj" at bounding box center [555, 156] width 609 height 16
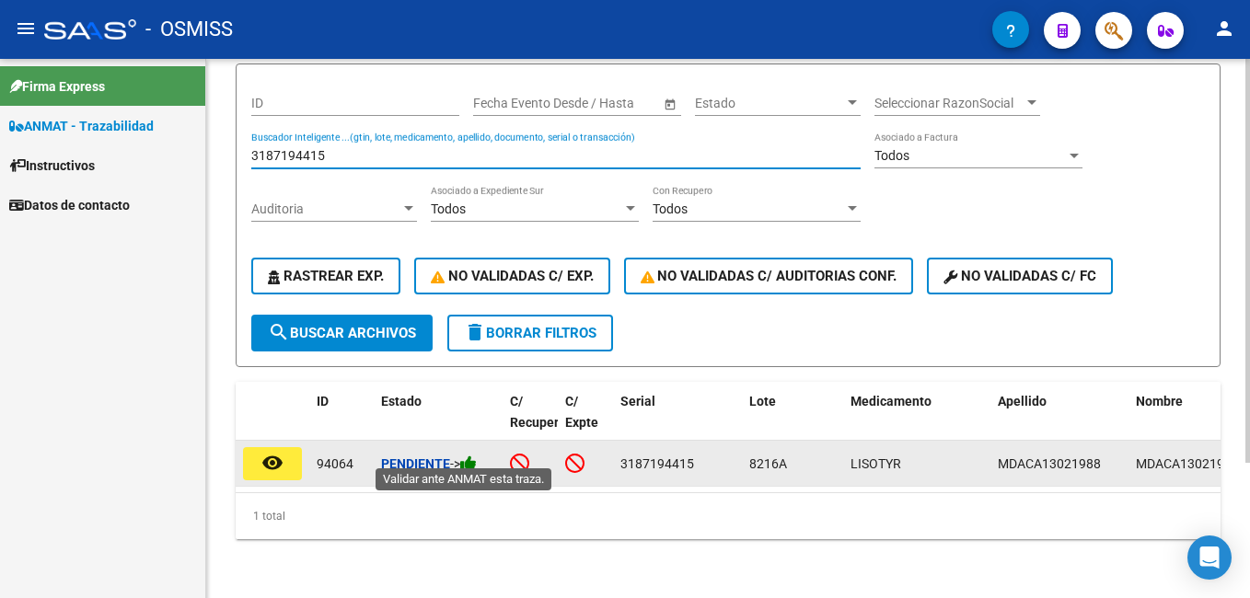
click at [477, 455] on icon at bounding box center [468, 463] width 17 height 17
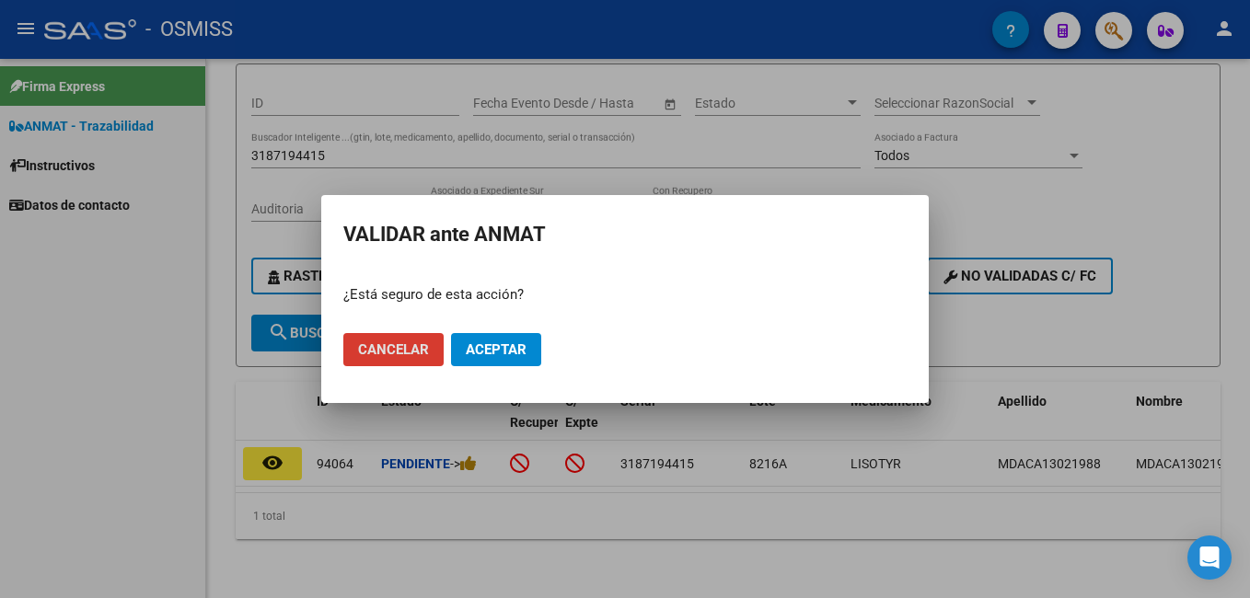
click at [514, 352] on span "Aceptar" at bounding box center [496, 349] width 61 height 17
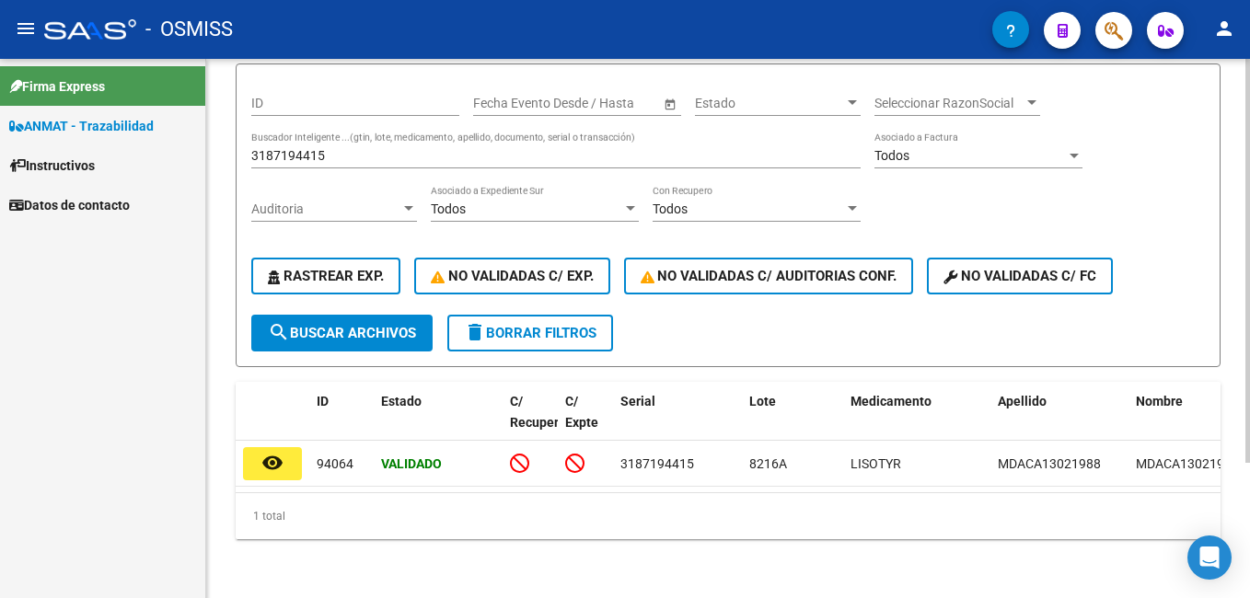
click at [372, 148] on input "3187194415" at bounding box center [555, 156] width 609 height 16
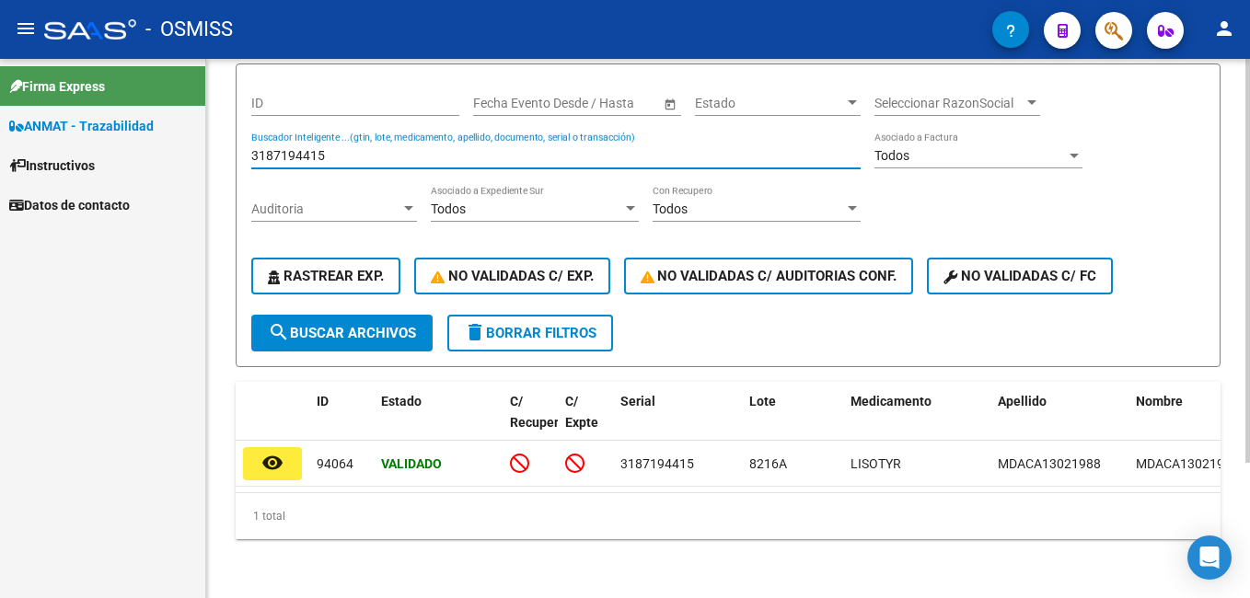
click at [372, 148] on input "3187194415" at bounding box center [555, 156] width 609 height 16
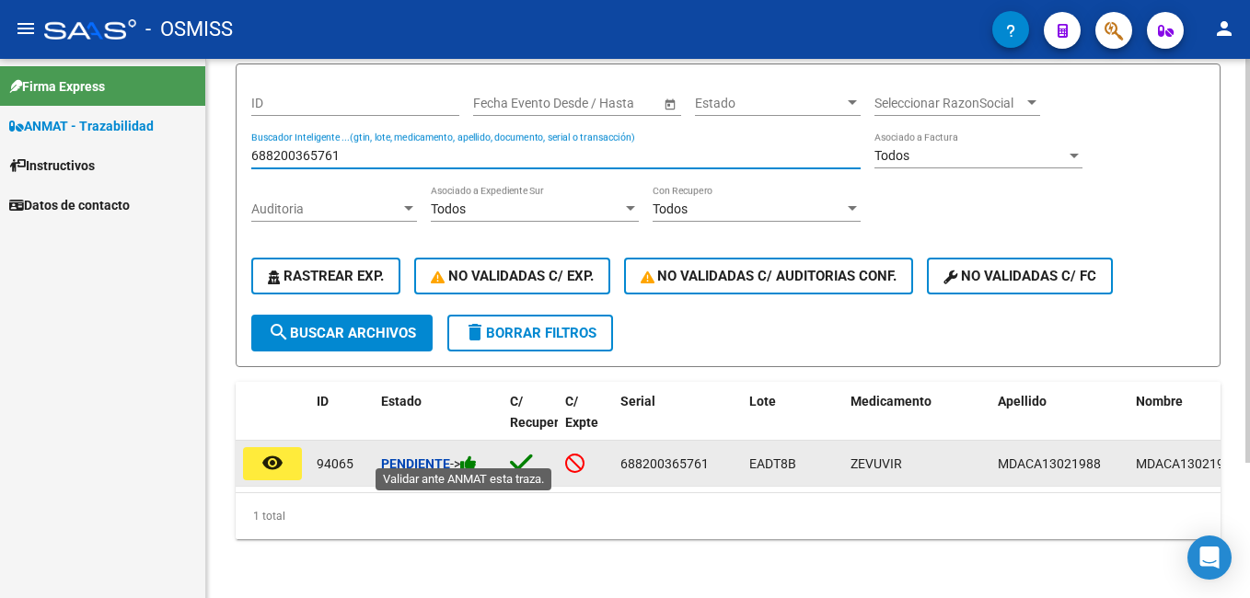
click at [477, 455] on icon at bounding box center [468, 463] width 17 height 17
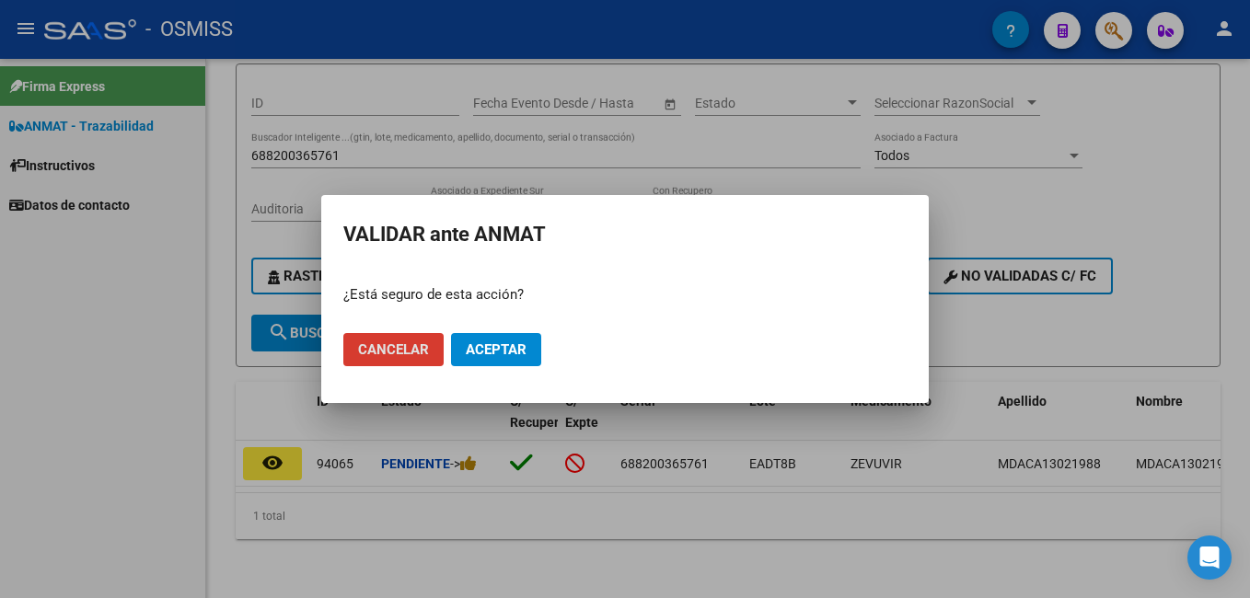
click at [511, 349] on span "Aceptar" at bounding box center [496, 349] width 61 height 17
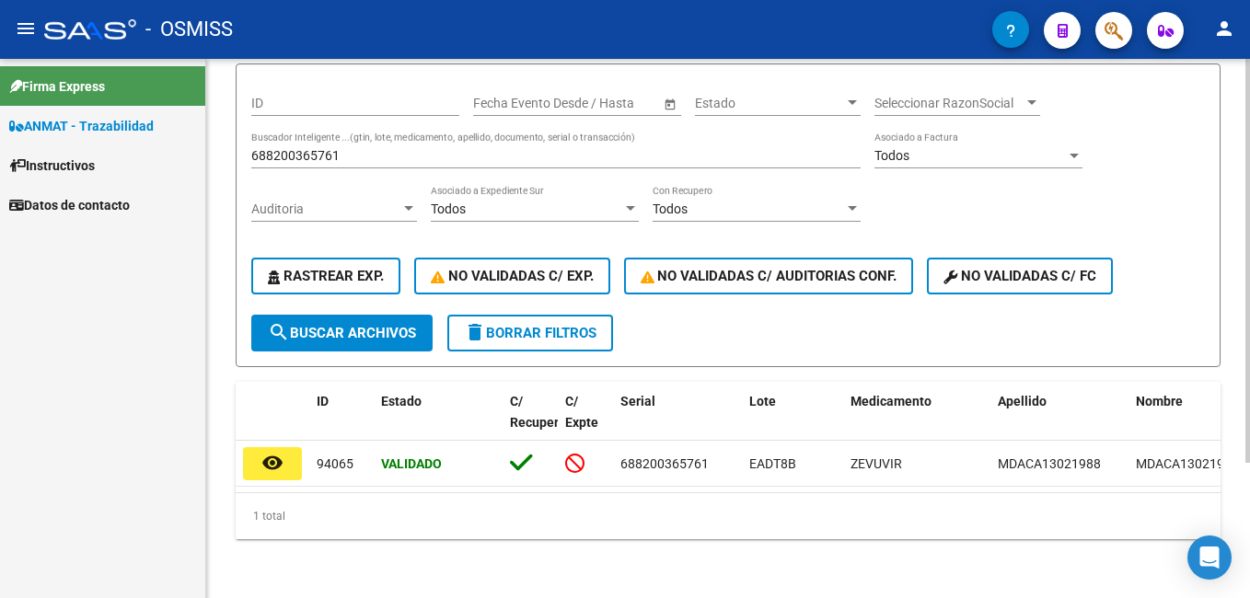
click at [336, 148] on input "688200365761" at bounding box center [555, 156] width 609 height 16
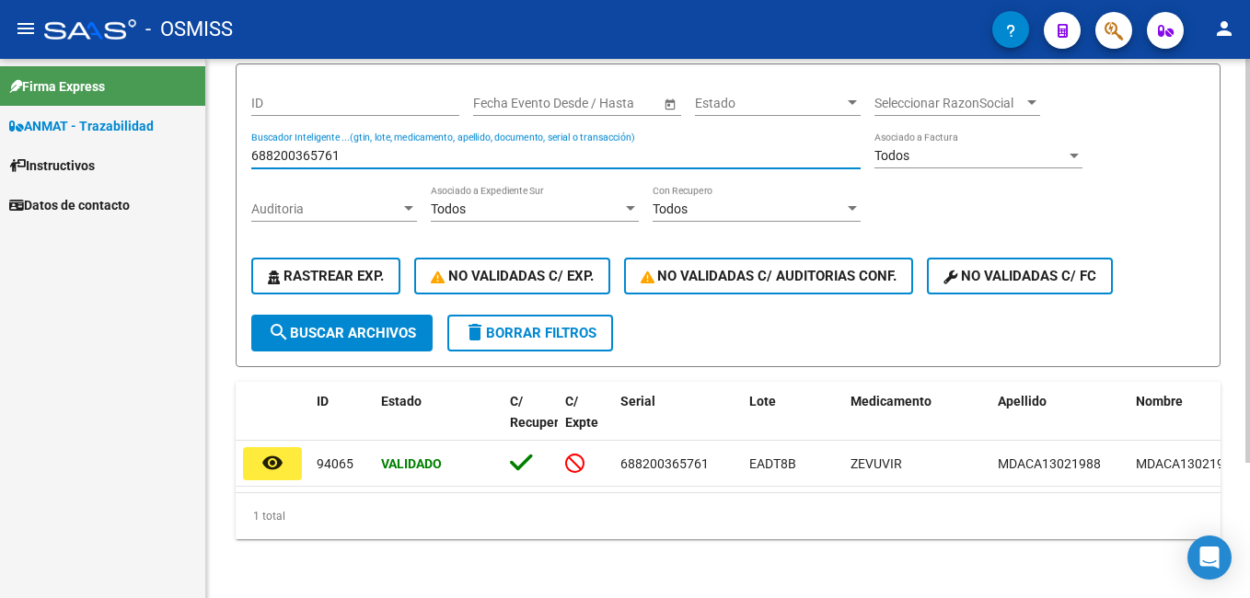
click at [336, 148] on input "688200365761" at bounding box center [555, 156] width 609 height 16
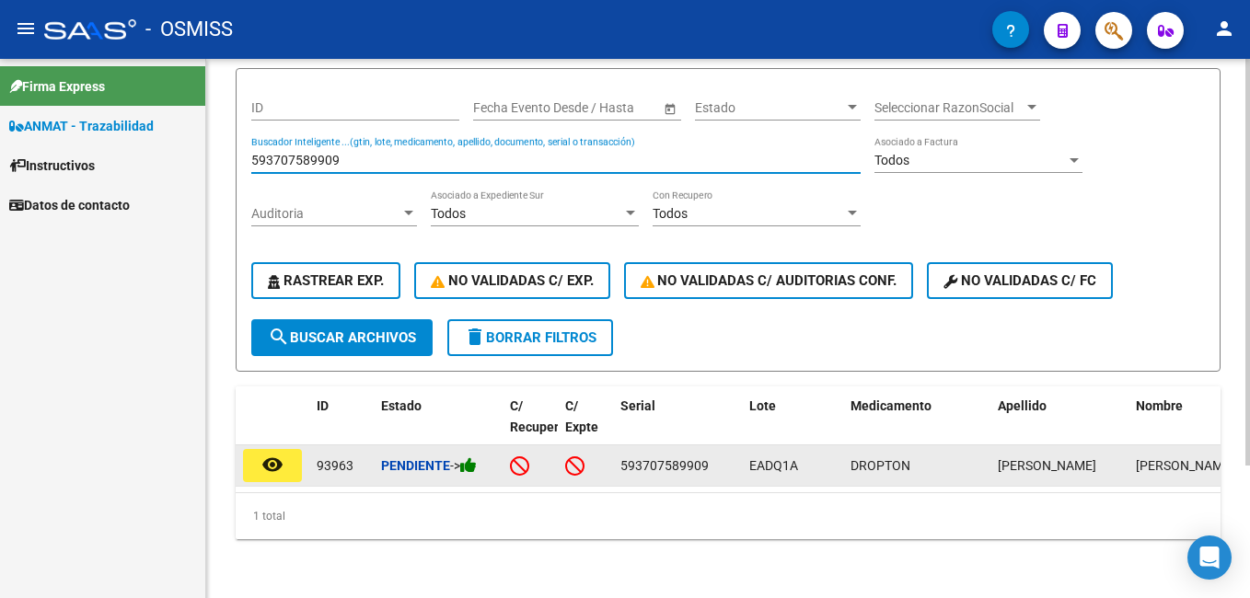
click at [477, 457] on icon at bounding box center [468, 465] width 17 height 17
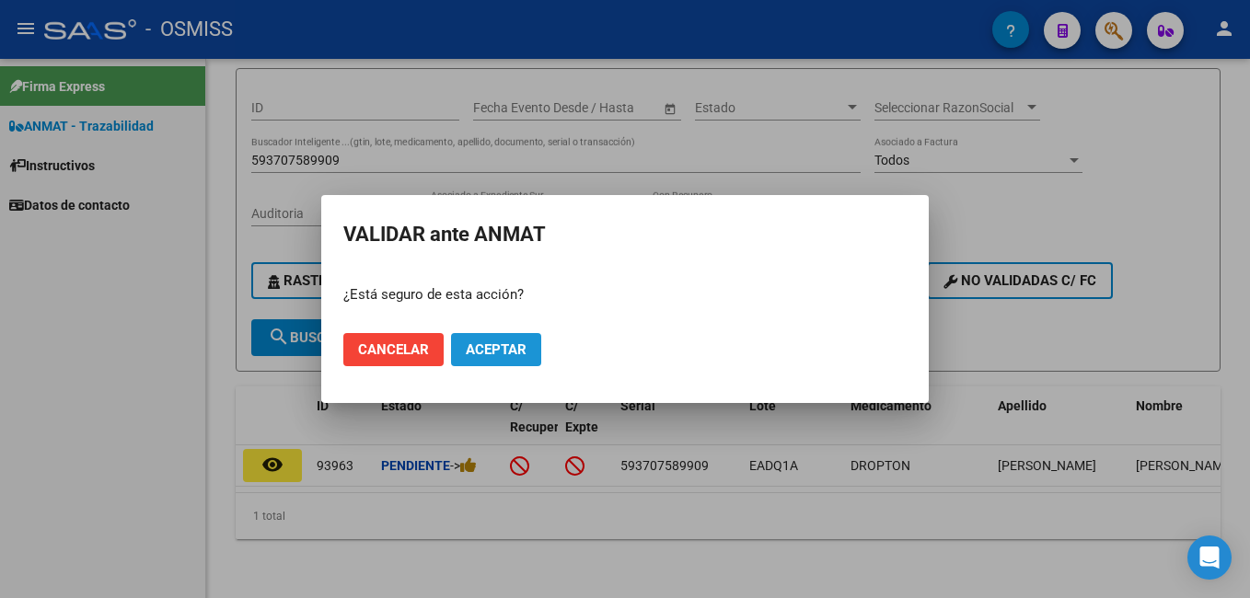
click at [495, 350] on span "Aceptar" at bounding box center [496, 349] width 61 height 17
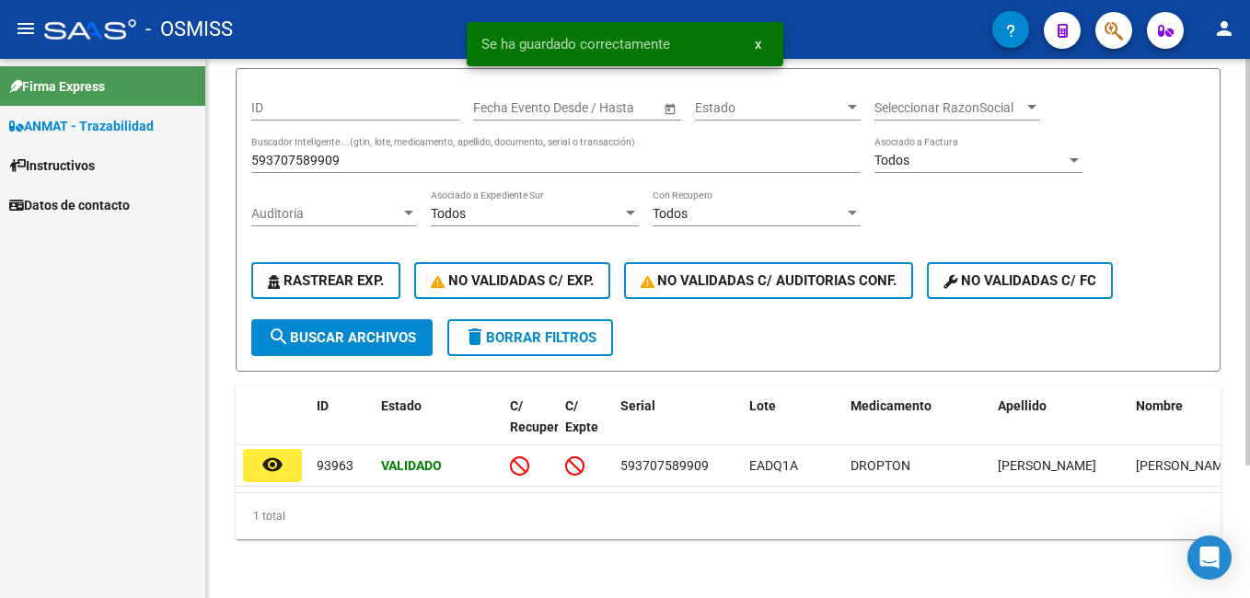
drag, startPoint x: 471, startPoint y: 478, endPoint x: 681, endPoint y: 510, distance: 212.3
click at [681, 510] on div "ID Estado C/ [PERSON_NAME] C/ Expte Serial Lote Medicamento Apellido Nombre DNI…" at bounding box center [728, 463] width 985 height 153
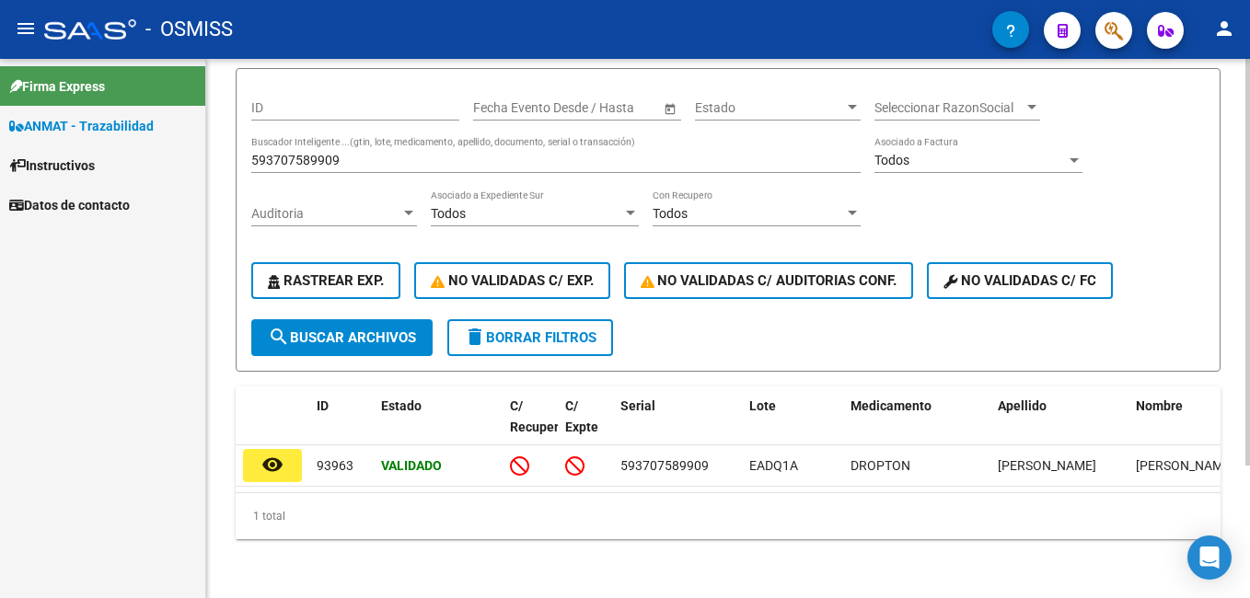
click at [444, 153] on input "593707589909" at bounding box center [555, 161] width 609 height 16
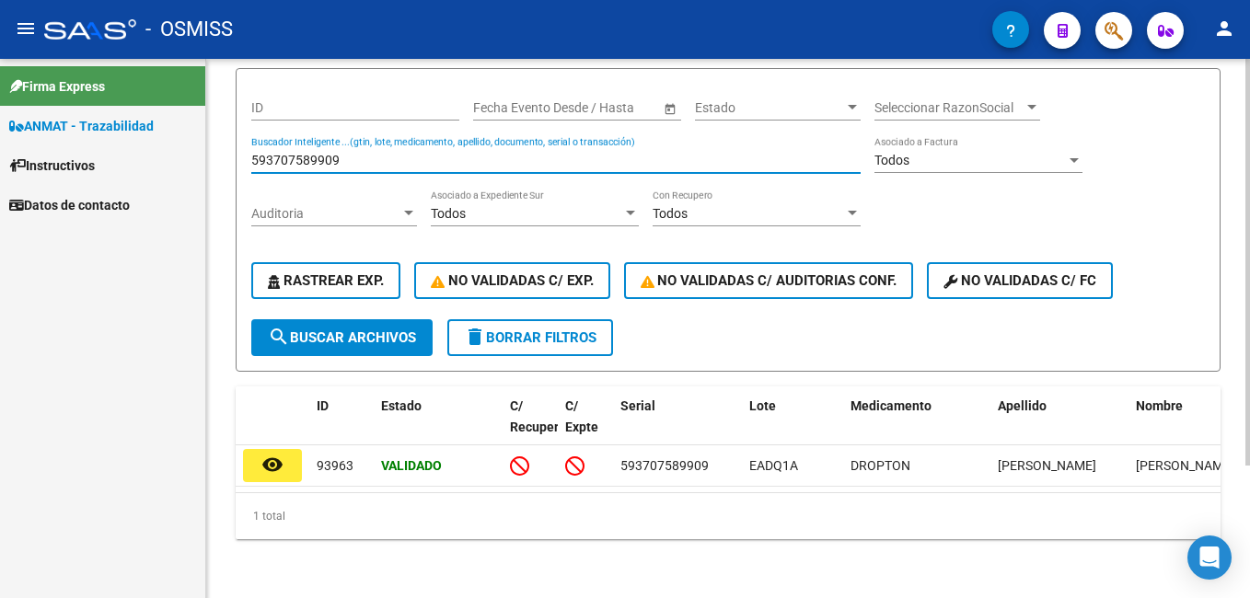
click at [444, 153] on input "593707589909" at bounding box center [555, 161] width 609 height 16
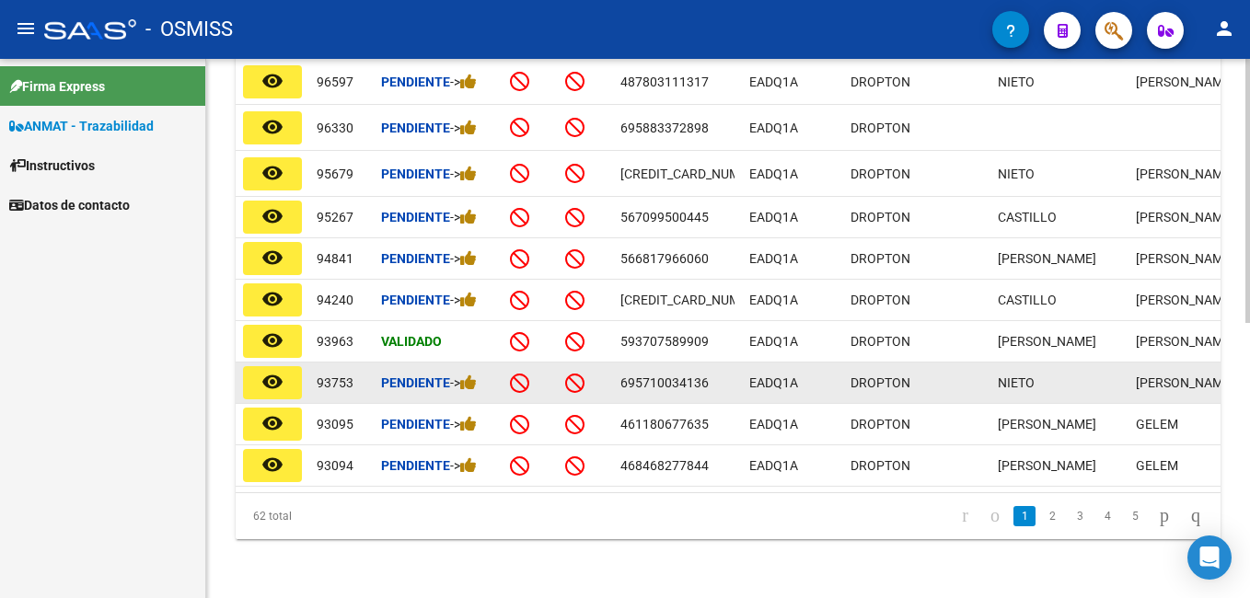
scroll to position [562, 0]
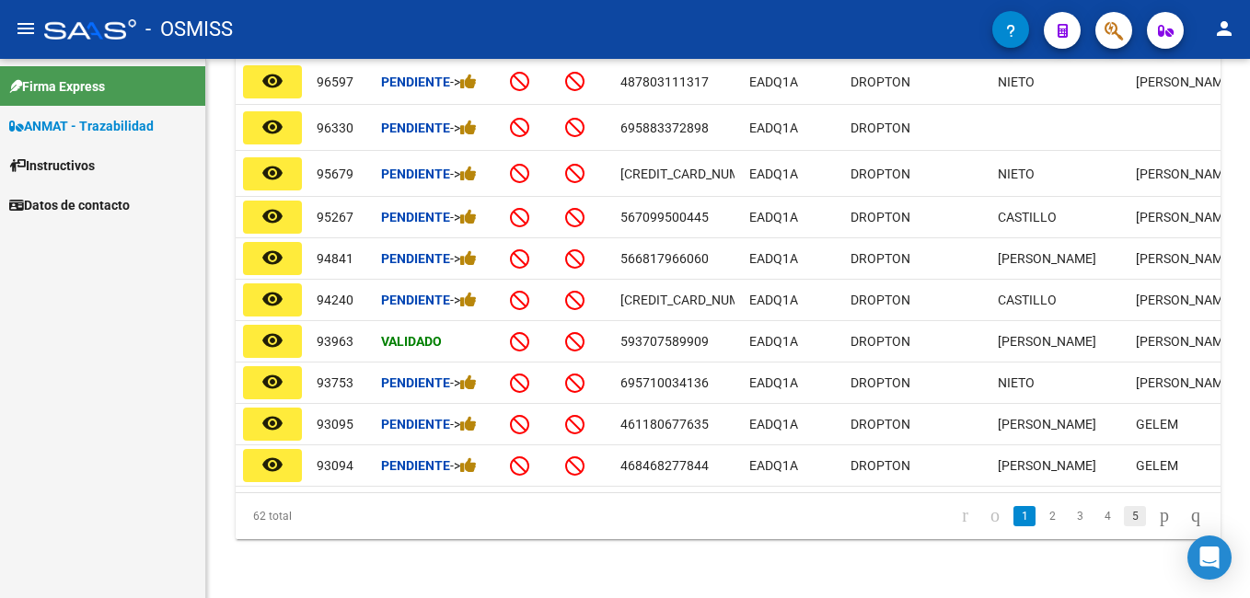
type input "dropton"
click at [1124, 515] on link "5" at bounding box center [1135, 516] width 22 height 20
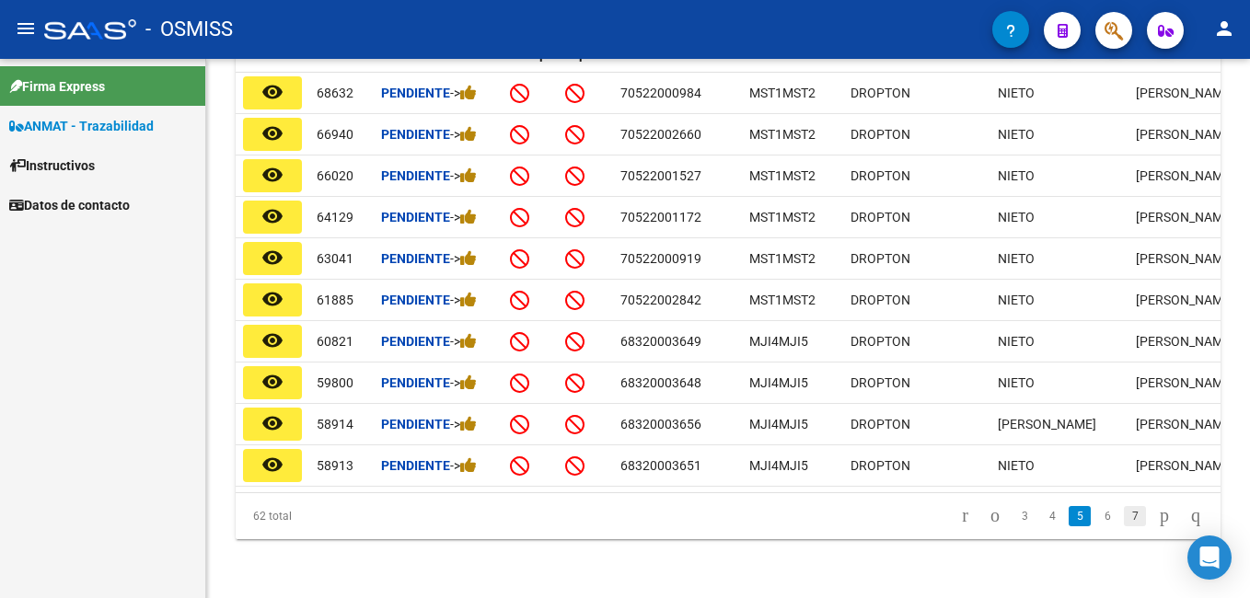
click at [1124, 514] on link "7" at bounding box center [1135, 516] width 22 height 20
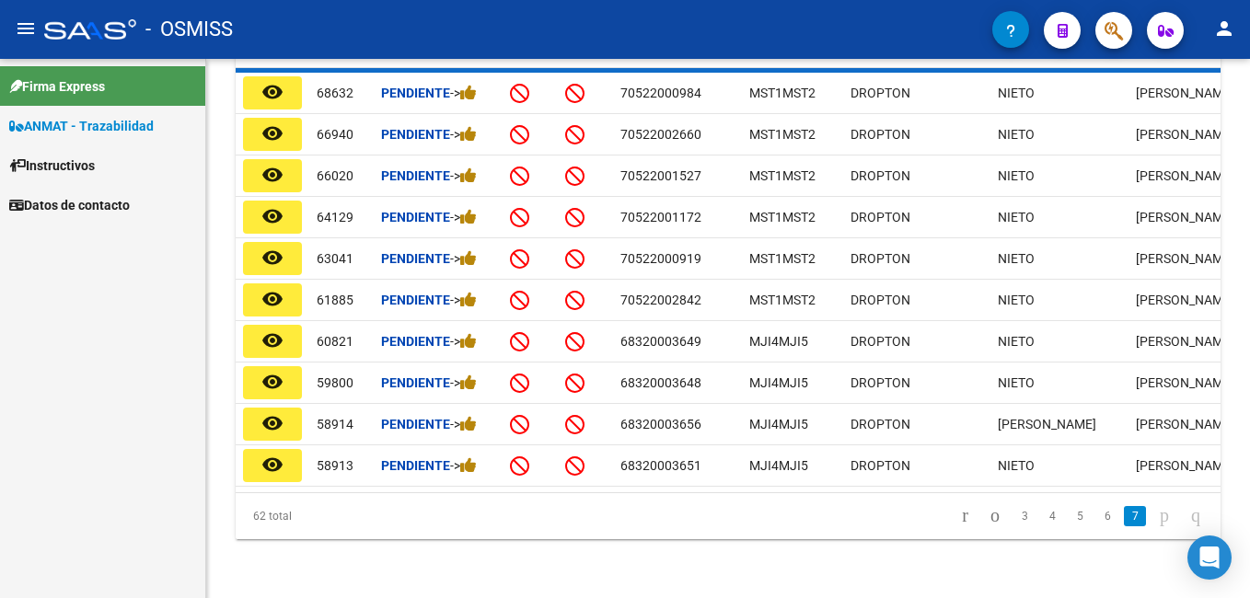
scroll to position [222, 0]
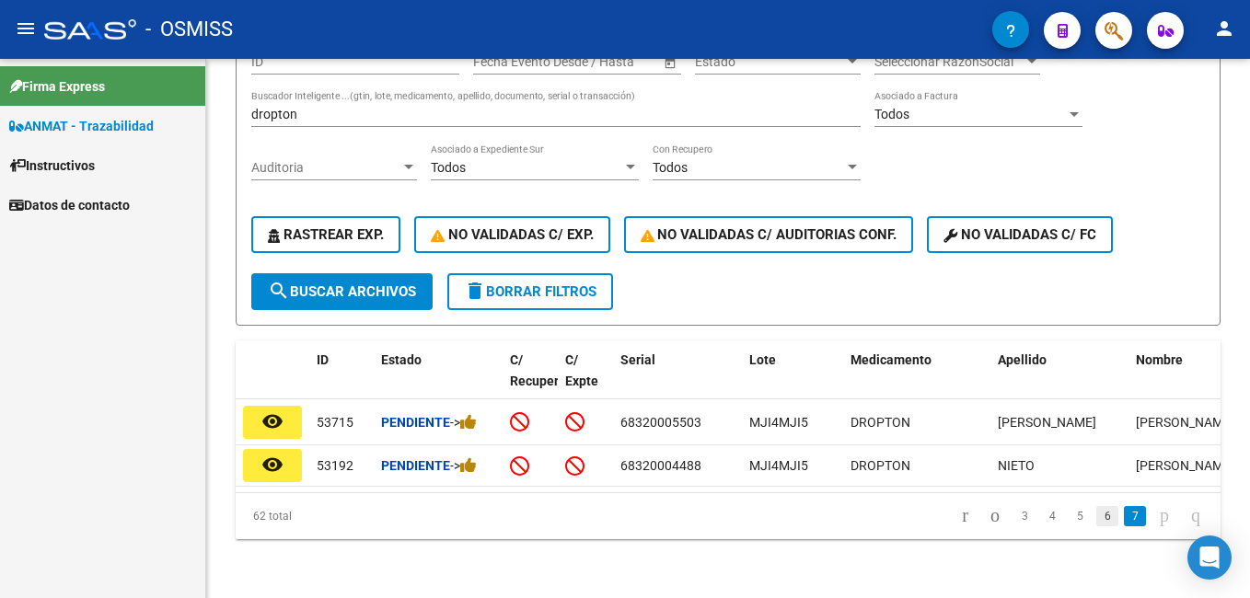
click at [1096, 510] on link "6" at bounding box center [1107, 516] width 22 height 20
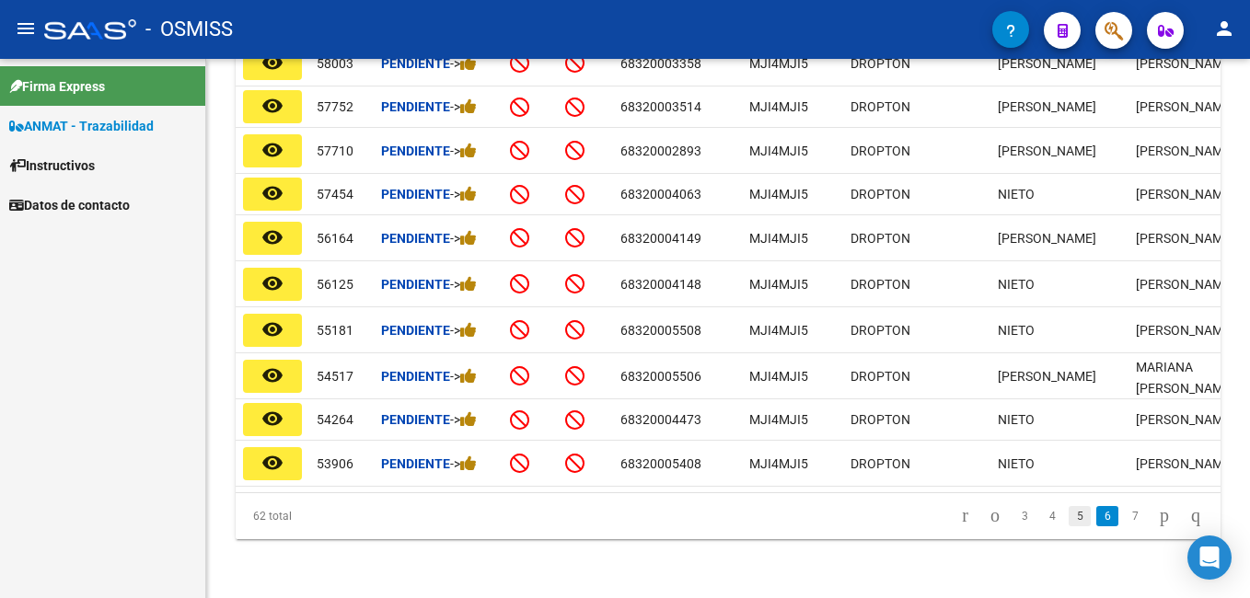
click at [1069, 514] on link "5" at bounding box center [1080, 516] width 22 height 20
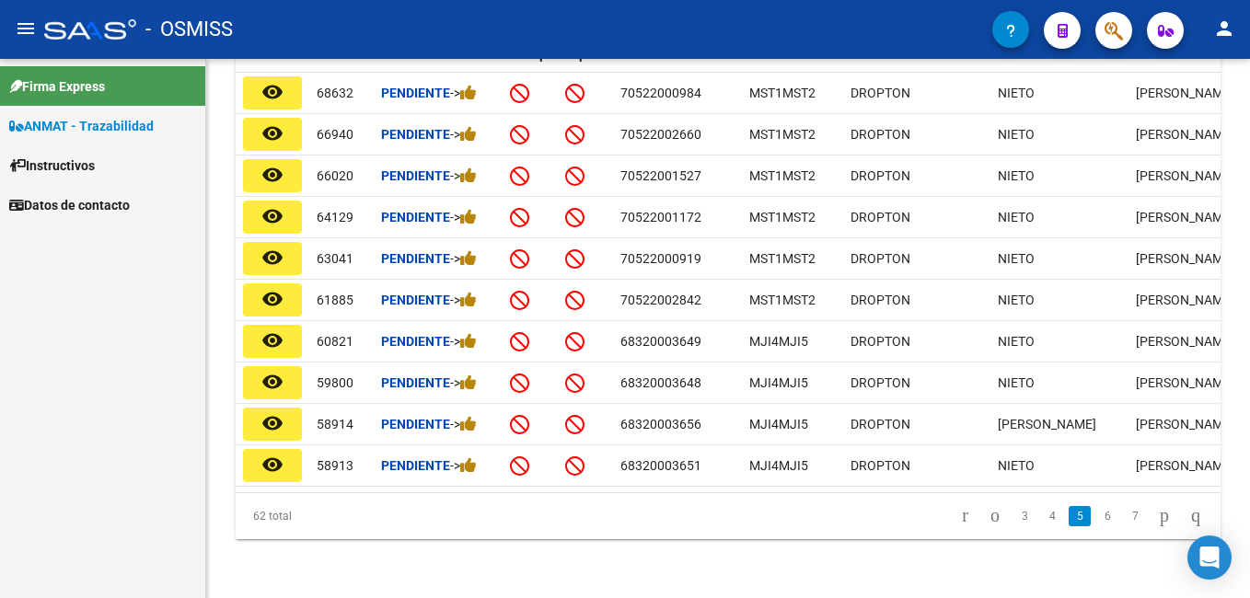
scroll to position [549, 0]
click at [1041, 518] on link "4" at bounding box center [1052, 516] width 22 height 20
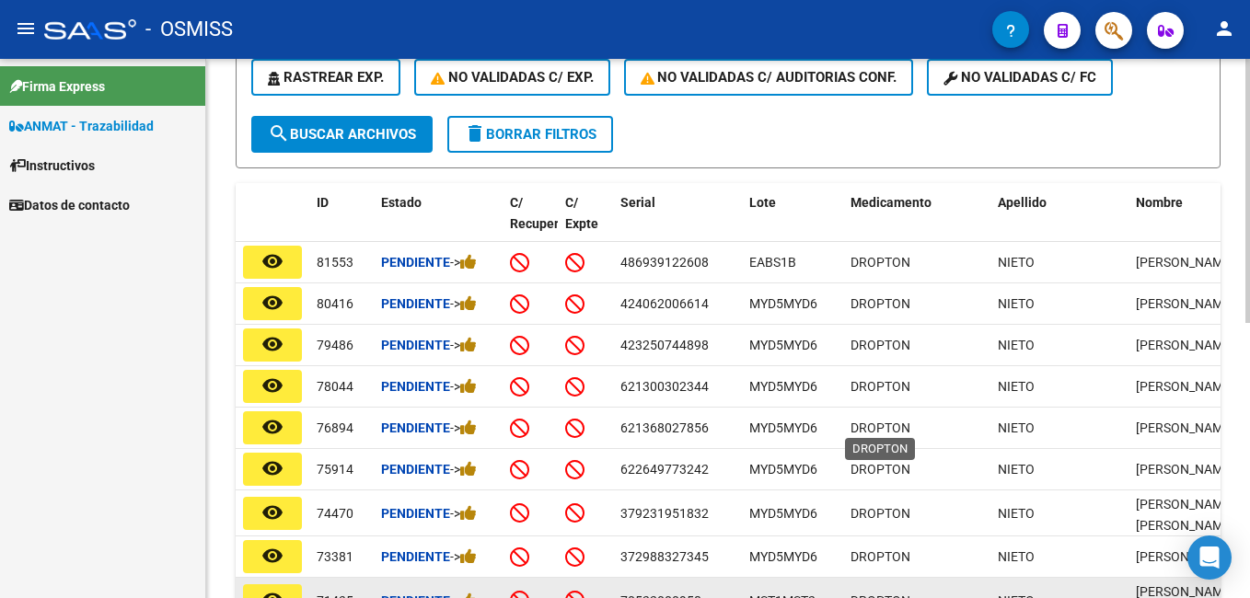
scroll to position [562, 0]
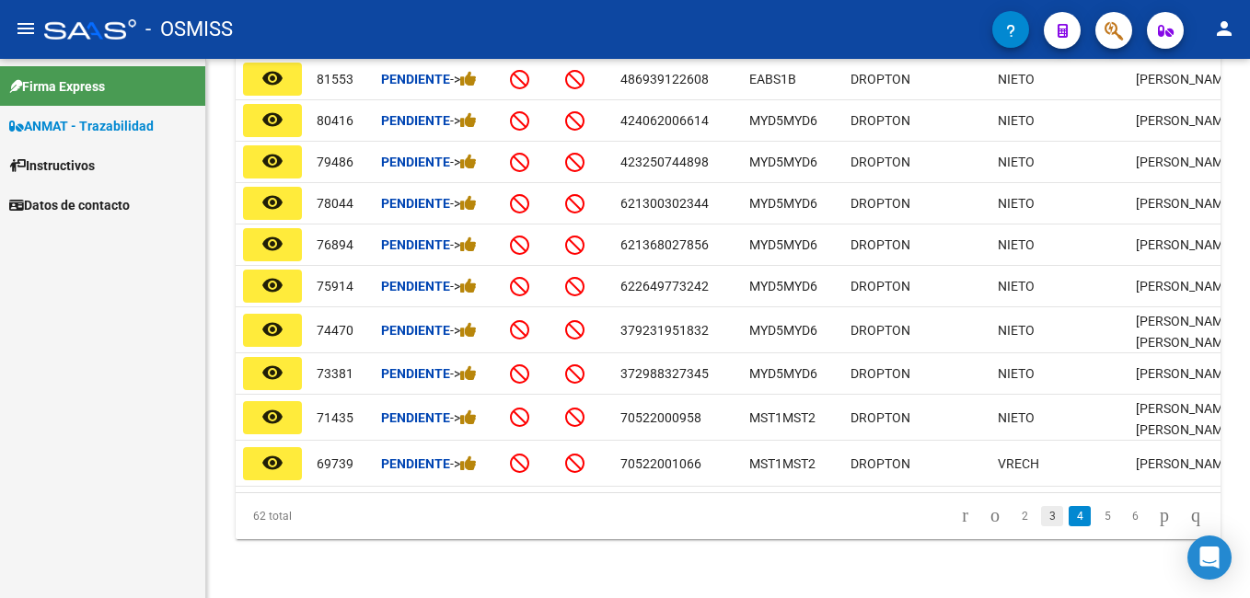
click at [1041, 511] on link "3" at bounding box center [1052, 516] width 22 height 20
click at [1030, 515] on div "62 total 1 2 3 4 5" at bounding box center [728, 516] width 985 height 46
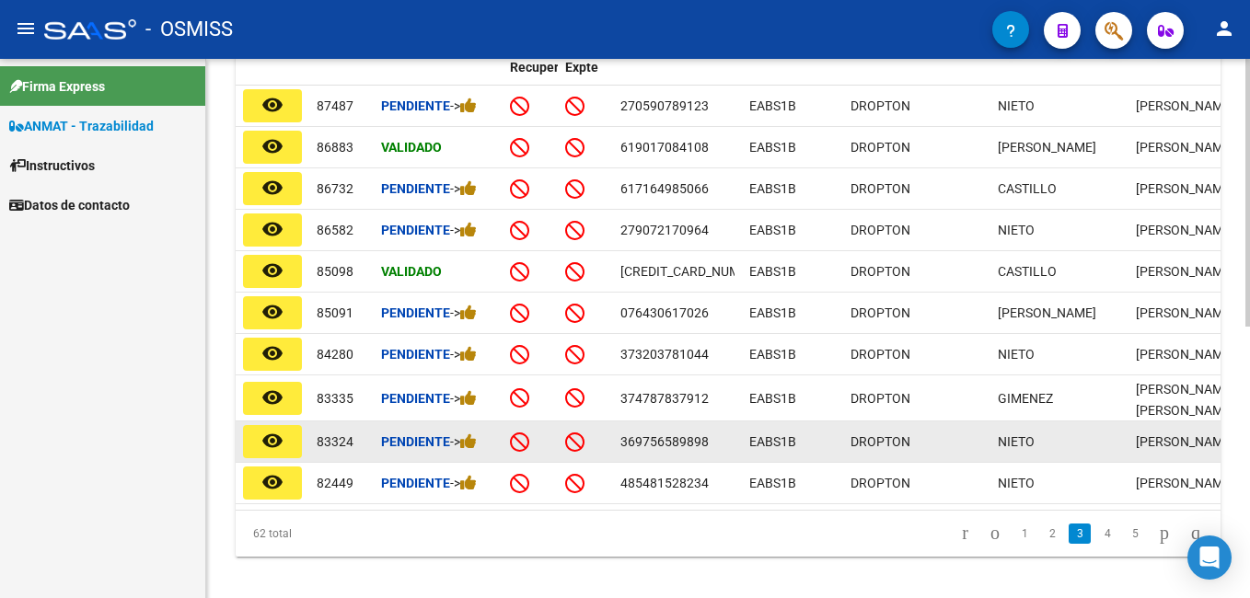
scroll to position [549, 0]
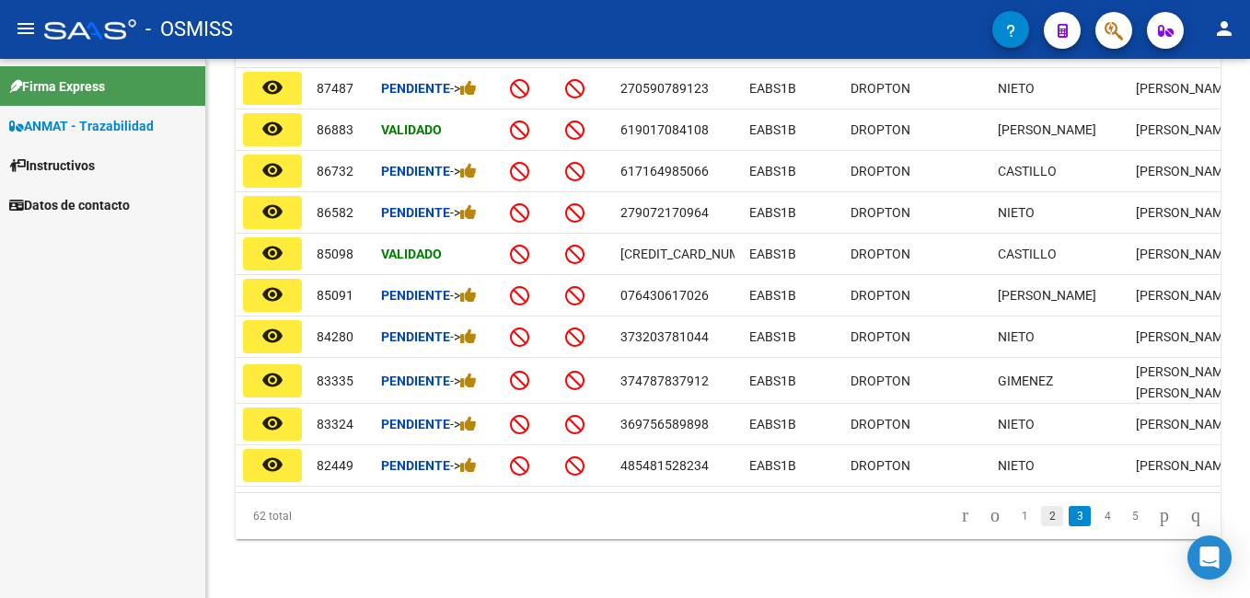
click at [1041, 514] on link "2" at bounding box center [1052, 516] width 22 height 20
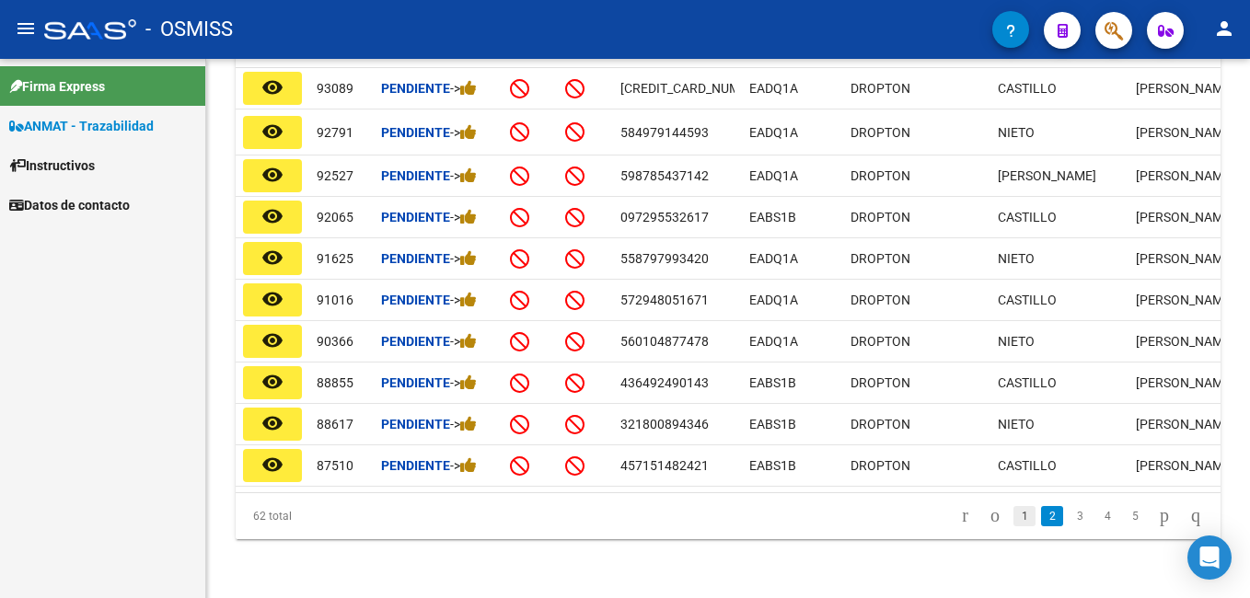
click at [1015, 524] on link "1" at bounding box center [1024, 516] width 22 height 20
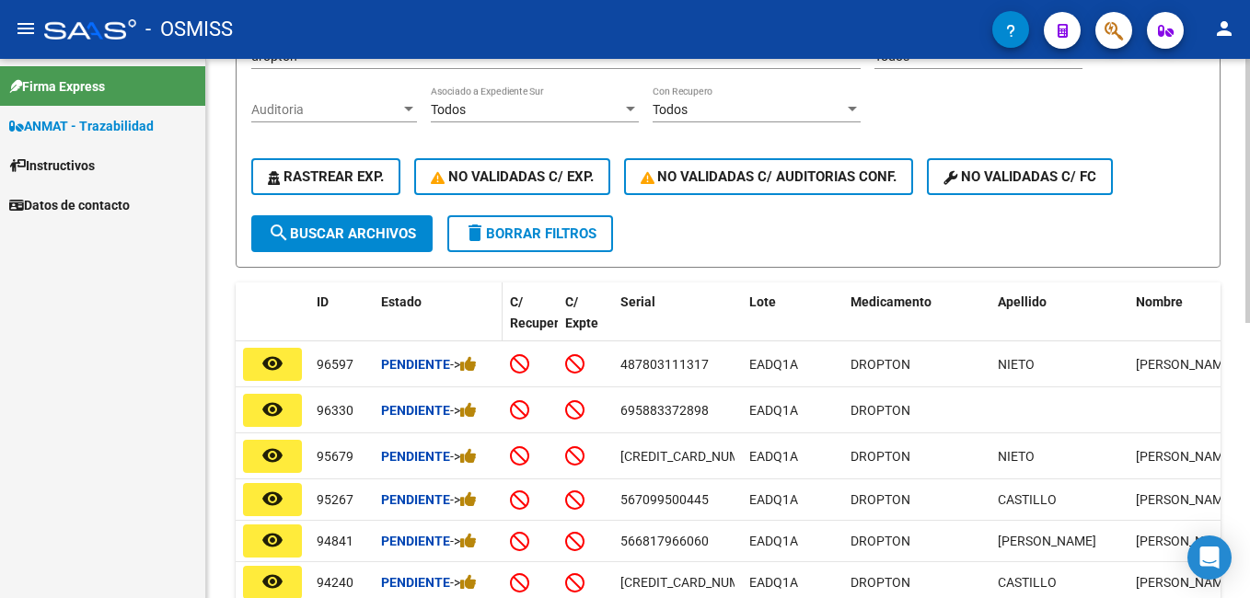
scroll to position [91, 0]
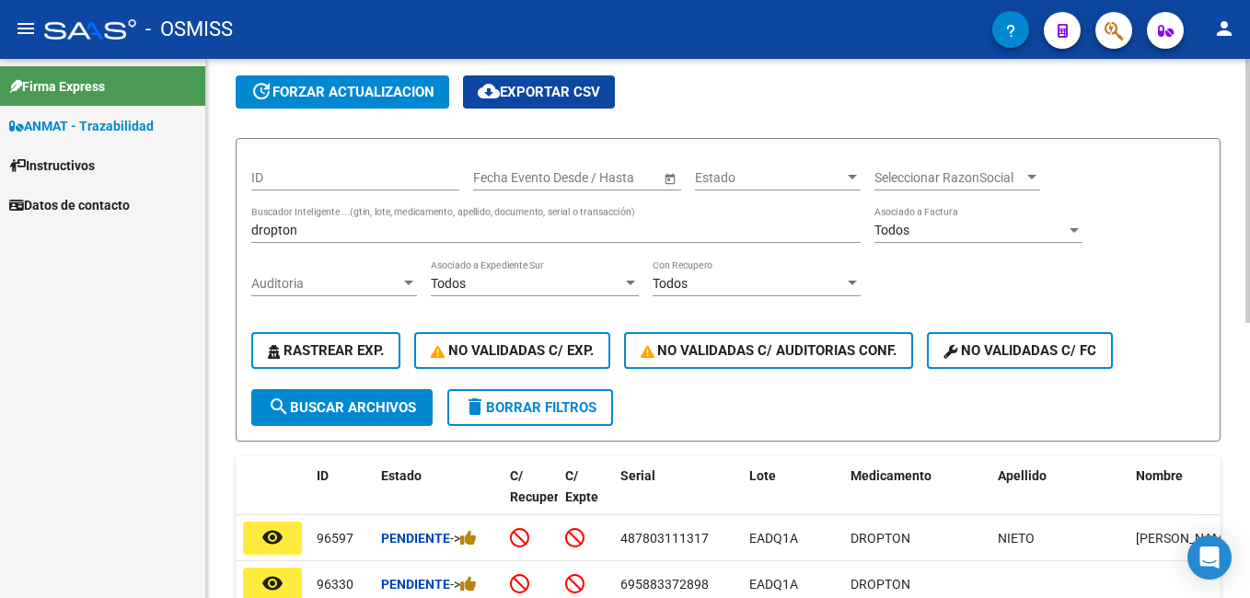
click at [393, 220] on div "dropton Buscador Inteligente ...(gtin, lote, medicamento, apellido, documento, …" at bounding box center [555, 224] width 609 height 37
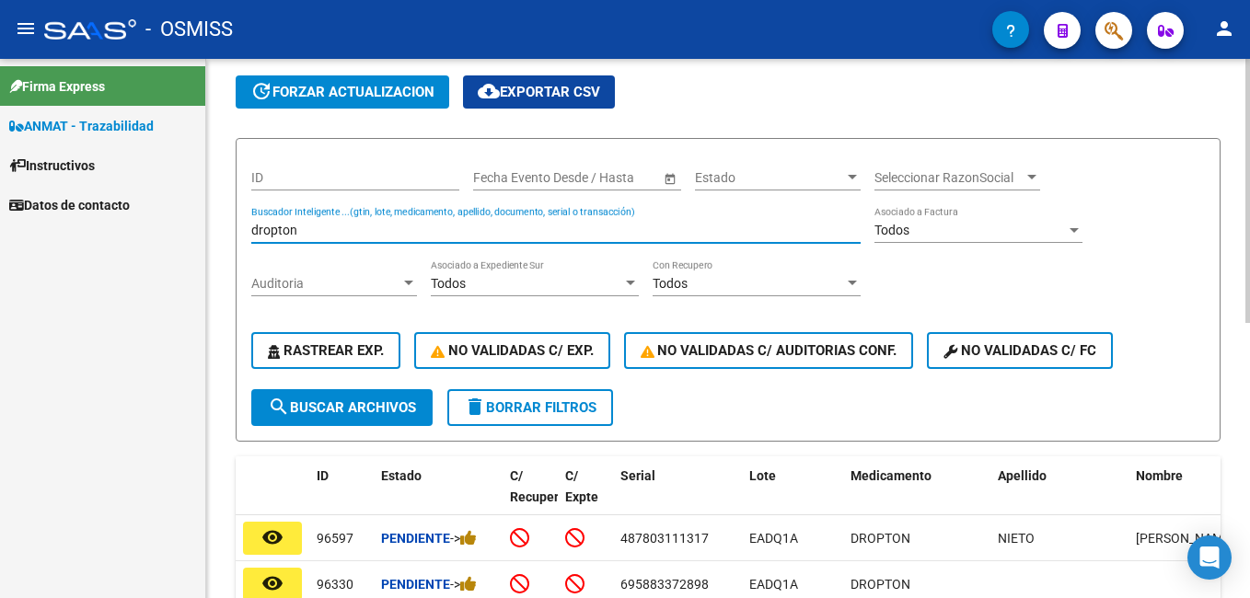
click at [393, 220] on div "dropton Buscador Inteligente ...(gtin, lote, medicamento, apellido, documento, …" at bounding box center [555, 224] width 609 height 37
click at [376, 230] on input "dropton" at bounding box center [555, 231] width 609 height 16
click at [386, 232] on input "Buscador Inteligente ...(gtin, lote, medicamento, apellido, documento, serial o…" at bounding box center [555, 231] width 609 height 16
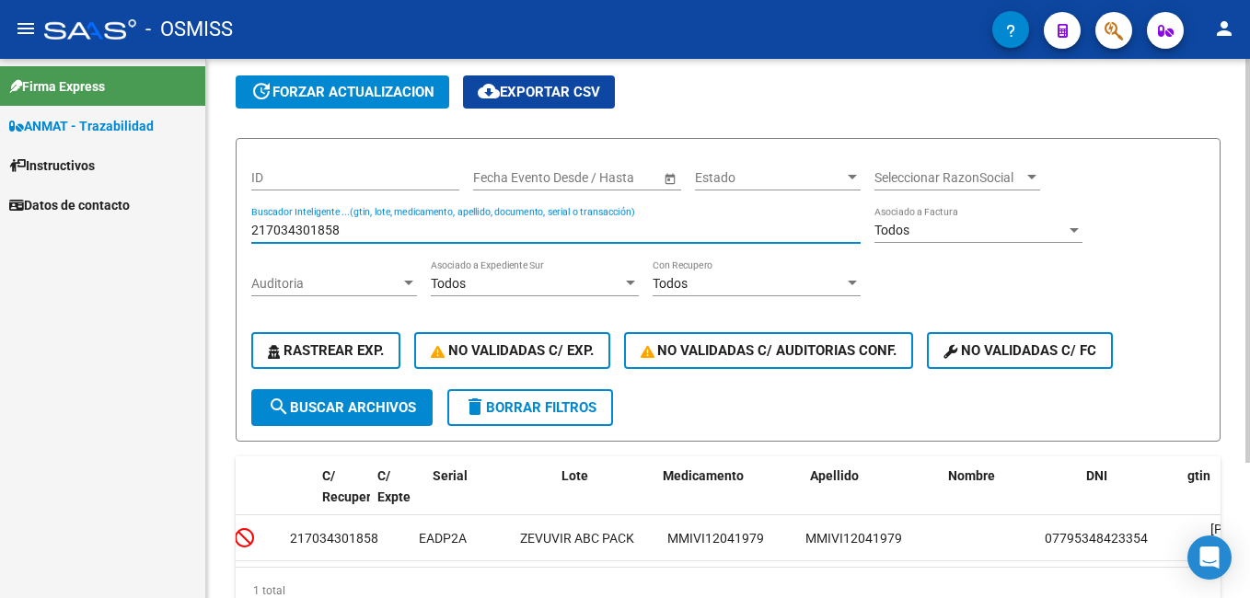
scroll to position [0, 0]
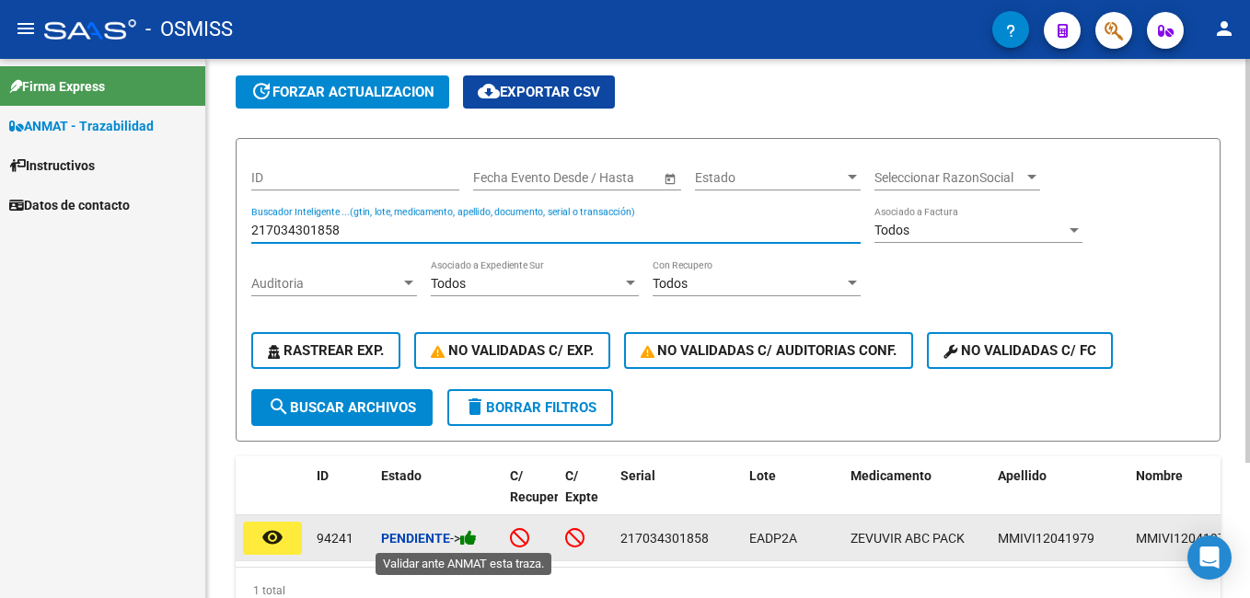
click at [477, 531] on icon at bounding box center [468, 537] width 17 height 17
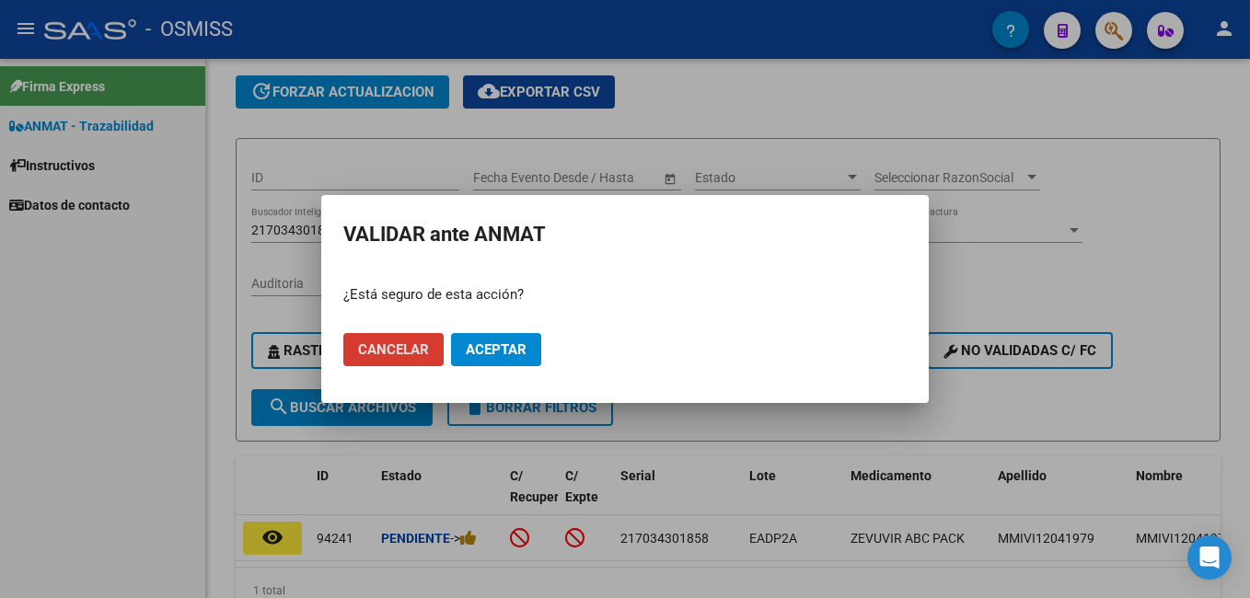
click at [506, 349] on span "Aceptar" at bounding box center [496, 349] width 61 height 17
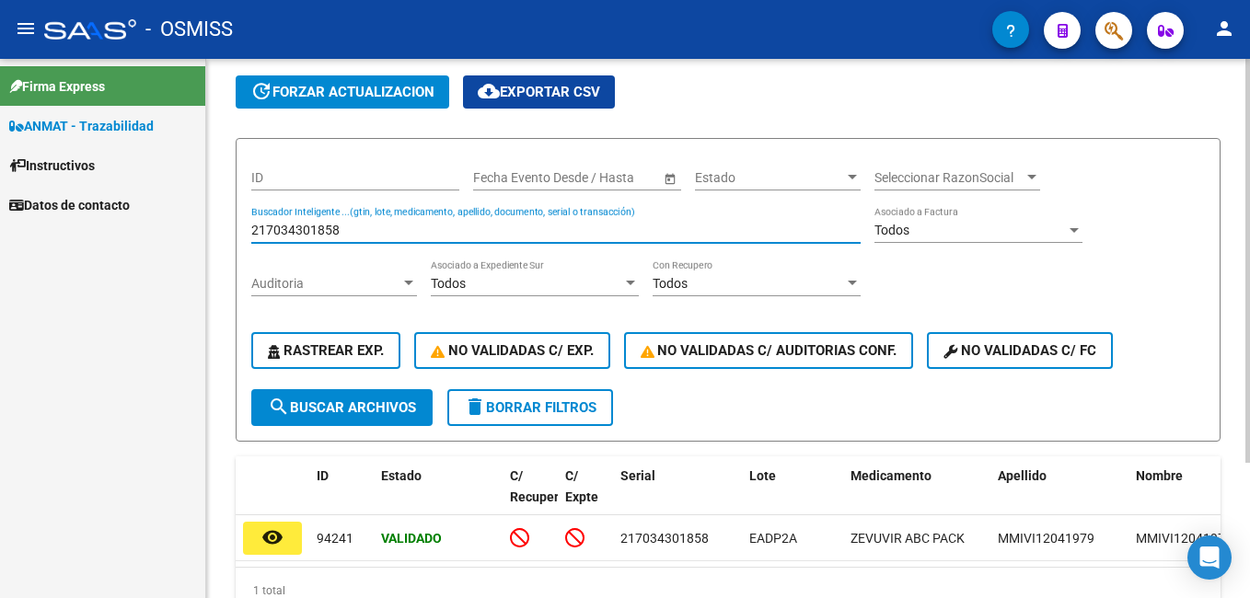
click at [299, 234] on input "217034301858" at bounding box center [555, 231] width 609 height 16
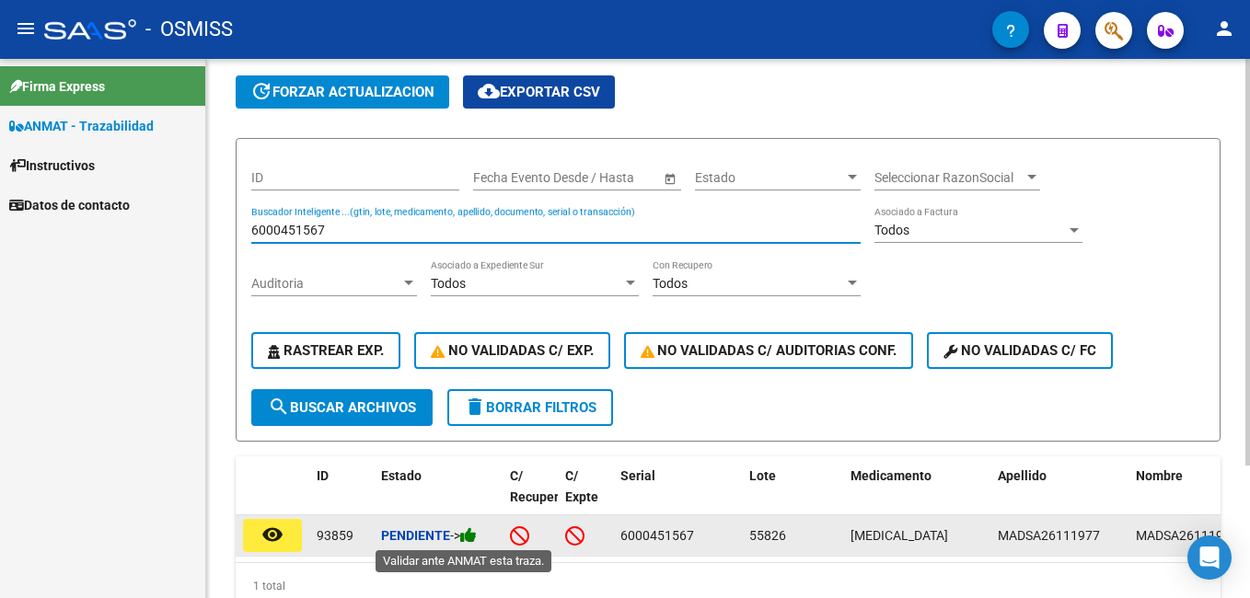
click at [476, 536] on icon at bounding box center [468, 534] width 17 height 17
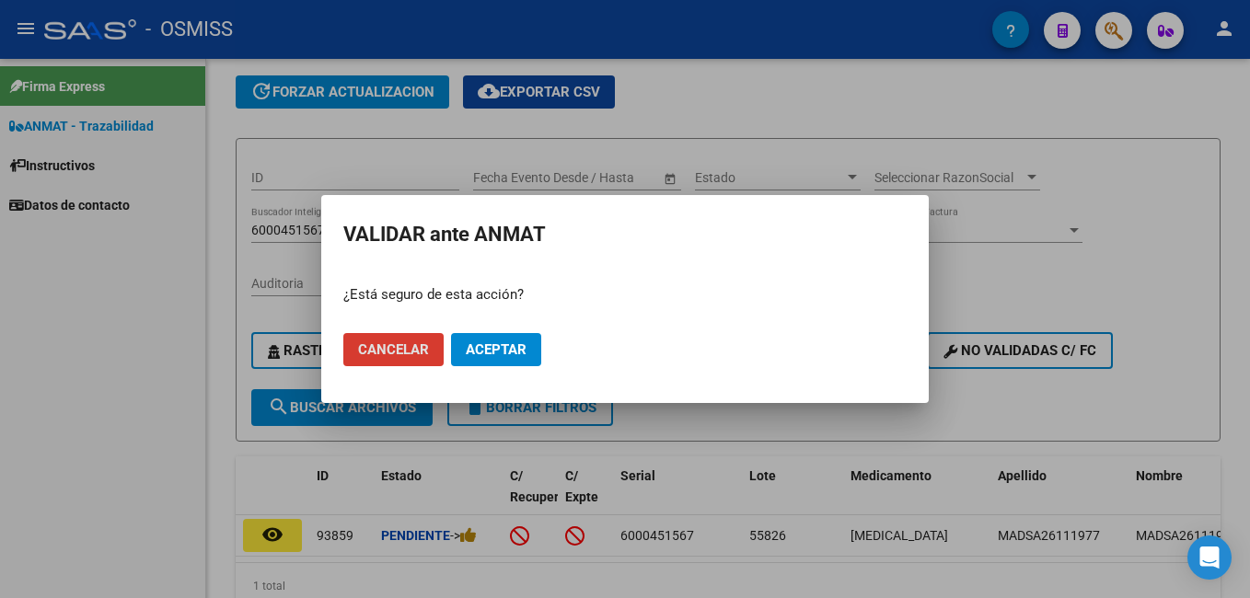
click at [530, 342] on button "Aceptar" at bounding box center [496, 349] width 90 height 33
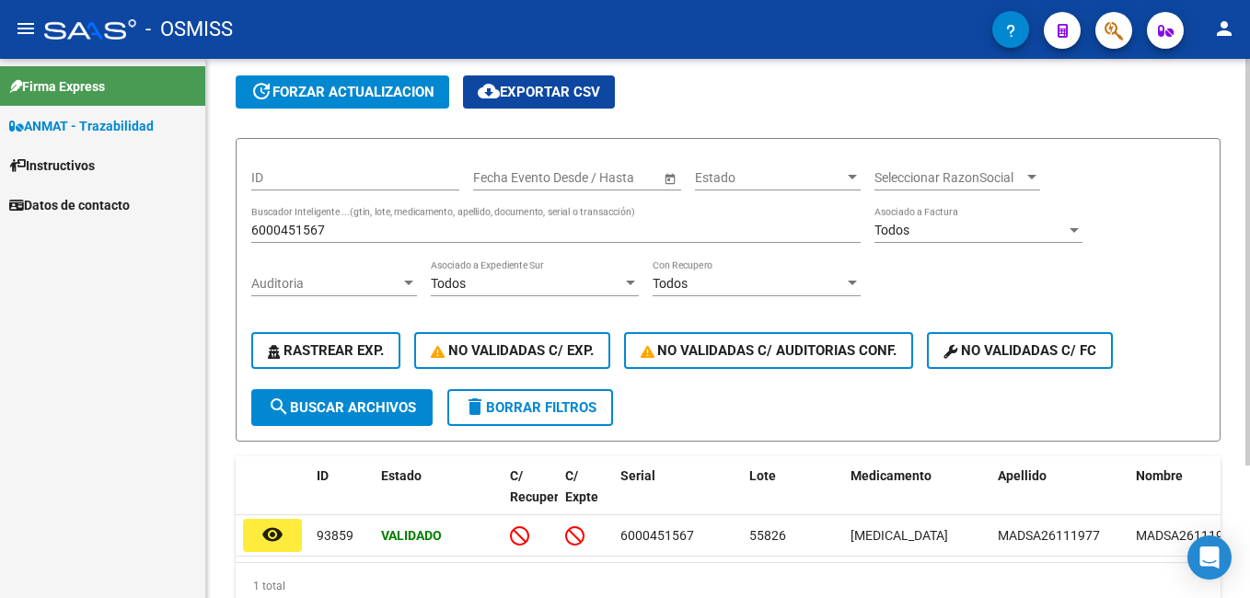
click at [372, 225] on input "6000451567" at bounding box center [555, 231] width 609 height 16
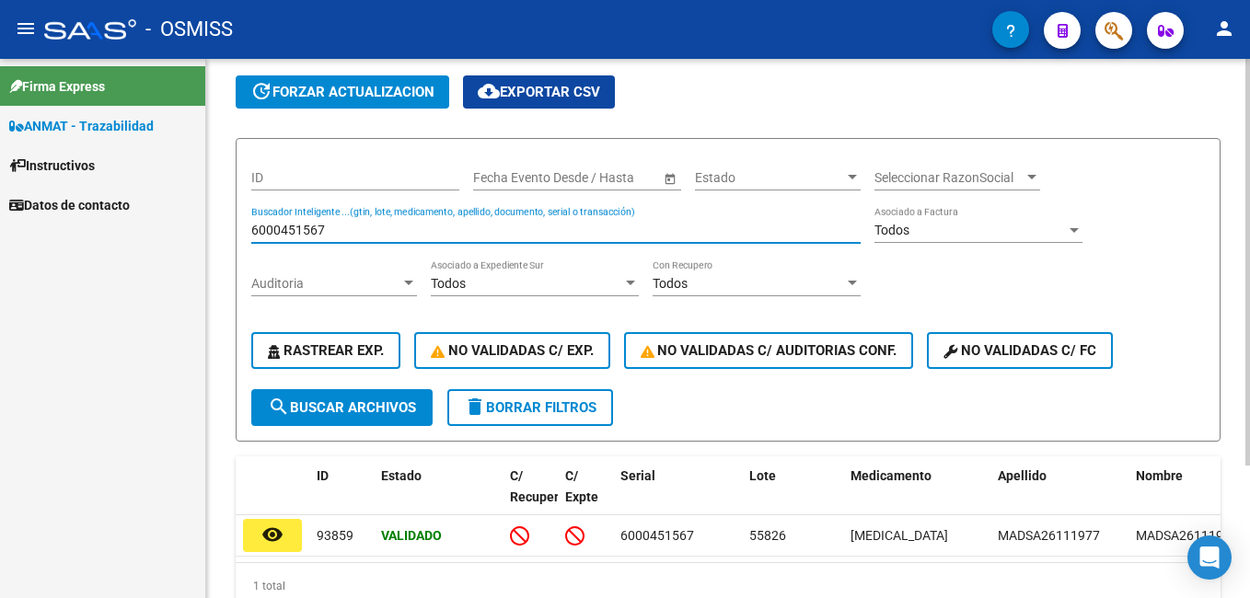
click at [371, 225] on input "6000451567" at bounding box center [555, 231] width 609 height 16
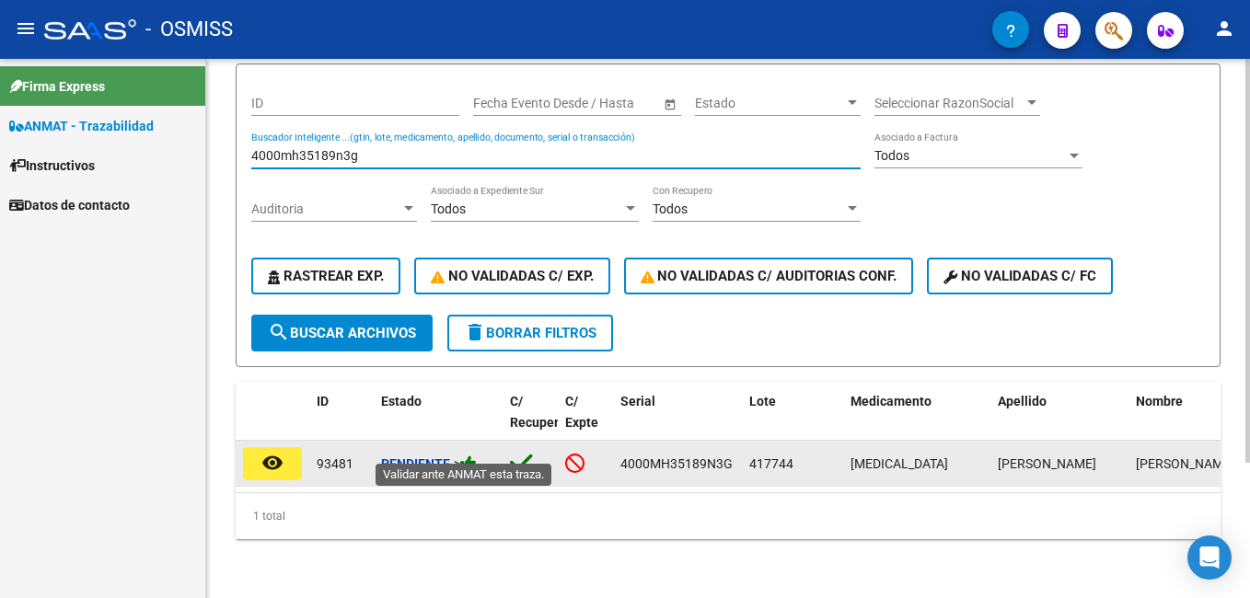
click at [471, 455] on icon at bounding box center [468, 463] width 17 height 17
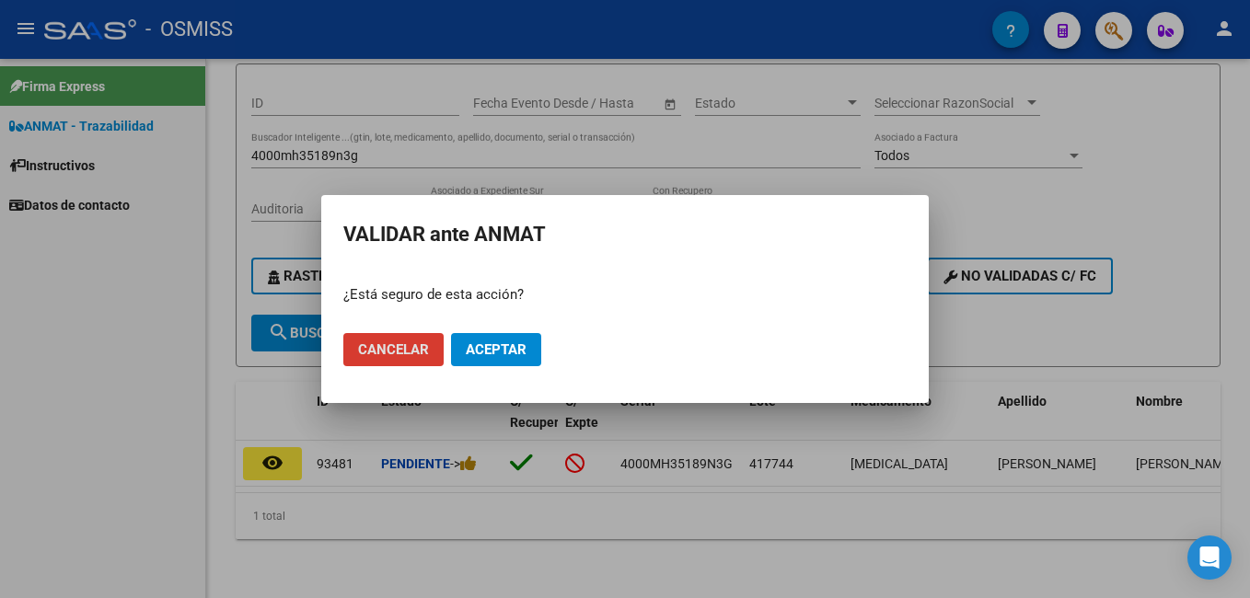
click at [498, 348] on span "Aceptar" at bounding box center [496, 349] width 61 height 17
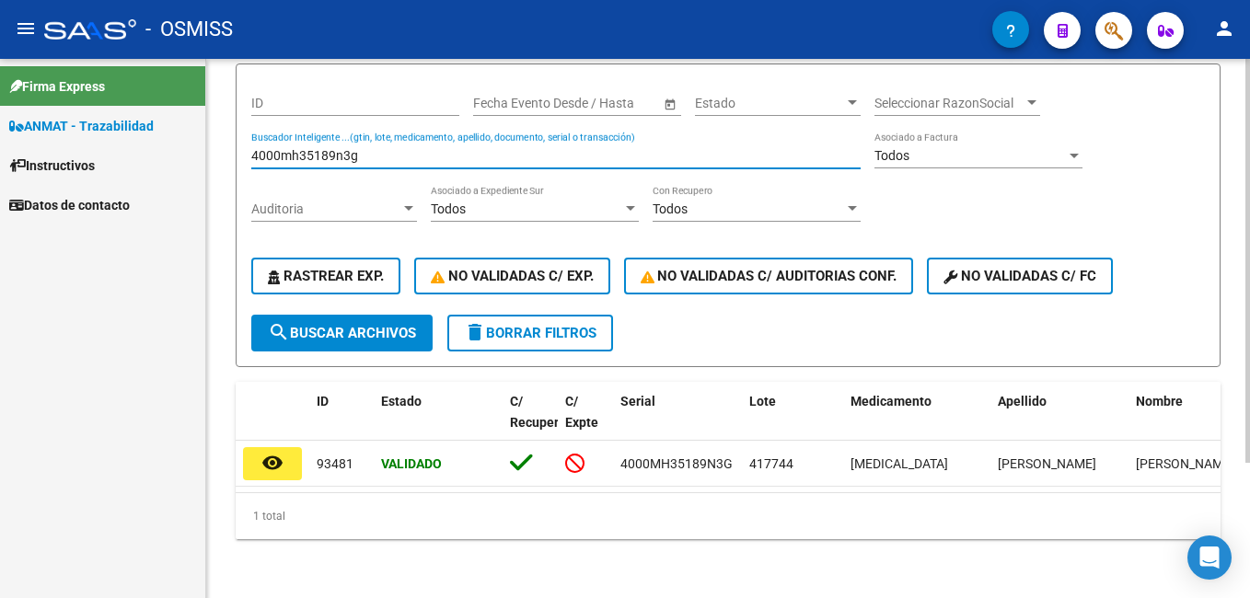
click at [363, 148] on input "4000mh35189n3g" at bounding box center [555, 156] width 609 height 16
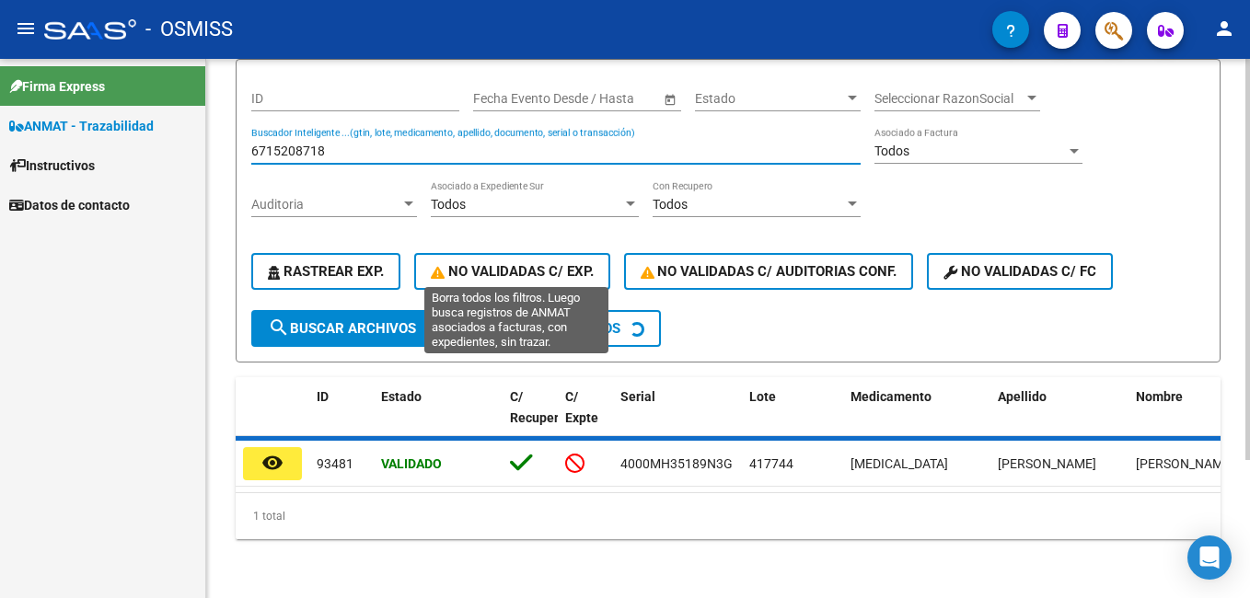
scroll to position [176, 0]
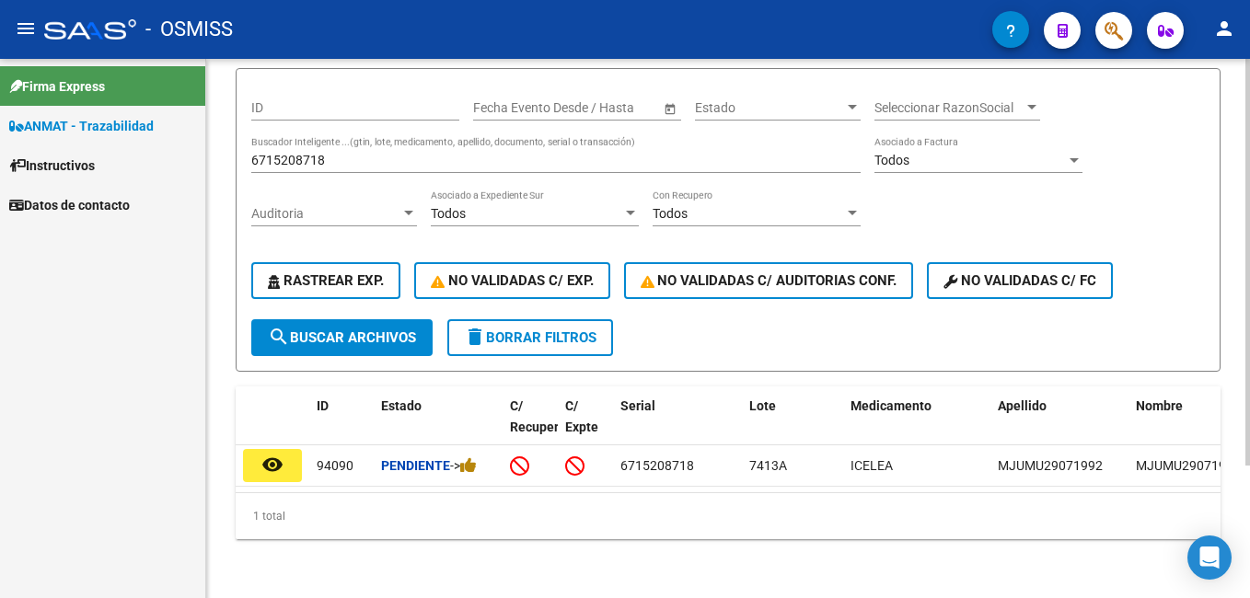
drag, startPoint x: 563, startPoint y: 476, endPoint x: 607, endPoint y: 482, distance: 44.6
click at [607, 482] on datatable-body "remove_[MEDICAL_DATA] 94090 Pendiente -> 6715208718 7413A ICELEA MJUMU29071992 …" at bounding box center [728, 468] width 985 height 47
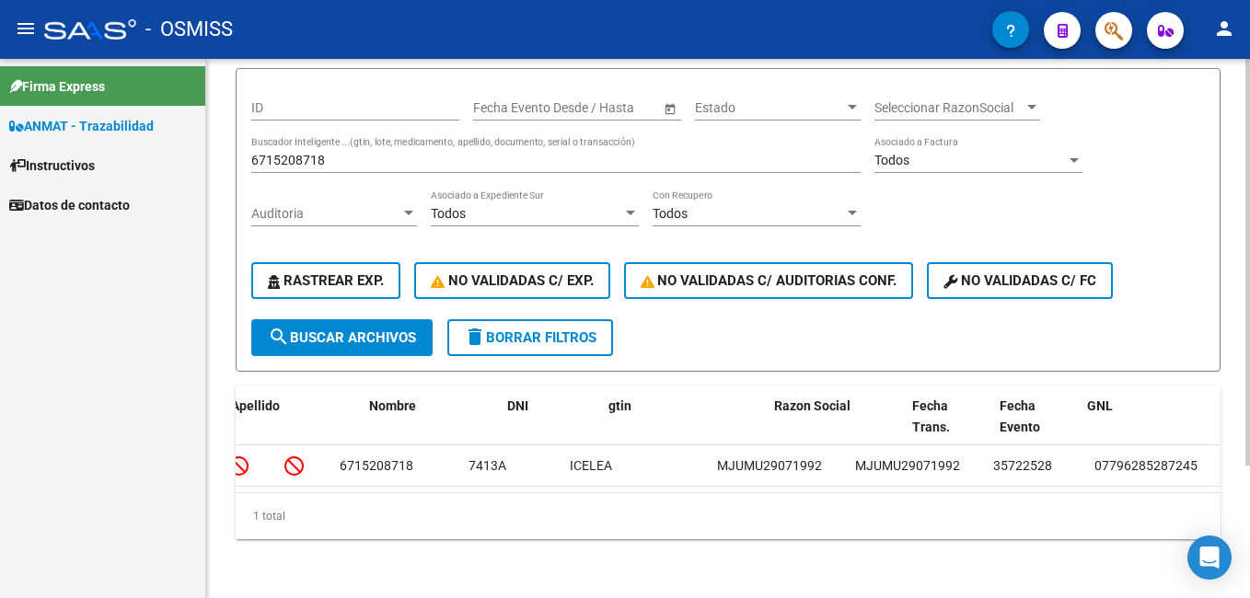
scroll to position [0, 0]
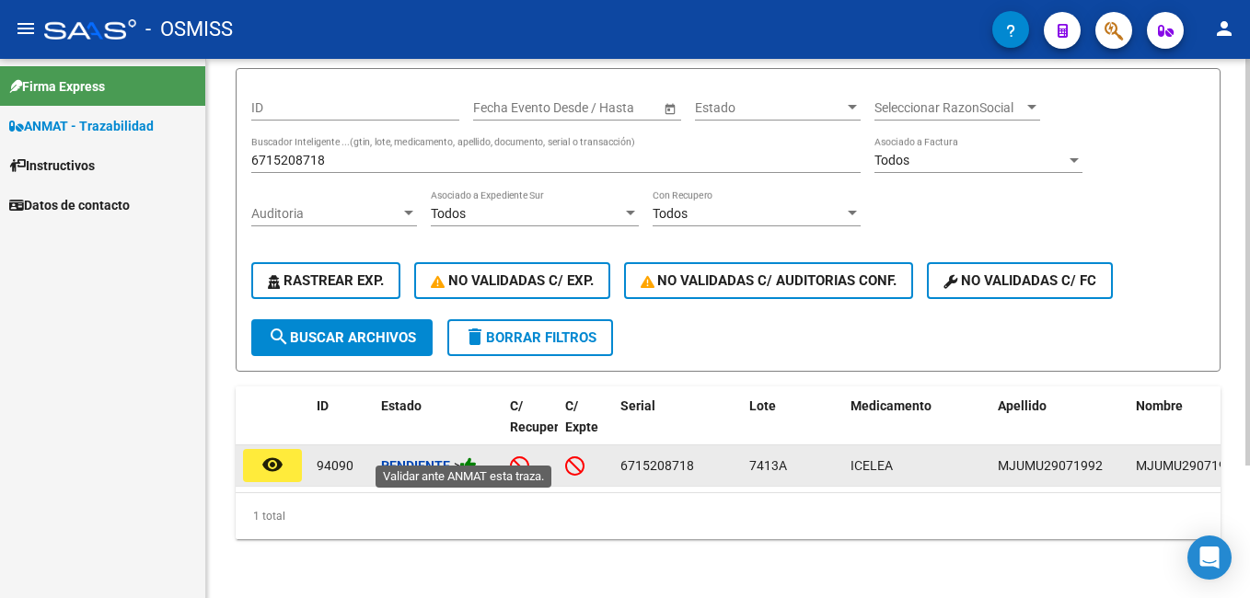
click at [470, 457] on icon at bounding box center [468, 465] width 17 height 17
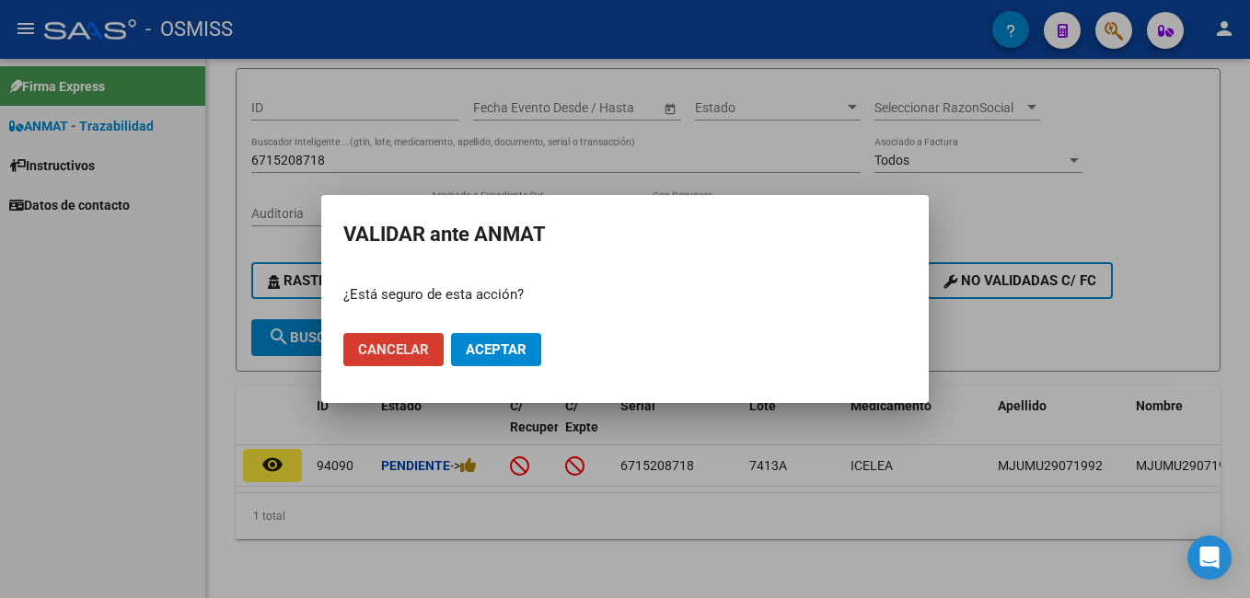
click at [504, 352] on span "Aceptar" at bounding box center [496, 349] width 61 height 17
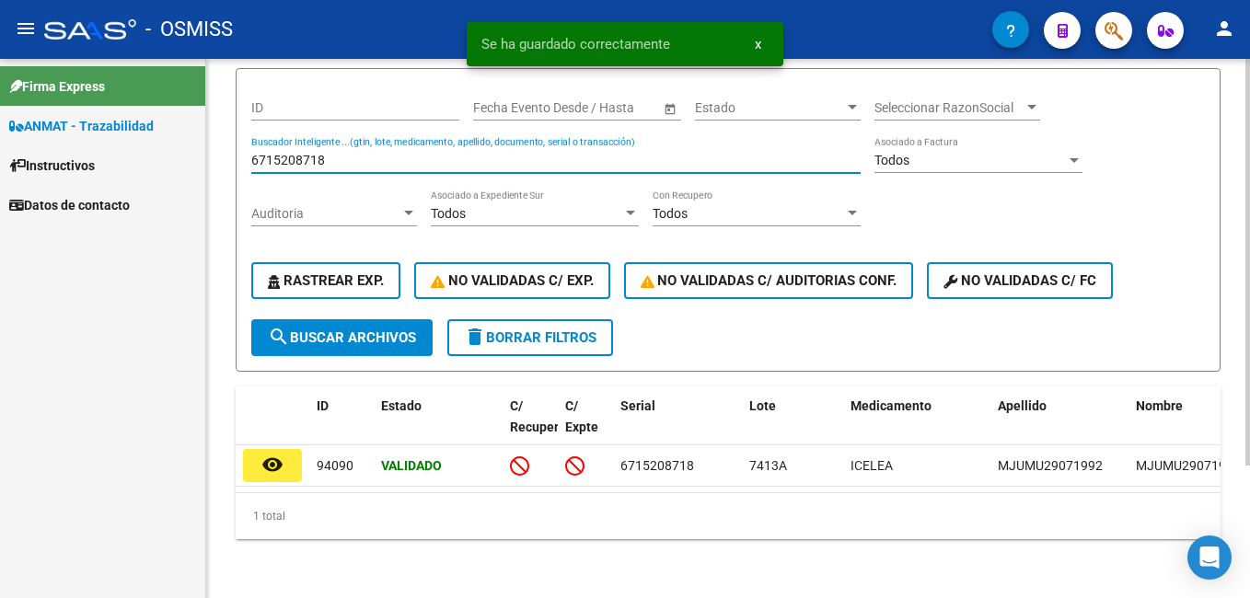
click at [335, 153] on input "6715208718" at bounding box center [555, 161] width 609 height 16
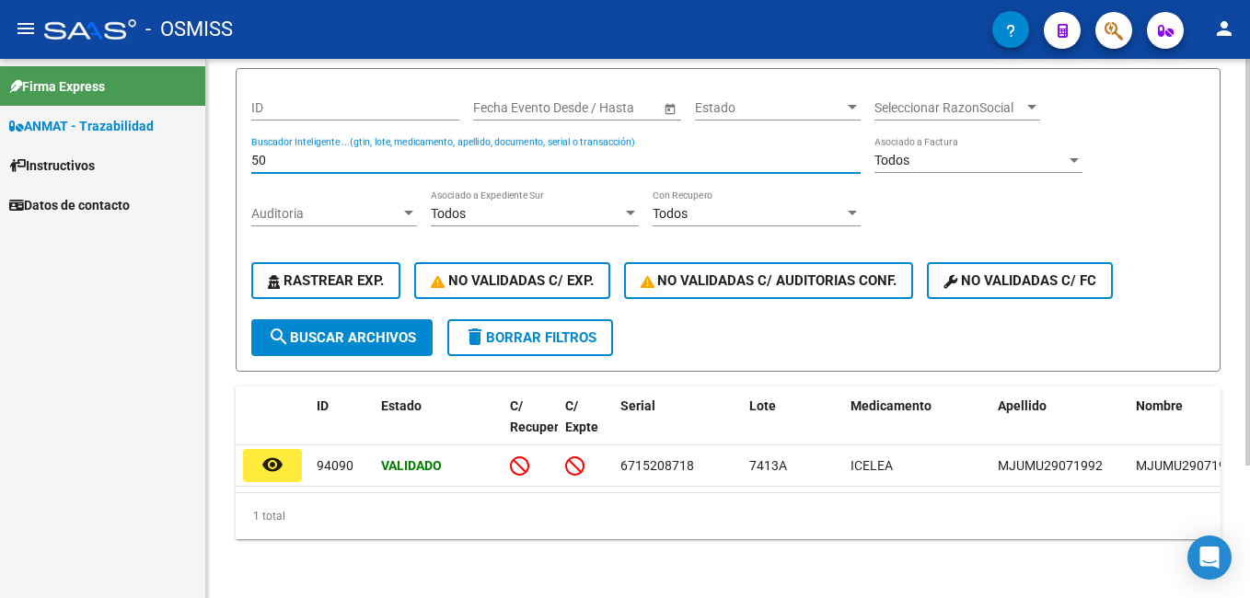
type input "5"
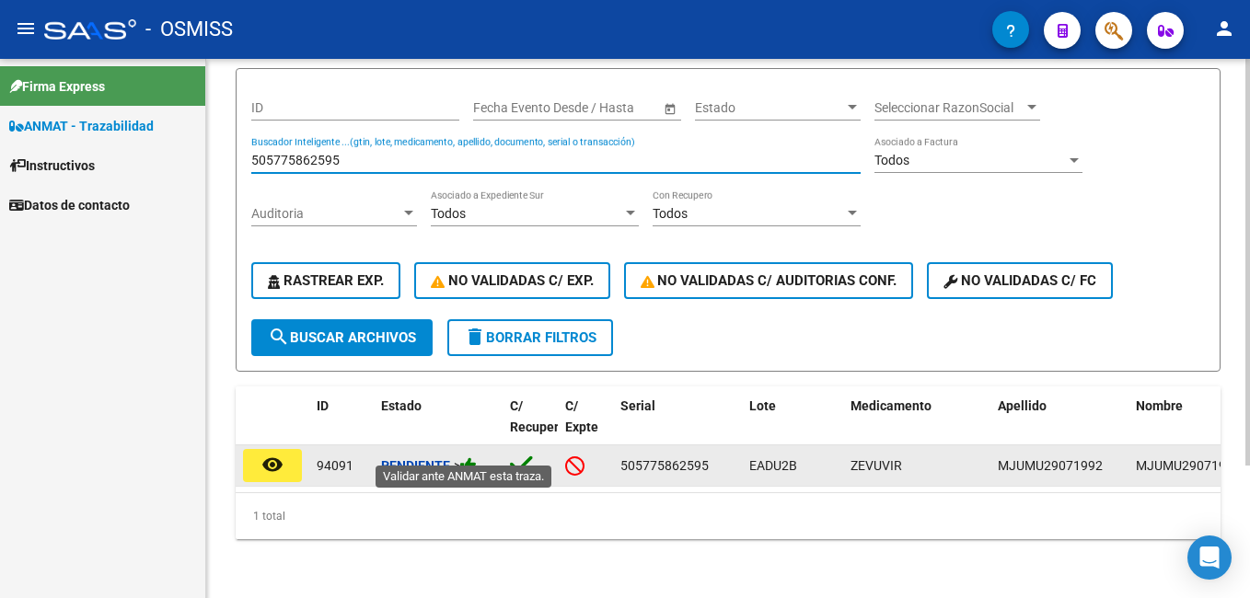
click at [474, 457] on icon at bounding box center [468, 465] width 17 height 17
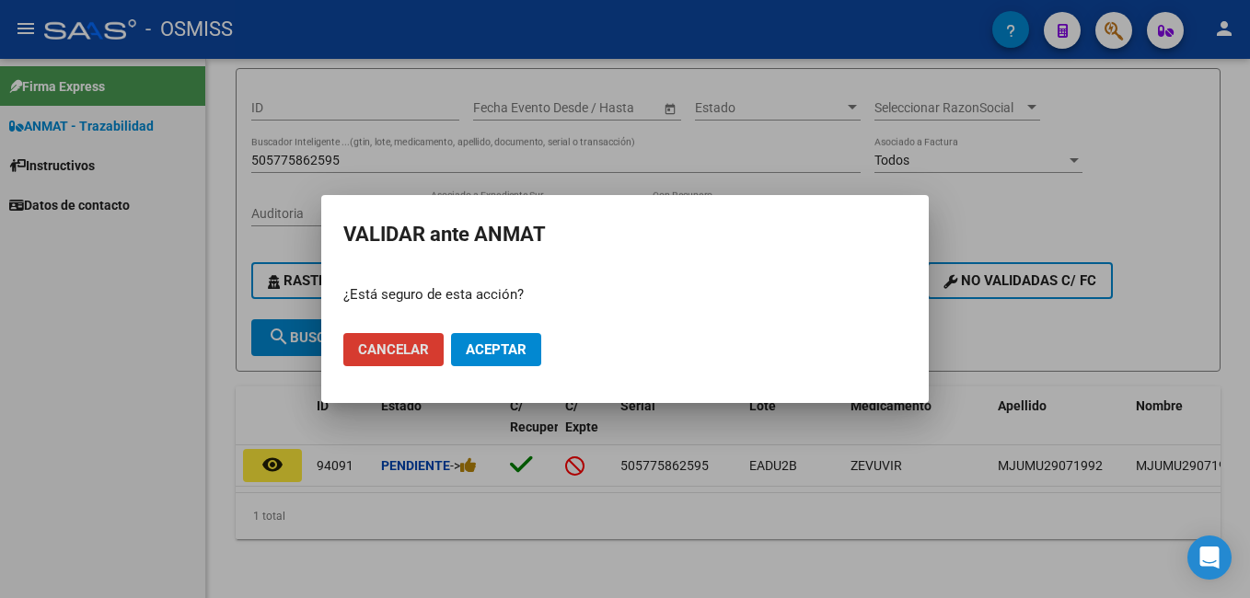
click at [511, 341] on span "Aceptar" at bounding box center [496, 349] width 61 height 17
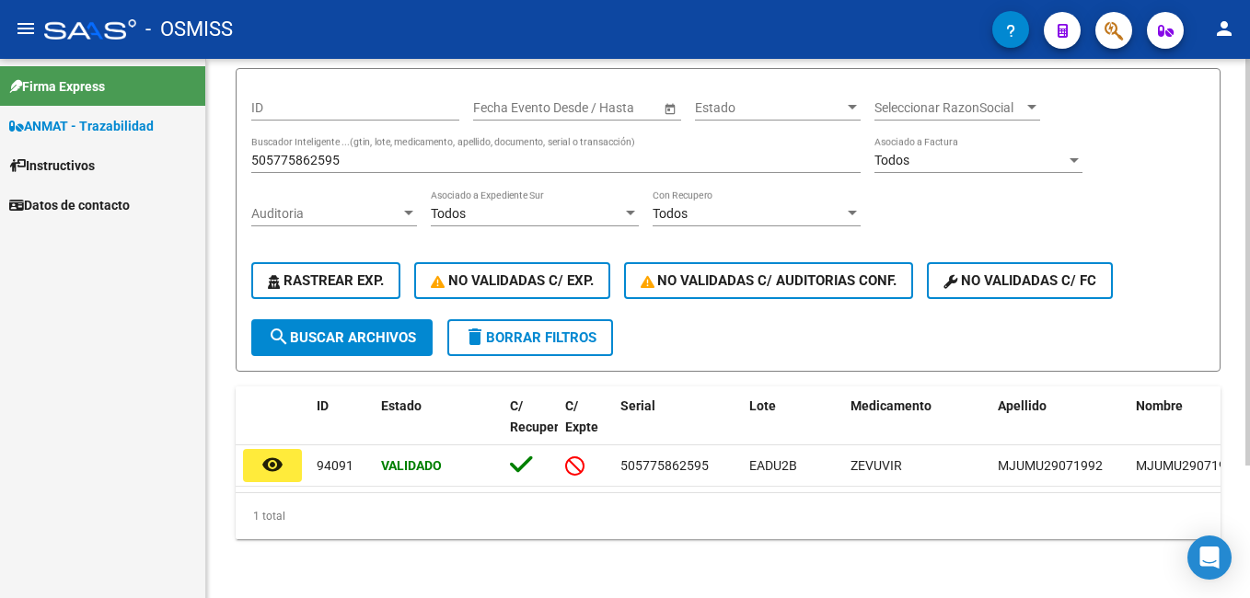
drag, startPoint x: 345, startPoint y: 132, endPoint x: 359, endPoint y: 145, distance: 19.5
click at [349, 136] on div "505775862595 Buscador Inteligente ...(gtin, lote, medicamento, apellido, docume…" at bounding box center [555, 154] width 609 height 37
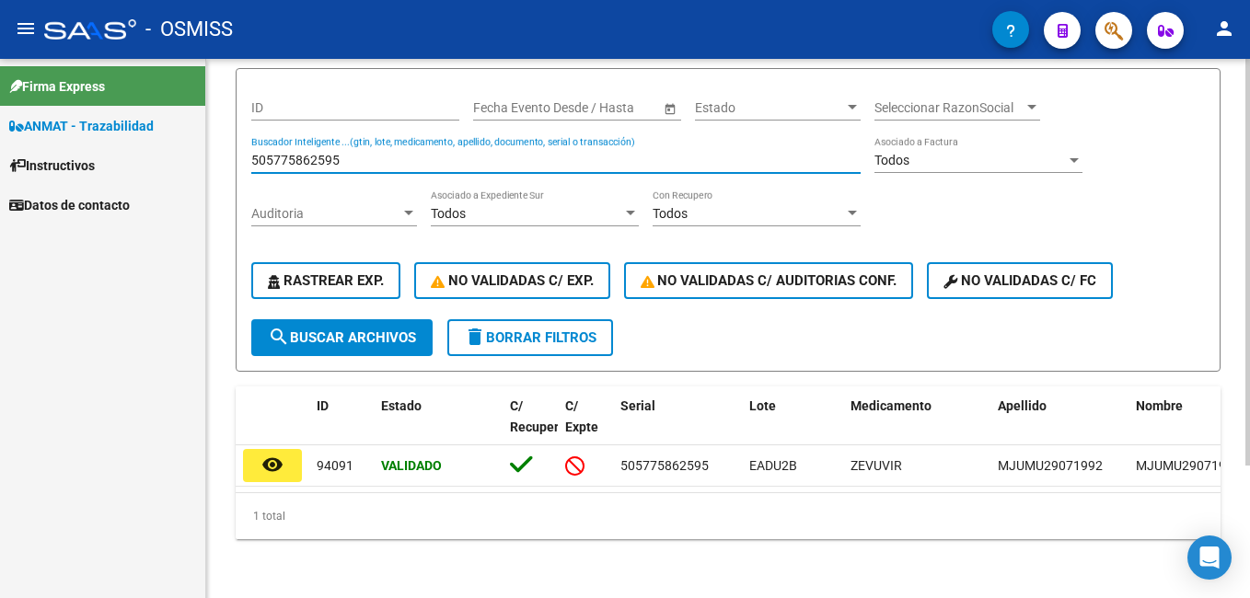
click at [359, 153] on input "505775862595" at bounding box center [555, 161] width 609 height 16
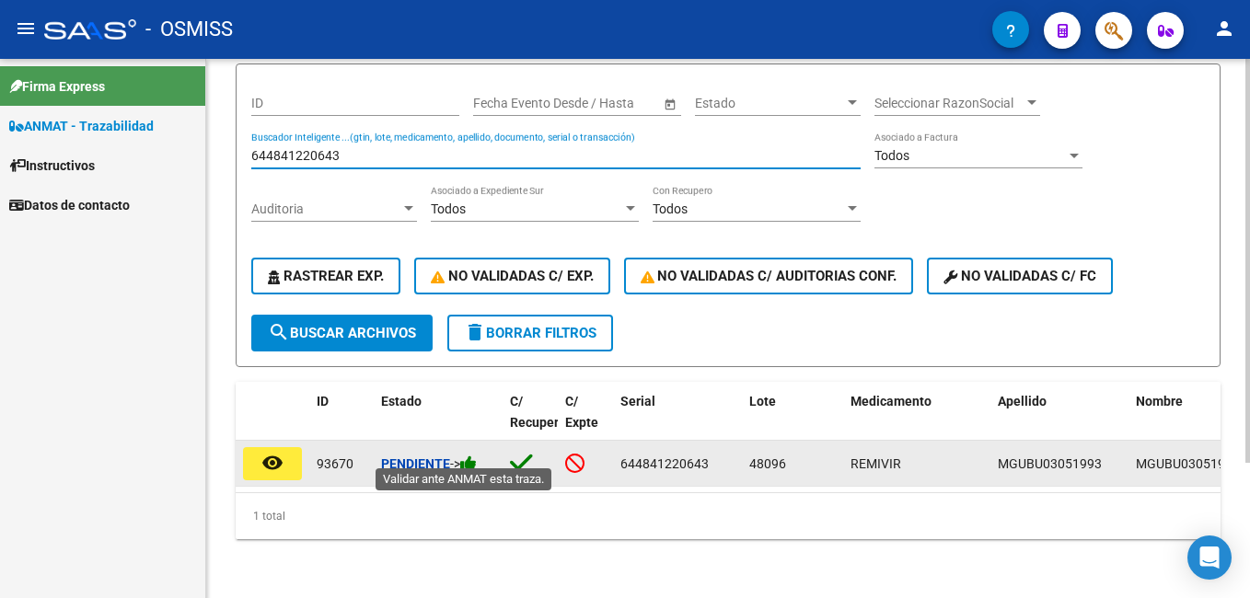
click at [472, 455] on icon at bounding box center [468, 463] width 17 height 17
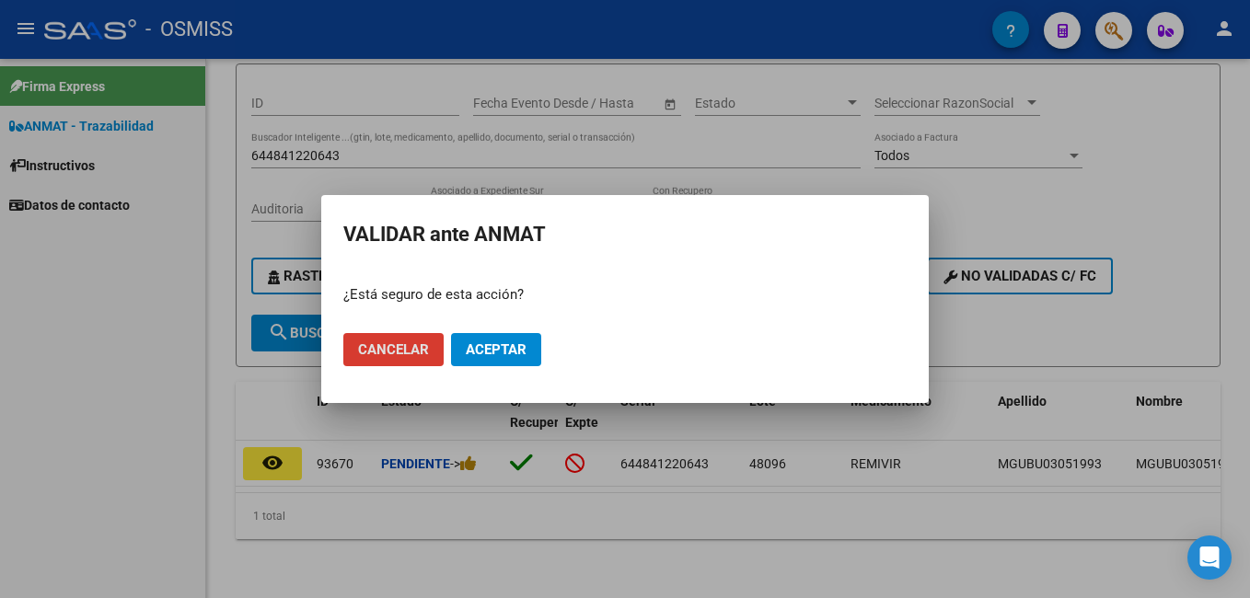
click at [491, 354] on span "Aceptar" at bounding box center [496, 349] width 61 height 17
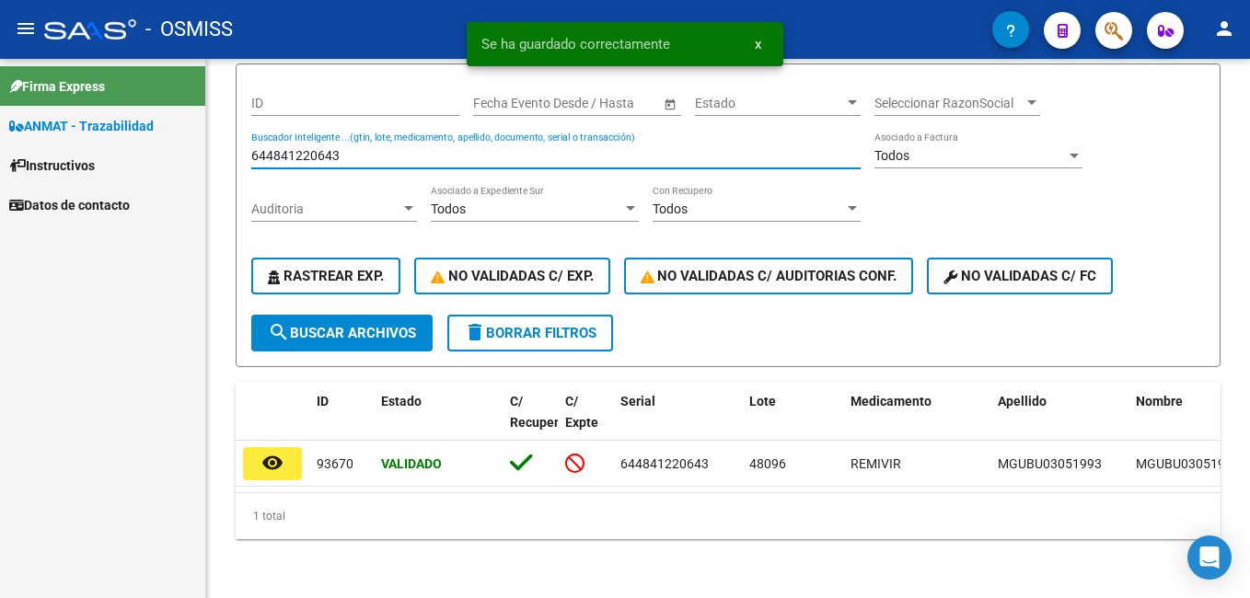
click at [348, 148] on input "644841220643" at bounding box center [555, 156] width 609 height 16
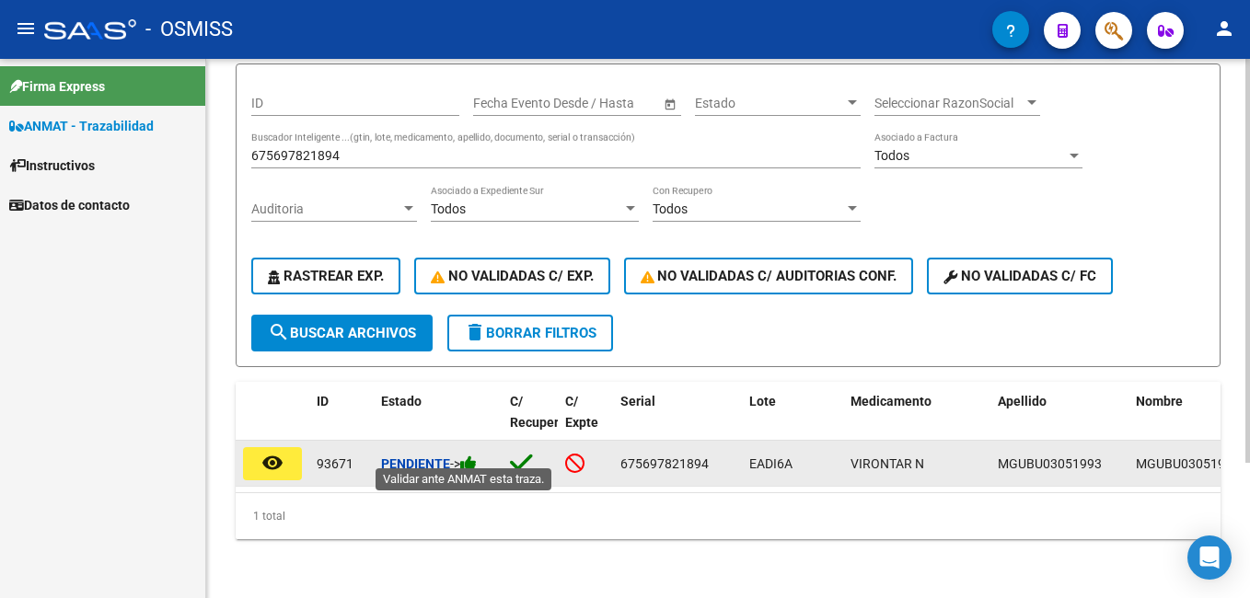
click at [473, 455] on icon at bounding box center [468, 463] width 17 height 17
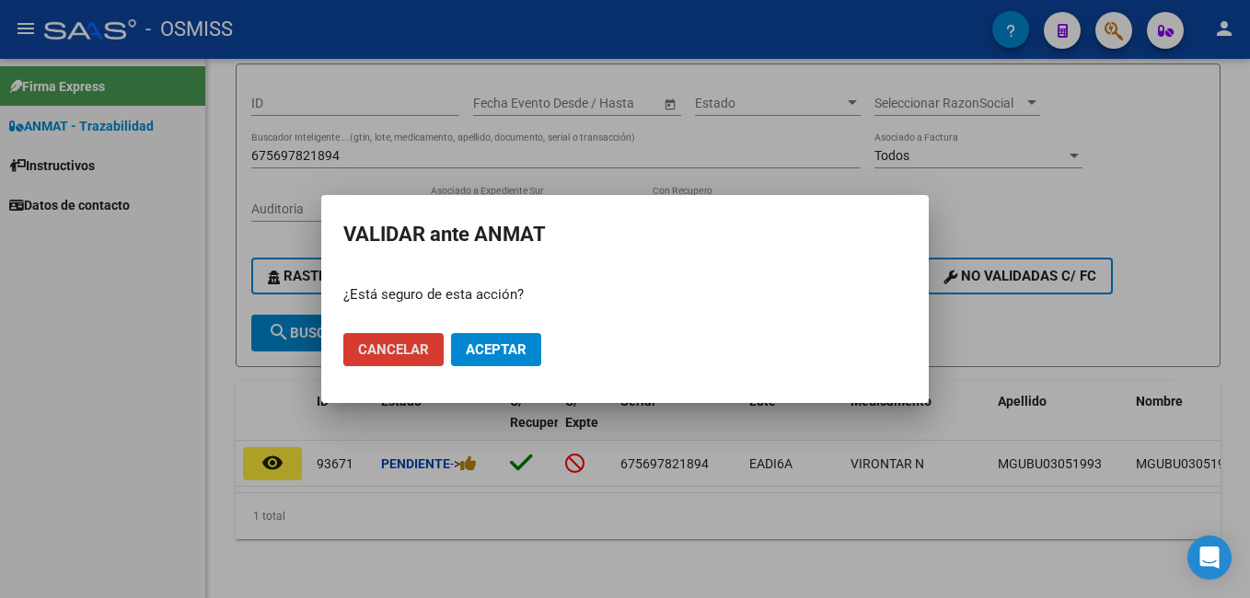
click at [491, 341] on span "Aceptar" at bounding box center [496, 349] width 61 height 17
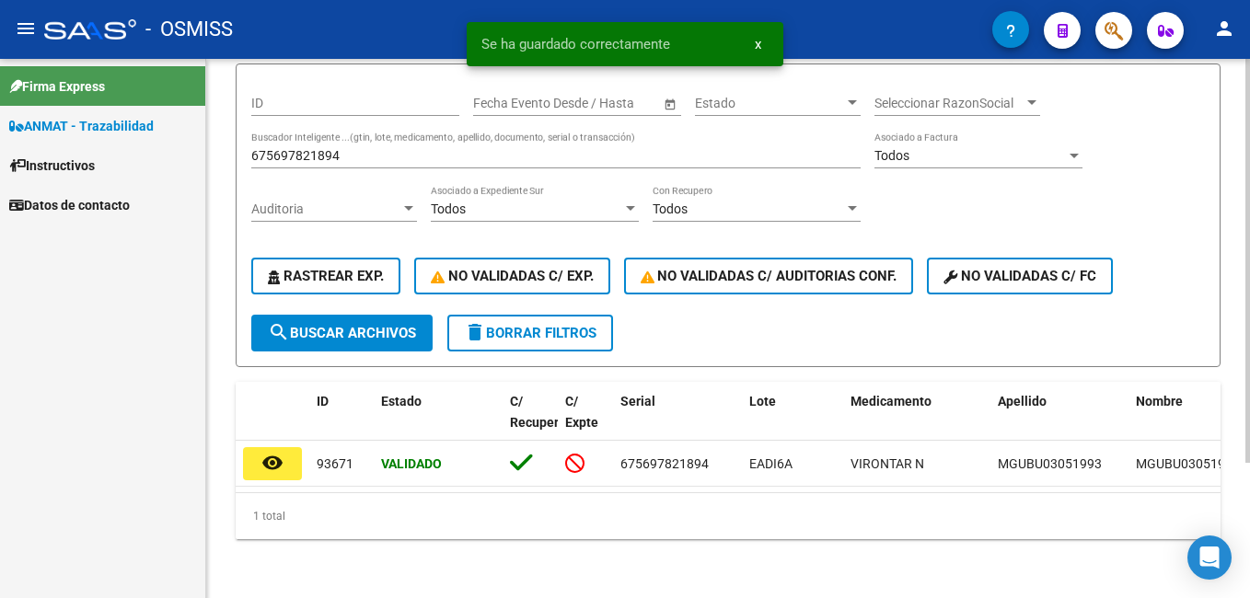
click at [340, 148] on input "675697821894" at bounding box center [555, 156] width 609 height 16
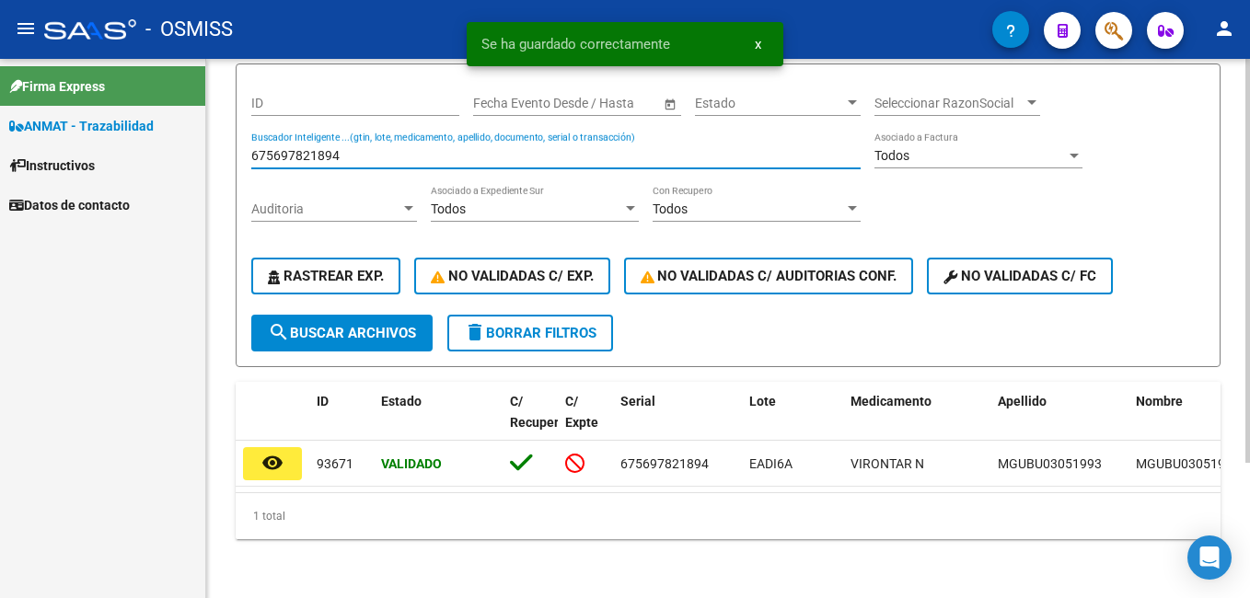
click at [340, 148] on input "675697821894" at bounding box center [555, 156] width 609 height 16
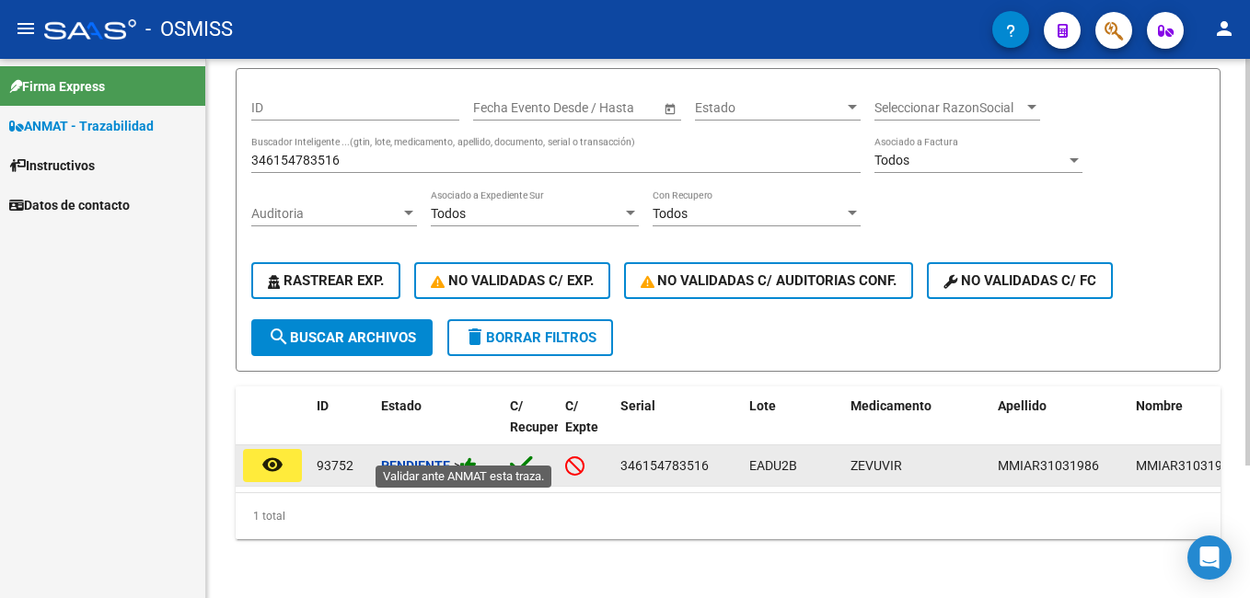
click at [475, 457] on icon at bounding box center [468, 465] width 17 height 17
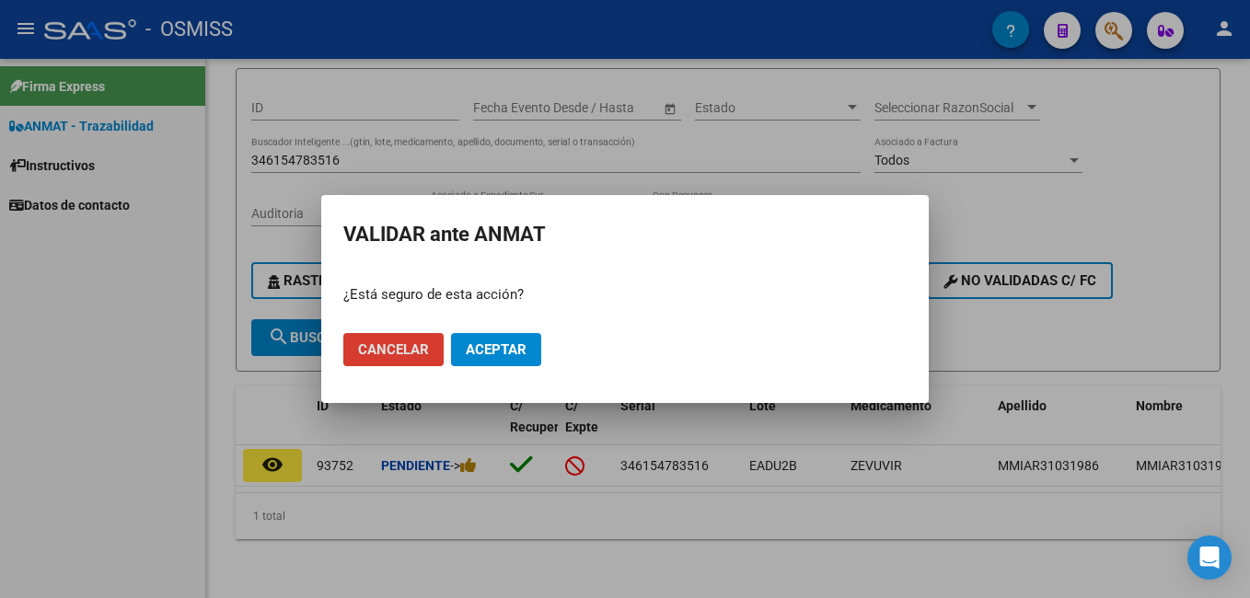
click at [494, 353] on span "Aceptar" at bounding box center [496, 349] width 61 height 17
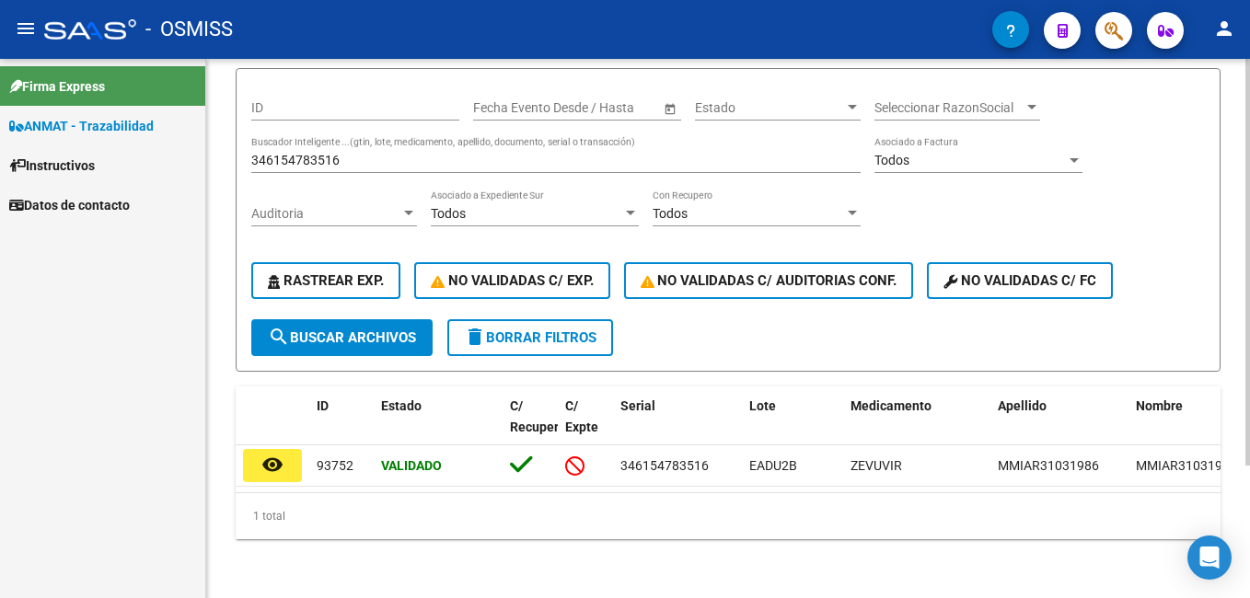
click at [373, 154] on div "346154783516 Buscador Inteligente ...(gtin, lote, medicamento, apellido, docume…" at bounding box center [555, 154] width 609 height 37
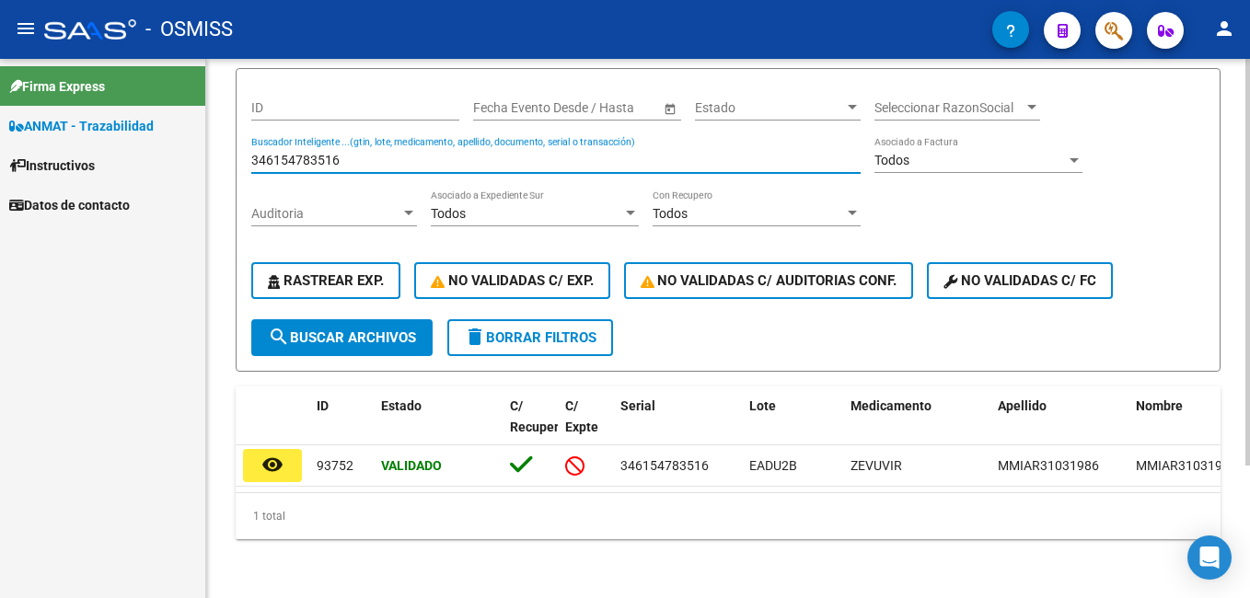
click at [363, 153] on input "346154783516" at bounding box center [555, 161] width 609 height 16
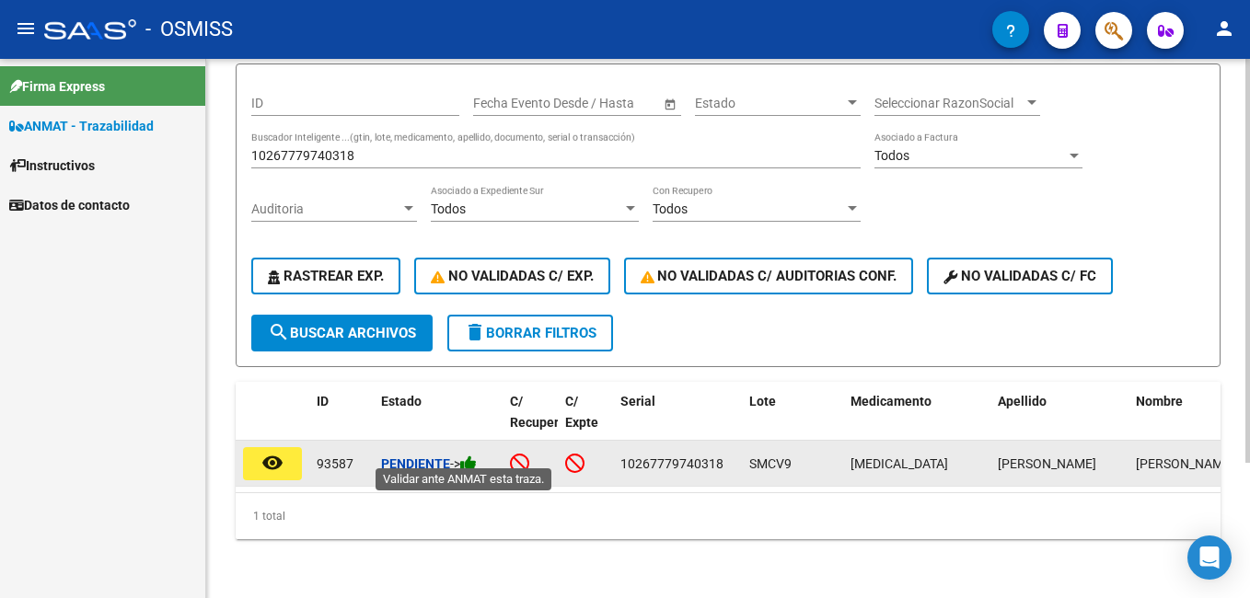
click at [473, 455] on icon at bounding box center [468, 463] width 17 height 17
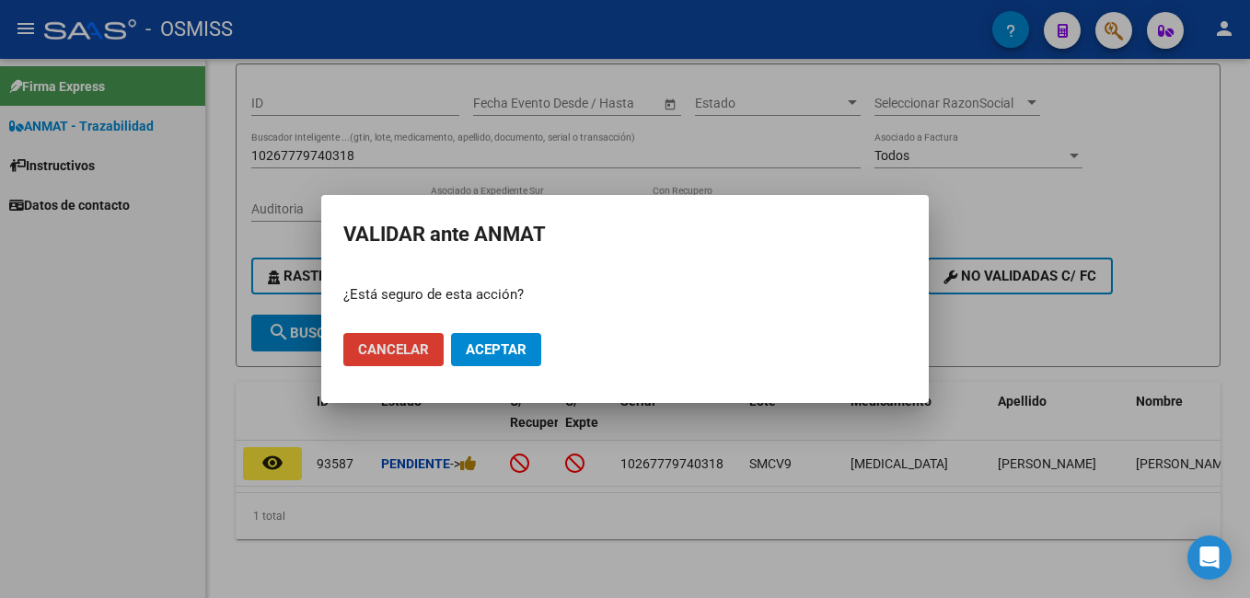
click at [527, 354] on button "Aceptar" at bounding box center [496, 349] width 90 height 33
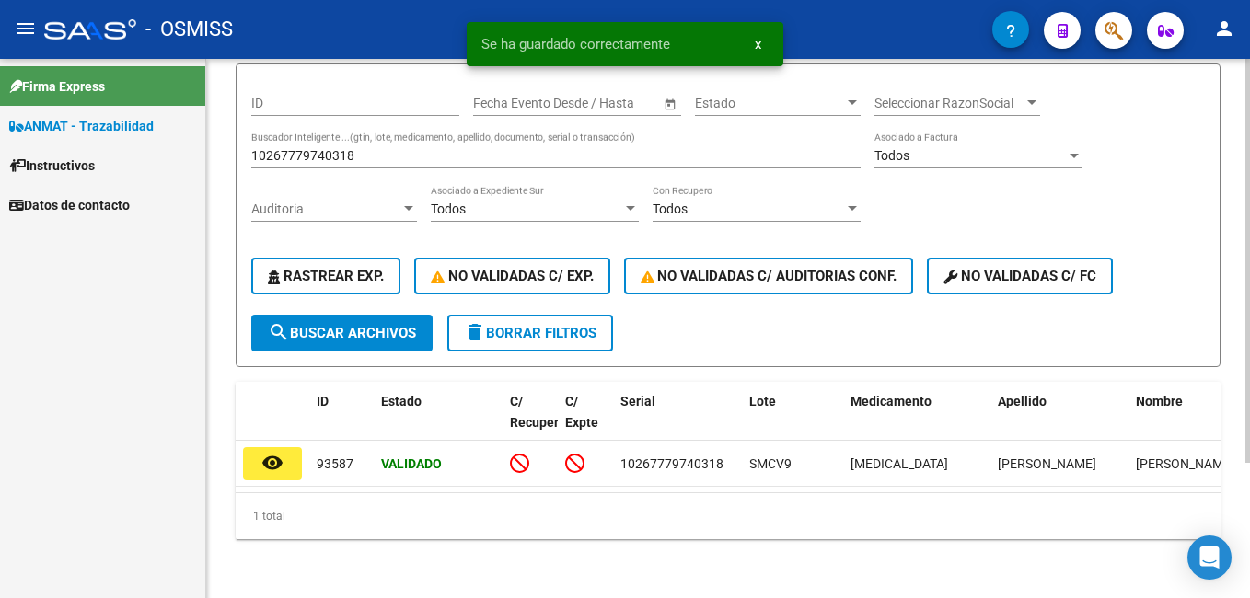
click at [444, 148] on input "10267779740318" at bounding box center [555, 156] width 609 height 16
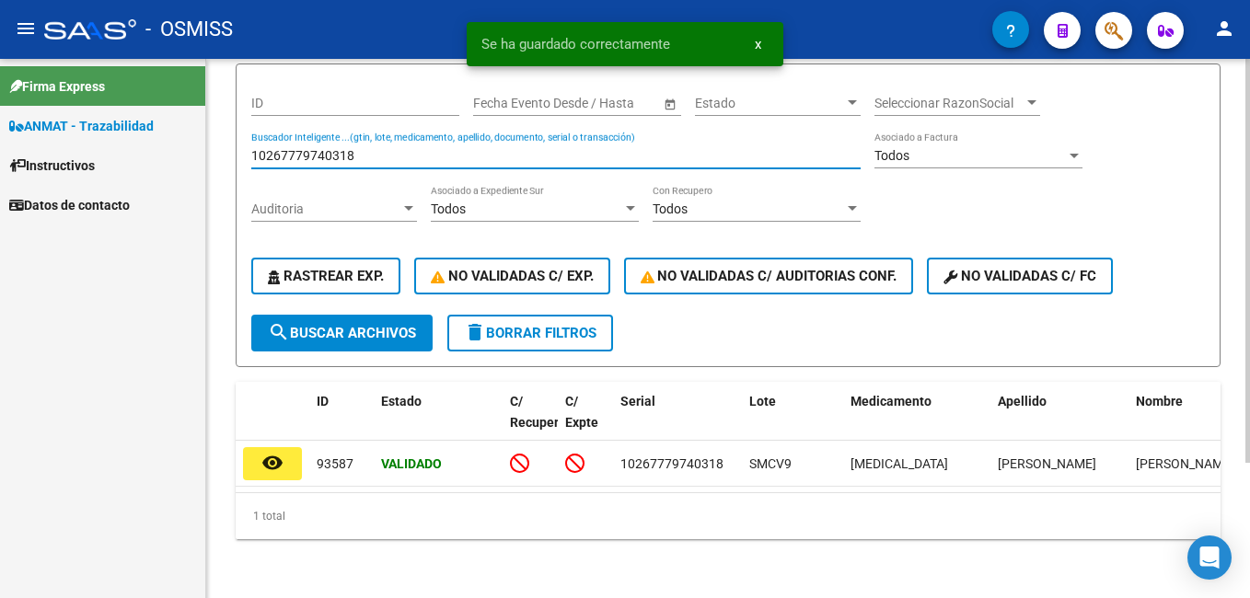
click at [444, 148] on input "10267779740318" at bounding box center [555, 156] width 609 height 16
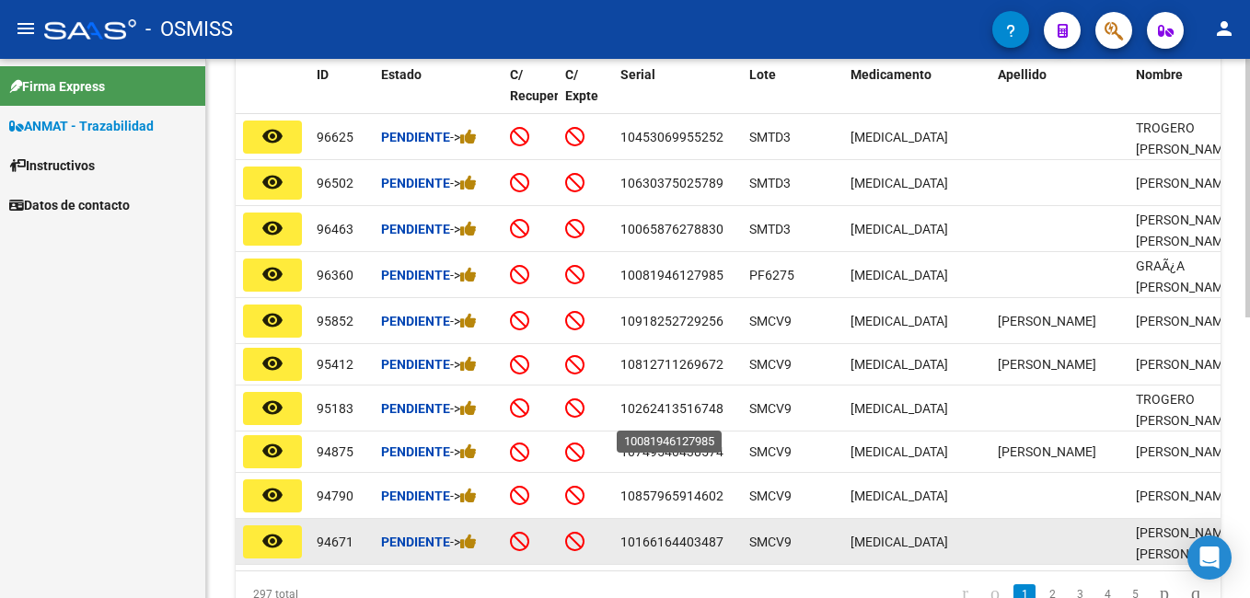
scroll to position [585, 0]
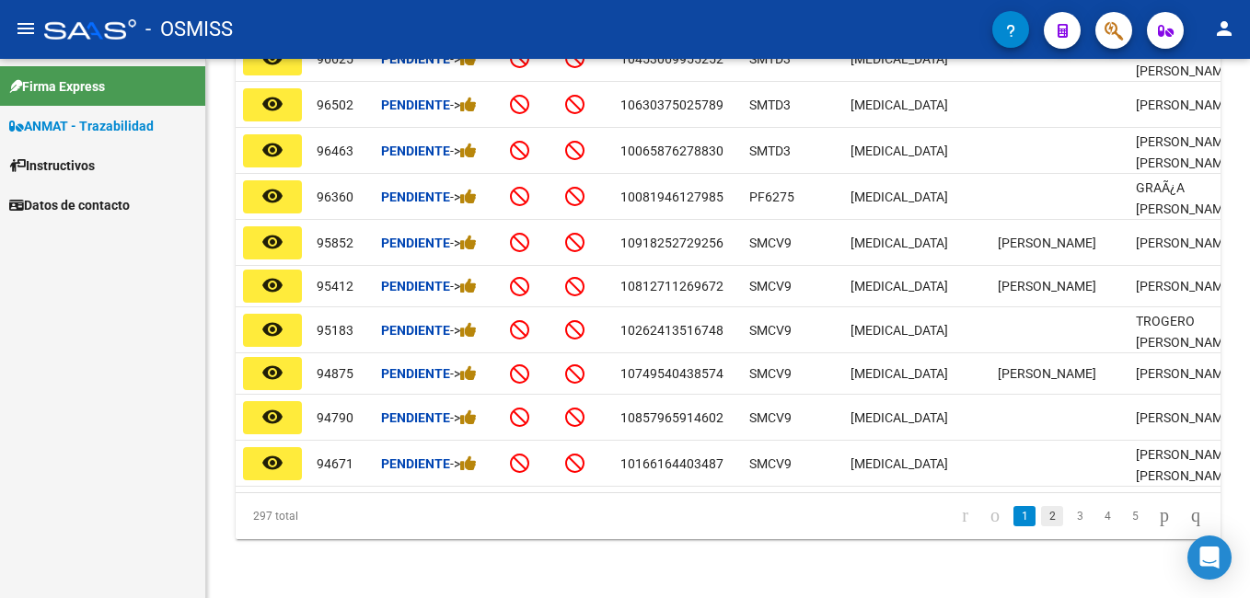
click at [1041, 510] on link "2" at bounding box center [1052, 516] width 22 height 20
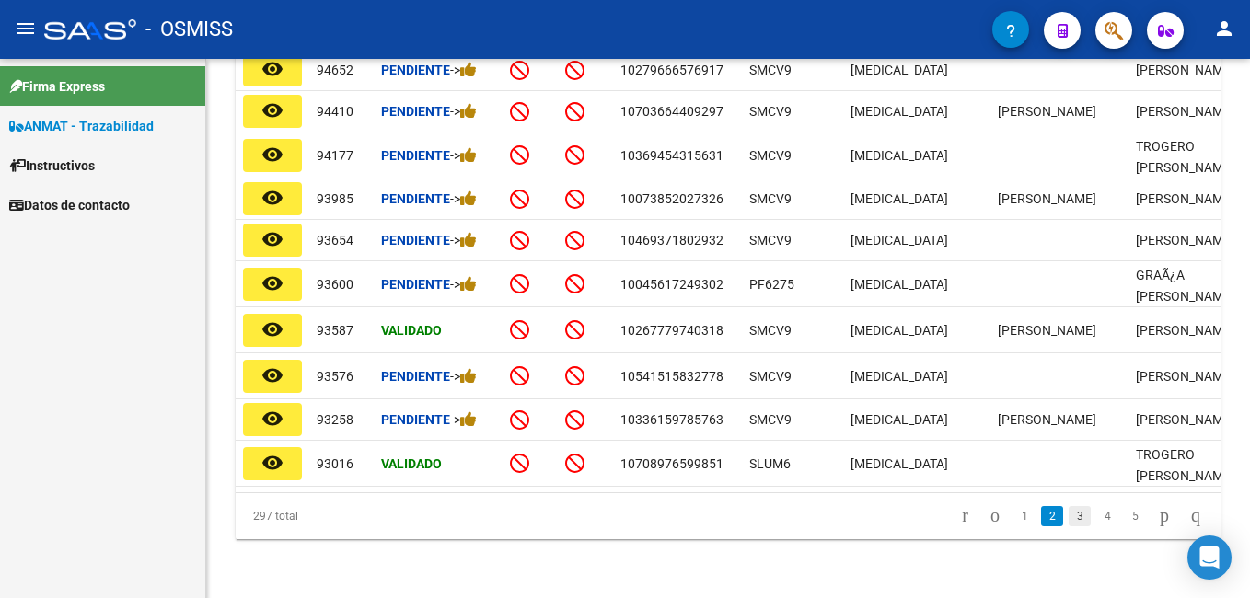
click at [1069, 514] on link "3" at bounding box center [1080, 516] width 22 height 20
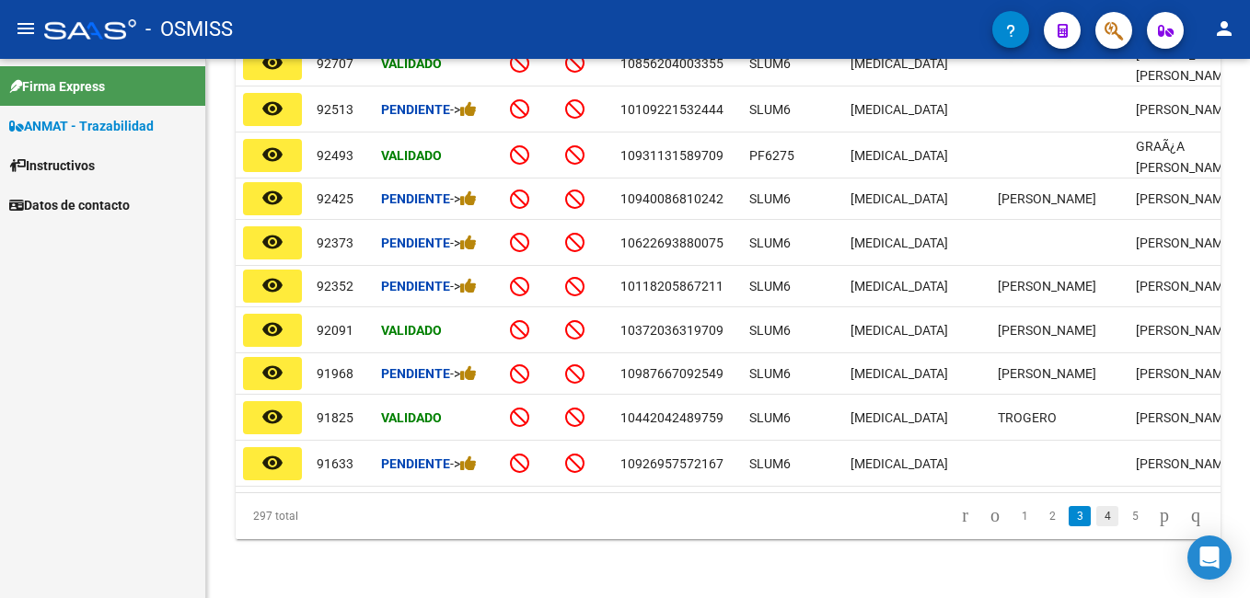
click at [1096, 525] on link "4" at bounding box center [1107, 516] width 22 height 20
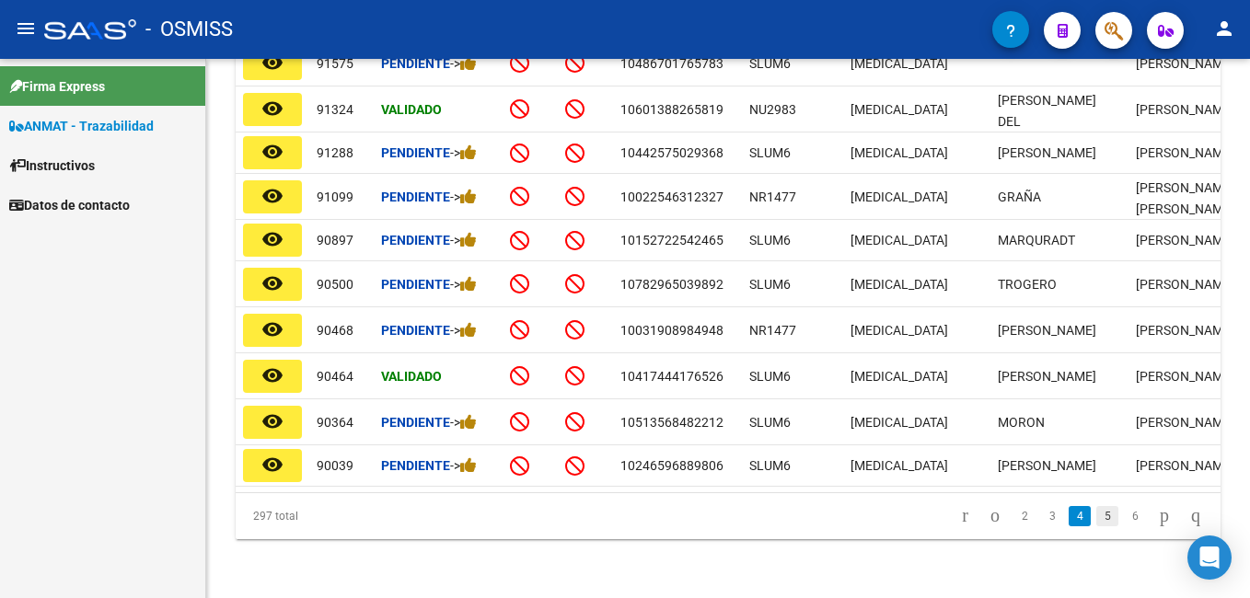
click at [1096, 523] on link "5" at bounding box center [1107, 516] width 22 height 20
click at [1126, 524] on div "297 total 3 4 5 6 7" at bounding box center [728, 516] width 985 height 46
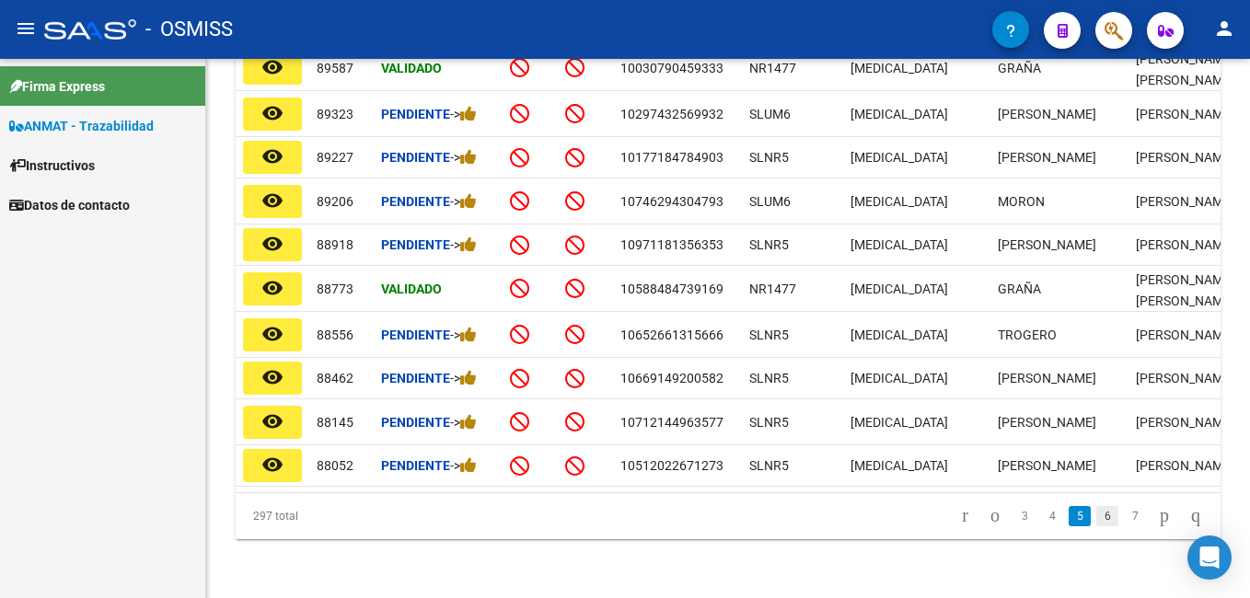
click at [1096, 519] on link "6" at bounding box center [1107, 516] width 22 height 20
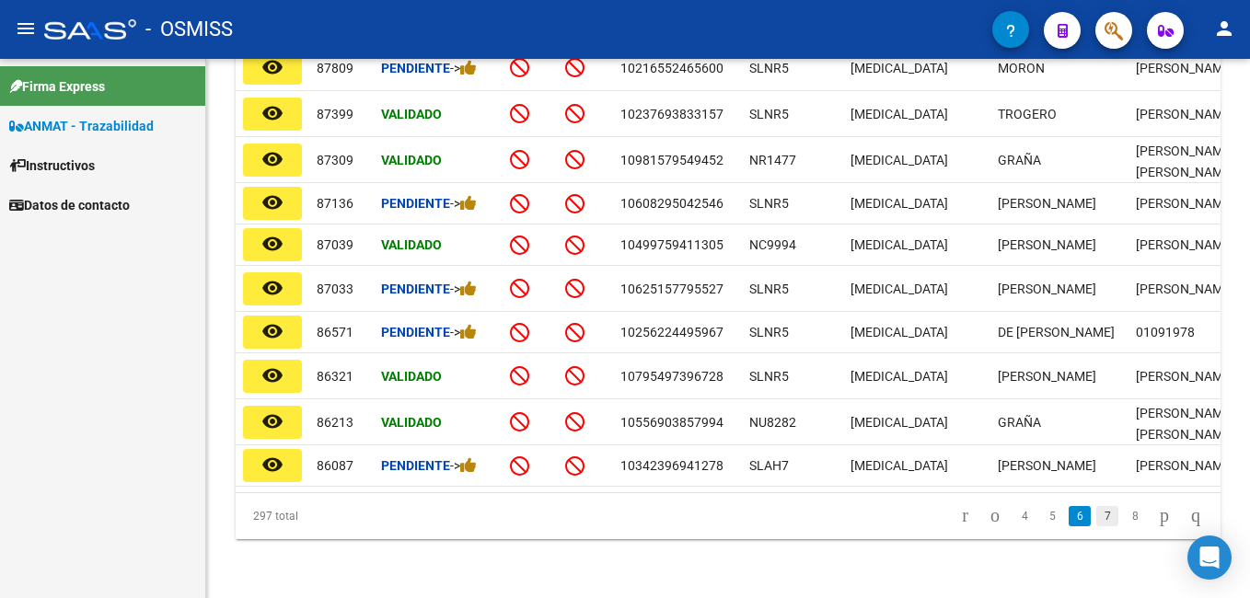
click at [1096, 519] on link "7" at bounding box center [1107, 516] width 22 height 20
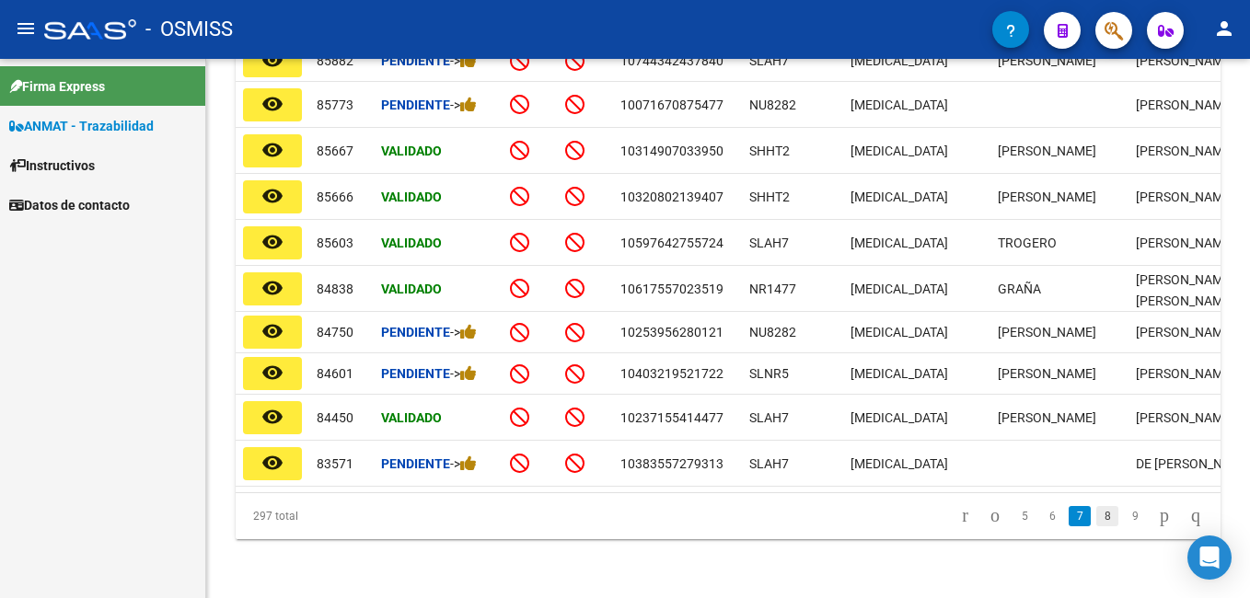
click at [1096, 526] on link "8" at bounding box center [1107, 516] width 22 height 20
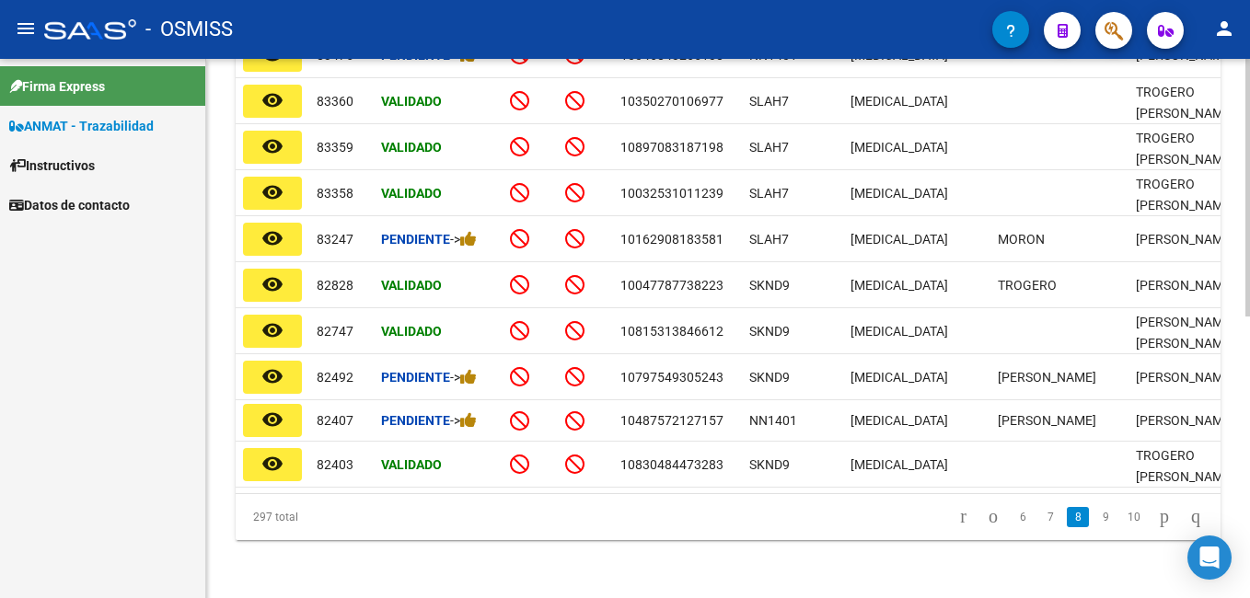
click at [1095, 527] on link "9" at bounding box center [1105, 517] width 22 height 20
click at [1081, 531] on div "297 total 7 8 9 10 11" at bounding box center [728, 517] width 985 height 46
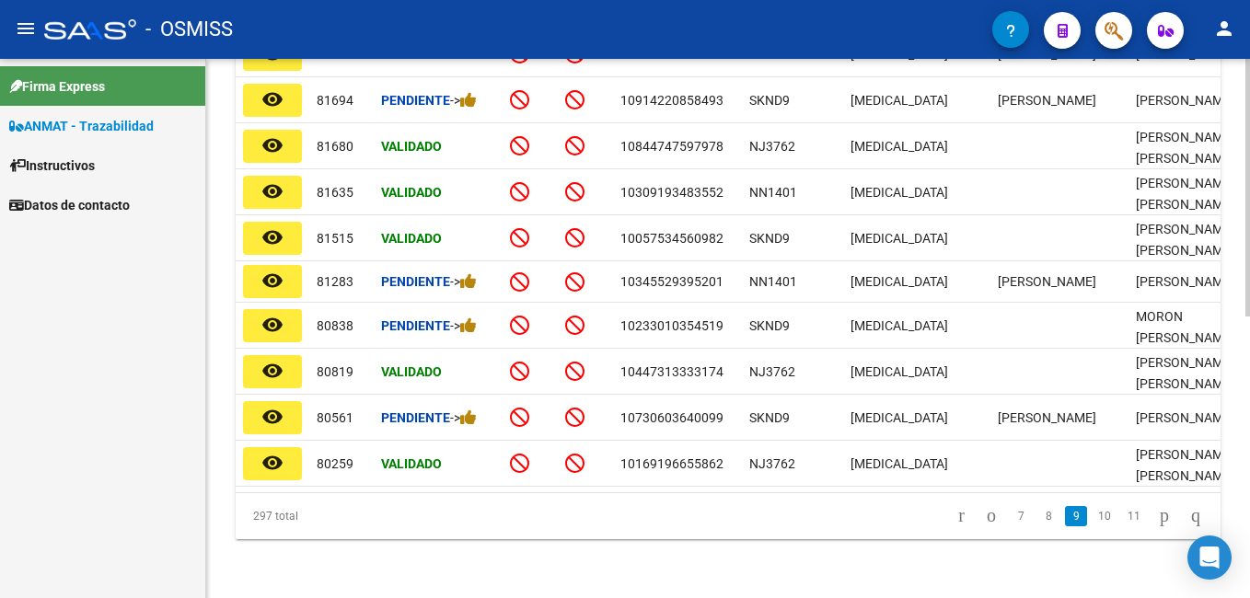
scroll to position [574, 0]
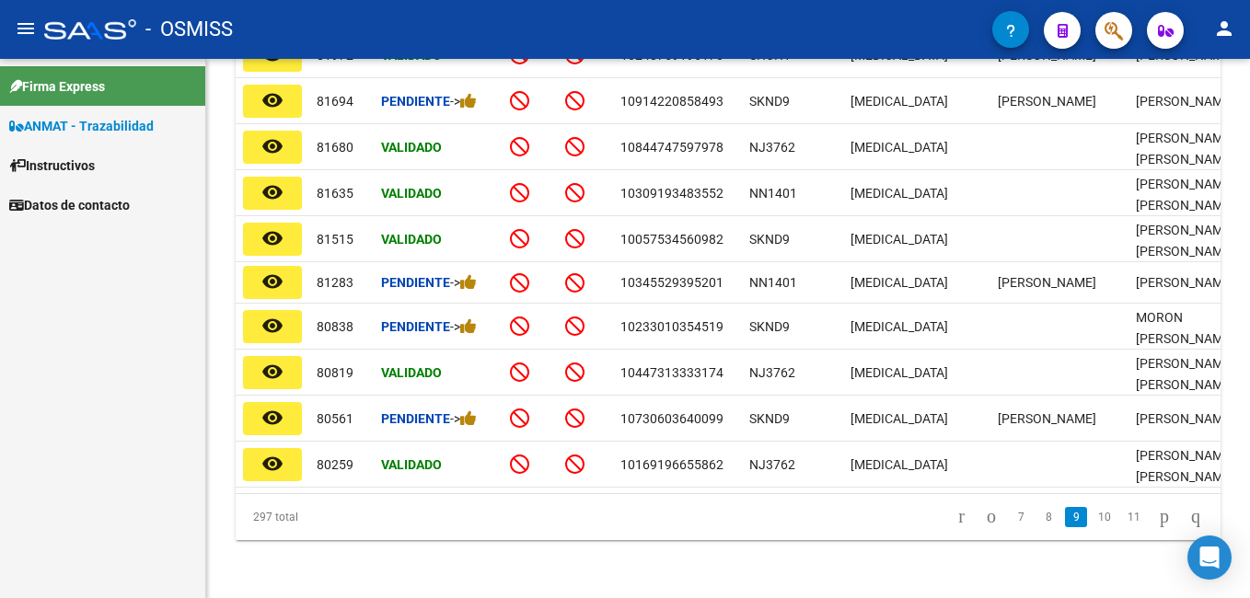
click at [1100, 532] on li "10" at bounding box center [1104, 517] width 29 height 31
click at [1092, 527] on link "10" at bounding box center [1104, 517] width 24 height 20
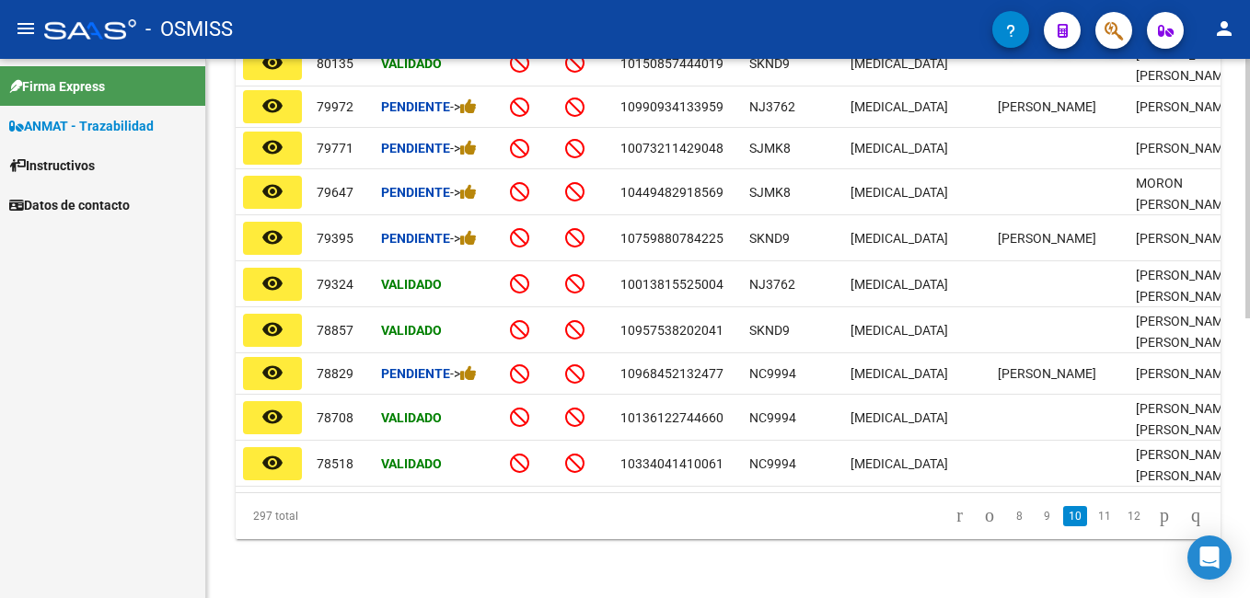
click at [1092, 526] on link "11" at bounding box center [1104, 516] width 24 height 20
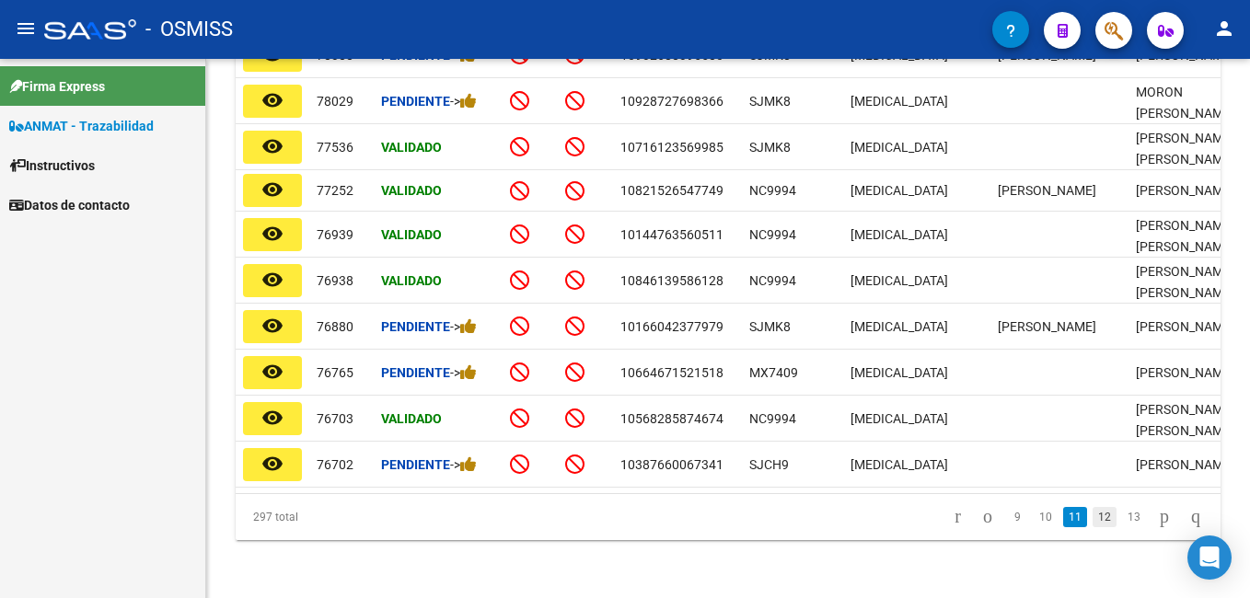
click at [1094, 526] on link "12" at bounding box center [1104, 517] width 24 height 20
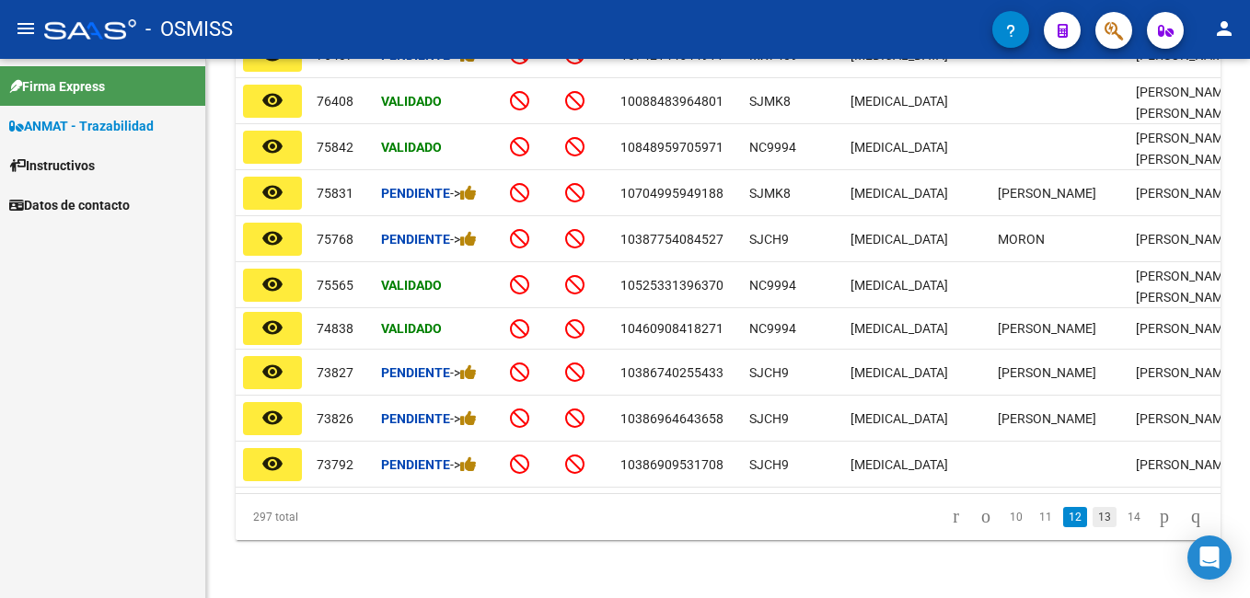
click at [1092, 526] on link "13" at bounding box center [1104, 517] width 24 height 20
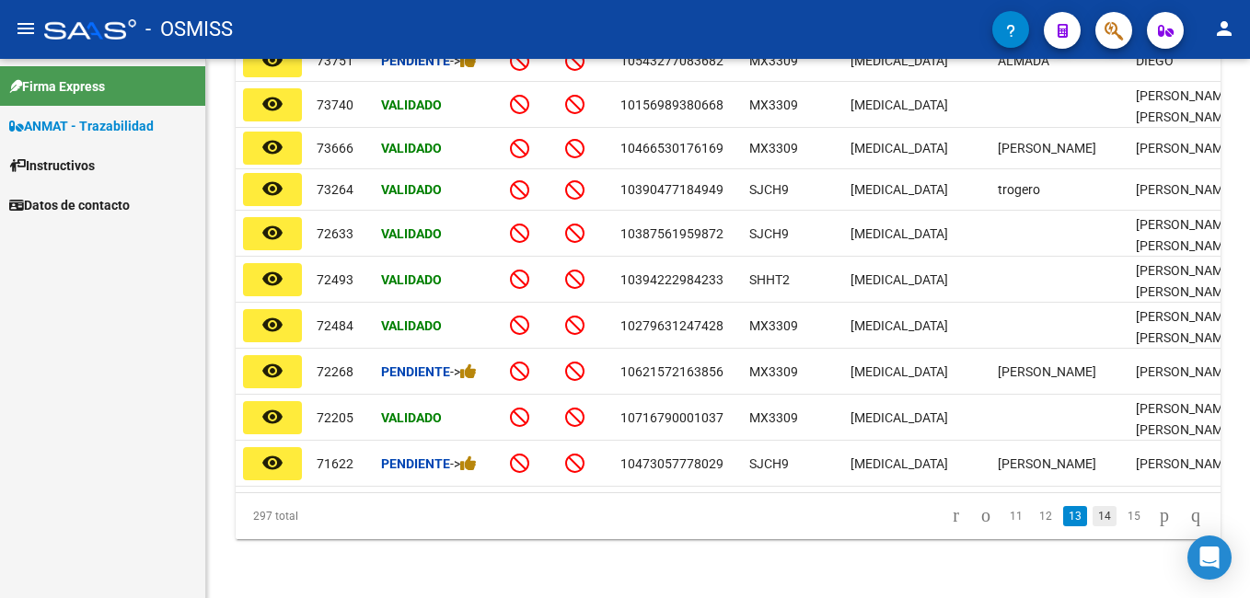
click at [1092, 526] on link "14" at bounding box center [1104, 516] width 24 height 20
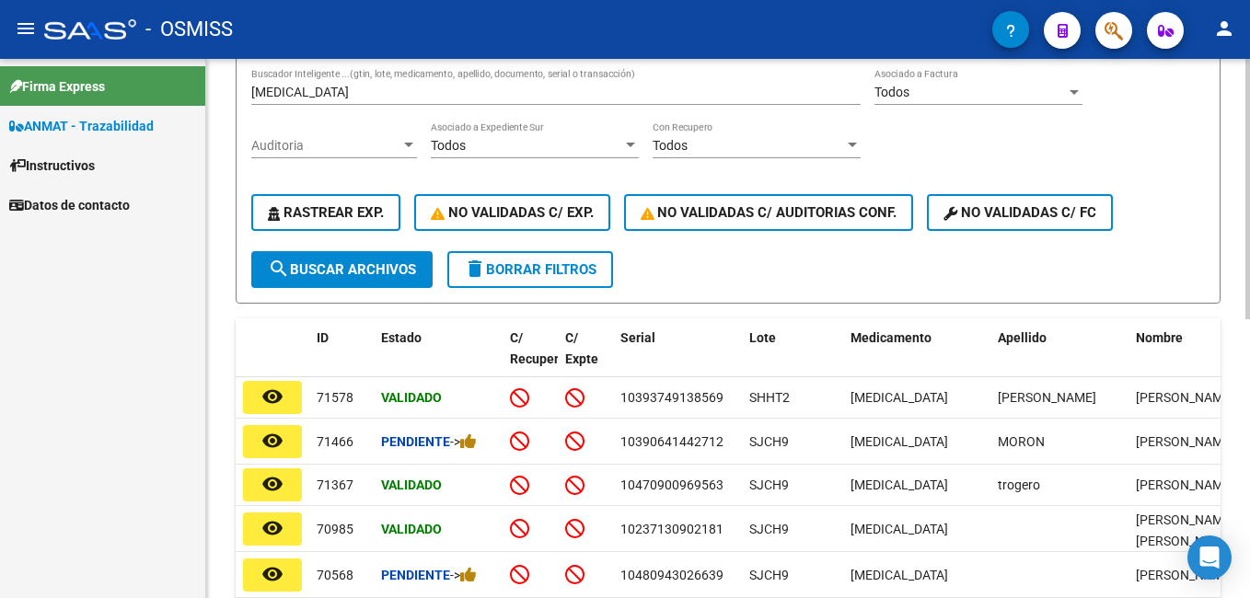
scroll to position [111, 0]
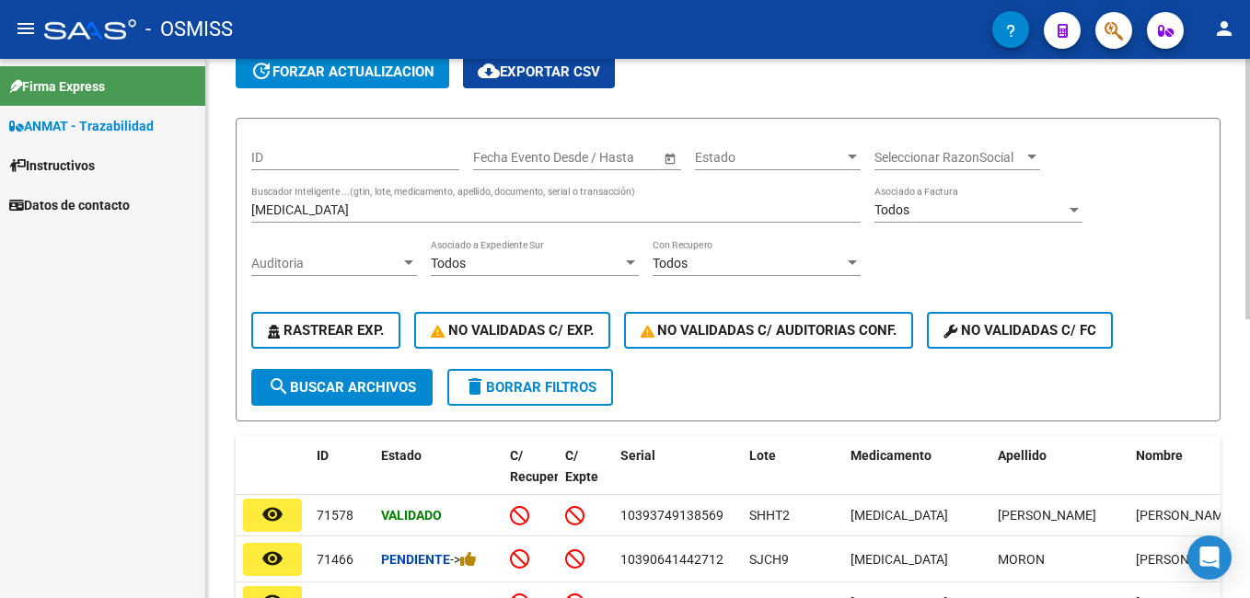
click at [344, 214] on input "[MEDICAL_DATA]" at bounding box center [555, 210] width 609 height 16
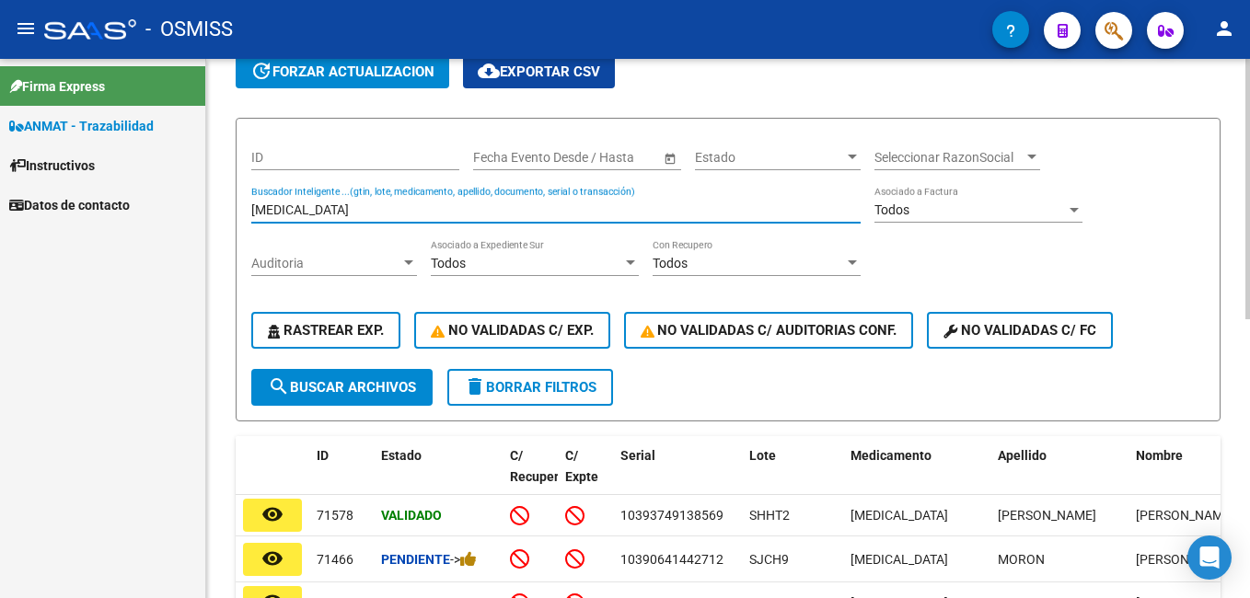
click at [344, 214] on input "[MEDICAL_DATA]" at bounding box center [555, 210] width 609 height 16
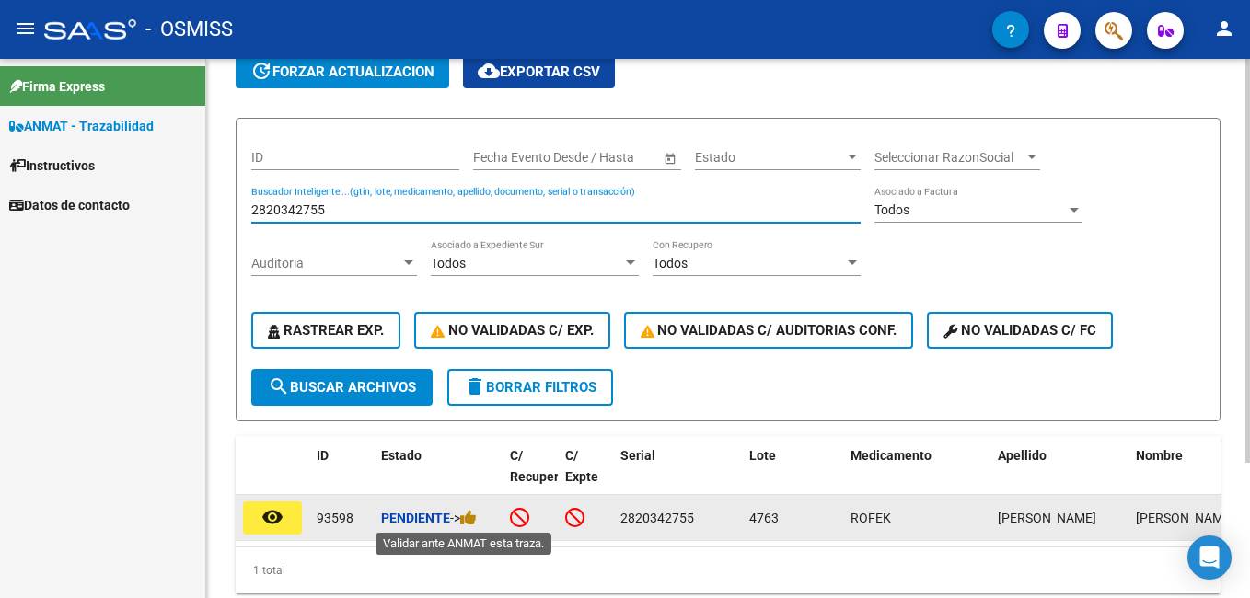
click at [465, 515] on span "->" at bounding box center [463, 518] width 27 height 15
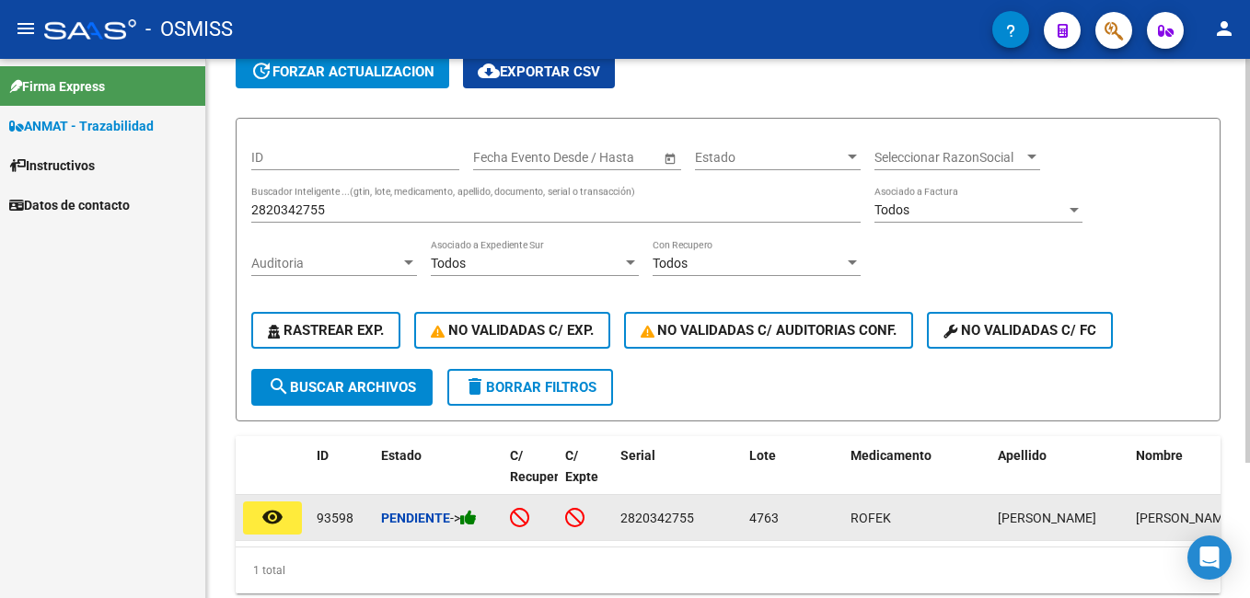
click at [470, 519] on icon at bounding box center [468, 517] width 17 height 17
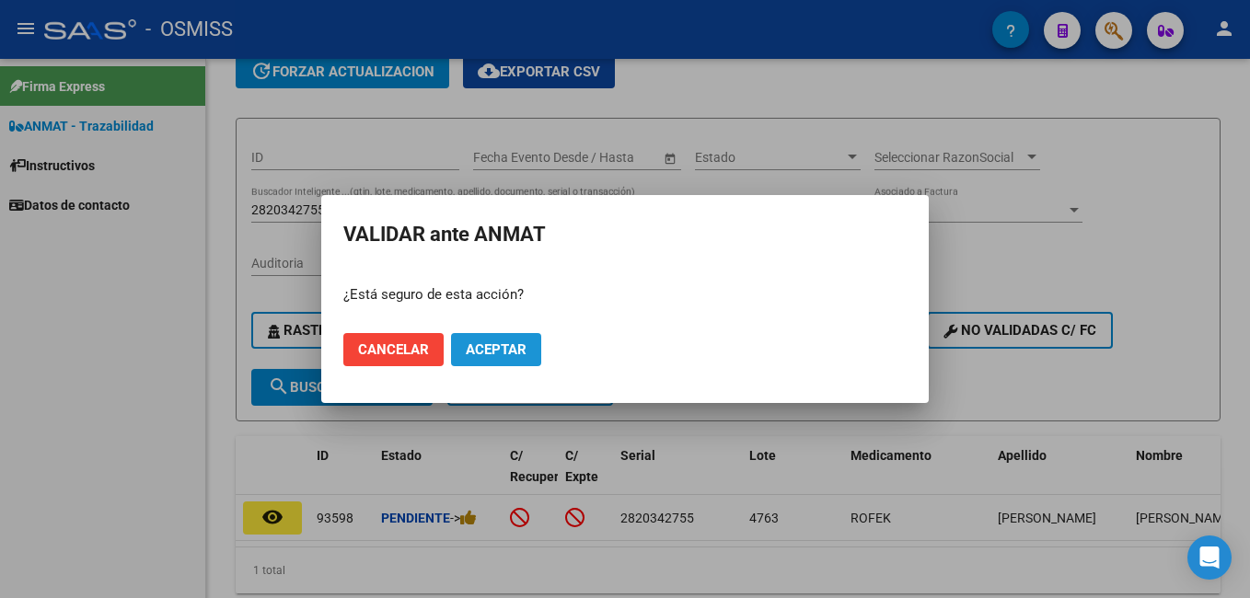
click at [519, 343] on span "Aceptar" at bounding box center [496, 349] width 61 height 17
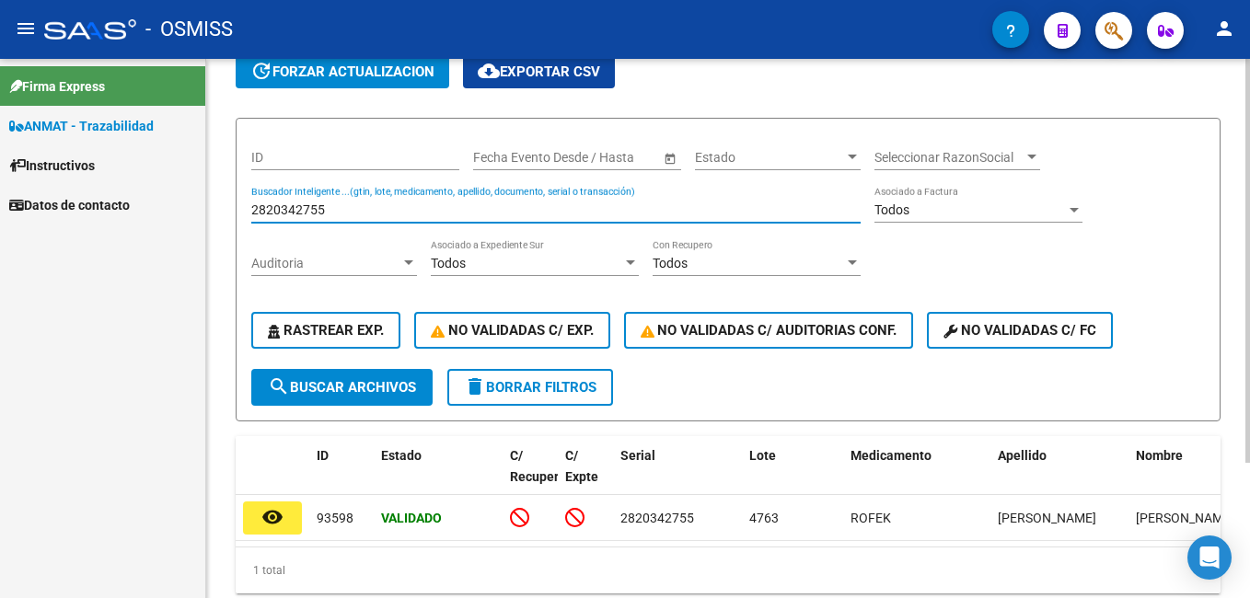
click at [342, 206] on input "2820342755" at bounding box center [555, 210] width 609 height 16
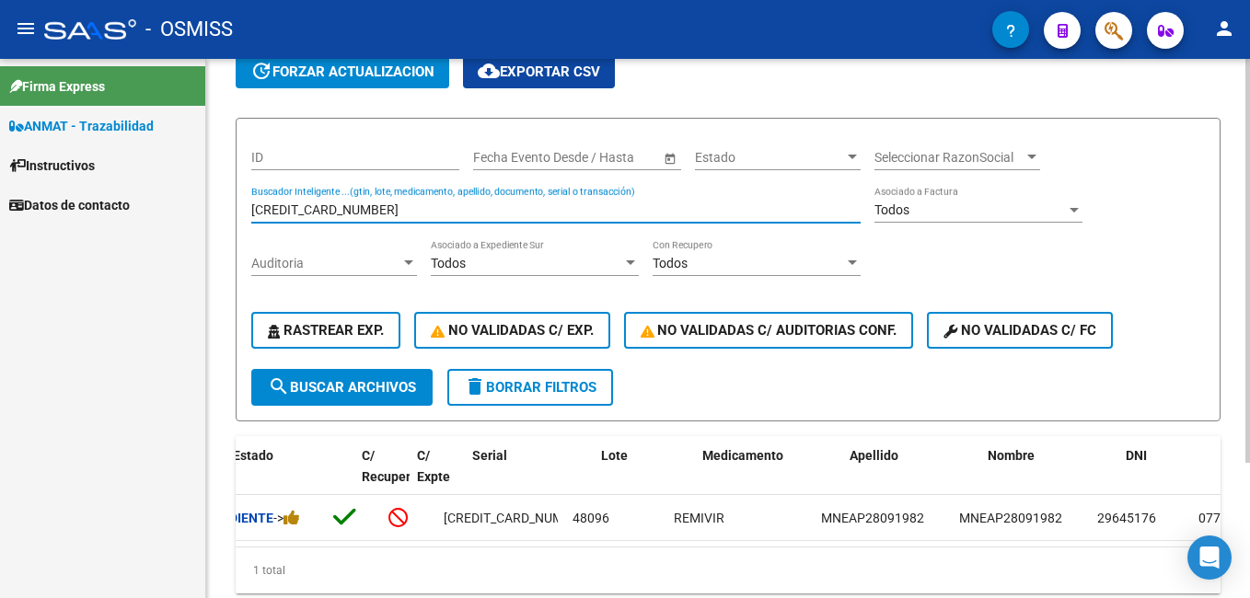
scroll to position [0, 0]
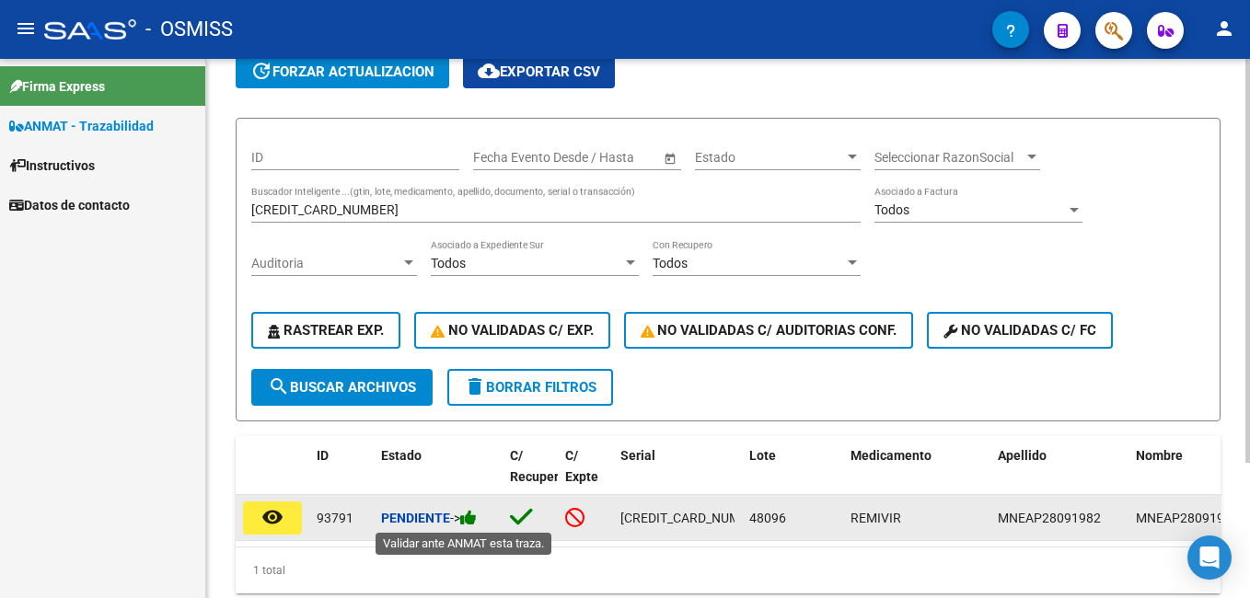
click at [469, 522] on icon at bounding box center [468, 517] width 17 height 17
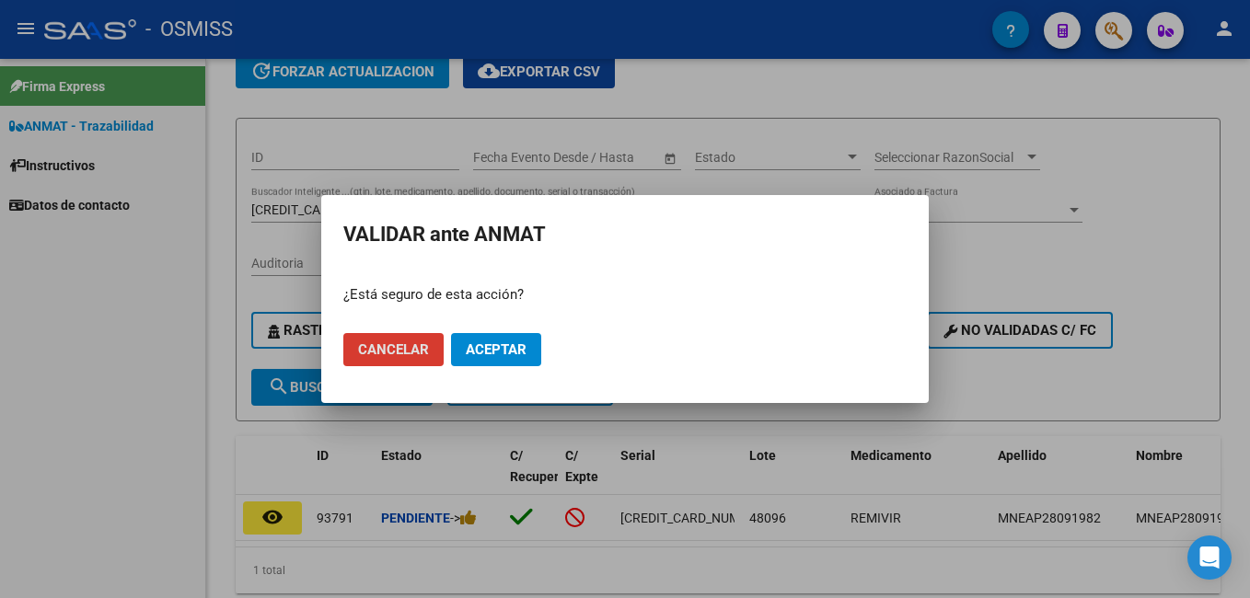
click at [488, 349] on span "Aceptar" at bounding box center [496, 349] width 61 height 17
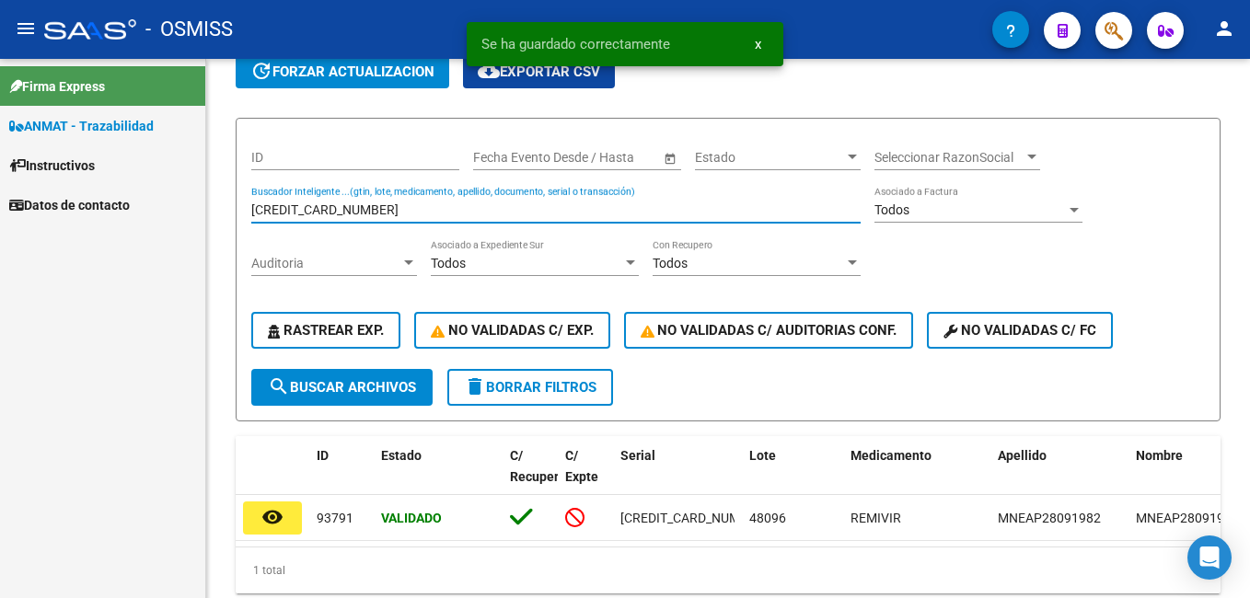
click at [312, 206] on input "[CREDIT_CARD_NUMBER]" at bounding box center [555, 210] width 609 height 16
click at [335, 208] on input "[CREDIT_CARD_NUMBER]" at bounding box center [555, 210] width 609 height 16
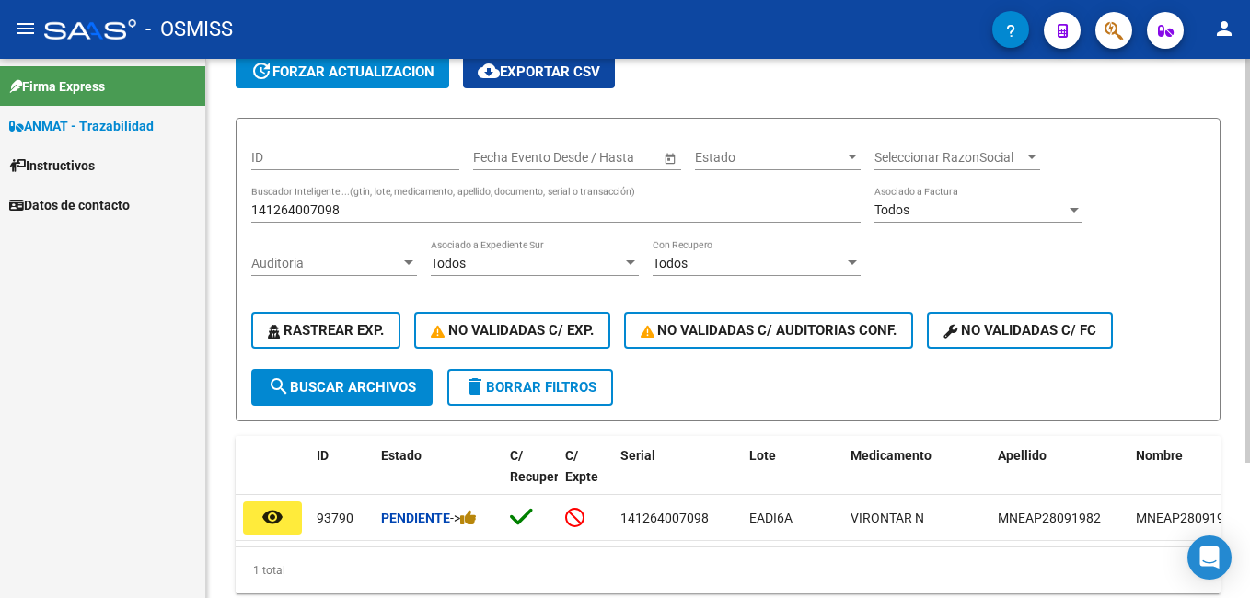
drag, startPoint x: 548, startPoint y: 545, endPoint x: 631, endPoint y: 559, distance: 84.9
click at [631, 547] on datatable-body "remove_[MEDICAL_DATA] 93790 Pendiente -> 141264007098 EADI6A VIRONTAR N MNEAP28…" at bounding box center [728, 521] width 985 height 52
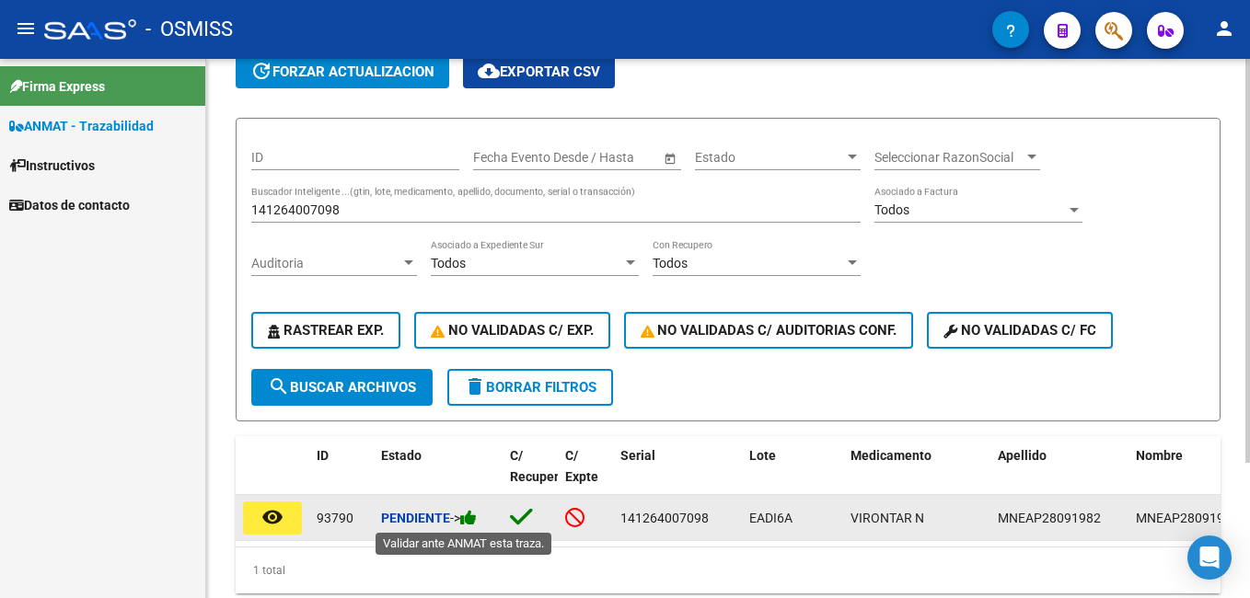
click at [477, 516] on icon at bounding box center [468, 517] width 17 height 17
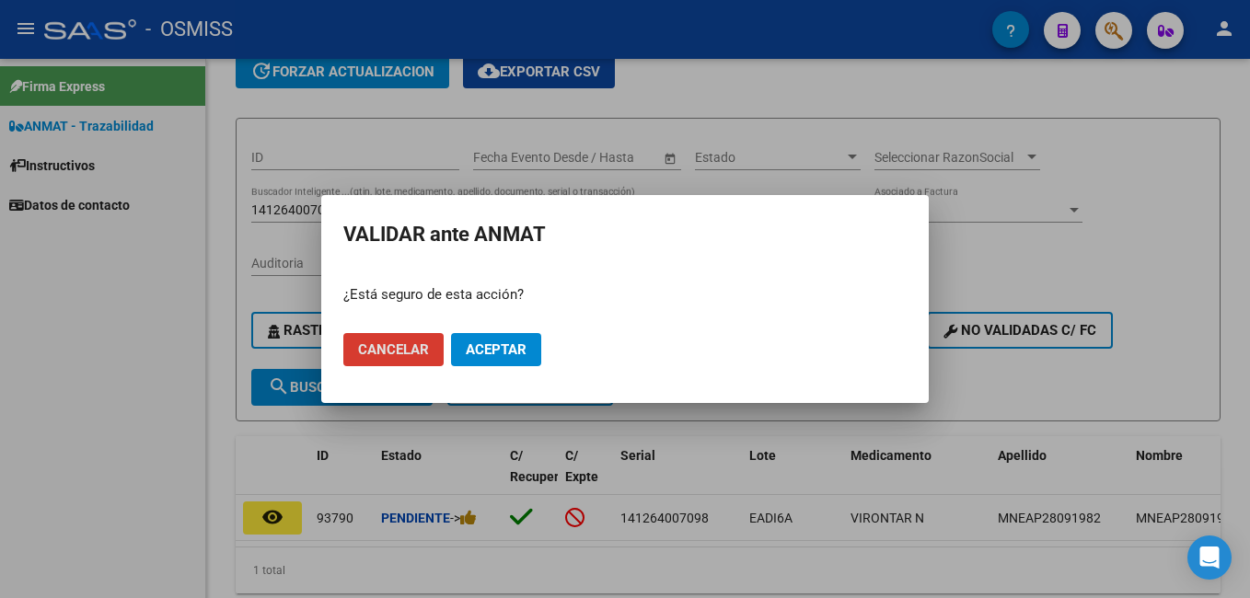
click at [519, 342] on span "Aceptar" at bounding box center [496, 349] width 61 height 17
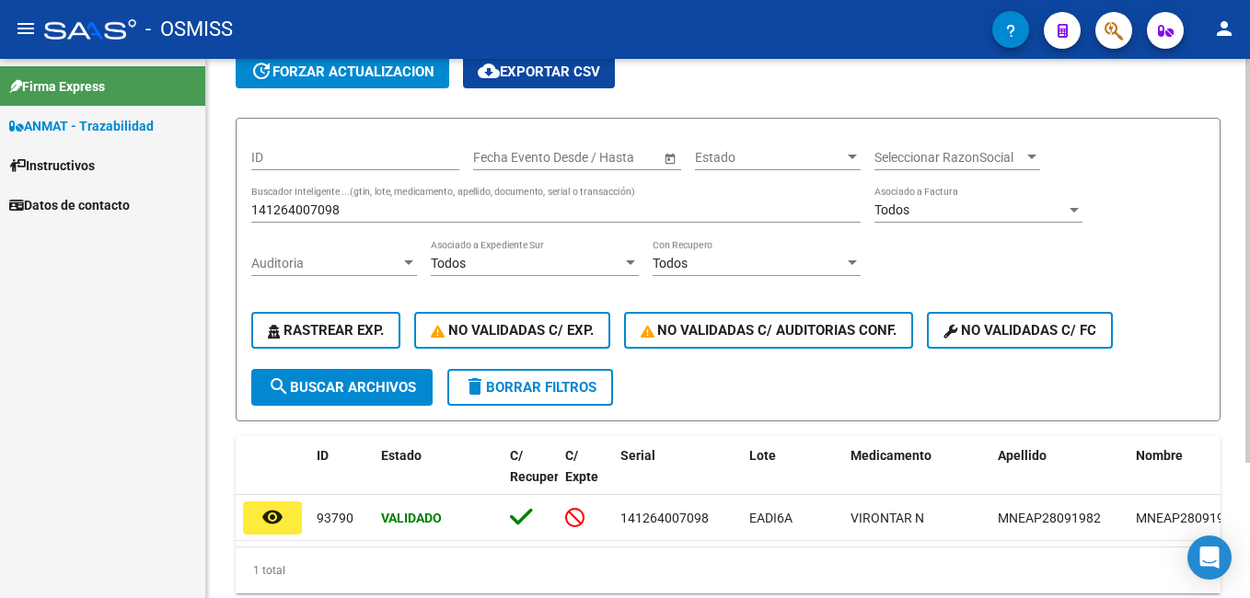
click at [404, 202] on div "141264007098 Buscador Inteligente ...(gtin, lote, medicamento, apellido, docume…" at bounding box center [555, 204] width 609 height 37
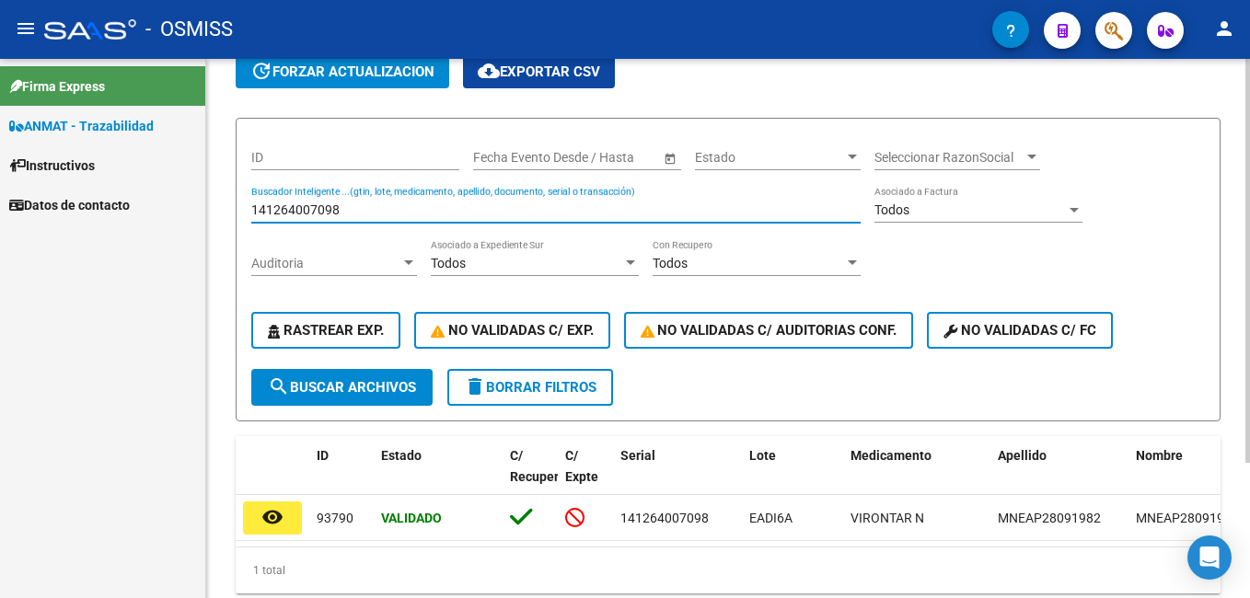
click at [404, 209] on input "141264007098" at bounding box center [555, 210] width 609 height 16
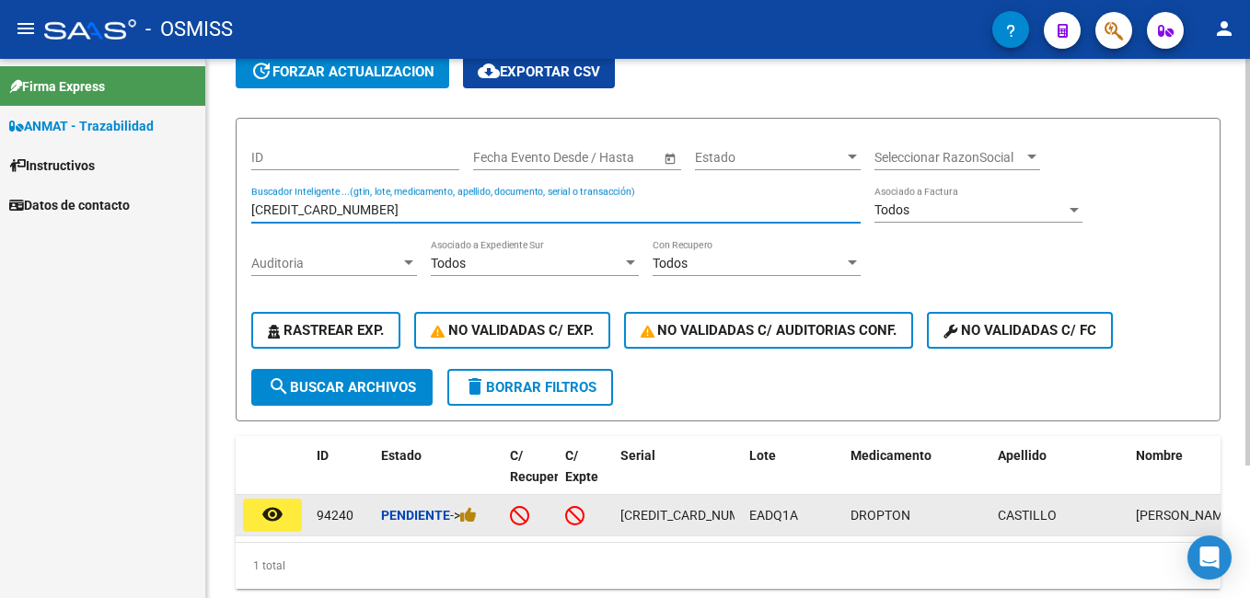
click at [483, 515] on div "Pendiente ->" at bounding box center [438, 515] width 114 height 21
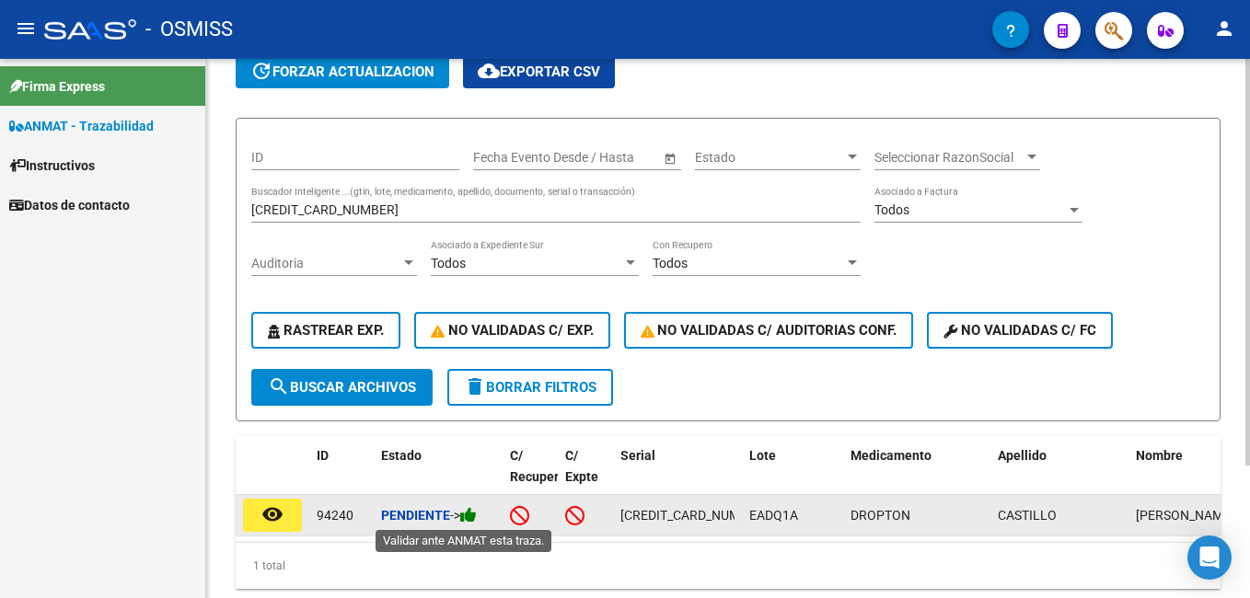
click at [472, 509] on icon at bounding box center [468, 514] width 17 height 17
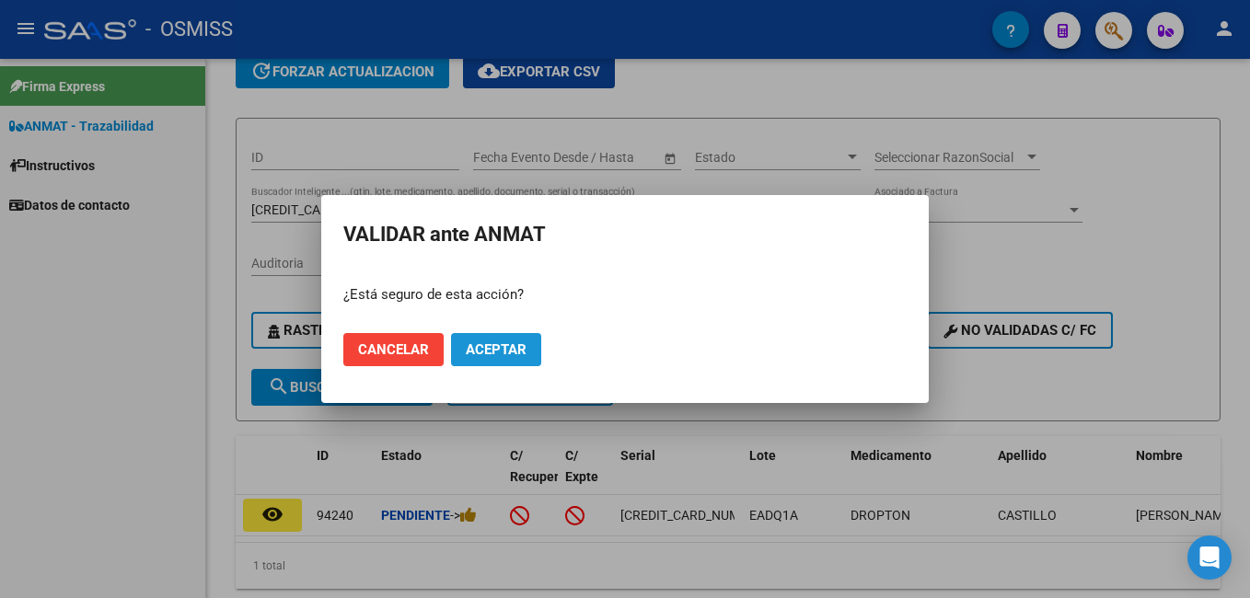
click at [526, 349] on span "Aceptar" at bounding box center [496, 349] width 61 height 17
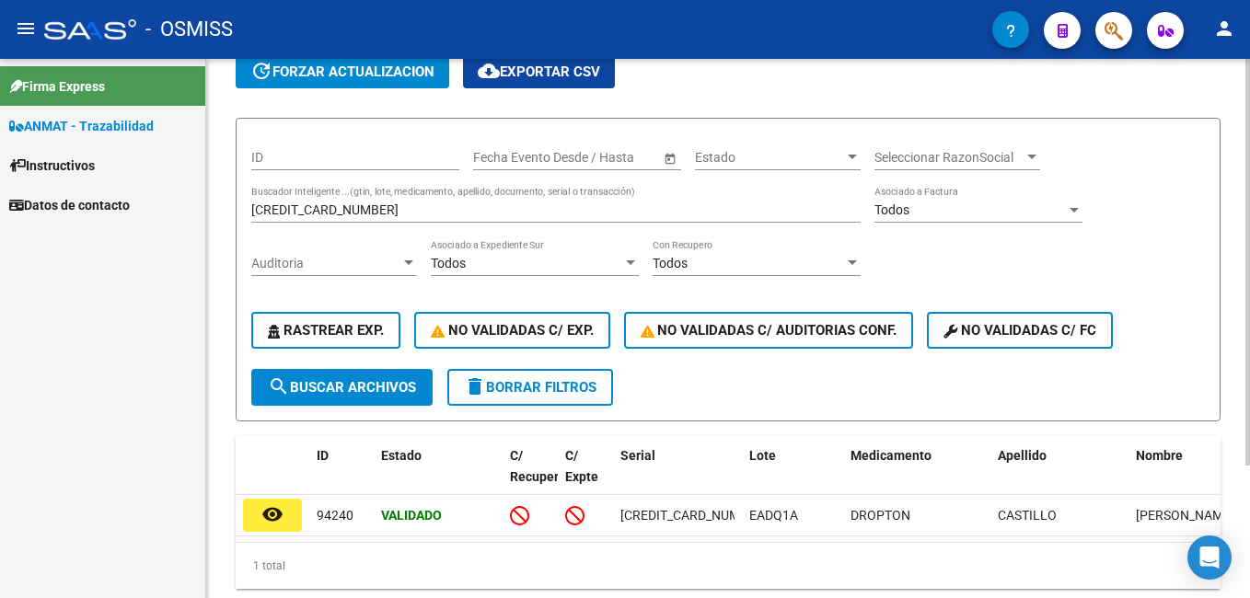
click at [383, 202] on div "[CREDIT_CARD_NUMBER] Buscador Inteligente ...(gtin, lote, medicamento, apellido…" at bounding box center [555, 204] width 609 height 37
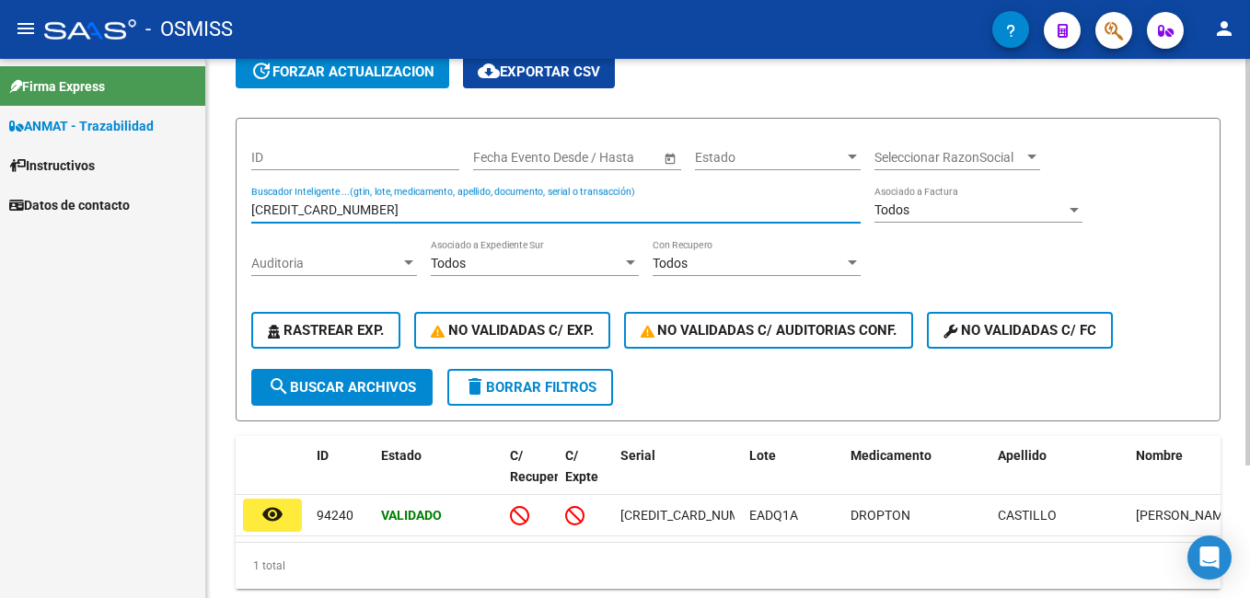
click at [380, 210] on input "[CREDIT_CARD_NUMBER]" at bounding box center [555, 210] width 609 height 16
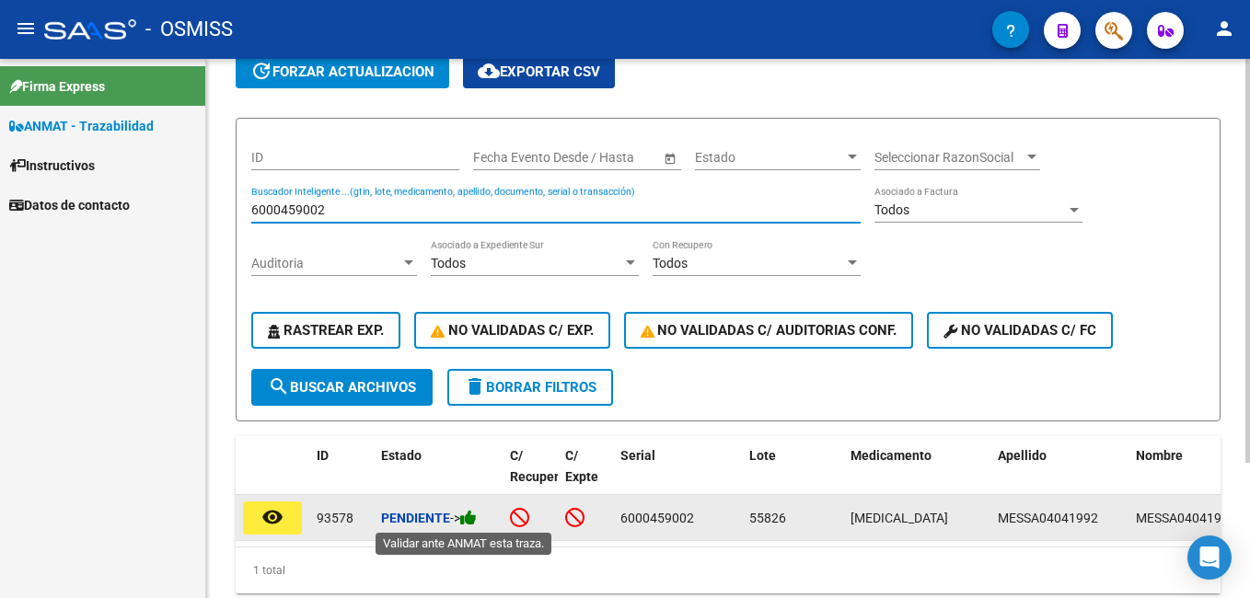
click at [477, 518] on icon at bounding box center [468, 517] width 17 height 17
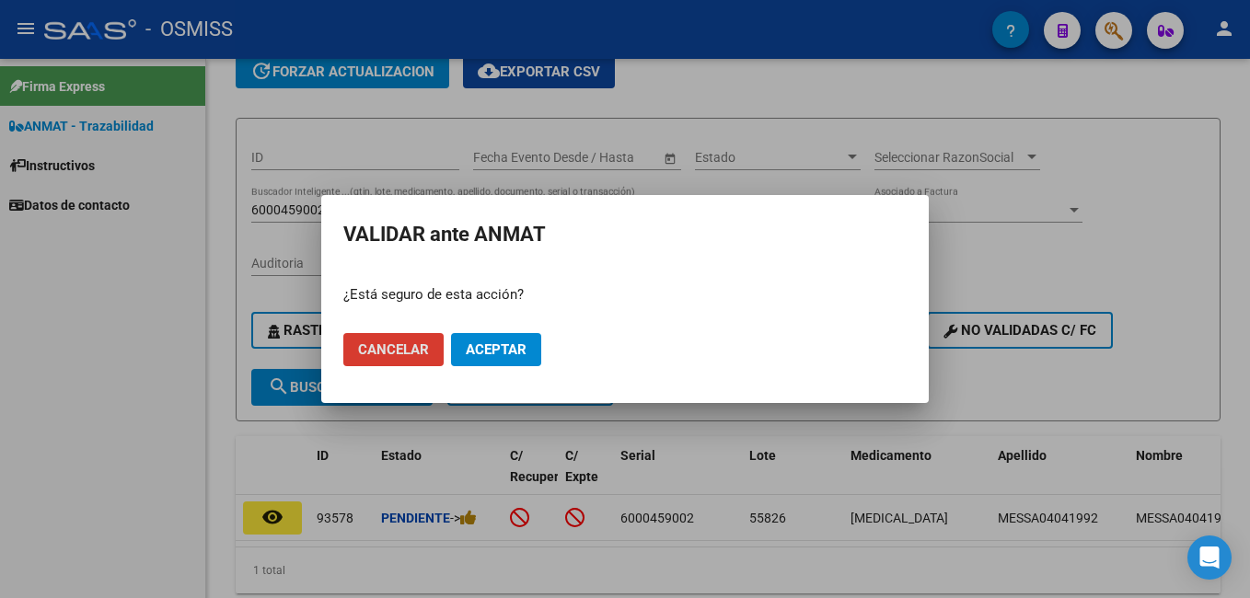
click at [529, 346] on button "Aceptar" at bounding box center [496, 349] width 90 height 33
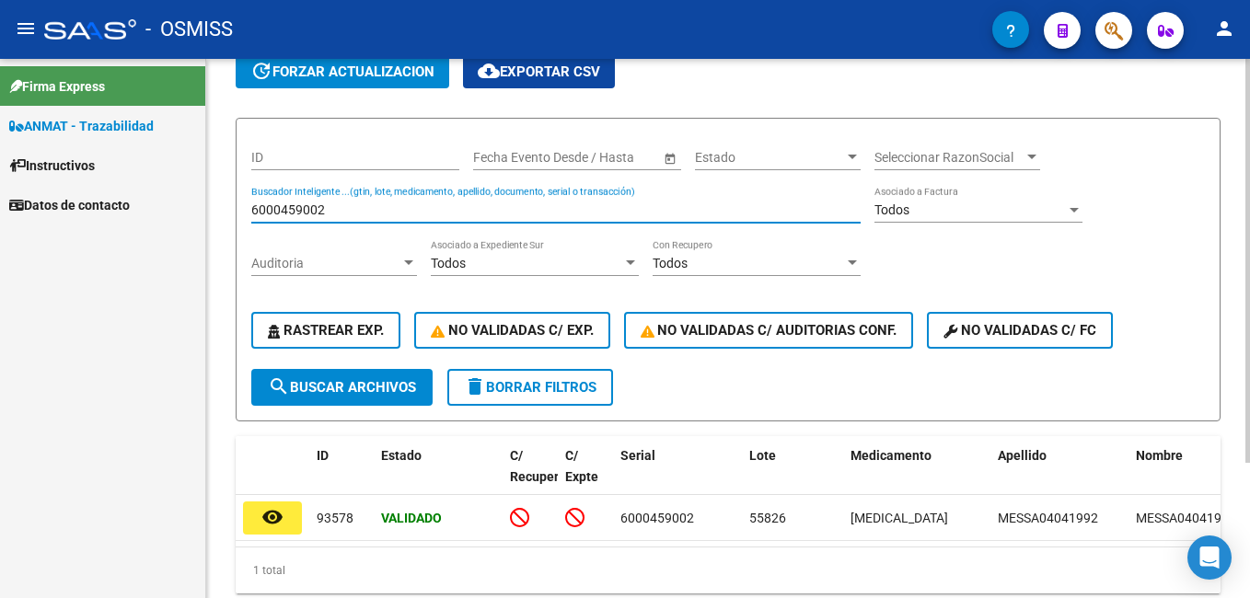
click at [335, 208] on input "6000459002" at bounding box center [555, 210] width 609 height 16
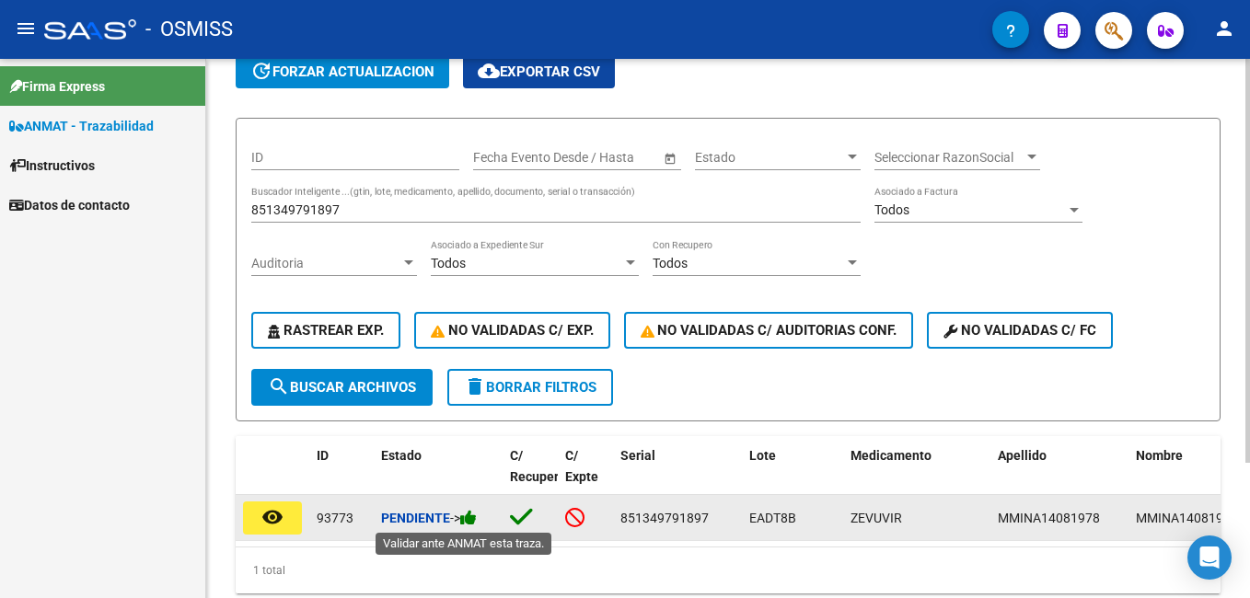
click at [470, 518] on icon at bounding box center [468, 517] width 17 height 17
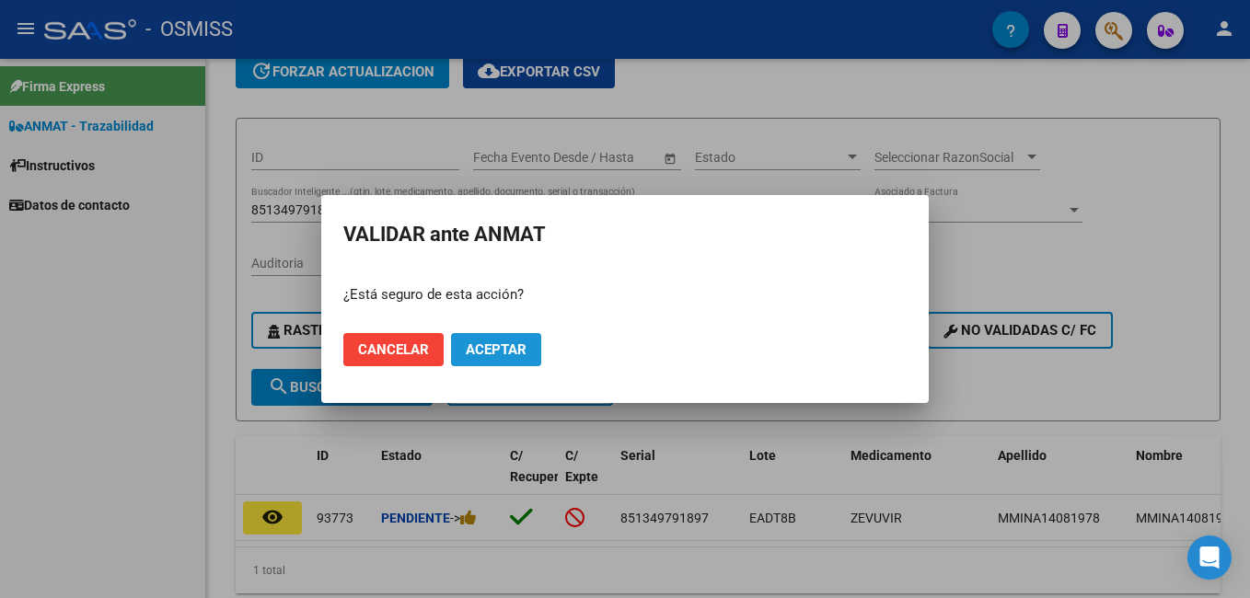
click at [491, 357] on span "Aceptar" at bounding box center [496, 349] width 61 height 17
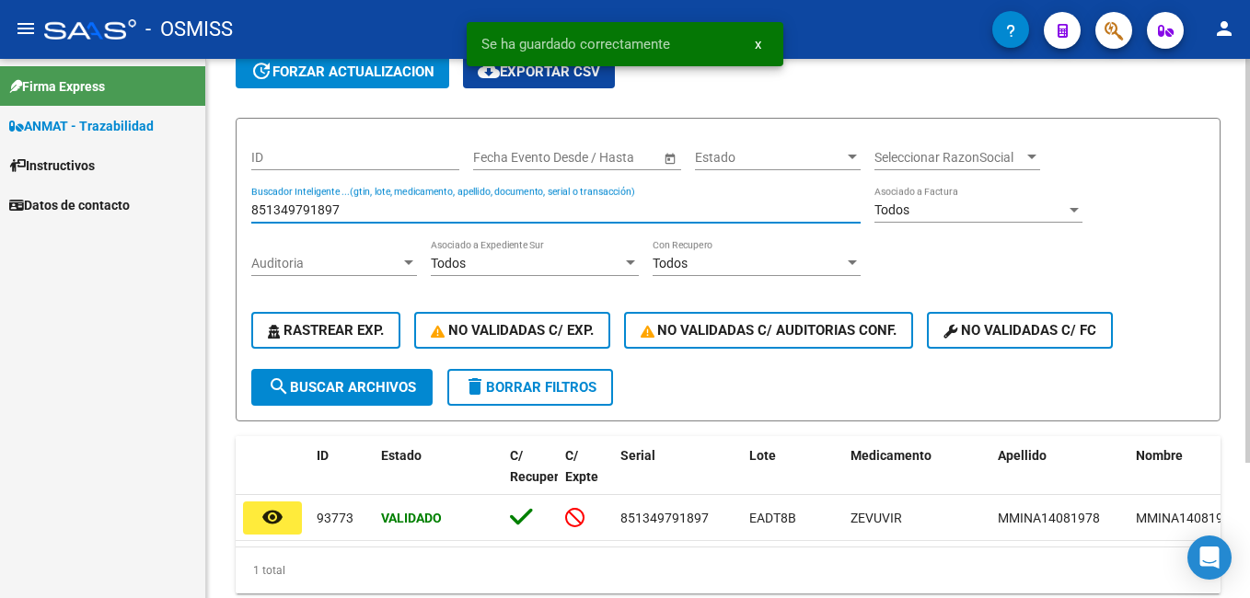
click at [388, 203] on input "851349791897" at bounding box center [555, 210] width 609 height 16
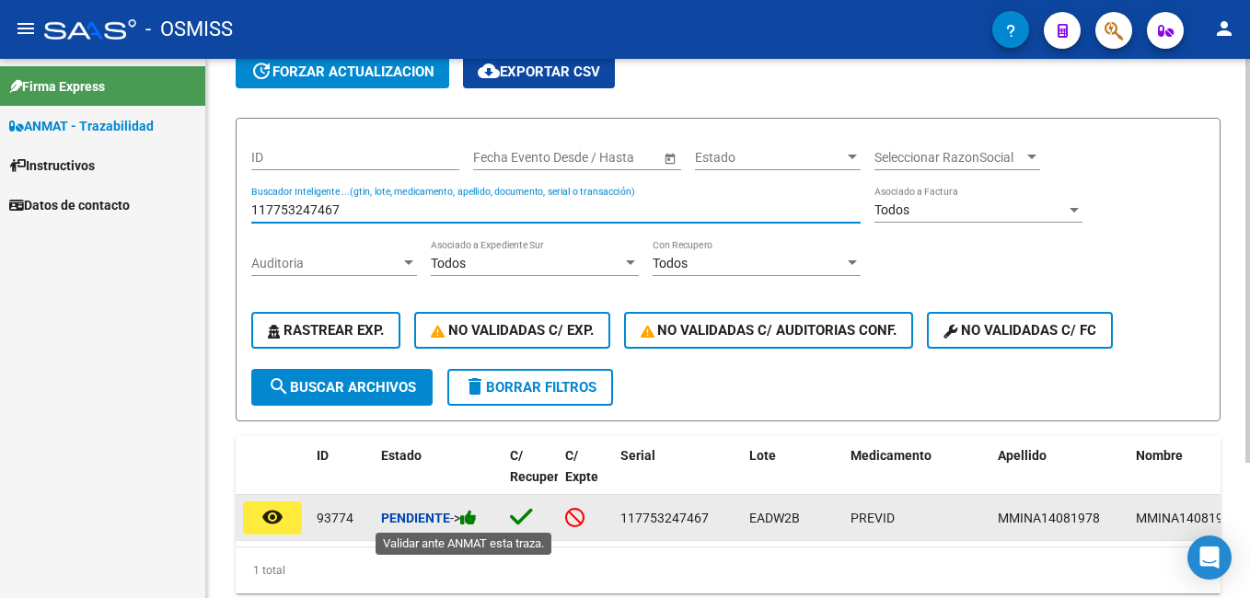
click at [477, 517] on icon at bounding box center [468, 517] width 17 height 17
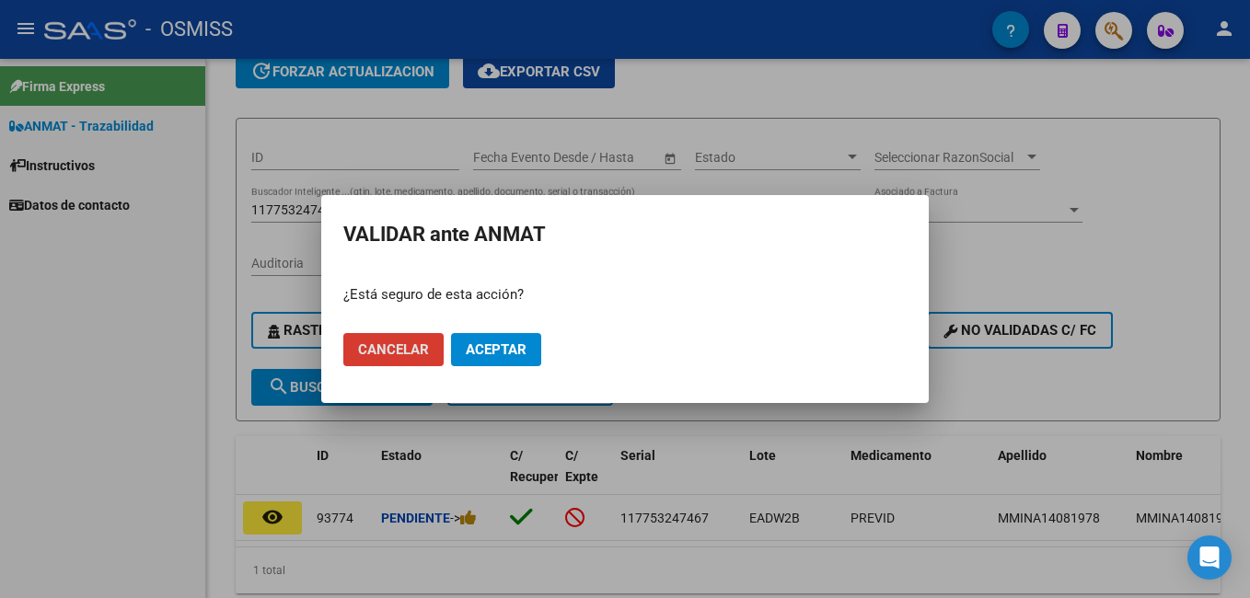
click at [519, 353] on span "Aceptar" at bounding box center [496, 349] width 61 height 17
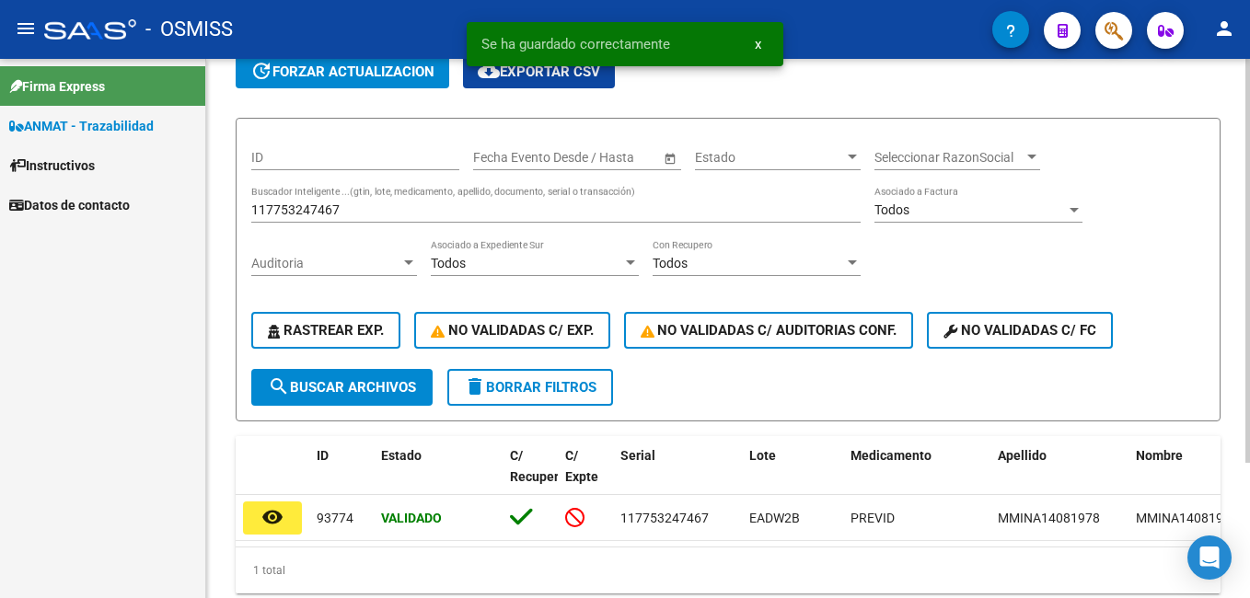
click at [360, 209] on input "117753247467" at bounding box center [555, 210] width 609 height 16
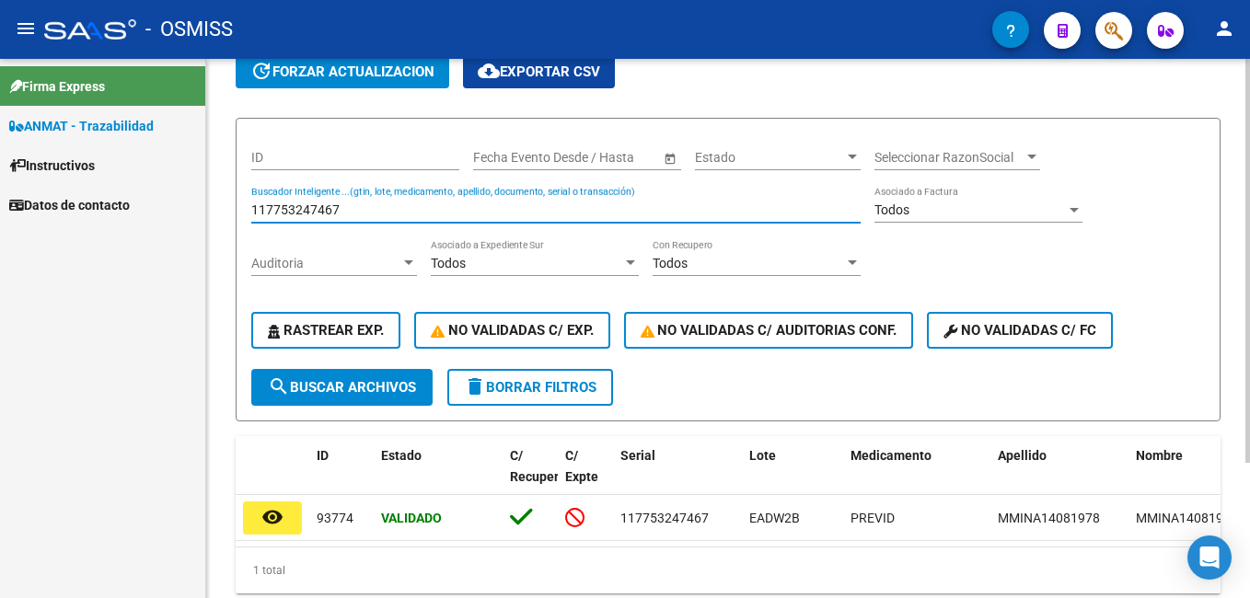
click at [360, 209] on input "117753247467" at bounding box center [555, 210] width 609 height 16
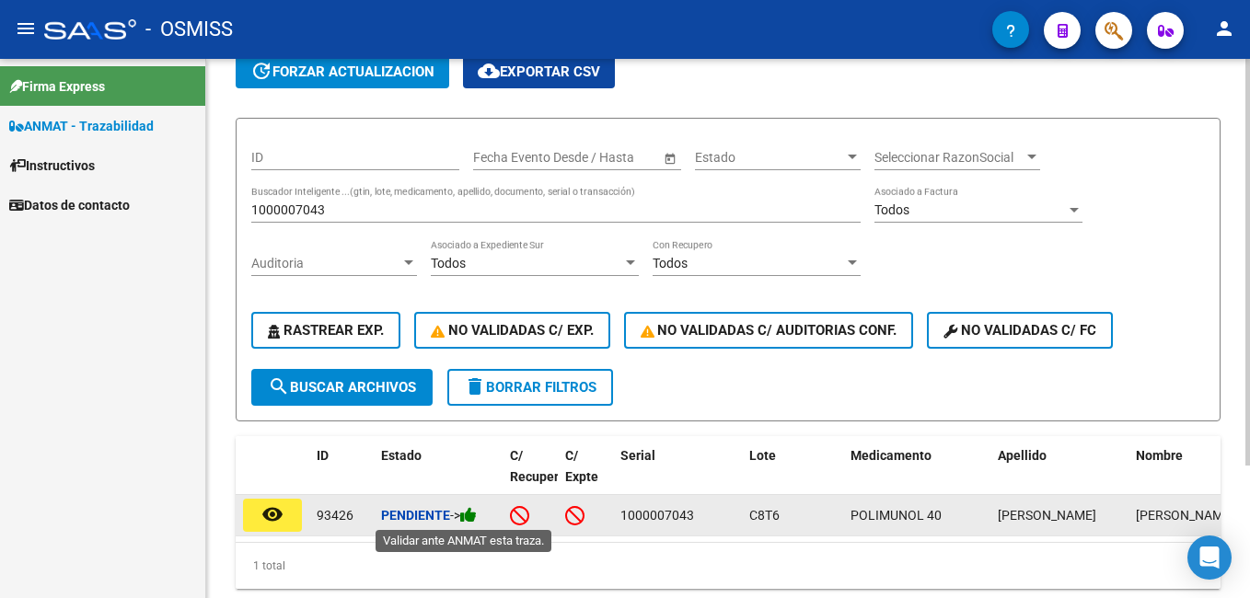
click at [475, 513] on icon at bounding box center [468, 514] width 17 height 17
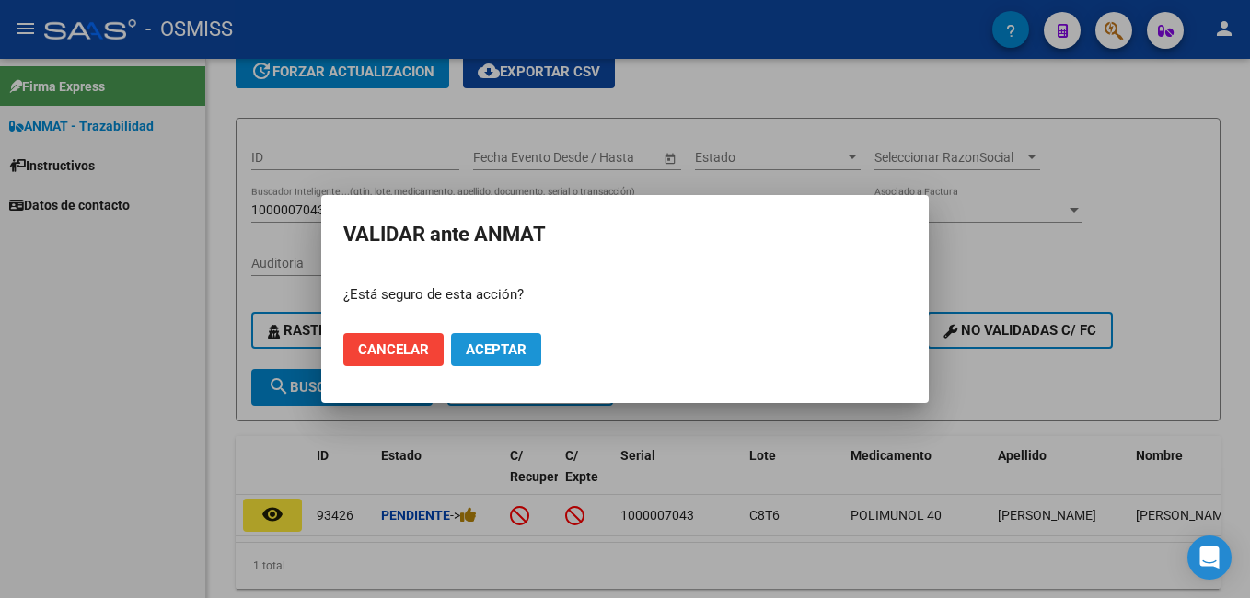
click at [499, 361] on button "Aceptar" at bounding box center [496, 349] width 90 height 33
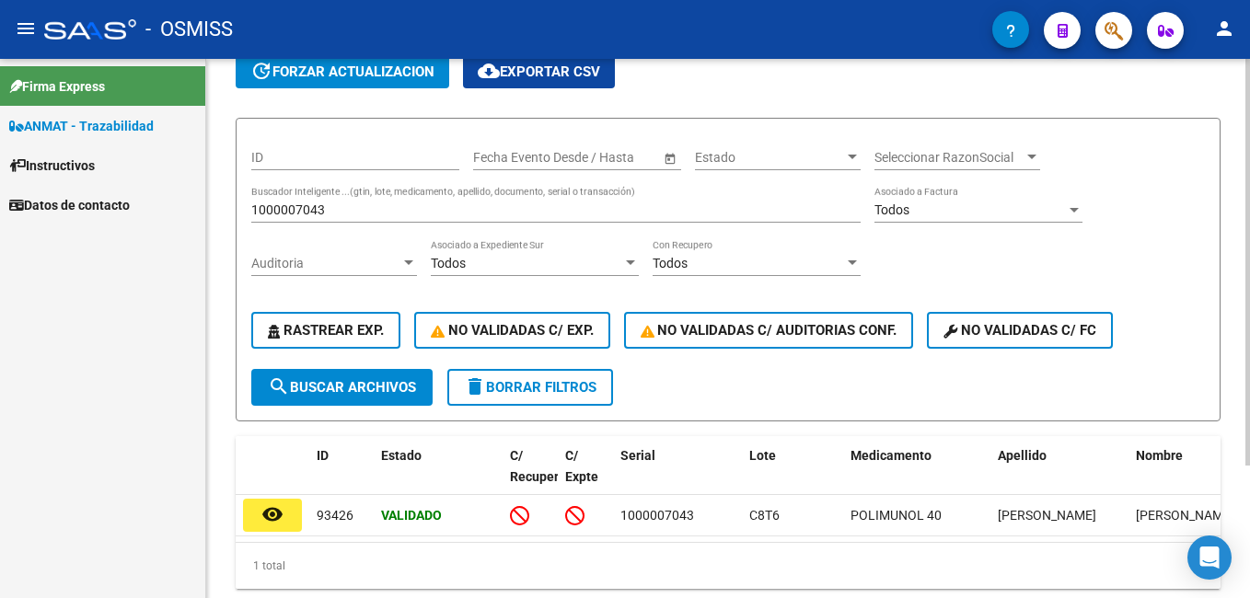
click at [268, 200] on div "1000007043 Buscador Inteligente ...(gtin, lote, medicamento, apellido, document…" at bounding box center [555, 204] width 609 height 37
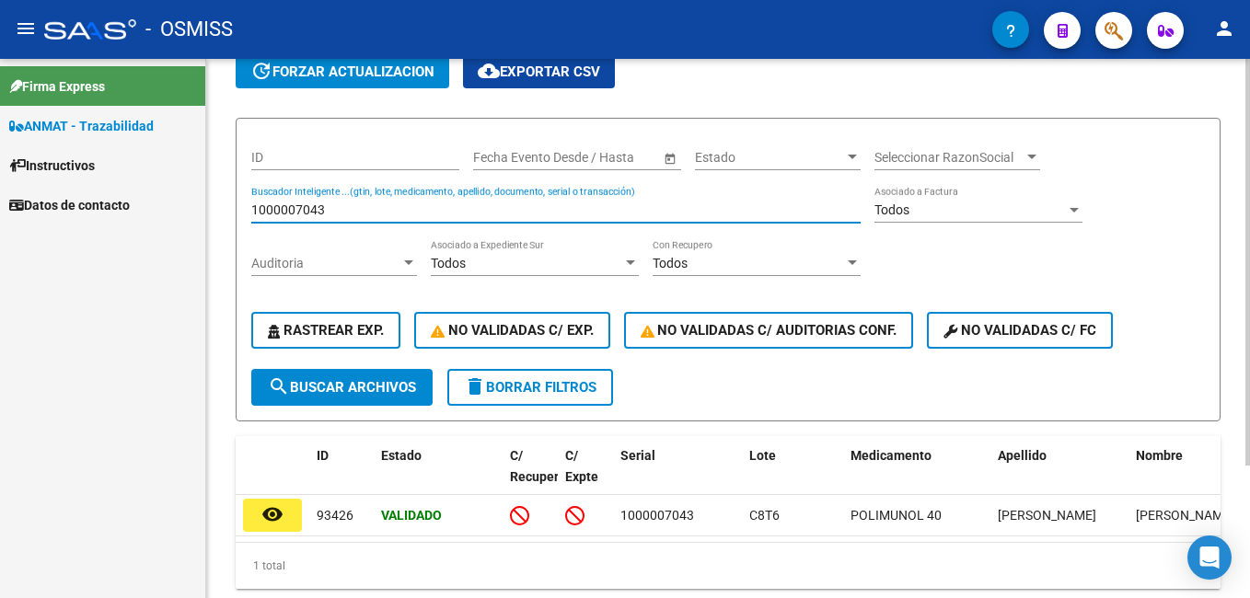
click at [274, 202] on input "1000007043" at bounding box center [555, 210] width 609 height 16
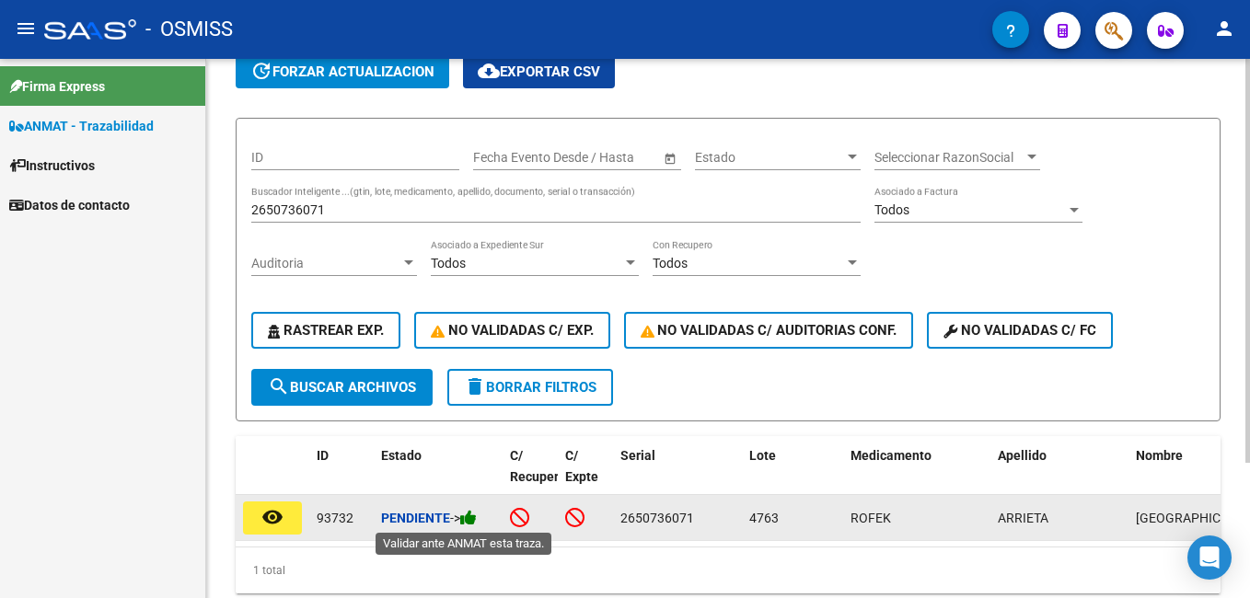
click at [468, 519] on icon at bounding box center [468, 517] width 17 height 17
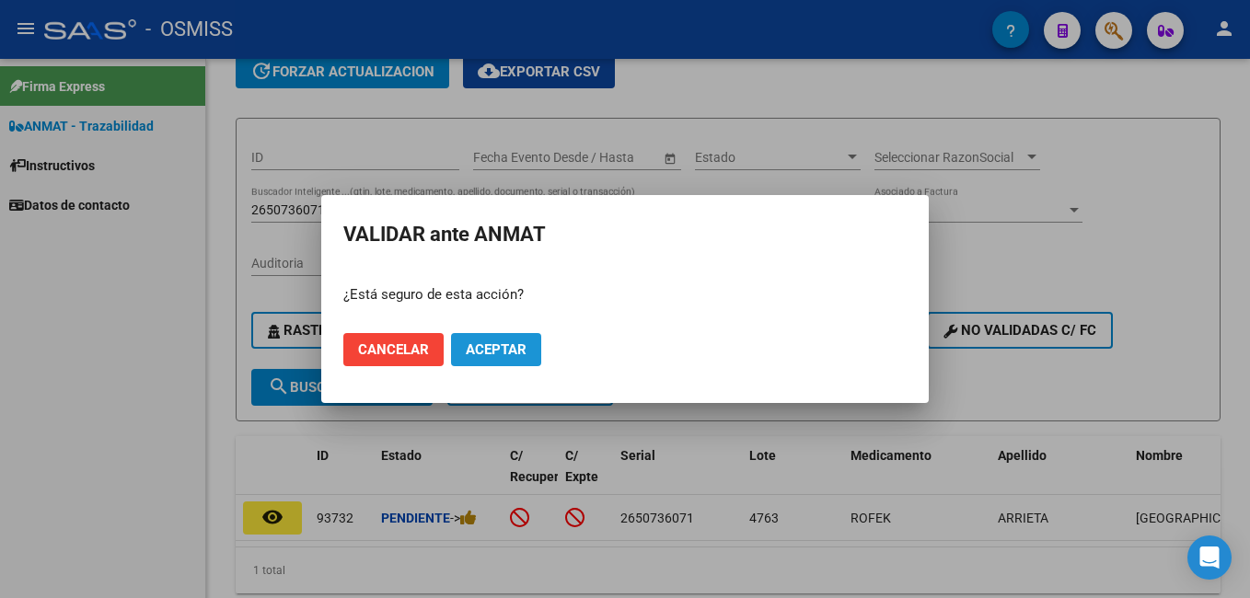
click at [510, 352] on span "Aceptar" at bounding box center [496, 349] width 61 height 17
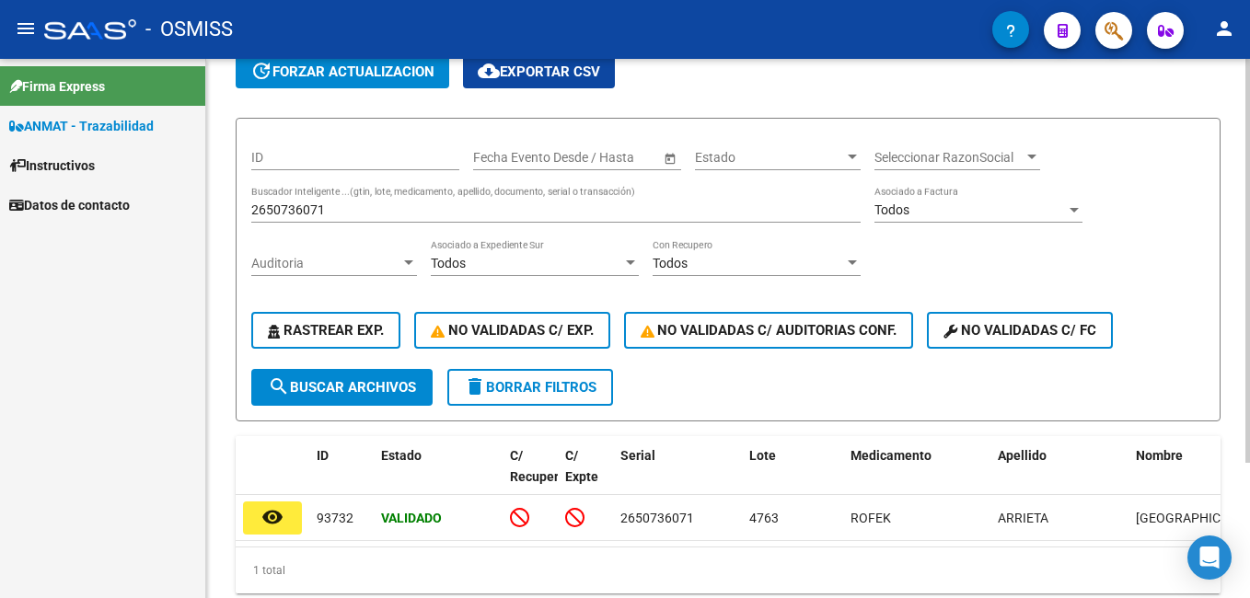
click at [322, 206] on input "2650736071" at bounding box center [555, 210] width 609 height 16
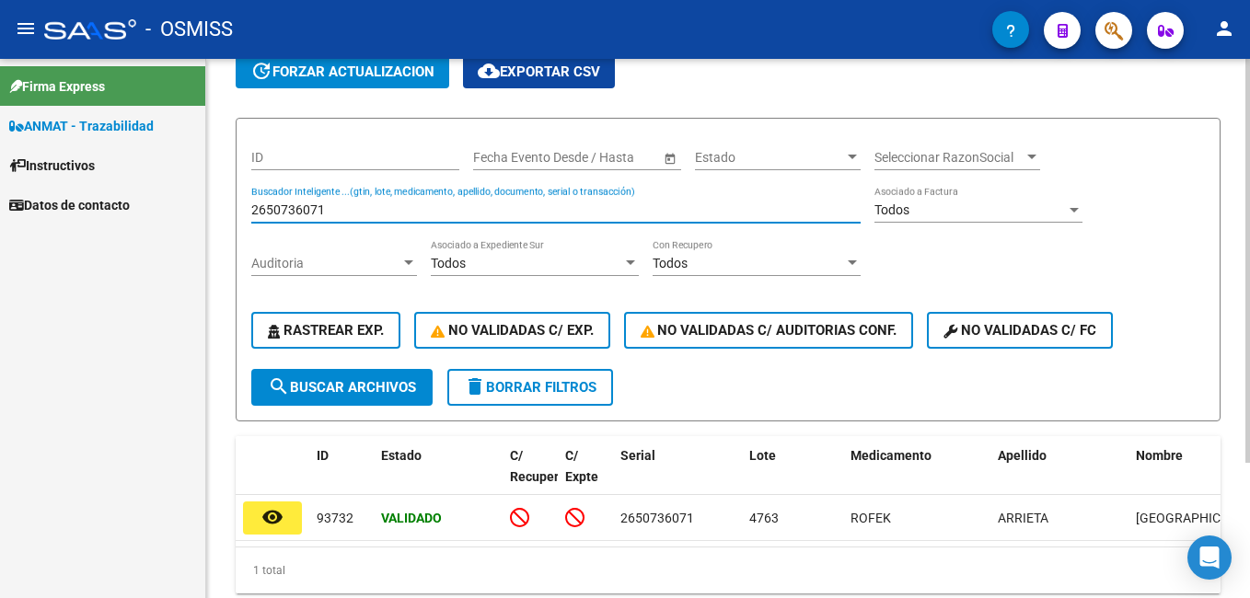
click at [322, 206] on input "2650736071" at bounding box center [555, 210] width 609 height 16
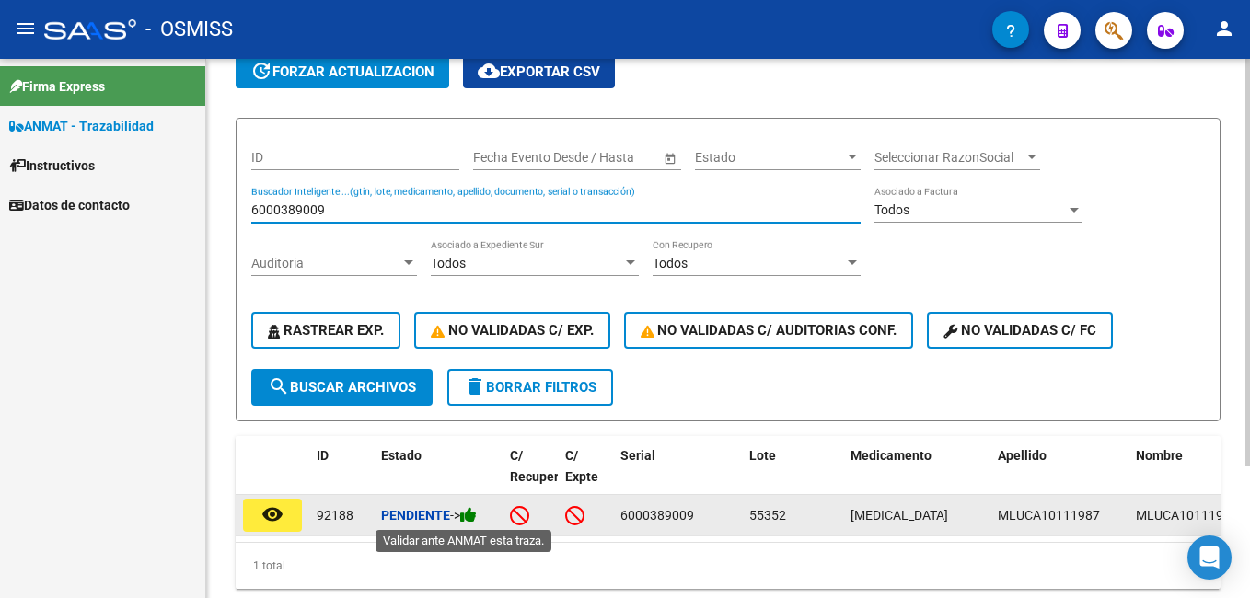
type input "6000389009"
click at [477, 514] on icon at bounding box center [468, 514] width 17 height 17
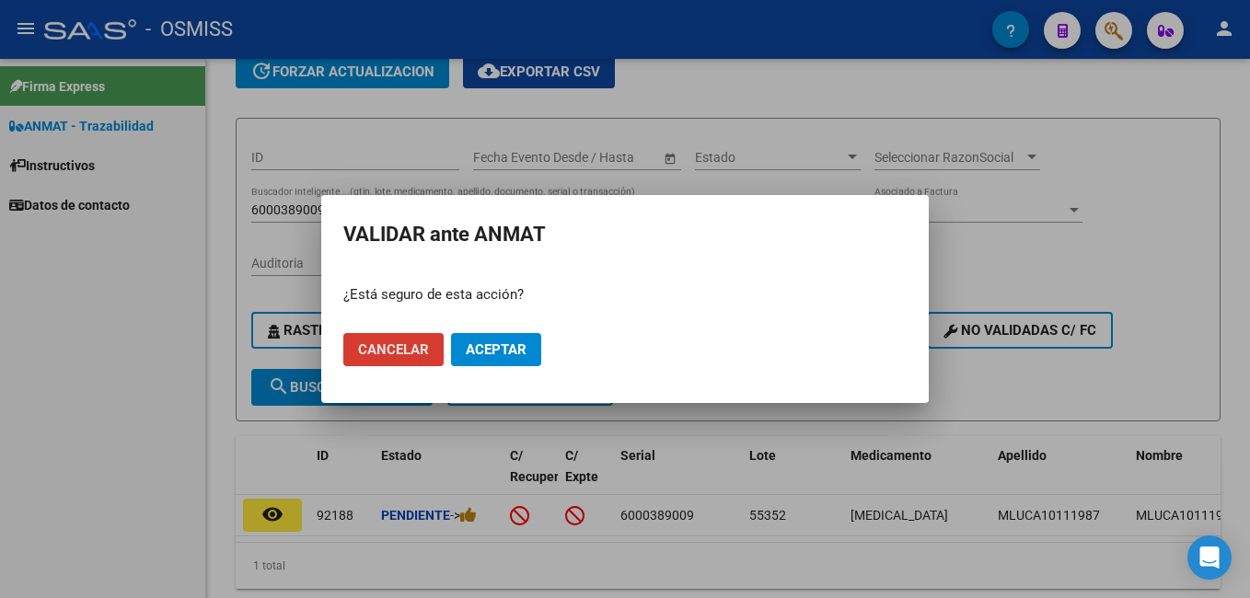
click at [509, 349] on span "Aceptar" at bounding box center [496, 349] width 61 height 17
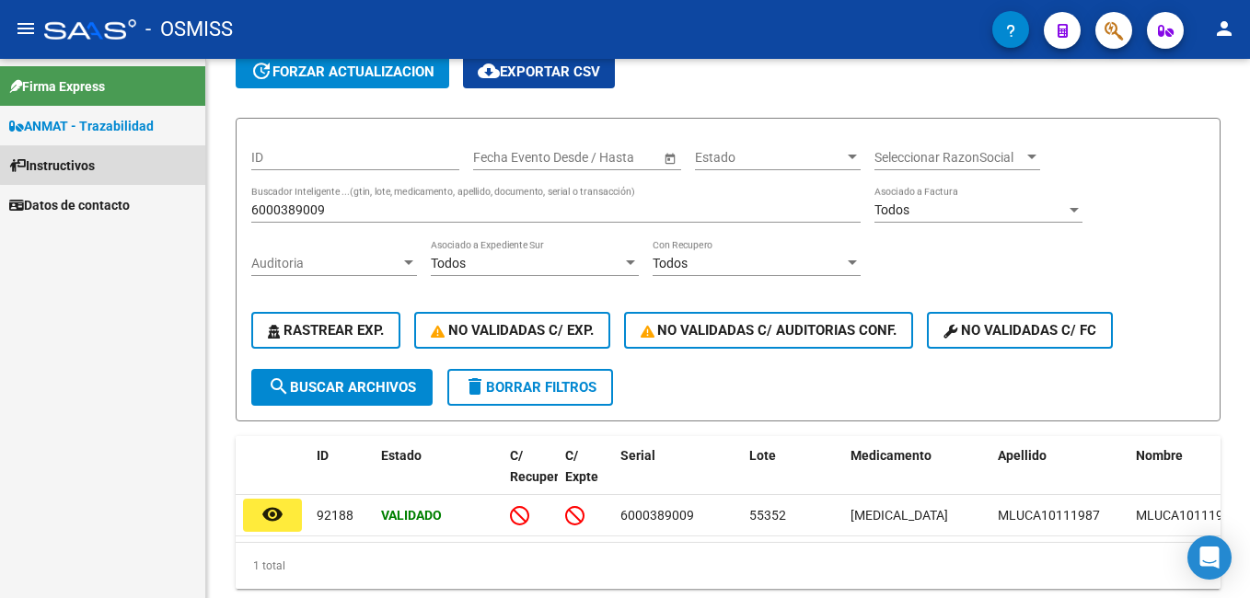
click at [127, 158] on link "Instructivos" at bounding box center [102, 165] width 205 height 40
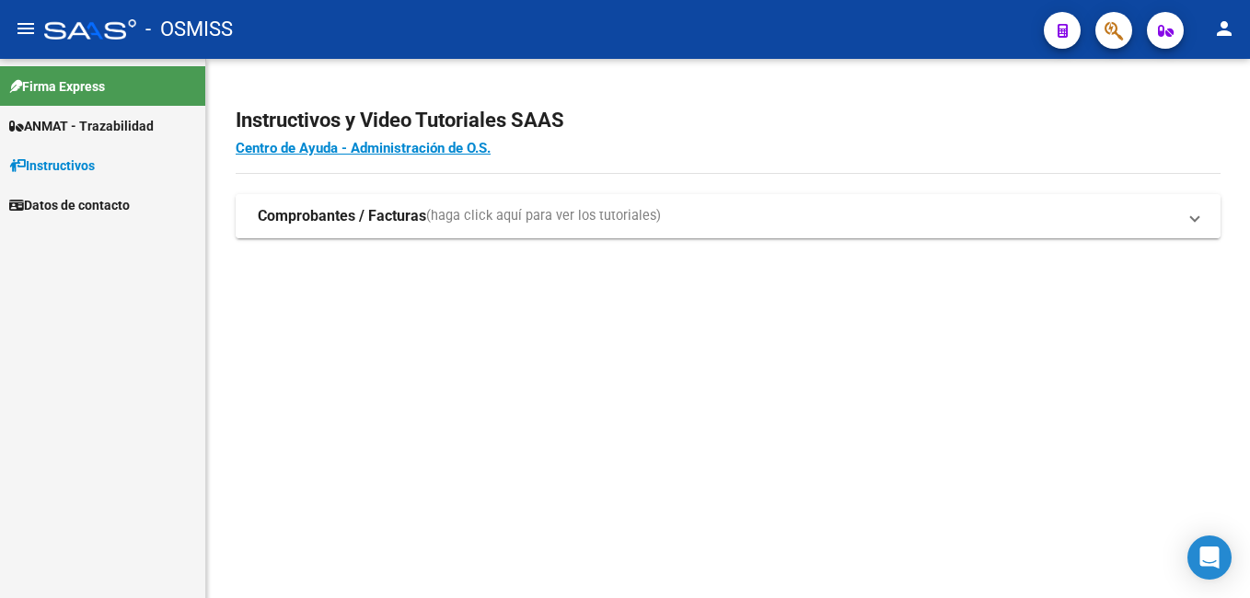
click at [366, 208] on strong "Comprobantes / Facturas" at bounding box center [342, 216] width 168 height 20
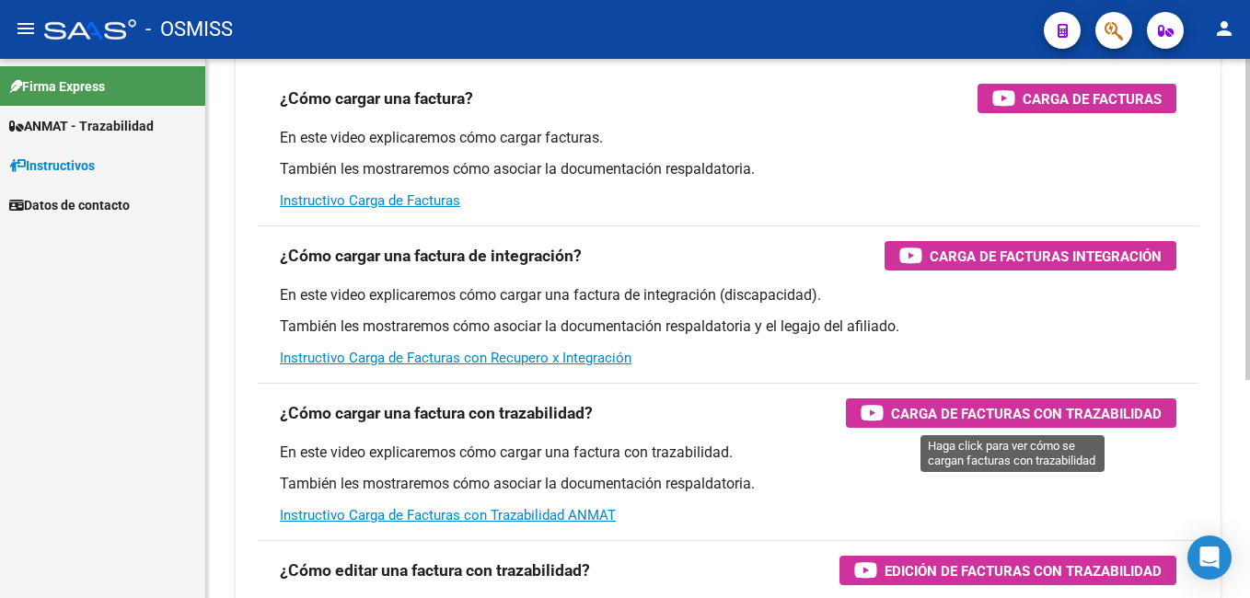
scroll to position [276, 0]
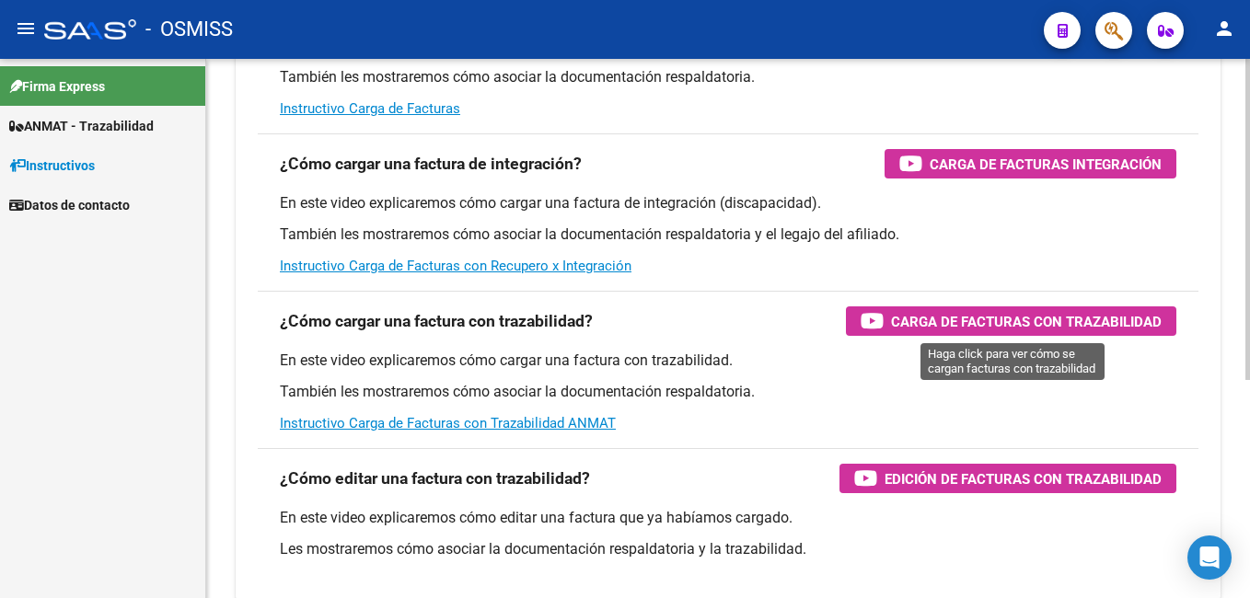
click at [1017, 330] on span "Carga de Facturas con Trazabilidad" at bounding box center [1026, 321] width 271 height 23
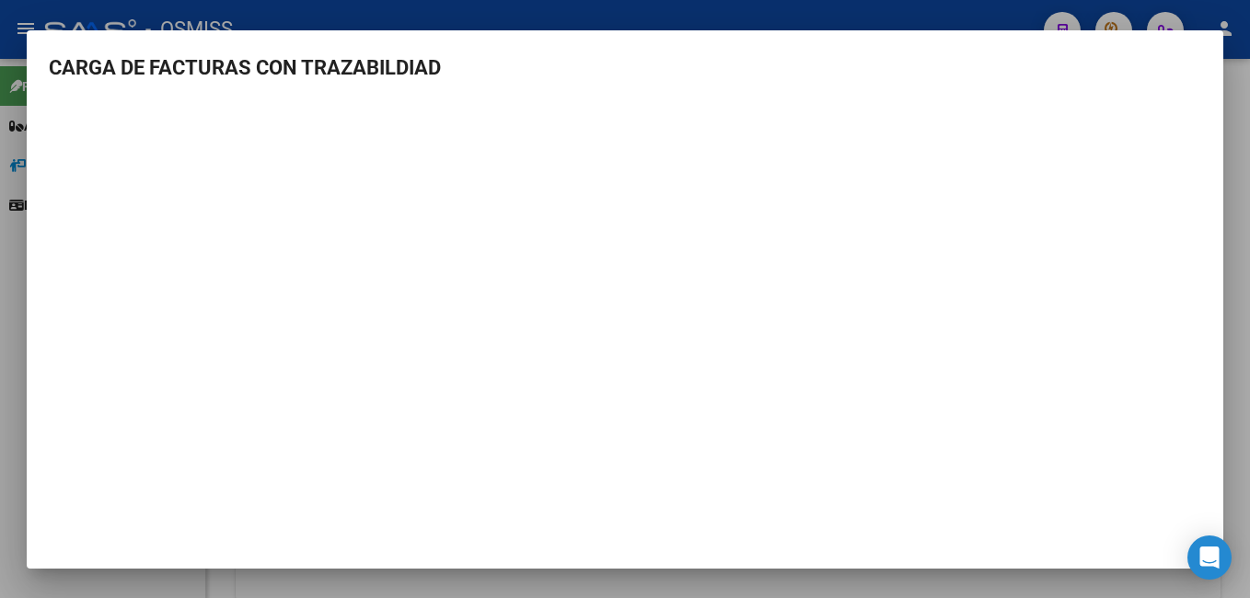
click at [1239, 184] on div at bounding box center [625, 299] width 1250 height 598
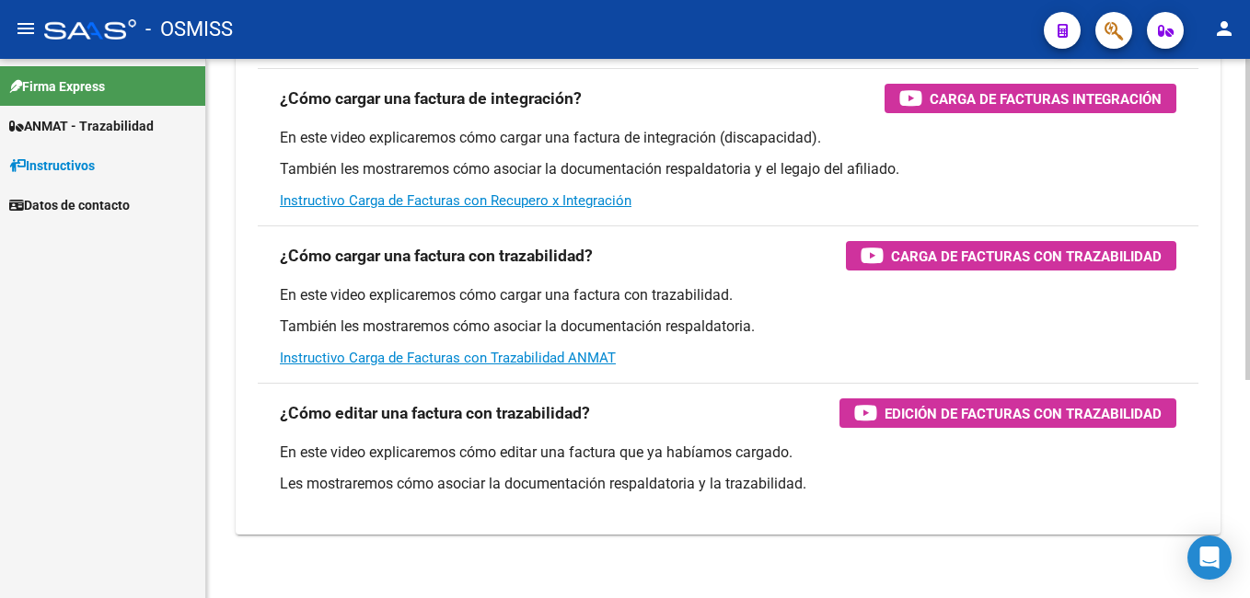
scroll to position [366, 0]
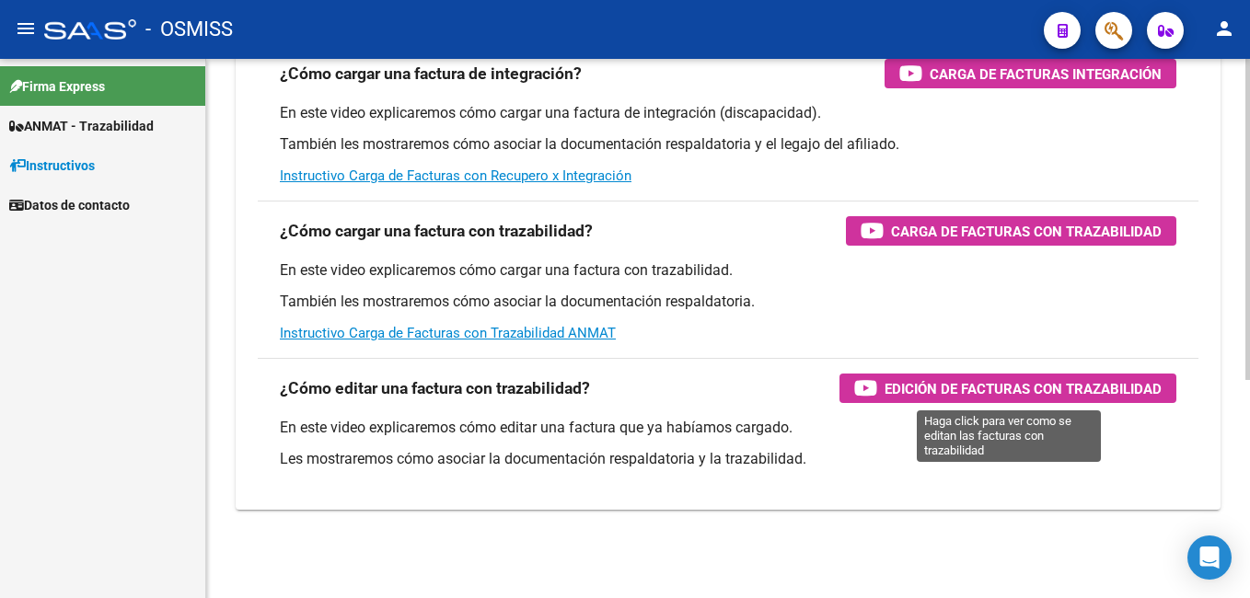
click at [975, 402] on div "Edición de Facturas con Trazabilidad" at bounding box center [1007, 388] width 307 height 29
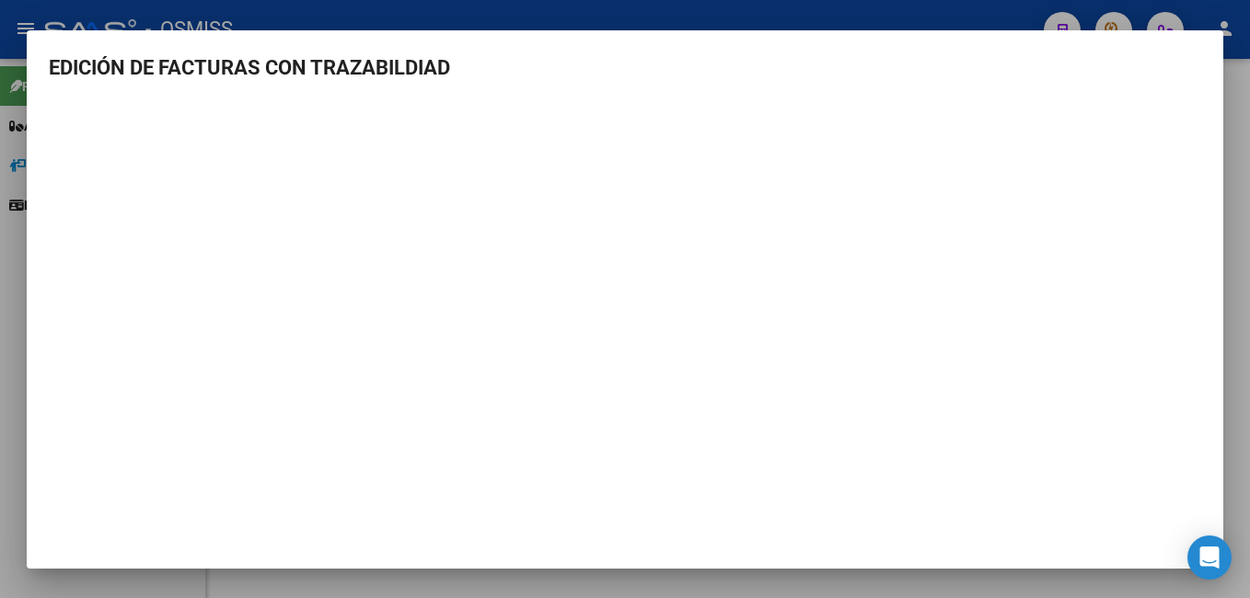
click at [1224, 39] on div at bounding box center [625, 299] width 1250 height 598
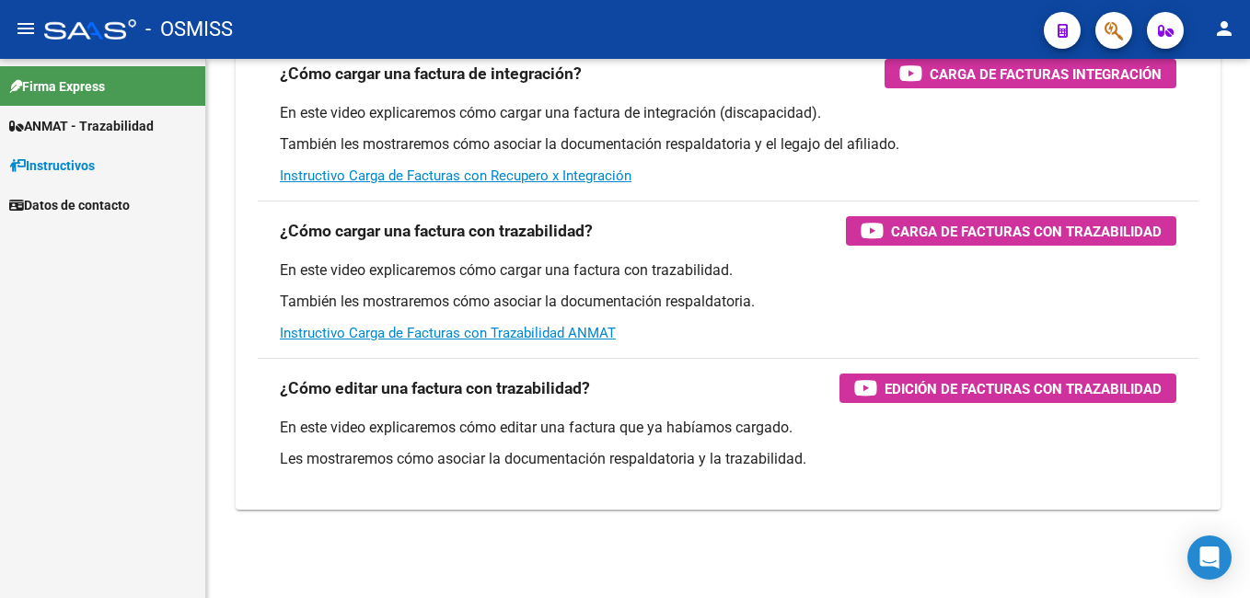
click at [110, 135] on span "ANMAT - Trazabilidad" at bounding box center [81, 126] width 144 height 20
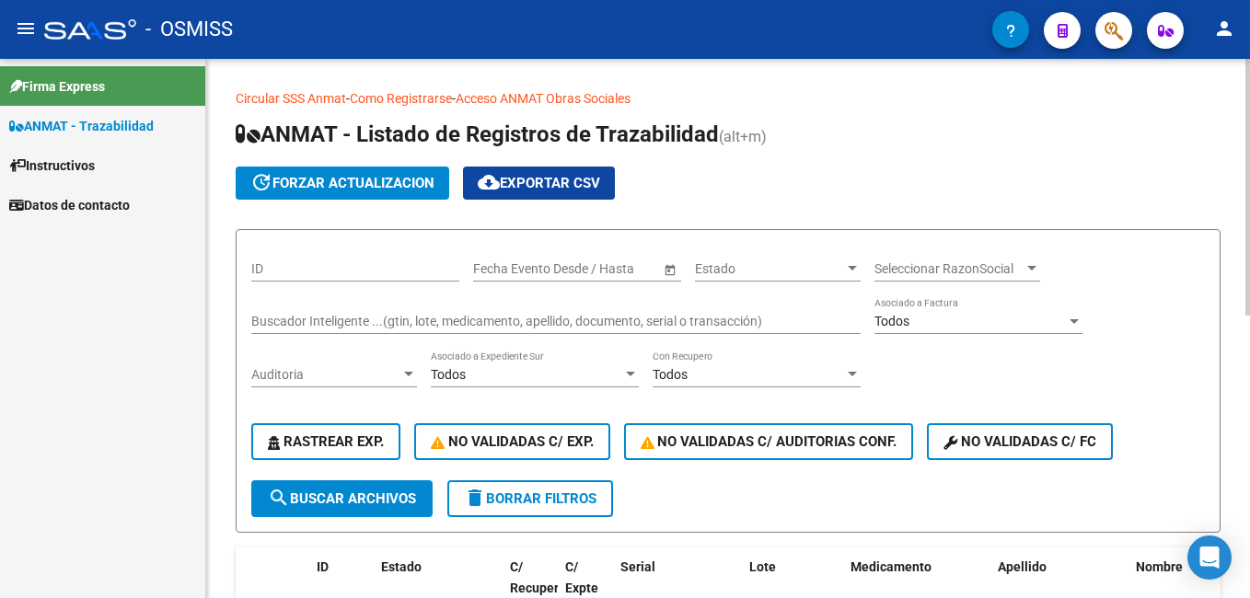
click at [611, 325] on input "Buscador Inteligente ...(gtin, lote, medicamento, apellido, documento, serial o…" at bounding box center [555, 322] width 609 height 16
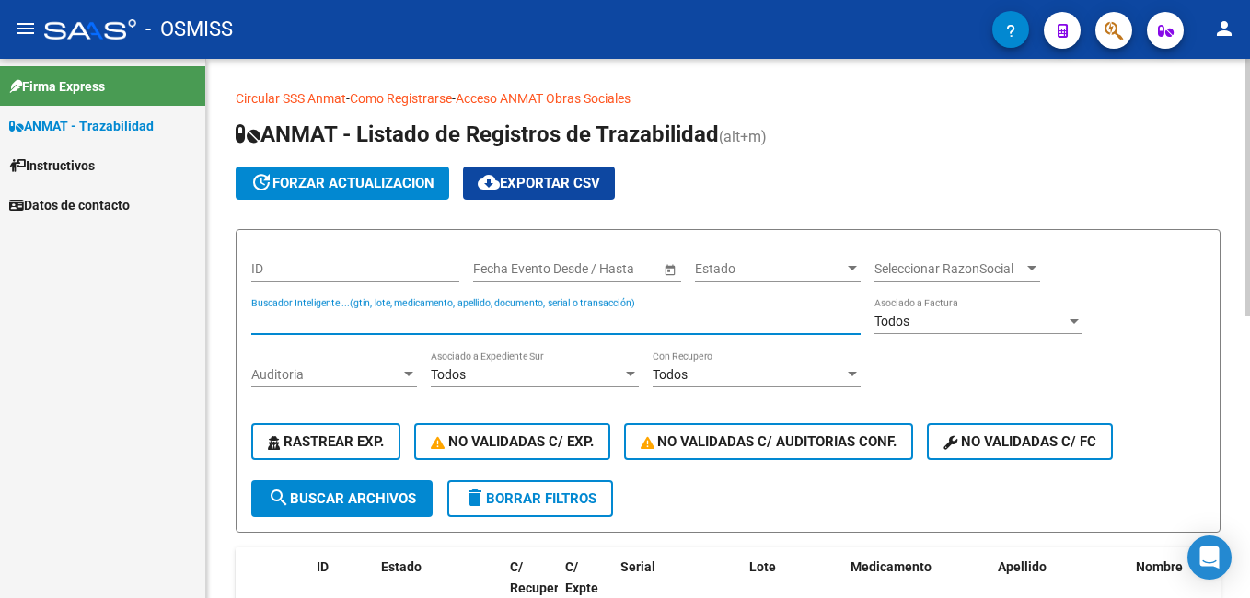
click at [611, 325] on input "Buscador Inteligente ...(gtin, lote, medicamento, apellido, documento, serial o…" at bounding box center [555, 322] width 609 height 16
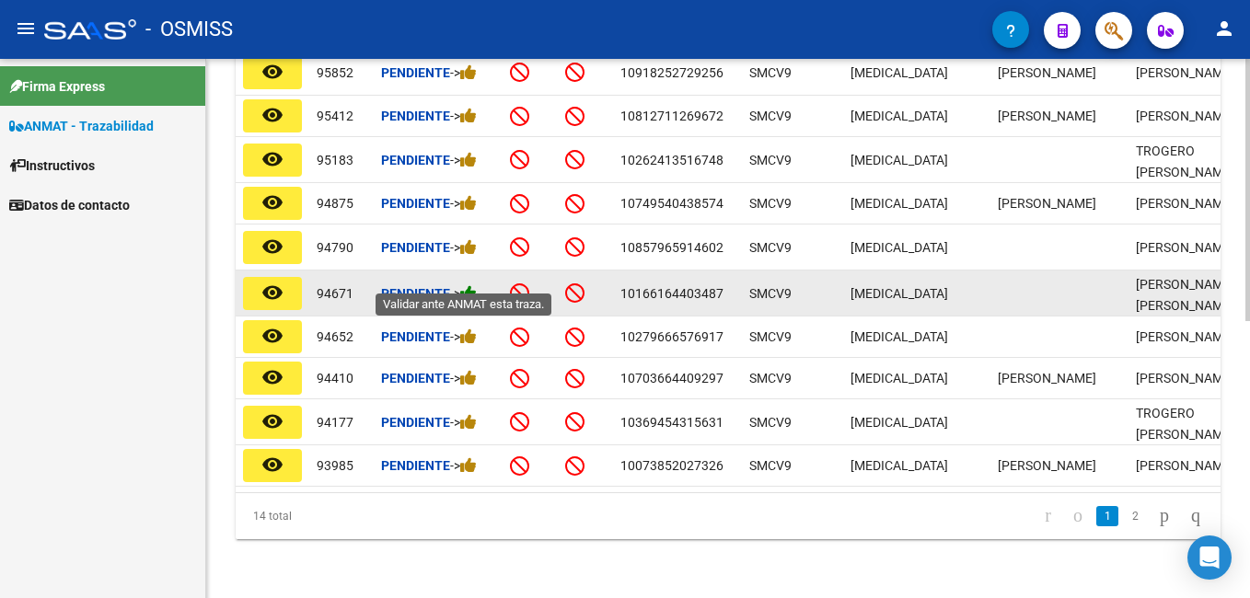
click at [470, 284] on icon at bounding box center [468, 292] width 17 height 17
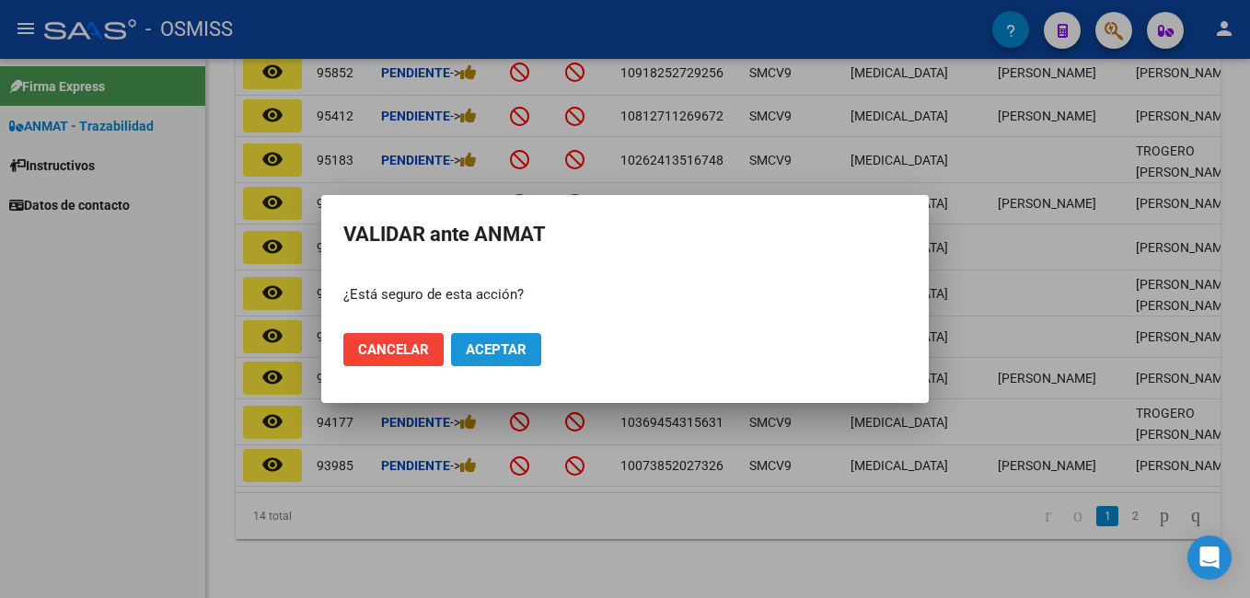
click at [514, 354] on span "Aceptar" at bounding box center [496, 349] width 61 height 17
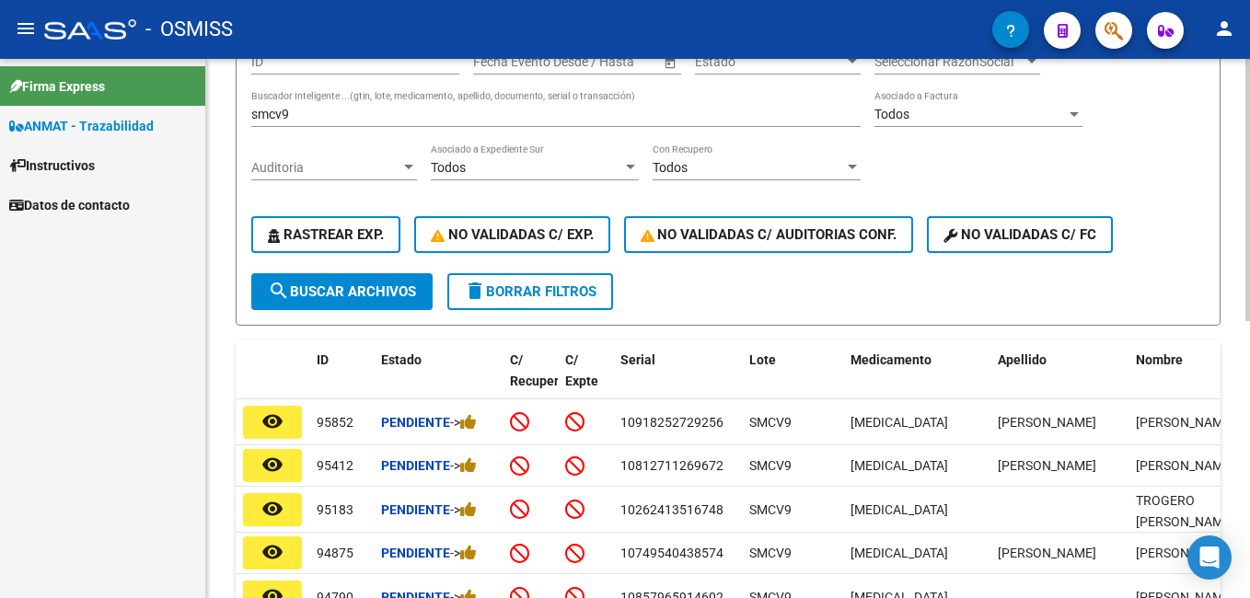
scroll to position [203, 0]
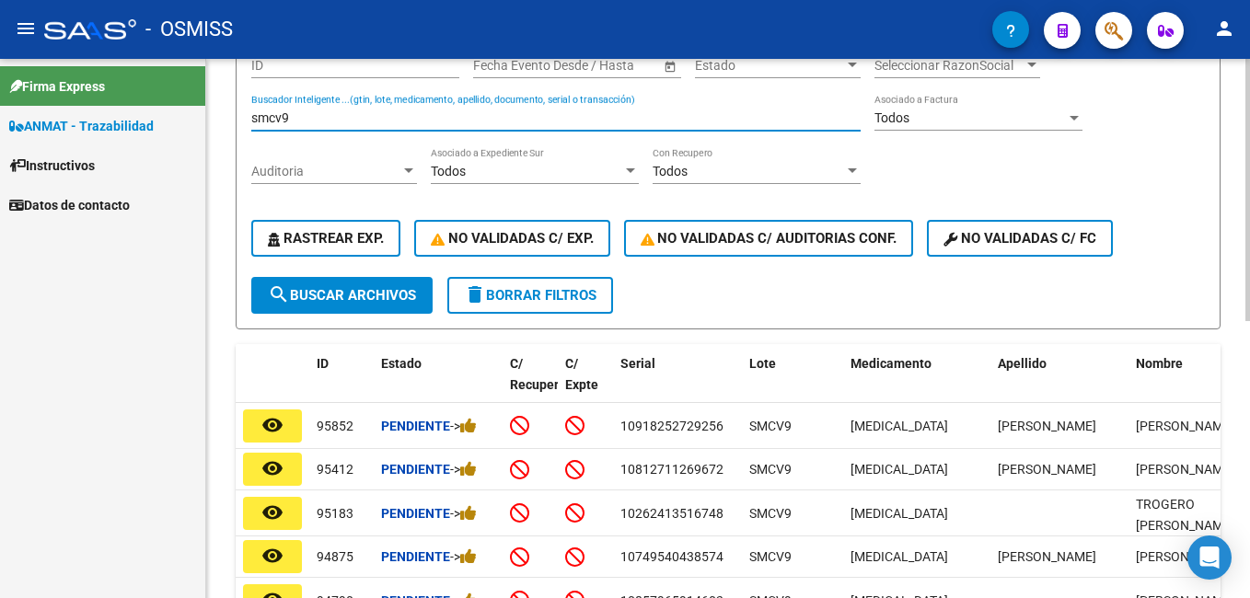
click at [321, 118] on input "smcv9" at bounding box center [555, 118] width 609 height 16
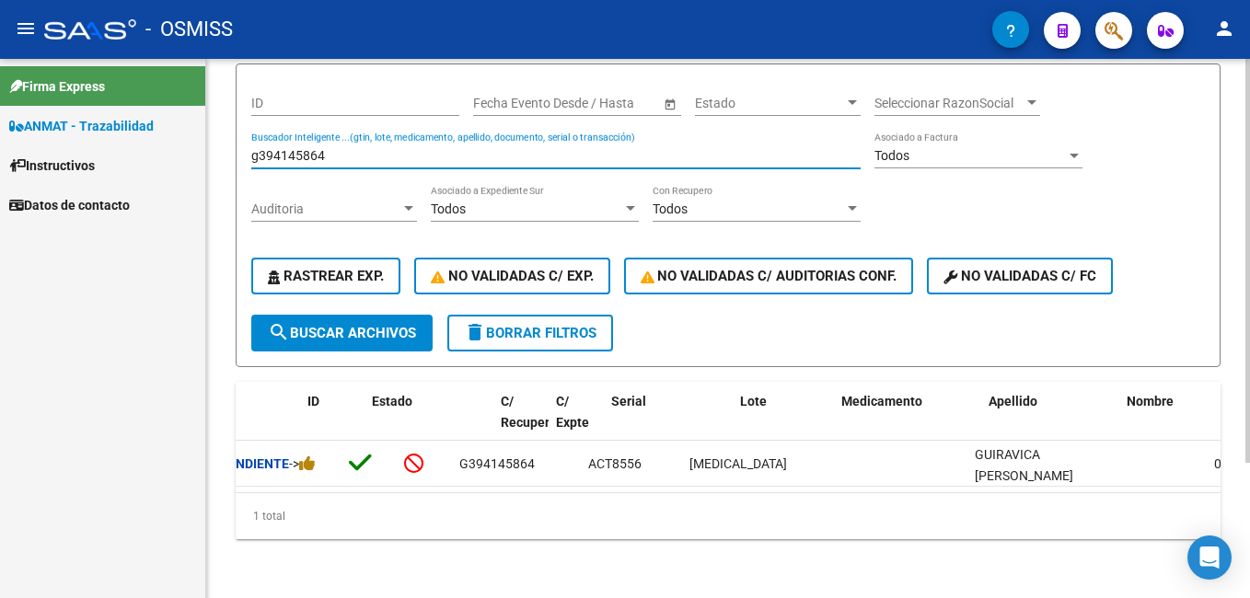
scroll to position [0, 0]
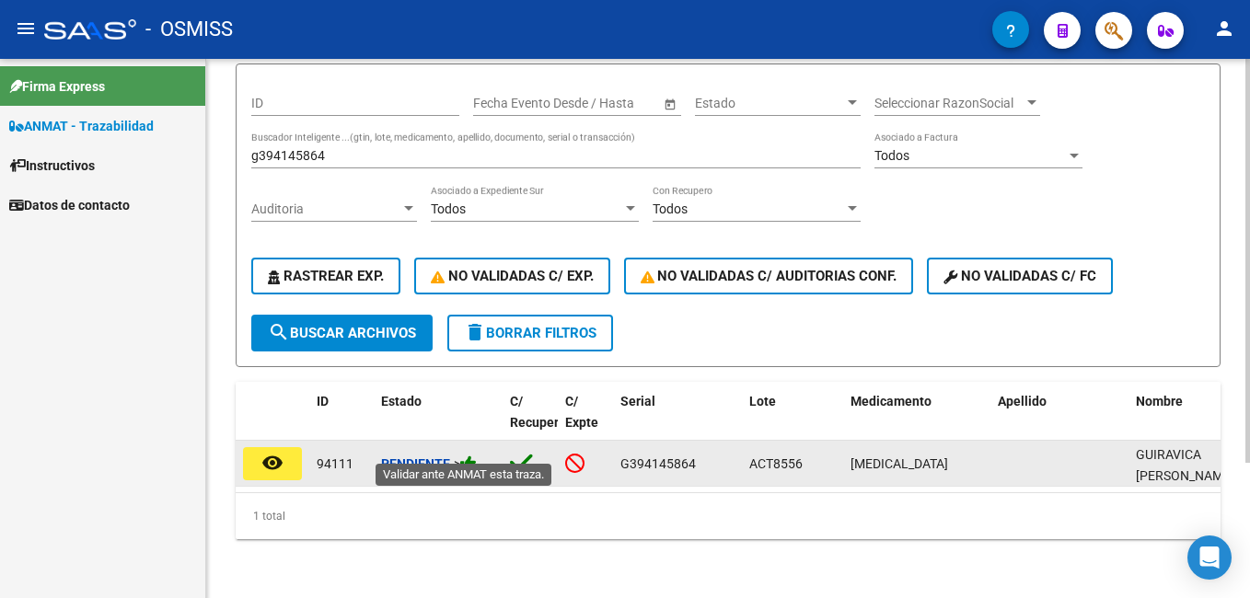
click at [477, 455] on icon at bounding box center [468, 463] width 17 height 17
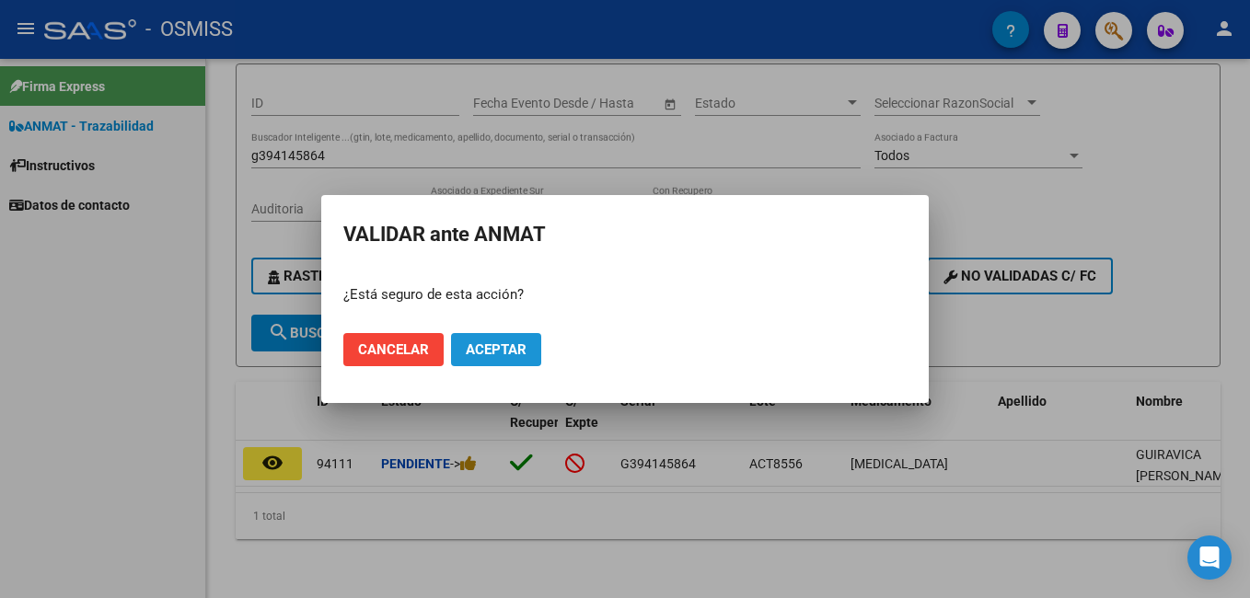
click at [495, 365] on button "Aceptar" at bounding box center [496, 349] width 90 height 33
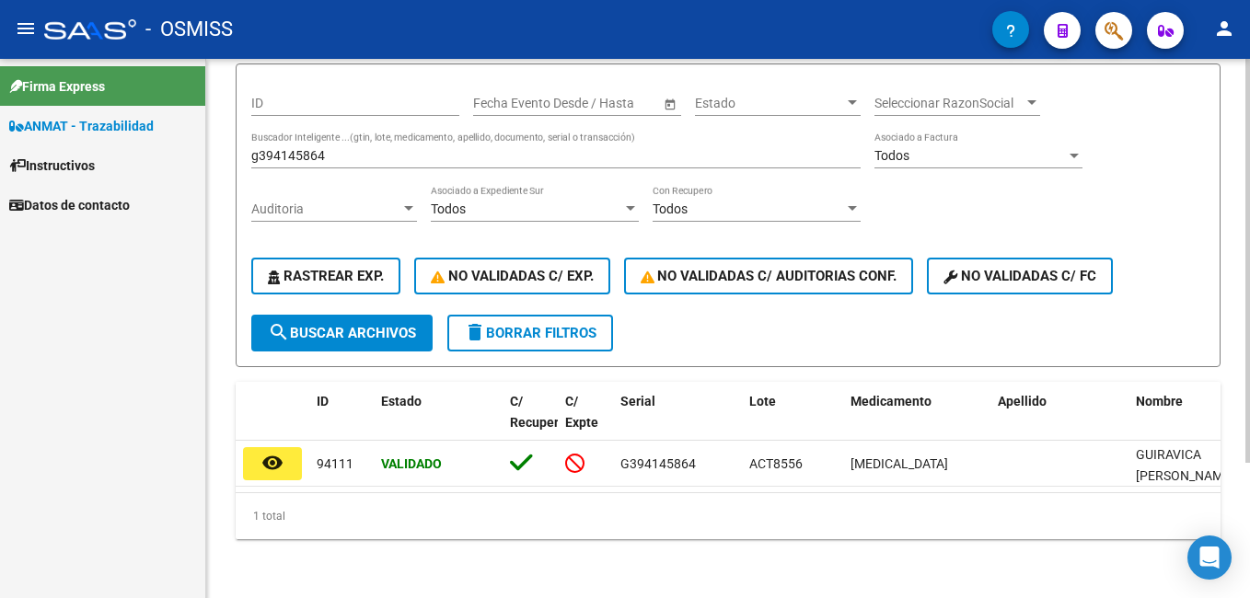
click at [353, 148] on input "g394145864" at bounding box center [555, 156] width 609 height 16
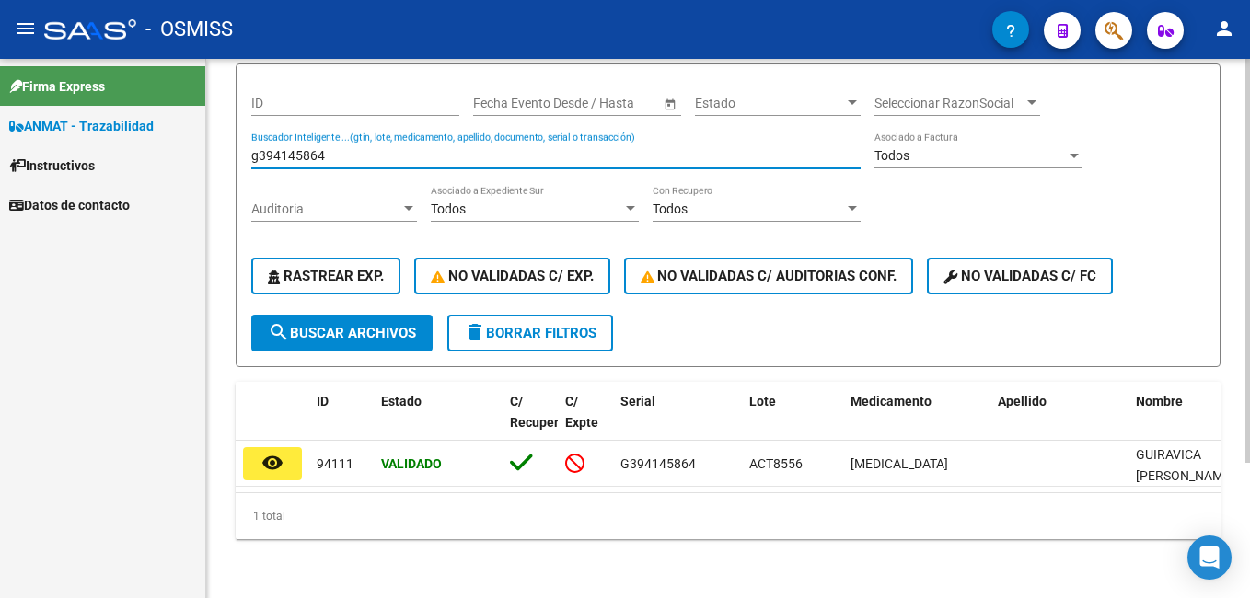
click at [353, 148] on input "g394145864" at bounding box center [555, 156] width 609 height 16
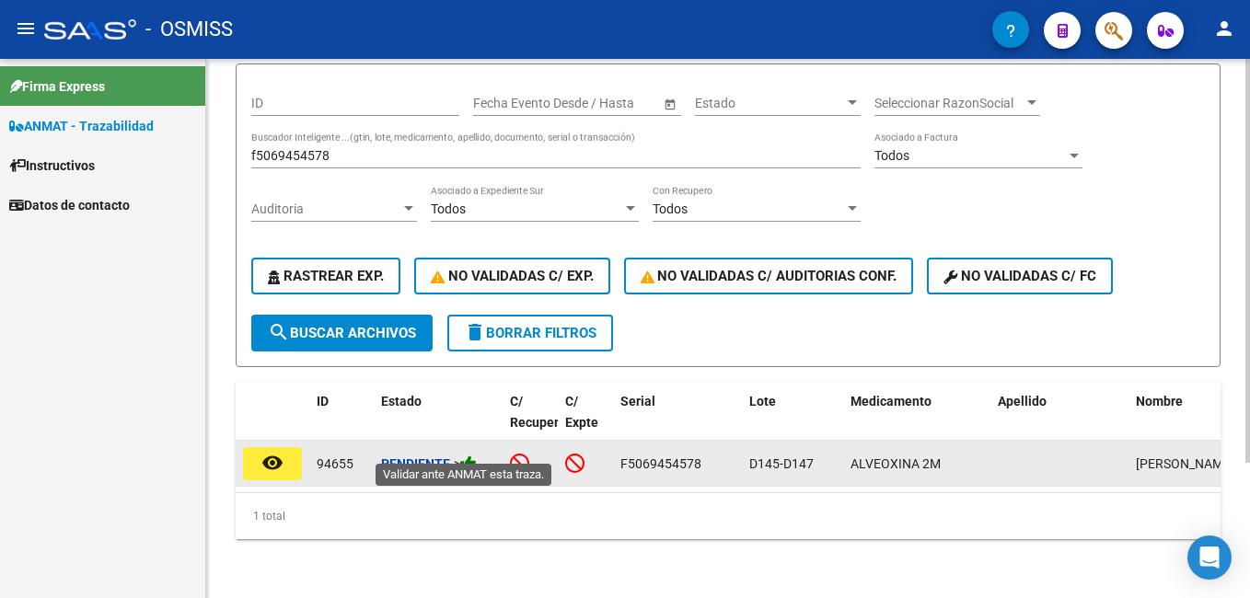
click at [474, 456] on icon at bounding box center [468, 463] width 17 height 17
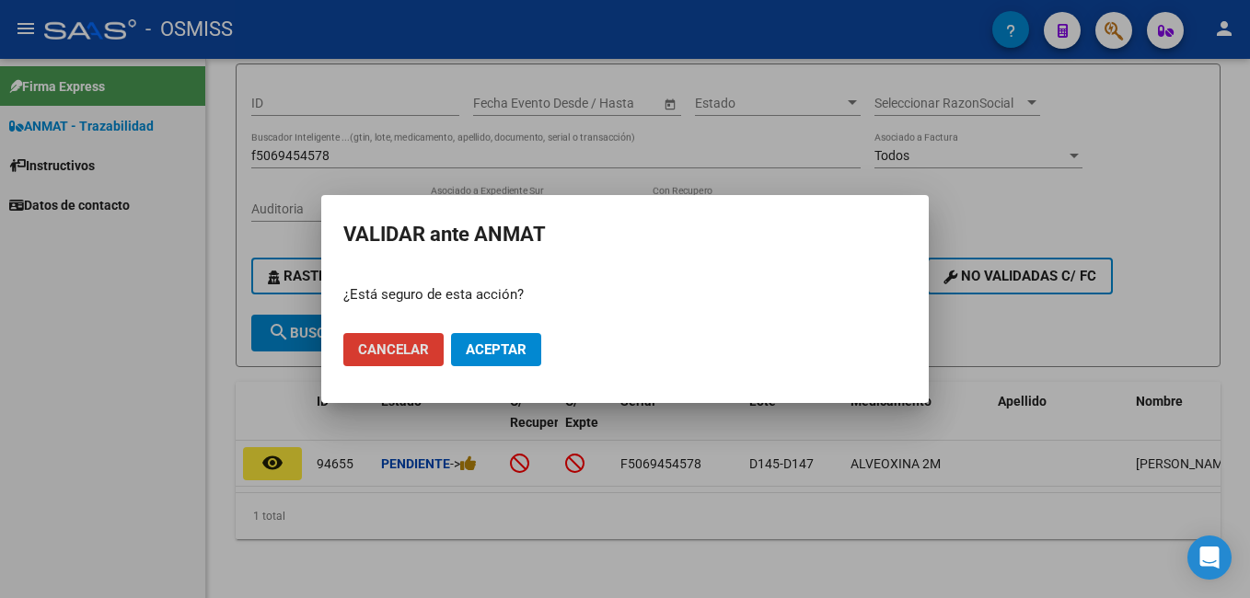
click at [484, 348] on span "Aceptar" at bounding box center [496, 349] width 61 height 17
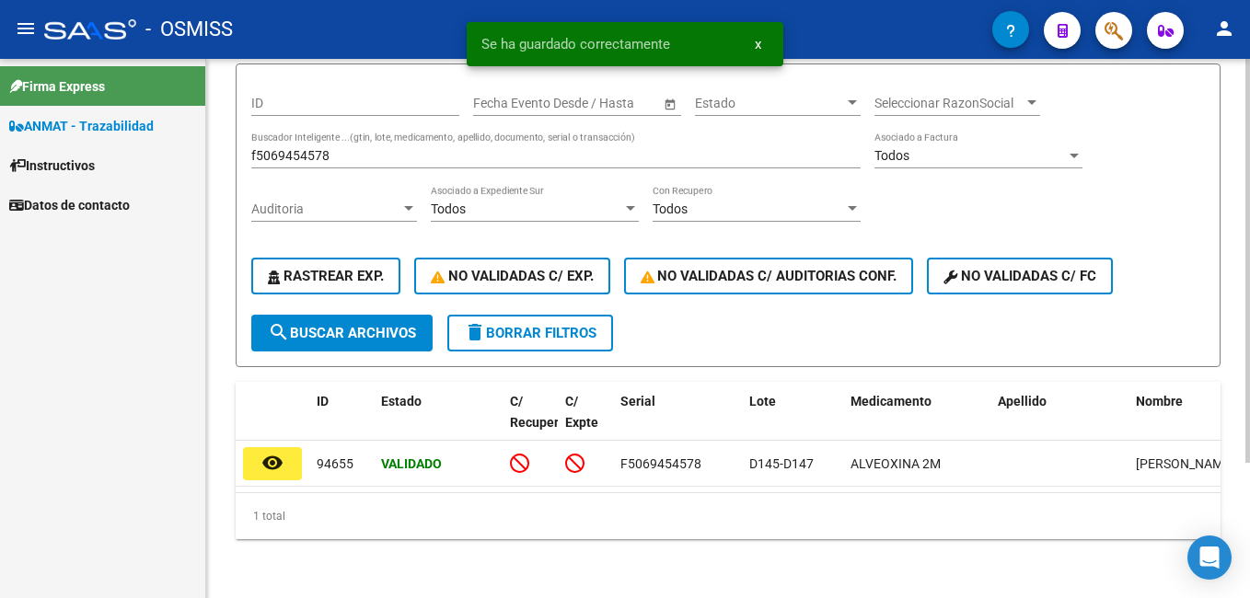
click at [297, 148] on input "f5069454578" at bounding box center [555, 156] width 609 height 16
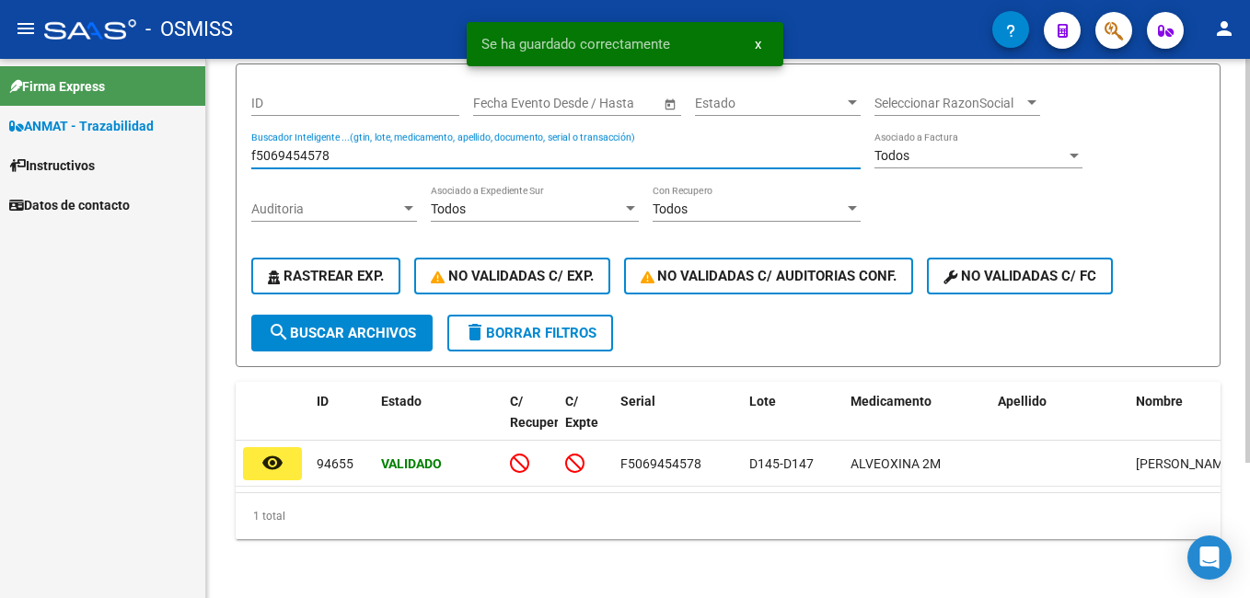
click at [297, 148] on input "f5069454578" at bounding box center [555, 156] width 609 height 16
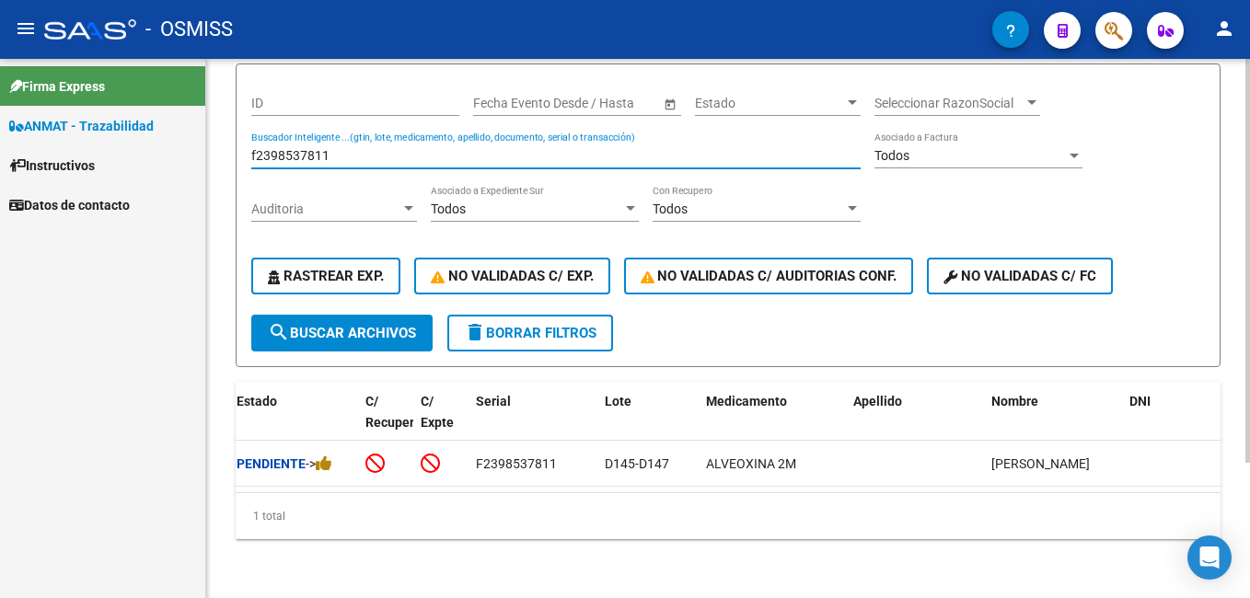
scroll to position [0, 143]
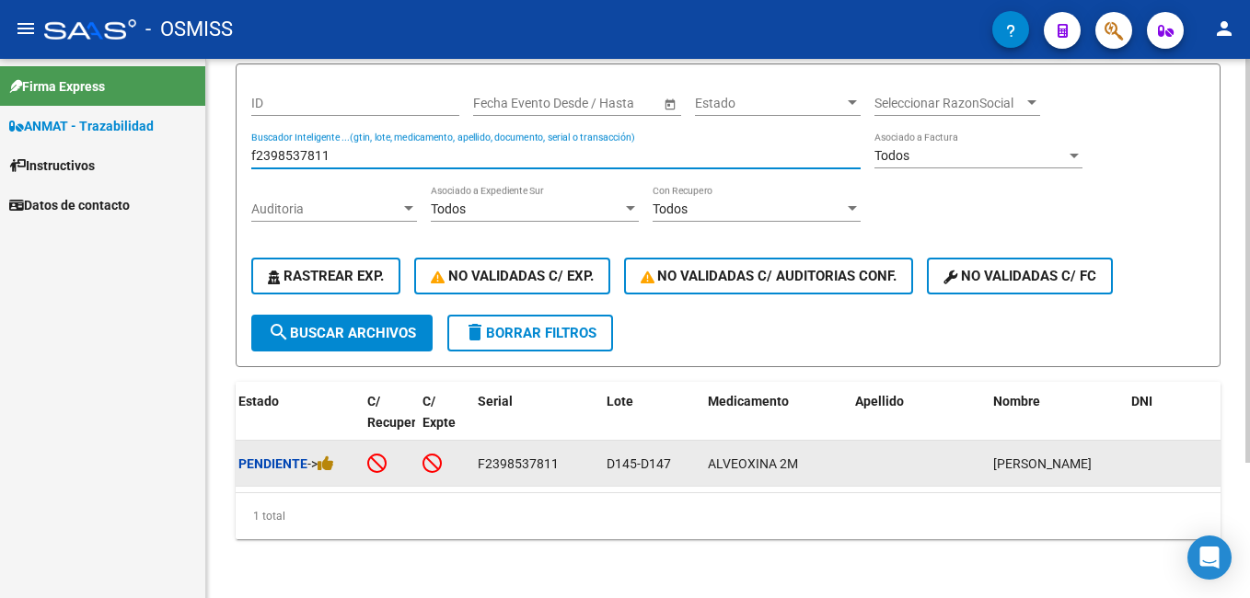
click at [340, 454] on div "Pendiente ->" at bounding box center [295, 464] width 114 height 21
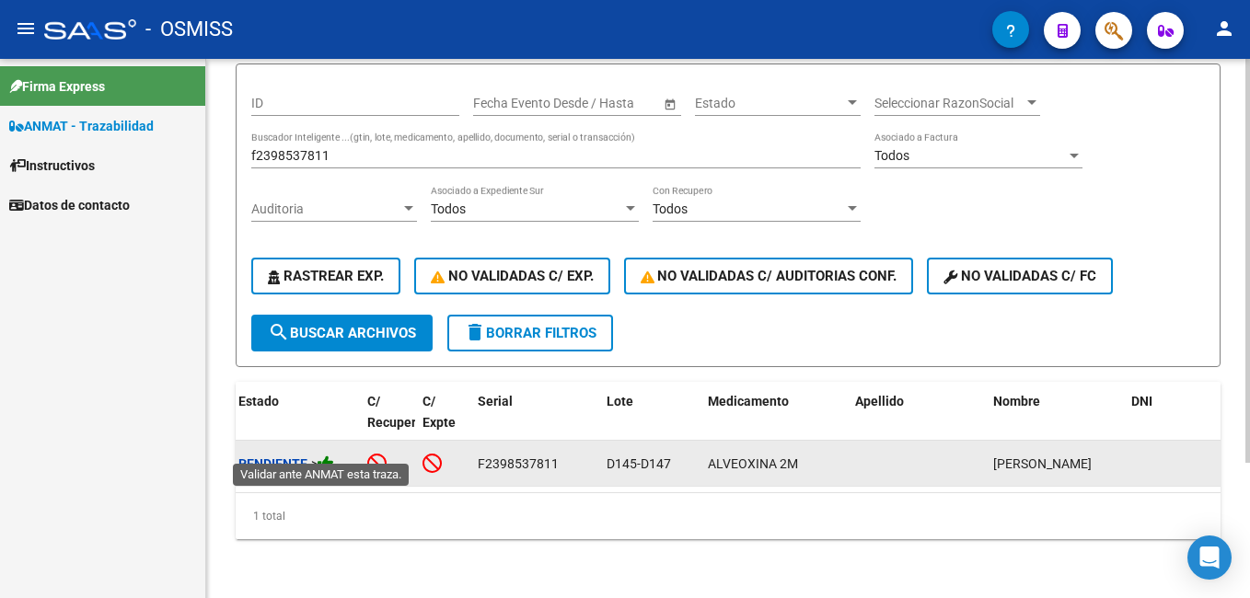
click at [332, 455] on icon at bounding box center [326, 463] width 17 height 17
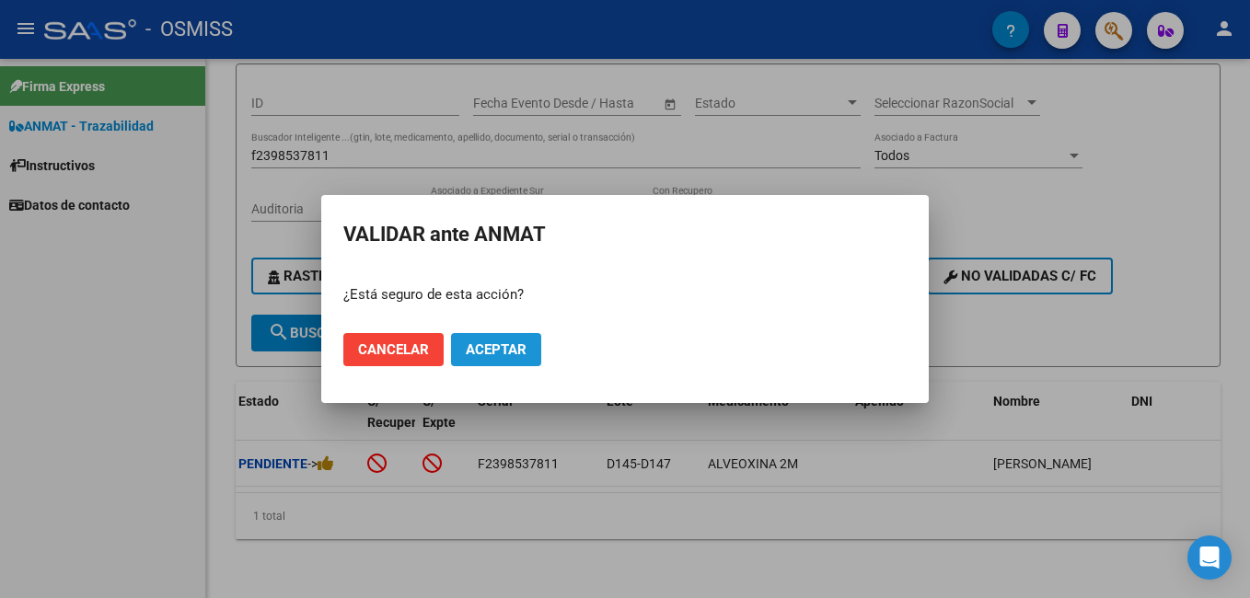
click at [516, 339] on button "Aceptar" at bounding box center [496, 349] width 90 height 33
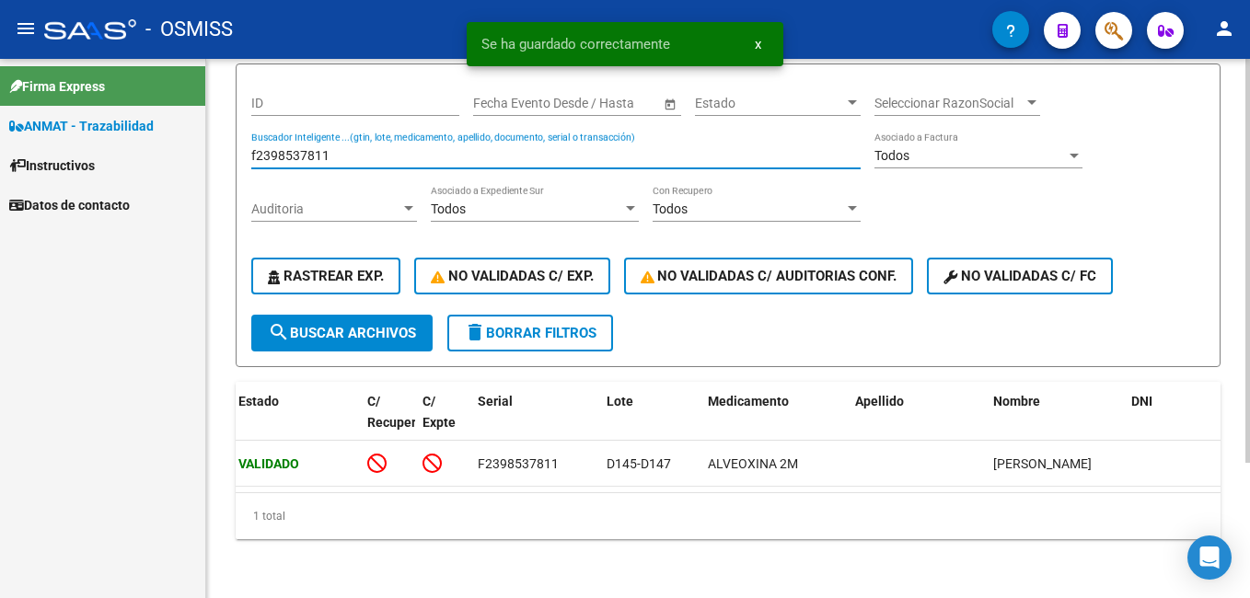
click at [339, 148] on input "f2398537811" at bounding box center [555, 156] width 609 height 16
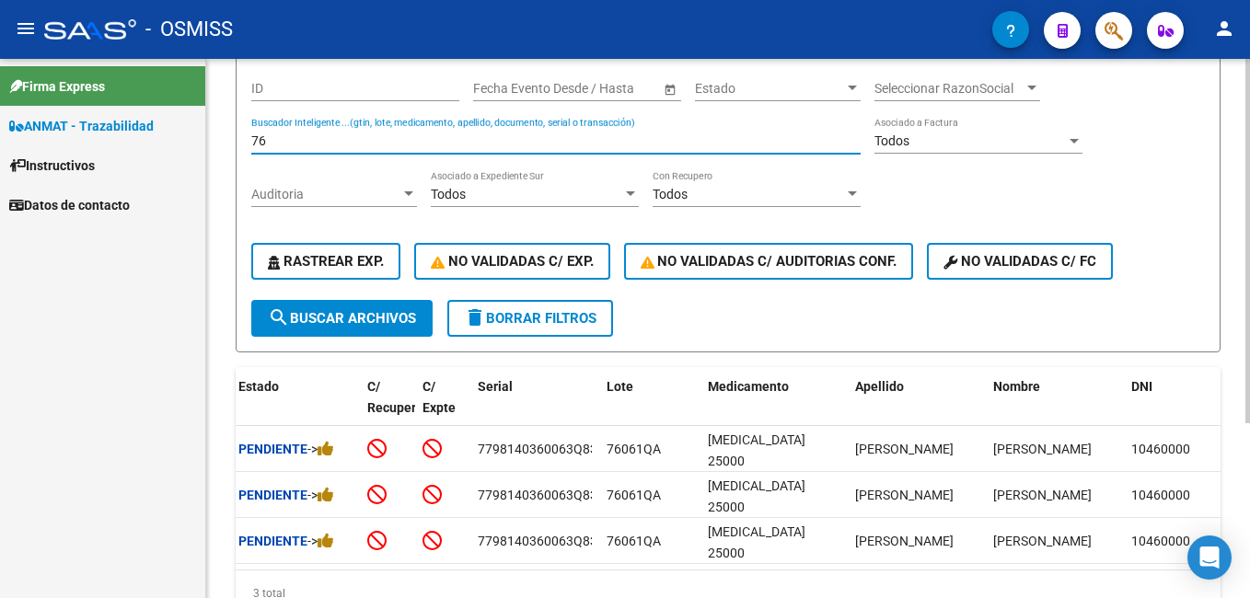
type input "7"
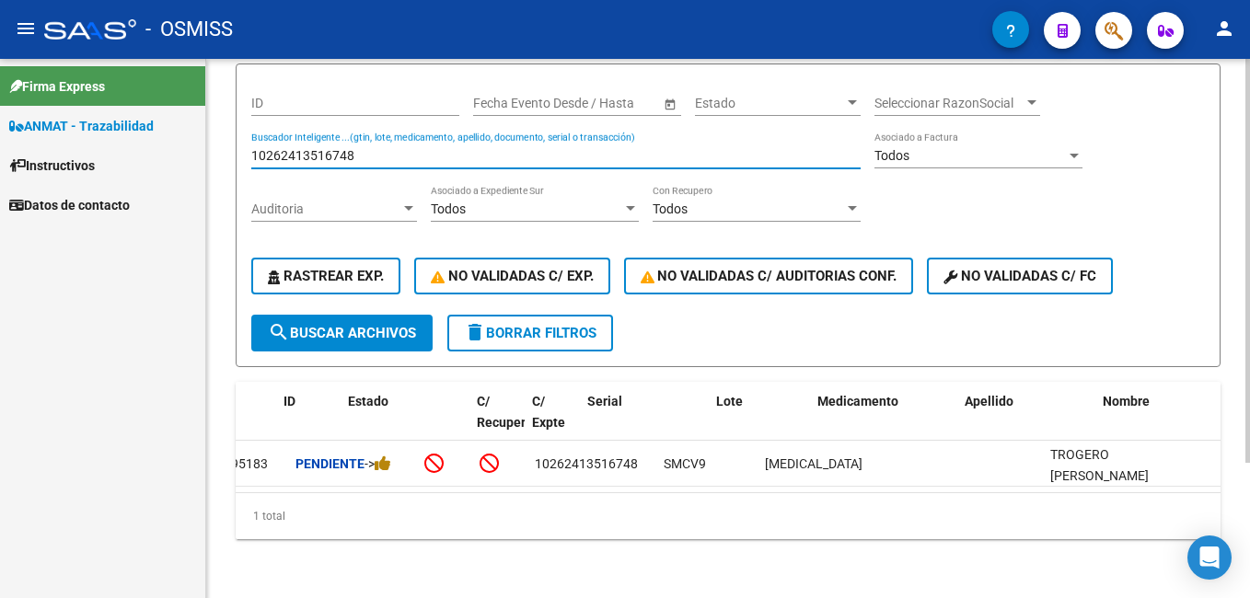
scroll to position [0, 0]
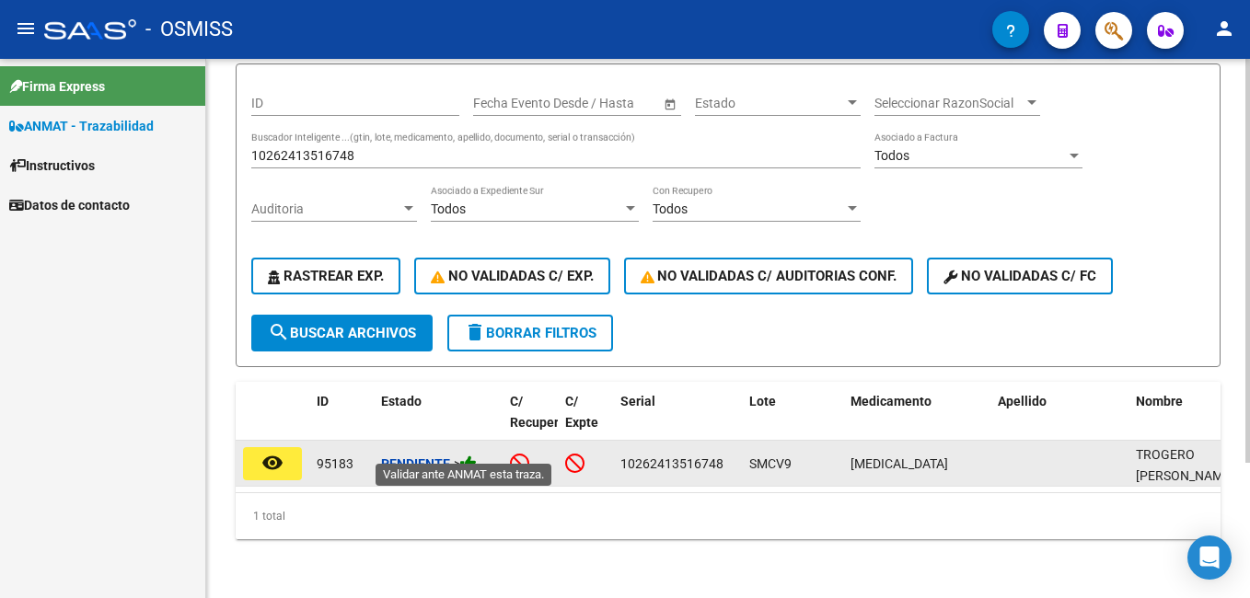
click at [467, 455] on icon at bounding box center [468, 463] width 17 height 17
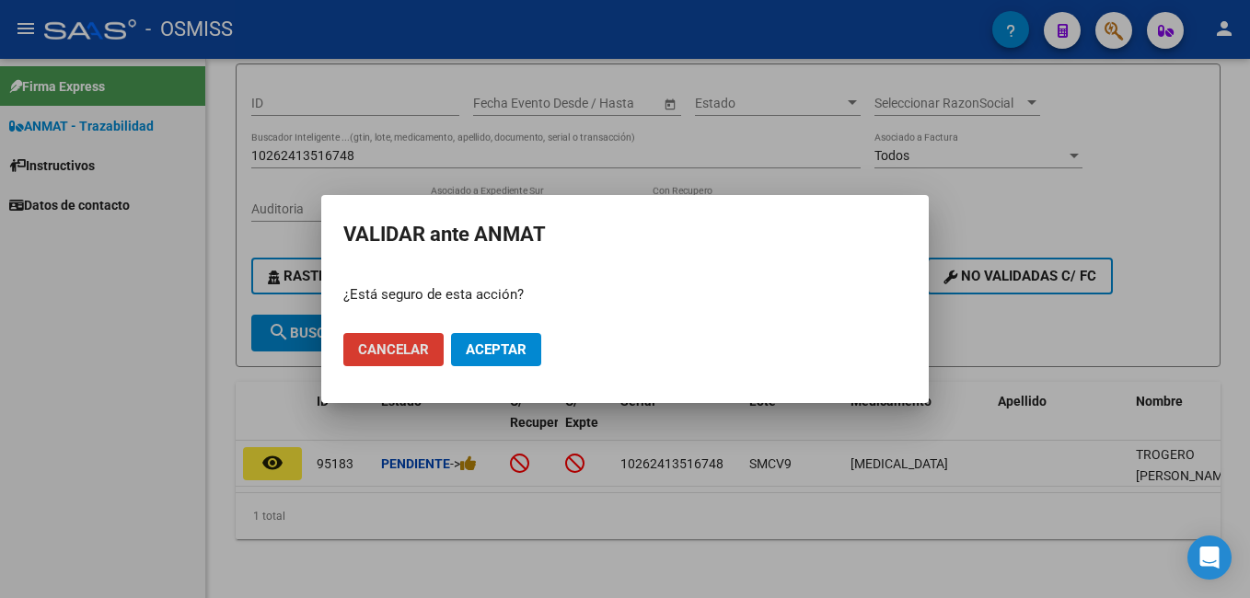
click at [490, 346] on span "Aceptar" at bounding box center [496, 349] width 61 height 17
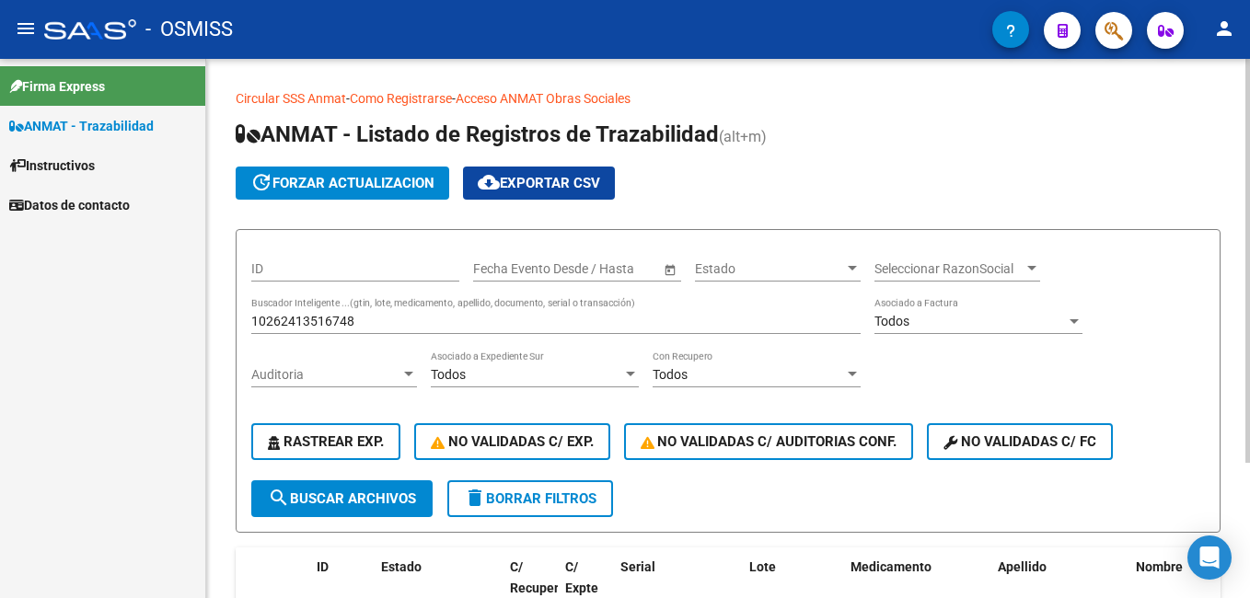
click at [370, 319] on input "10262413516748" at bounding box center [555, 322] width 609 height 16
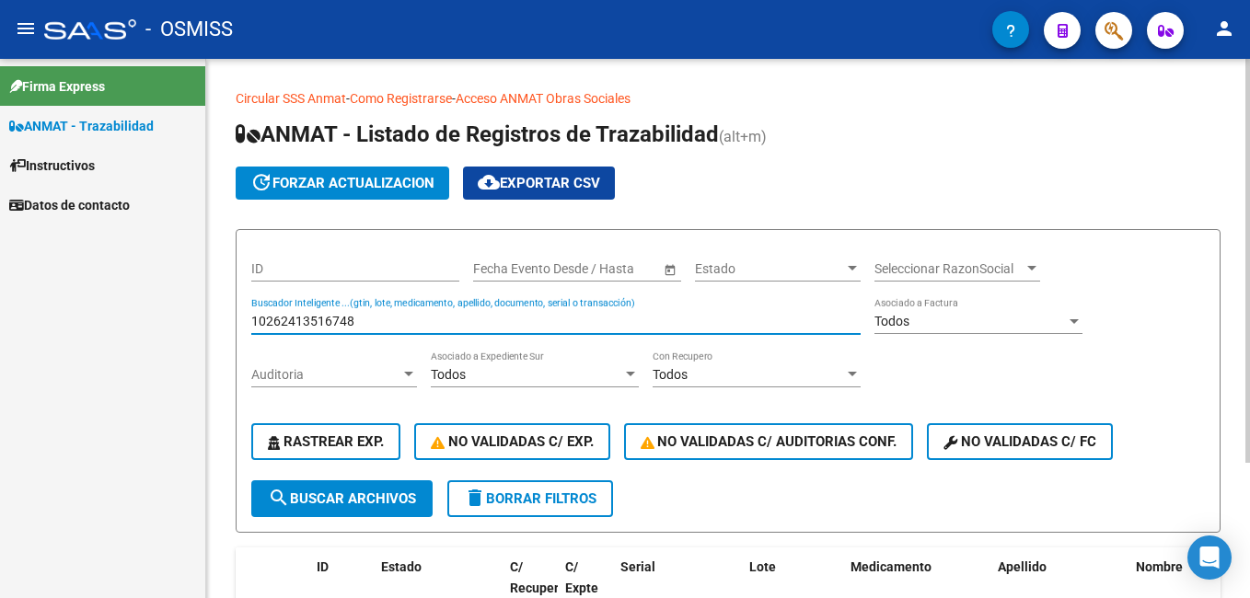
click at [370, 319] on input "10262413516748" at bounding box center [555, 322] width 609 height 16
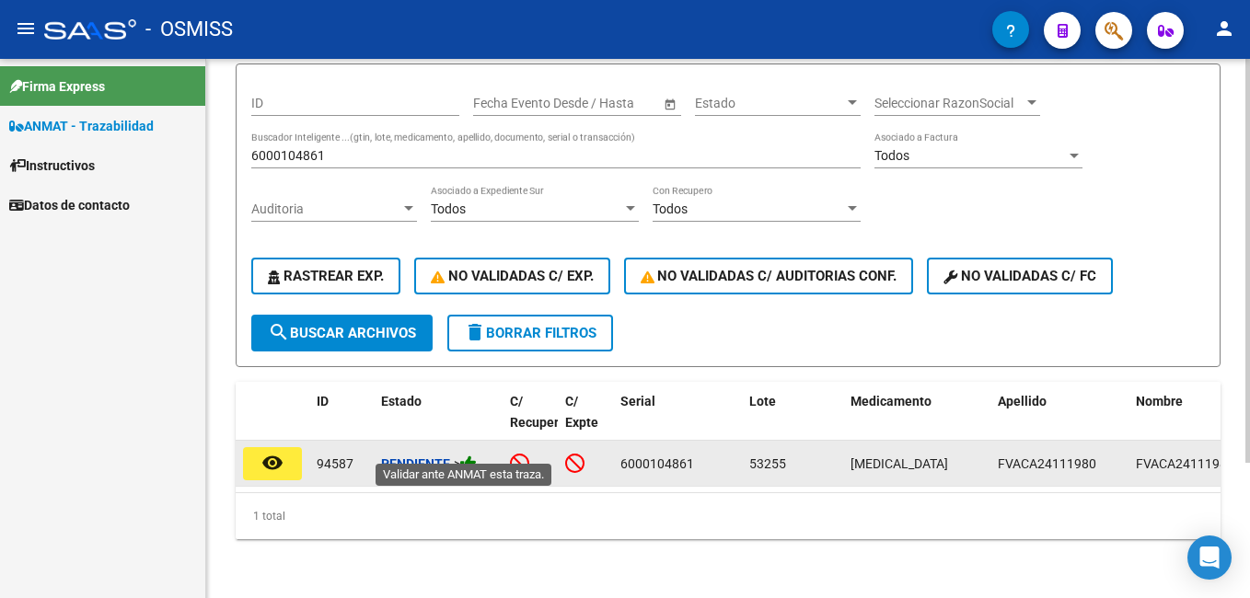
click at [471, 455] on icon at bounding box center [468, 463] width 17 height 17
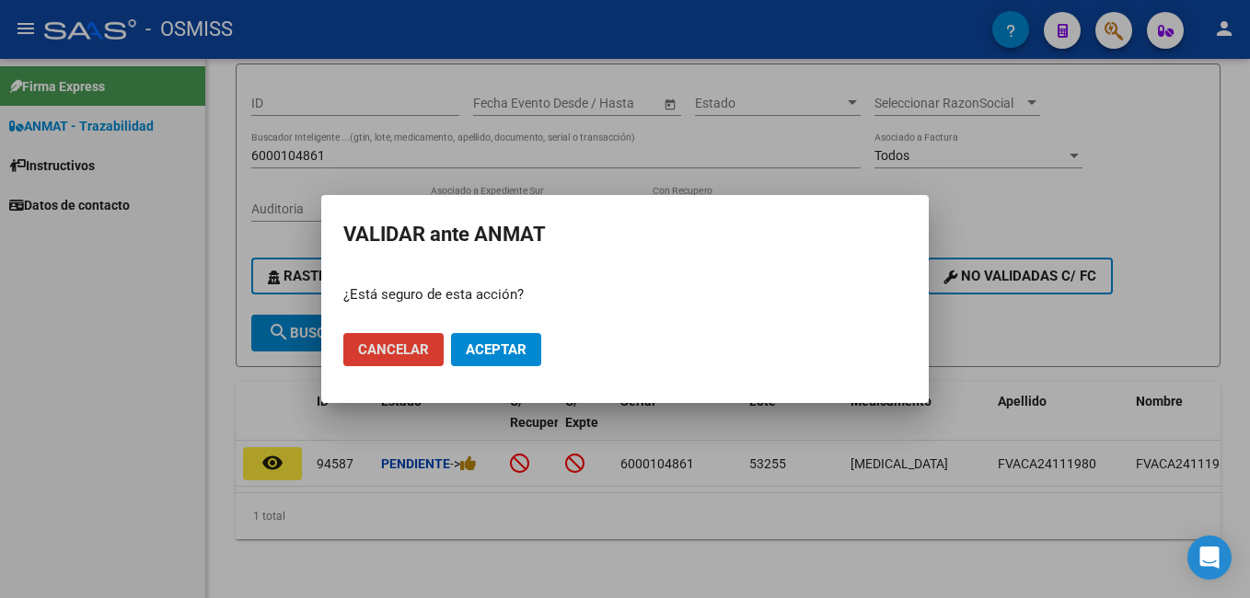
click at [521, 353] on span "Aceptar" at bounding box center [496, 349] width 61 height 17
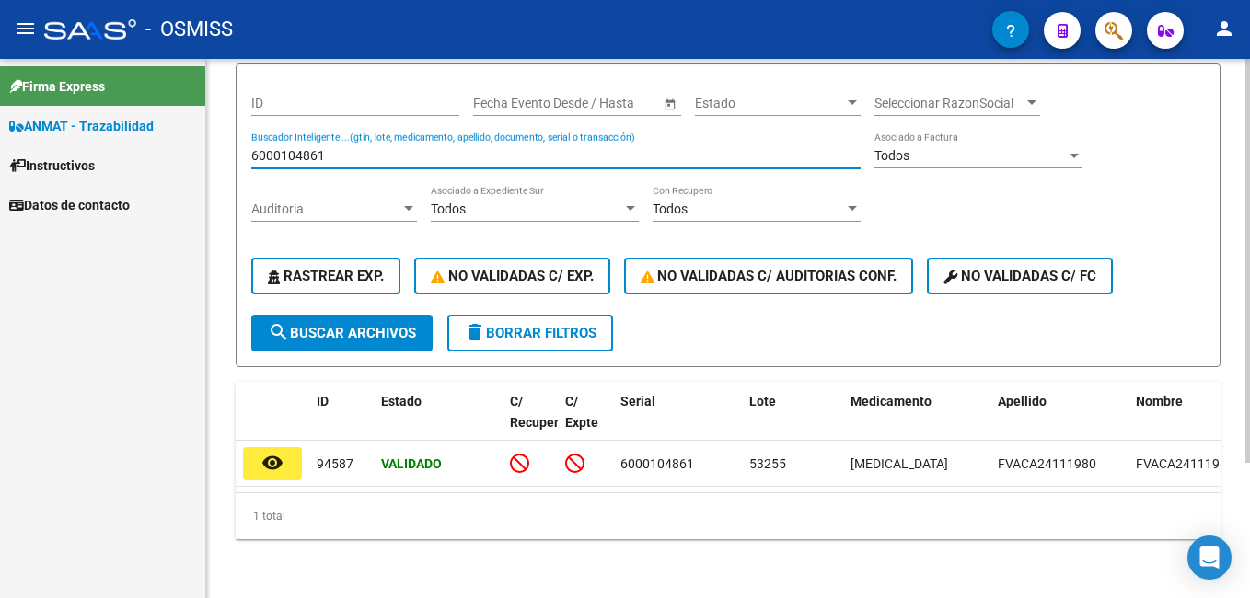
click at [480, 148] on input "6000104861" at bounding box center [555, 156] width 609 height 16
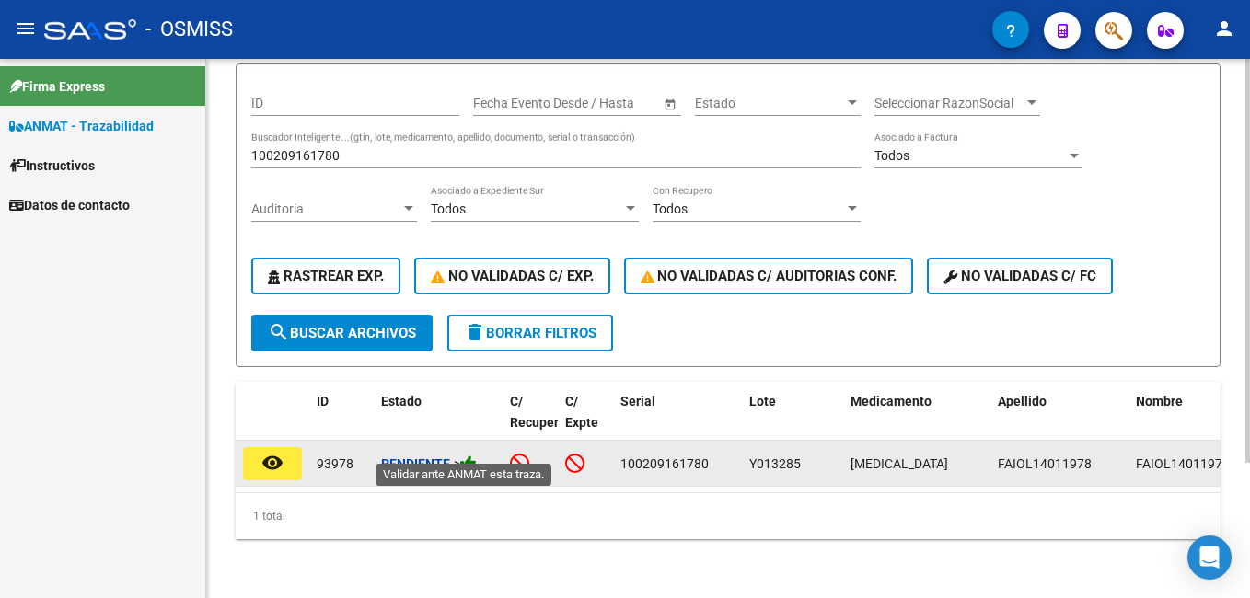
click at [473, 455] on icon at bounding box center [468, 463] width 17 height 17
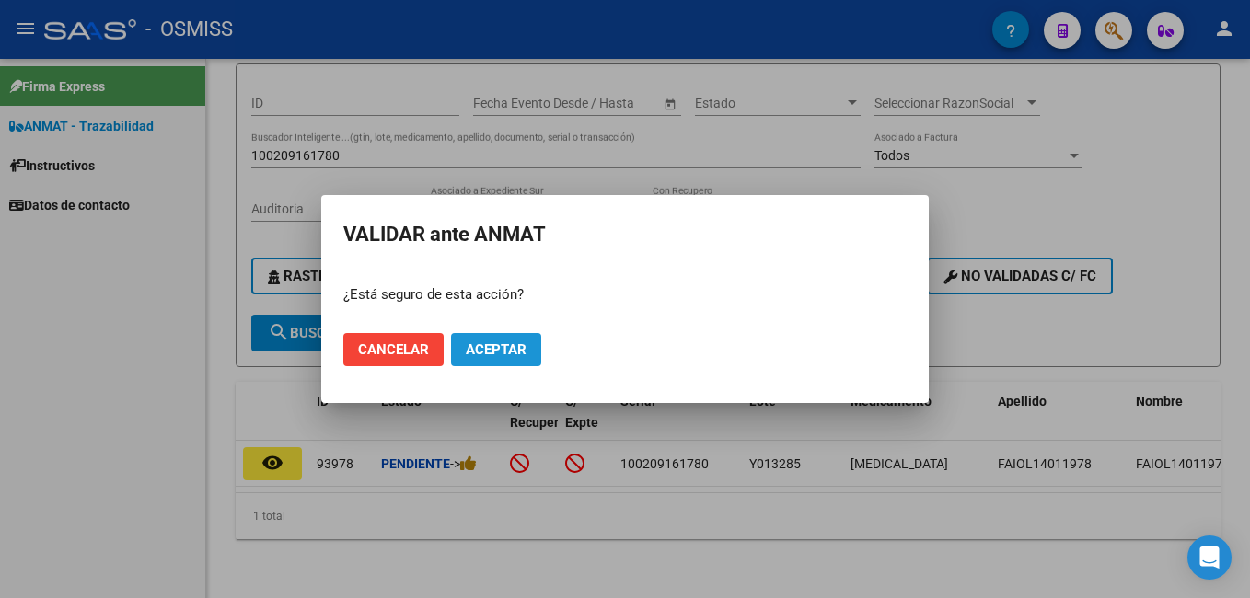
click at [513, 341] on button "Aceptar" at bounding box center [496, 349] width 90 height 33
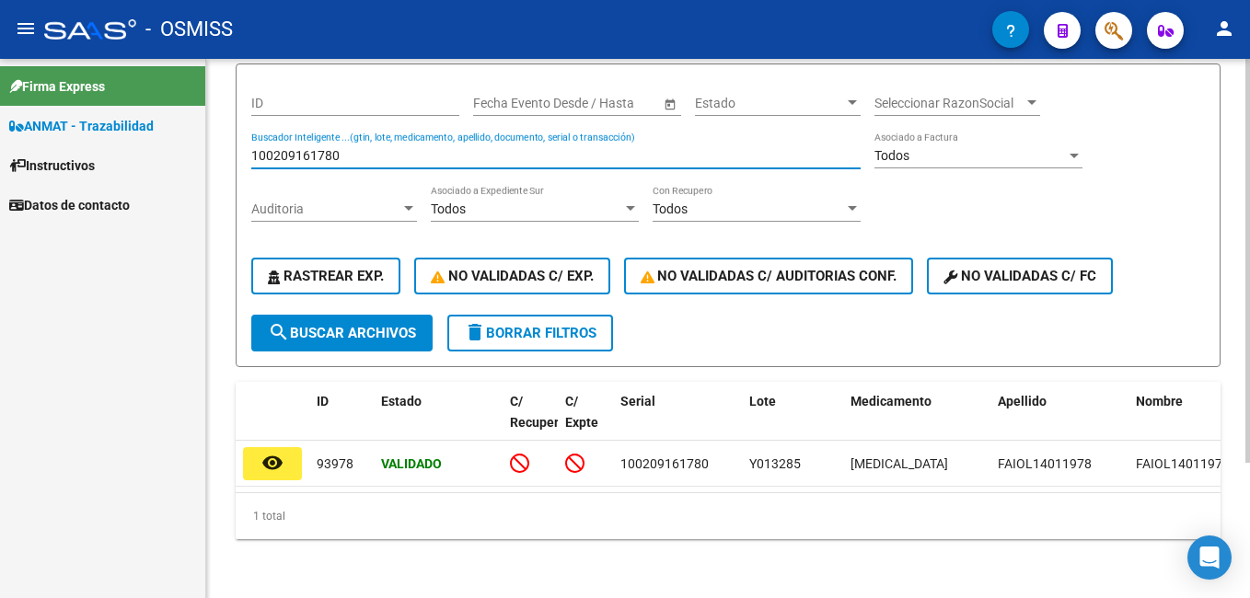
click at [542, 148] on input "100209161780" at bounding box center [555, 156] width 609 height 16
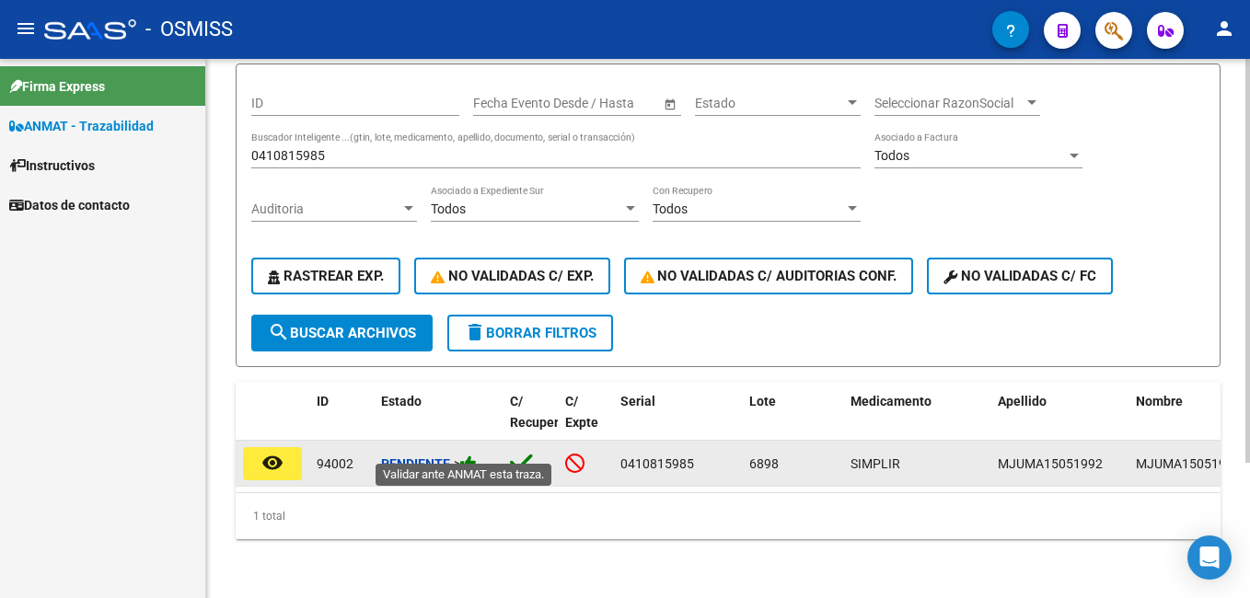
click at [477, 455] on icon at bounding box center [468, 463] width 17 height 17
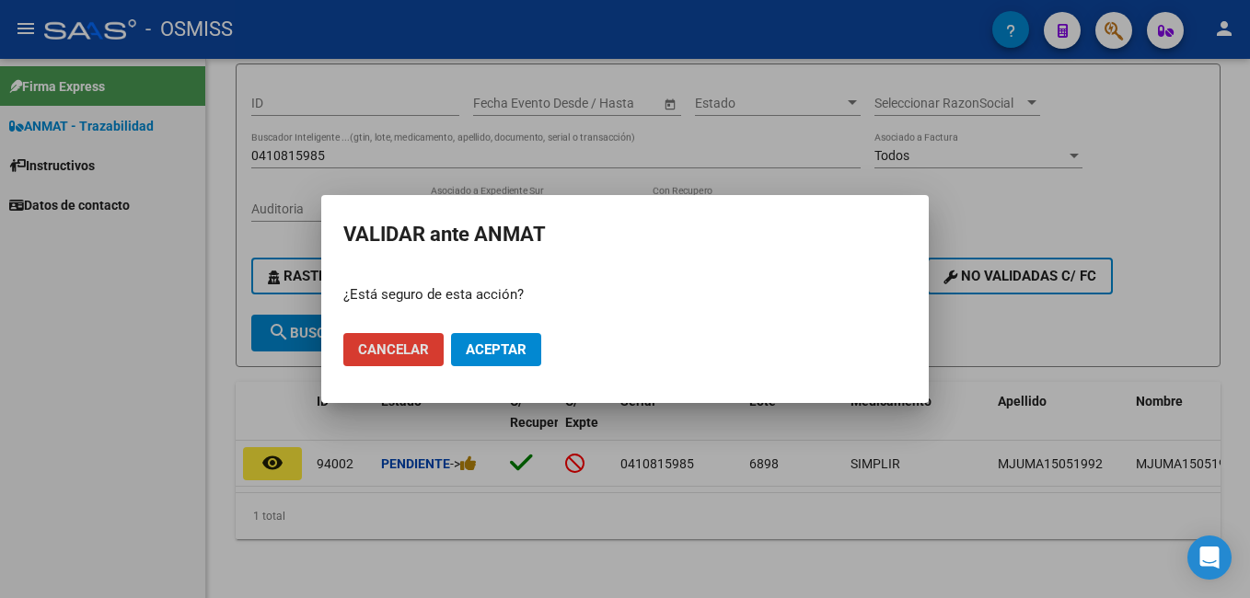
click at [510, 357] on span "Aceptar" at bounding box center [496, 349] width 61 height 17
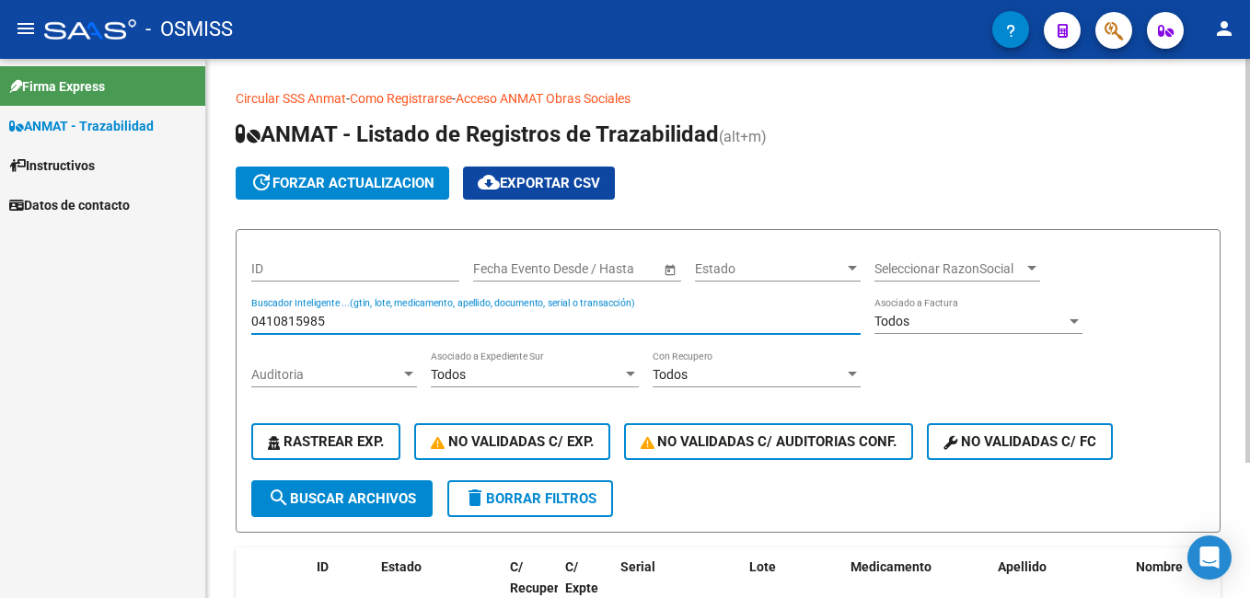
click at [320, 316] on input "0410815985" at bounding box center [555, 322] width 609 height 16
click at [325, 312] on div "0410815985 Buscador Inteligente ...(gtin, lote, medicamento, apellido, document…" at bounding box center [555, 315] width 609 height 37
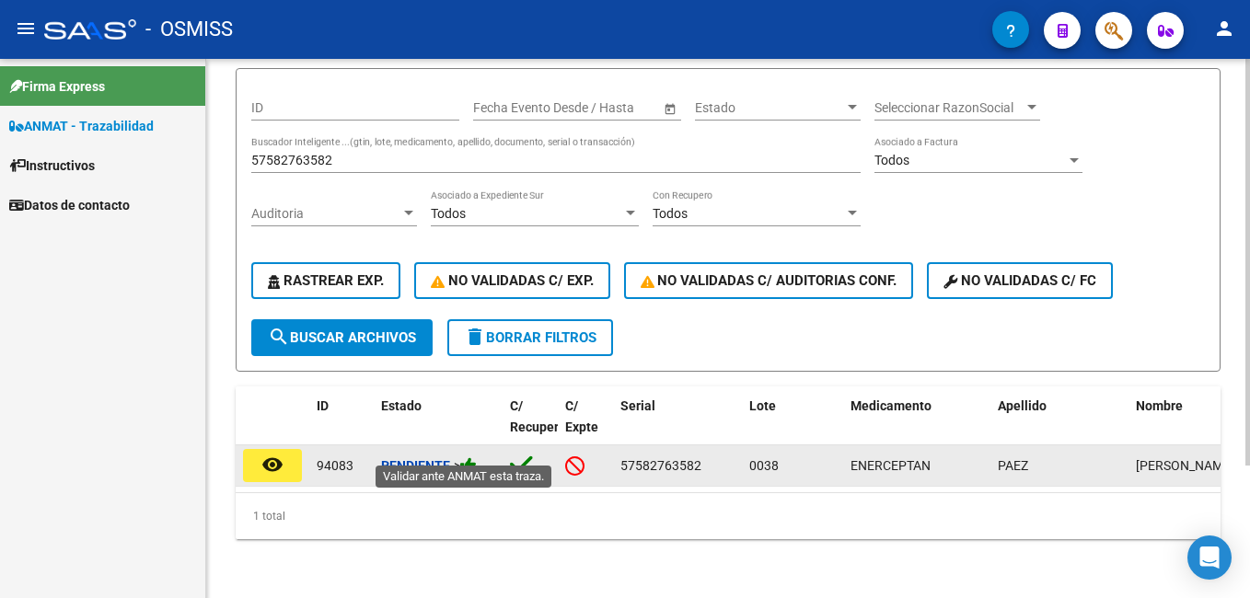
click at [470, 457] on icon at bounding box center [468, 465] width 17 height 17
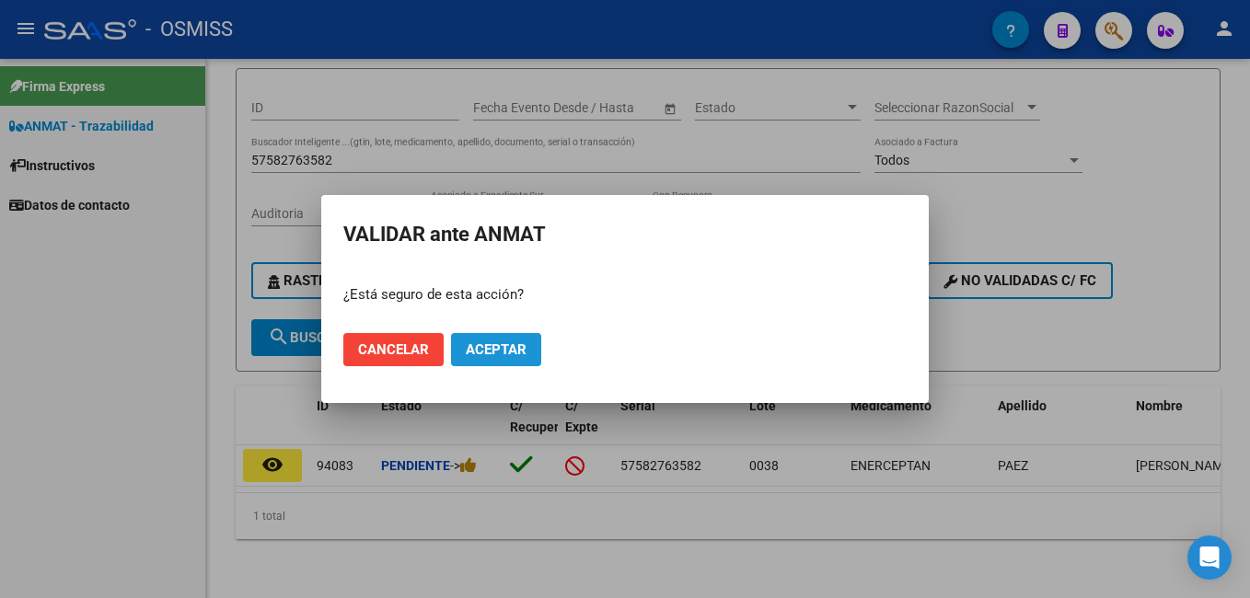
click at [523, 343] on span "Aceptar" at bounding box center [496, 349] width 61 height 17
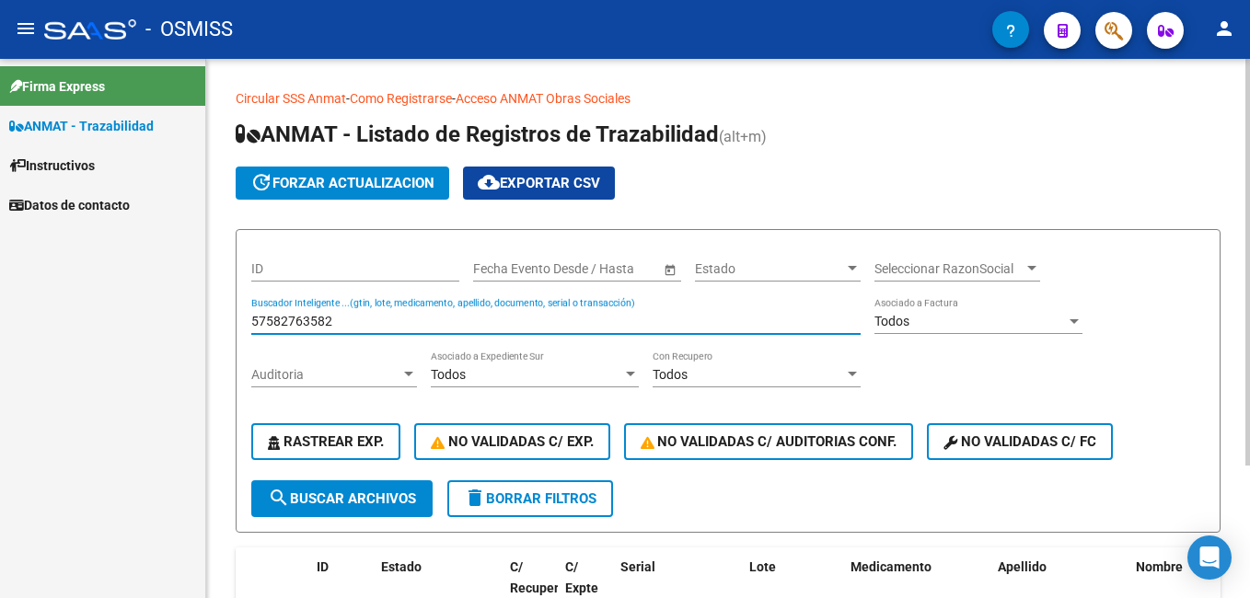
click at [438, 322] on input "57582763582" at bounding box center [555, 322] width 609 height 16
click at [448, 322] on input "57582763582" at bounding box center [555, 322] width 609 height 16
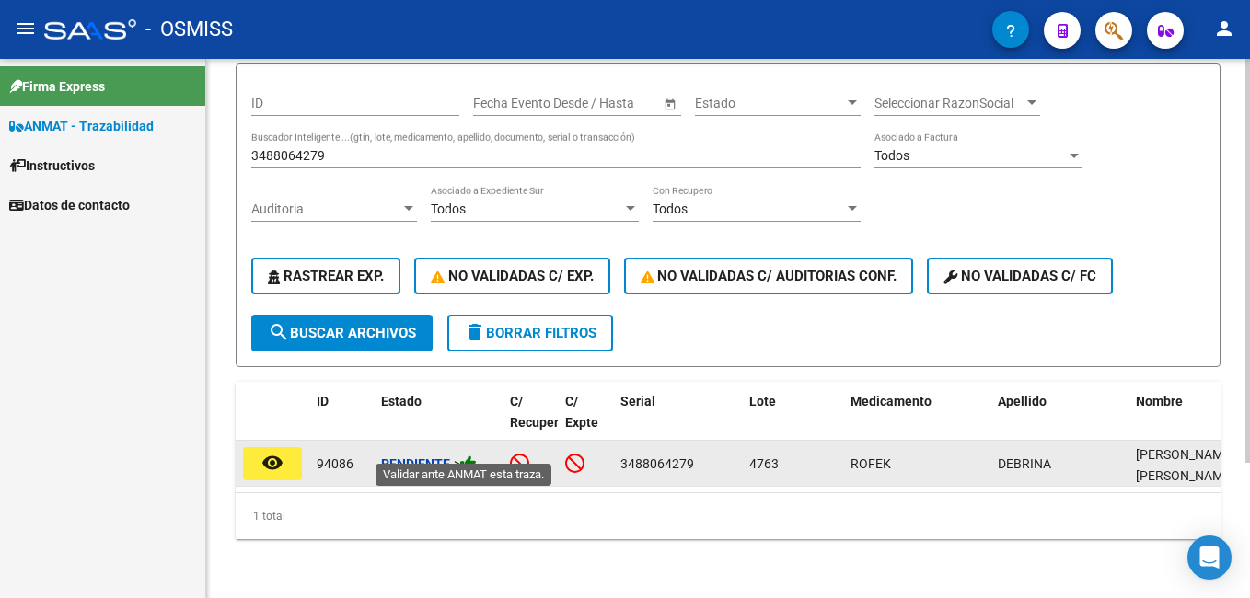
click at [467, 455] on icon at bounding box center [468, 463] width 17 height 17
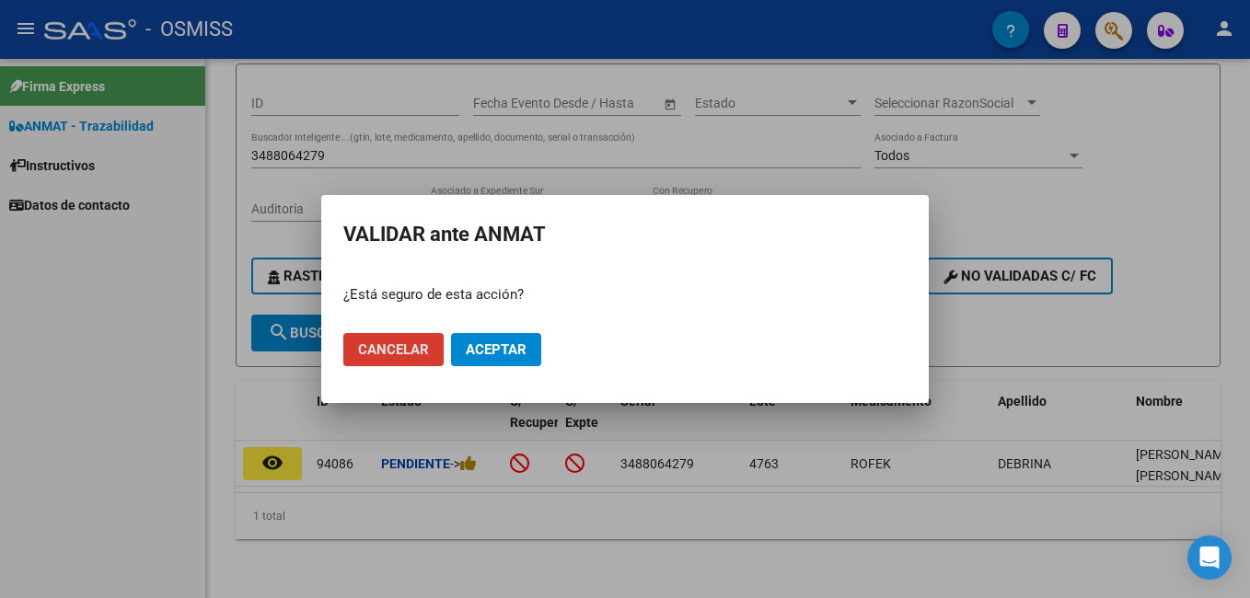
click at [502, 351] on span "Aceptar" at bounding box center [496, 349] width 61 height 17
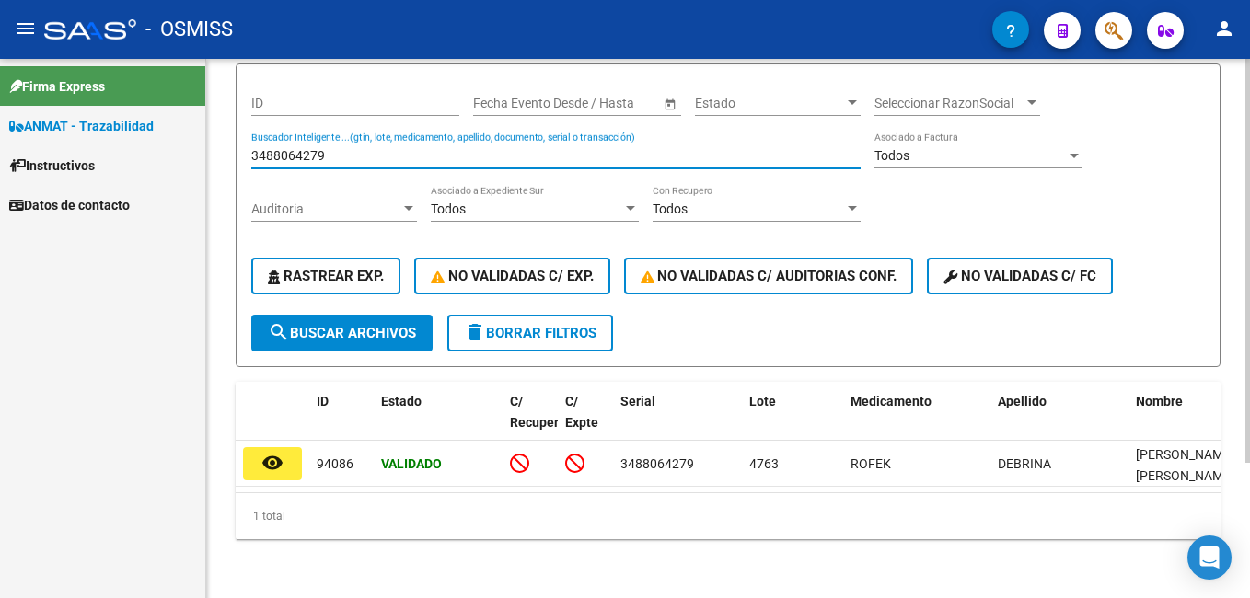
click at [327, 148] on input "3488064279" at bounding box center [555, 156] width 609 height 16
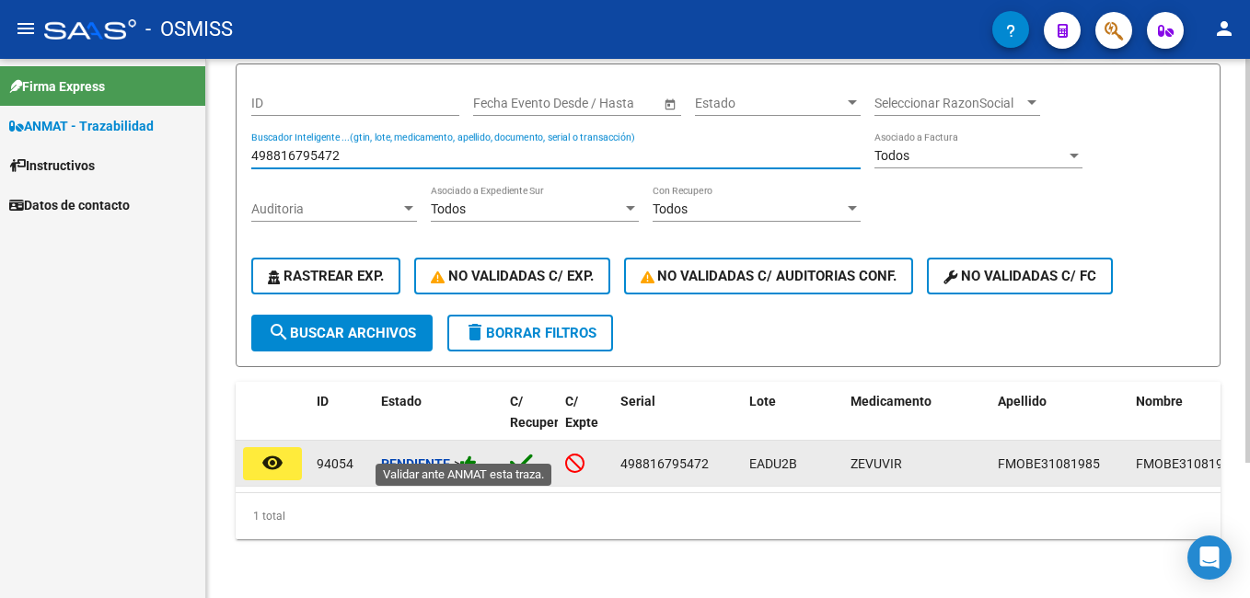
click at [476, 455] on icon at bounding box center [468, 463] width 17 height 17
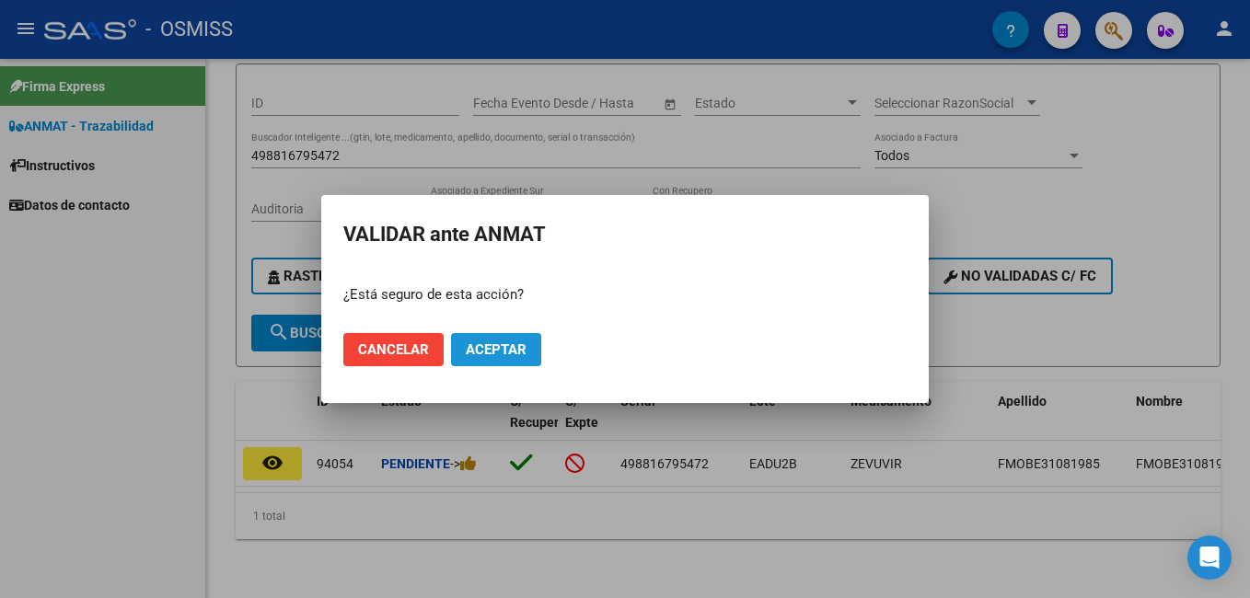
click at [501, 352] on span "Aceptar" at bounding box center [496, 349] width 61 height 17
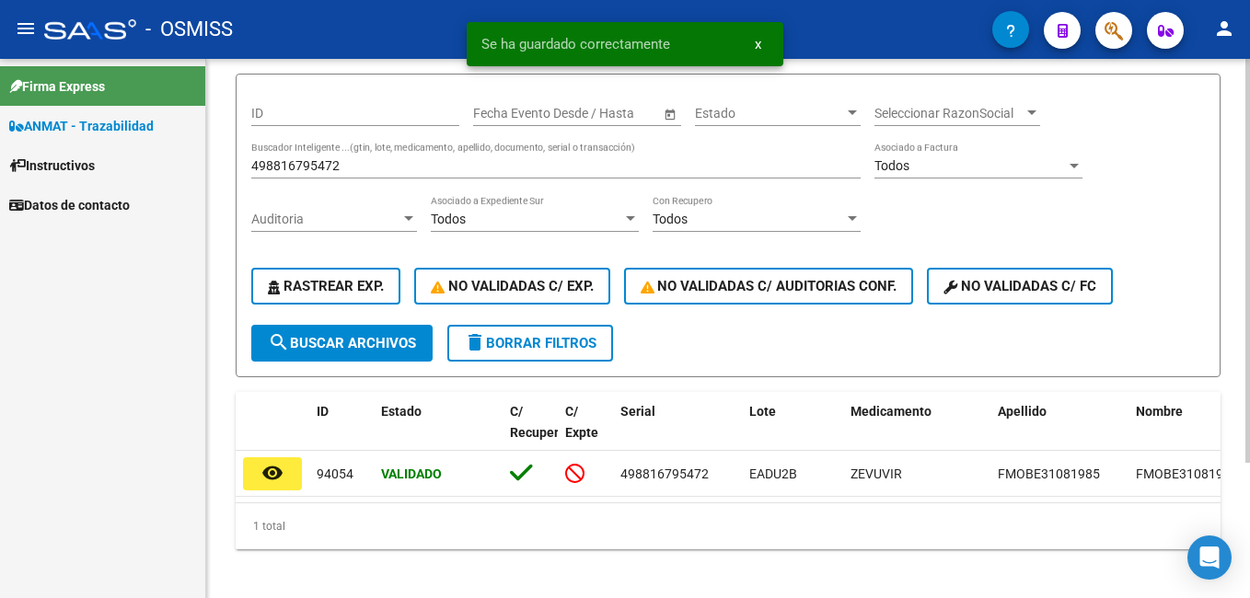
scroll to position [88, 0]
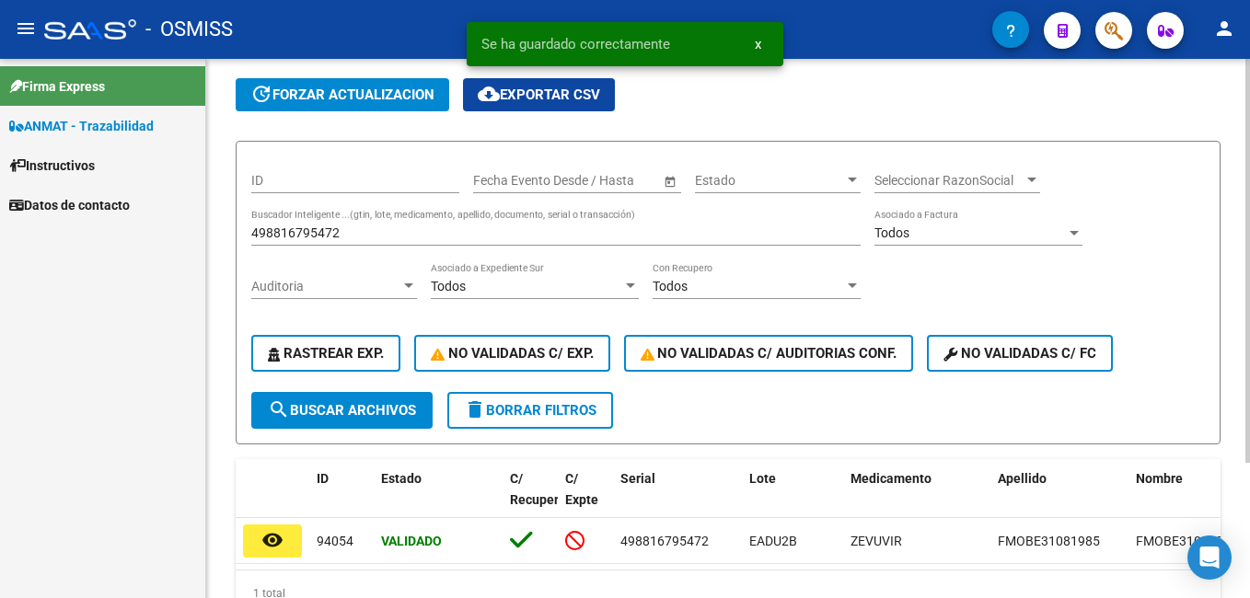
click at [366, 235] on input "498816795472" at bounding box center [555, 233] width 609 height 16
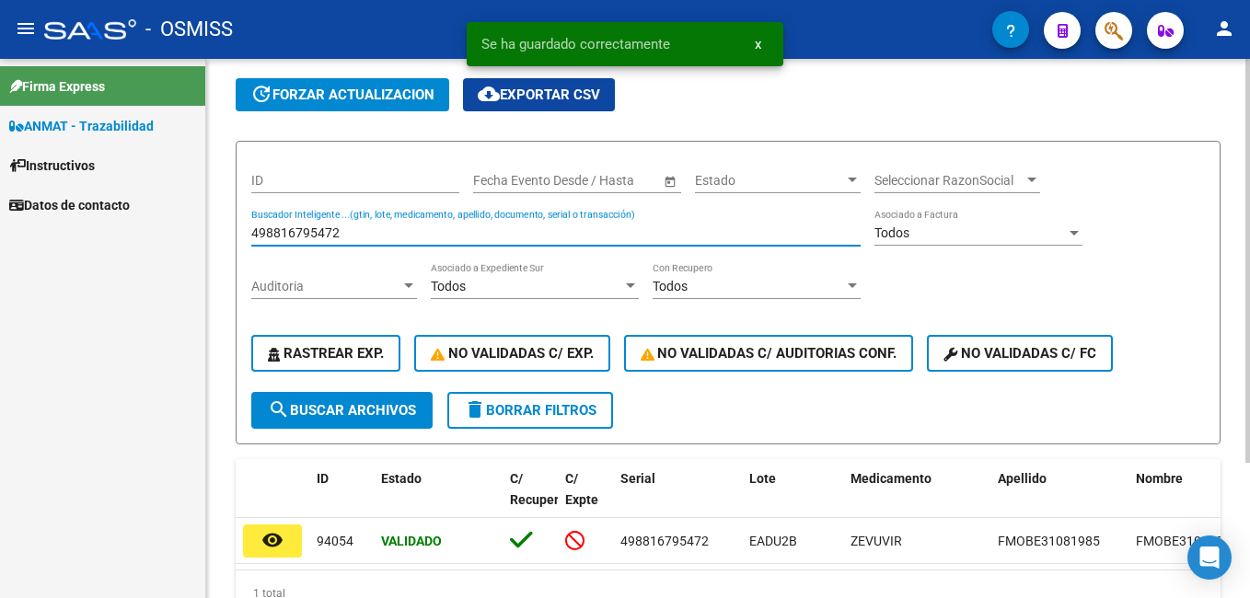
click at [366, 235] on input "498816795472" at bounding box center [555, 233] width 609 height 16
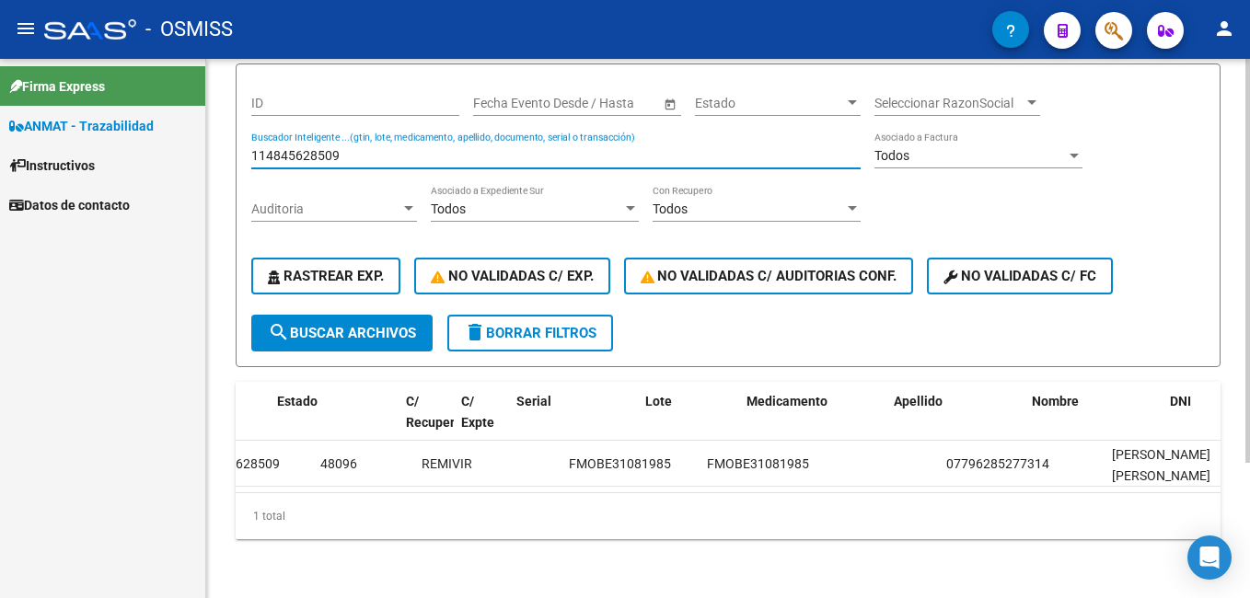
scroll to position [0, 0]
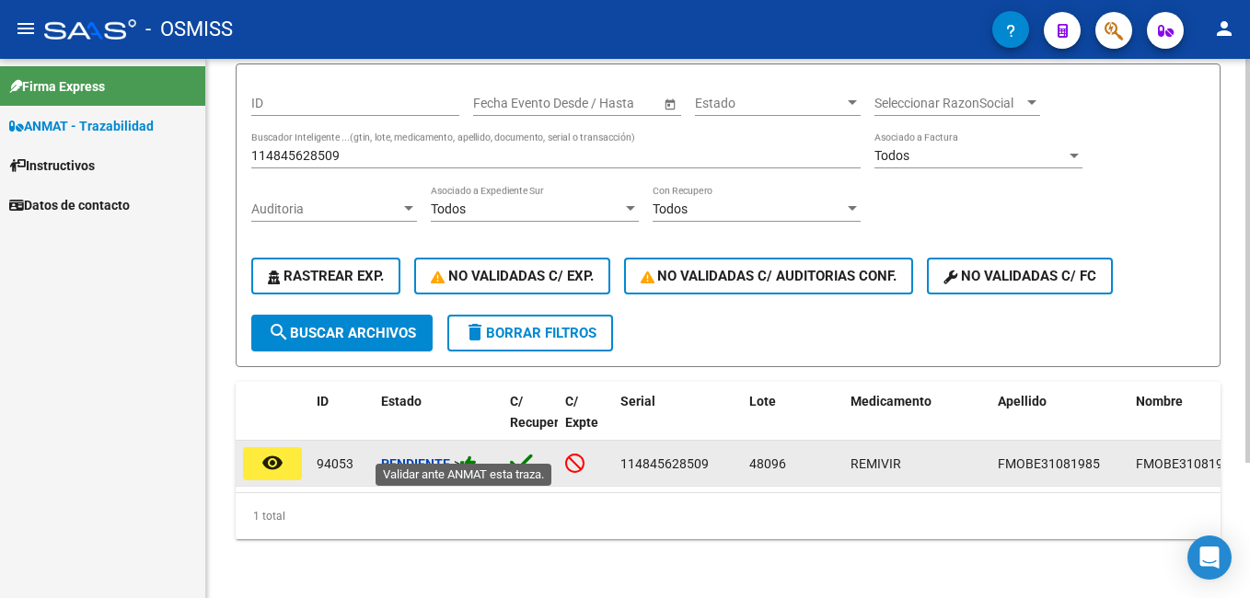
click at [475, 455] on icon at bounding box center [468, 463] width 17 height 17
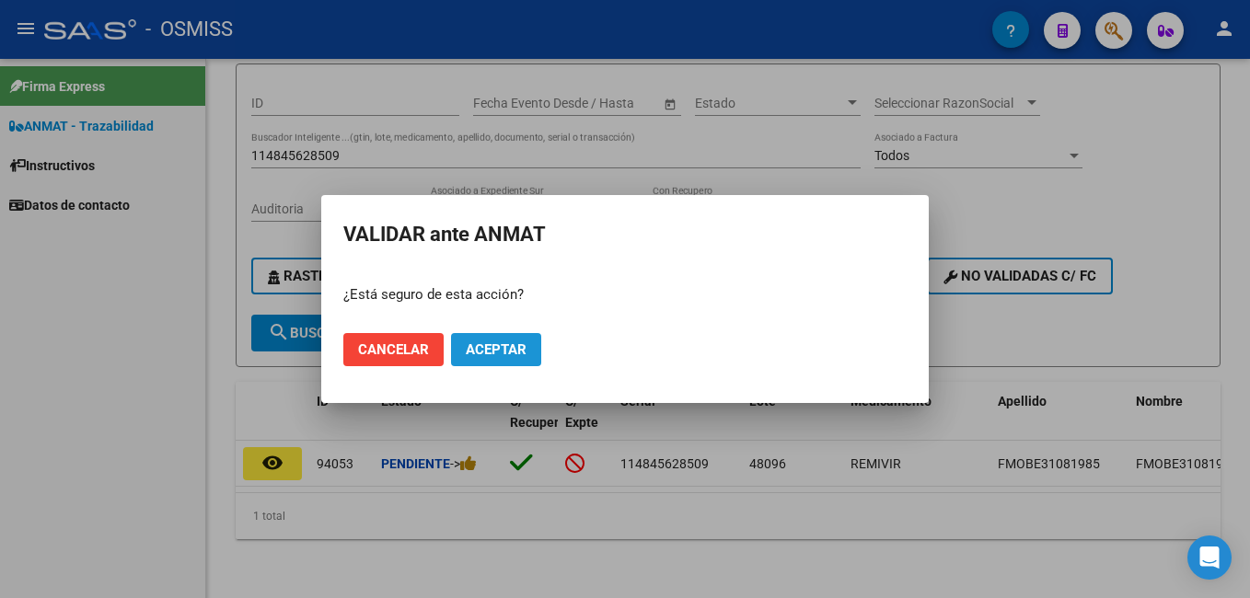
click at [495, 354] on span "Aceptar" at bounding box center [496, 349] width 61 height 17
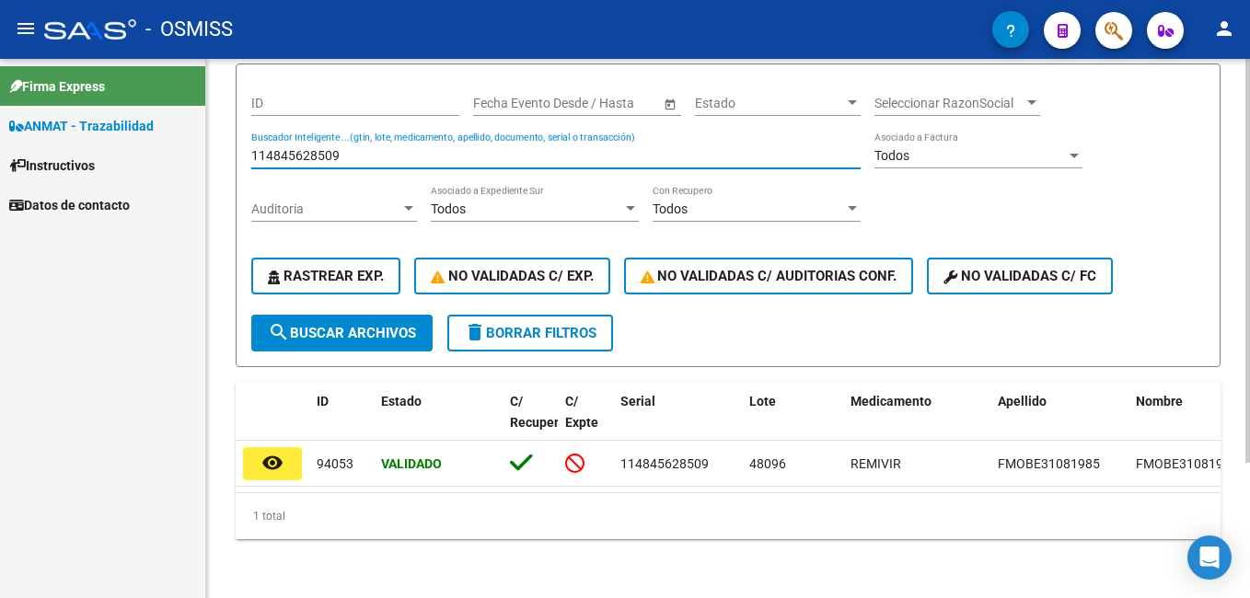
click at [359, 148] on input "114845628509" at bounding box center [555, 156] width 609 height 16
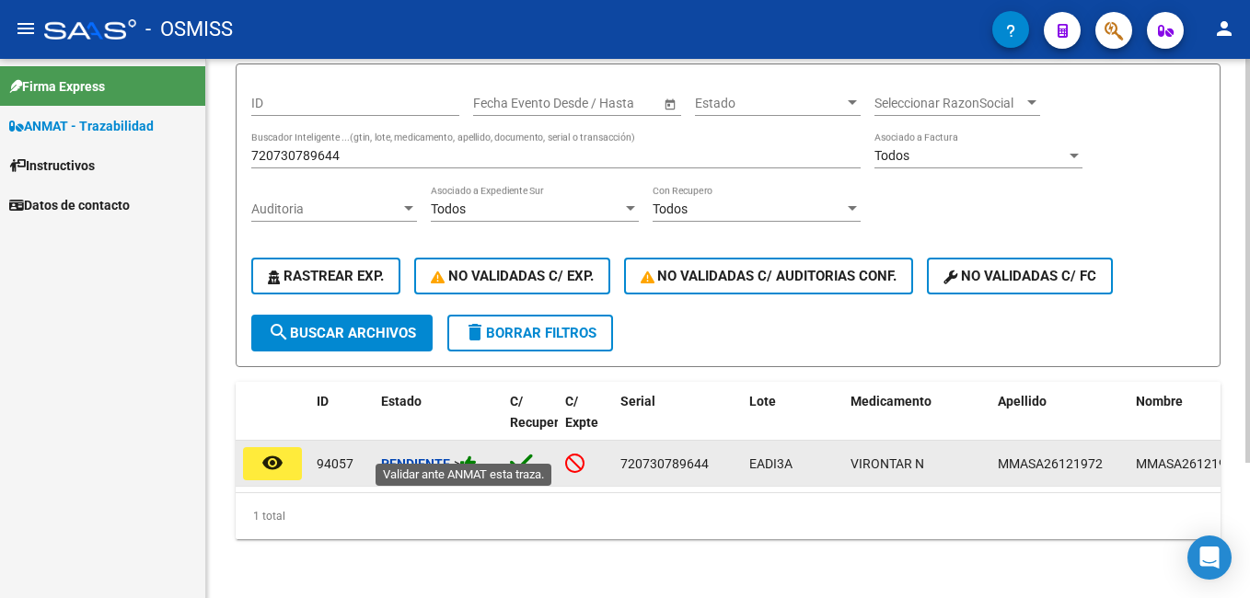
click at [477, 455] on icon at bounding box center [468, 463] width 17 height 17
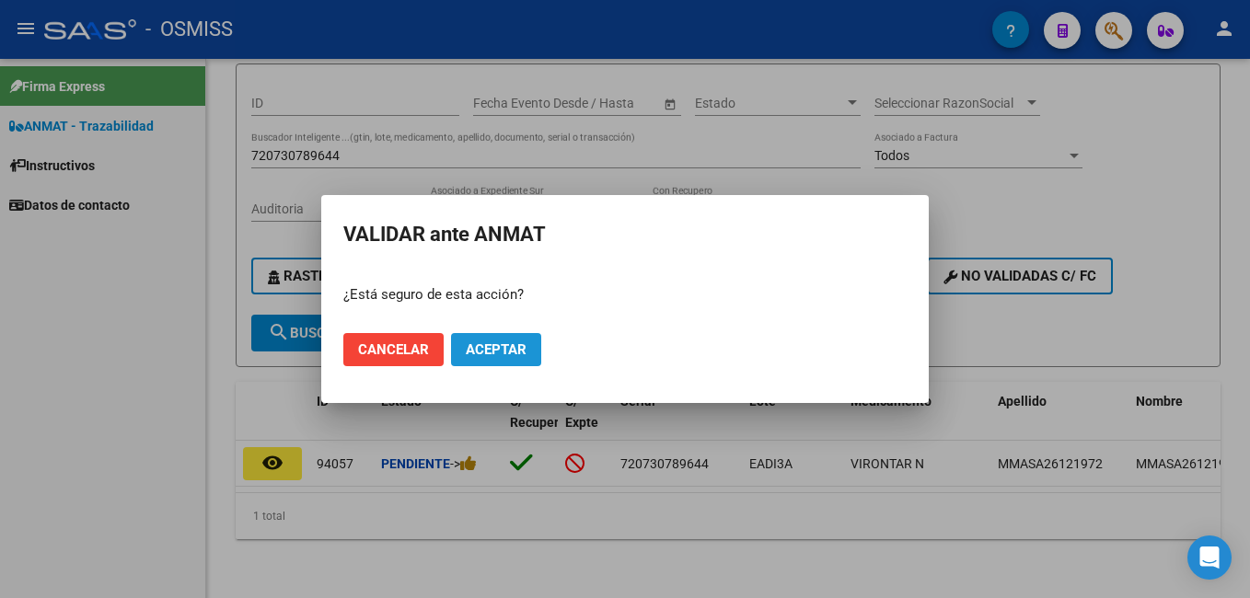
click at [509, 350] on span "Aceptar" at bounding box center [496, 349] width 61 height 17
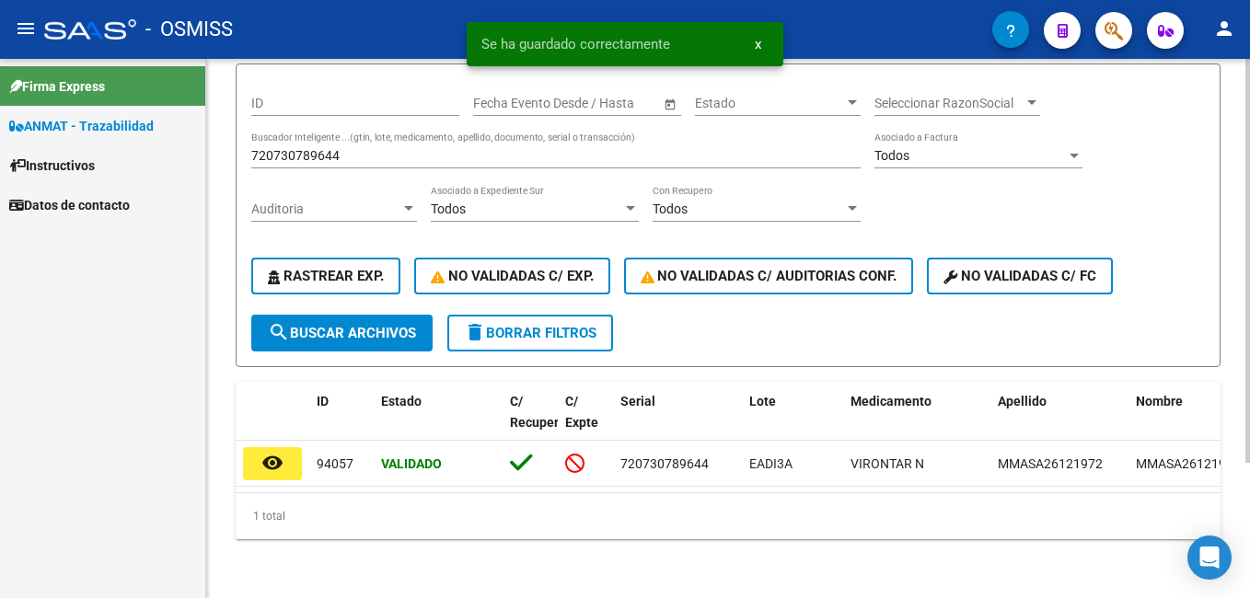
click at [309, 156] on div "720730789644 Buscador Inteligente ...(gtin, lote, medicamento, apellido, docume…" at bounding box center [555, 158] width 609 height 52
click at [308, 148] on input "720730789644" at bounding box center [555, 156] width 609 height 16
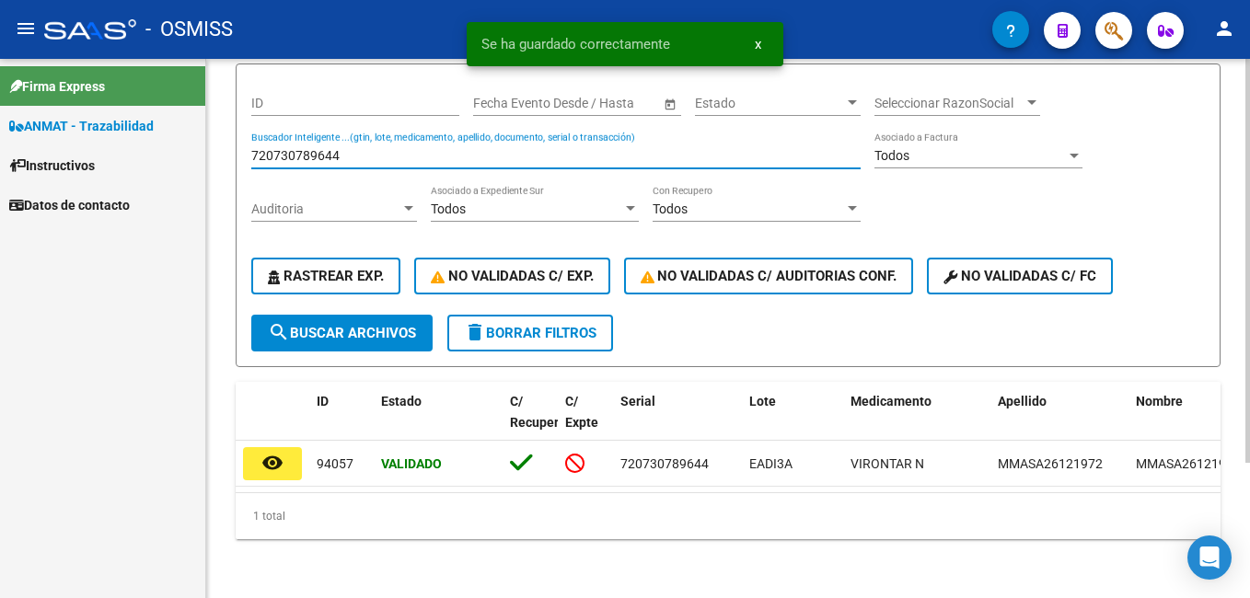
click at [308, 148] on input "720730789644" at bounding box center [555, 156] width 609 height 16
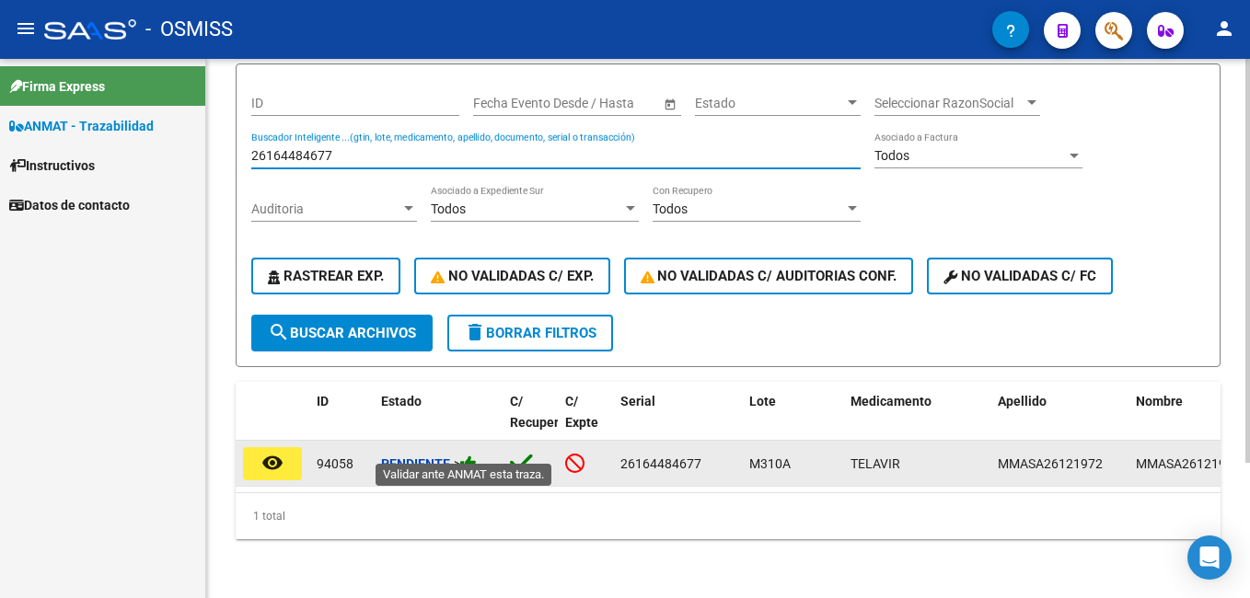
click at [470, 455] on icon at bounding box center [468, 463] width 17 height 17
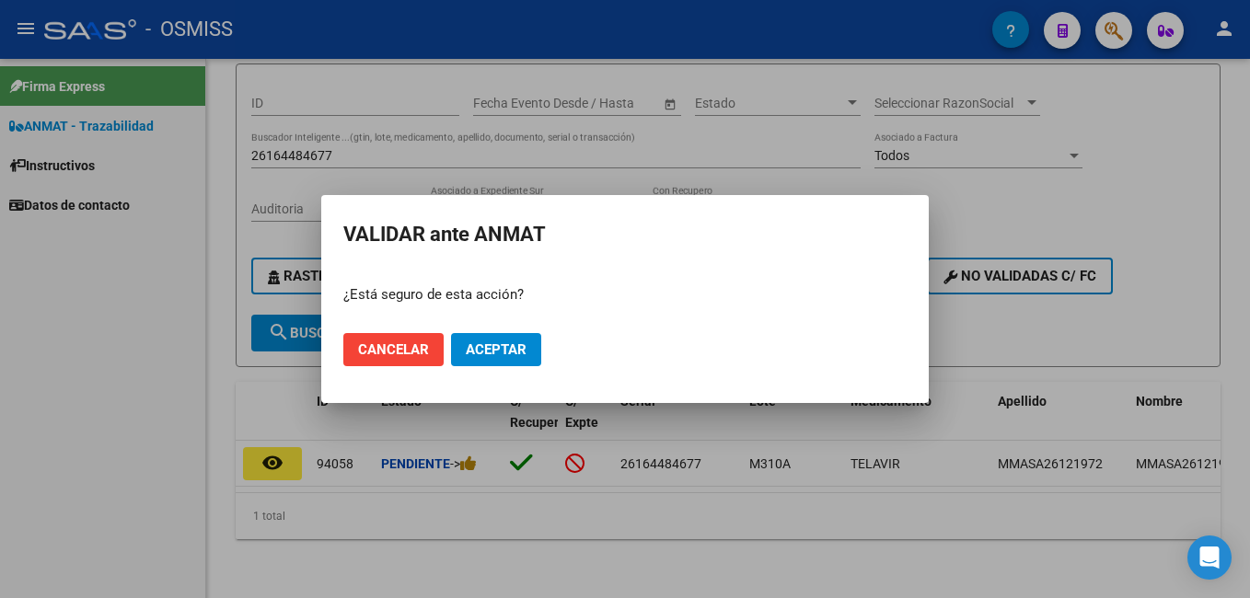
drag, startPoint x: 513, startPoint y: 328, endPoint x: 518, endPoint y: 340, distance: 13.2
click at [514, 329] on mat-dialog-actions "Cancelar Aceptar" at bounding box center [624, 349] width 563 height 63
click at [518, 340] on button "Aceptar" at bounding box center [496, 349] width 90 height 33
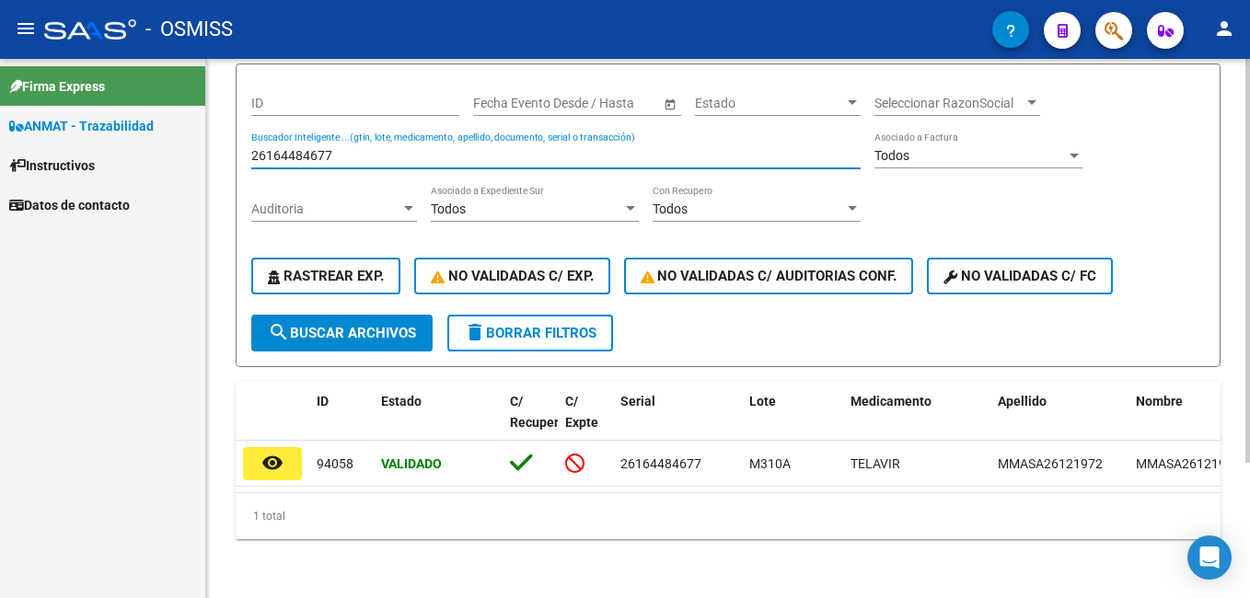
click at [293, 148] on input "26164484677" at bounding box center [555, 156] width 609 height 16
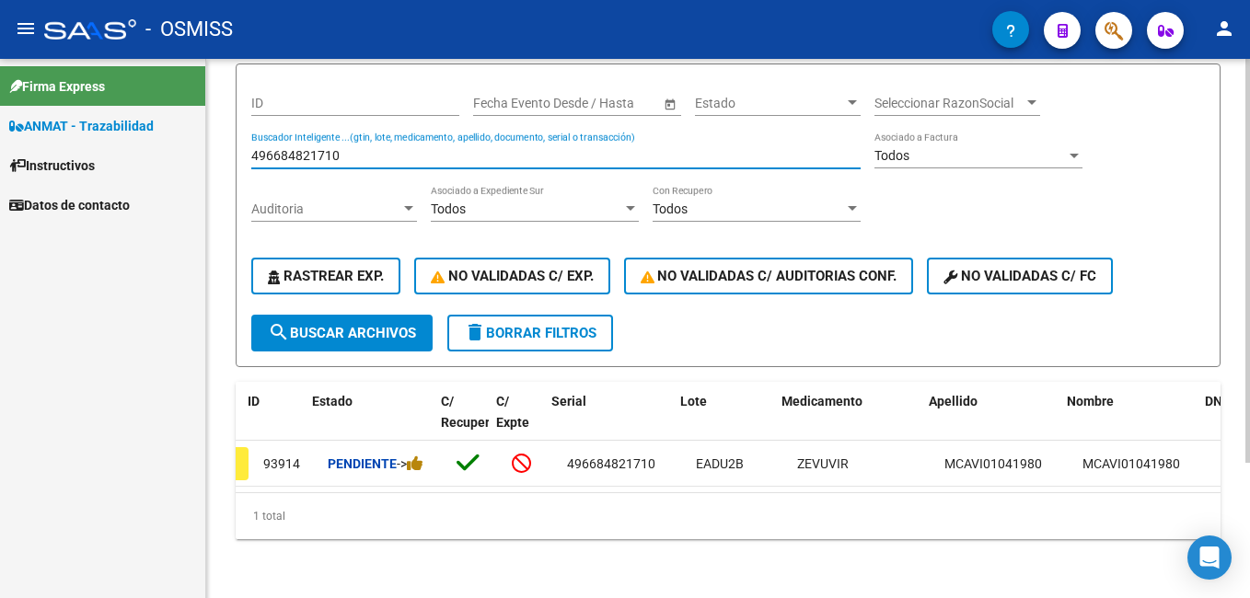
scroll to position [0, 28]
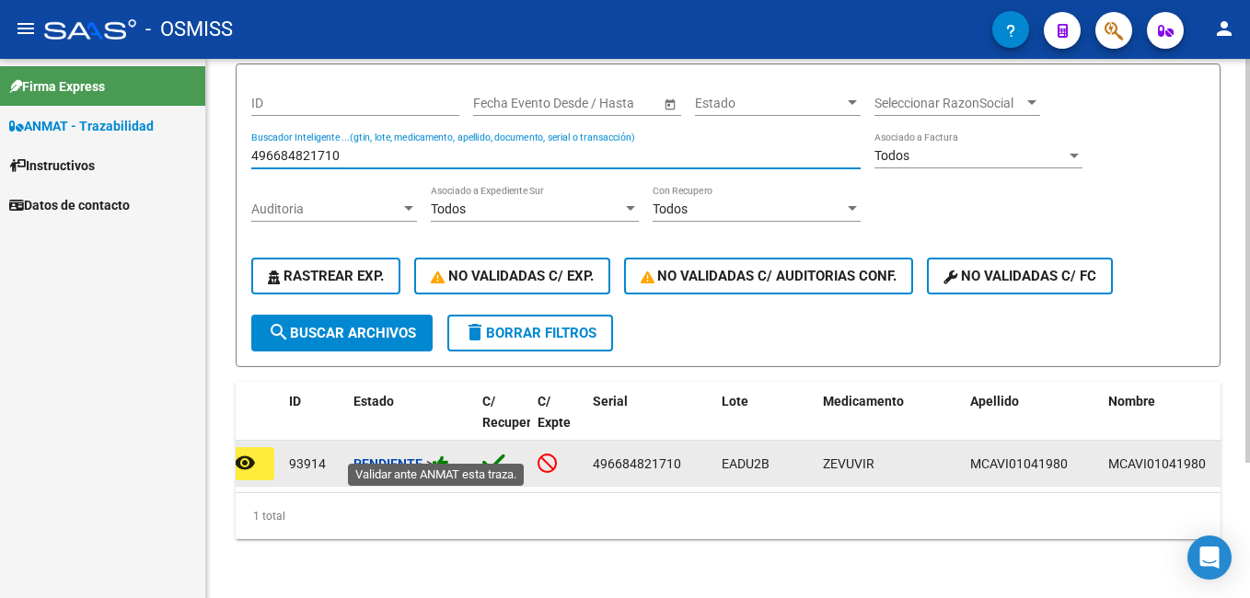
click at [445, 455] on icon at bounding box center [441, 463] width 17 height 17
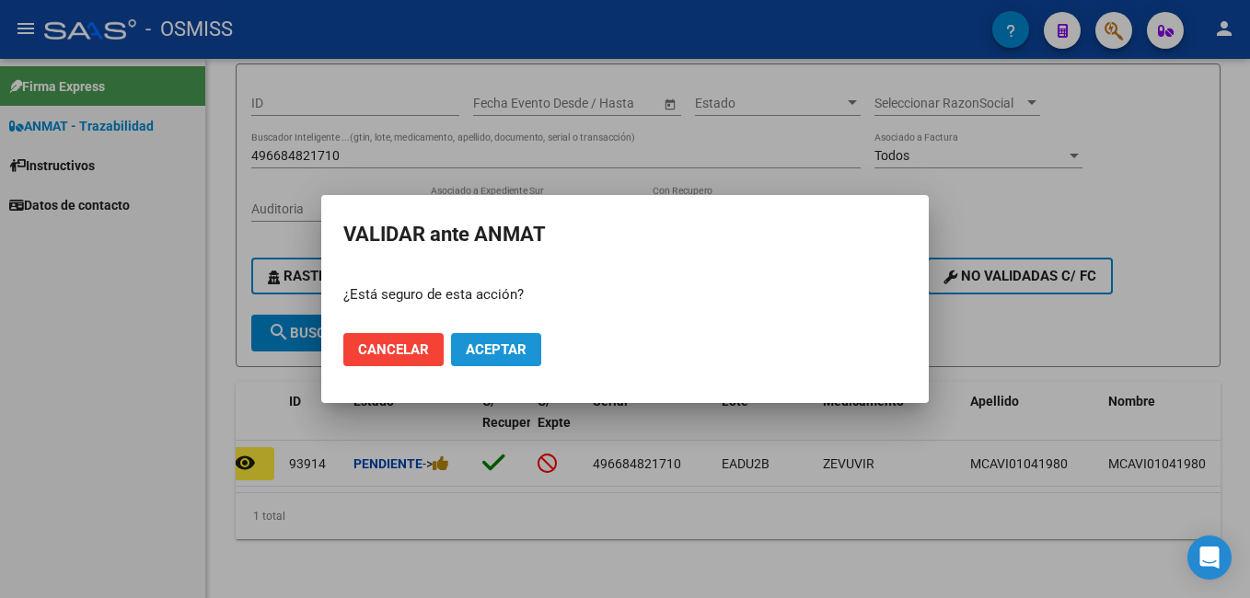
click at [487, 343] on span "Aceptar" at bounding box center [496, 349] width 61 height 17
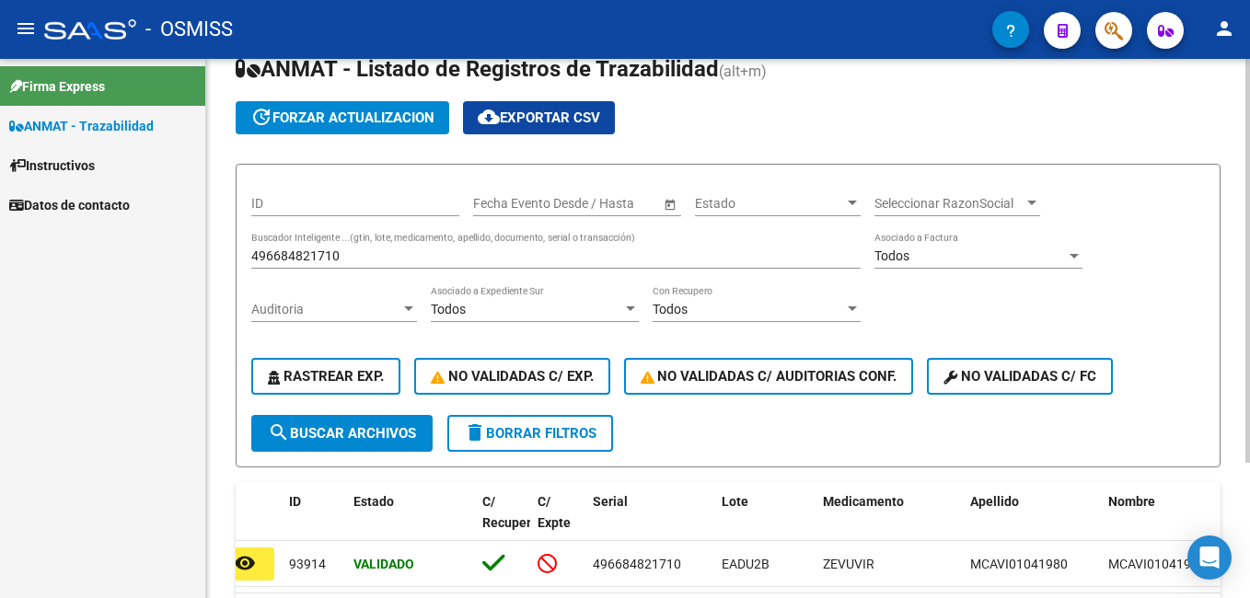
scroll to position [0, 0]
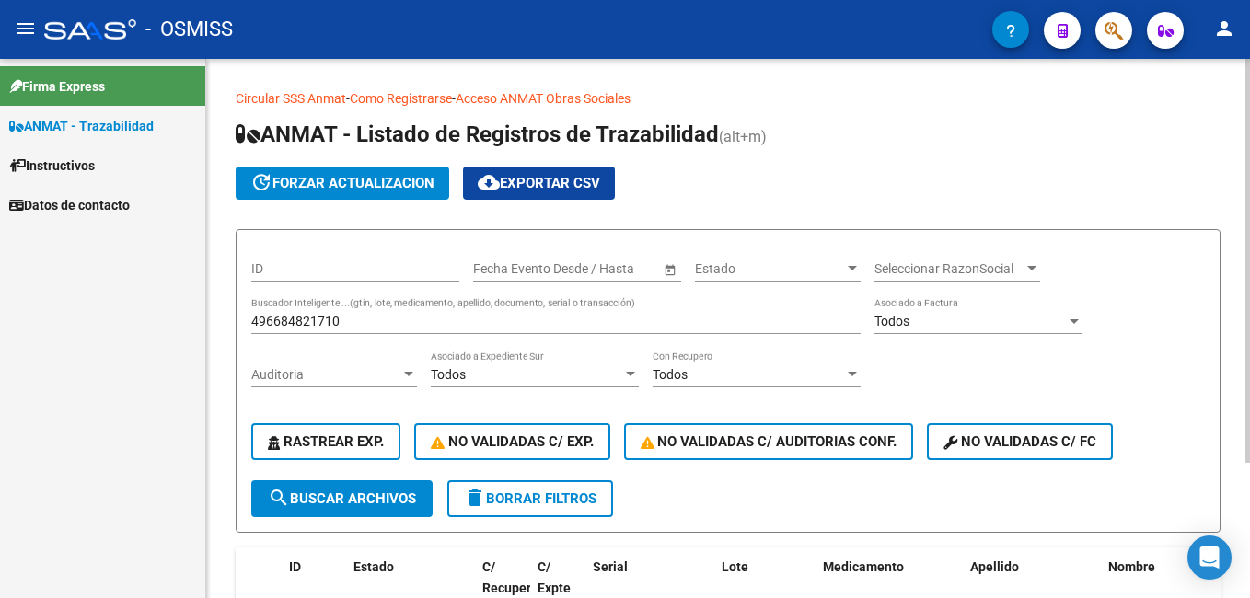
click at [355, 323] on input "496684821710" at bounding box center [555, 322] width 609 height 16
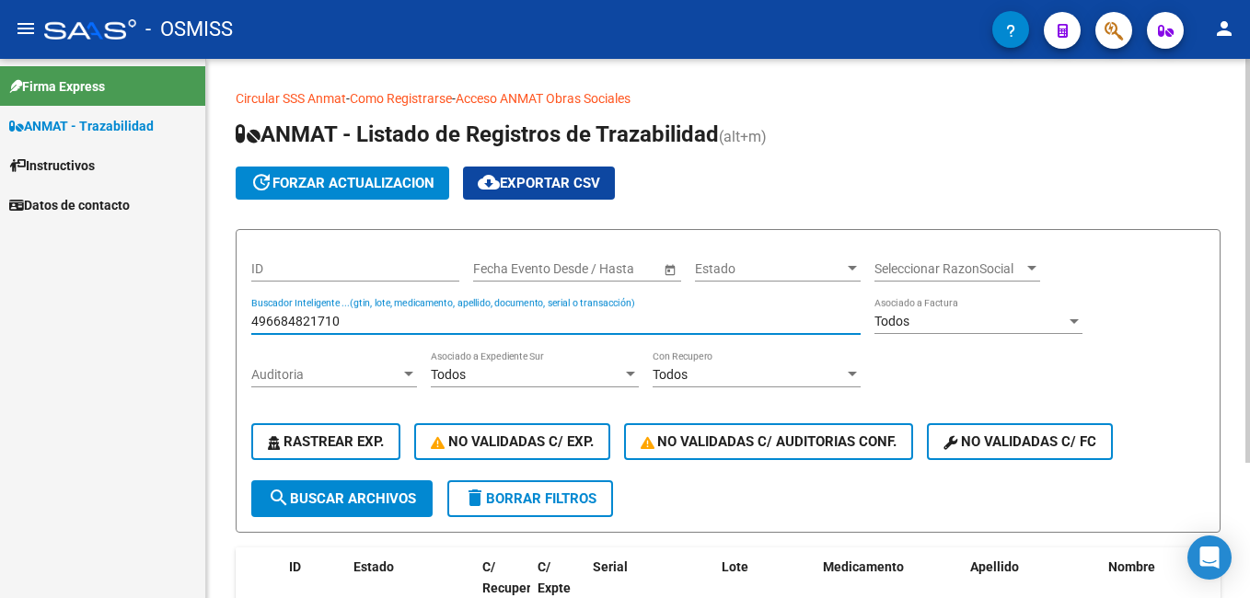
click at [355, 323] on input "496684821710" at bounding box center [555, 322] width 609 height 16
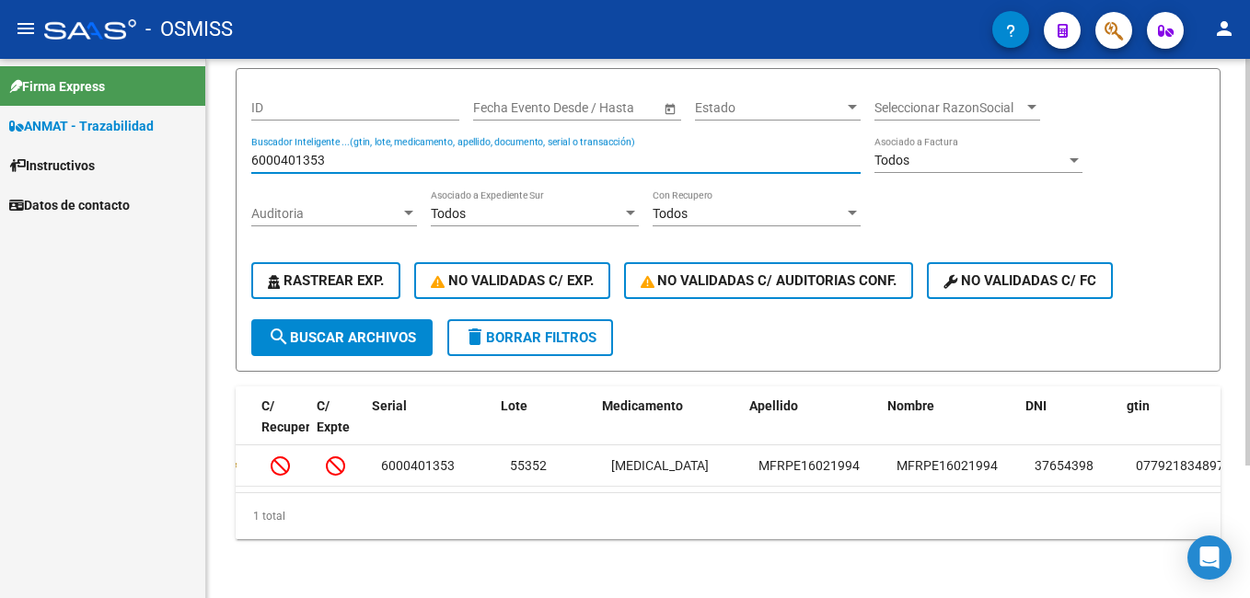
scroll to position [0, 249]
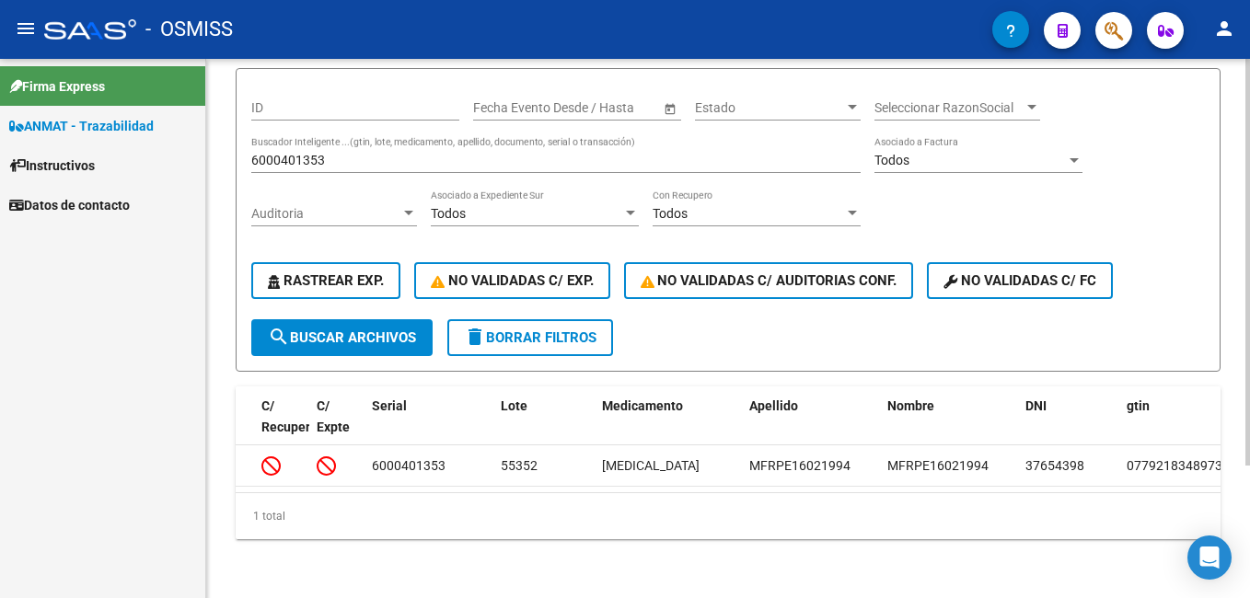
drag, startPoint x: 554, startPoint y: 507, endPoint x: 593, endPoint y: 514, distance: 39.4
click at [593, 514] on div "1 total" at bounding box center [728, 516] width 985 height 46
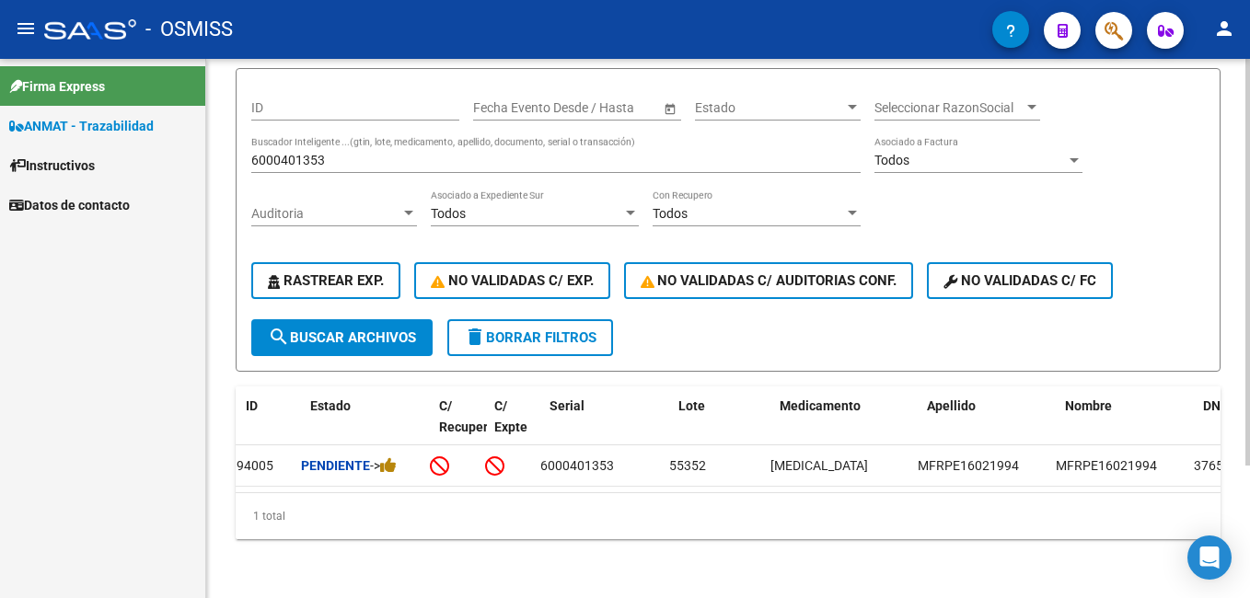
scroll to position [0, 71]
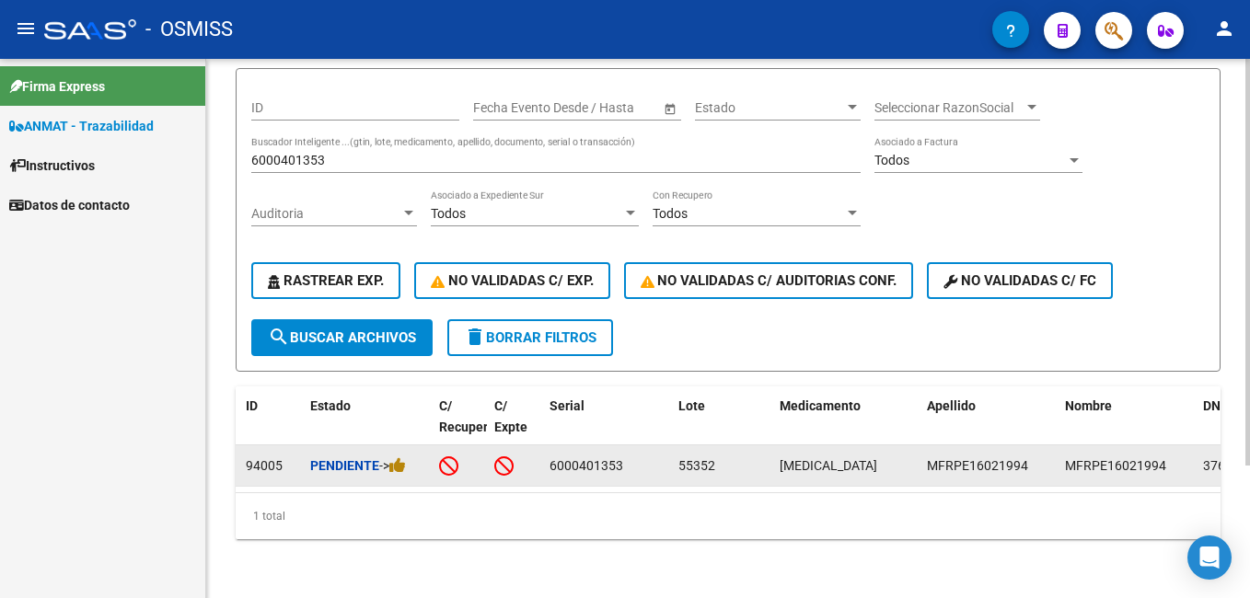
drag, startPoint x: 503, startPoint y: 470, endPoint x: 482, endPoint y: 470, distance: 21.2
click at [482, 470] on div "remove_[MEDICAL_DATA] 94005 Pendiente -> 6000401353 55352 [MEDICAL_DATA] MFRPE1…" at bounding box center [1099, 465] width 1868 height 41
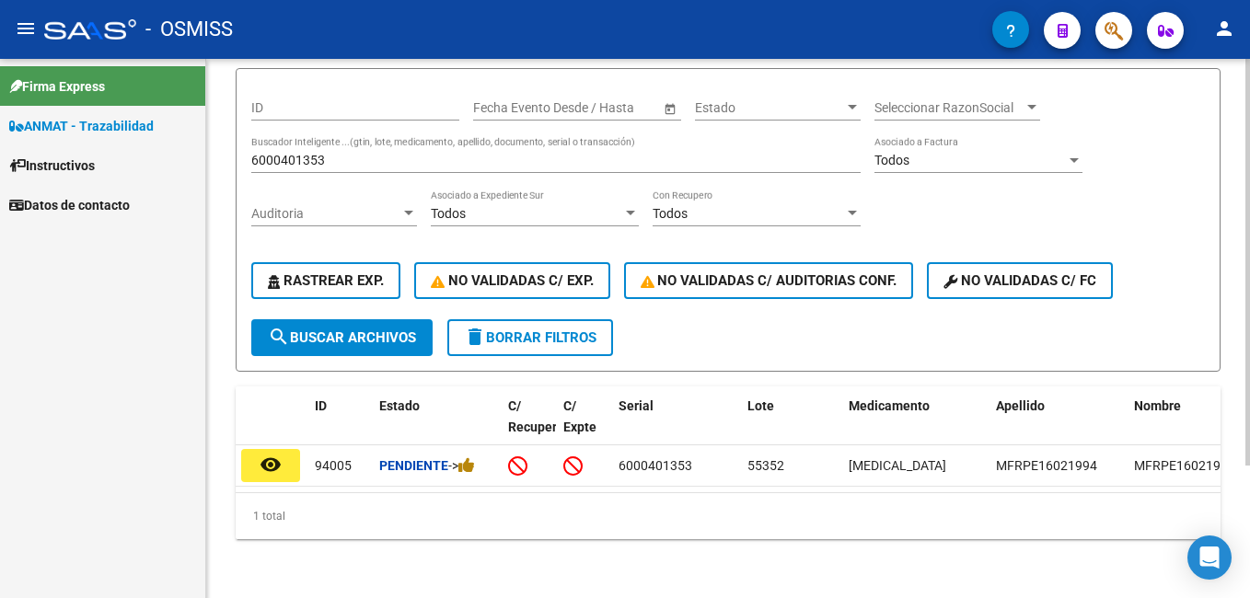
scroll to position [0, 0]
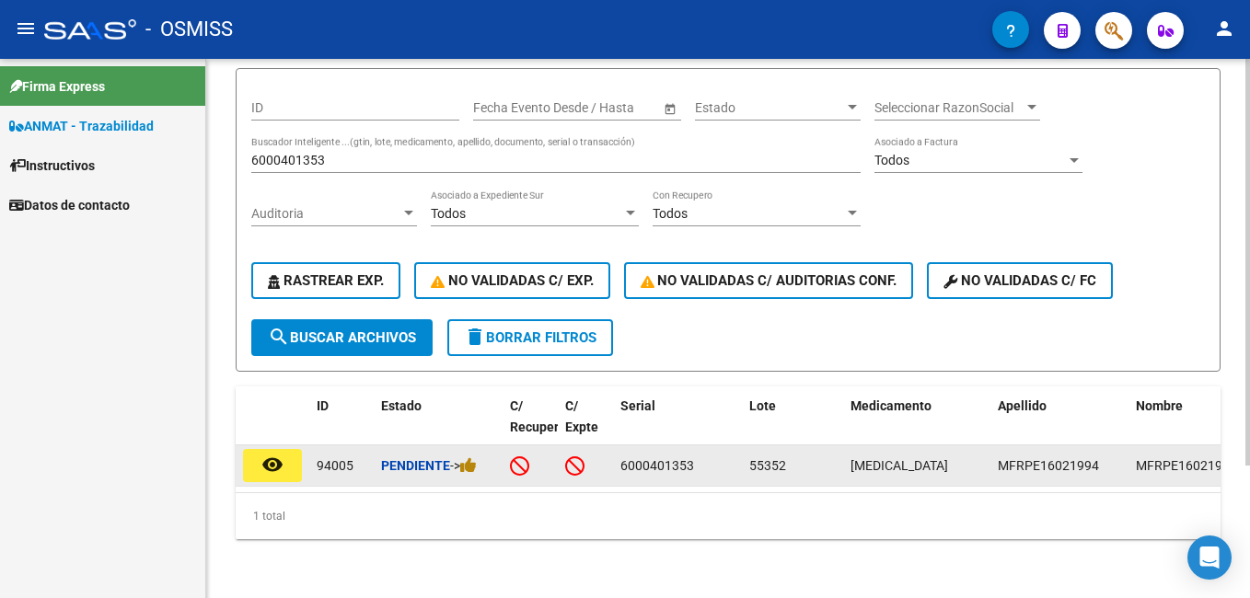
click at [483, 456] on div "Pendiente ->" at bounding box center [438, 466] width 114 height 21
click at [477, 457] on icon at bounding box center [468, 465] width 17 height 17
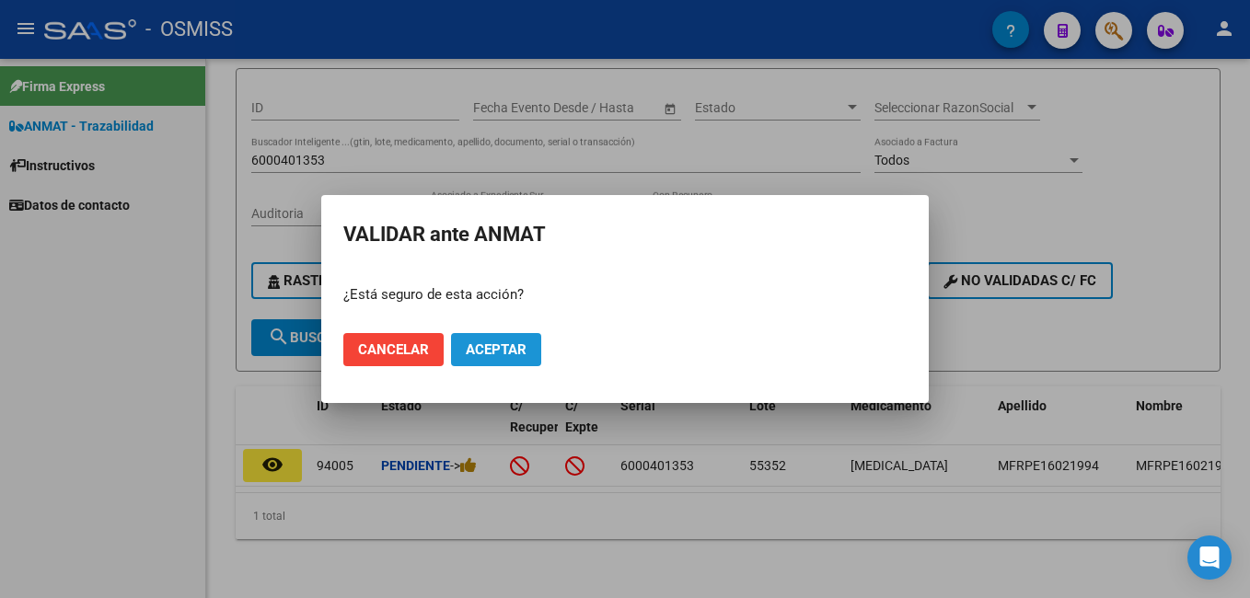
click at [515, 337] on button "Aceptar" at bounding box center [496, 349] width 90 height 33
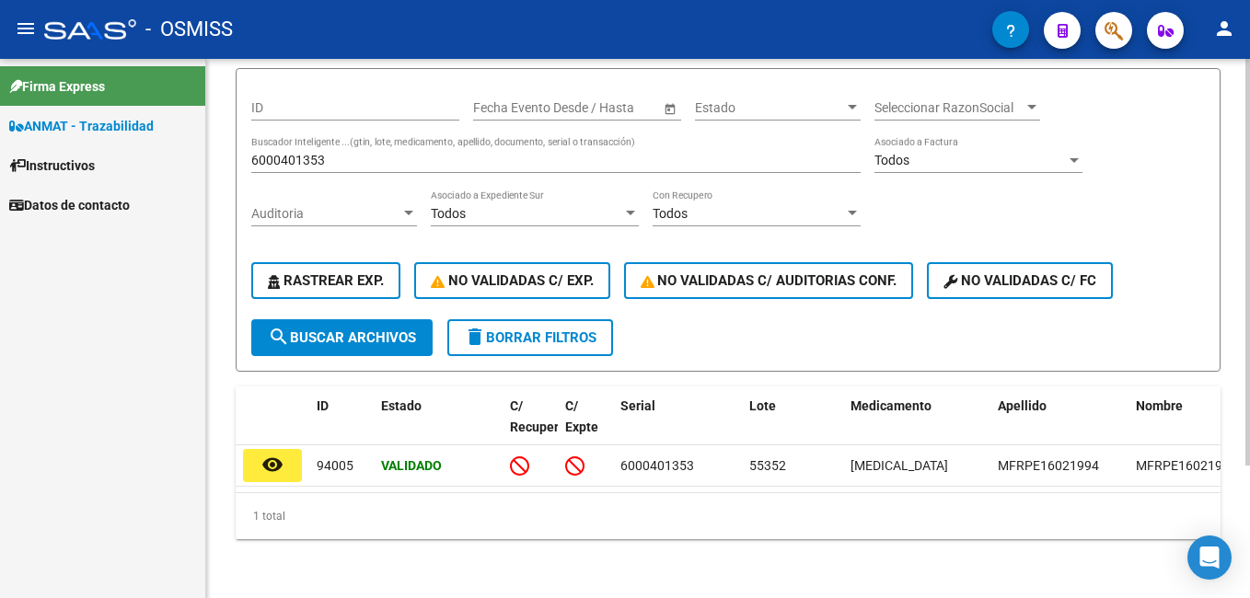
click at [353, 156] on div "6000401353 Buscador Inteligente ...(gtin, lote, medicamento, apellido, document…" at bounding box center [555, 154] width 609 height 37
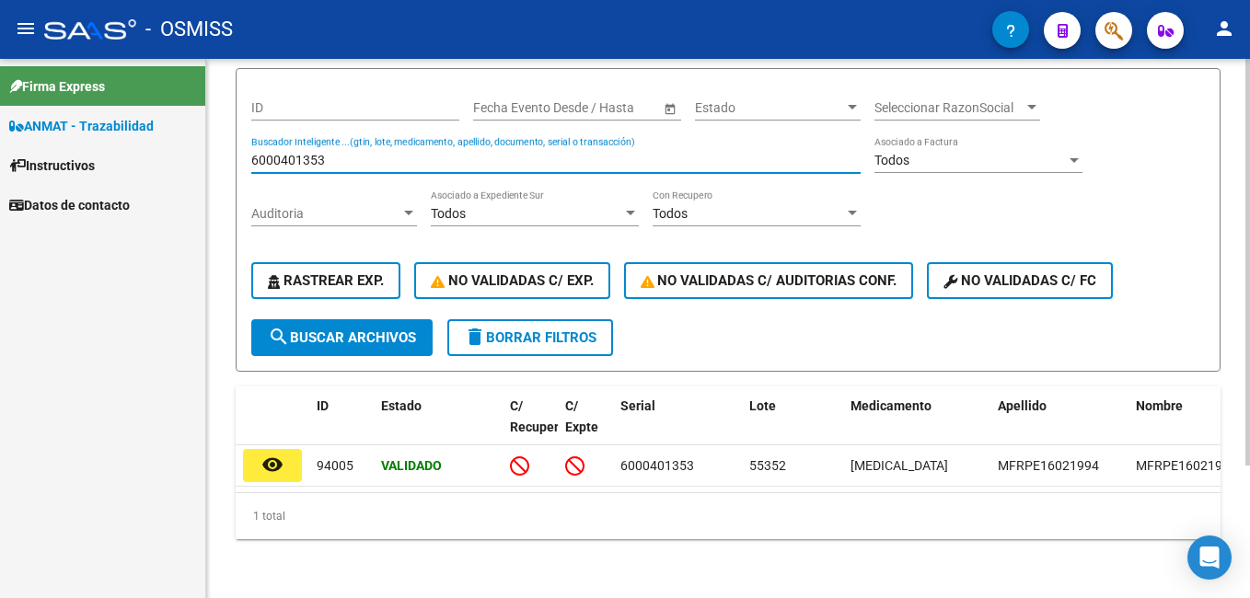
click at [344, 153] on input "6000401353" at bounding box center [555, 161] width 609 height 16
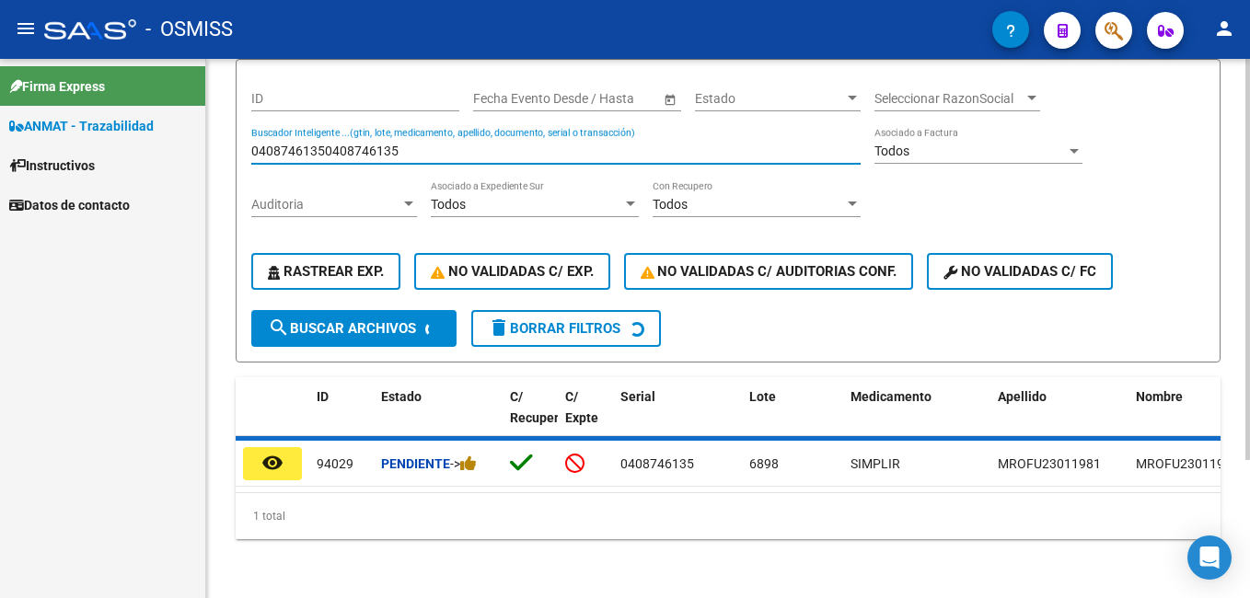
click at [344, 144] on input "04087461350408746135" at bounding box center [555, 152] width 609 height 16
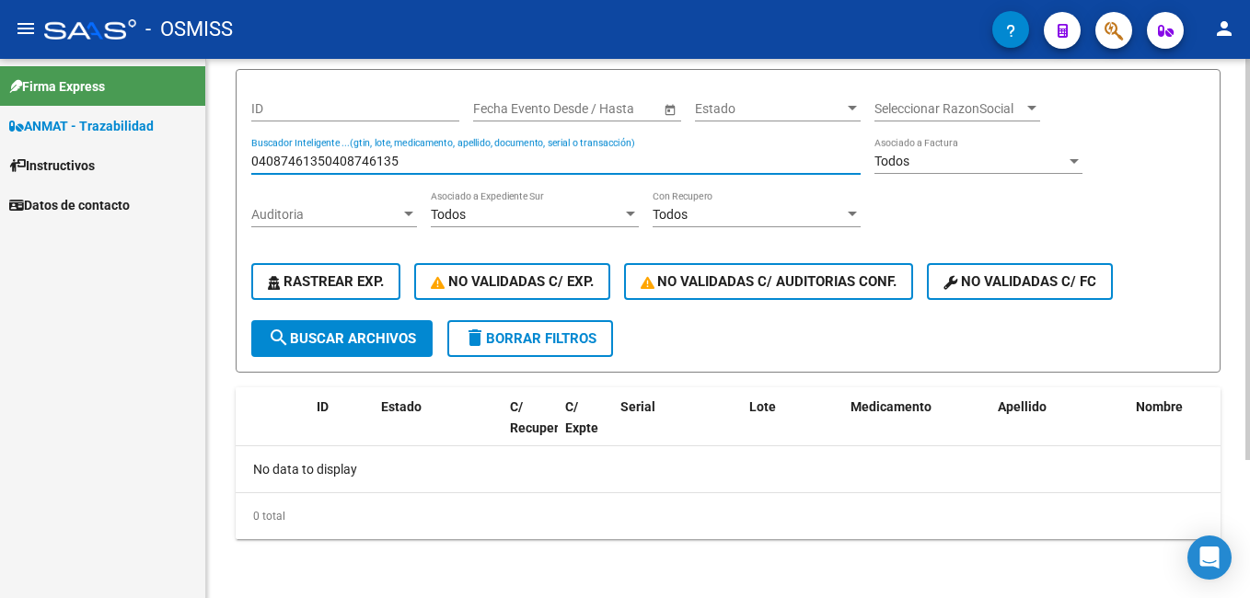
click at [344, 144] on div "04087461350408746135 Buscador Inteligente ...(gtin, lote, medicamento, apellido…" at bounding box center [555, 155] width 609 height 37
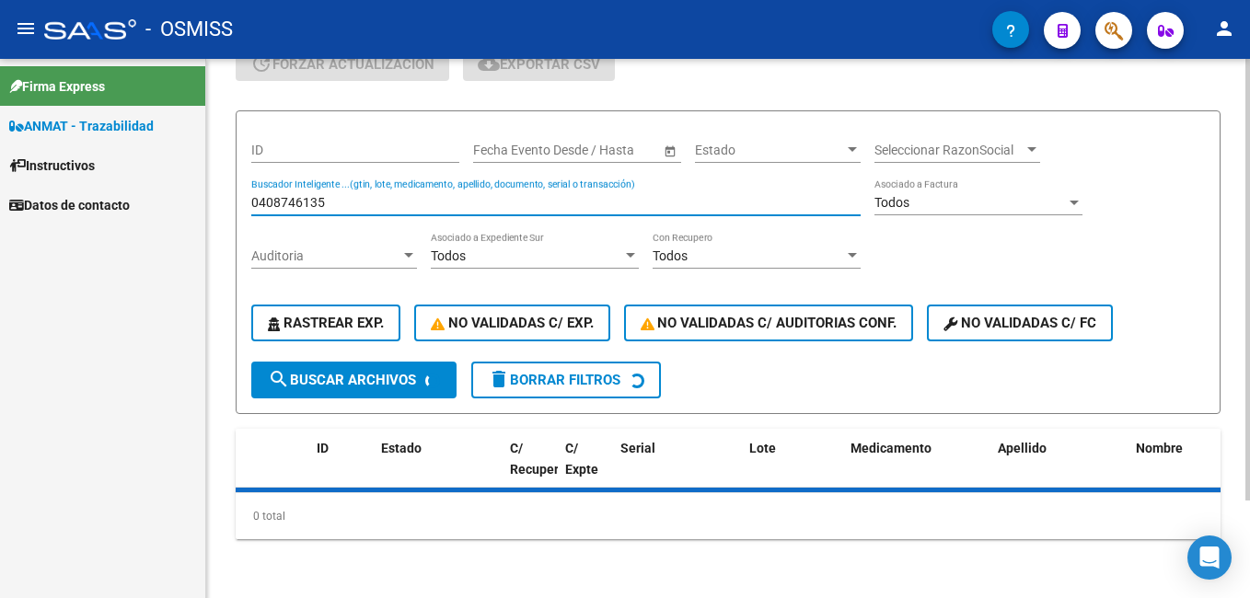
scroll to position [176, 0]
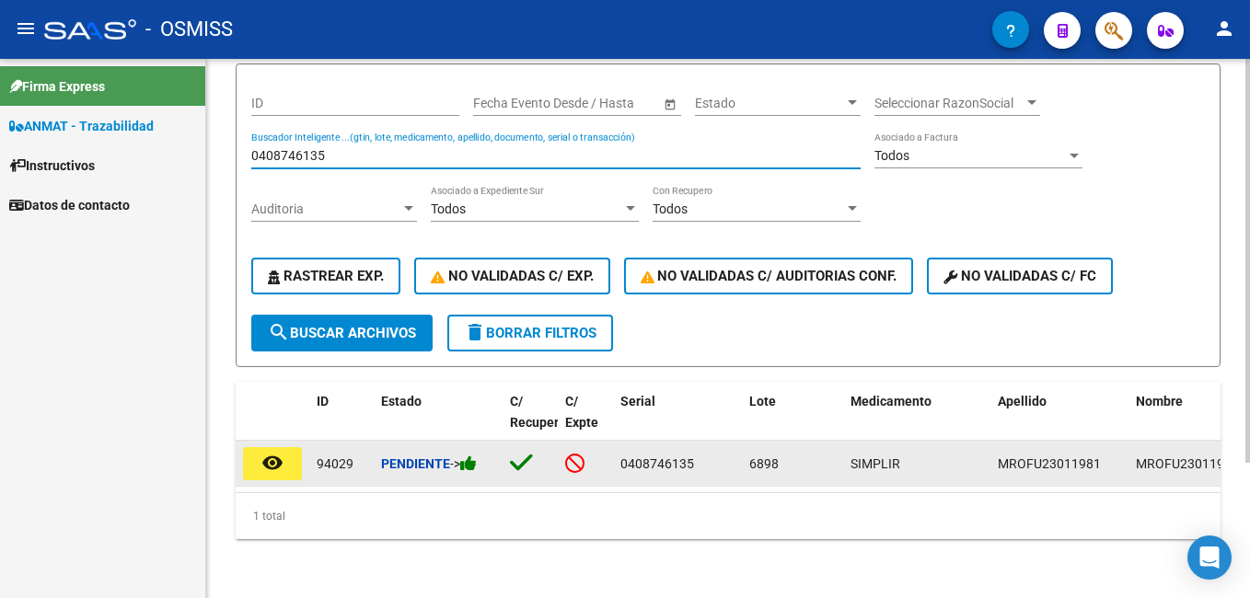
type input "0408746135"
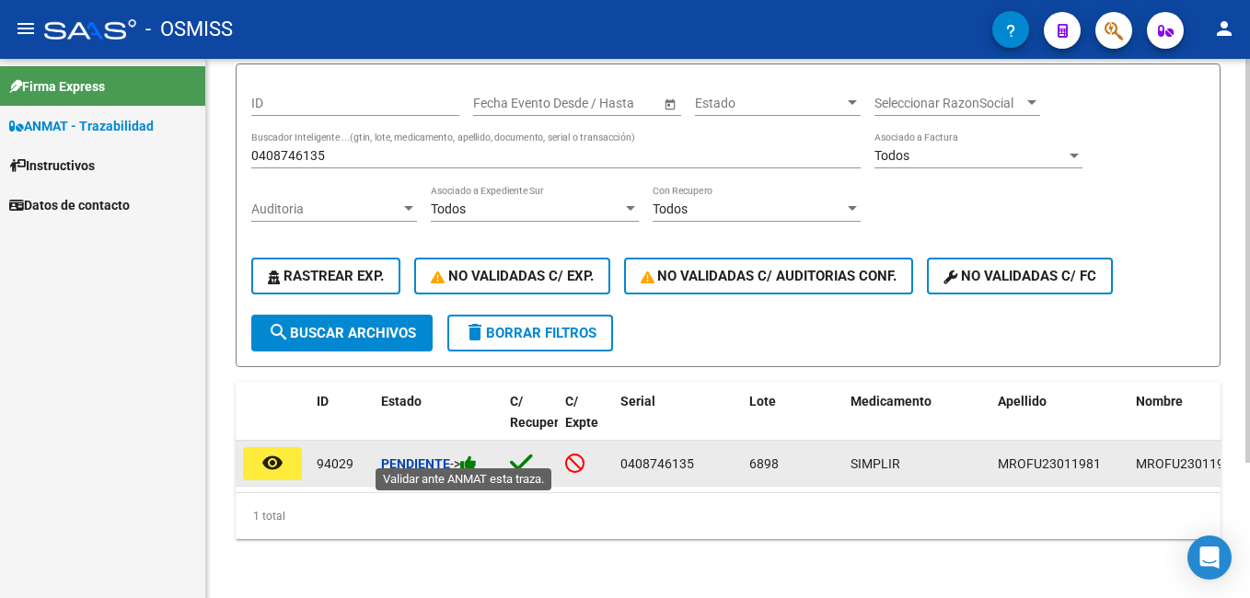
click at [477, 457] on icon at bounding box center [468, 463] width 17 height 17
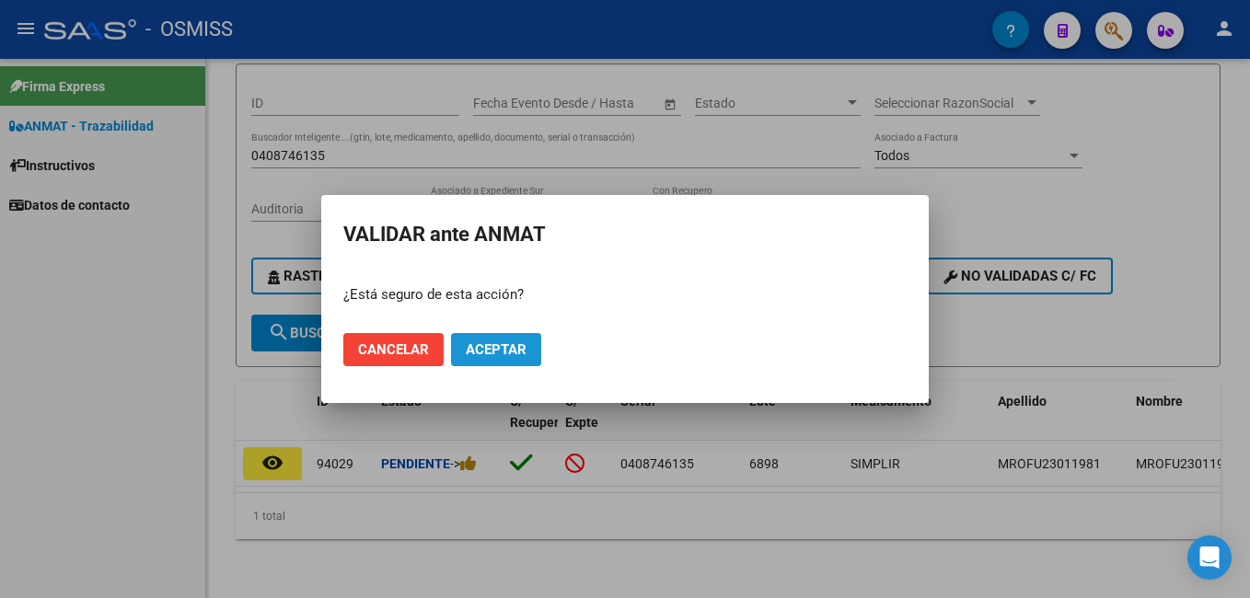
click at [496, 340] on button "Aceptar" at bounding box center [496, 349] width 90 height 33
